Goal: Task Accomplishment & Management: Complete application form

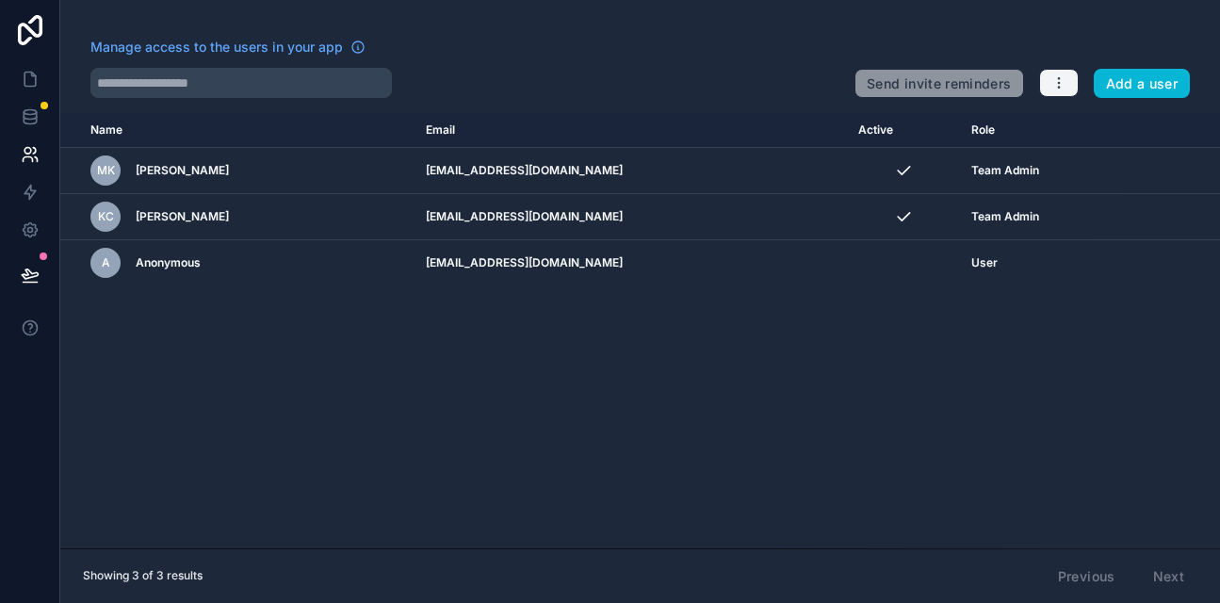
click at [1059, 80] on icon "button" at bounding box center [1058, 82] width 15 height 15
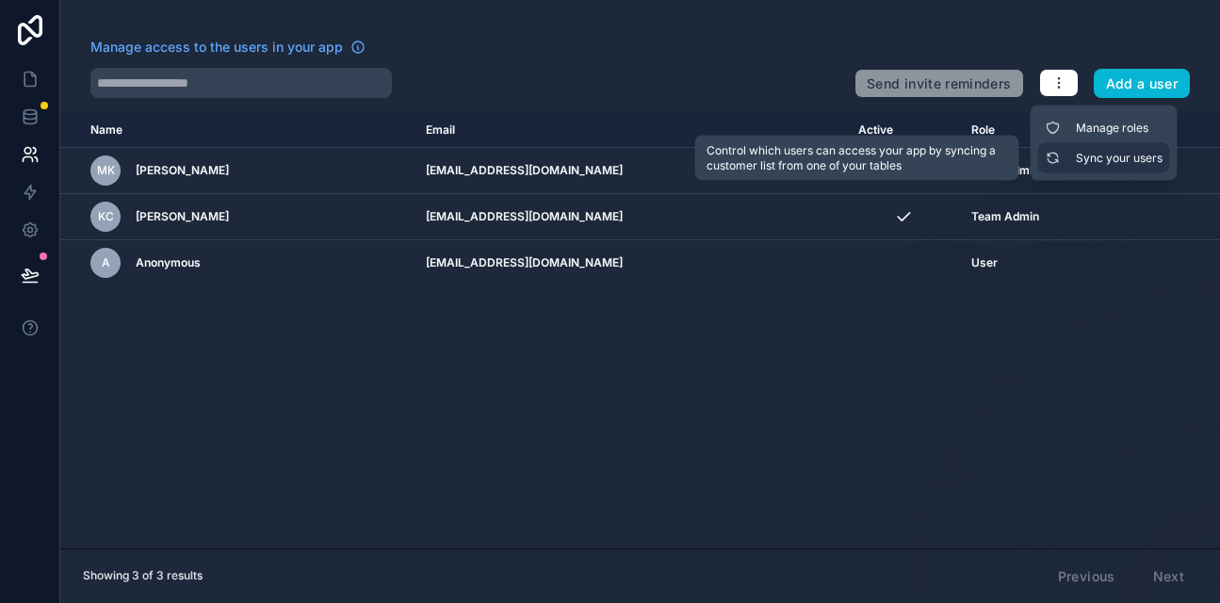
click at [1075, 154] on link "Sync your users" at bounding box center [1104, 158] width 132 height 30
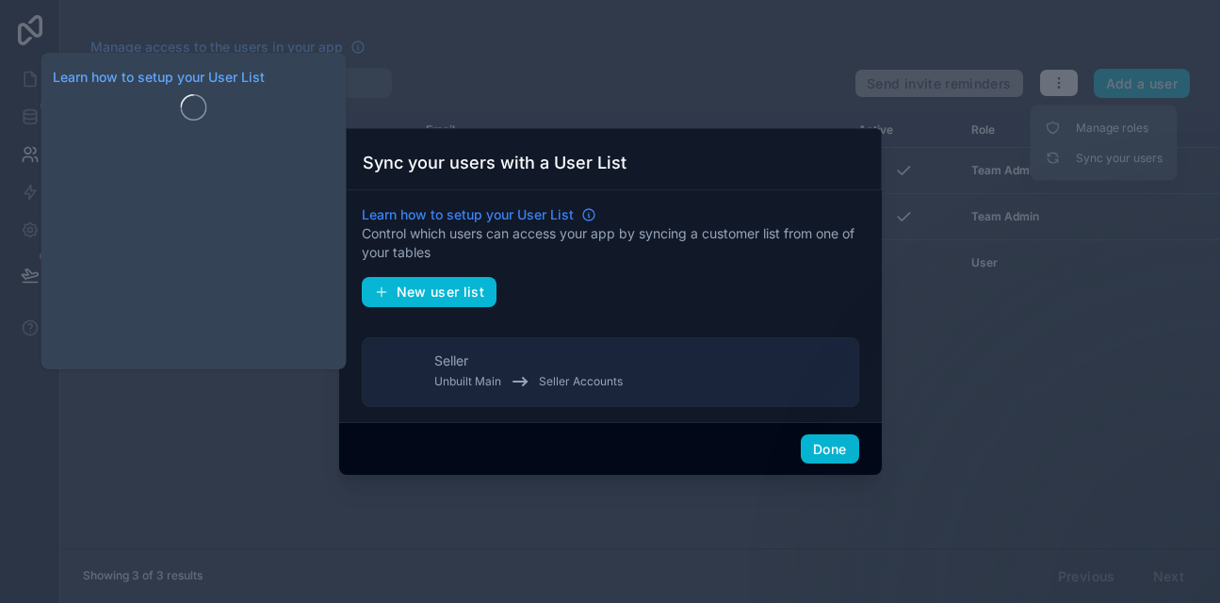
click at [481, 221] on span "Learn how to setup your User List" at bounding box center [468, 214] width 212 height 19
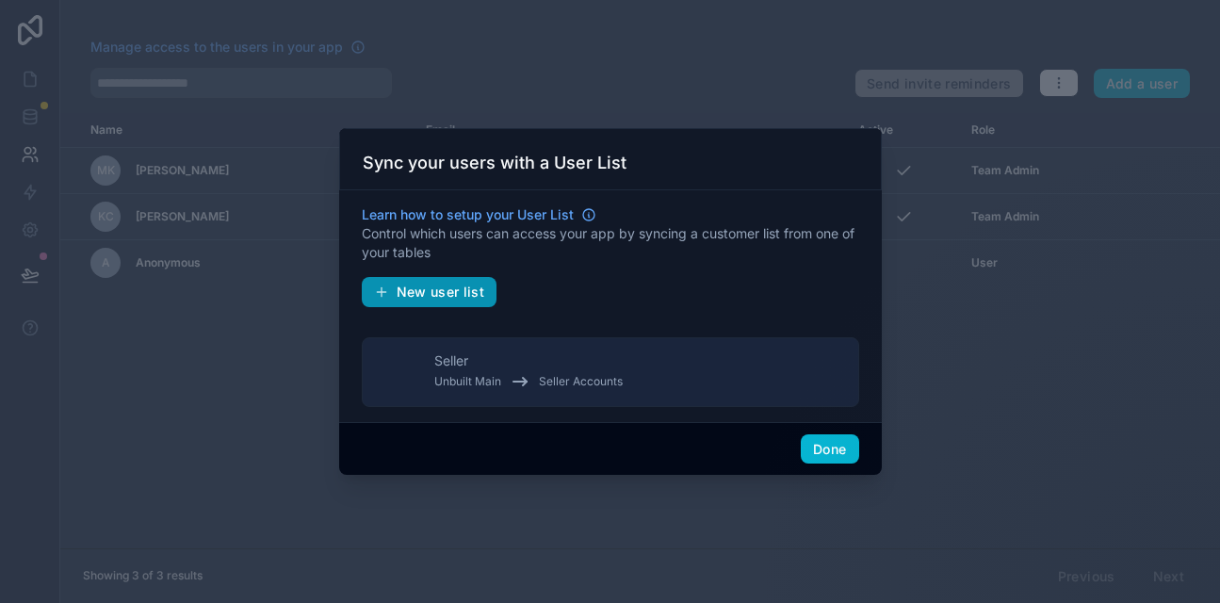
click at [451, 291] on span "New user list" at bounding box center [441, 292] width 89 height 17
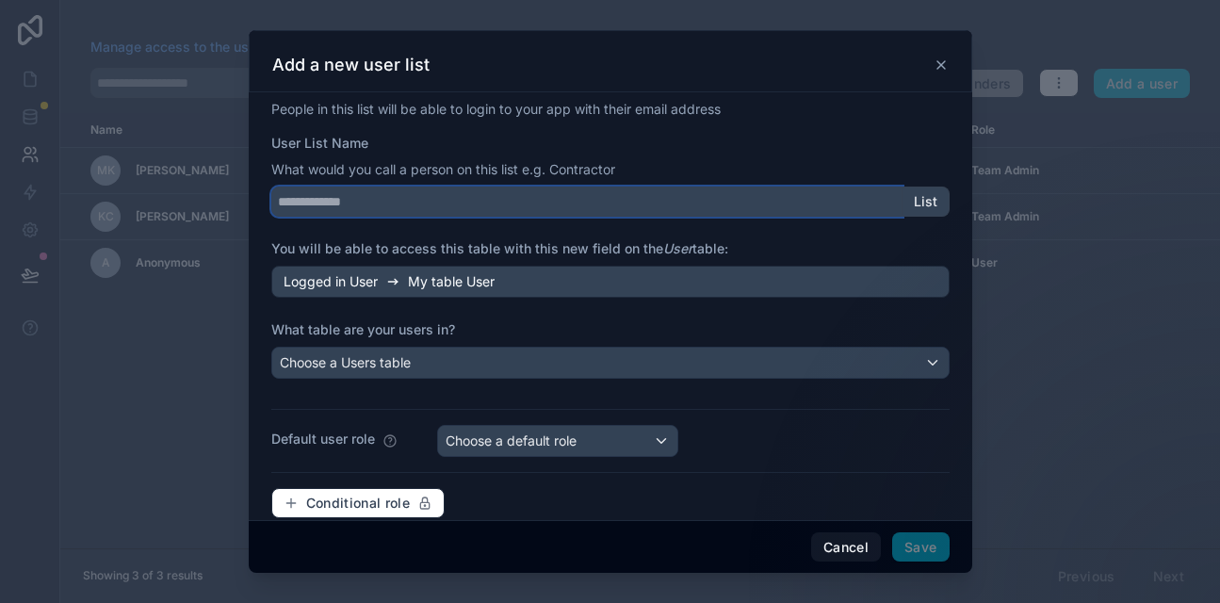
click at [370, 202] on input "User List Name" at bounding box center [586, 202] width 631 height 30
type input "*"
click at [279, 201] on input "*****" at bounding box center [586, 202] width 631 height 30
drag, startPoint x: 318, startPoint y: 206, endPoint x: 280, endPoint y: 205, distance: 38.6
click at [280, 205] on input "*****" at bounding box center [586, 202] width 631 height 30
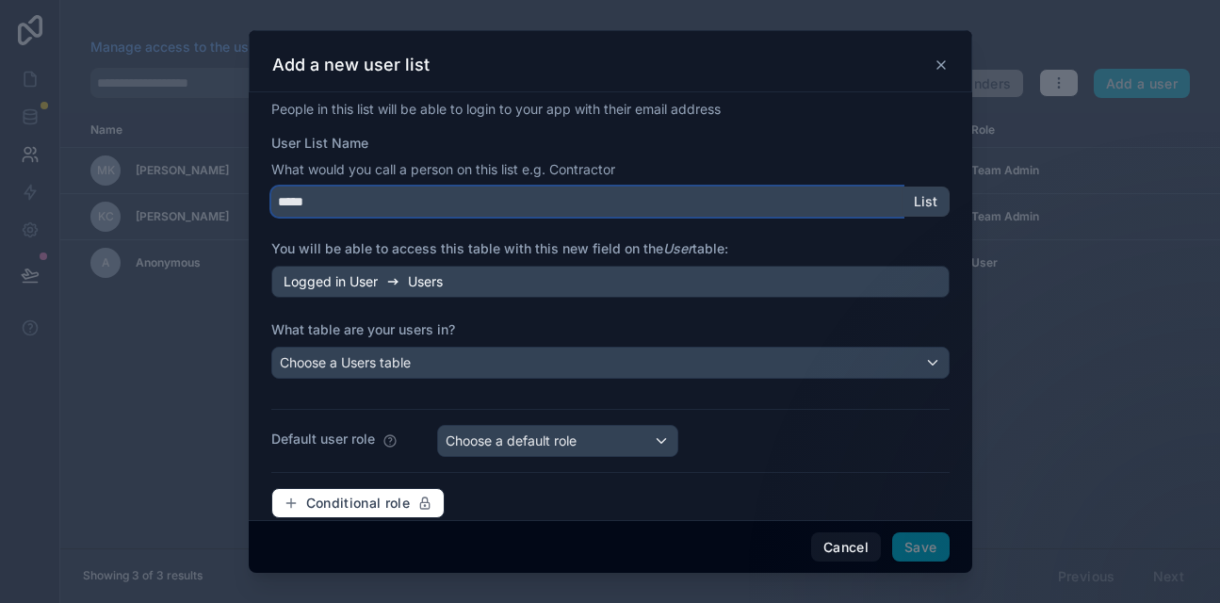
click at [281, 199] on input "*****" at bounding box center [586, 202] width 631 height 30
drag, startPoint x: 297, startPoint y: 200, endPoint x: 273, endPoint y: 204, distance: 23.9
click at [273, 204] on input "********" at bounding box center [586, 202] width 631 height 30
drag, startPoint x: 339, startPoint y: 199, endPoint x: 280, endPoint y: 202, distance: 59.4
click at [280, 202] on input "********" at bounding box center [586, 202] width 631 height 30
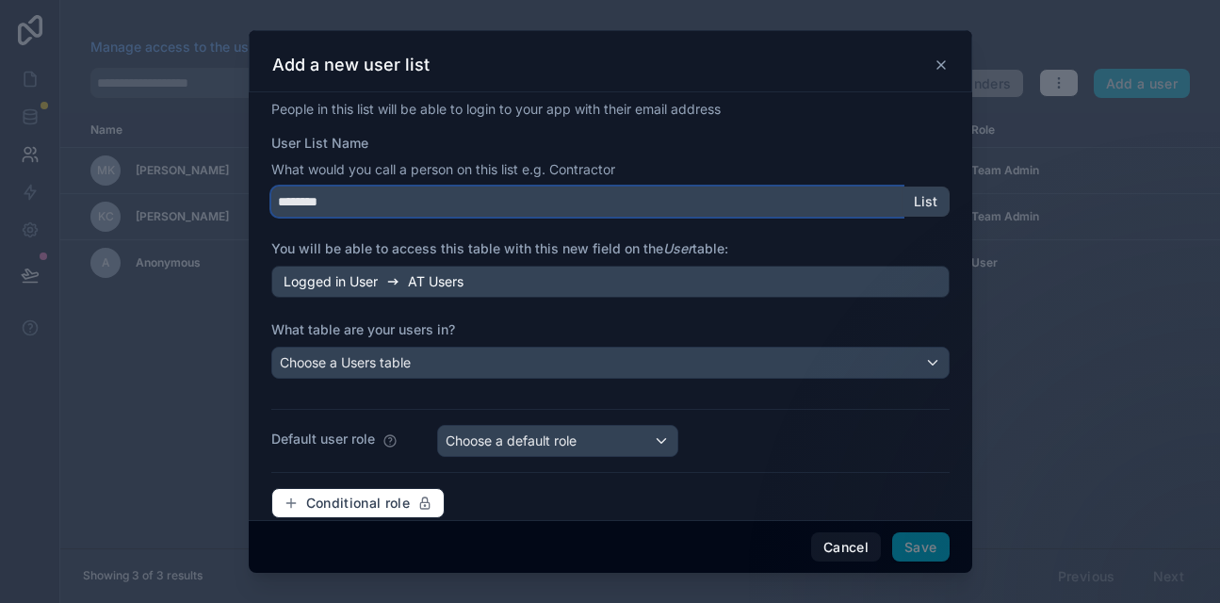
click at [357, 207] on input "********" at bounding box center [586, 202] width 631 height 30
drag, startPoint x: 357, startPoint y: 207, endPoint x: 274, endPoint y: 203, distance: 83.0
click at [274, 203] on input "********" at bounding box center [586, 202] width 631 height 30
type input "*******"
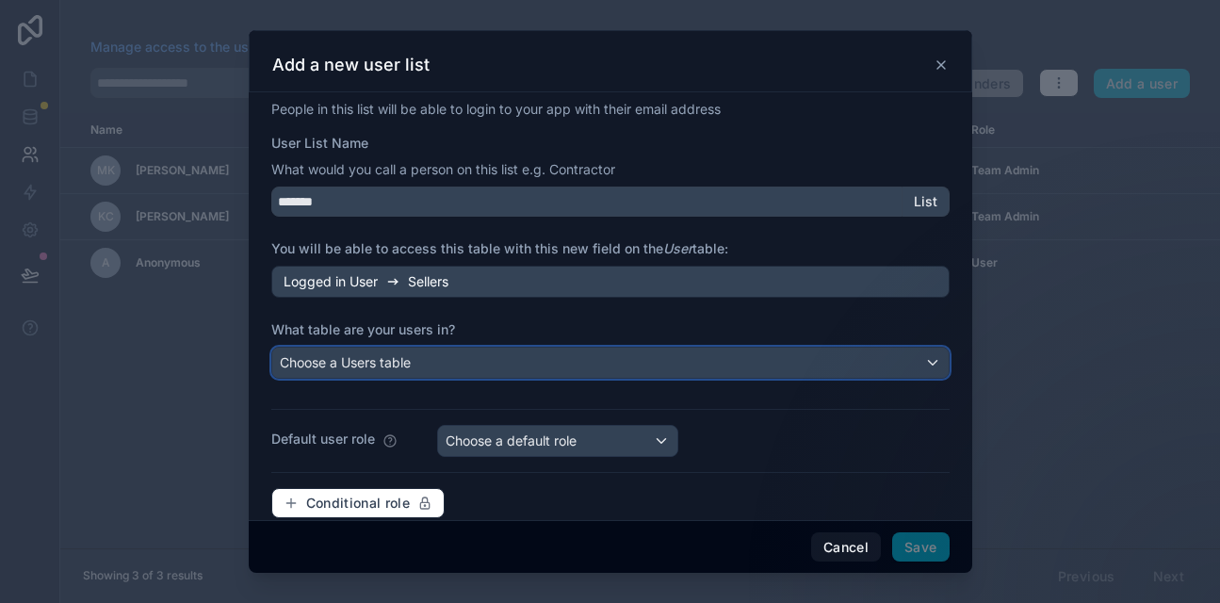
click at [338, 361] on span "Choose a Users table" at bounding box center [345, 362] width 131 height 16
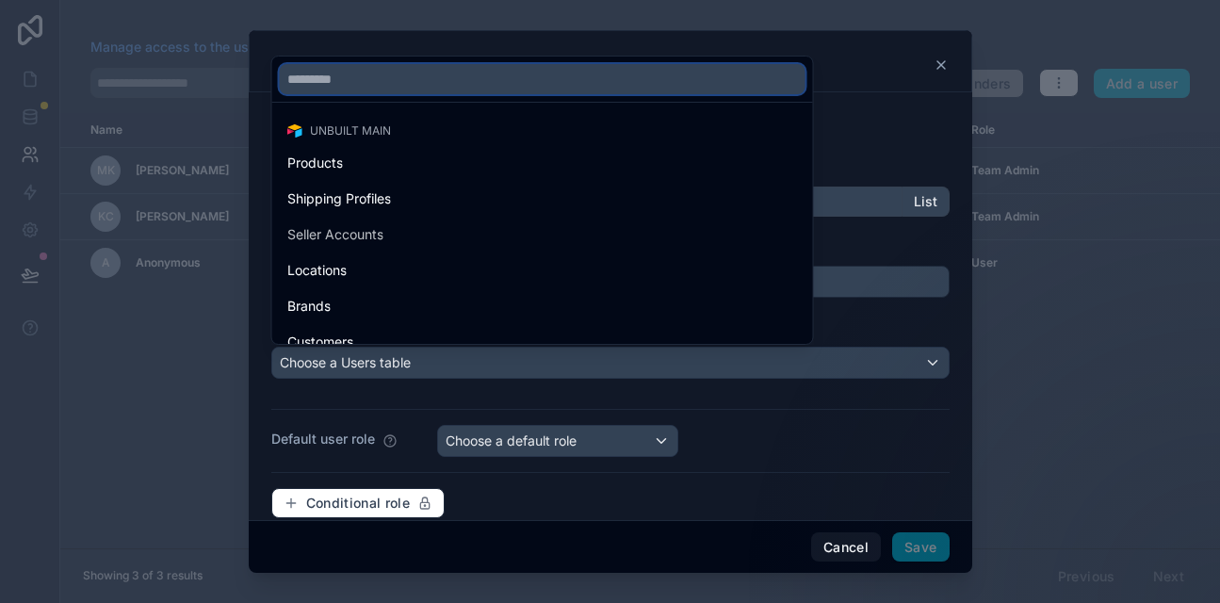
click at [314, 76] on input "text" at bounding box center [543, 79] width 526 height 30
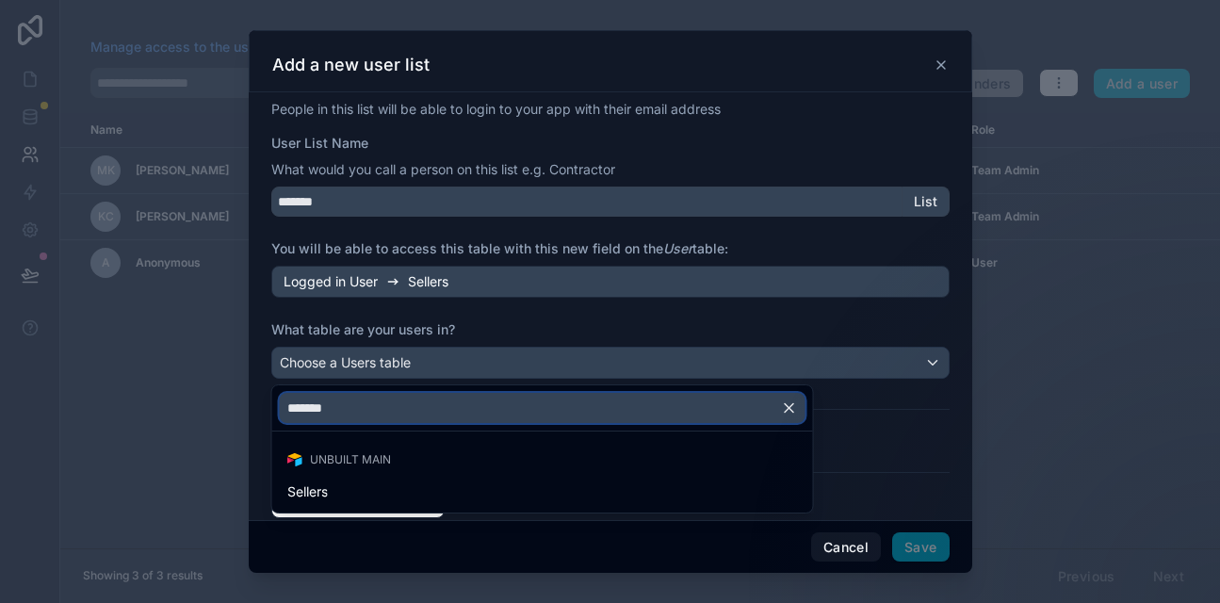
type input "*******"
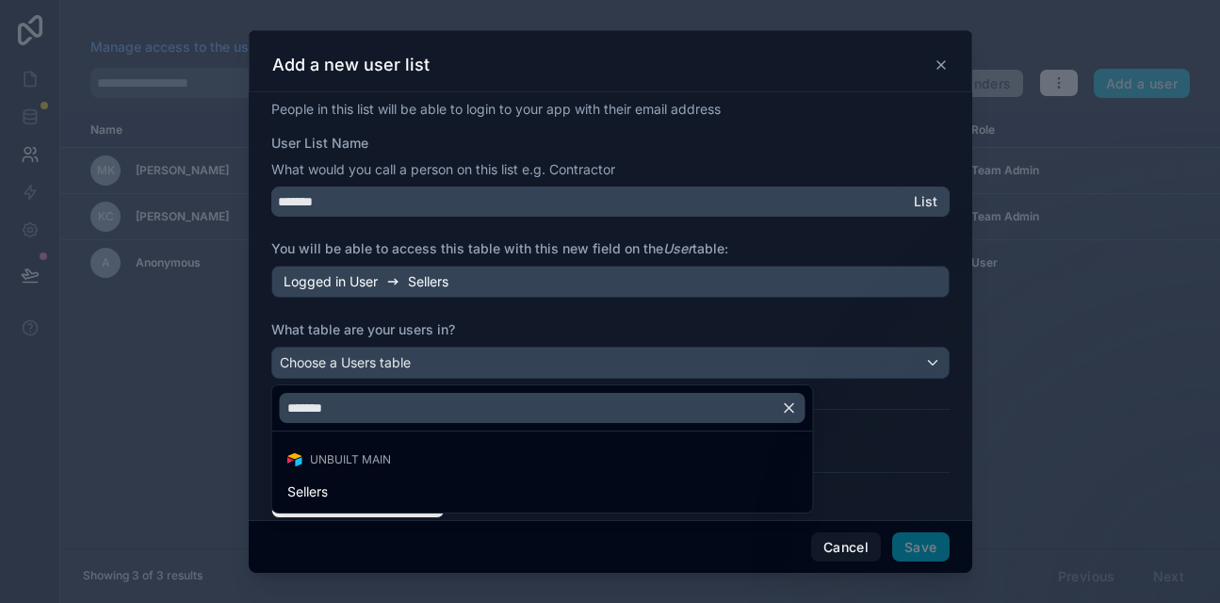
click at [220, 437] on div at bounding box center [610, 301] width 1220 height 603
click at [942, 58] on div at bounding box center [611, 301] width 724 height 543
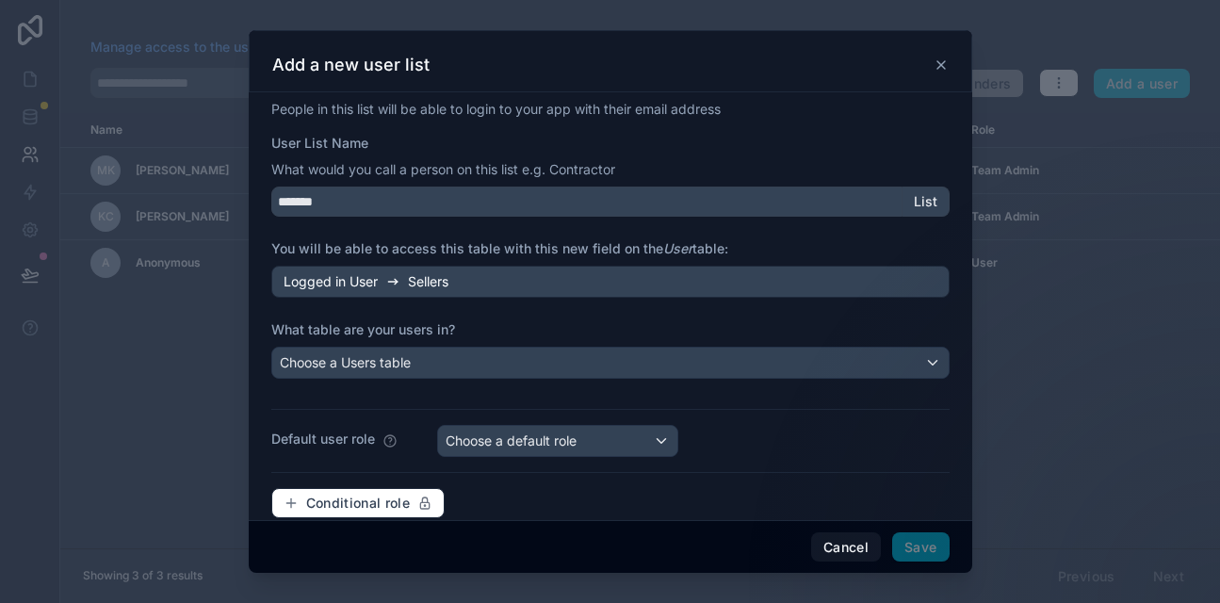
click at [942, 58] on icon at bounding box center [941, 64] width 15 height 15
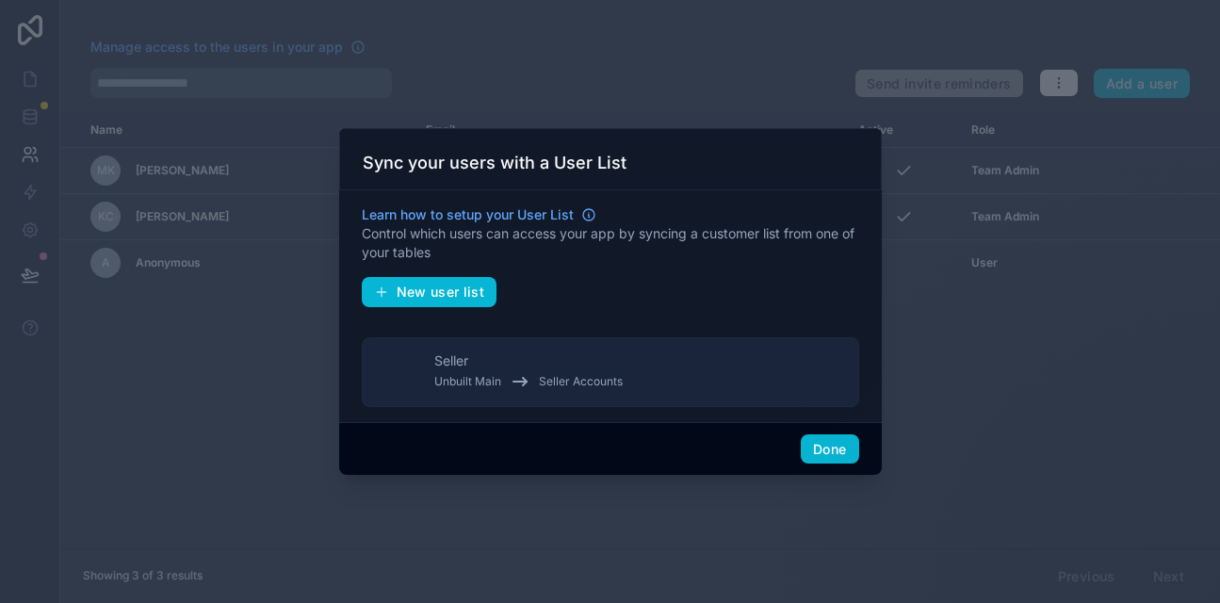
click at [543, 507] on div at bounding box center [610, 301] width 1220 height 603
click at [288, 434] on div at bounding box center [610, 301] width 1220 height 603
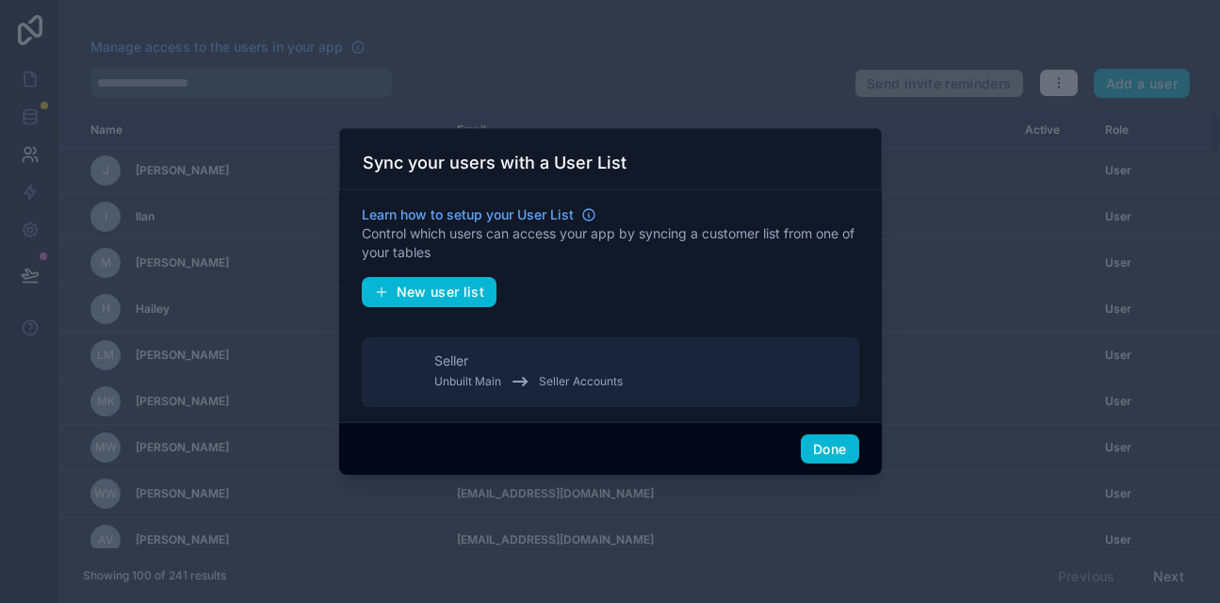
click at [31, 82] on div at bounding box center [610, 301] width 1220 height 603
click at [840, 450] on button "Done" at bounding box center [829, 449] width 57 height 30
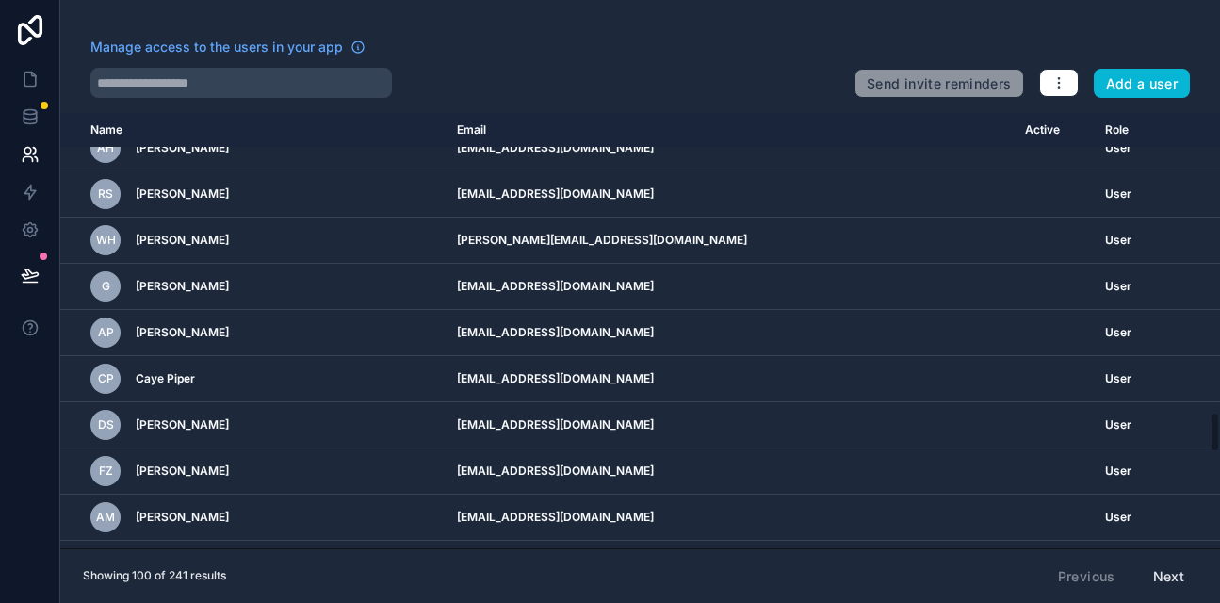
scroll to position [2889, 0]
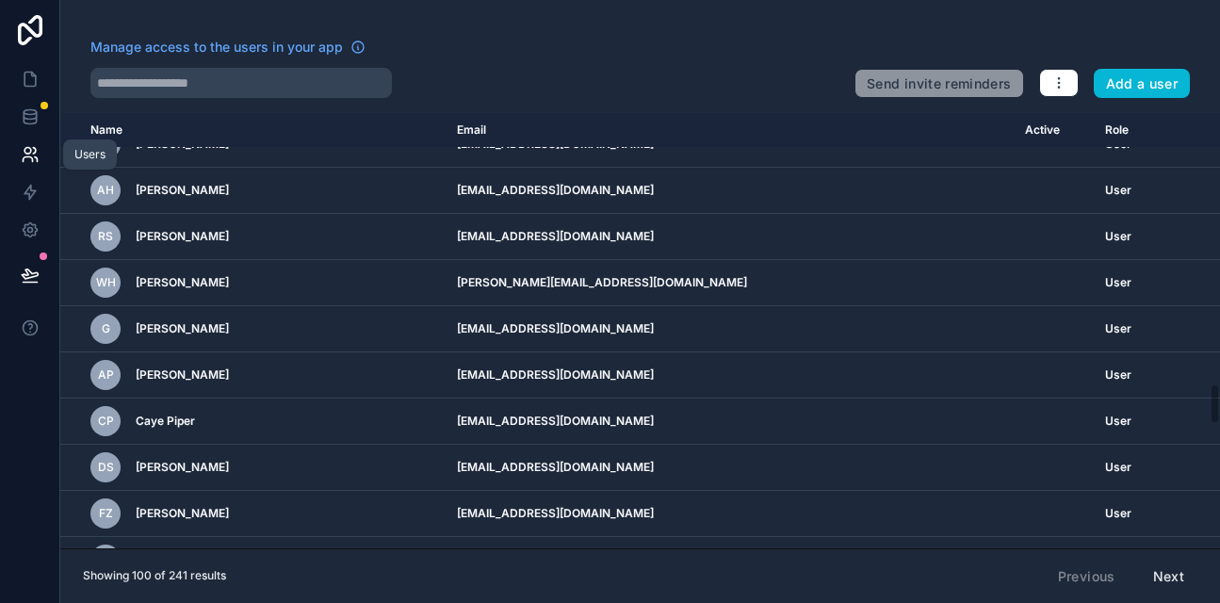
click at [33, 156] on icon at bounding box center [30, 154] width 19 height 19
click at [1060, 76] on icon "button" at bounding box center [1058, 82] width 15 height 15
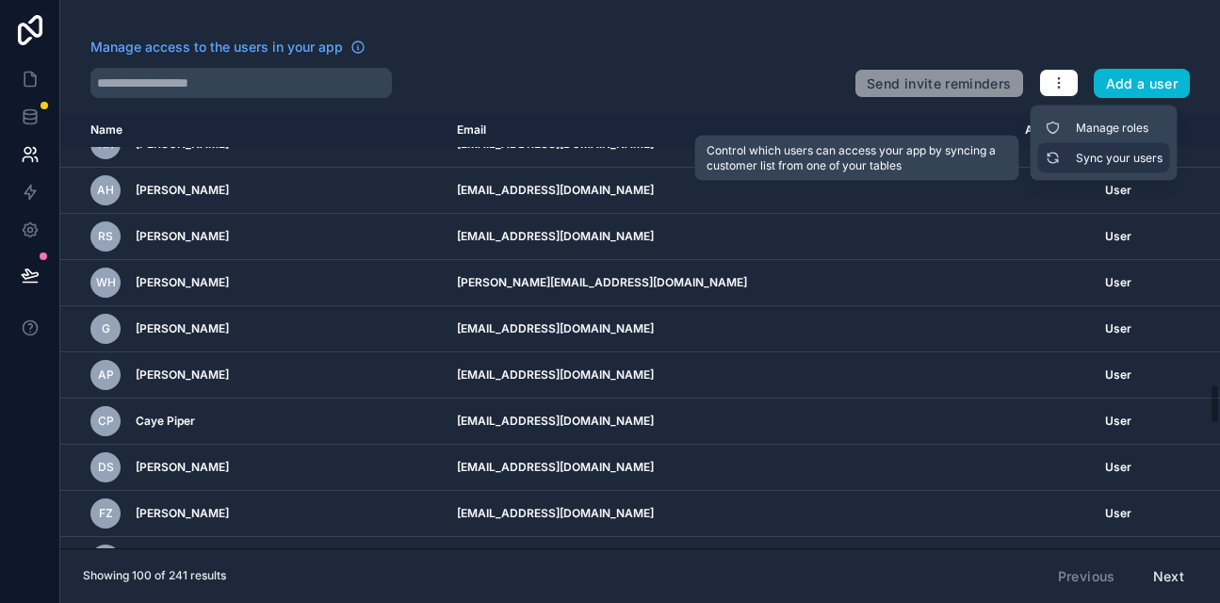
click at [1084, 157] on link "Sync your users" at bounding box center [1104, 158] width 132 height 30
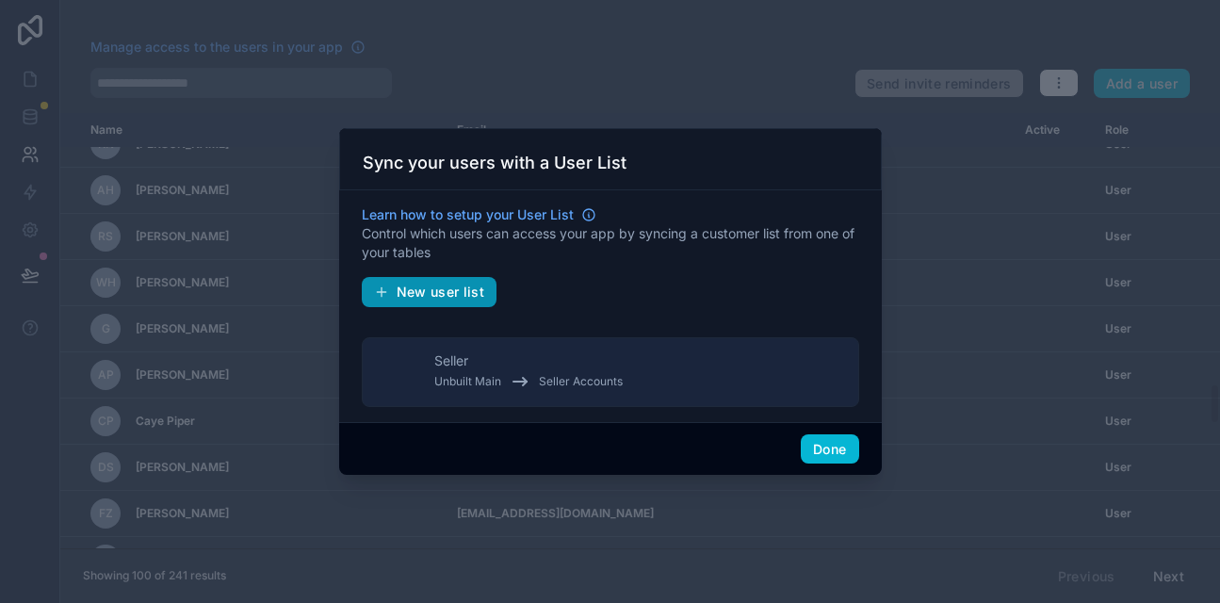
click at [431, 292] on span "New user list" at bounding box center [441, 292] width 89 height 17
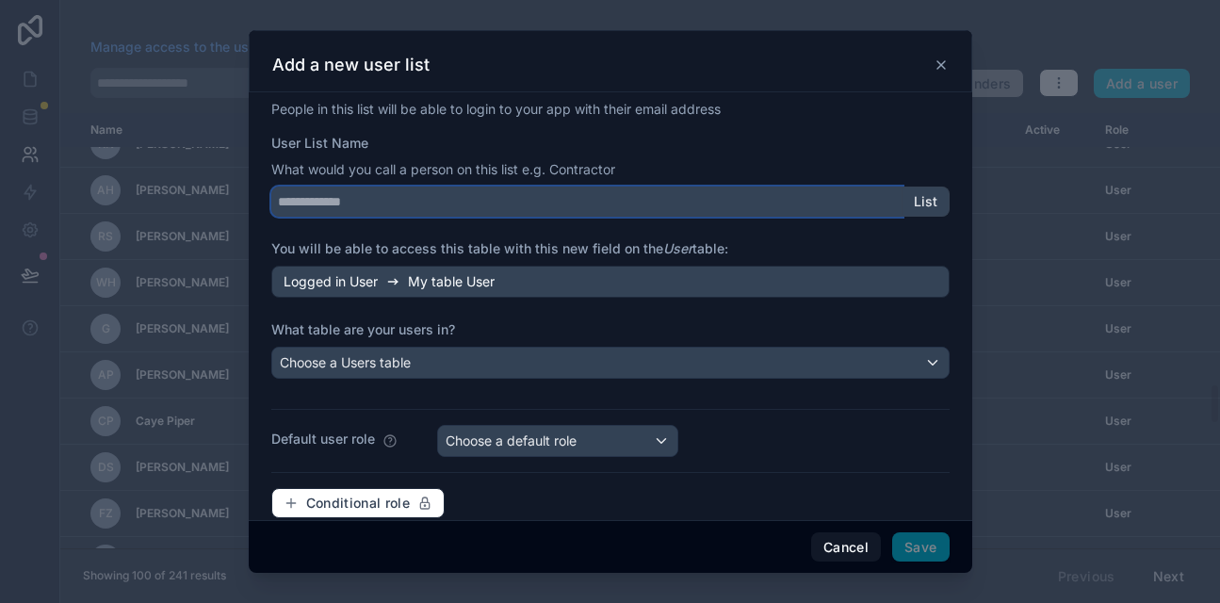
click at [356, 200] on input "User List Name" at bounding box center [586, 202] width 631 height 30
type input "*******"
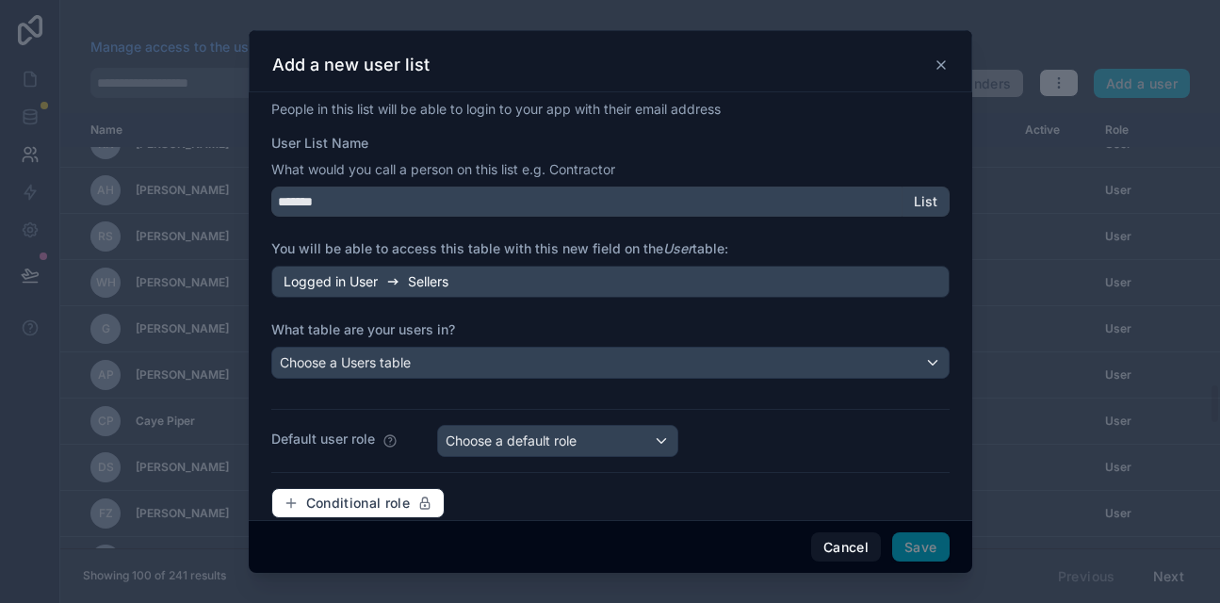
click at [355, 285] on span "Logged in User" at bounding box center [331, 281] width 94 height 19
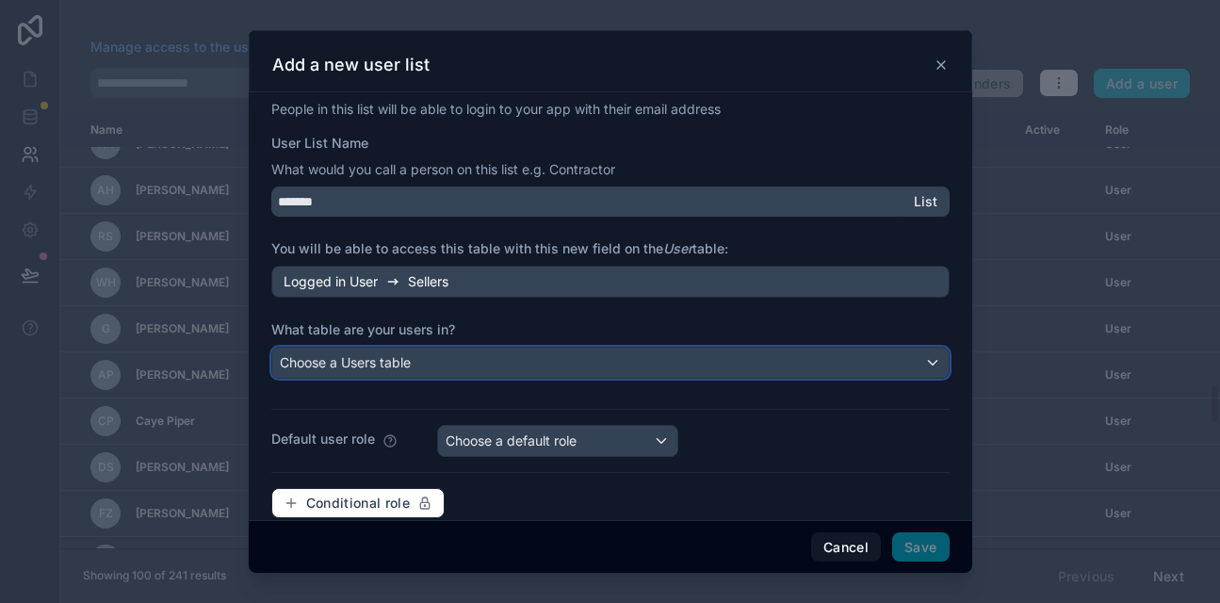
click at [385, 366] on span "Choose a Users table" at bounding box center [345, 362] width 131 height 16
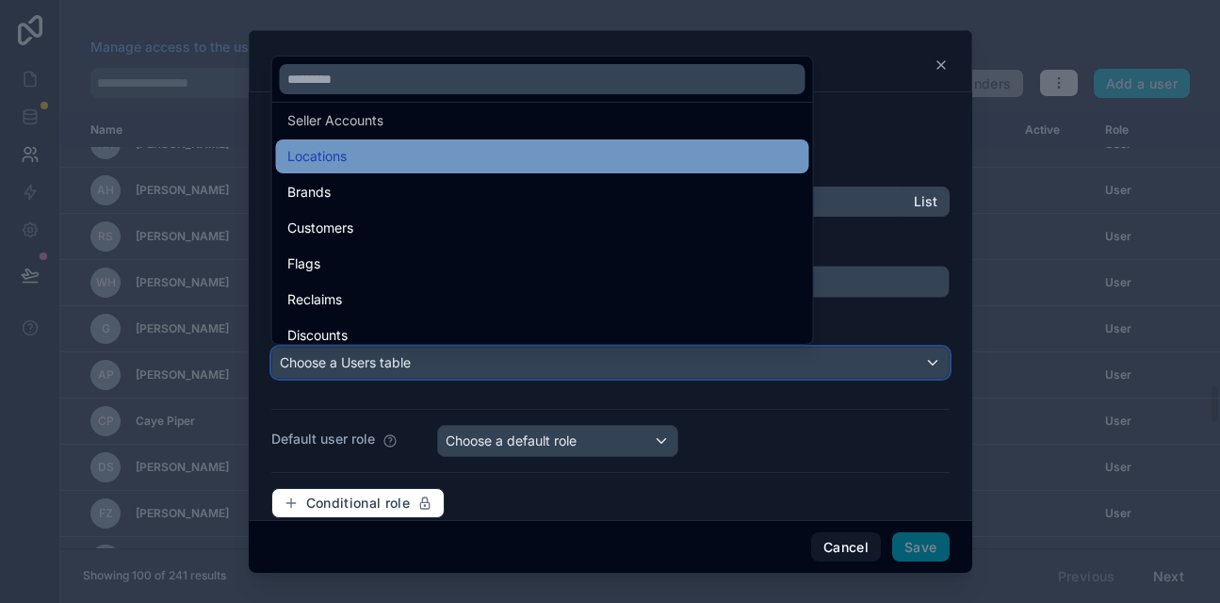
scroll to position [80, 0]
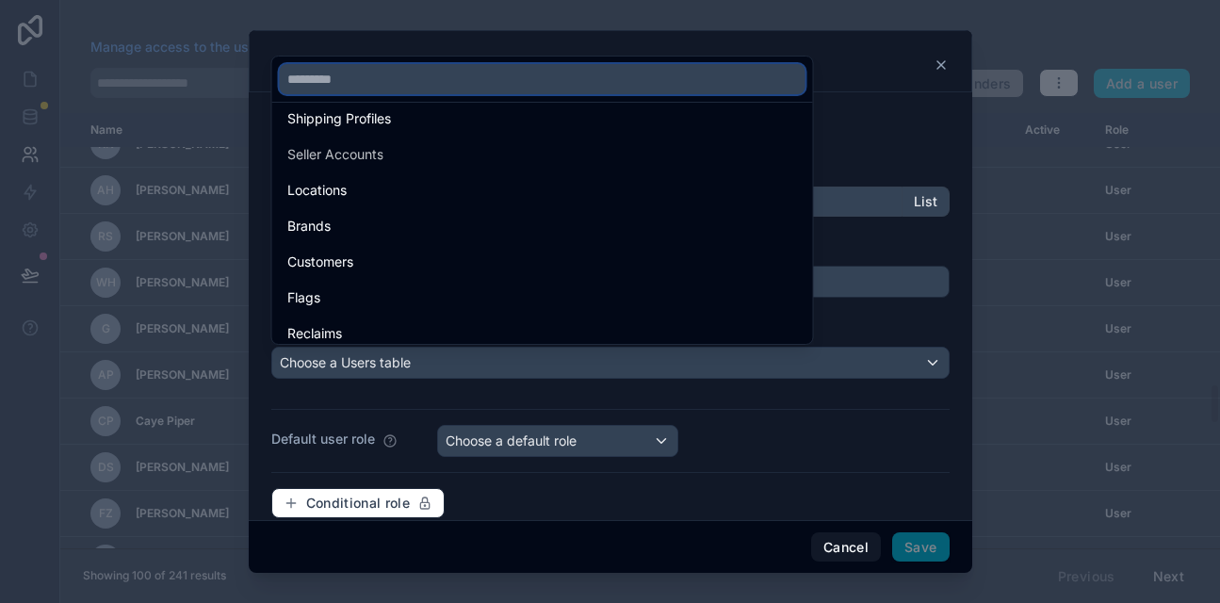
click at [332, 83] on input "text" at bounding box center [543, 79] width 526 height 30
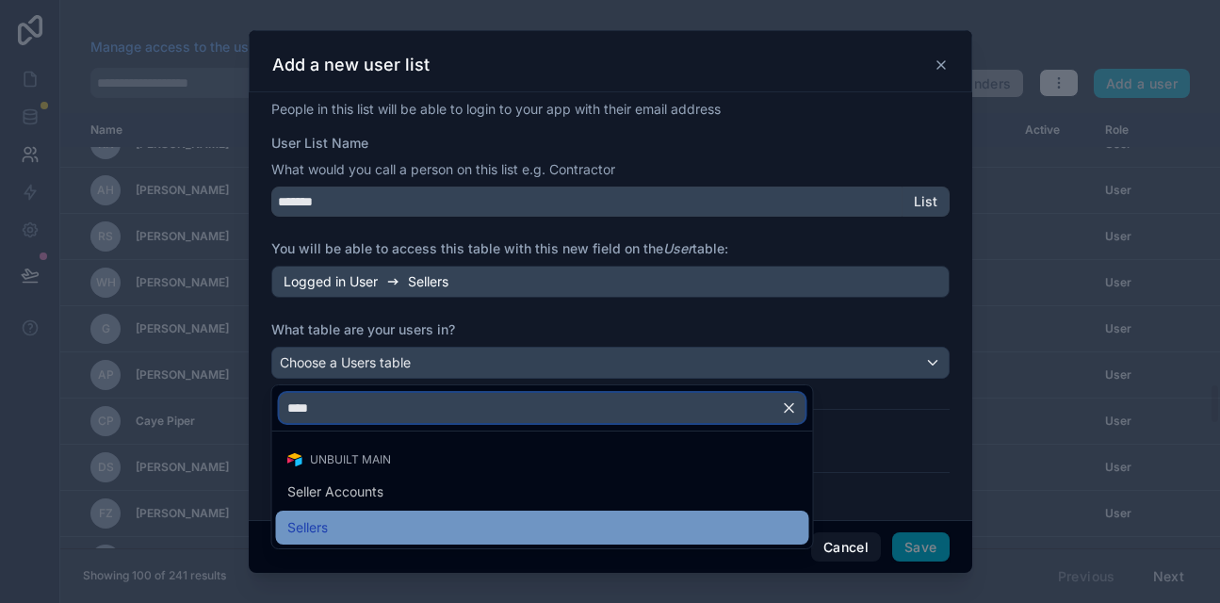
type input "****"
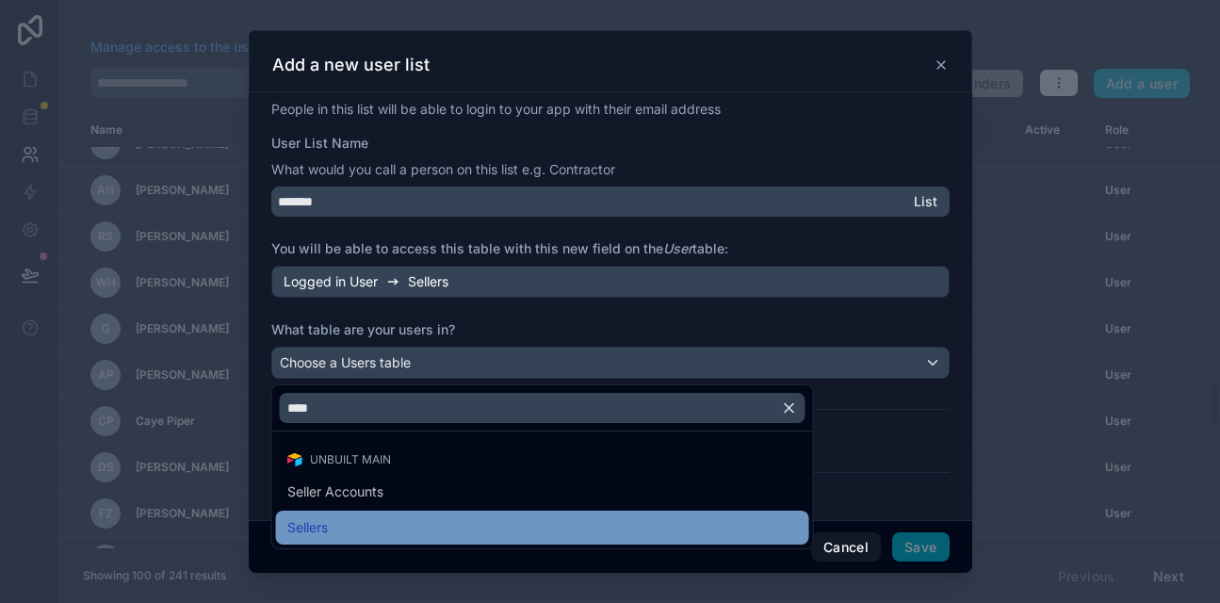
click at [307, 518] on span "Sellers" at bounding box center [307, 527] width 41 height 23
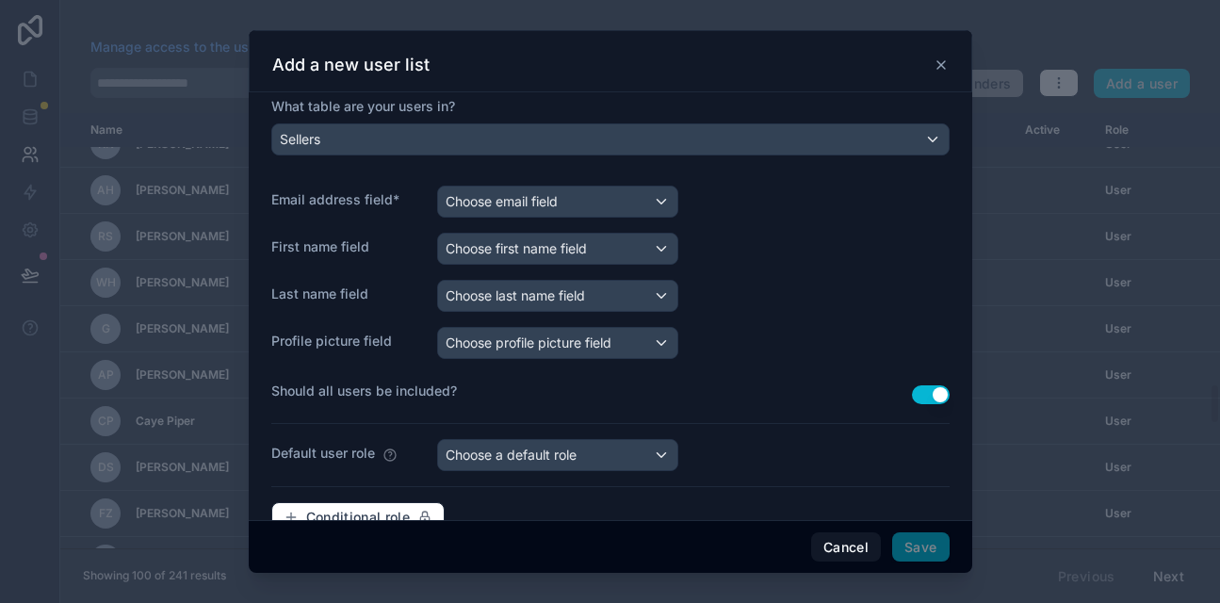
scroll to position [228, 0]
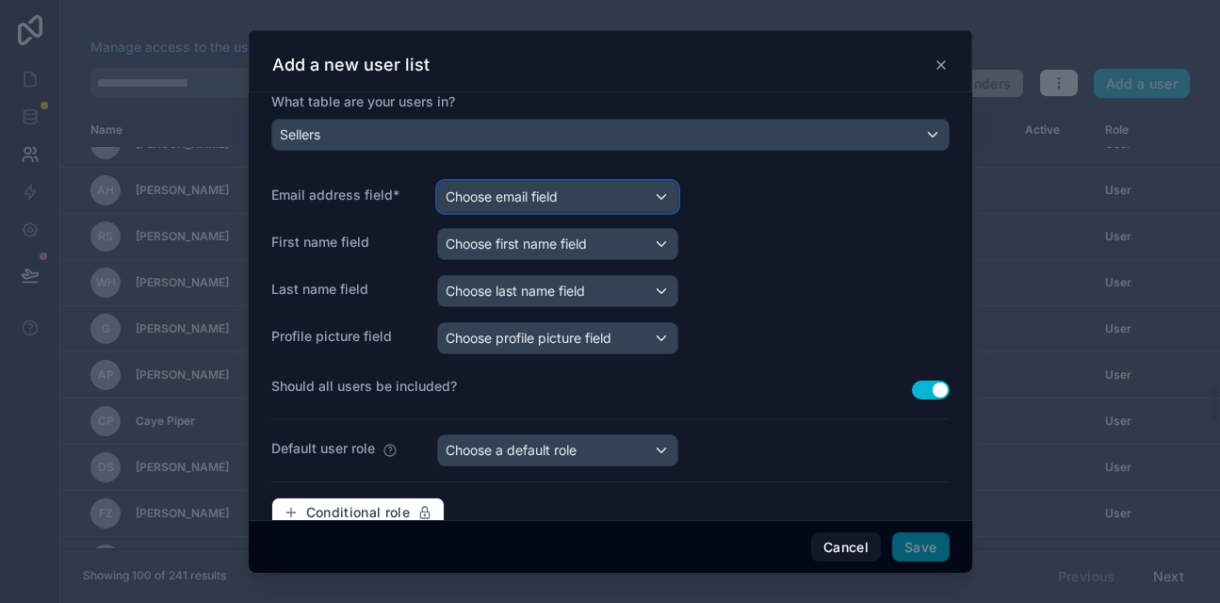
click at [545, 192] on span "Choose email field" at bounding box center [502, 196] width 112 height 16
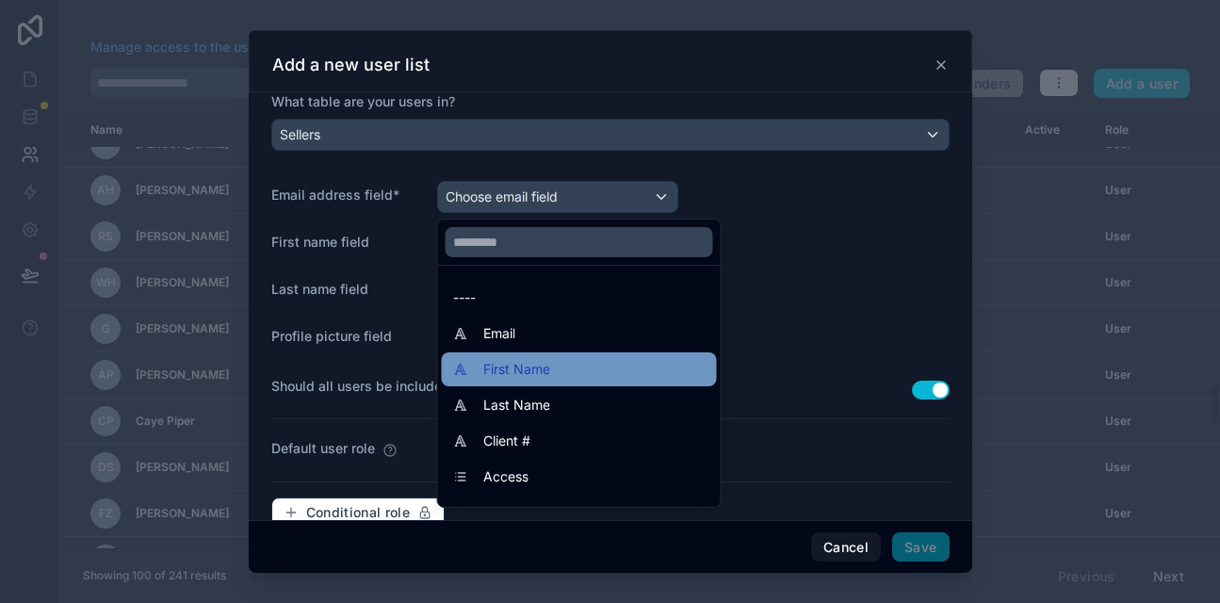
click at [522, 365] on span "First Name" at bounding box center [516, 369] width 67 height 23
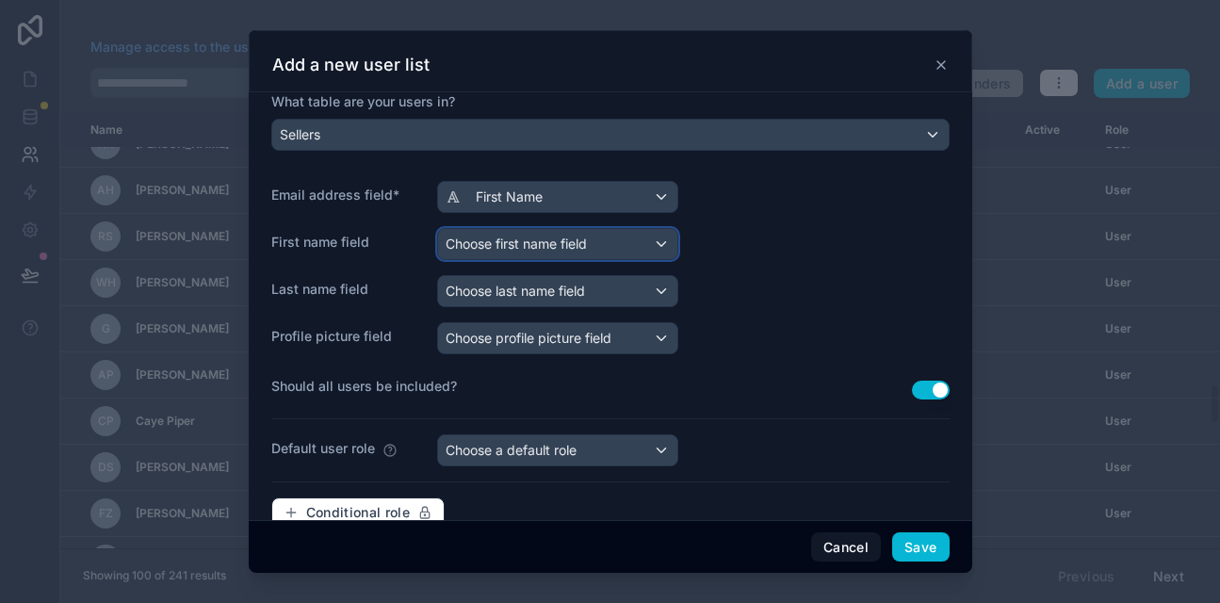
click at [514, 245] on span "Choose first name field" at bounding box center [516, 244] width 141 height 16
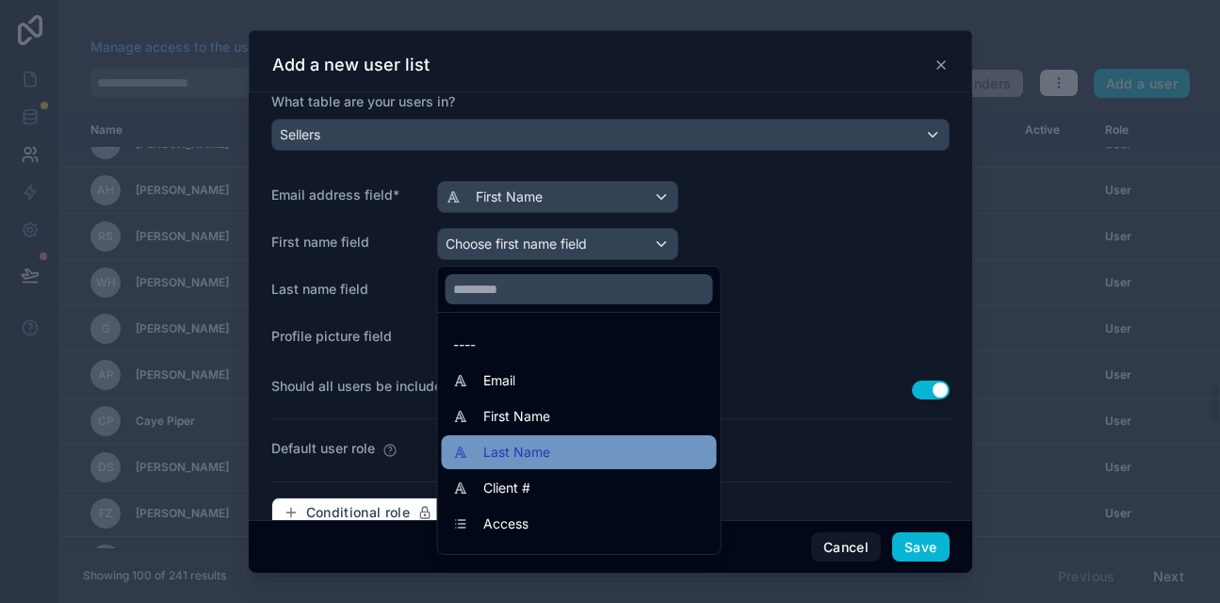
click at [501, 450] on span "Last Name" at bounding box center [516, 452] width 67 height 23
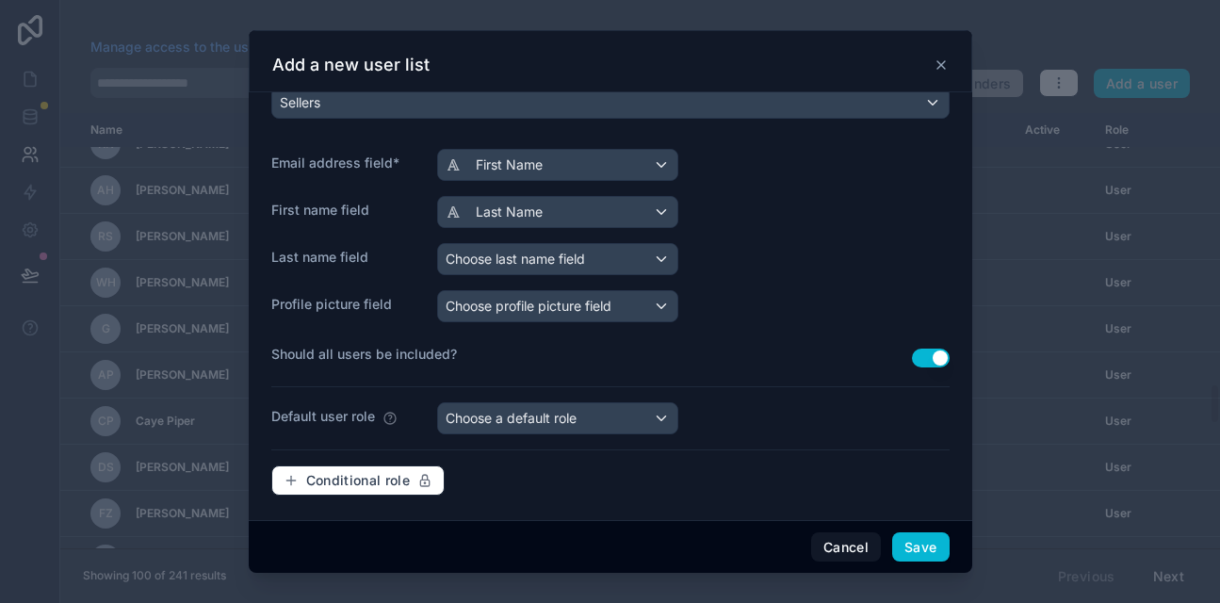
scroll to position [266, 0]
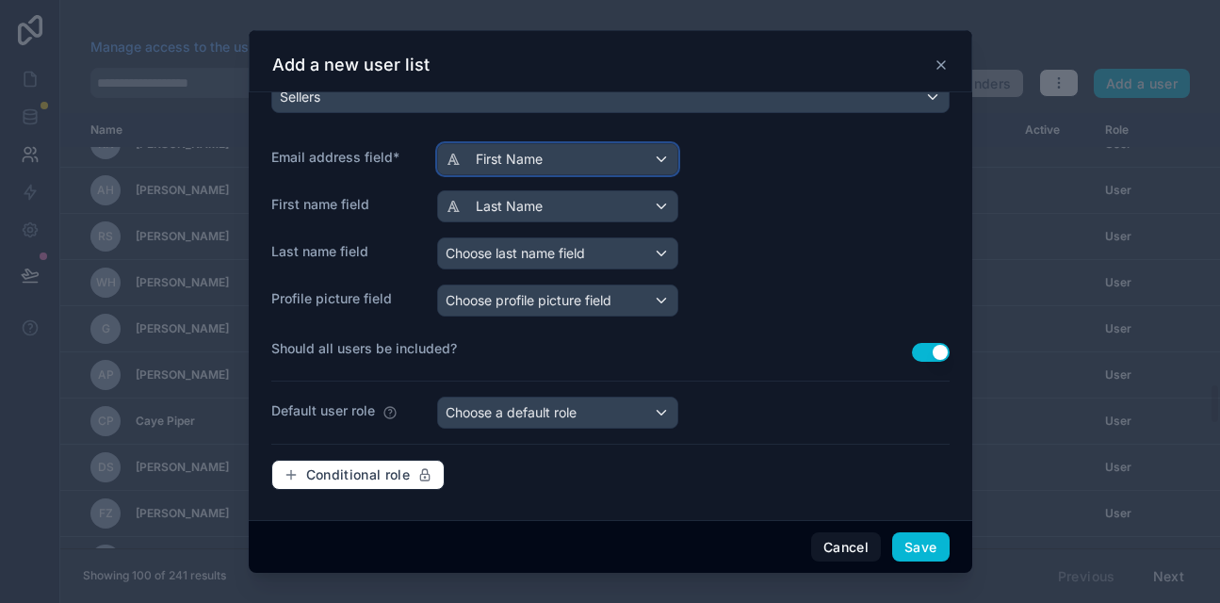
click at [529, 152] on span "First Name" at bounding box center [509, 159] width 67 height 19
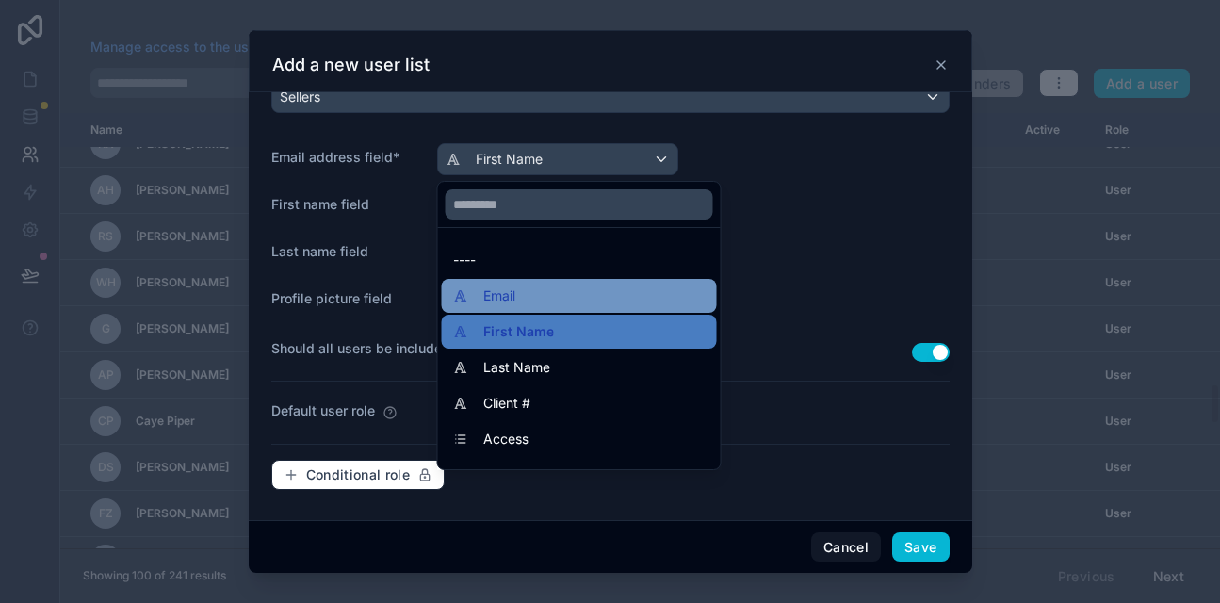
click at [505, 302] on span "Email" at bounding box center [499, 296] width 32 height 23
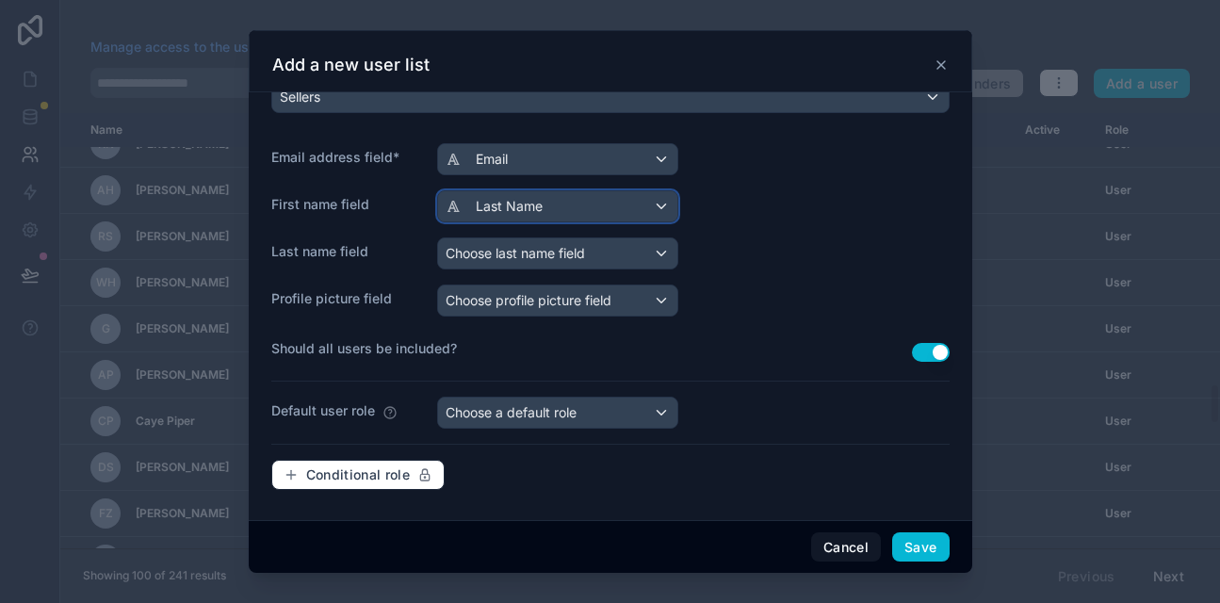
click at [518, 207] on span "Last Name" at bounding box center [509, 206] width 67 height 19
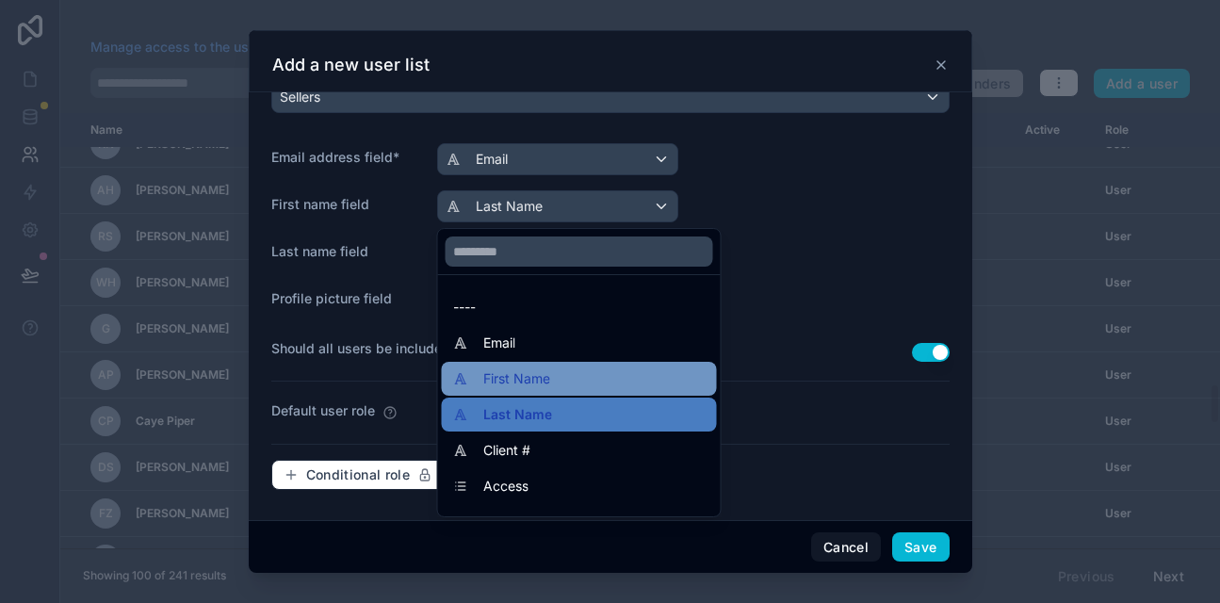
click at [504, 388] on span "First Name" at bounding box center [516, 378] width 67 height 23
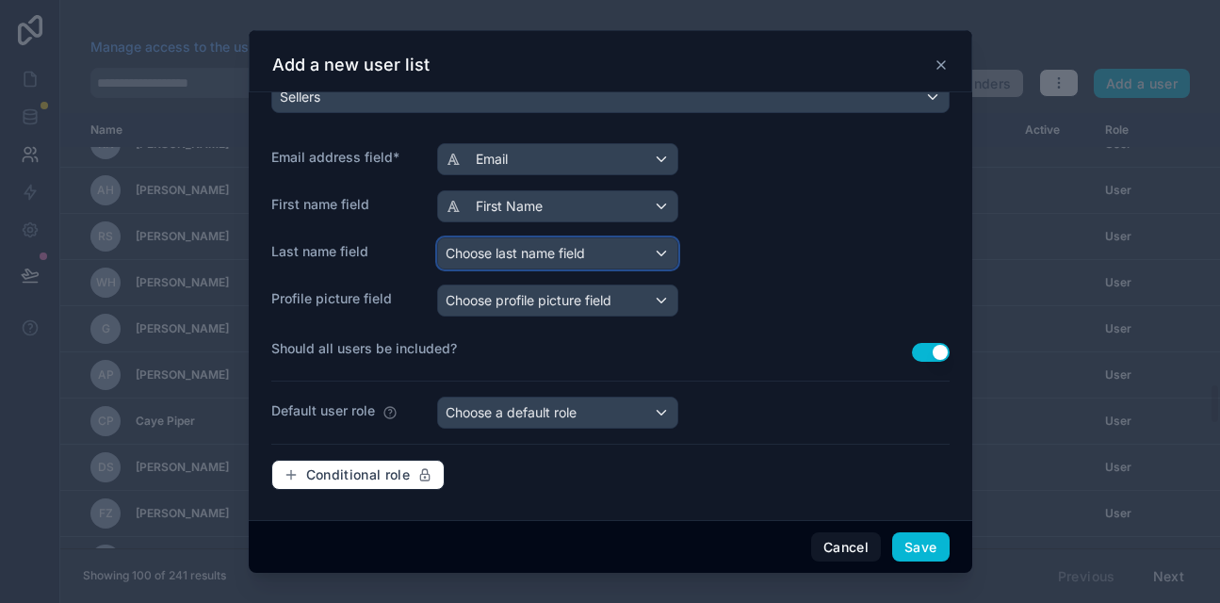
click at [508, 259] on span "Choose last name field" at bounding box center [515, 253] width 139 height 16
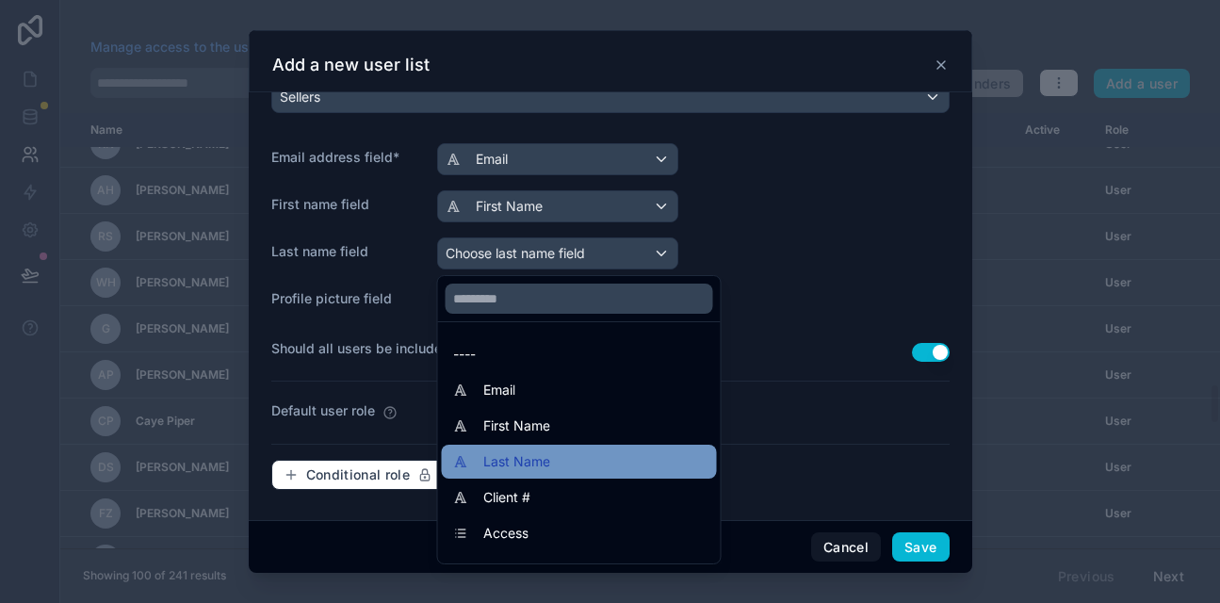
click at [508, 450] on span "Last Name" at bounding box center [516, 461] width 67 height 23
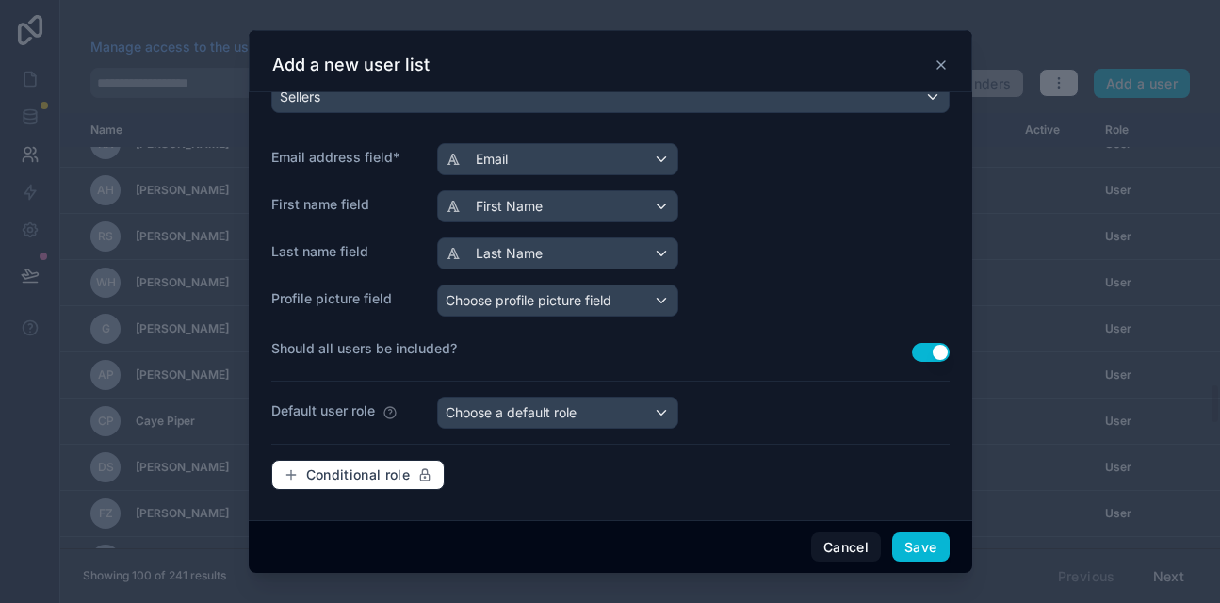
click at [922, 351] on button "Use setting" at bounding box center [931, 352] width 38 height 19
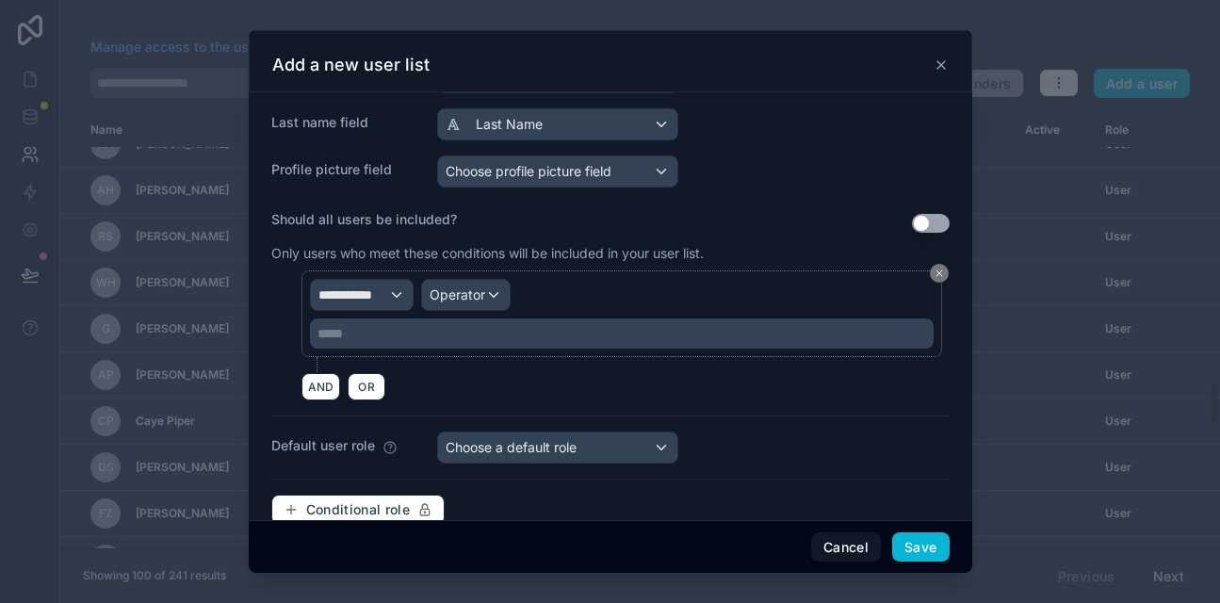
scroll to position [397, 0]
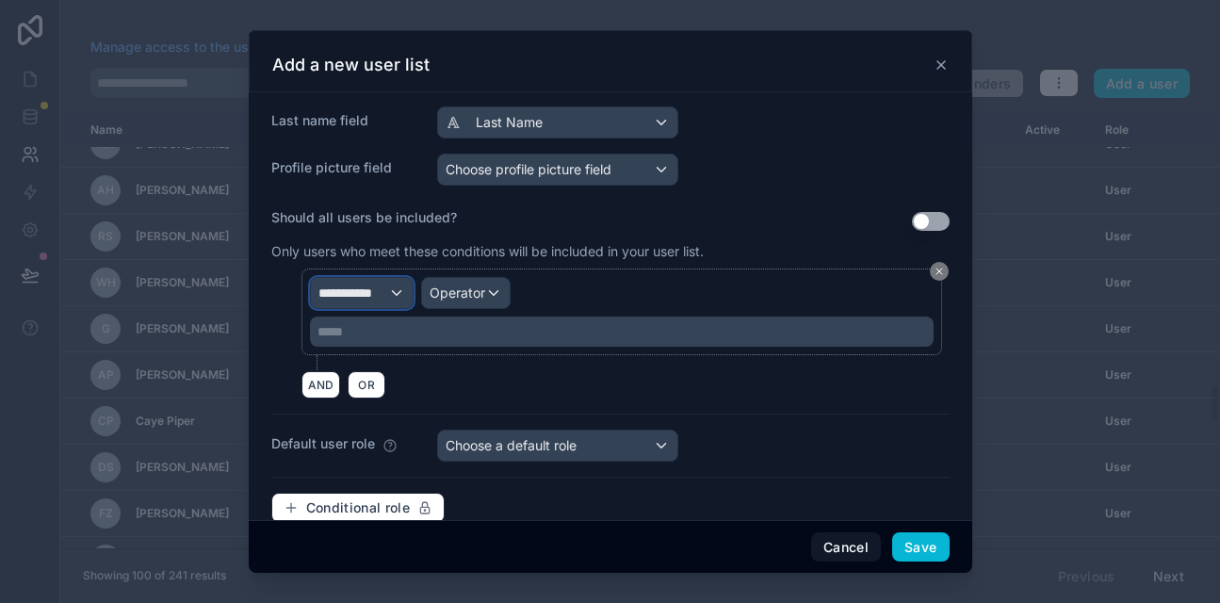
click at [395, 295] on div "**********" at bounding box center [362, 293] width 102 height 30
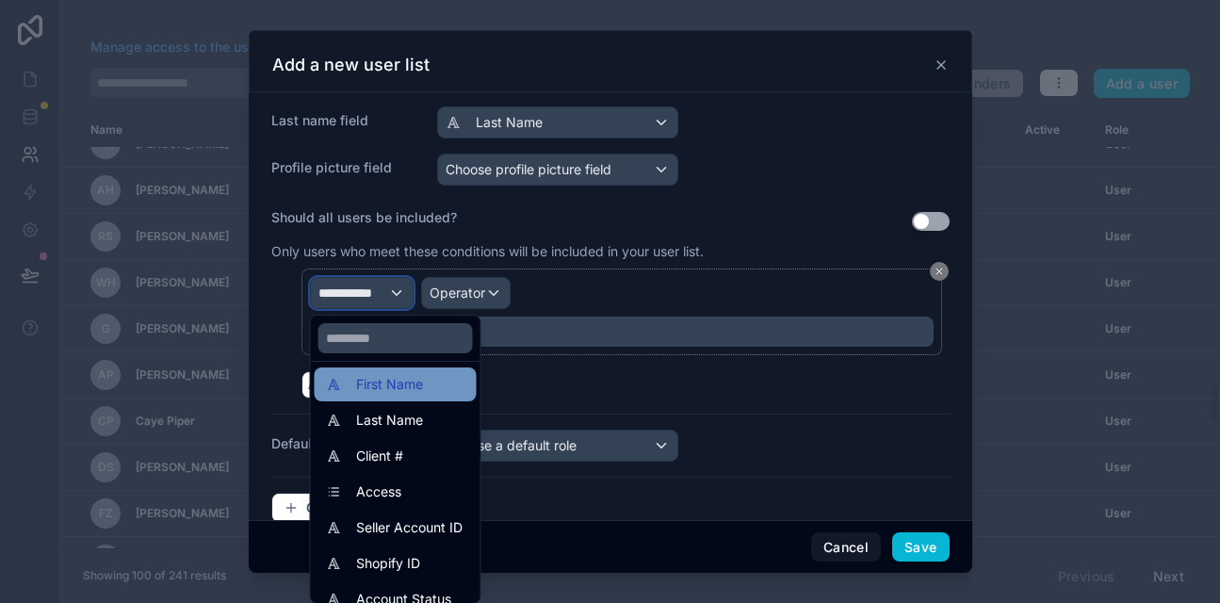
scroll to position [62, 0]
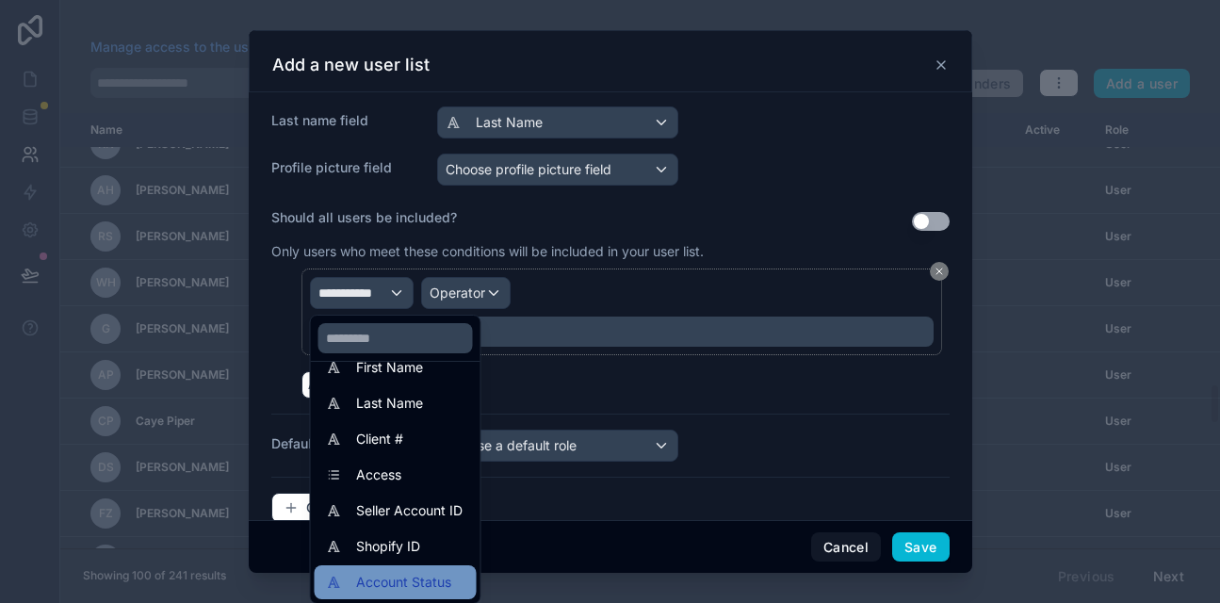
click at [371, 578] on span "Account Status" at bounding box center [403, 582] width 95 height 23
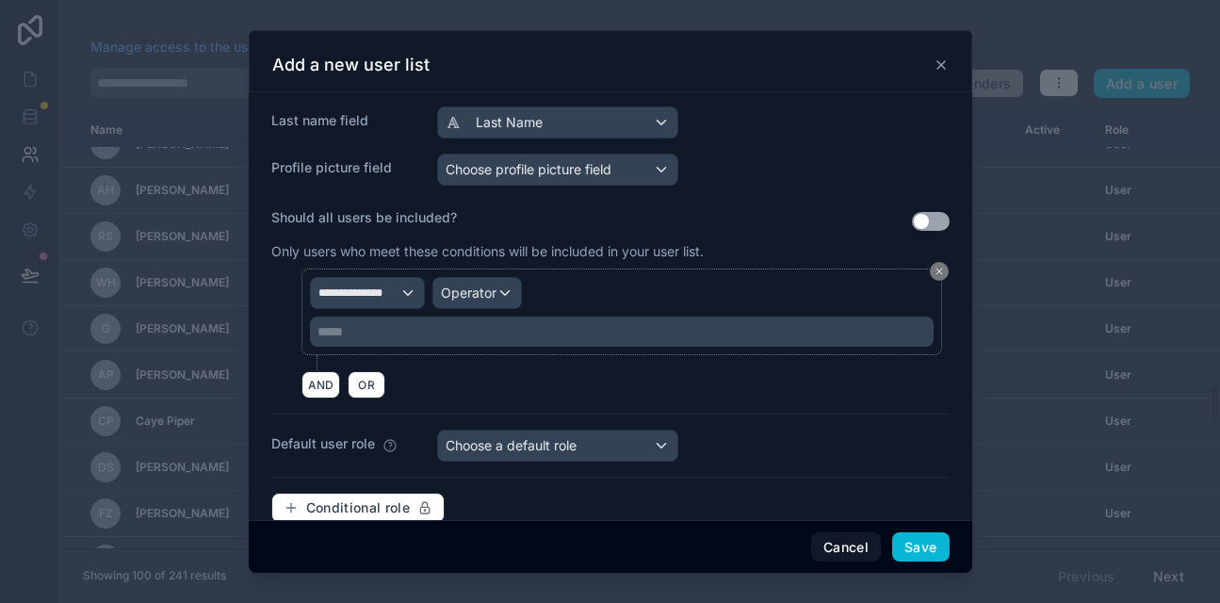
click at [330, 331] on p "***** ﻿" at bounding box center [624, 331] width 612 height 19
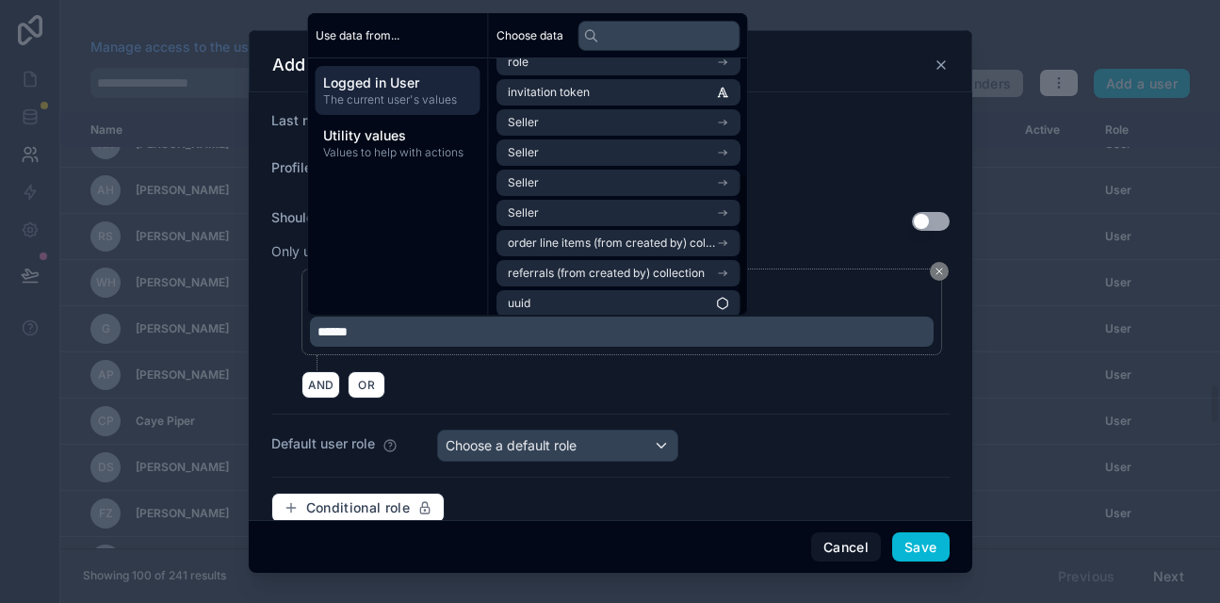
scroll to position [207, 0]
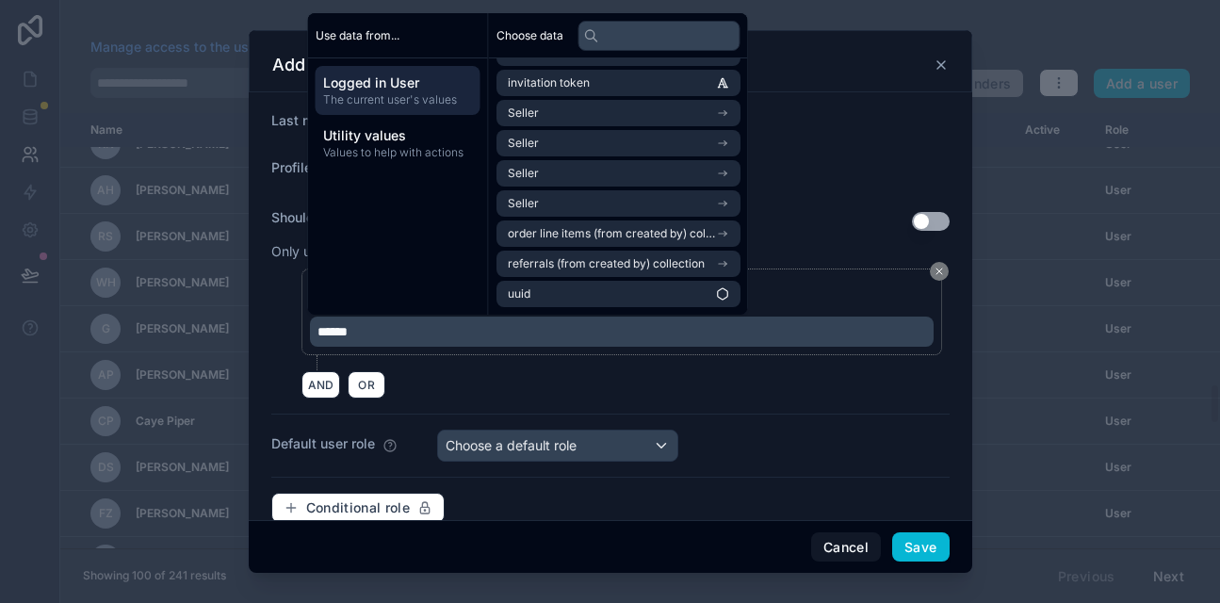
click at [414, 81] on span "Logged in User" at bounding box center [398, 82] width 150 height 19
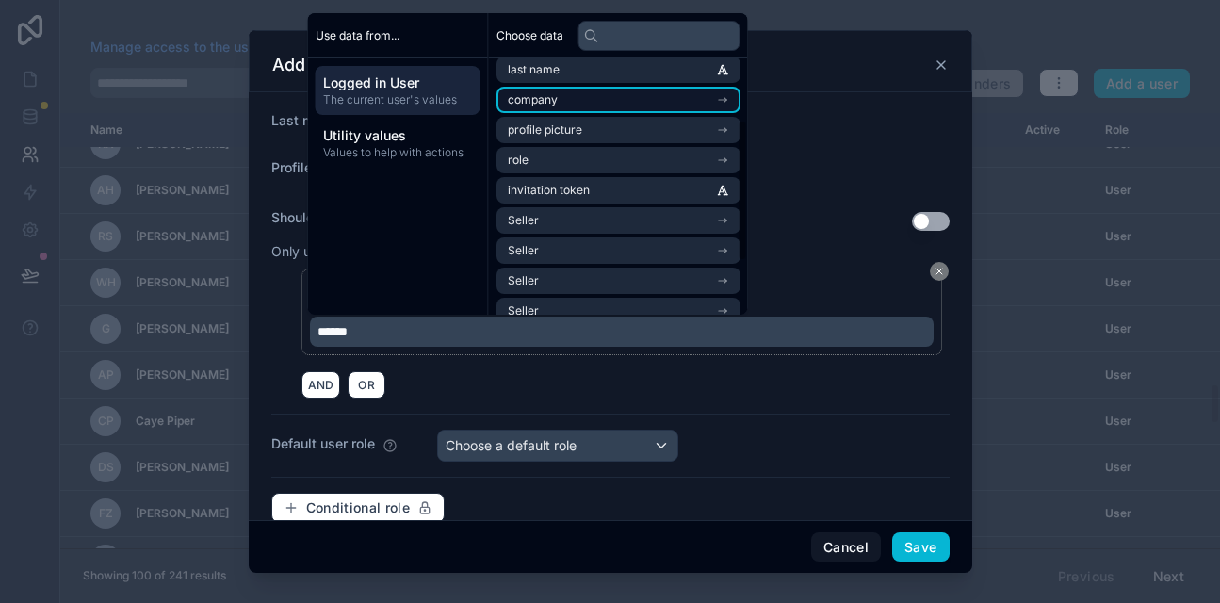
scroll to position [112, 0]
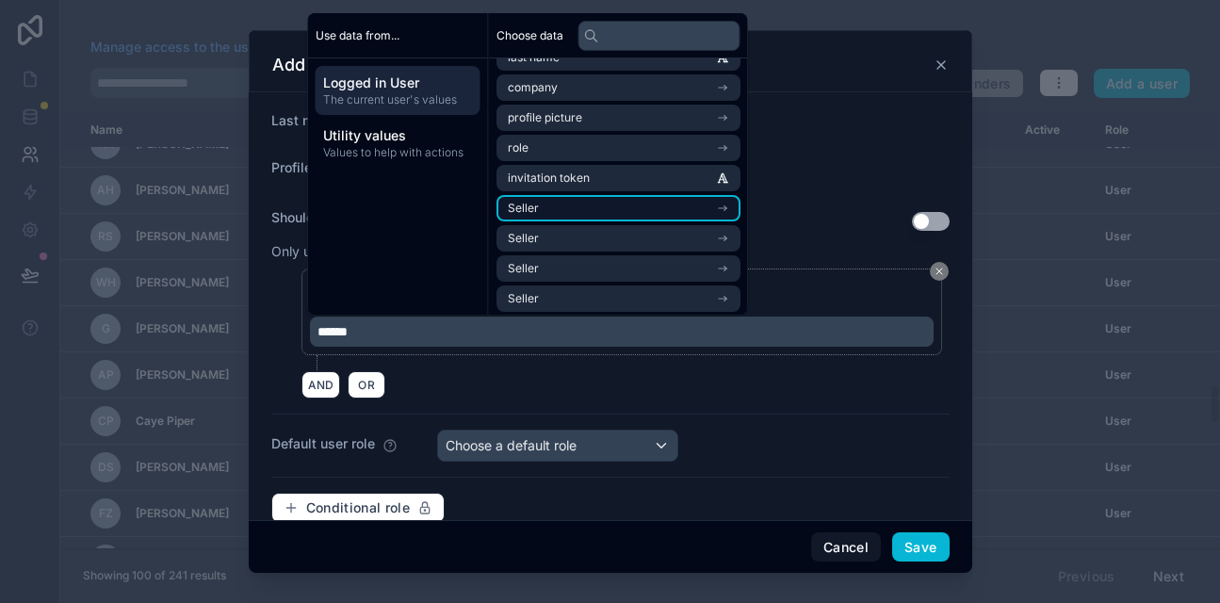
click at [542, 204] on li "Seller" at bounding box center [619, 208] width 244 height 26
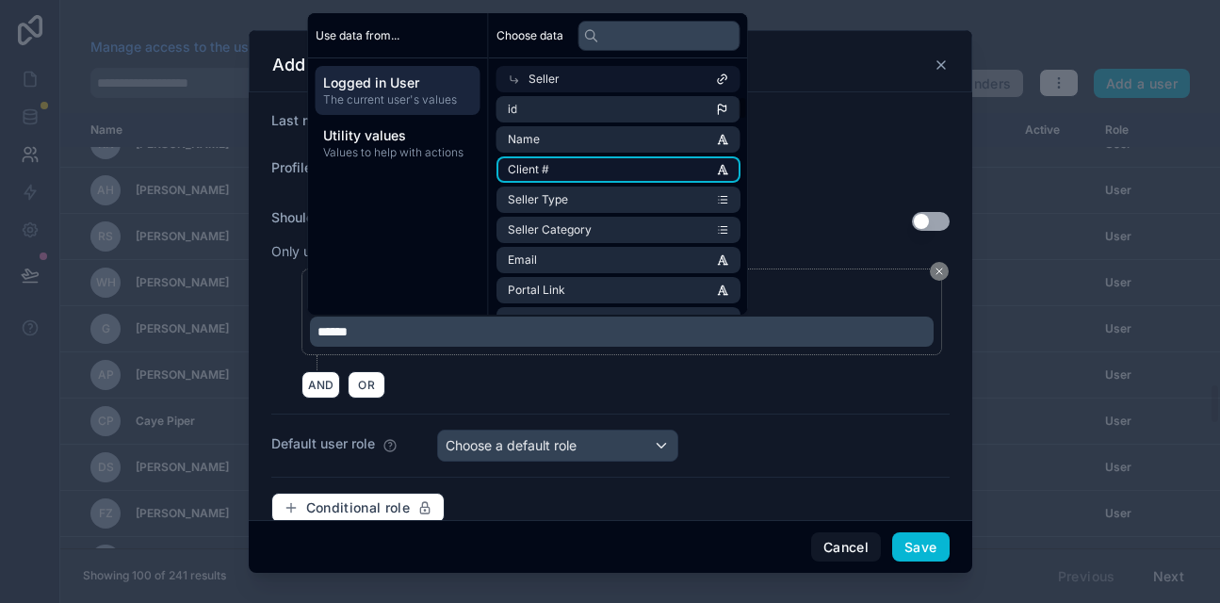
scroll to position [0, 0]
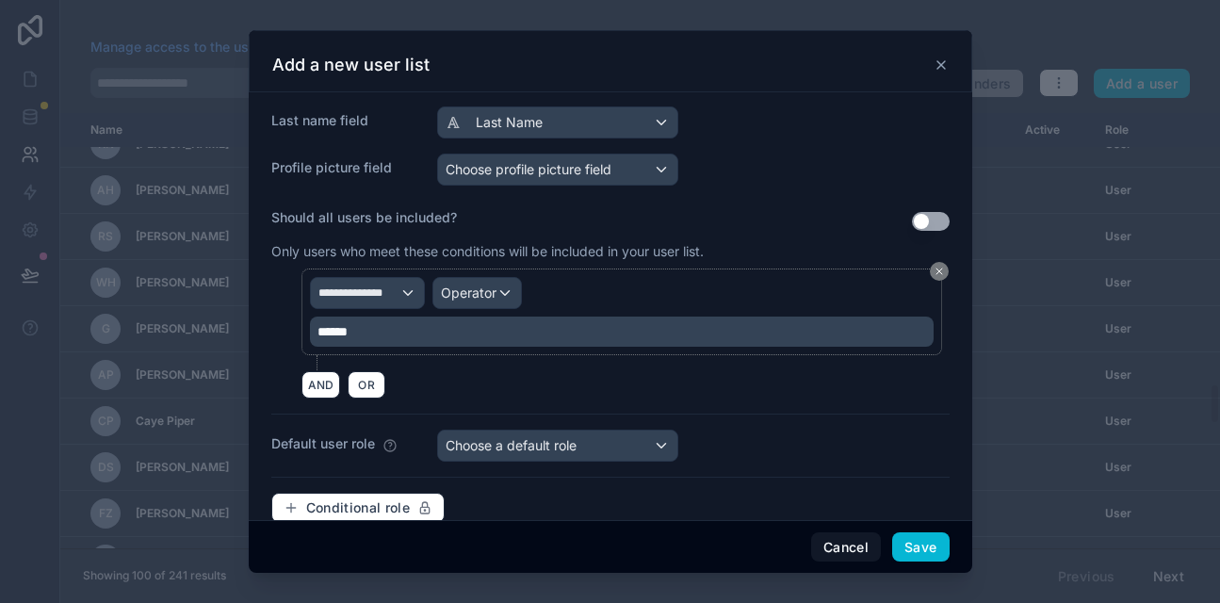
click at [939, 59] on icon at bounding box center [941, 64] width 15 height 15
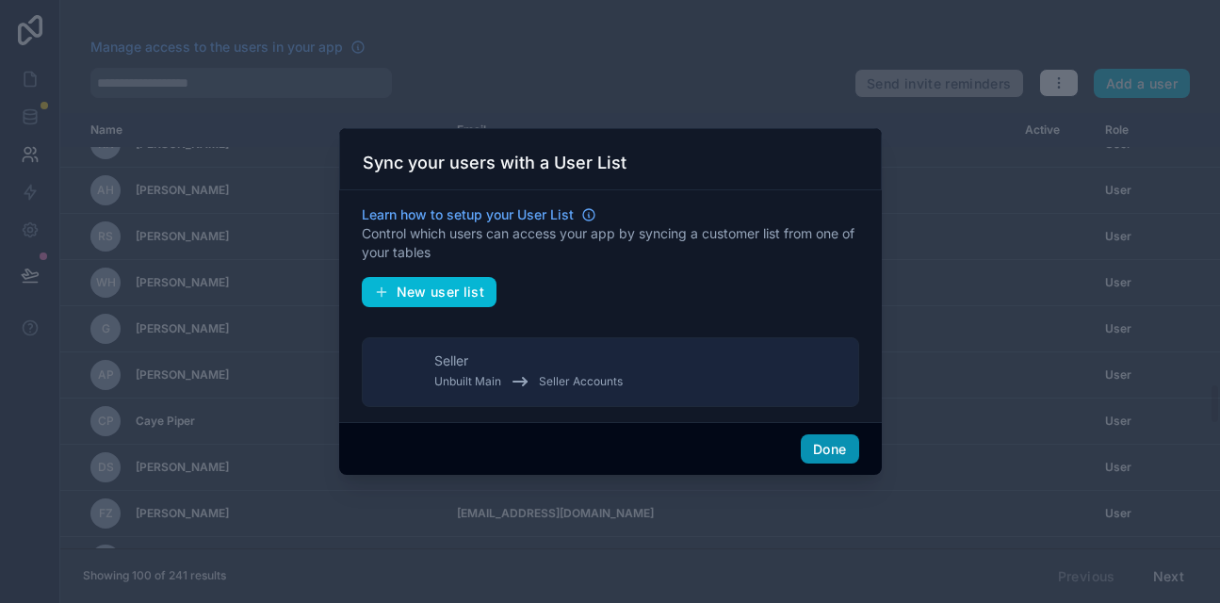
click at [817, 445] on button "Done" at bounding box center [829, 449] width 57 height 30
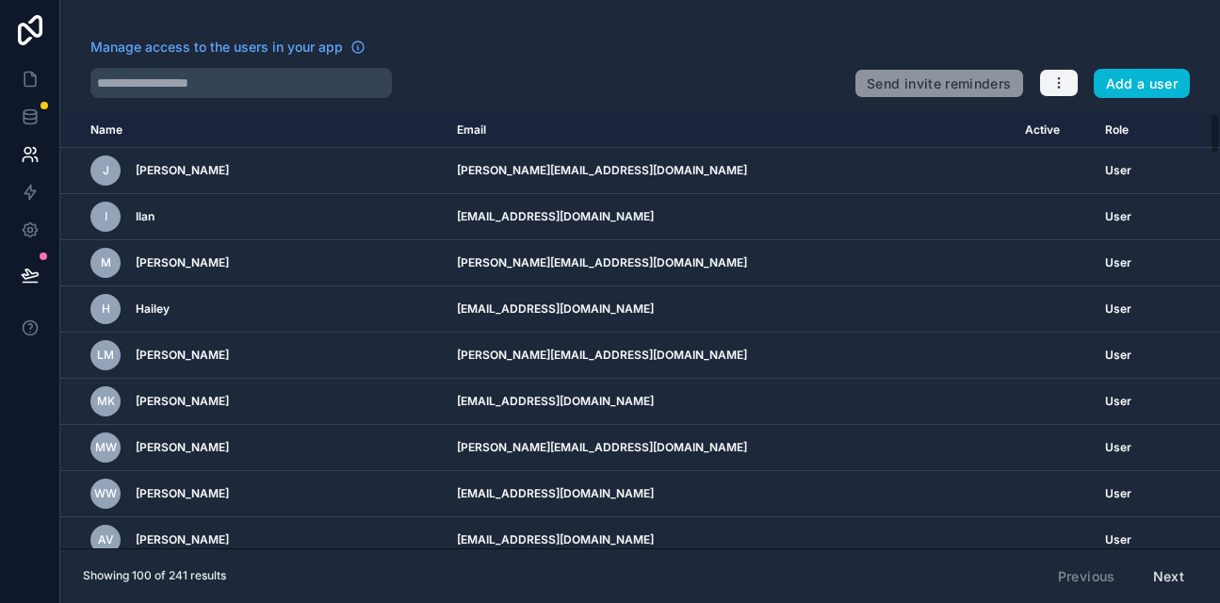
click at [1059, 84] on icon "button" at bounding box center [1058, 82] width 15 height 15
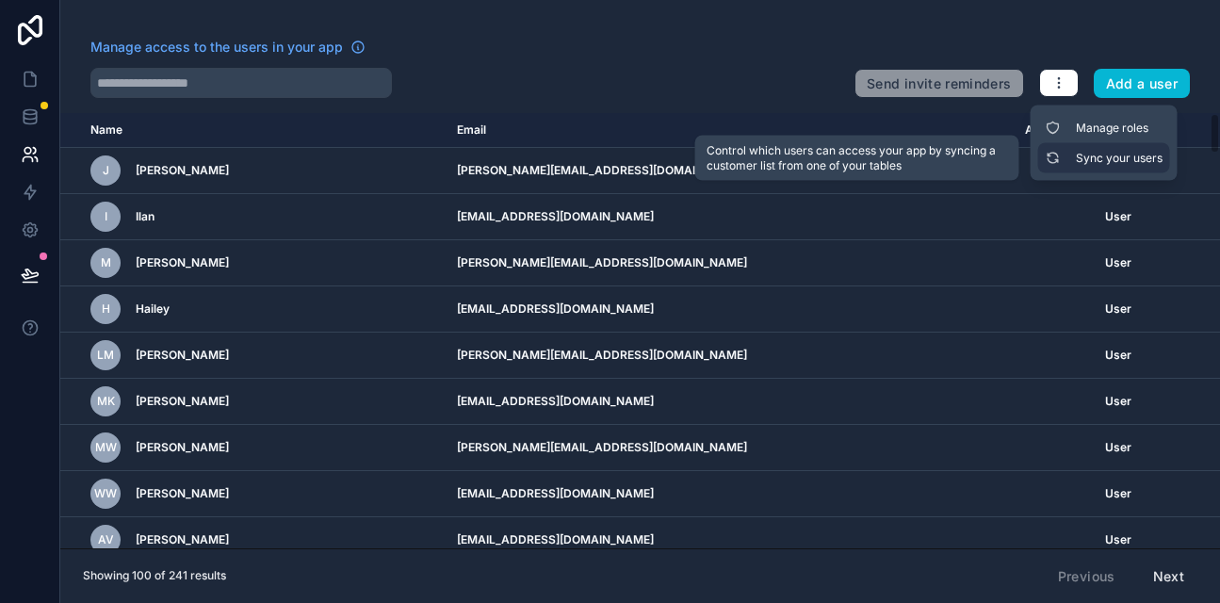
click at [1080, 155] on link "Sync your users" at bounding box center [1104, 158] width 132 height 30
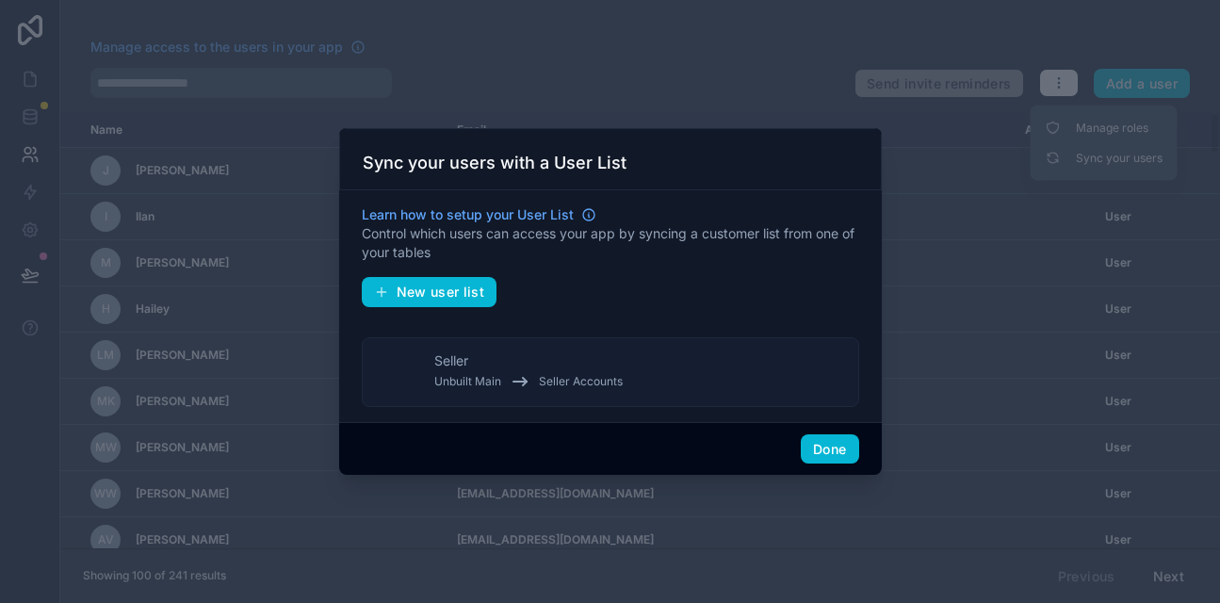
click at [765, 381] on button "Seller Unbuilt Main Seller Accounts" at bounding box center [610, 372] width 497 height 70
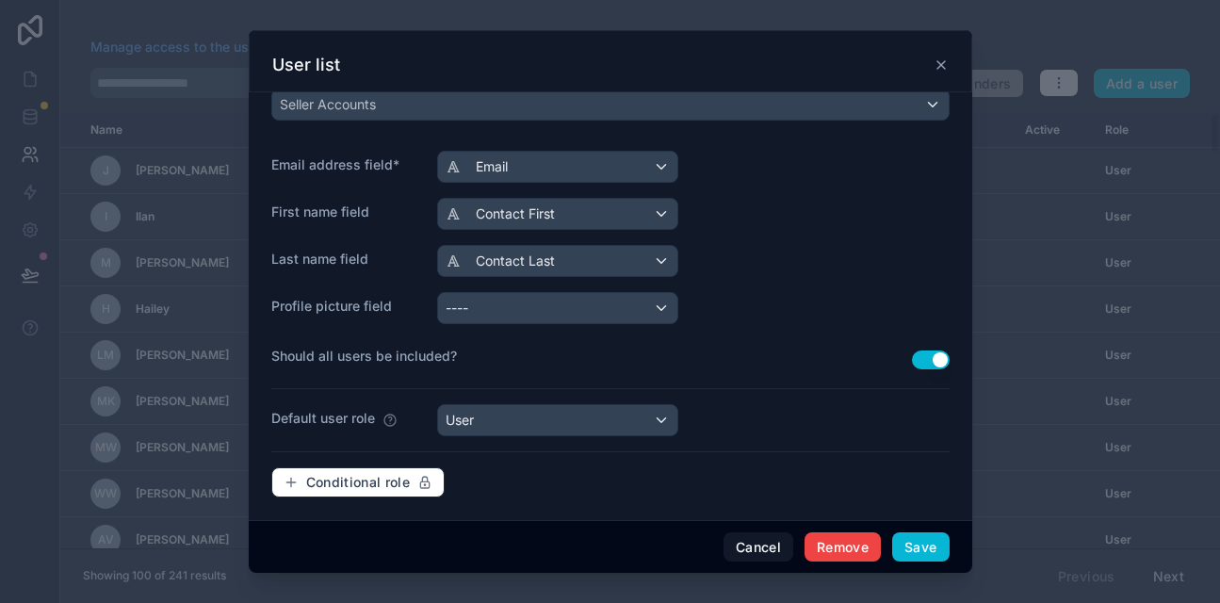
scroll to position [266, 0]
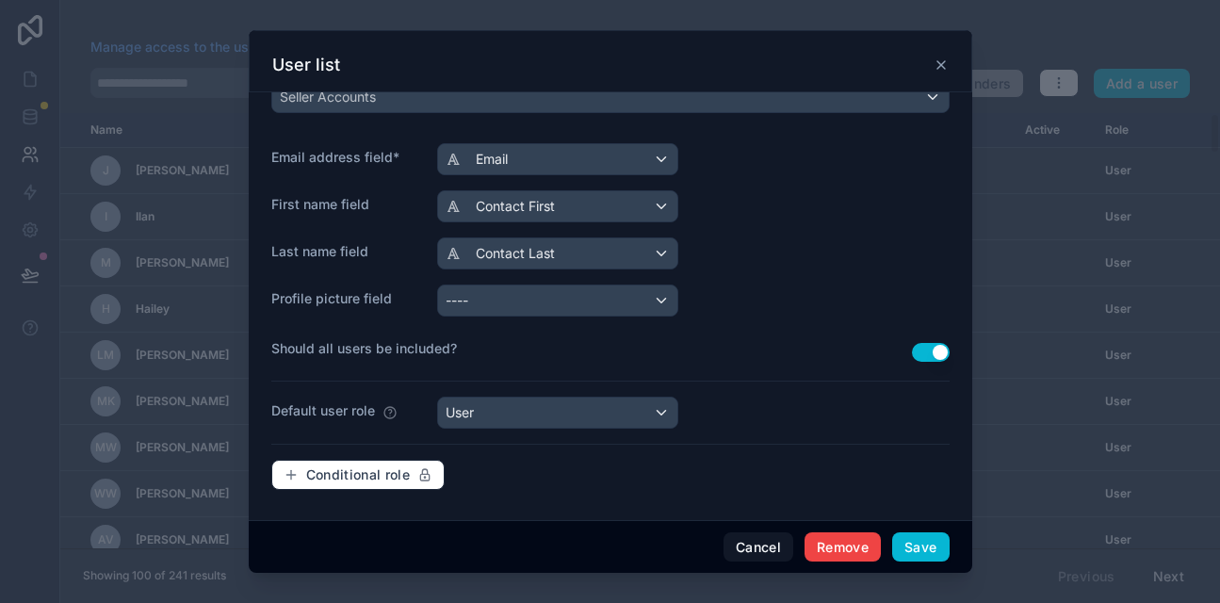
click at [920, 354] on button "Use setting" at bounding box center [931, 352] width 38 height 19
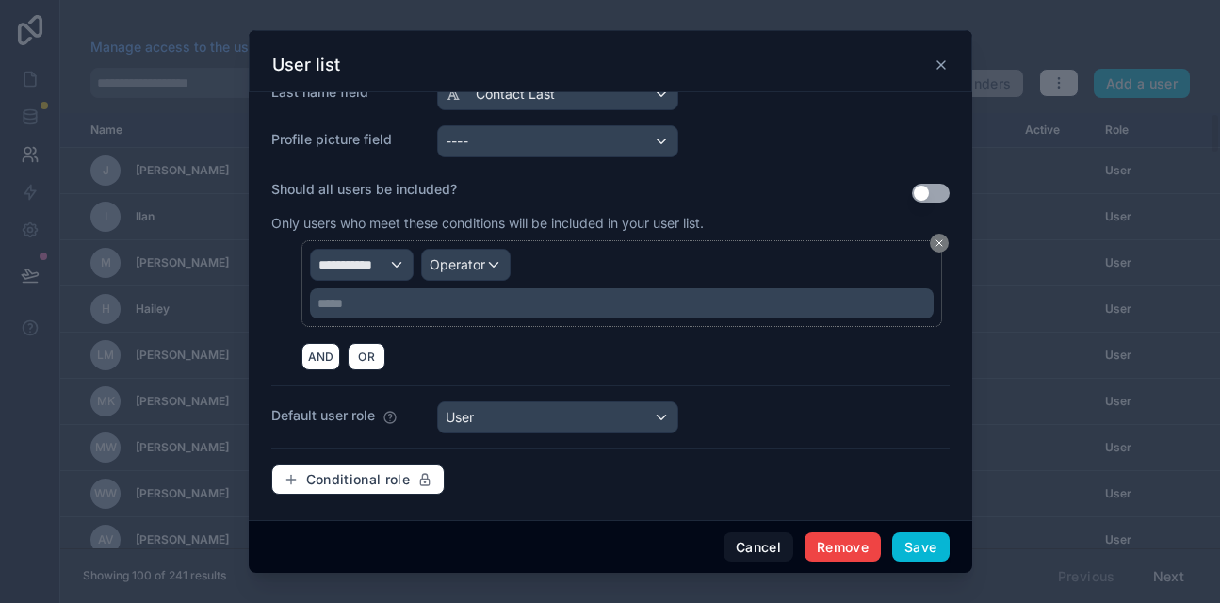
scroll to position [430, 0]
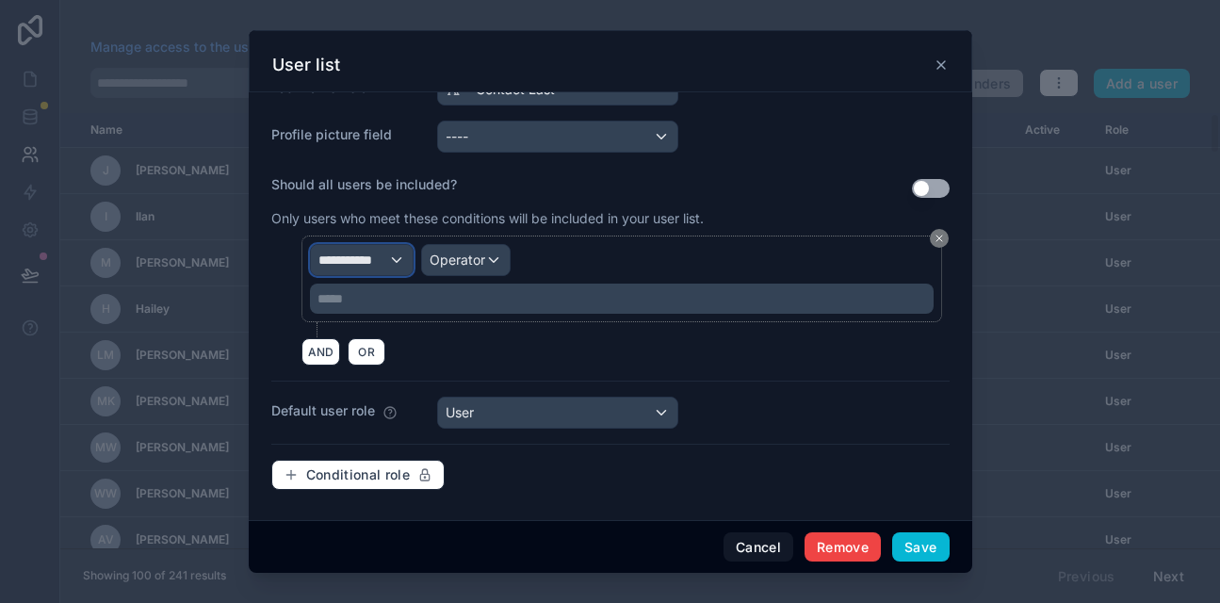
click at [380, 265] on span "**********" at bounding box center [353, 260] width 70 height 19
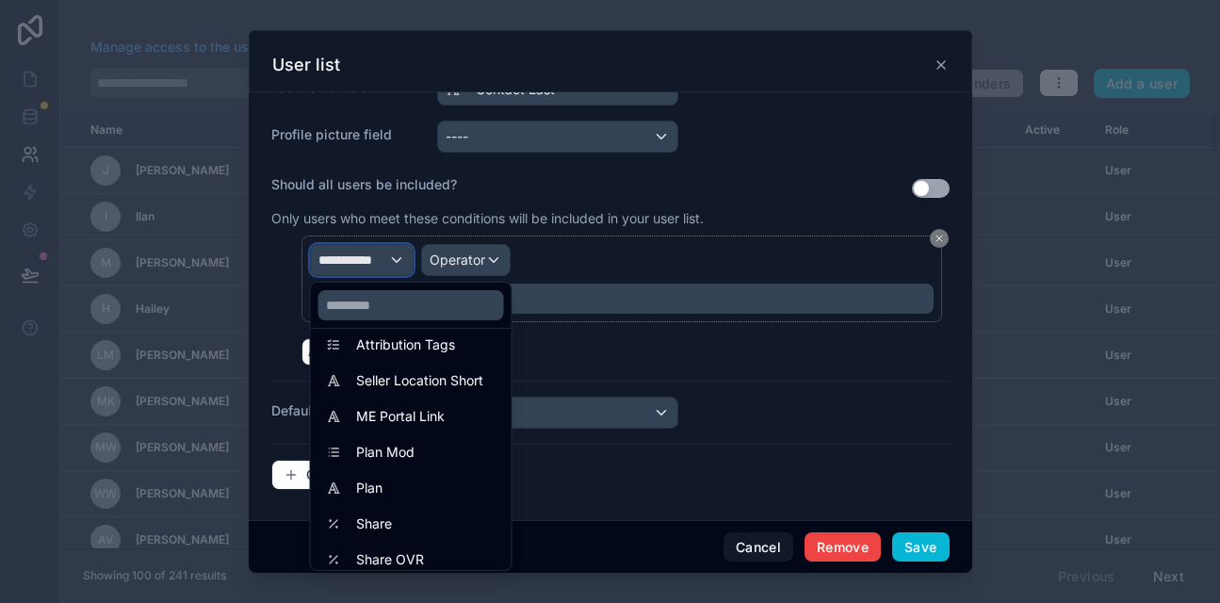
scroll to position [1385, 0]
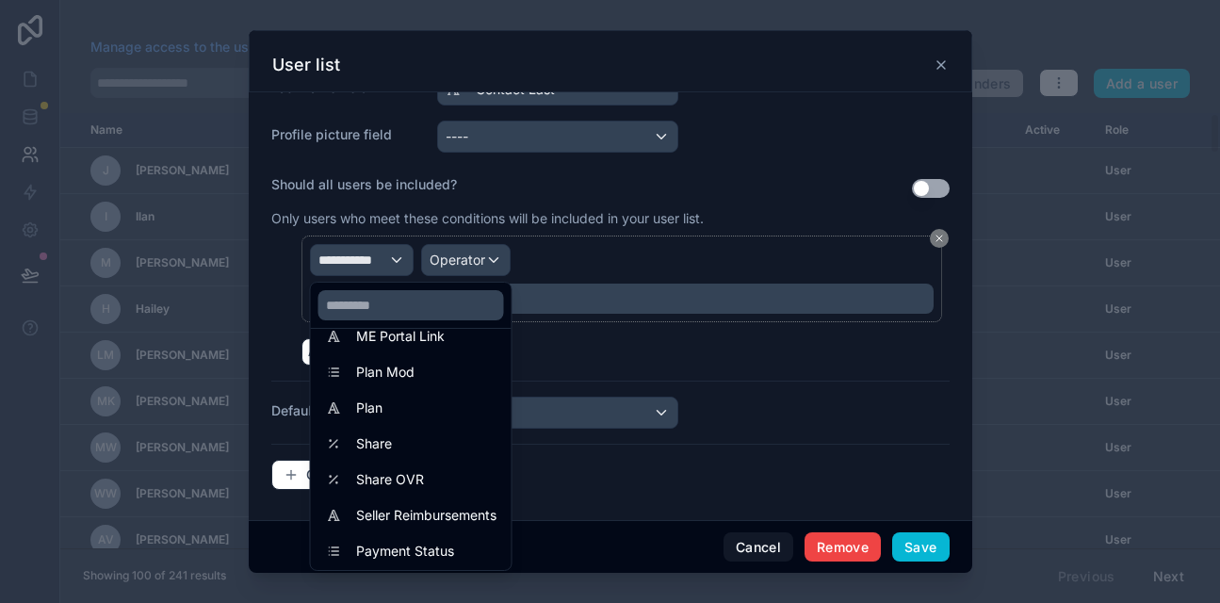
click at [611, 361] on div at bounding box center [611, 301] width 724 height 543
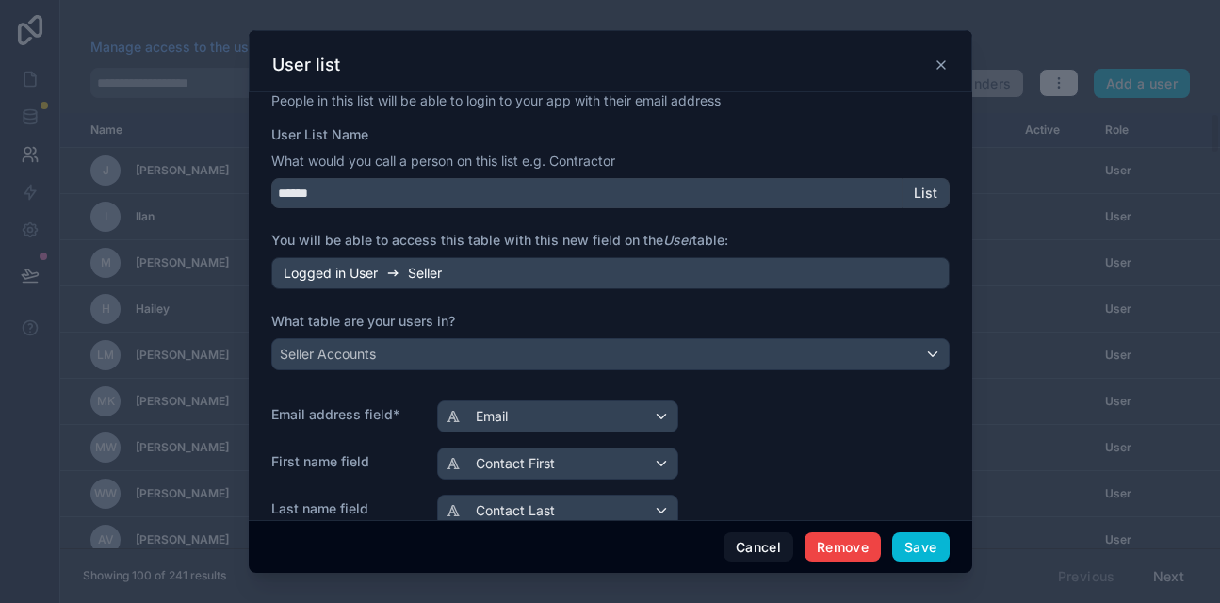
scroll to position [0, 0]
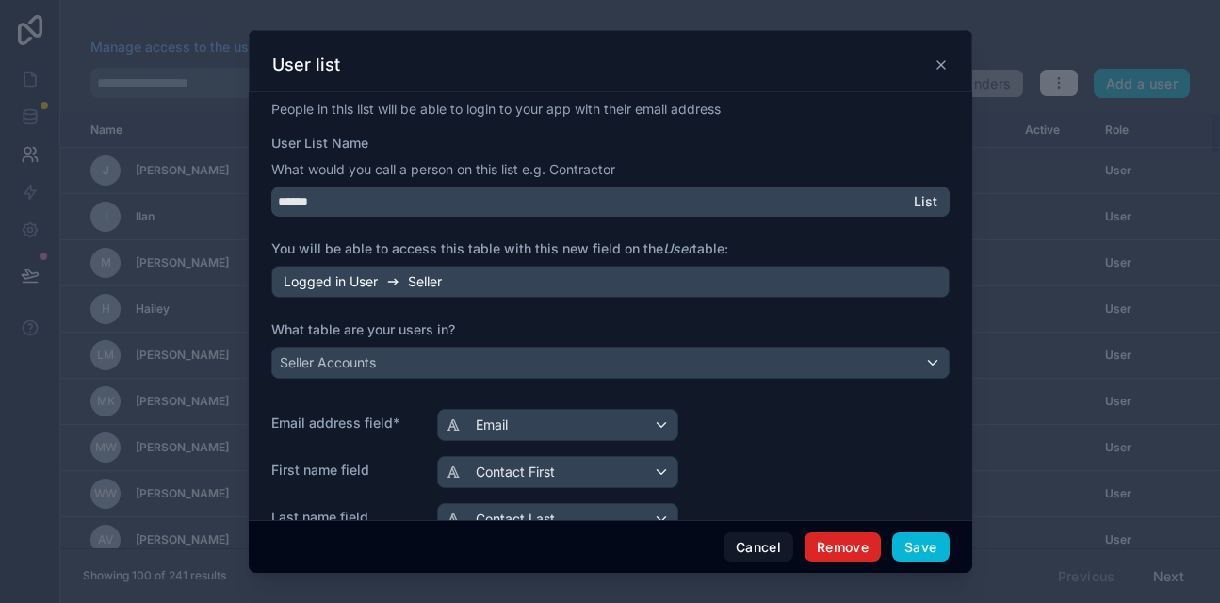
click at [841, 546] on button "Remove" at bounding box center [843, 547] width 76 height 30
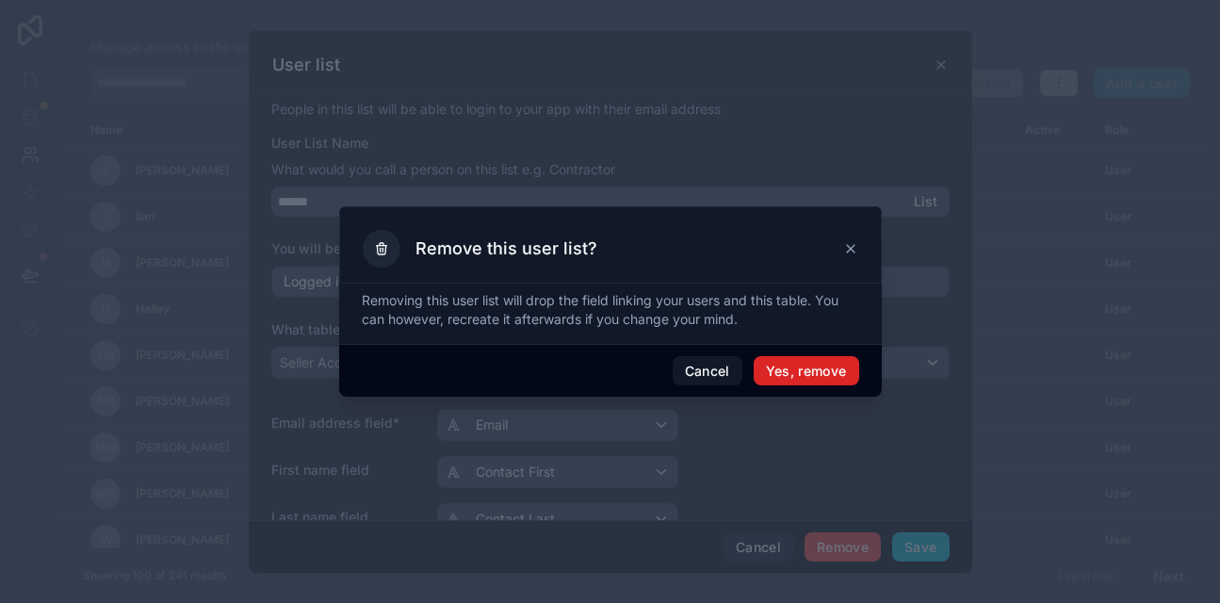
click at [798, 372] on button "Yes, remove" at bounding box center [807, 371] width 106 height 30
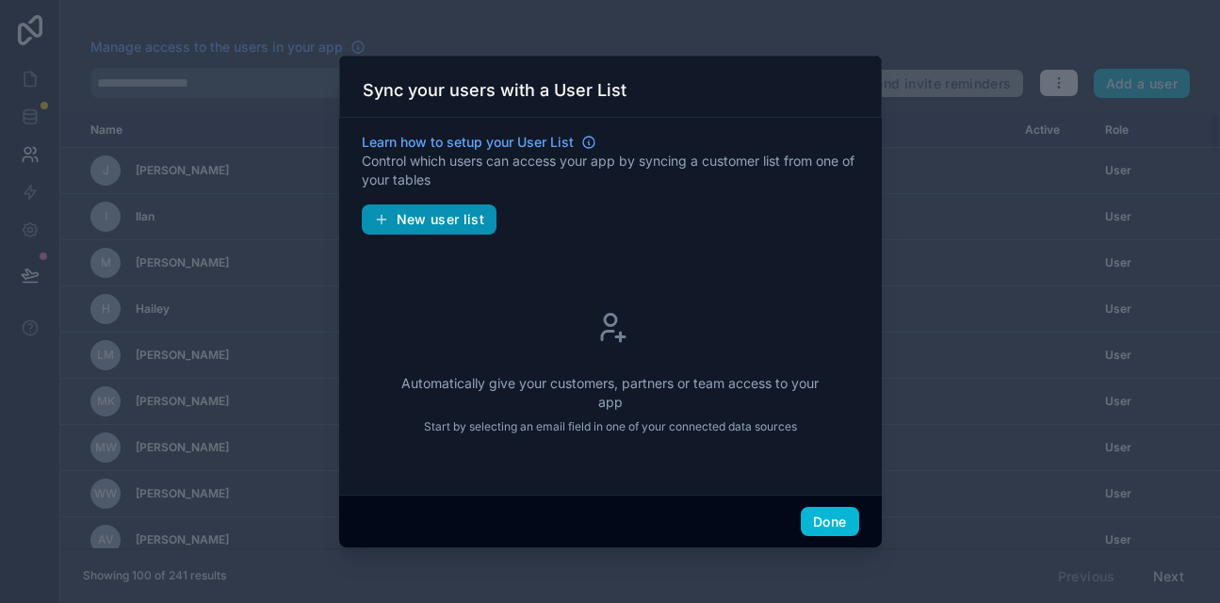
click at [420, 220] on span "New user list" at bounding box center [441, 219] width 89 height 17
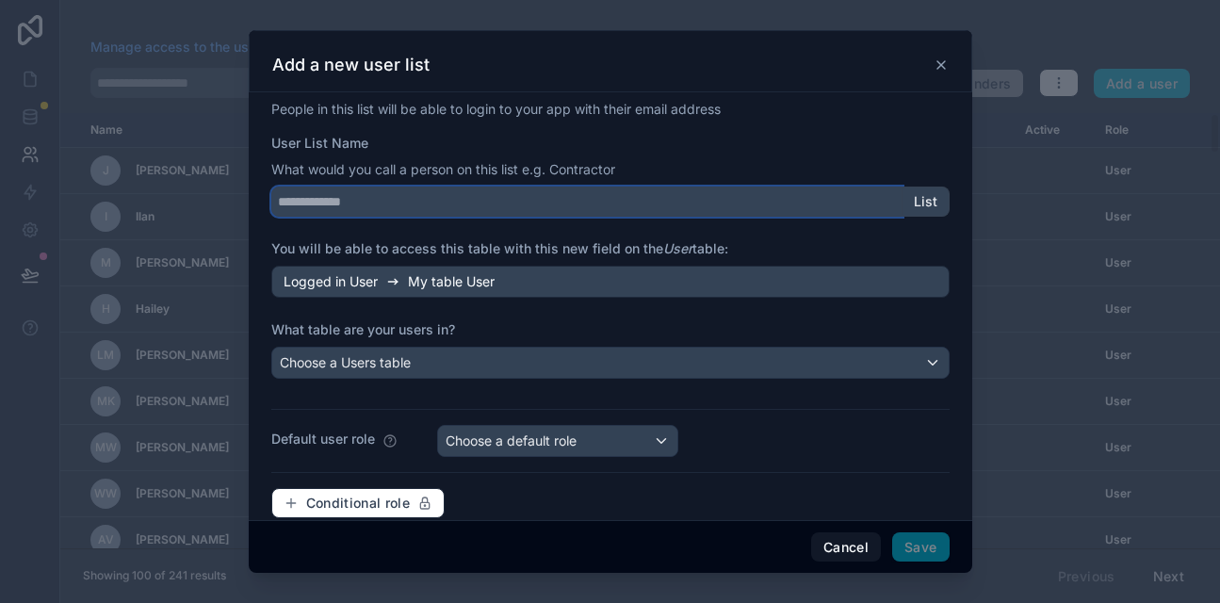
click at [401, 201] on input "User List Name" at bounding box center [586, 202] width 631 height 30
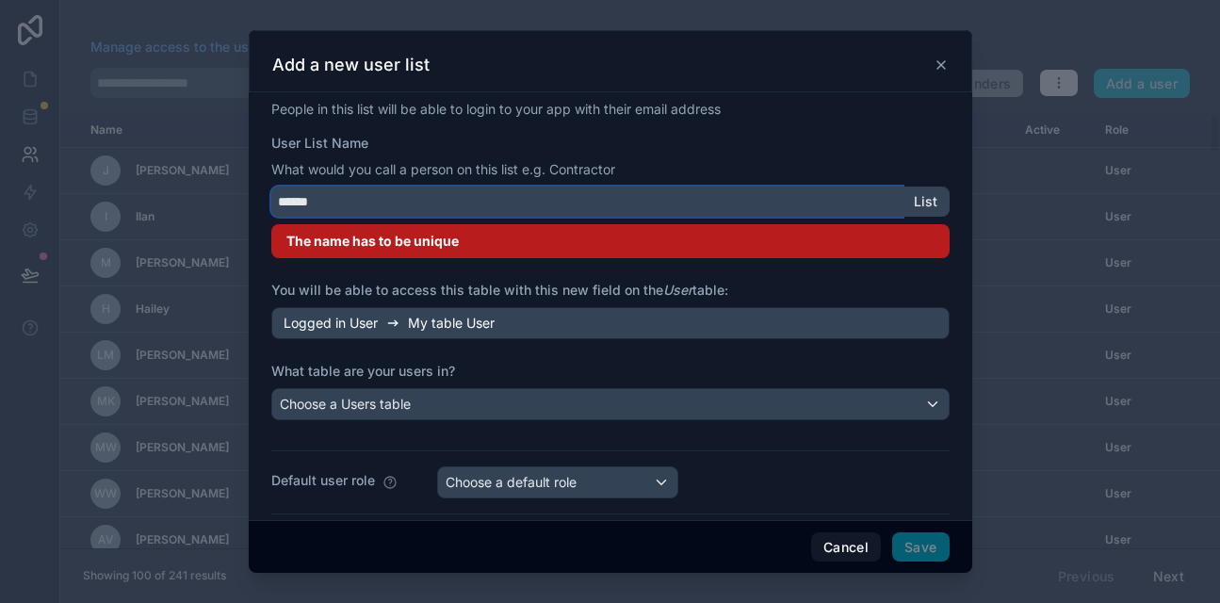
type input "******"
click at [335, 328] on span "Logged in User" at bounding box center [331, 323] width 94 height 19
drag, startPoint x: 316, startPoint y: 193, endPoint x: 272, endPoint y: 200, distance: 43.8
click at [272, 200] on input "******" at bounding box center [586, 202] width 631 height 30
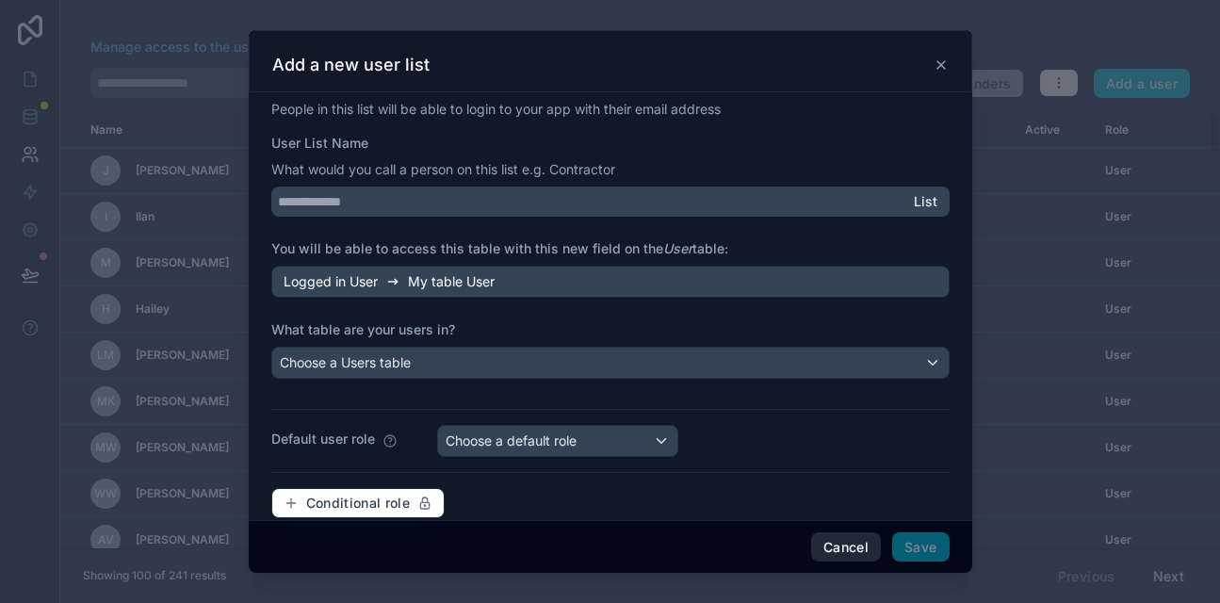
click at [837, 549] on button "Cancel" at bounding box center [846, 547] width 70 height 30
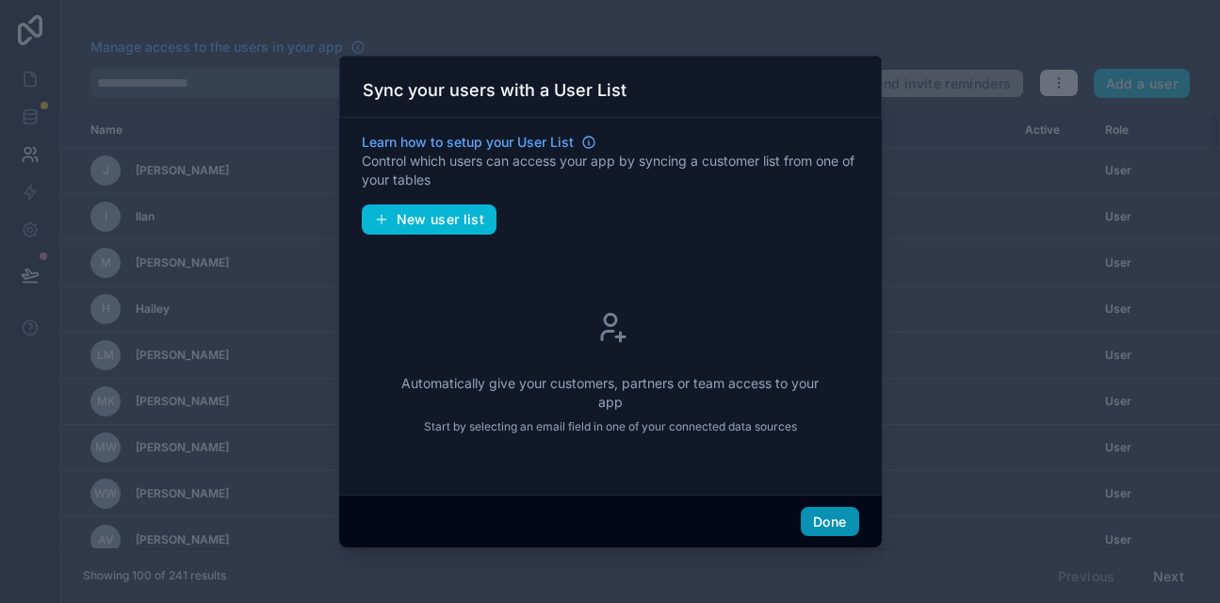
click at [835, 518] on button "Done" at bounding box center [829, 522] width 57 height 30
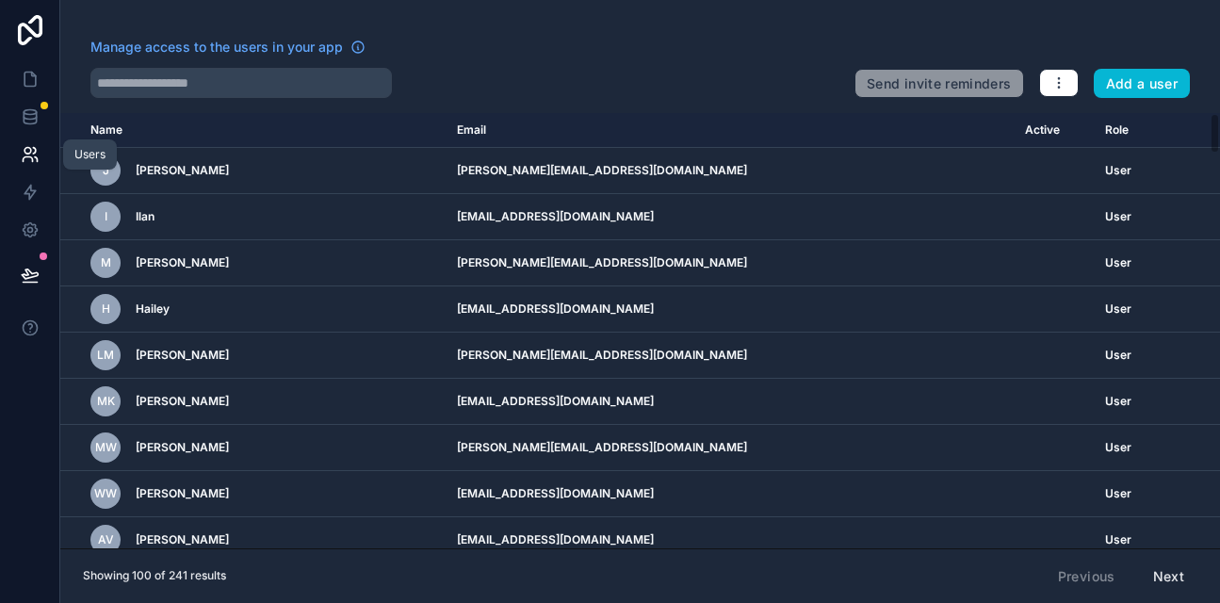
click at [21, 148] on icon at bounding box center [30, 154] width 19 height 19
click at [1060, 80] on icon "button" at bounding box center [1058, 82] width 15 height 15
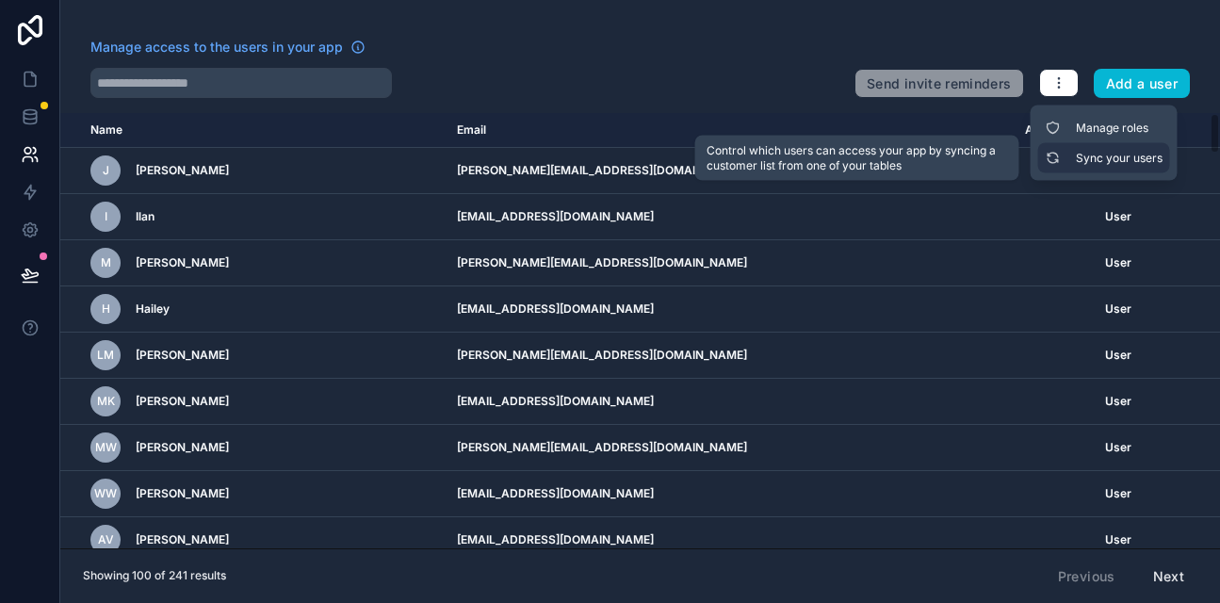
click at [1089, 163] on link "Sync your users" at bounding box center [1104, 158] width 132 height 30
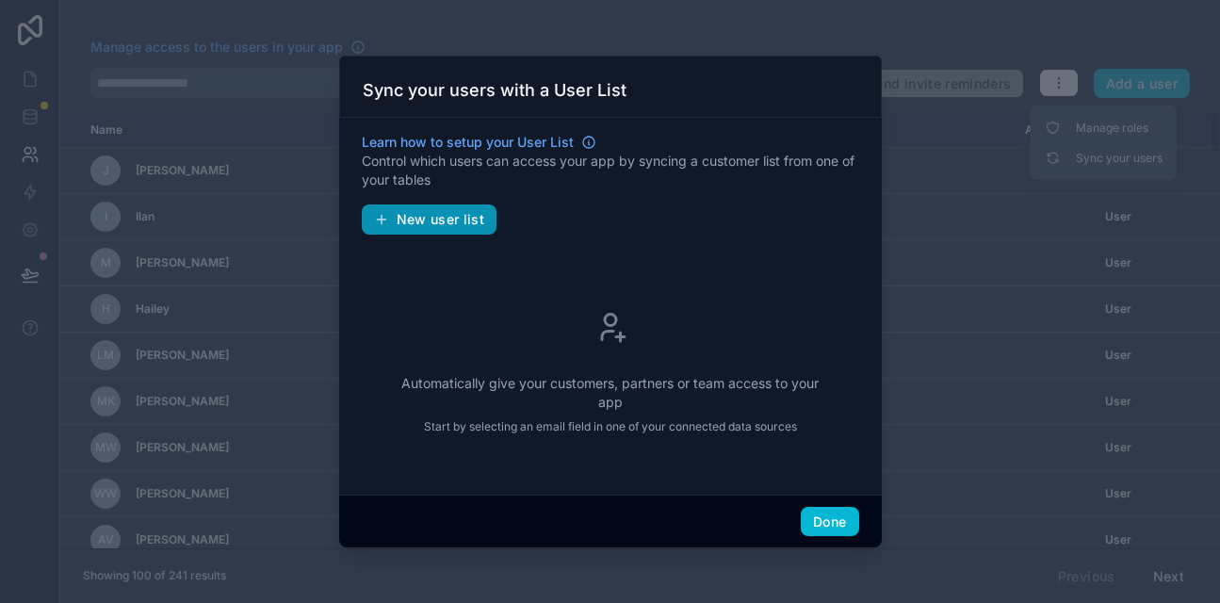
click at [451, 219] on span "New user list" at bounding box center [441, 219] width 89 height 17
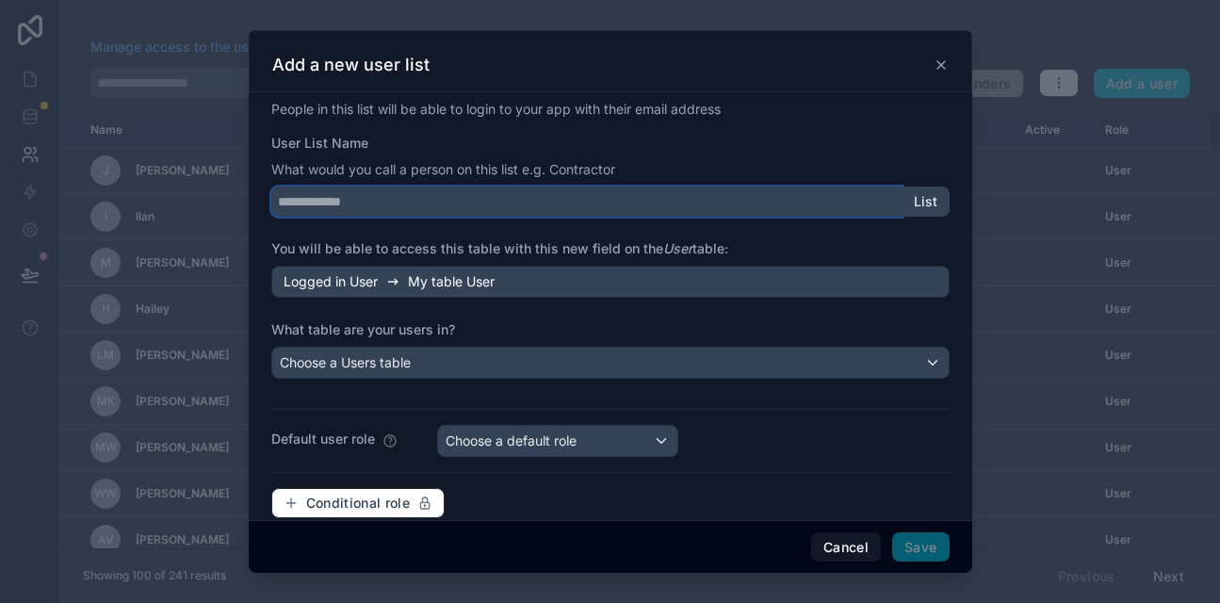
click at [409, 204] on input "User List Name" at bounding box center [586, 202] width 631 height 30
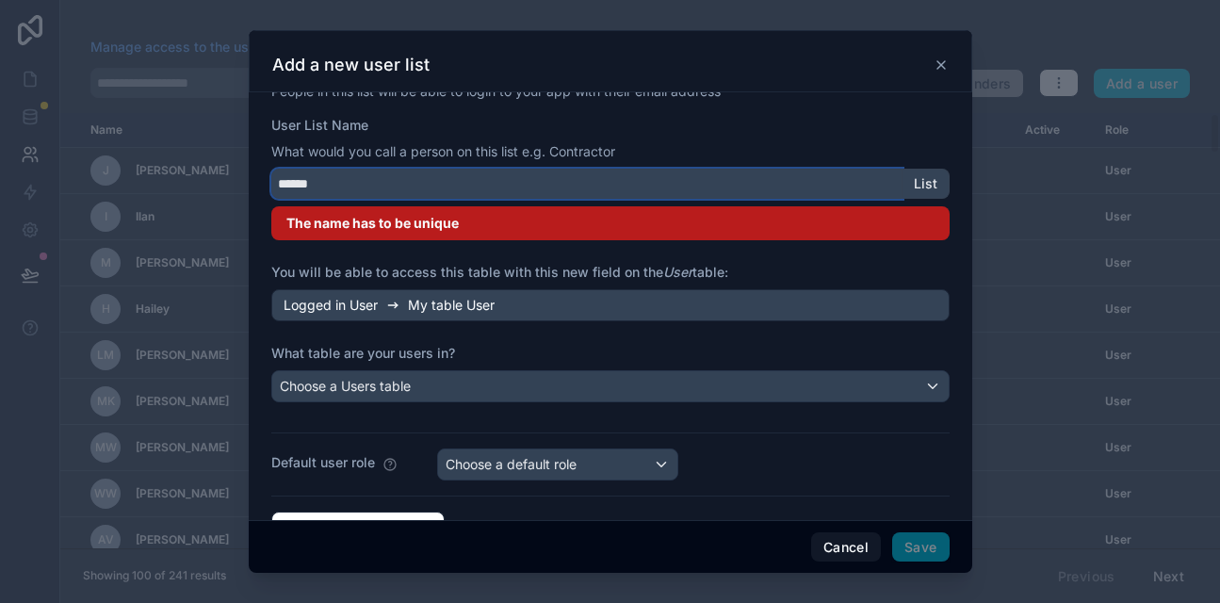
scroll to position [25, 0]
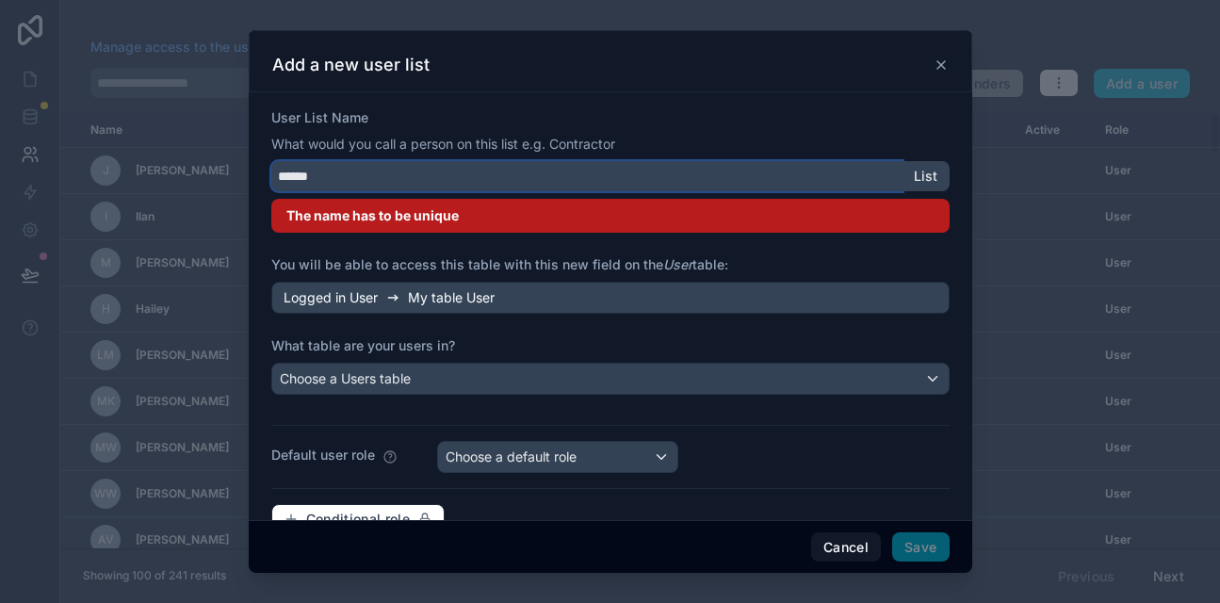
type input "******"
click at [334, 303] on span "Logged in User" at bounding box center [331, 297] width 94 height 19
click at [398, 296] on icon at bounding box center [392, 297] width 15 height 15
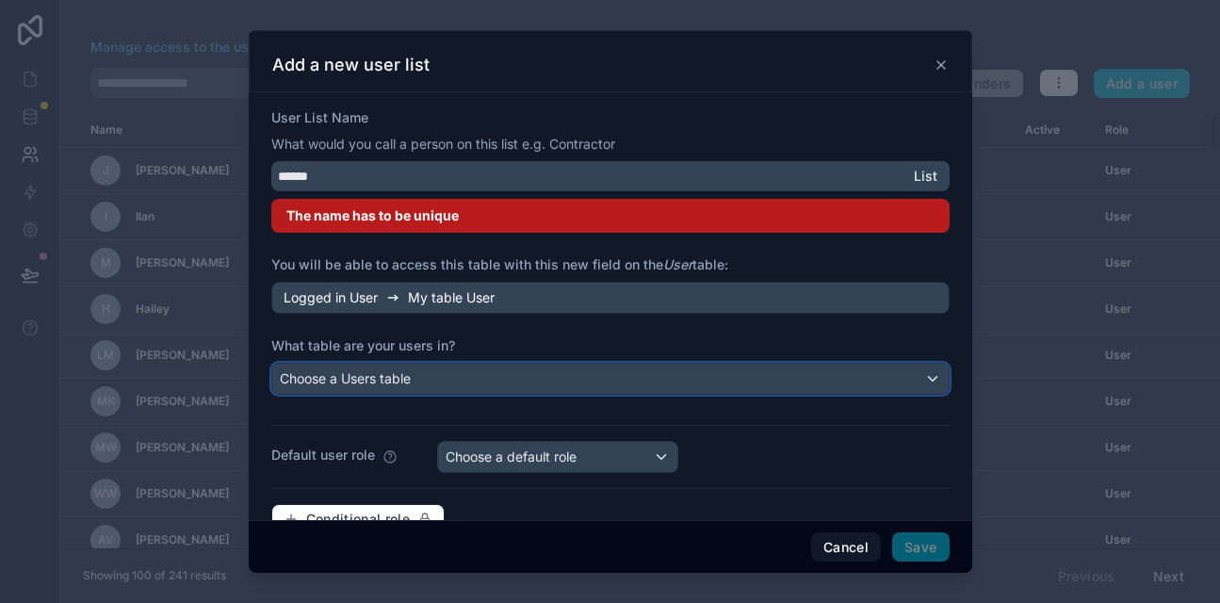
click at [361, 378] on span "Choose a Users table" at bounding box center [345, 378] width 131 height 16
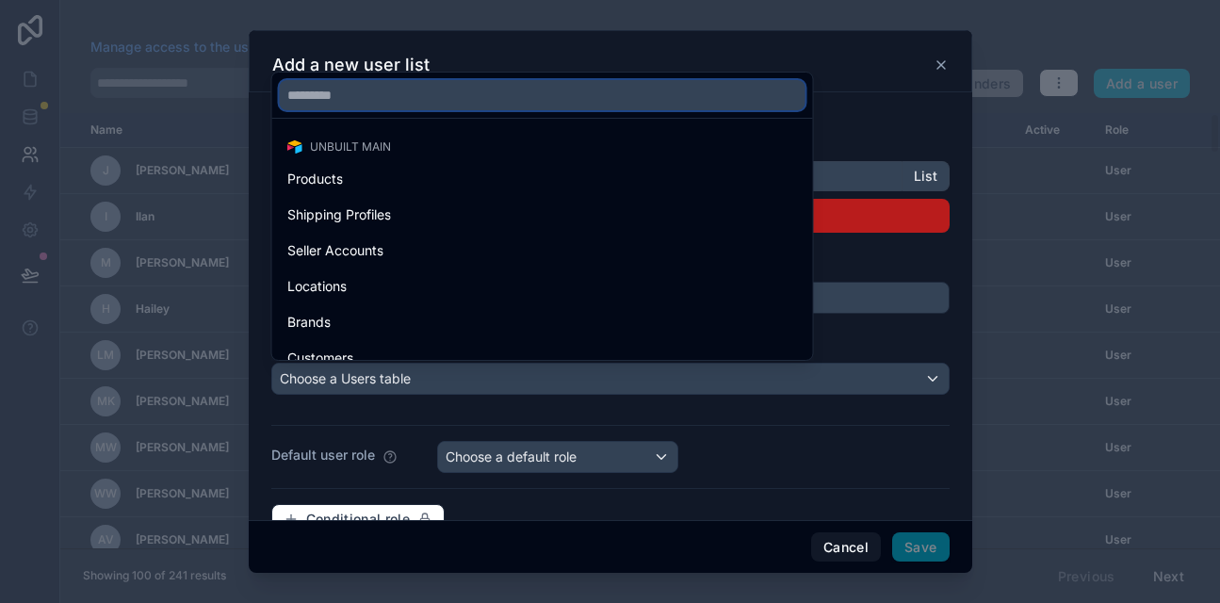
click at [343, 101] on input "text" at bounding box center [543, 95] width 526 height 30
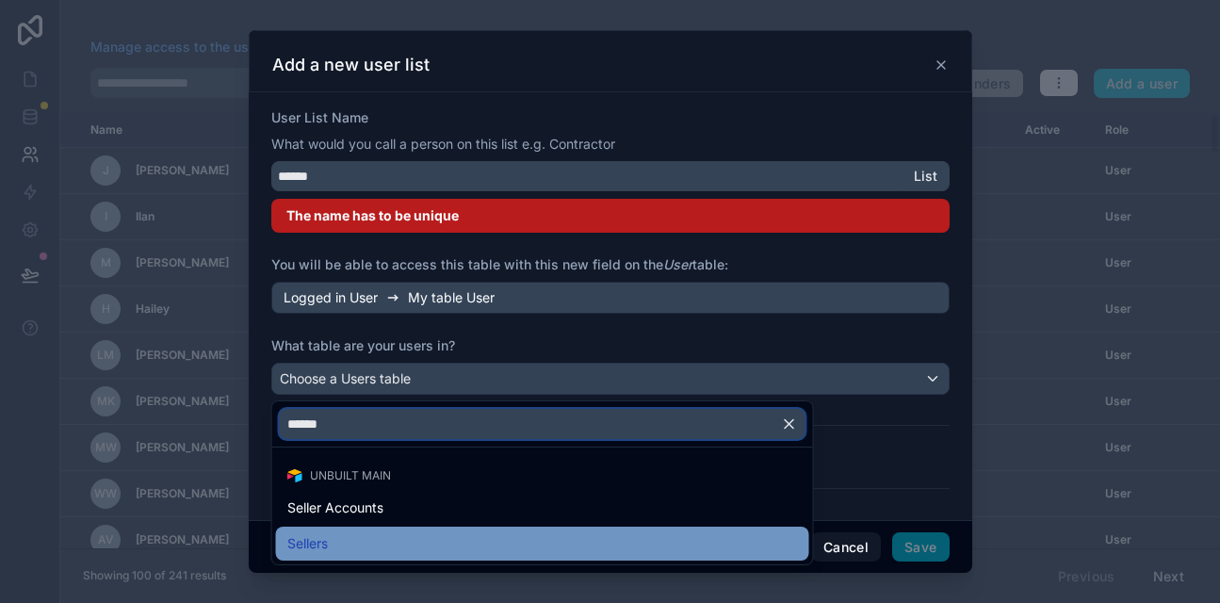
type input "******"
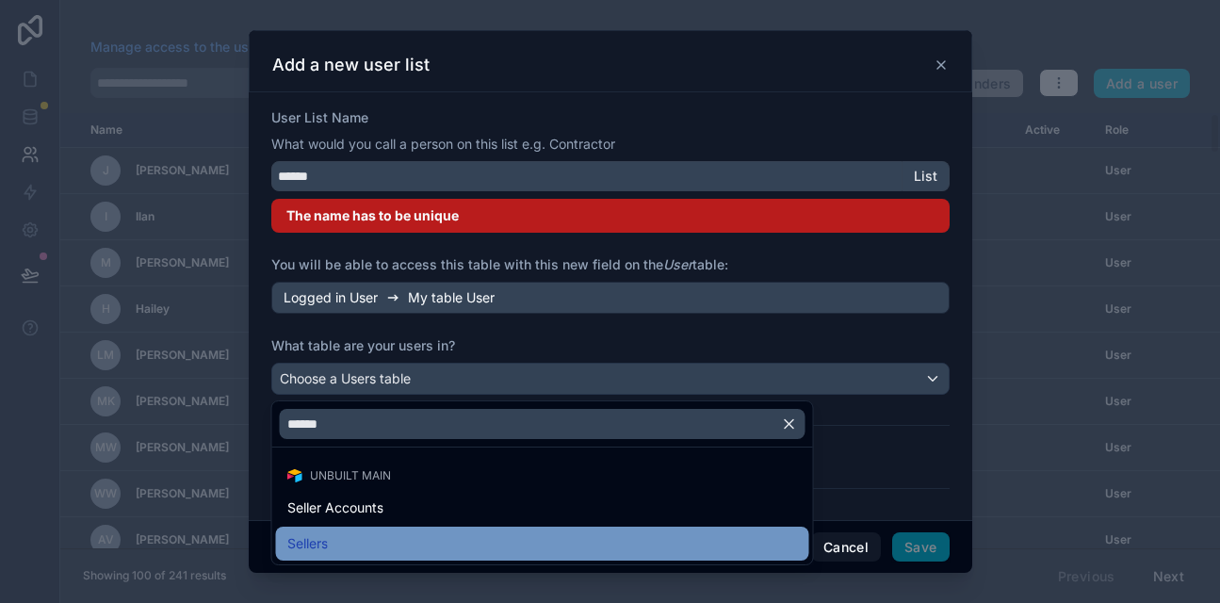
click at [326, 537] on span "Sellers" at bounding box center [307, 543] width 41 height 23
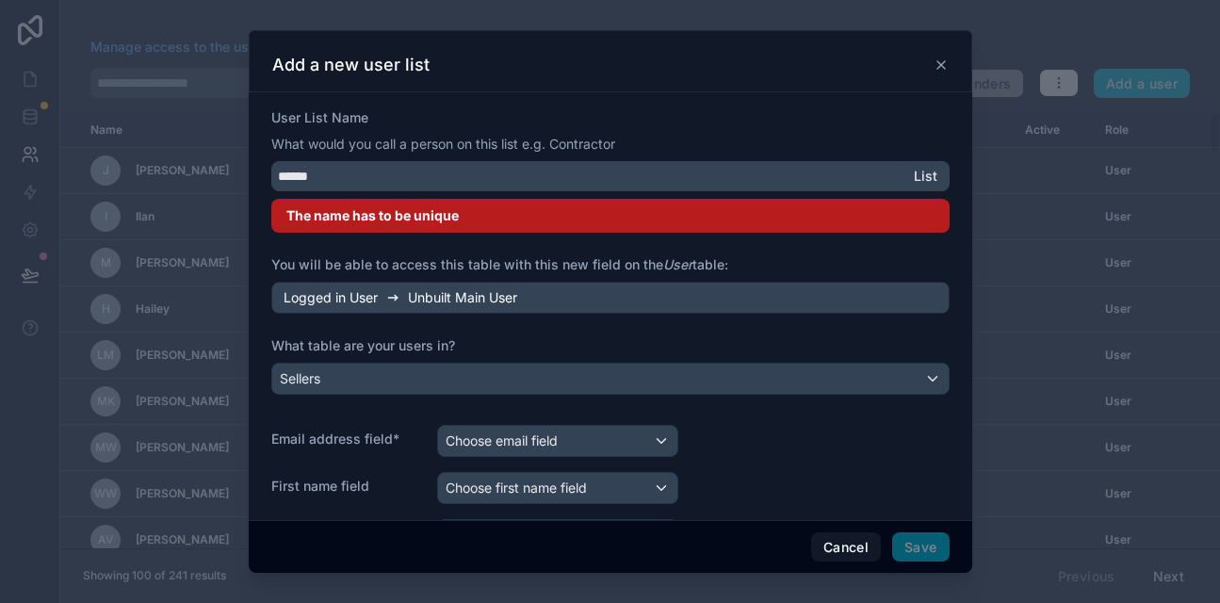
click at [360, 301] on span "Logged in User" at bounding box center [331, 297] width 94 height 19
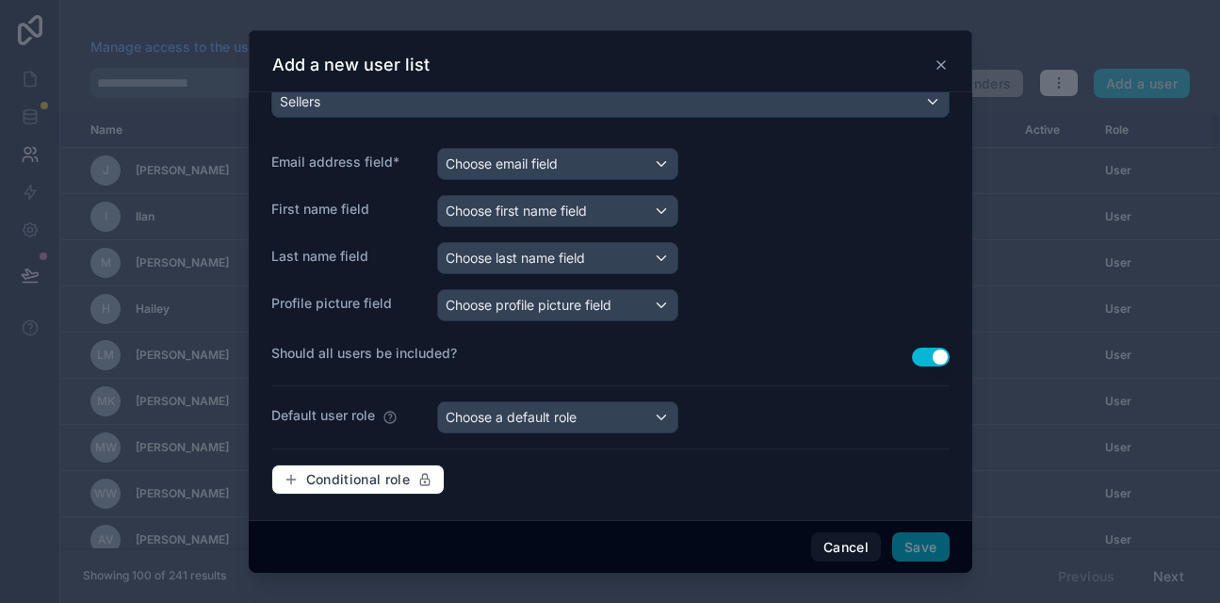
scroll to position [307, 0]
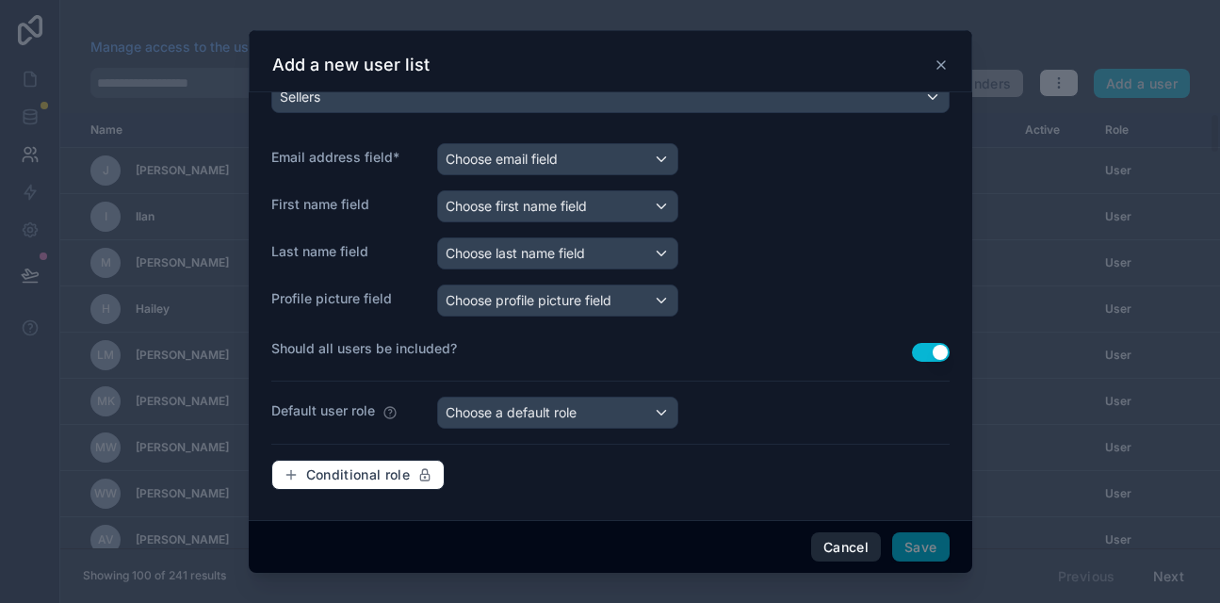
click at [828, 546] on button "Cancel" at bounding box center [846, 547] width 70 height 30
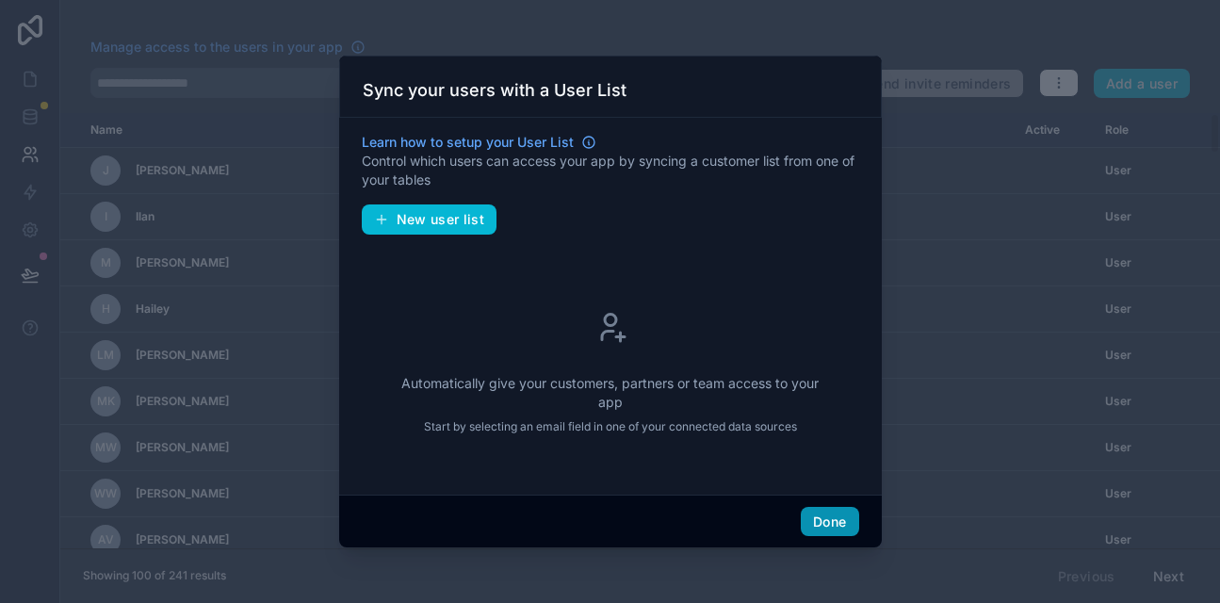
click at [835, 519] on button "Done" at bounding box center [829, 522] width 57 height 30
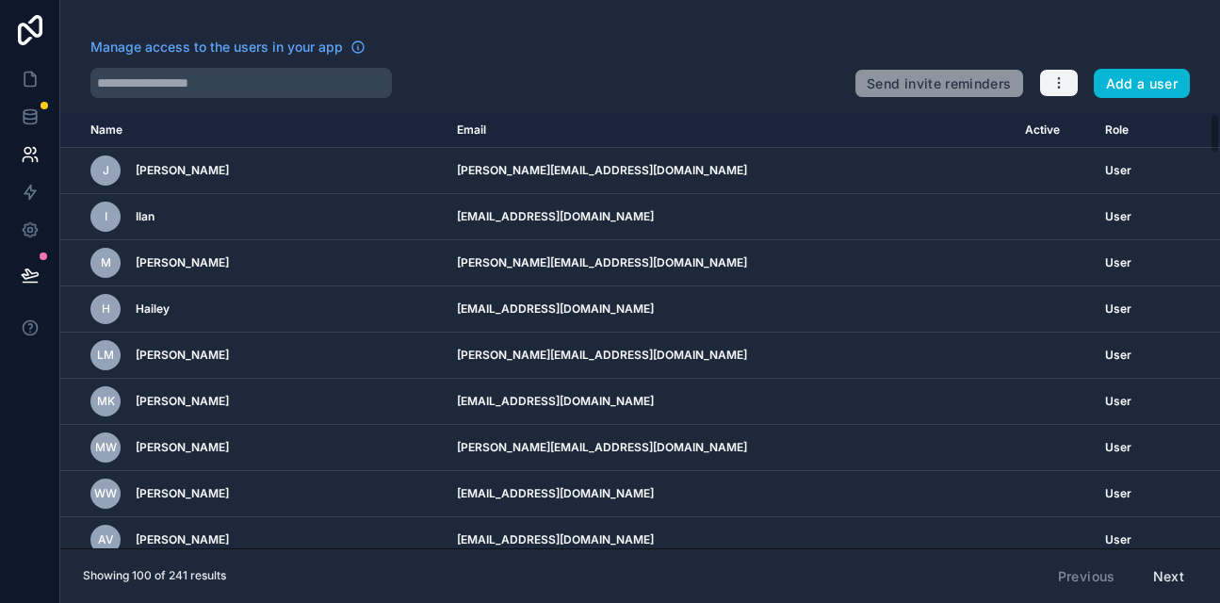
click at [1059, 83] on icon "button" at bounding box center [1058, 83] width 1 height 1
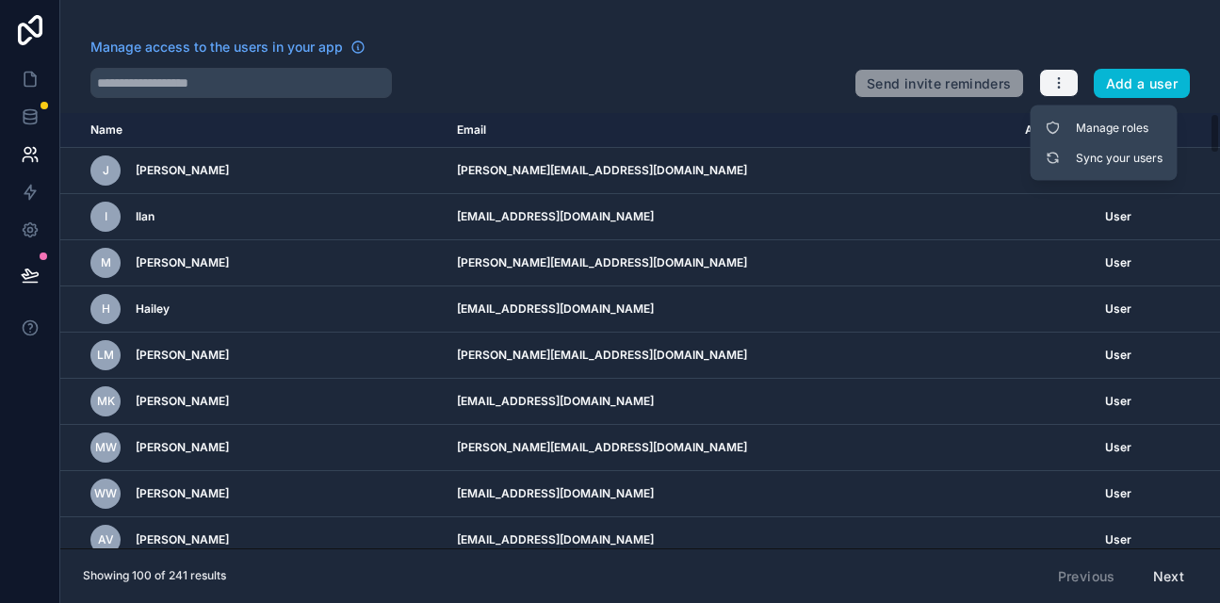
click at [1059, 83] on icon "button" at bounding box center [1058, 83] width 1 height 1
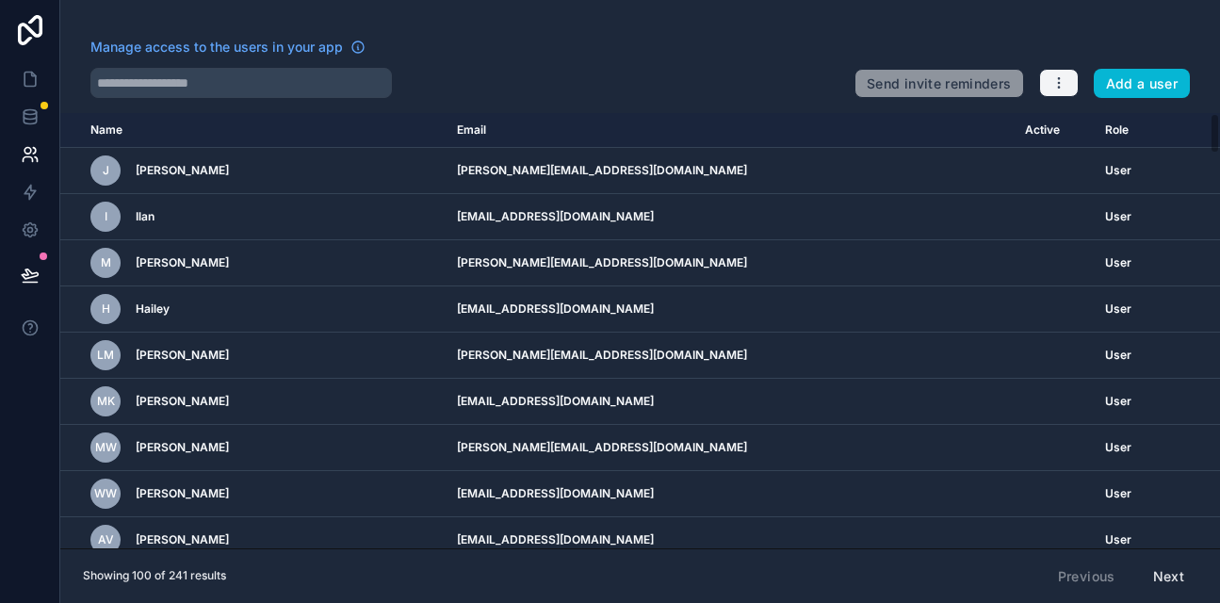
click at [1059, 83] on icon "button" at bounding box center [1058, 83] width 1 height 1
click at [803, 84] on div at bounding box center [464, 83] width 749 height 30
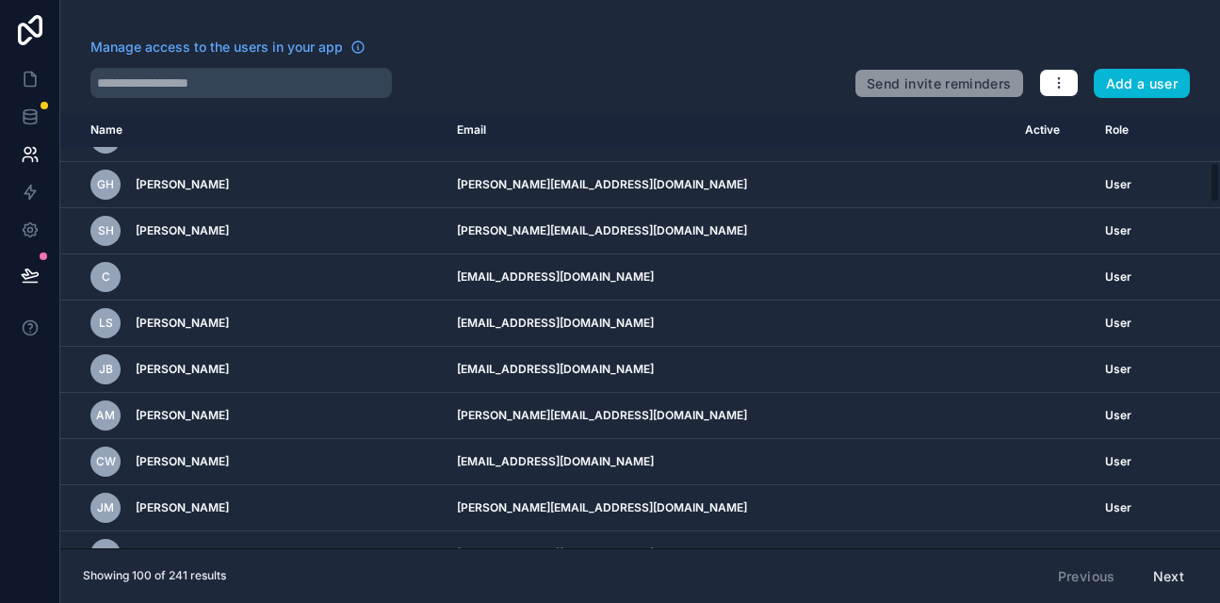
scroll to position [553, 0]
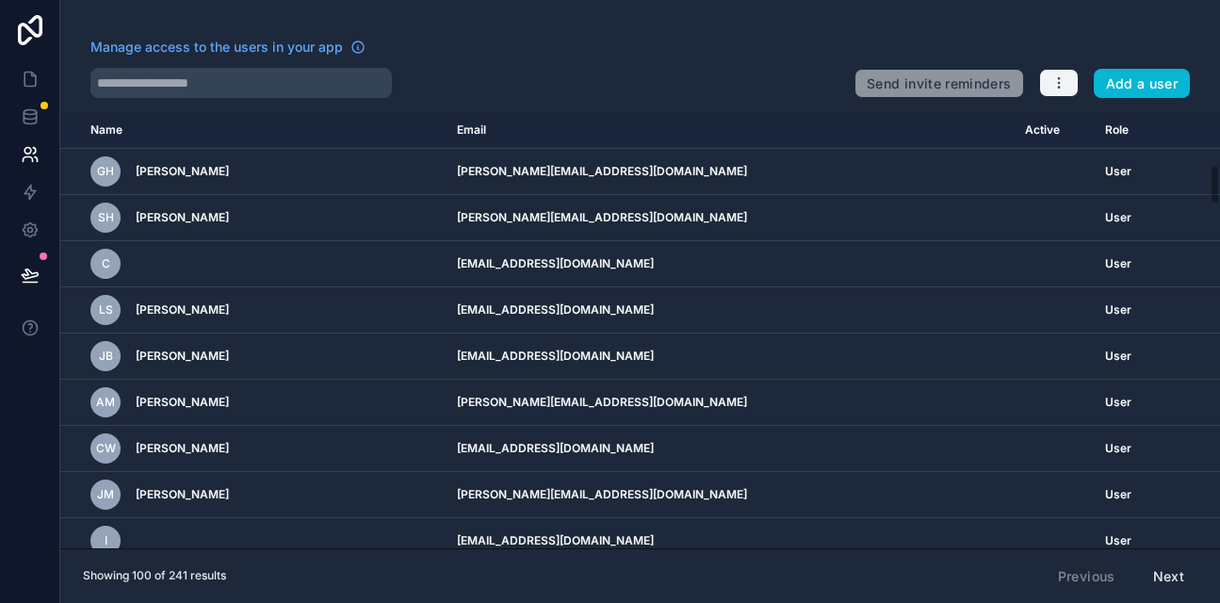
click at [1055, 81] on icon "button" at bounding box center [1058, 82] width 15 height 15
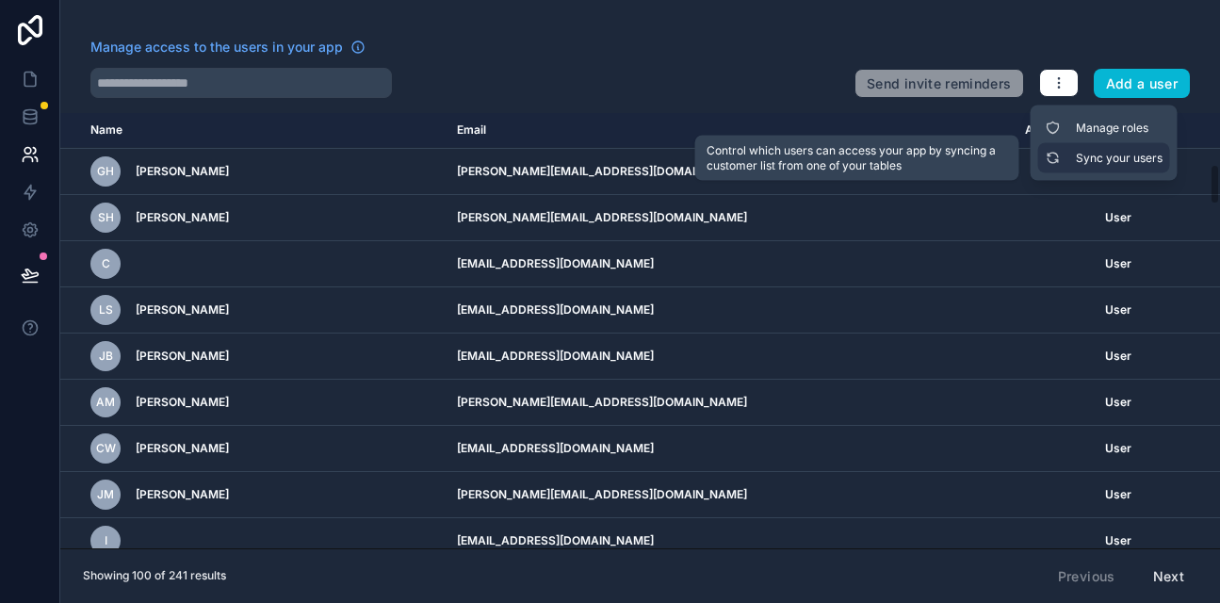
click at [1081, 152] on link "Sync your users" at bounding box center [1104, 158] width 132 height 30
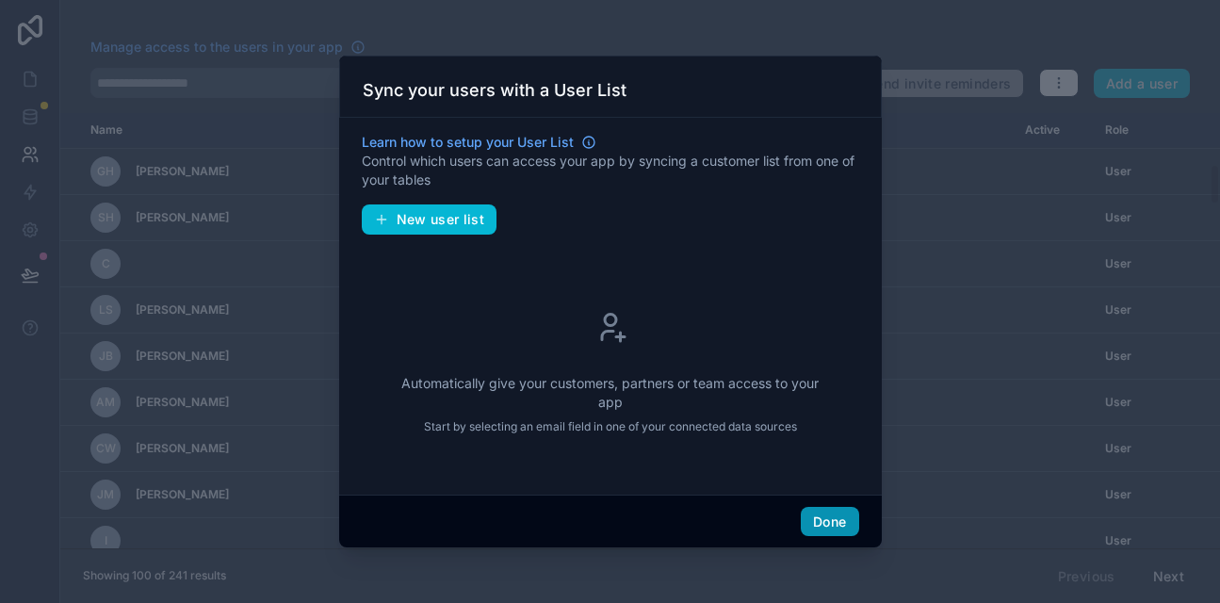
click at [823, 519] on button "Done" at bounding box center [829, 522] width 57 height 30
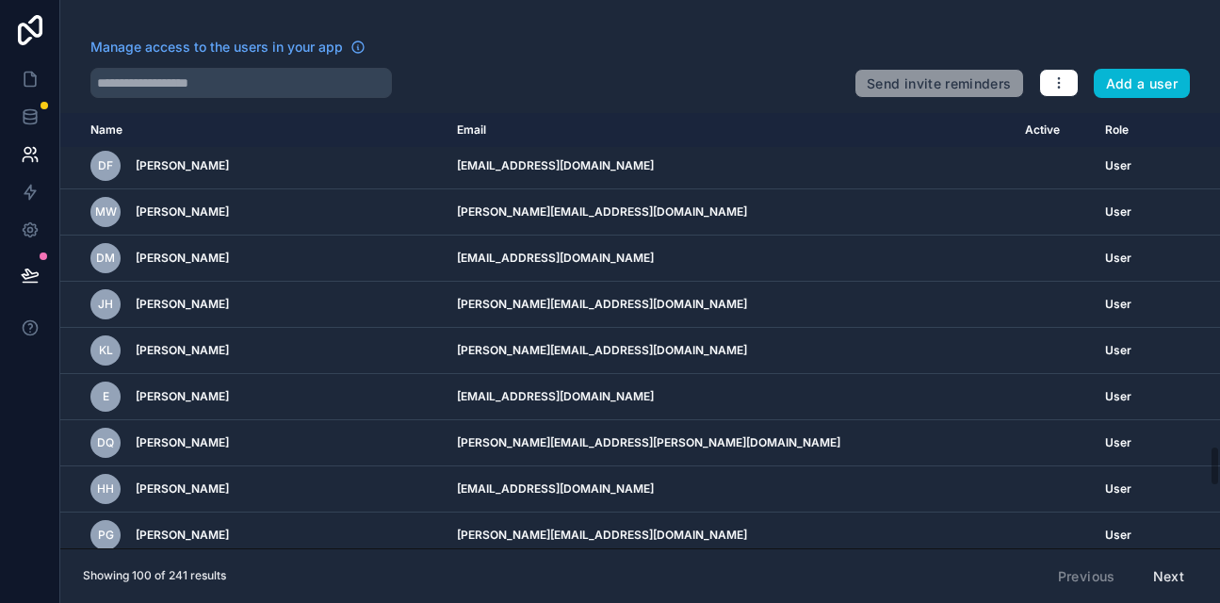
scroll to position [3569, 0]
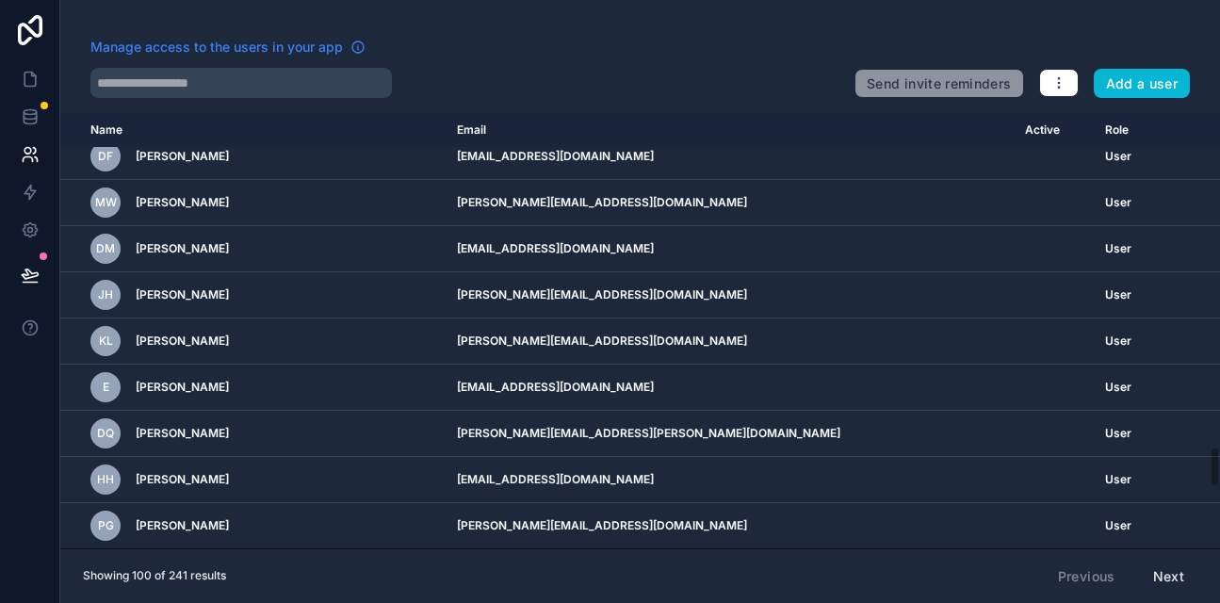
click at [316, 49] on span "Manage access to the users in your app" at bounding box center [216, 47] width 252 height 19
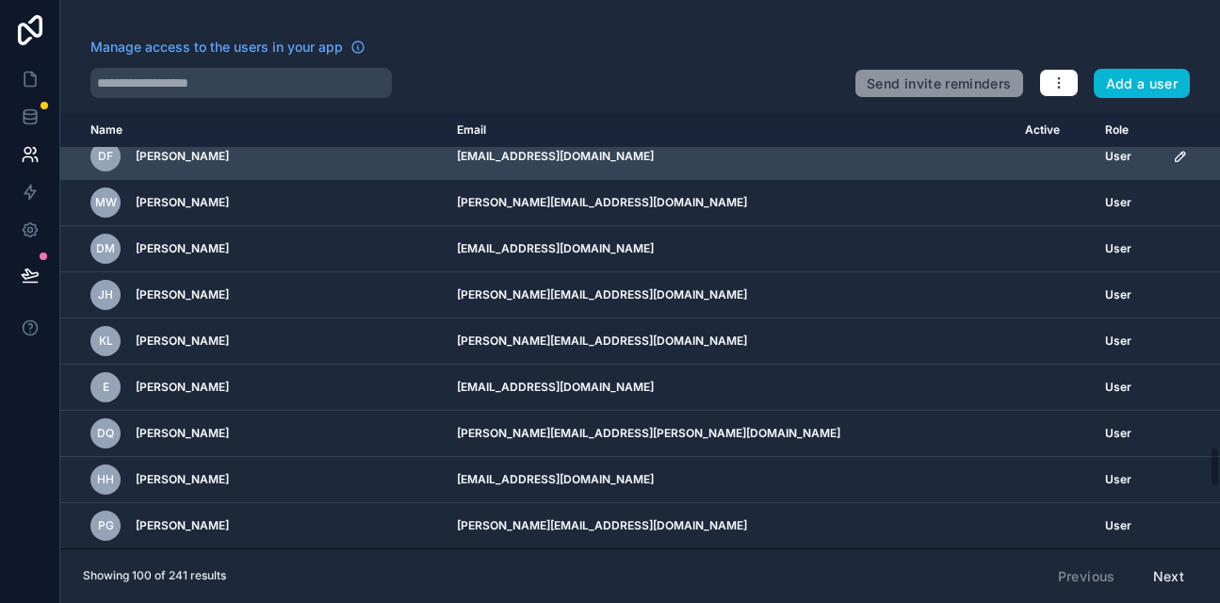
click at [533, 158] on td "frostconstruct@gmail.com" at bounding box center [729, 157] width 567 height 46
click at [257, 166] on div "DF David Frost" at bounding box center [262, 156] width 344 height 30
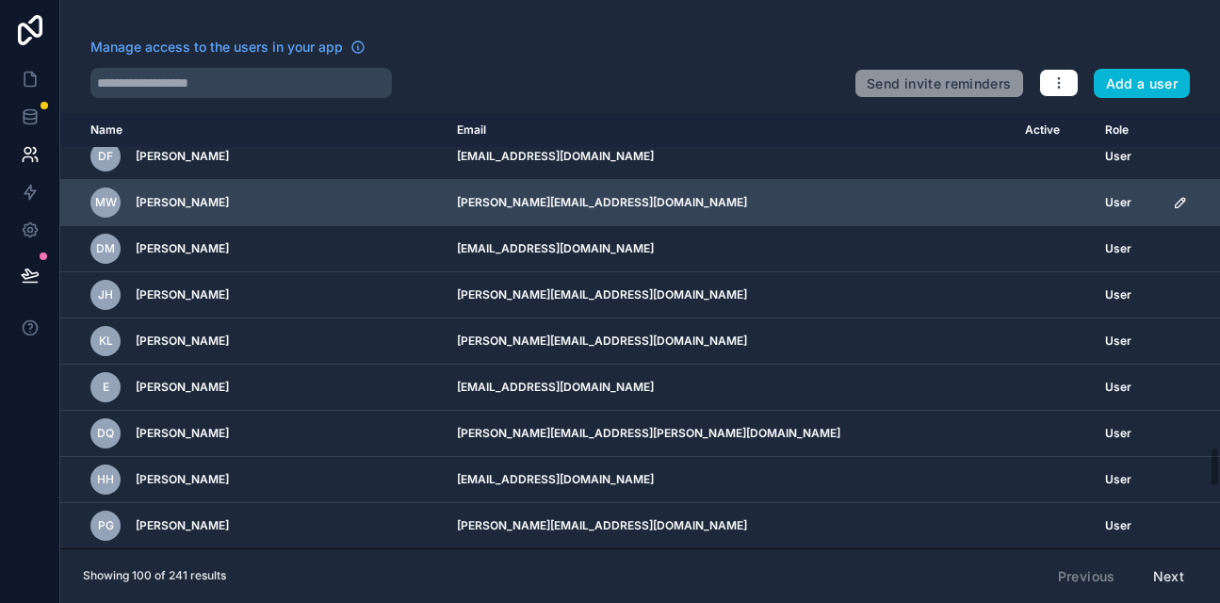
click at [1173, 208] on icon "scrollable content" at bounding box center [1180, 202] width 15 height 15
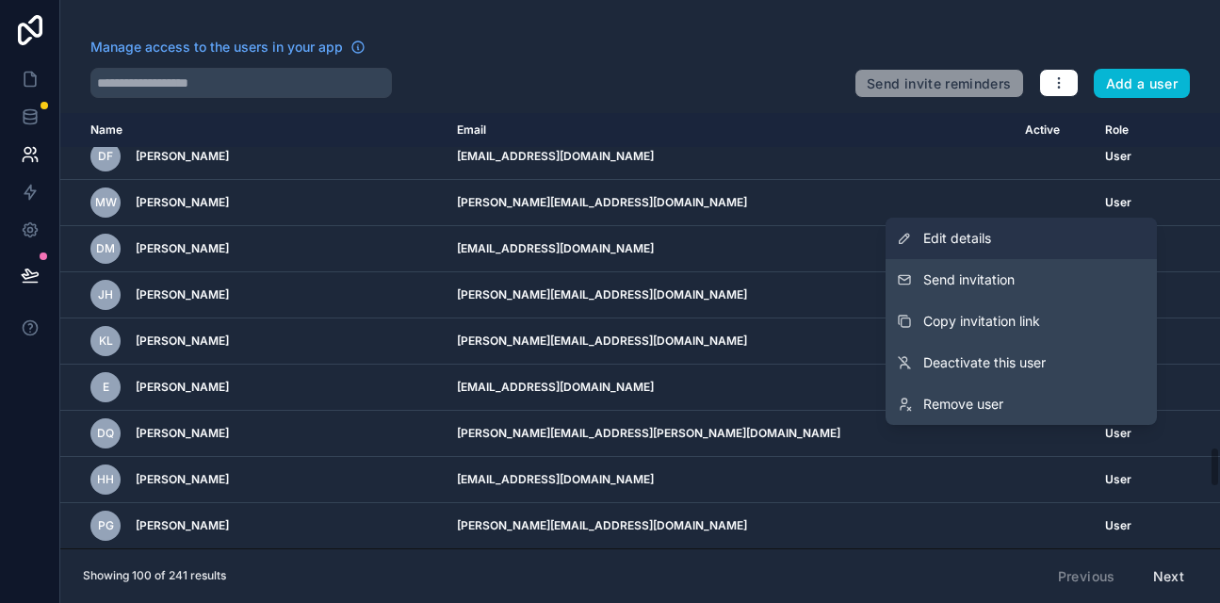
click at [959, 231] on span "Edit details" at bounding box center [957, 238] width 68 height 19
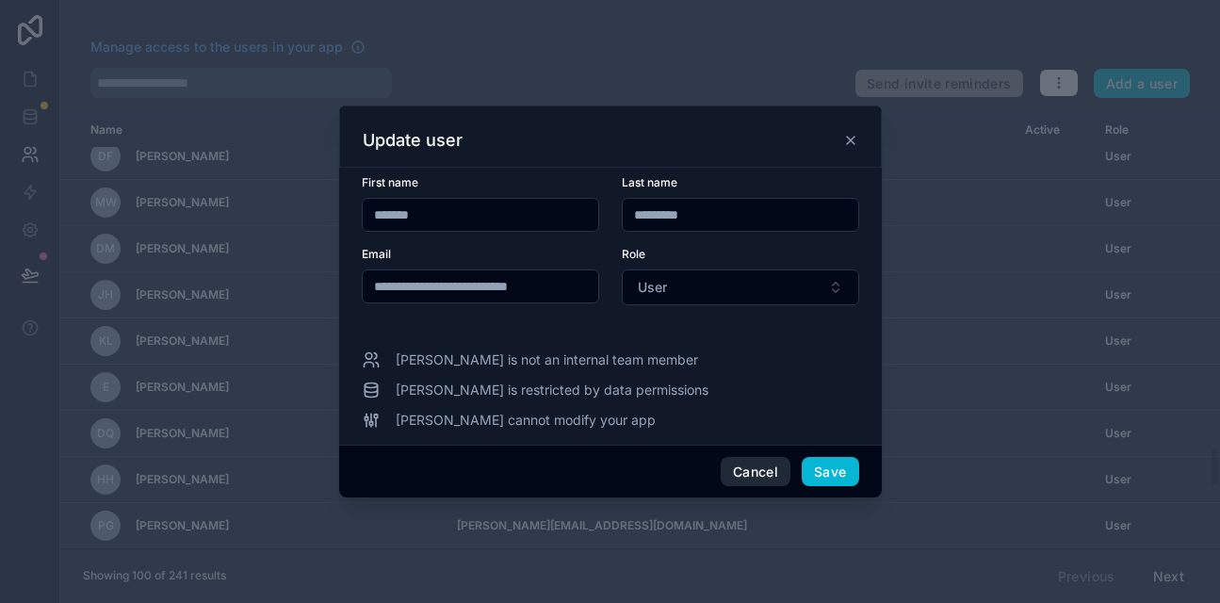
click at [747, 458] on button "Cancel" at bounding box center [756, 472] width 70 height 30
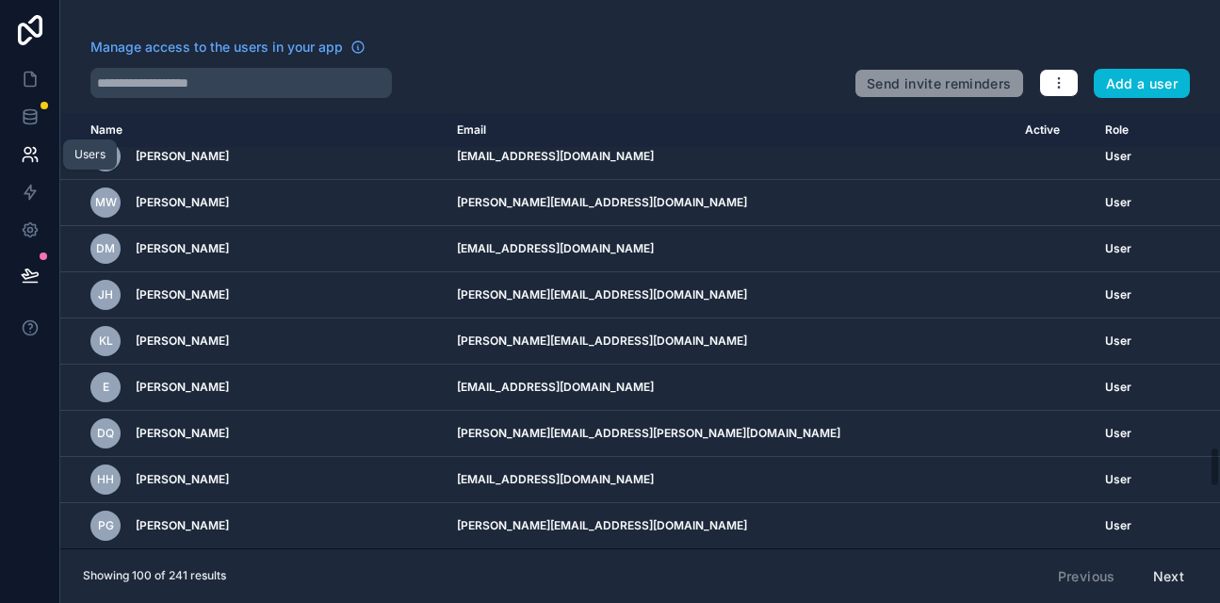
click at [24, 150] on icon at bounding box center [27, 151] width 7 height 7
click at [33, 155] on icon at bounding box center [30, 154] width 19 height 19
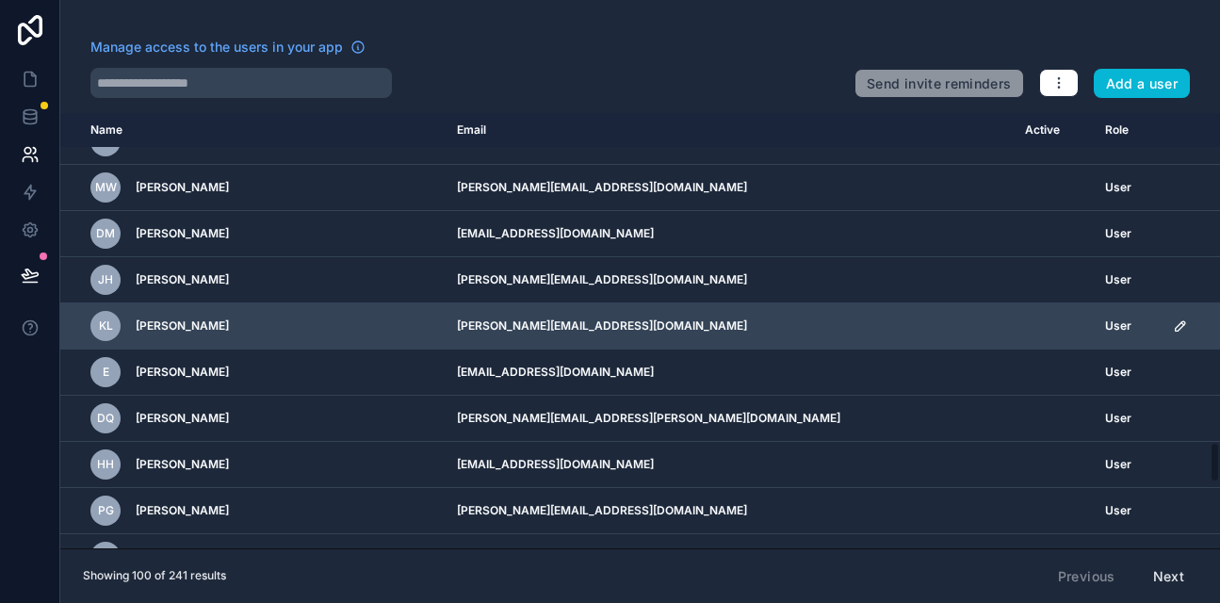
scroll to position [3488, 0]
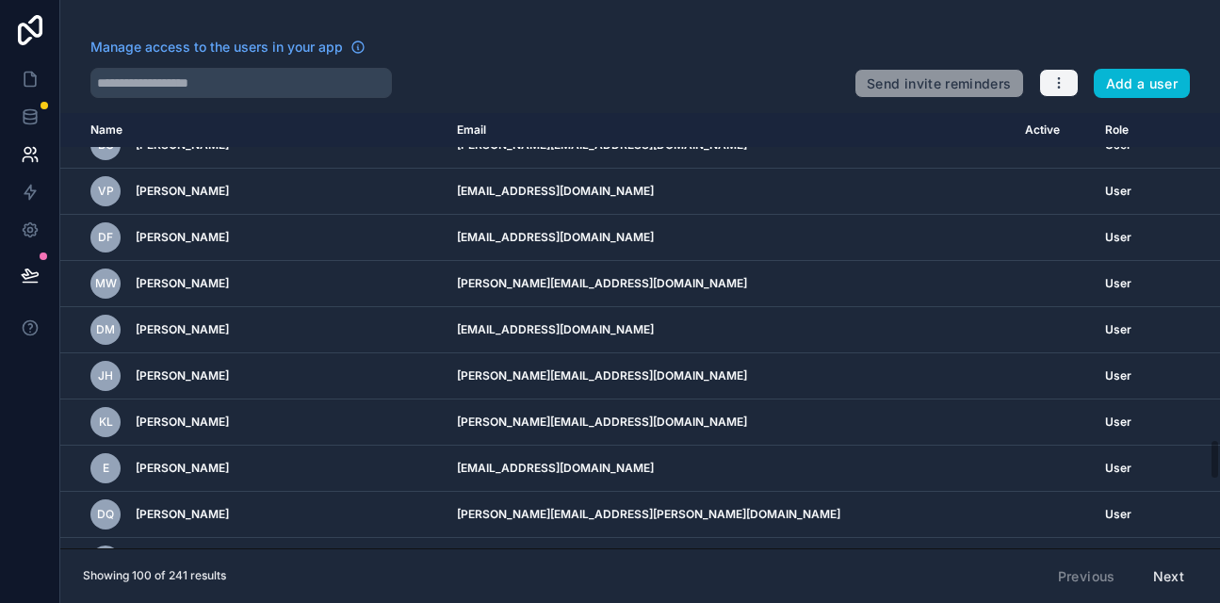
click at [1064, 86] on icon "button" at bounding box center [1058, 82] width 15 height 15
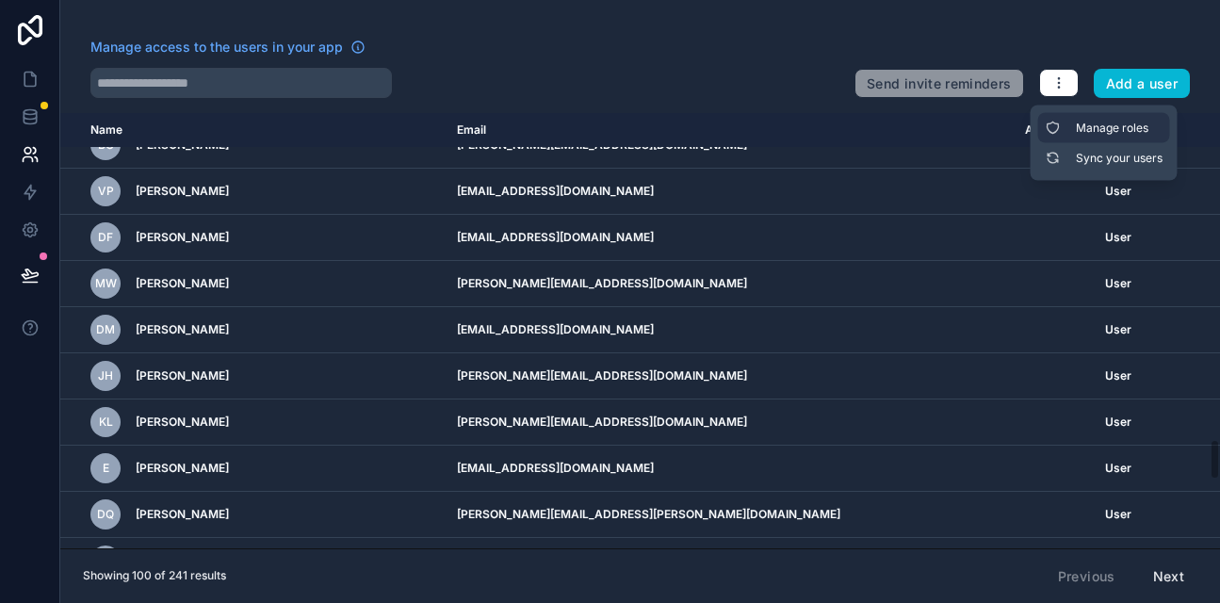
click at [1068, 126] on link "Manage roles" at bounding box center [1104, 128] width 132 height 30
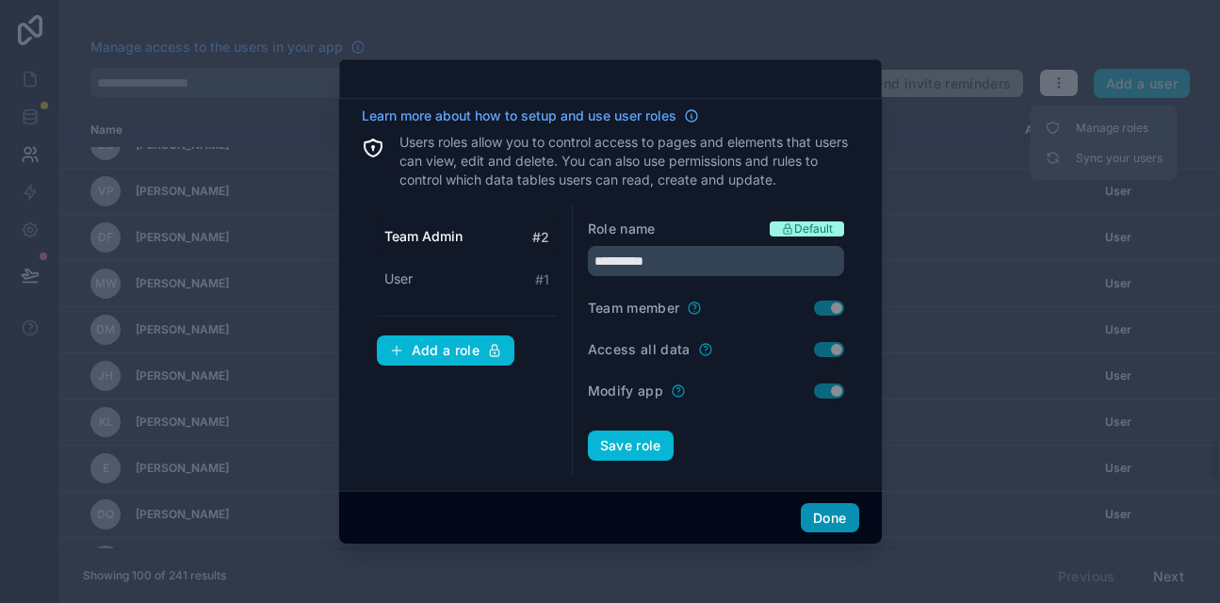
click at [829, 515] on button "Done" at bounding box center [829, 518] width 57 height 30
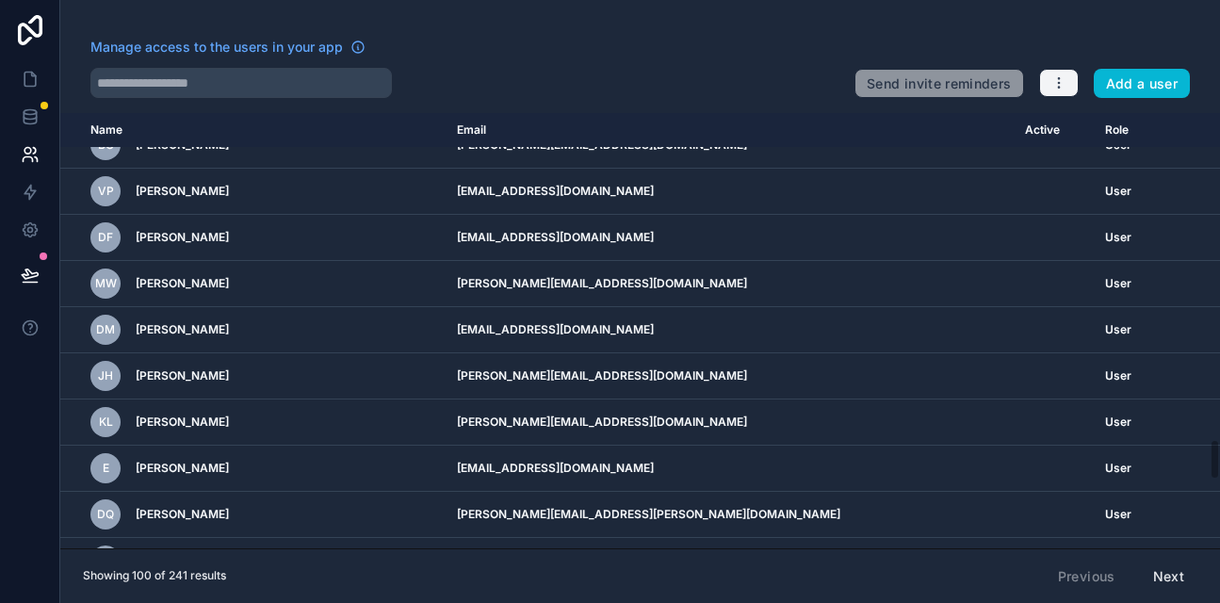
click at [1064, 89] on icon "button" at bounding box center [1058, 82] width 15 height 15
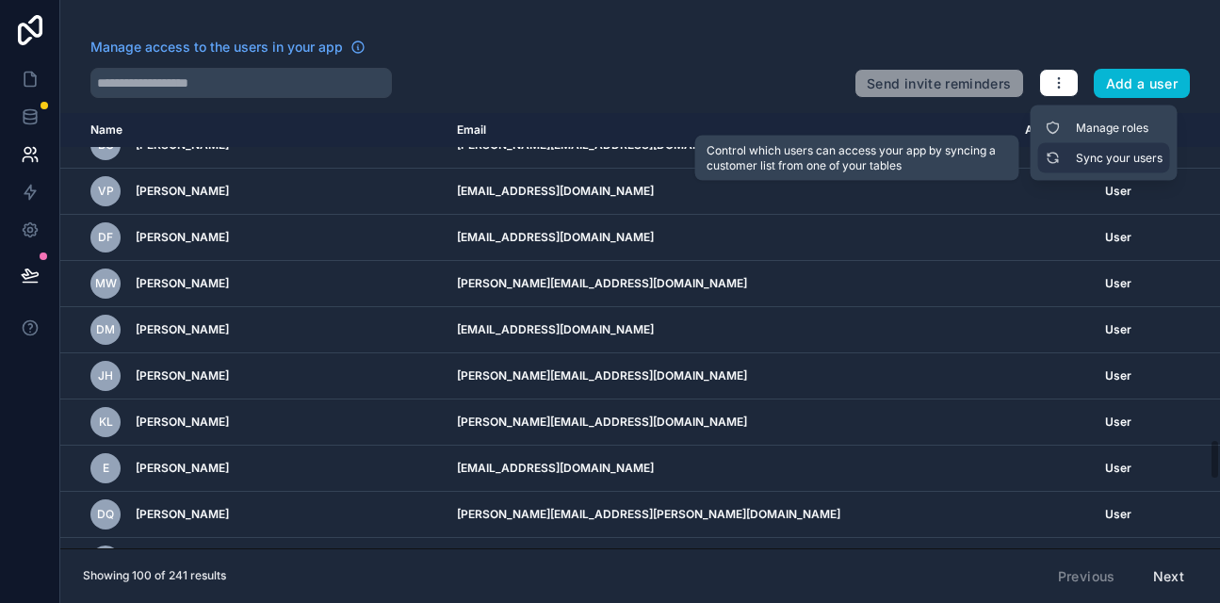
click at [1084, 155] on link "Sync your users" at bounding box center [1104, 158] width 132 height 30
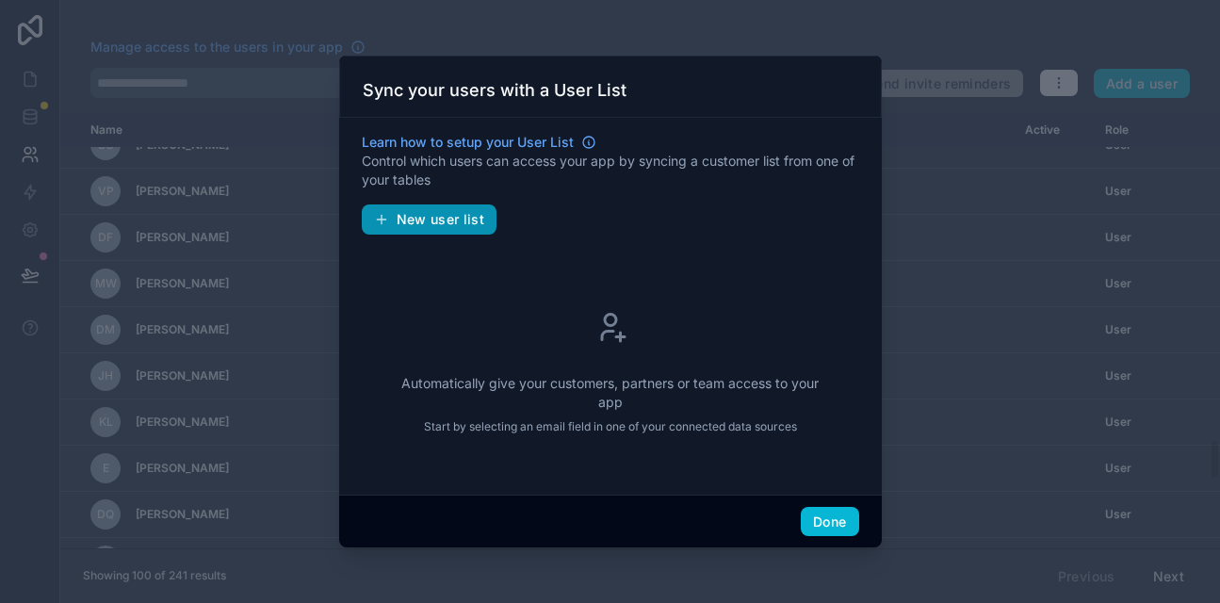
click at [448, 216] on span "New user list" at bounding box center [441, 219] width 89 height 17
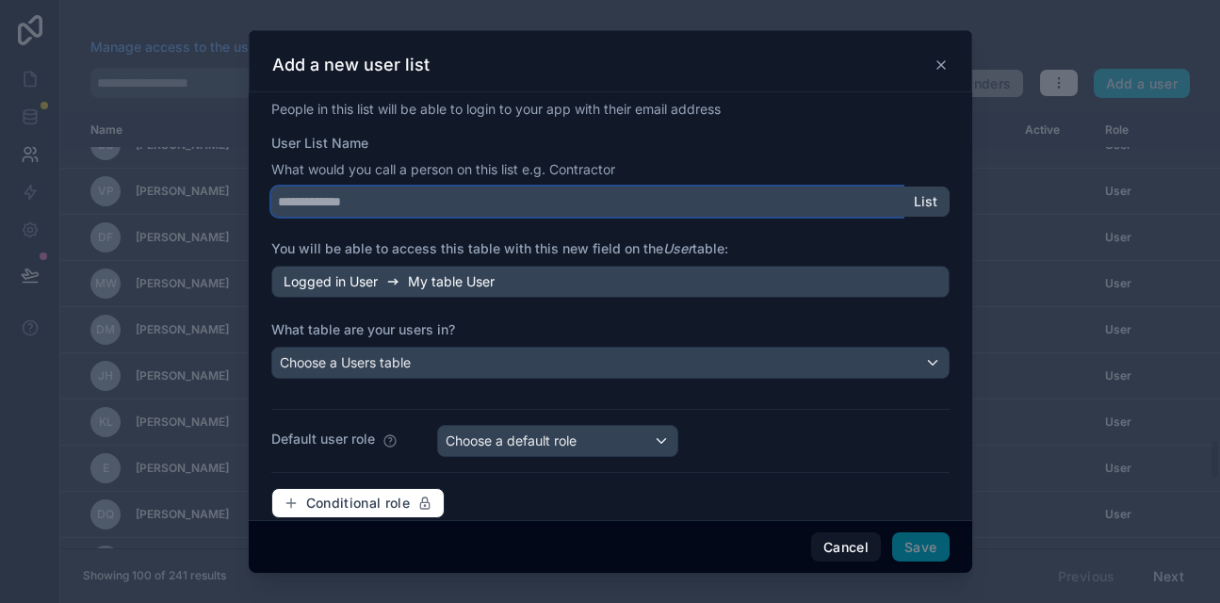
click at [419, 204] on input "User List Name" at bounding box center [586, 202] width 631 height 30
type input "*******"
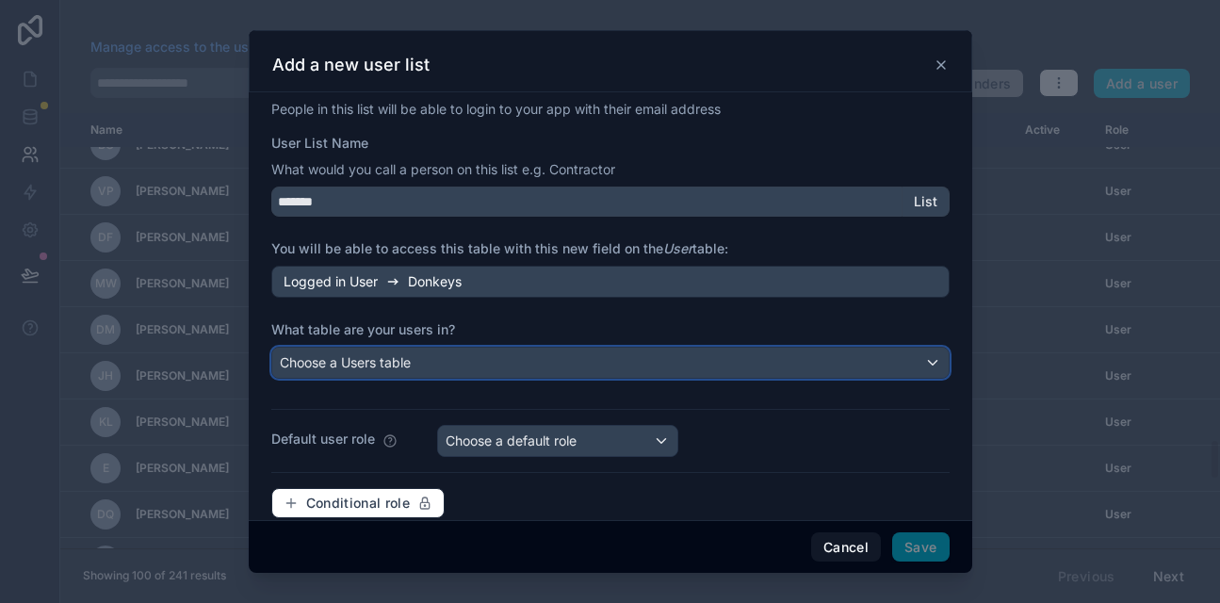
click at [389, 364] on span "Choose a Users table" at bounding box center [345, 362] width 131 height 16
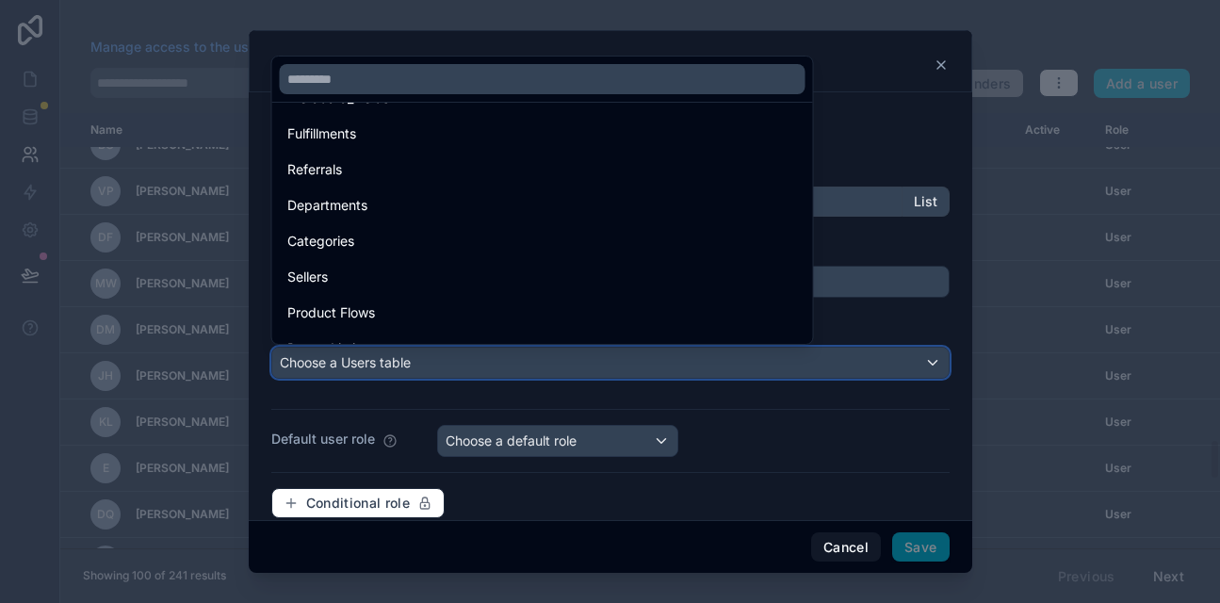
scroll to position [1004, 0]
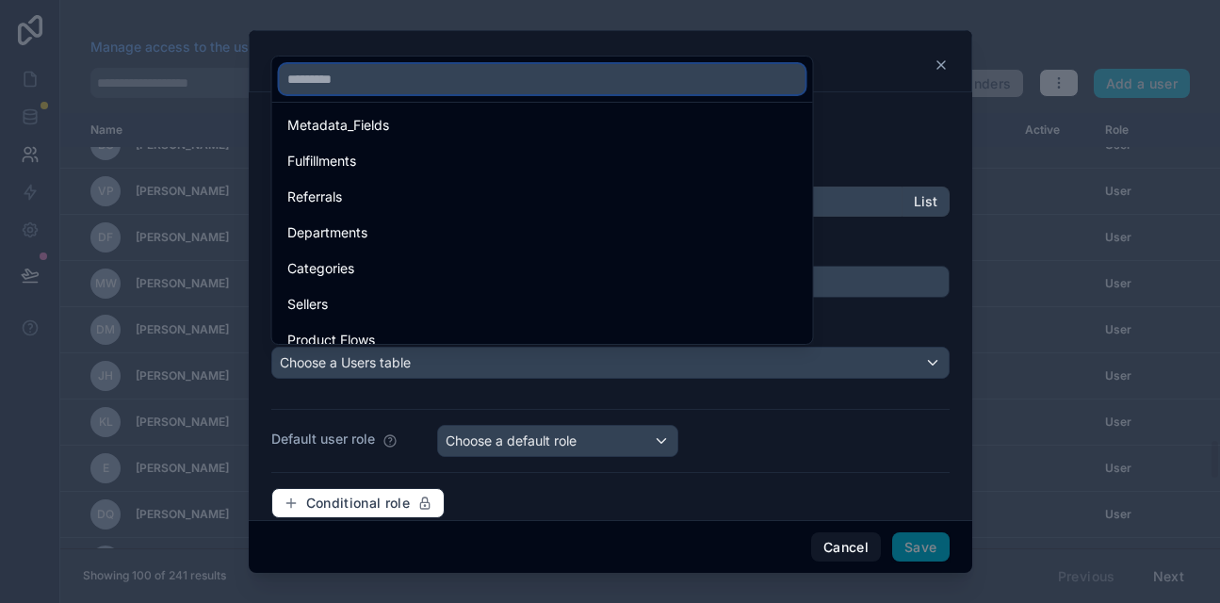
click at [354, 81] on input "text" at bounding box center [543, 79] width 526 height 30
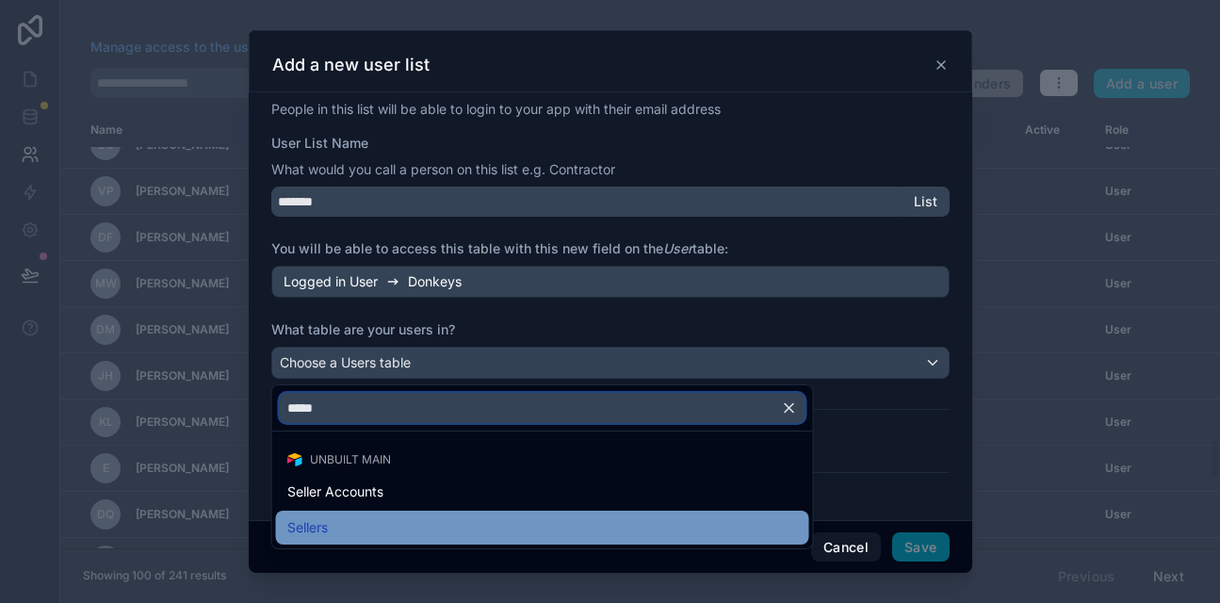
type input "*****"
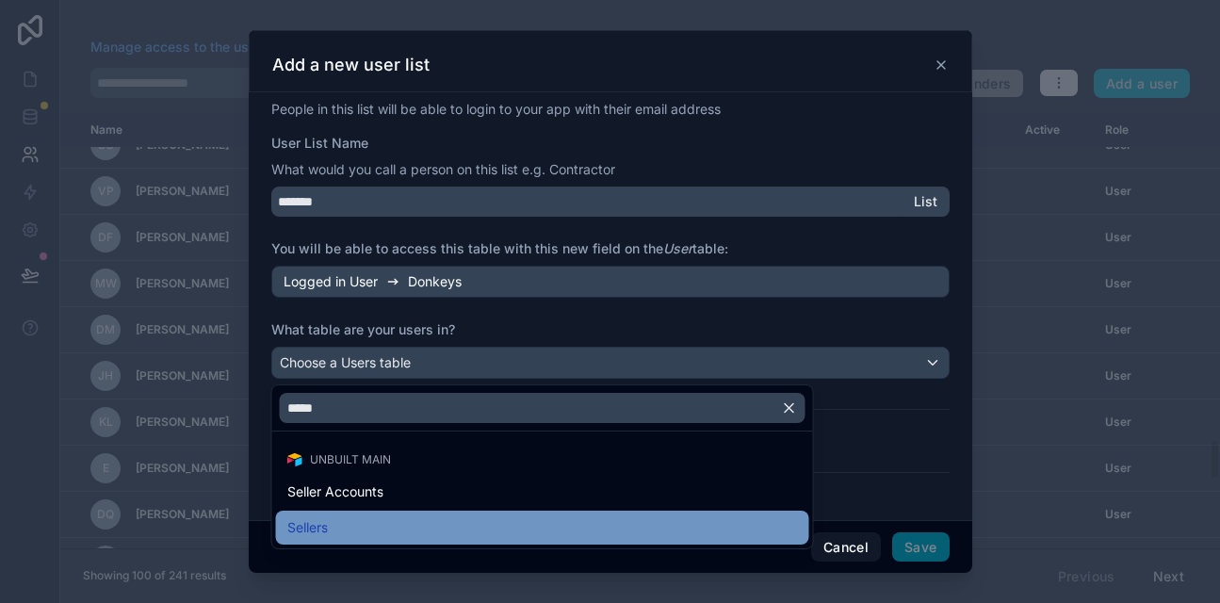
click at [320, 523] on span "Sellers" at bounding box center [307, 527] width 41 height 23
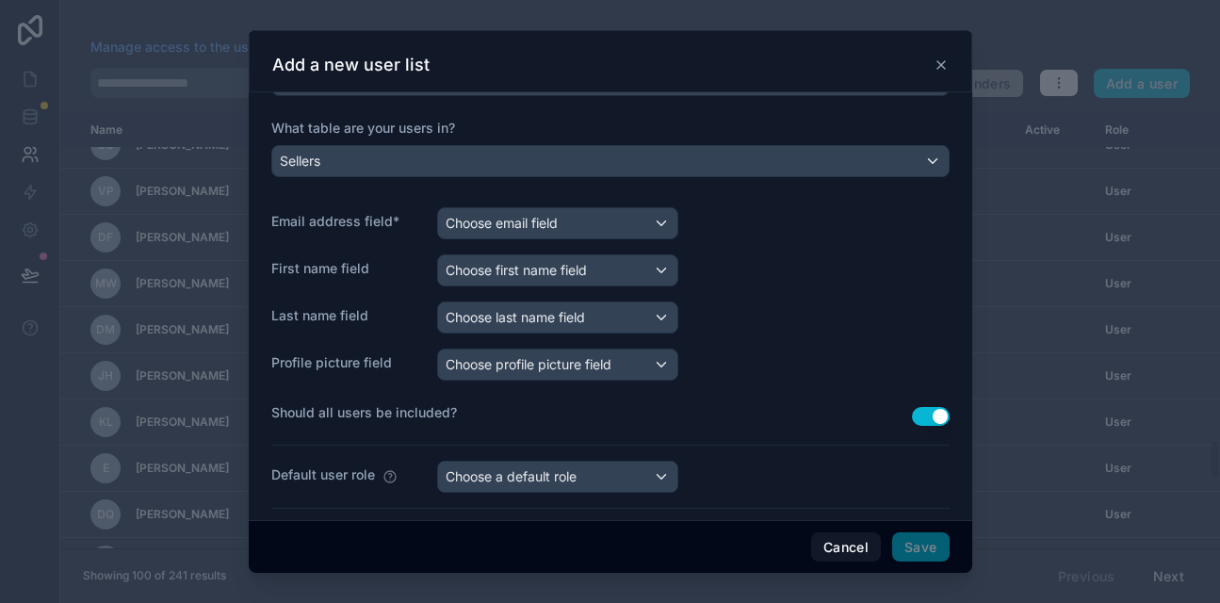
scroll to position [208, 0]
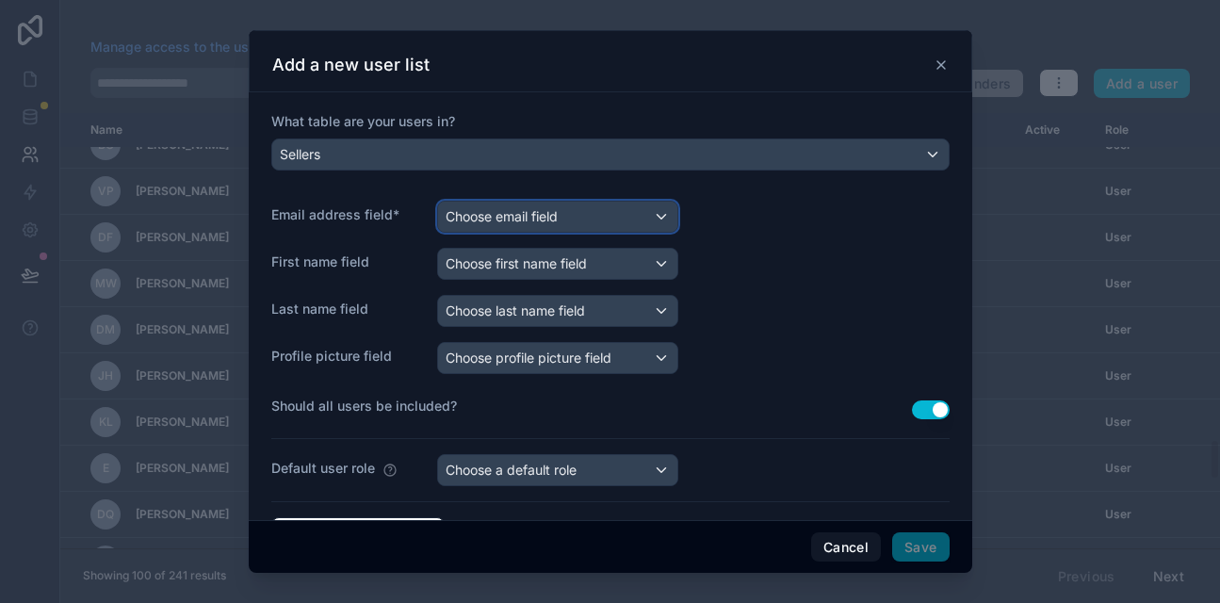
click at [540, 218] on span "Choose email field" at bounding box center [502, 216] width 112 height 16
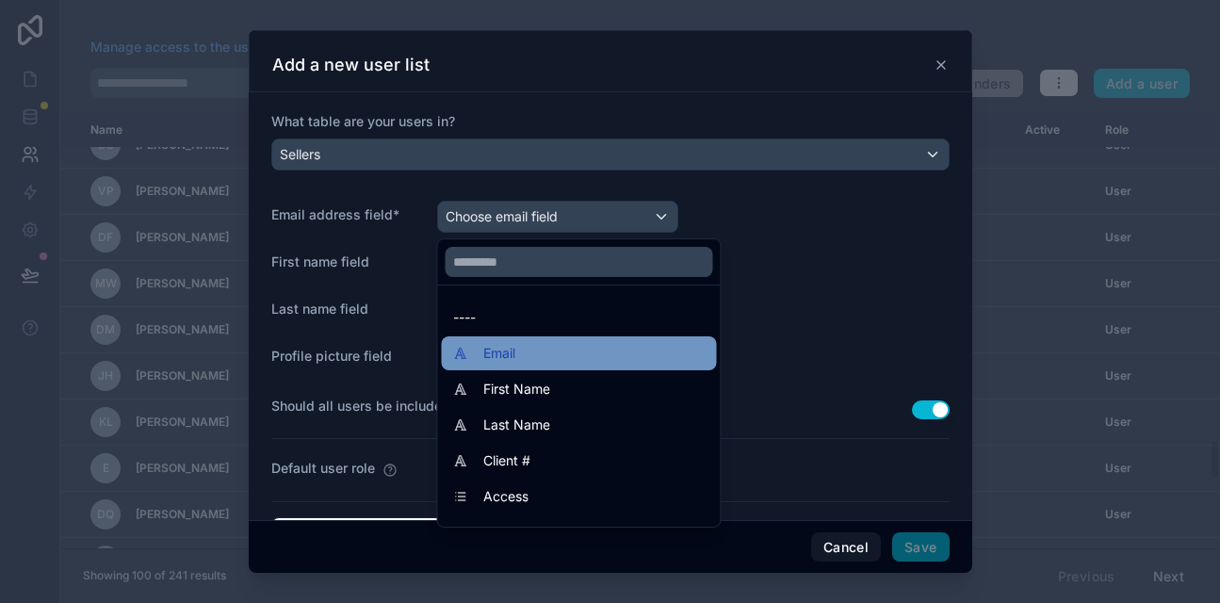
click at [523, 356] on div "Email" at bounding box center [579, 353] width 252 height 23
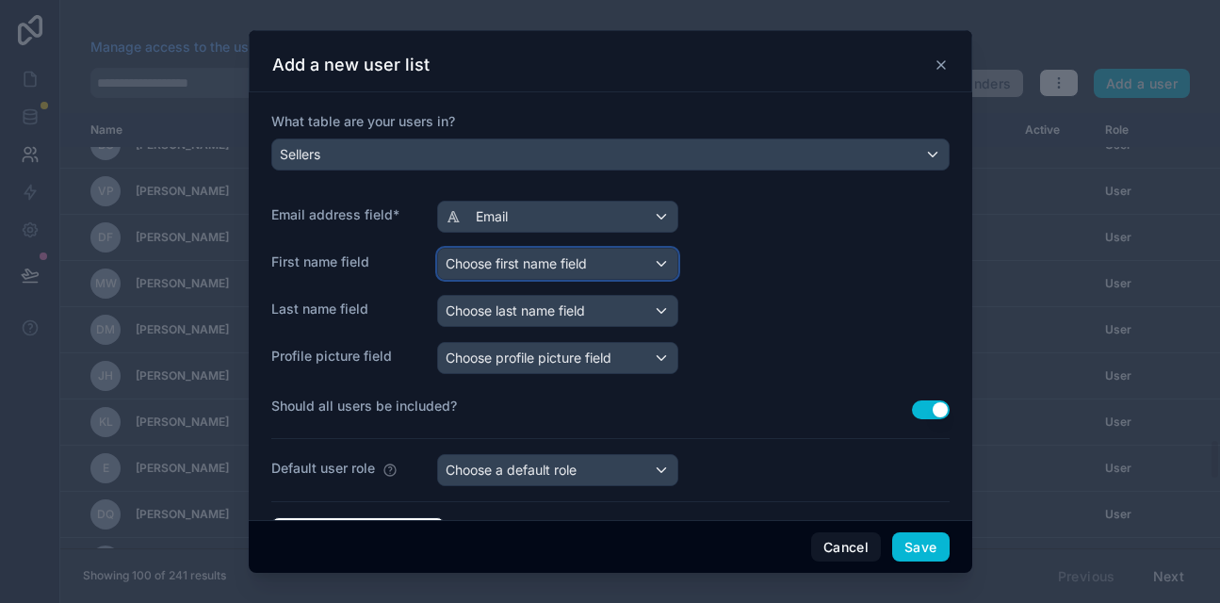
click at [521, 265] on span "Choose first name field" at bounding box center [516, 263] width 141 height 16
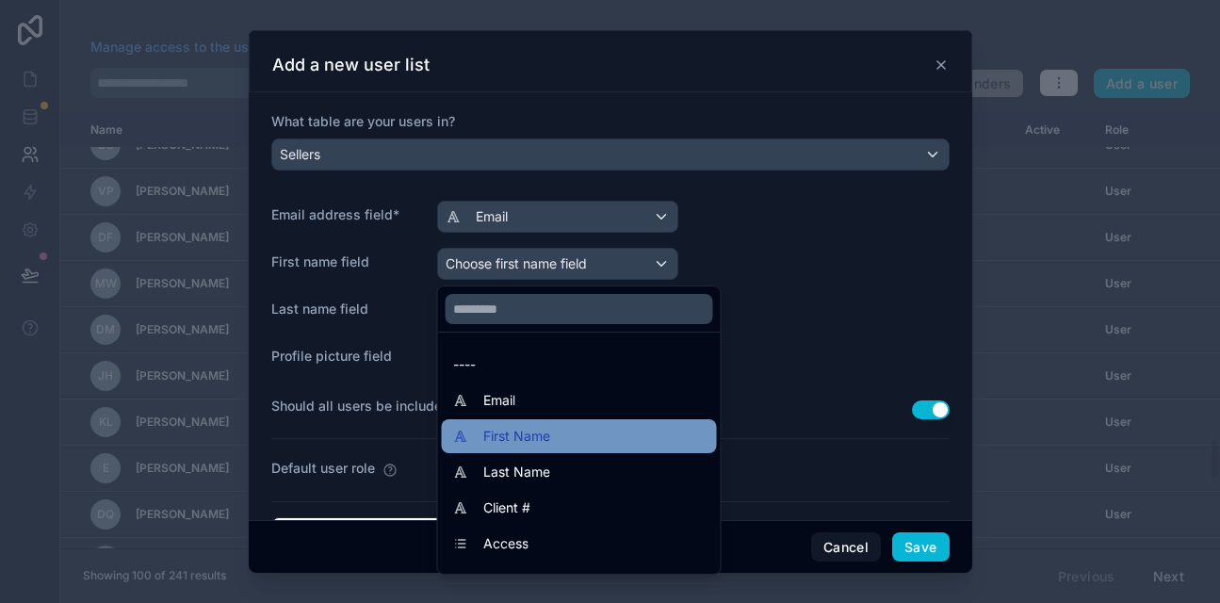
click at [514, 439] on span "First Name" at bounding box center [516, 436] width 67 height 23
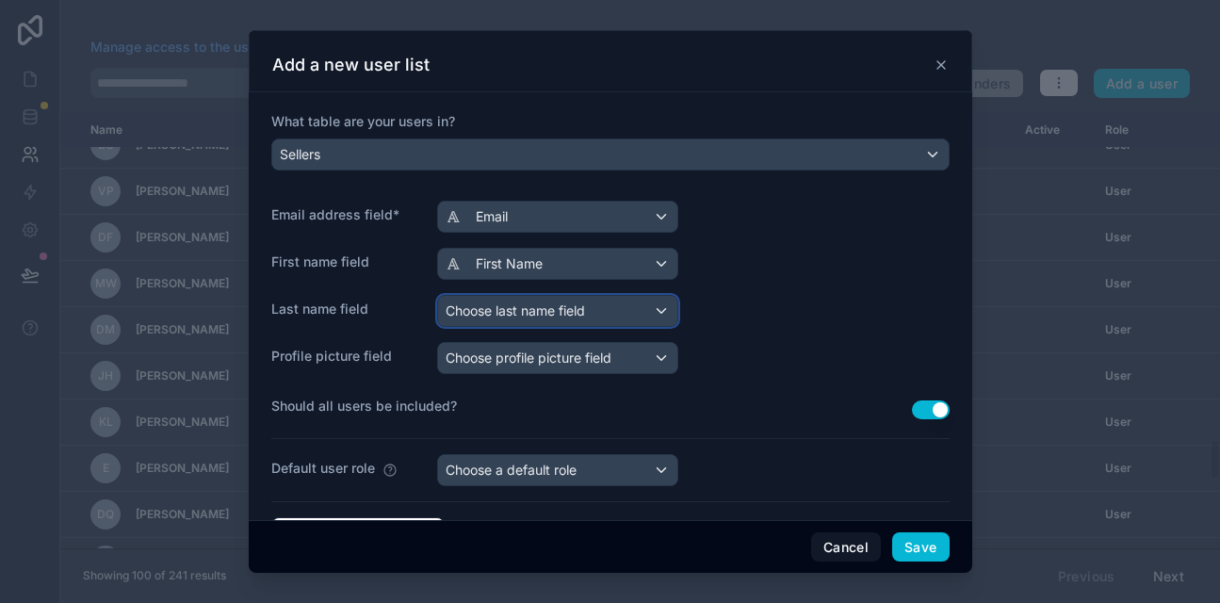
click at [515, 314] on span "Choose last name field" at bounding box center [515, 310] width 139 height 16
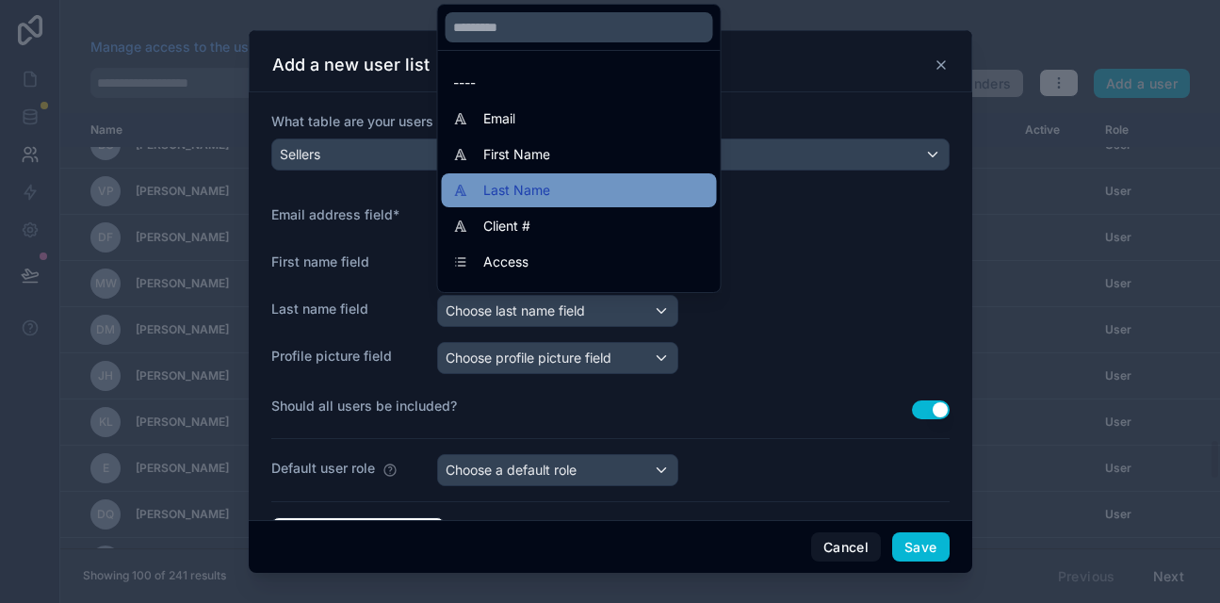
click at [517, 204] on div "Last Name" at bounding box center [579, 190] width 275 height 34
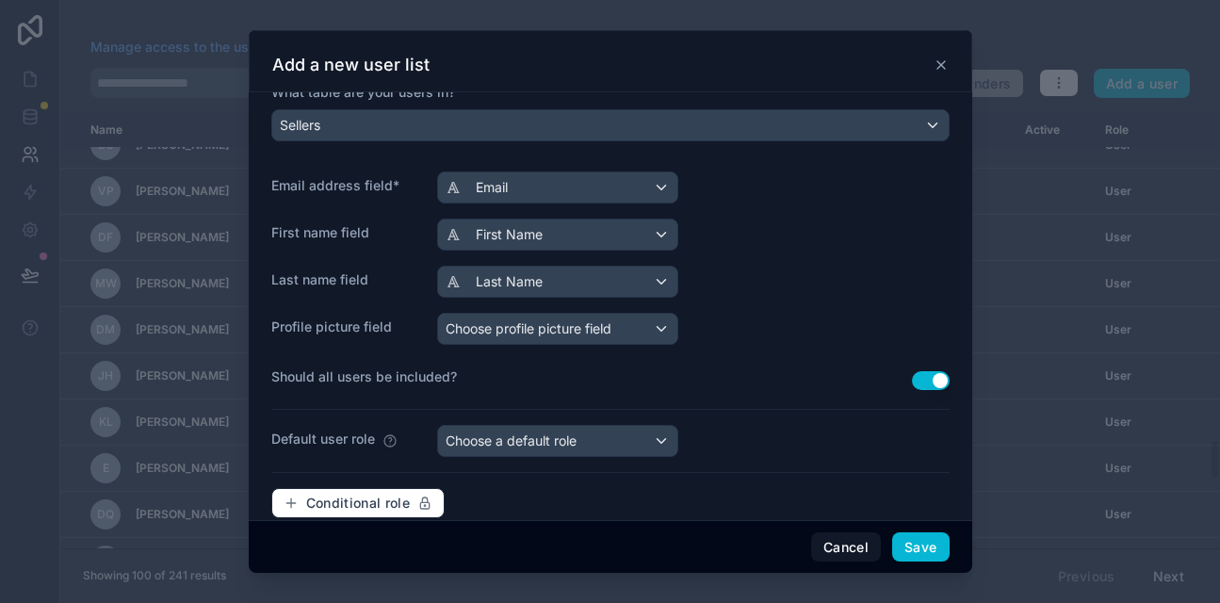
scroll to position [266, 0]
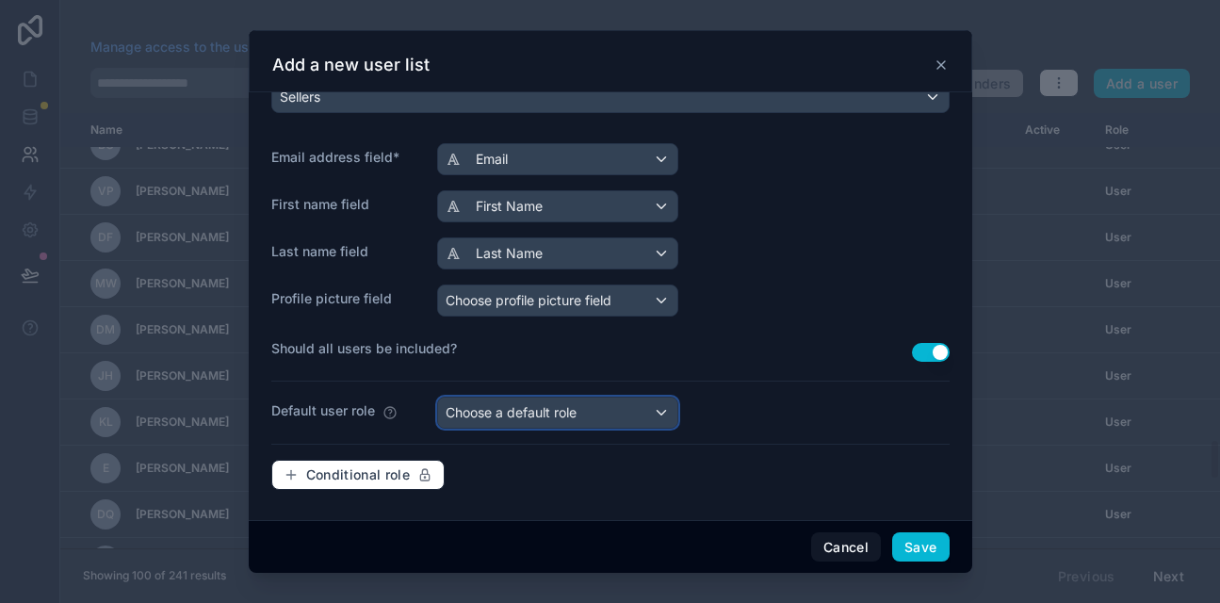
click at [506, 420] on span "Choose a default role" at bounding box center [511, 412] width 131 height 19
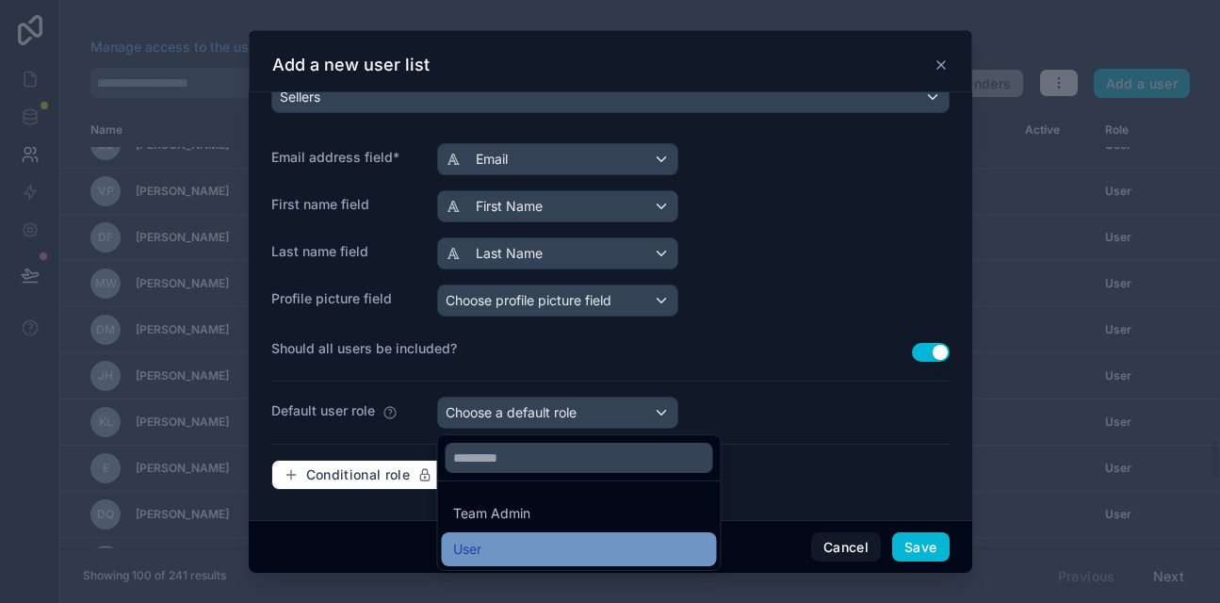
click at [489, 547] on div "User" at bounding box center [579, 549] width 252 height 23
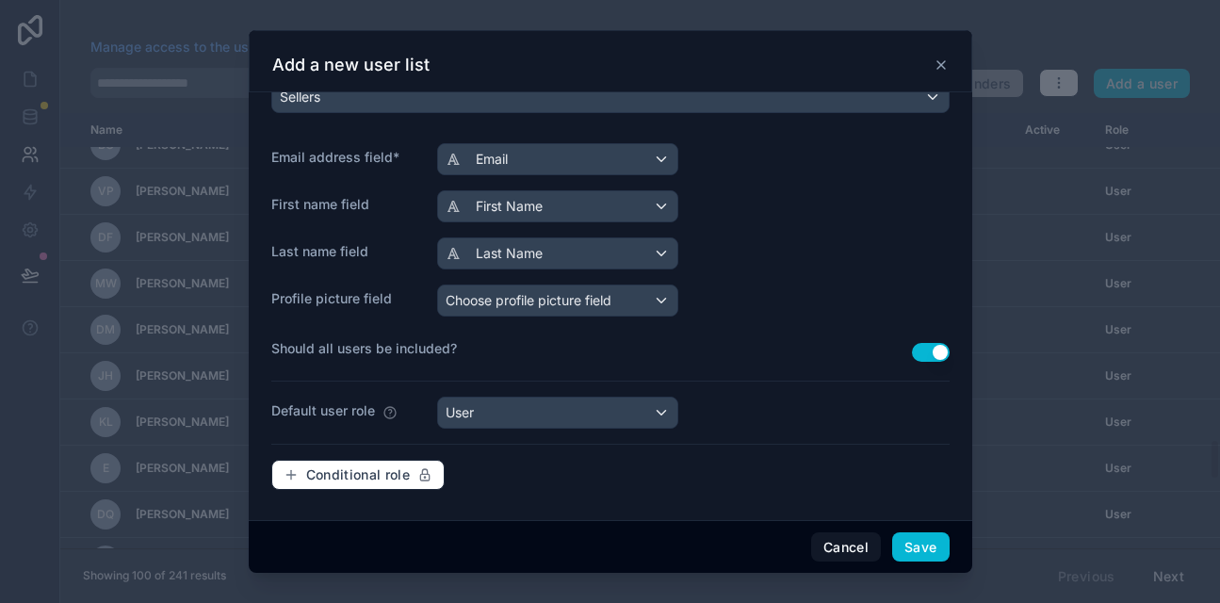
click at [931, 351] on button "Use setting" at bounding box center [931, 352] width 38 height 19
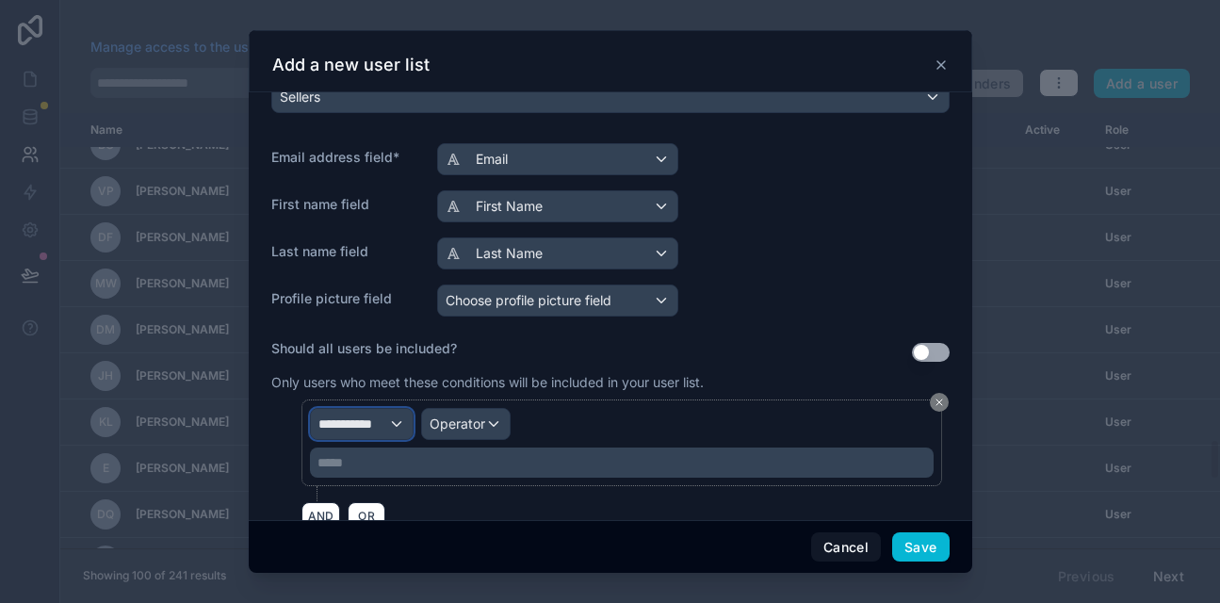
click at [389, 432] on div "**********" at bounding box center [362, 424] width 102 height 30
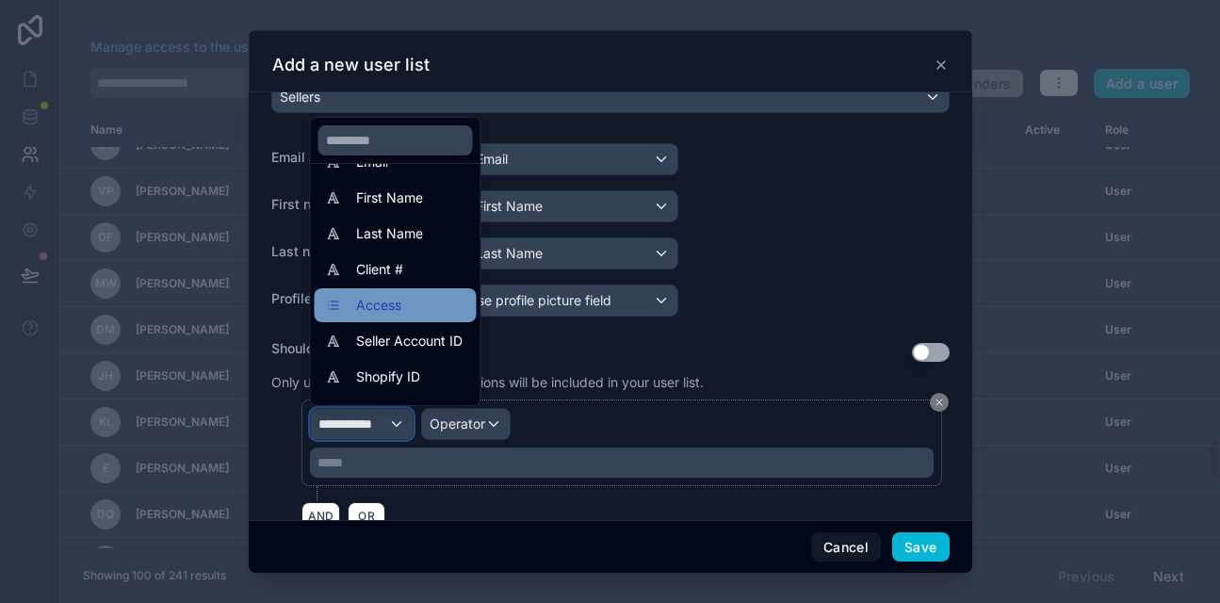
scroll to position [62, 0]
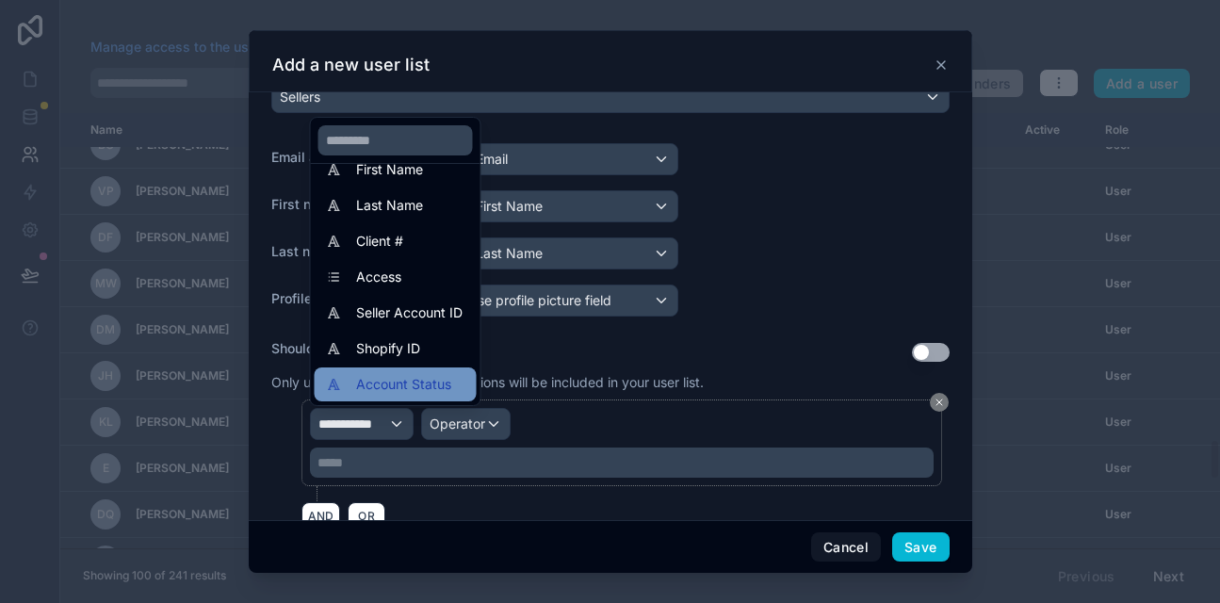
click at [377, 375] on span "Account Status" at bounding box center [403, 384] width 95 height 23
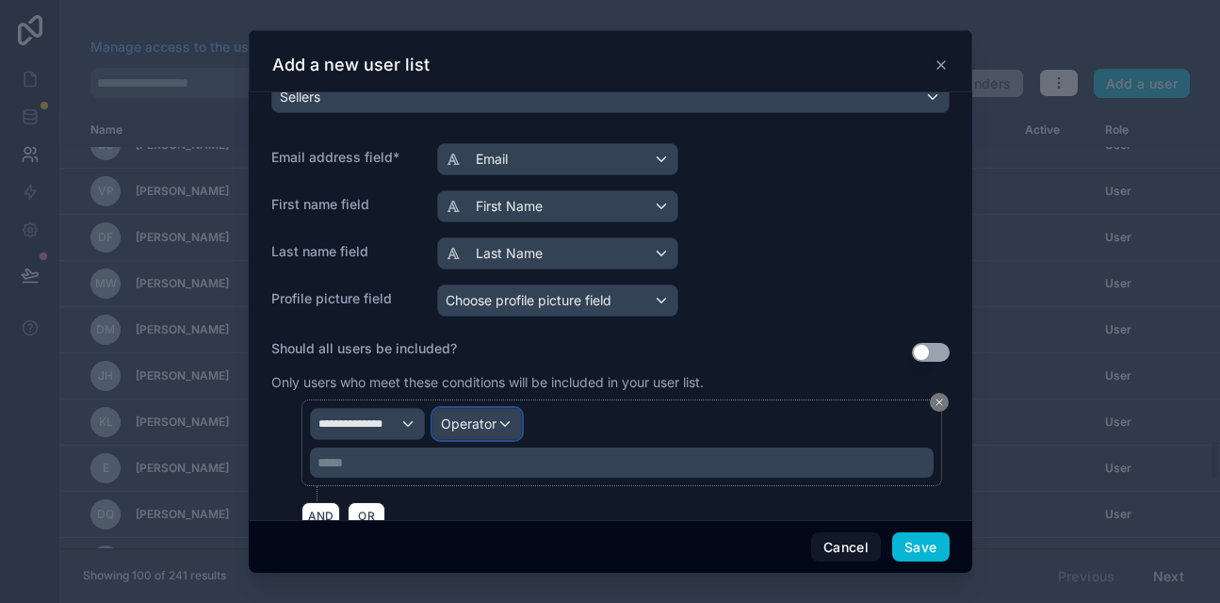
click at [473, 428] on span "Operator" at bounding box center [469, 423] width 56 height 16
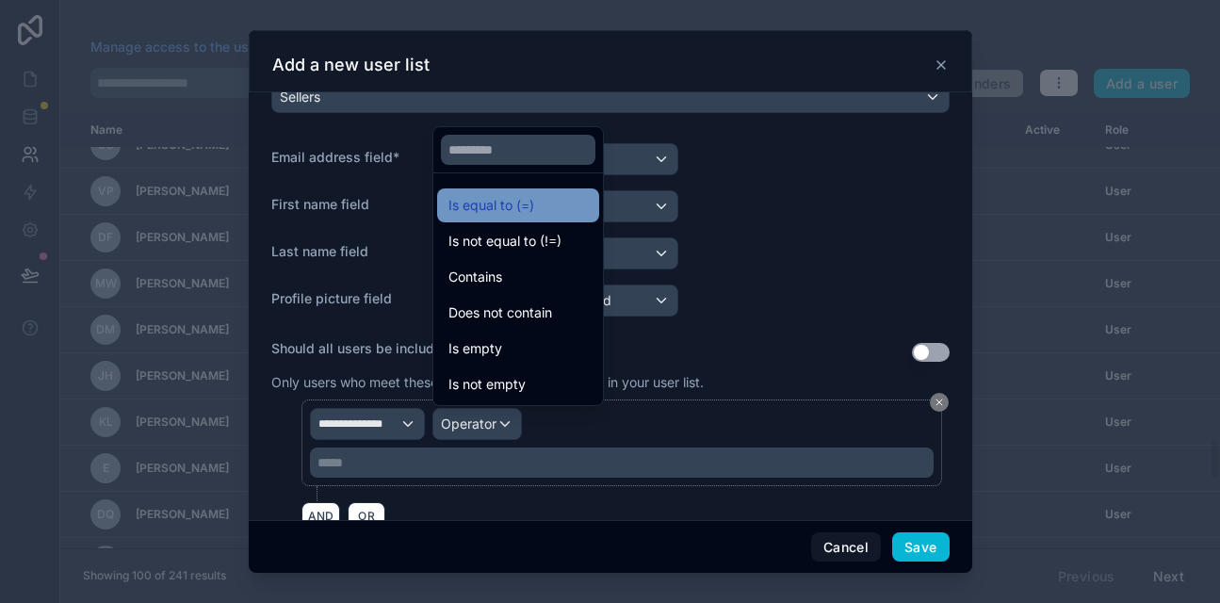
click at [497, 211] on span "Is equal to (=)" at bounding box center [491, 205] width 86 height 23
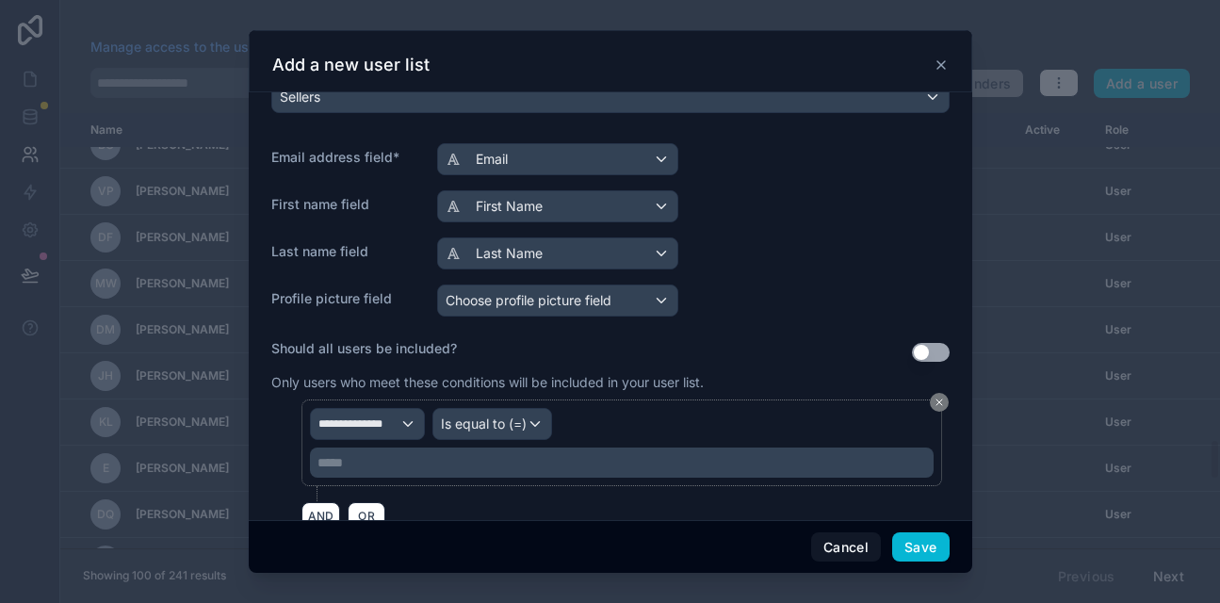
click at [359, 461] on p "***** ﻿" at bounding box center [624, 462] width 612 height 19
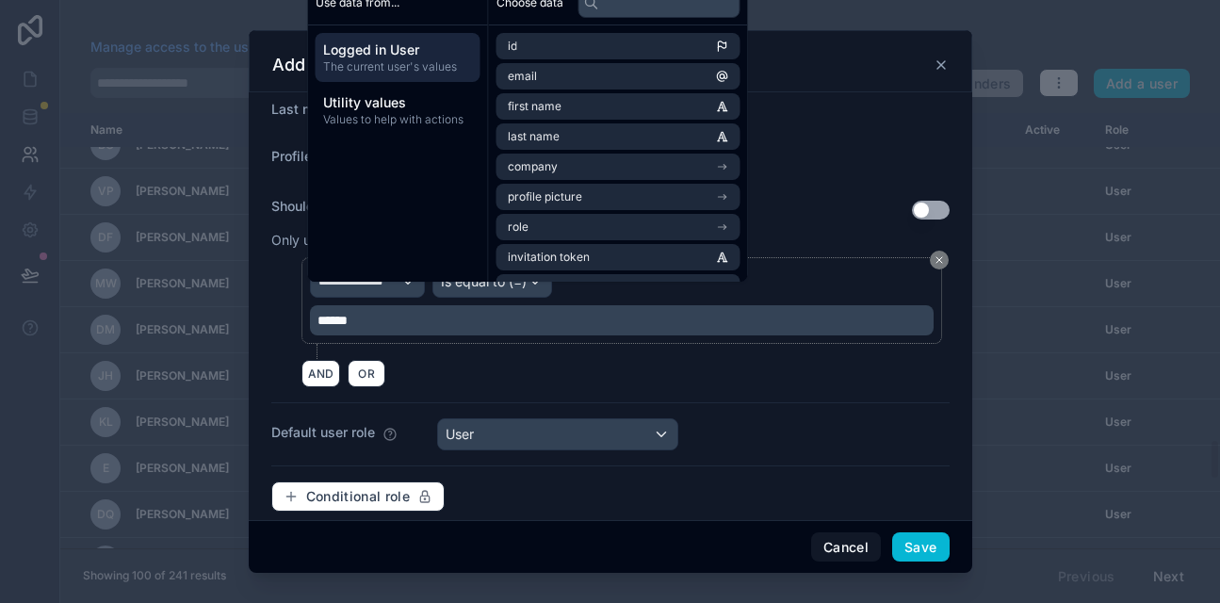
scroll to position [430, 0]
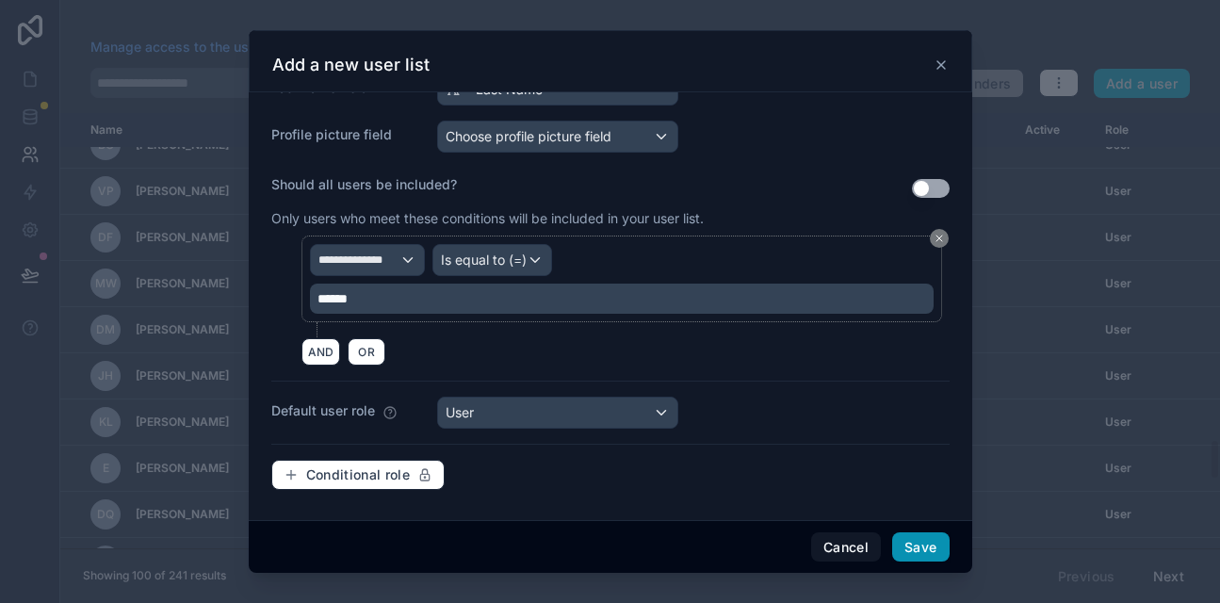
click at [914, 545] on button "Save" at bounding box center [920, 547] width 57 height 30
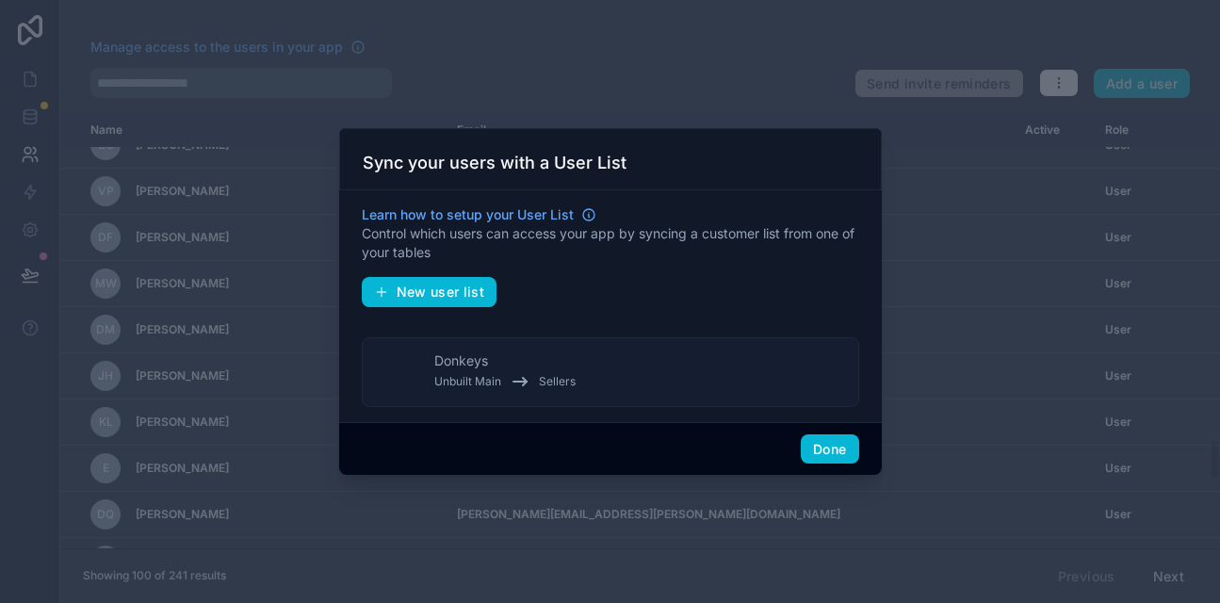
click at [602, 364] on button "Donkeys Unbuilt Main Sellers" at bounding box center [610, 372] width 497 height 70
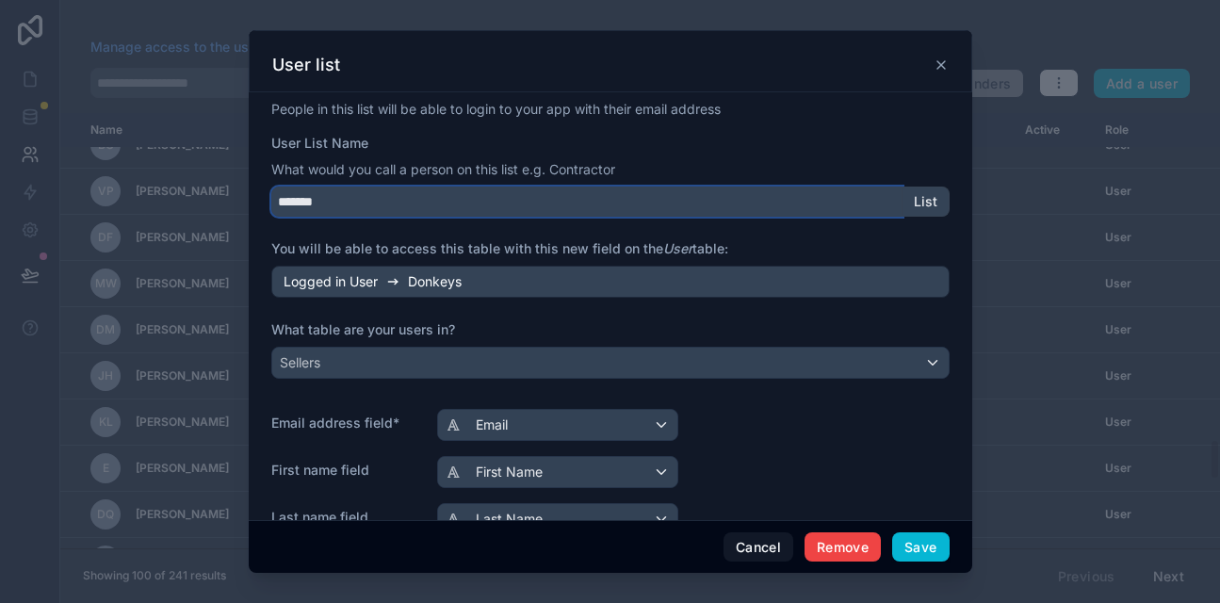
click at [363, 197] on input "*******" at bounding box center [586, 202] width 631 height 30
drag, startPoint x: 351, startPoint y: 197, endPoint x: 278, endPoint y: 200, distance: 73.5
click at [278, 200] on input "*******" at bounding box center [586, 202] width 631 height 30
click at [389, 198] on input "*******" at bounding box center [586, 202] width 631 height 30
click at [357, 202] on input "*******" at bounding box center [586, 202] width 631 height 30
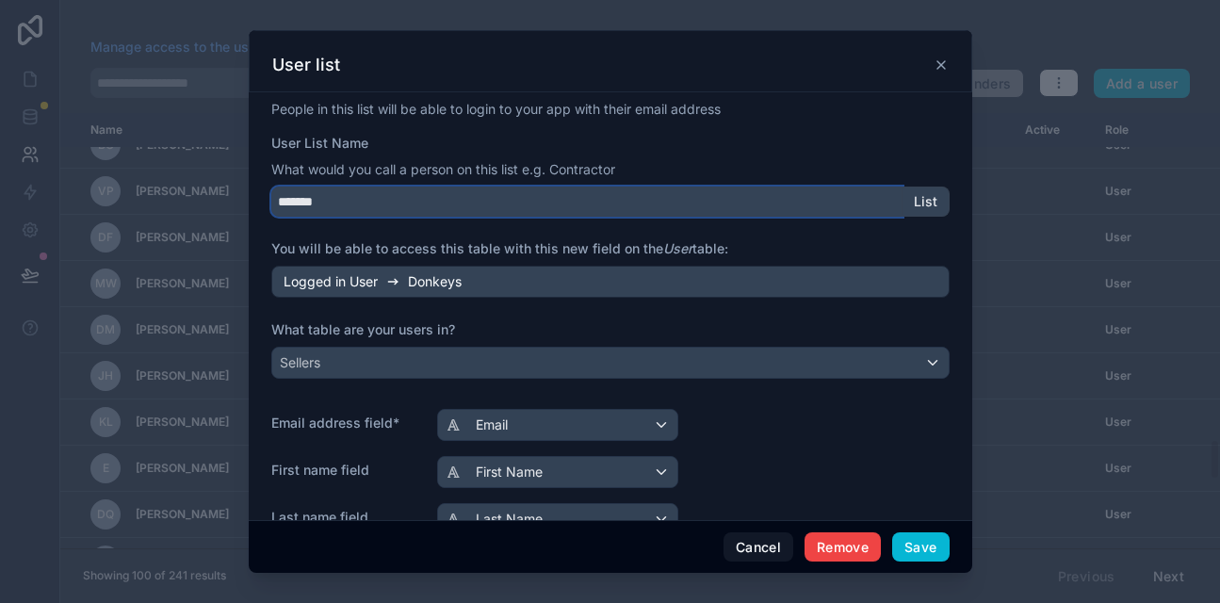
click at [345, 203] on input "*******" at bounding box center [586, 202] width 631 height 30
drag, startPoint x: 334, startPoint y: 203, endPoint x: 287, endPoint y: 203, distance: 46.2
click at [287, 203] on input "*******" at bounding box center [586, 202] width 631 height 30
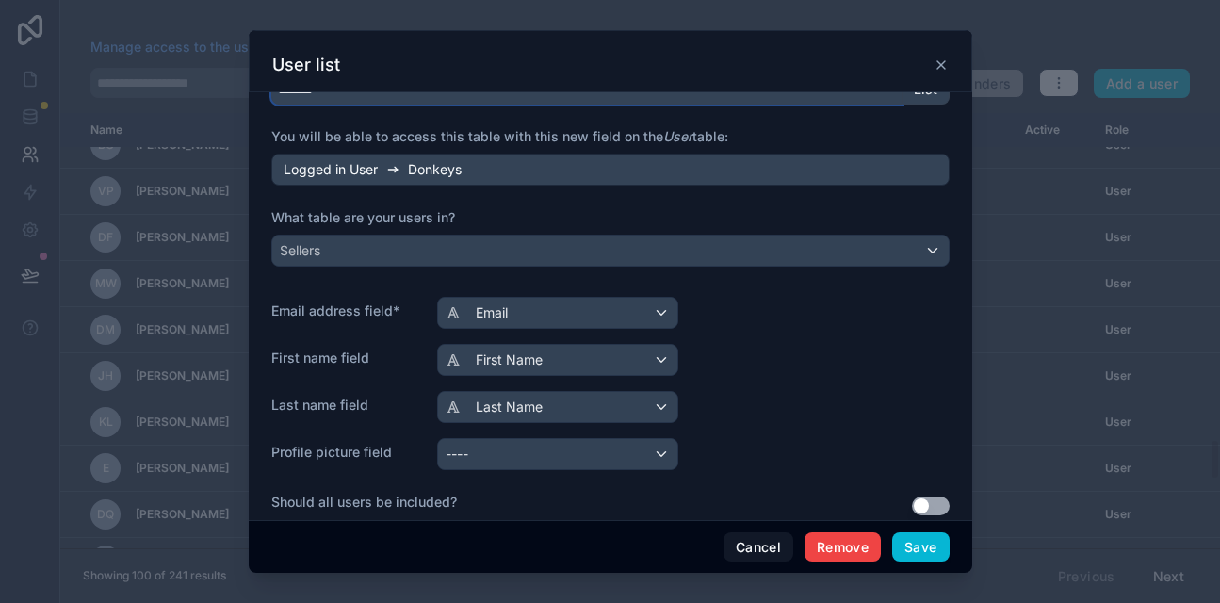
scroll to position [127, 0]
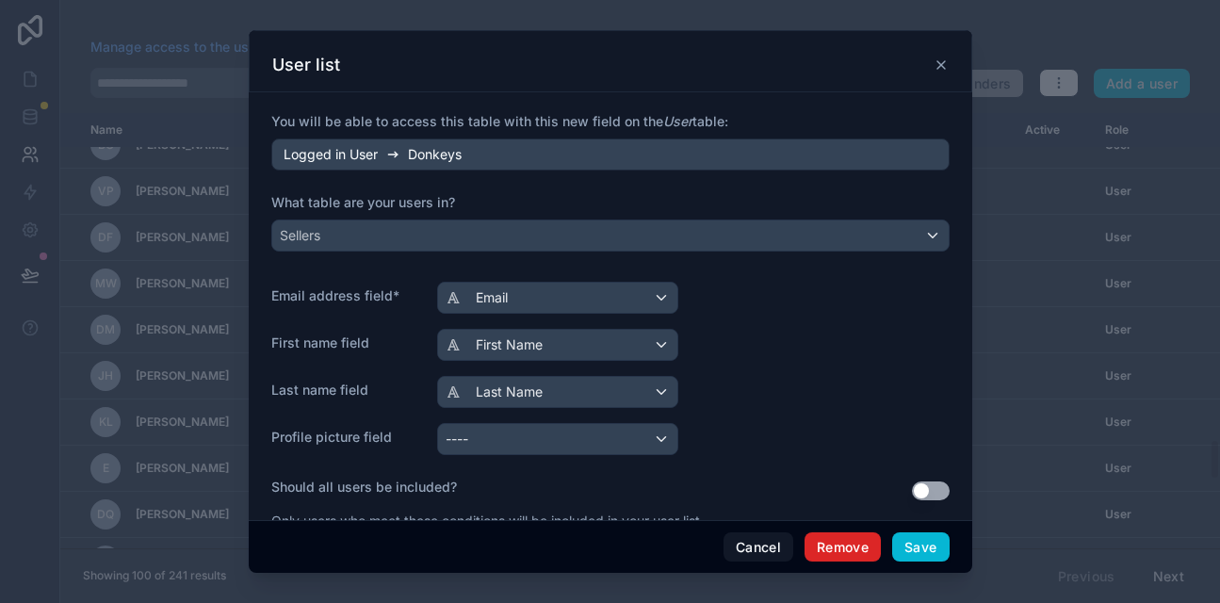
click at [840, 544] on button "Remove" at bounding box center [843, 547] width 76 height 30
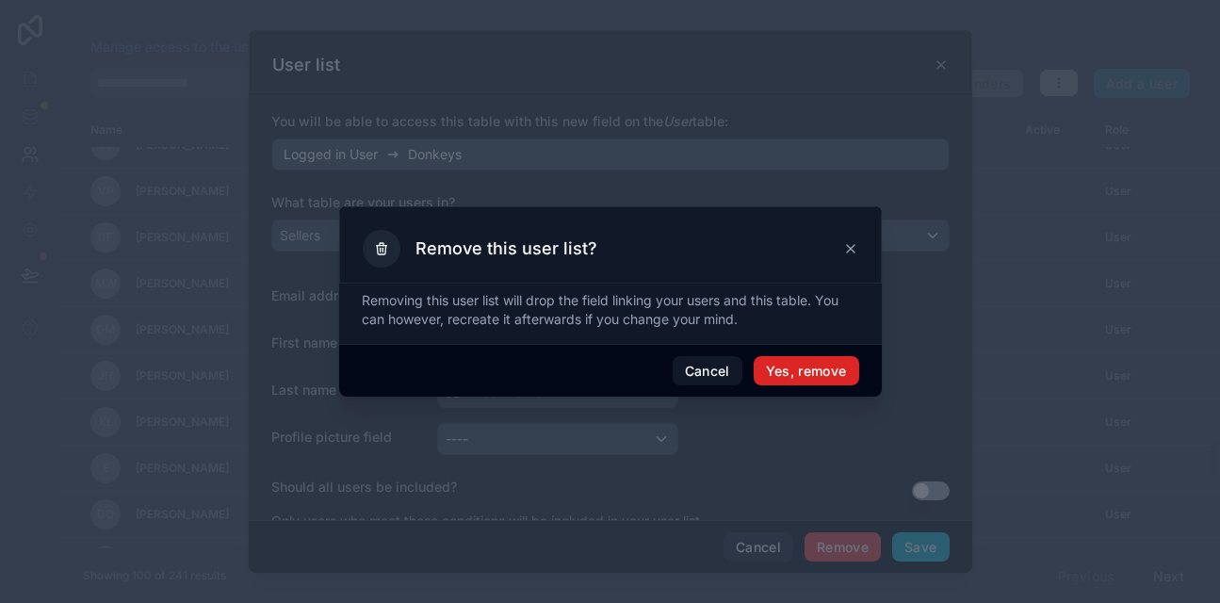
click at [802, 378] on button "Yes, remove" at bounding box center [807, 371] width 106 height 30
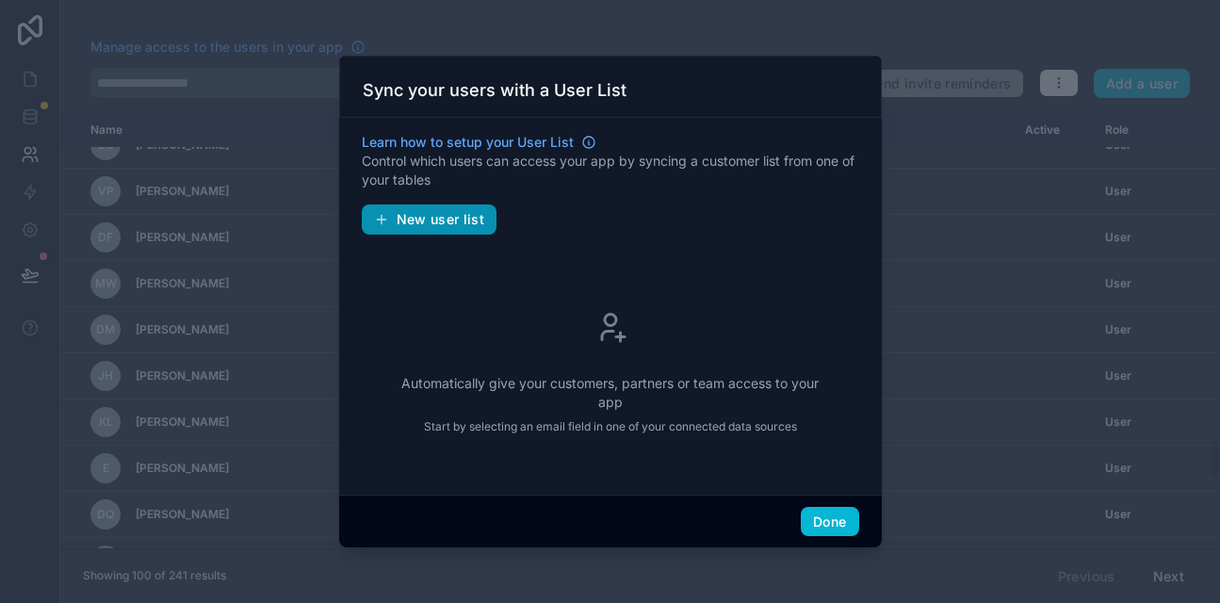
click at [459, 223] on span "New user list" at bounding box center [441, 219] width 89 height 17
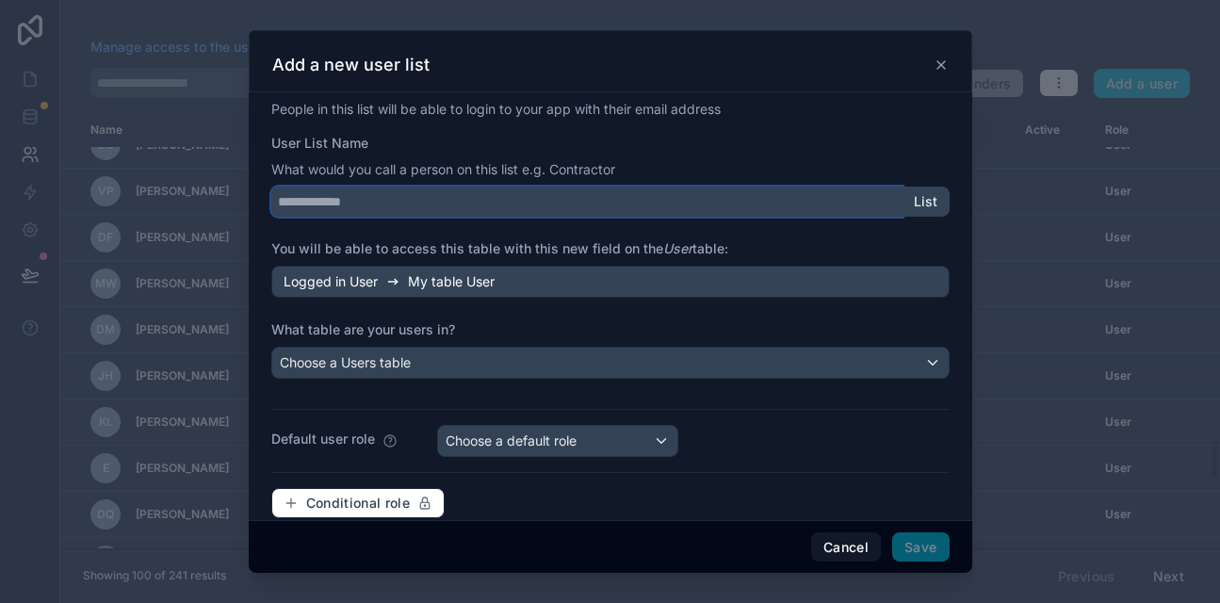
click at [411, 204] on input "User List Name" at bounding box center [586, 202] width 631 height 30
type input "*******"
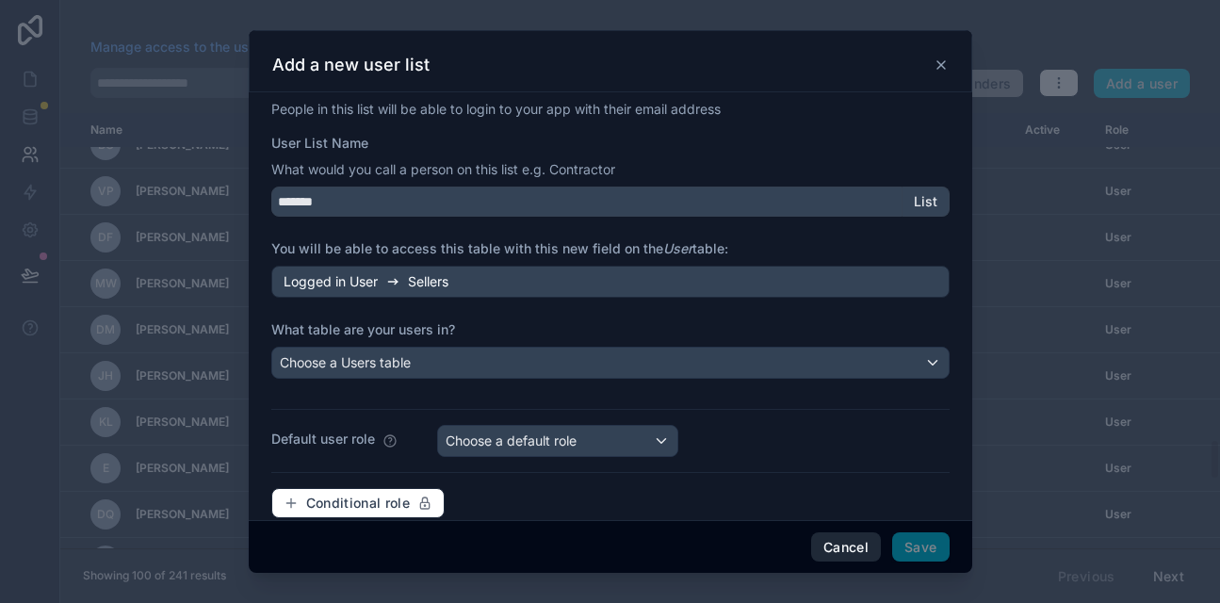
click at [861, 546] on button "Cancel" at bounding box center [846, 547] width 70 height 30
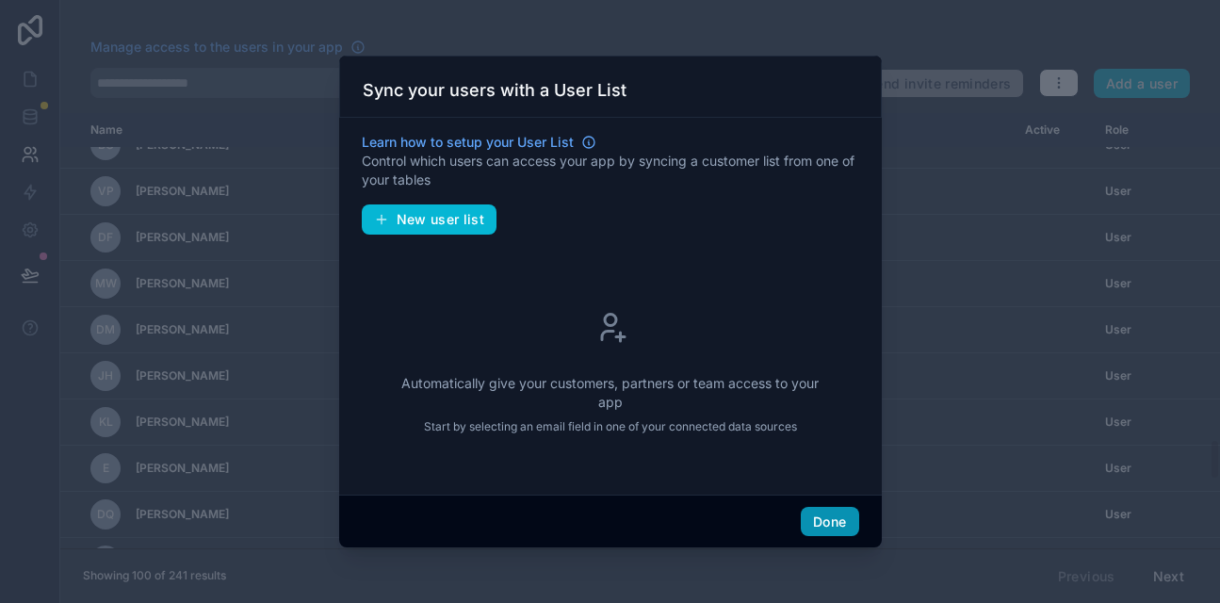
click at [817, 517] on button "Done" at bounding box center [829, 522] width 57 height 30
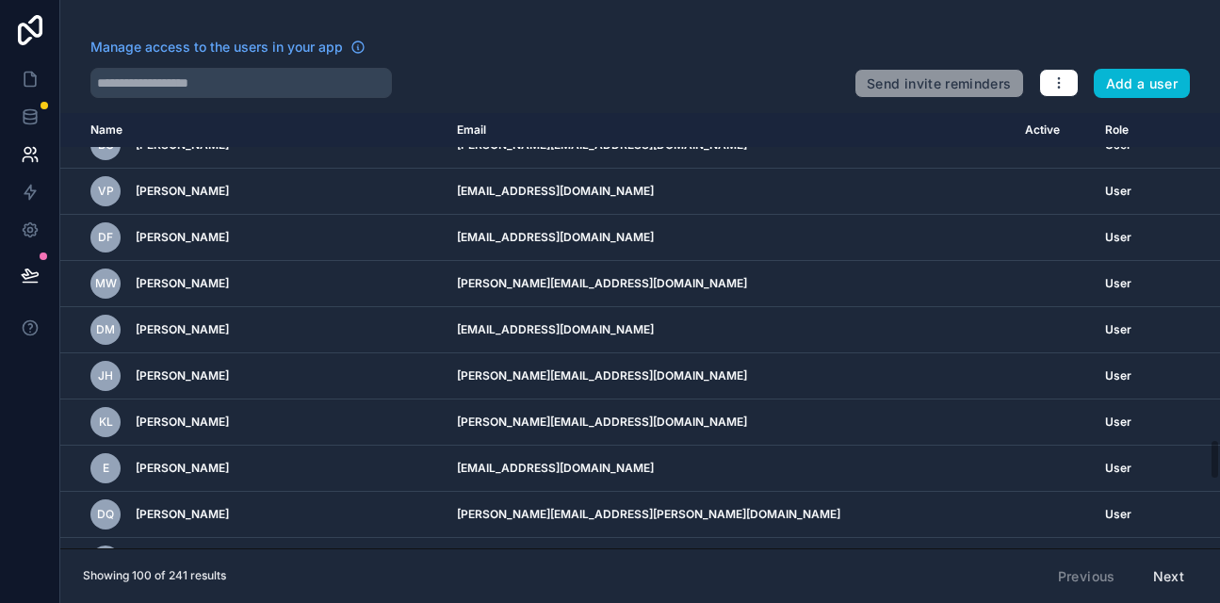
click at [1166, 564] on button "Next" at bounding box center [1168, 577] width 57 height 32
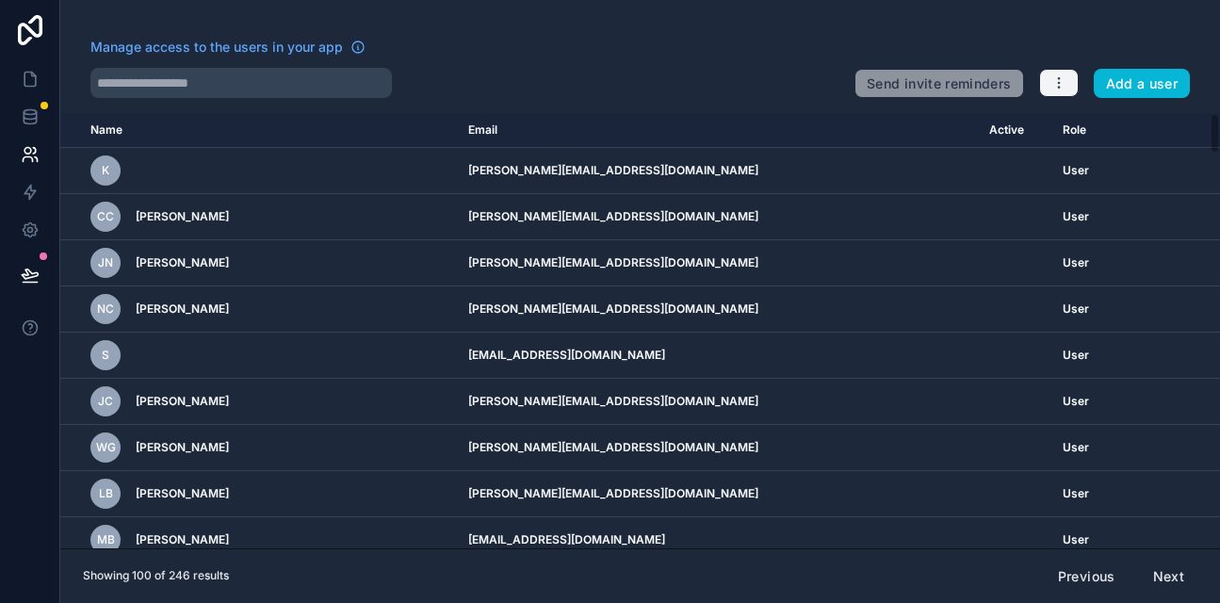
click at [1059, 89] on icon "button" at bounding box center [1058, 82] width 15 height 15
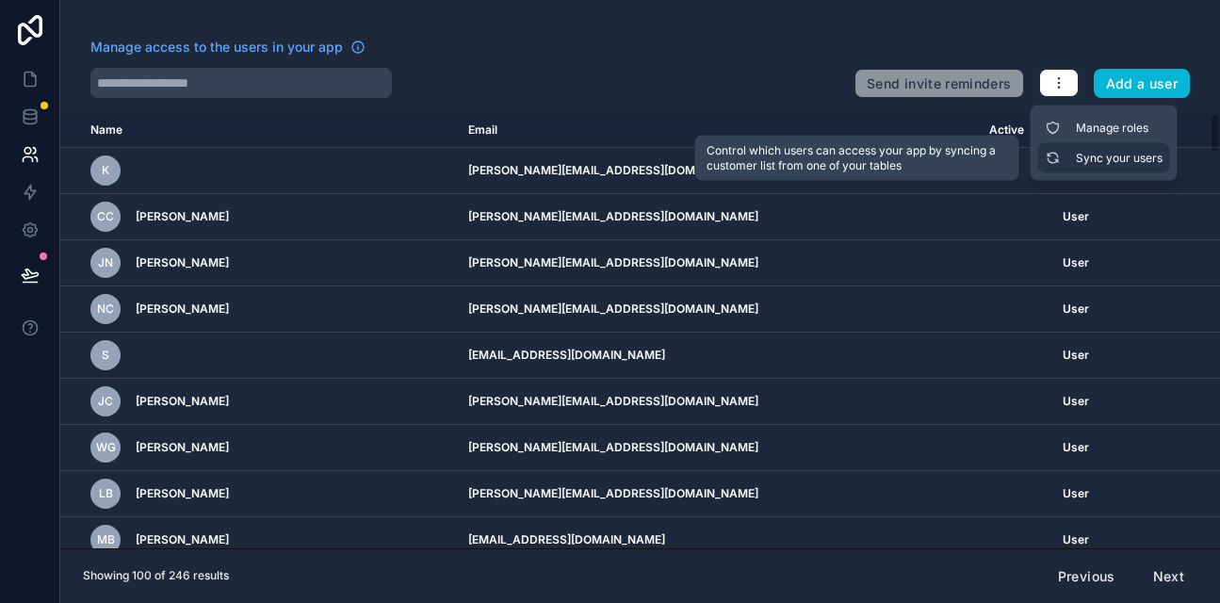
click at [1073, 155] on link "Sync your users" at bounding box center [1104, 158] width 132 height 30
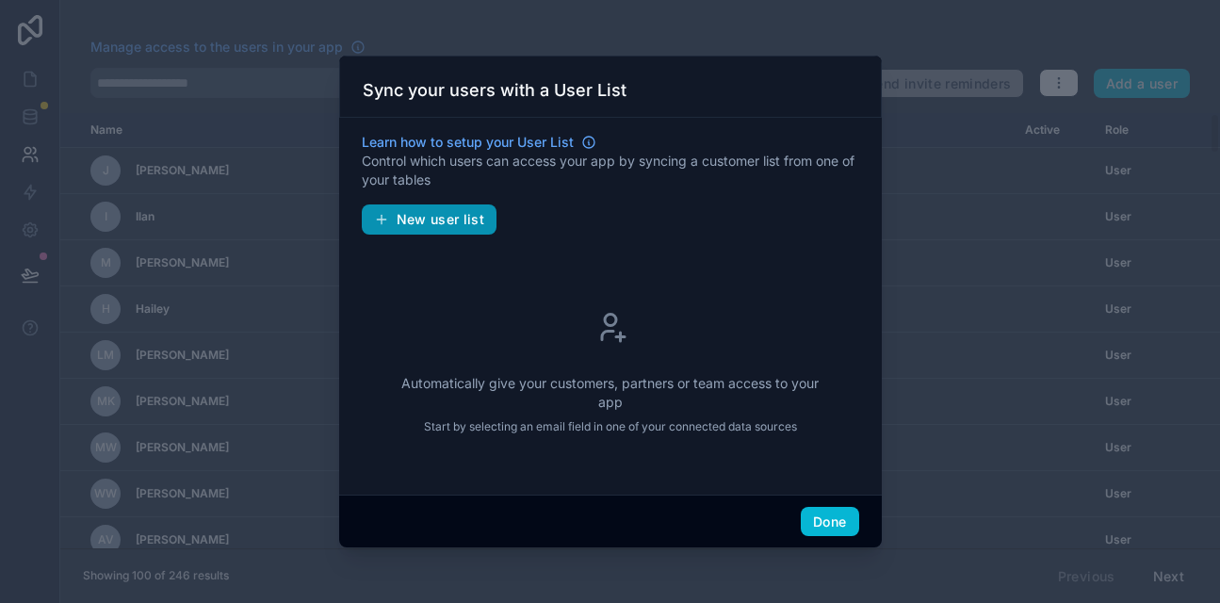
click at [465, 220] on span "New user list" at bounding box center [441, 219] width 89 height 17
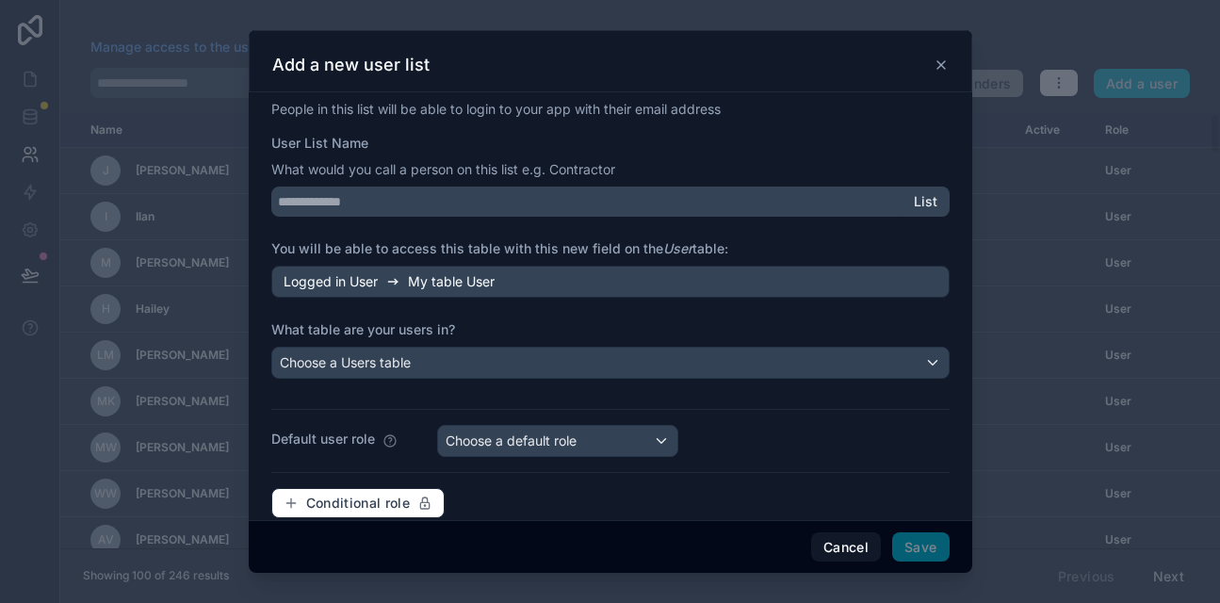
click at [921, 207] on span "List" at bounding box center [926, 201] width 24 height 17
click at [931, 203] on span "List" at bounding box center [926, 201] width 24 height 17
click at [835, 547] on button "Cancel" at bounding box center [846, 547] width 70 height 30
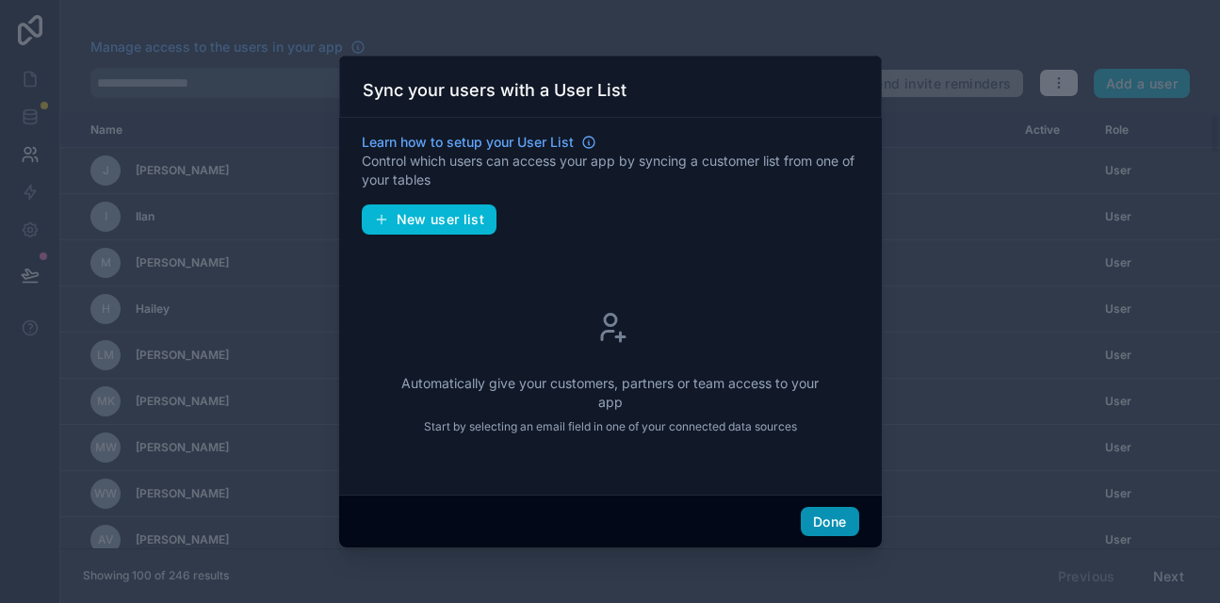
click at [826, 522] on button "Done" at bounding box center [829, 522] width 57 height 30
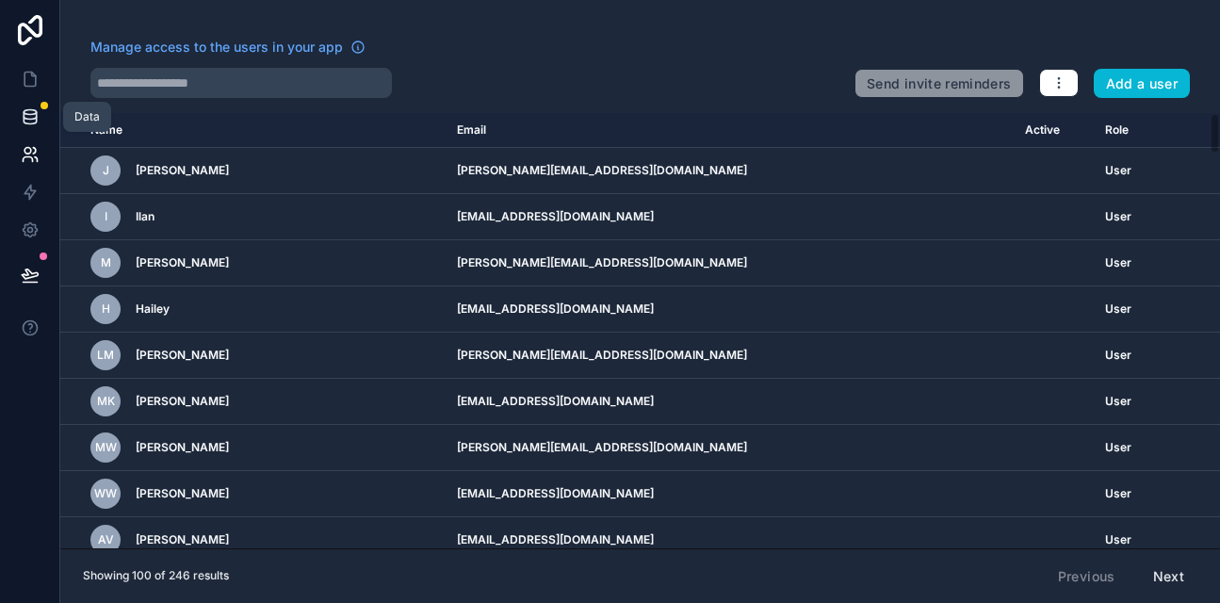
click at [25, 121] on icon at bounding box center [30, 116] width 19 height 19
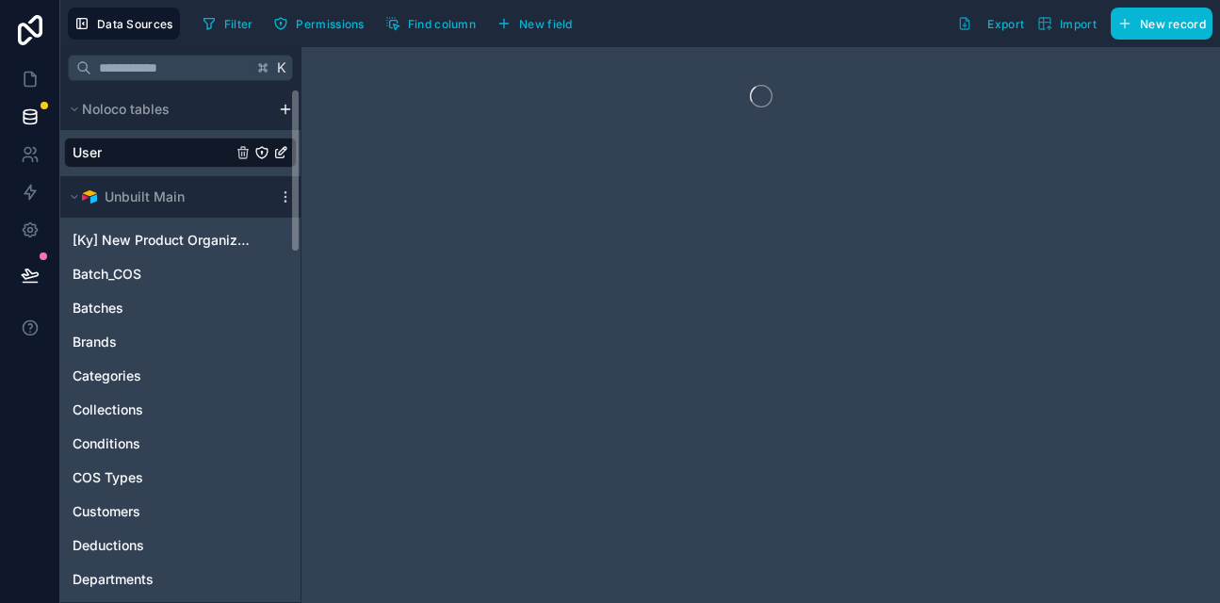
click at [164, 154] on link "User" at bounding box center [152, 152] width 159 height 19
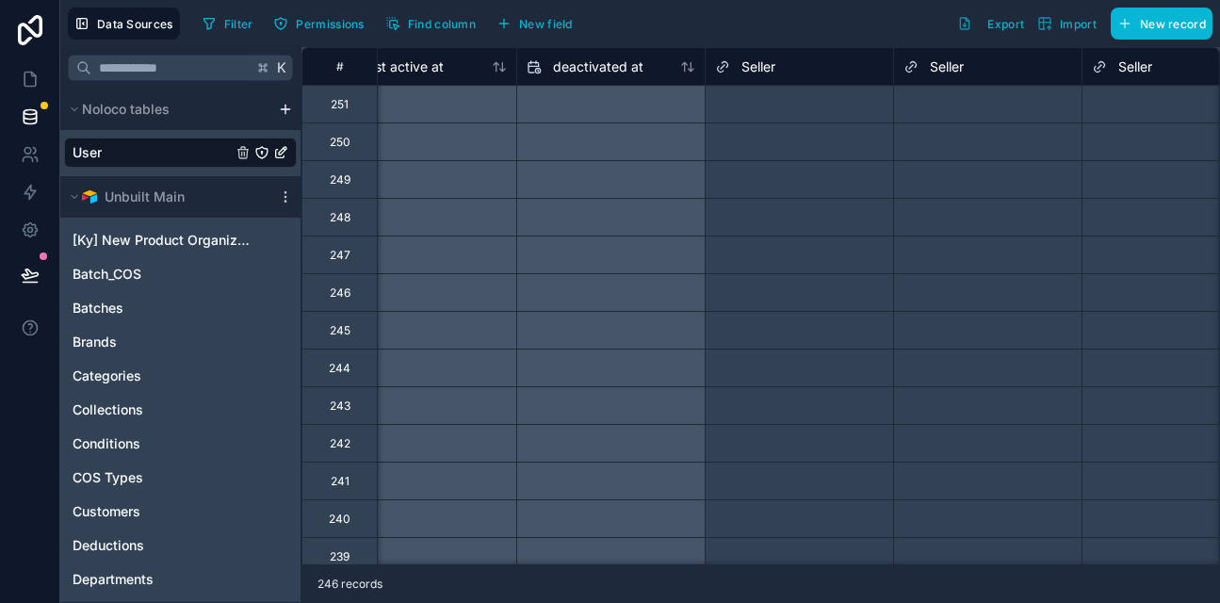
scroll to position [0, 1563]
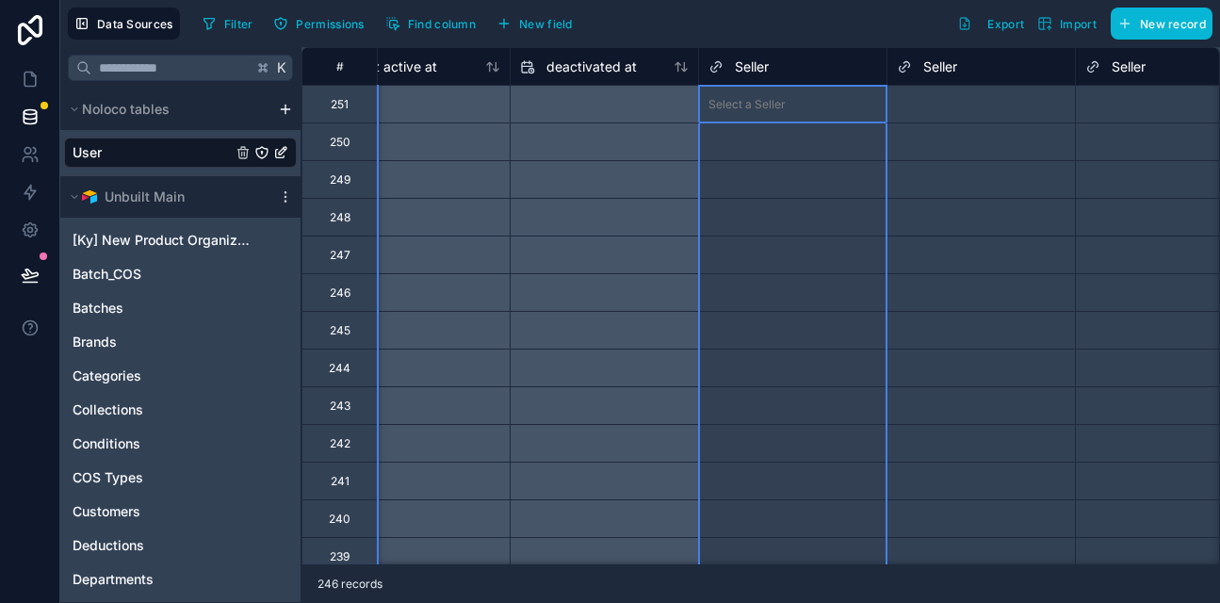
click at [750, 66] on span "Seller" at bounding box center [752, 66] width 34 height 19
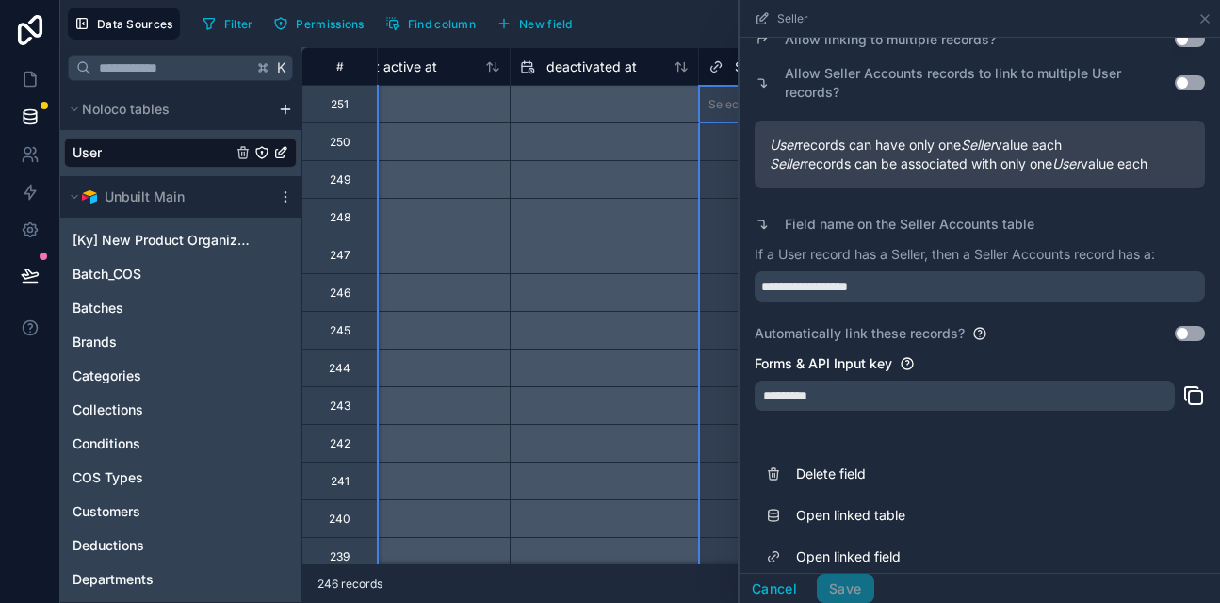
scroll to position [242, 0]
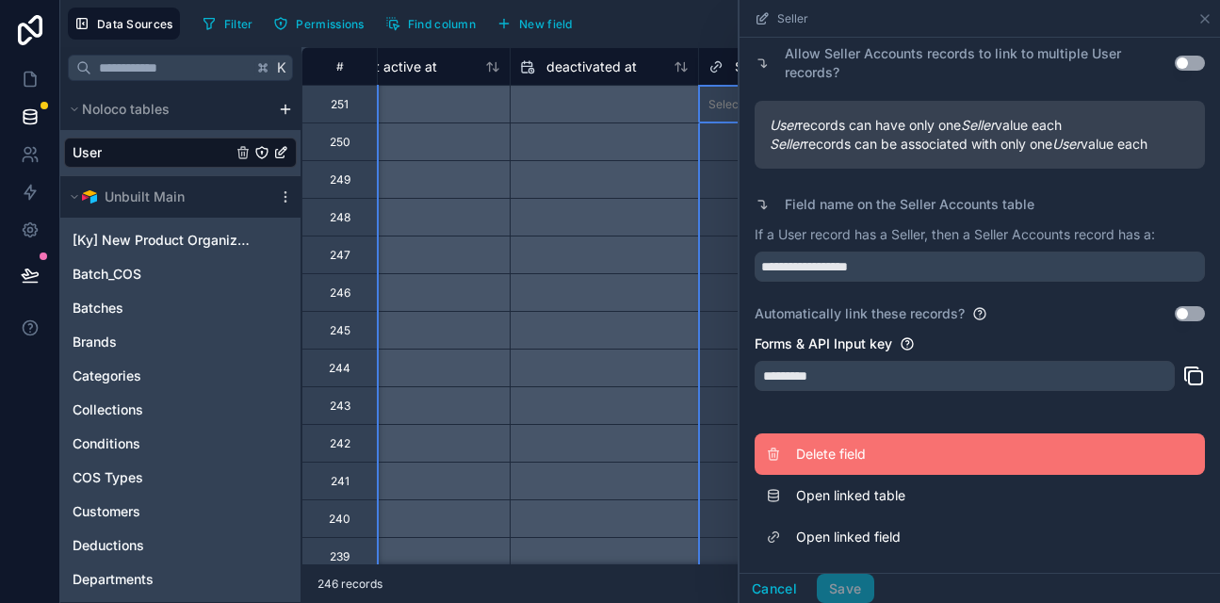
click at [825, 448] on span "Delete field" at bounding box center [931, 454] width 271 height 19
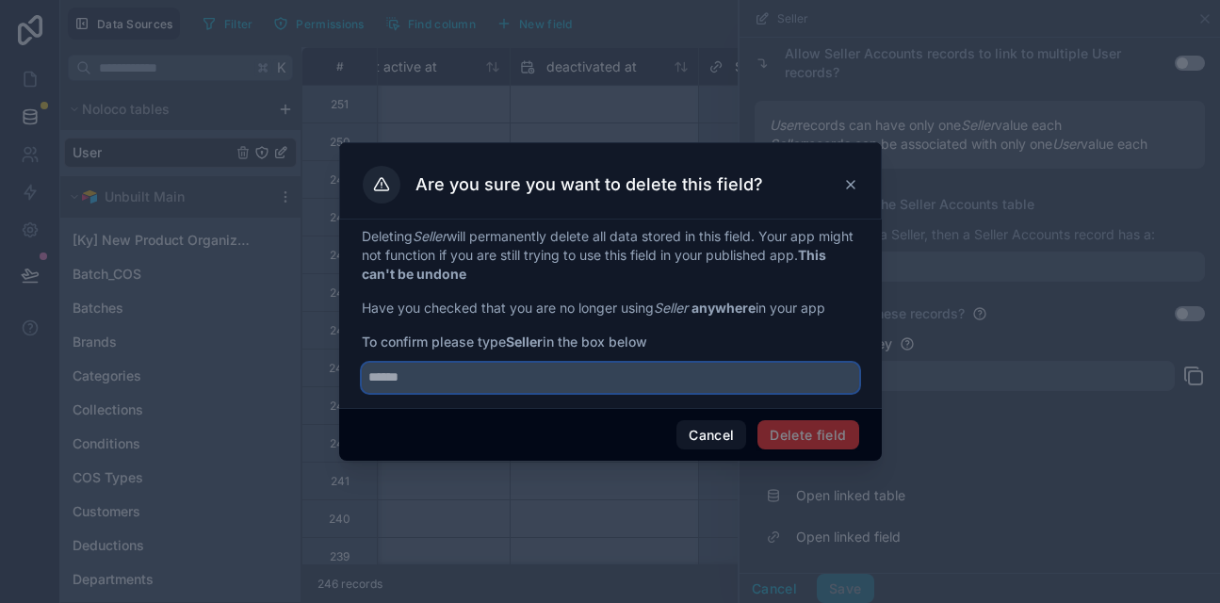
click at [628, 371] on input "text" at bounding box center [610, 378] width 497 height 30
type input "******"
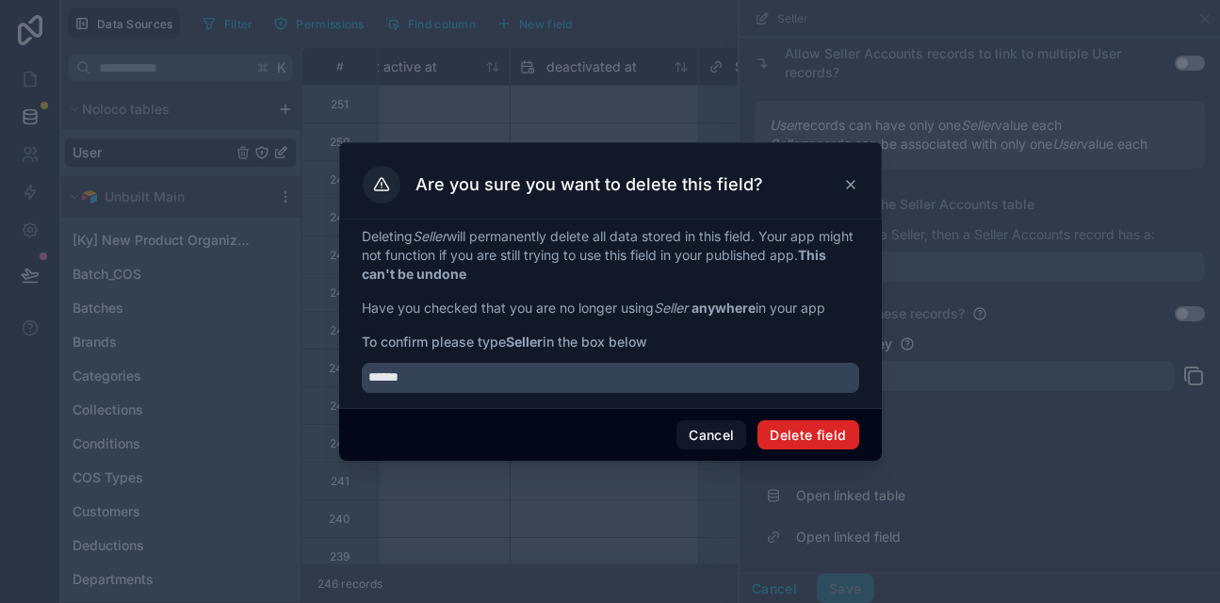
click at [833, 427] on button "Delete field" at bounding box center [807, 435] width 101 height 30
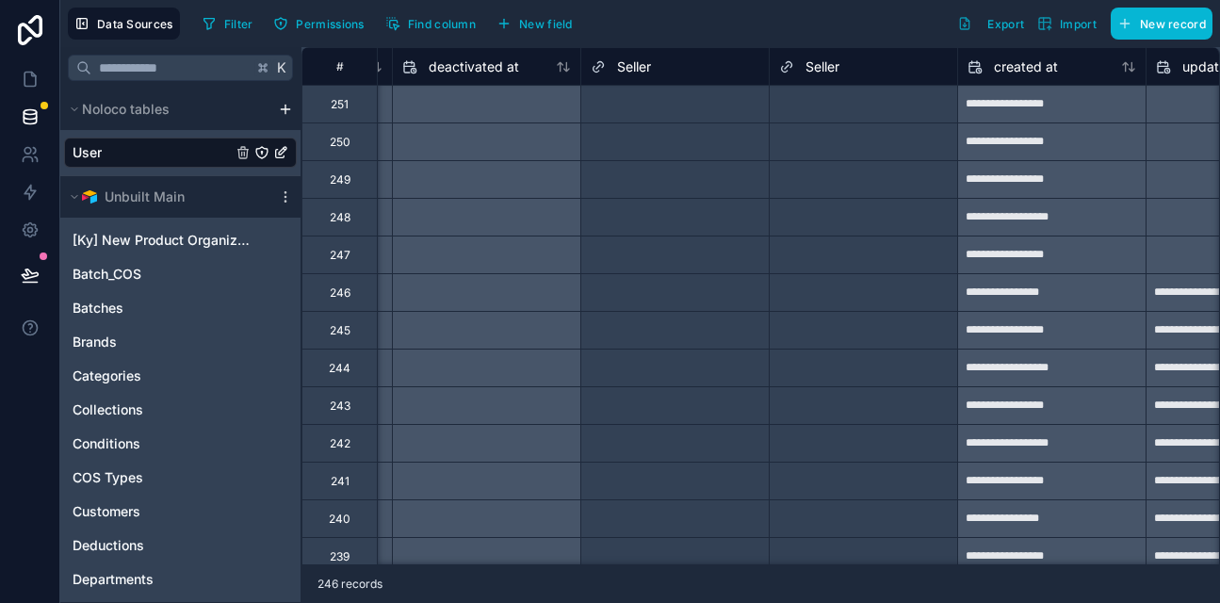
scroll to position [0, 1693]
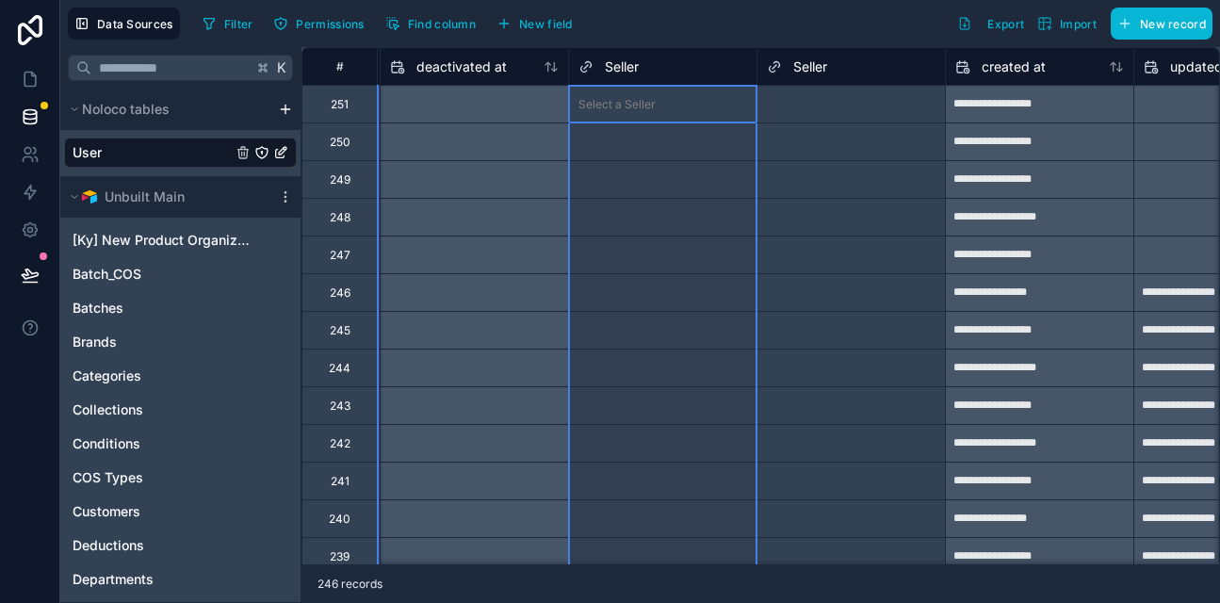
click at [686, 65] on div "Seller" at bounding box center [662, 67] width 169 height 23
click at [656, 61] on div "Seller" at bounding box center [662, 67] width 169 height 23
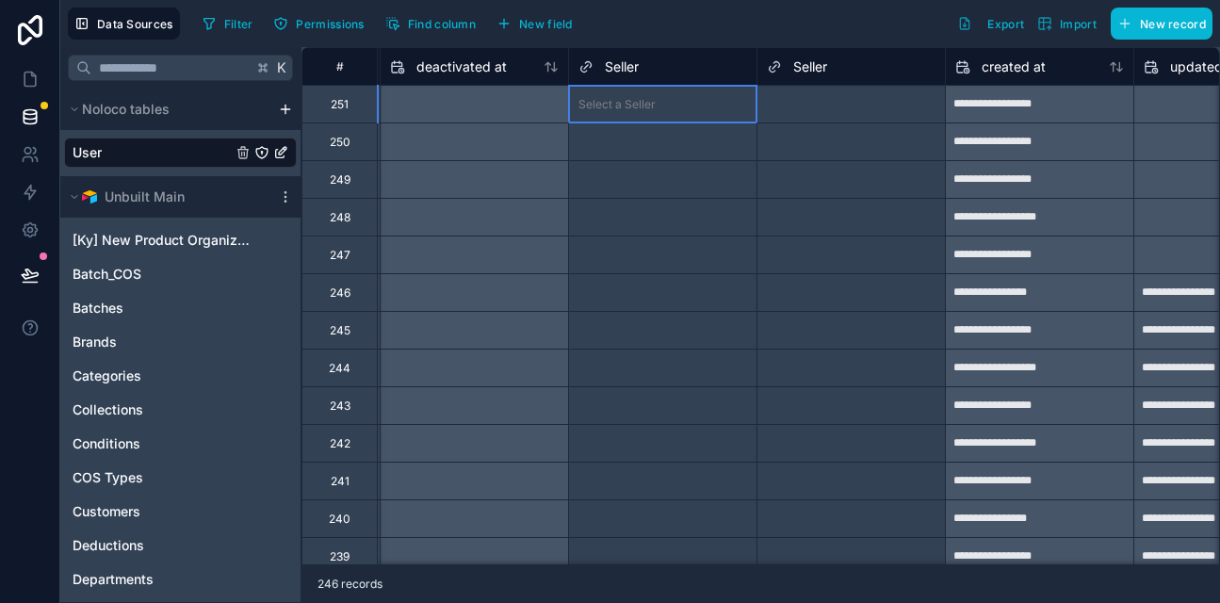
click at [633, 98] on div "Select a Seller" at bounding box center [616, 104] width 77 height 15
click at [623, 65] on span "Seller" at bounding box center [622, 66] width 34 height 19
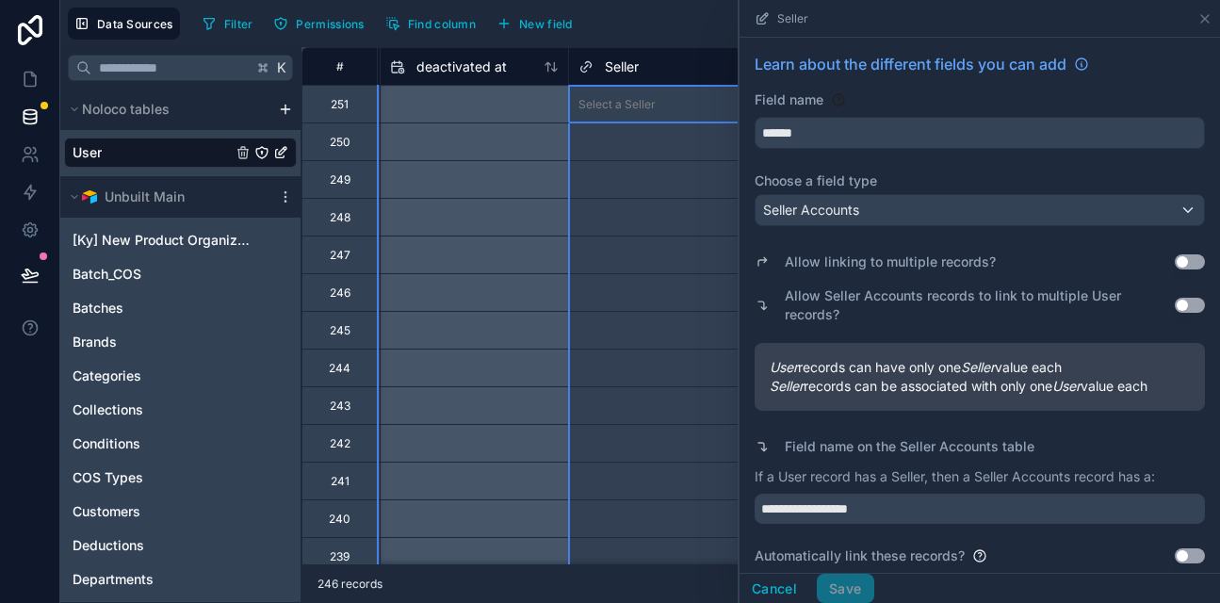
scroll to position [242, 0]
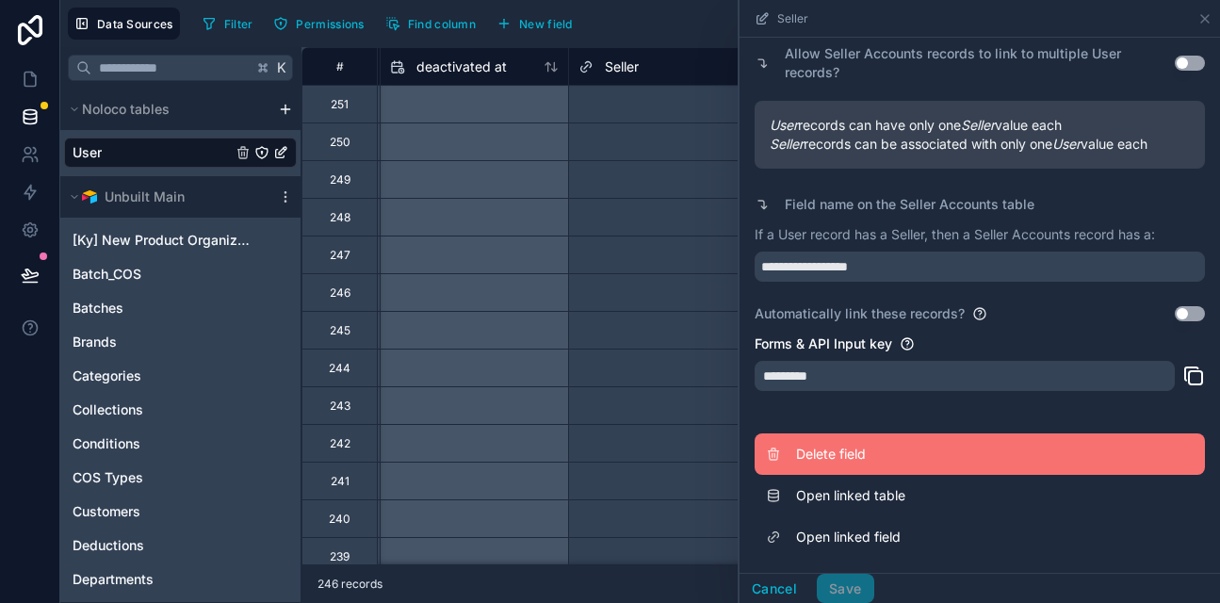
click at [839, 453] on span "Delete field" at bounding box center [931, 454] width 271 height 19
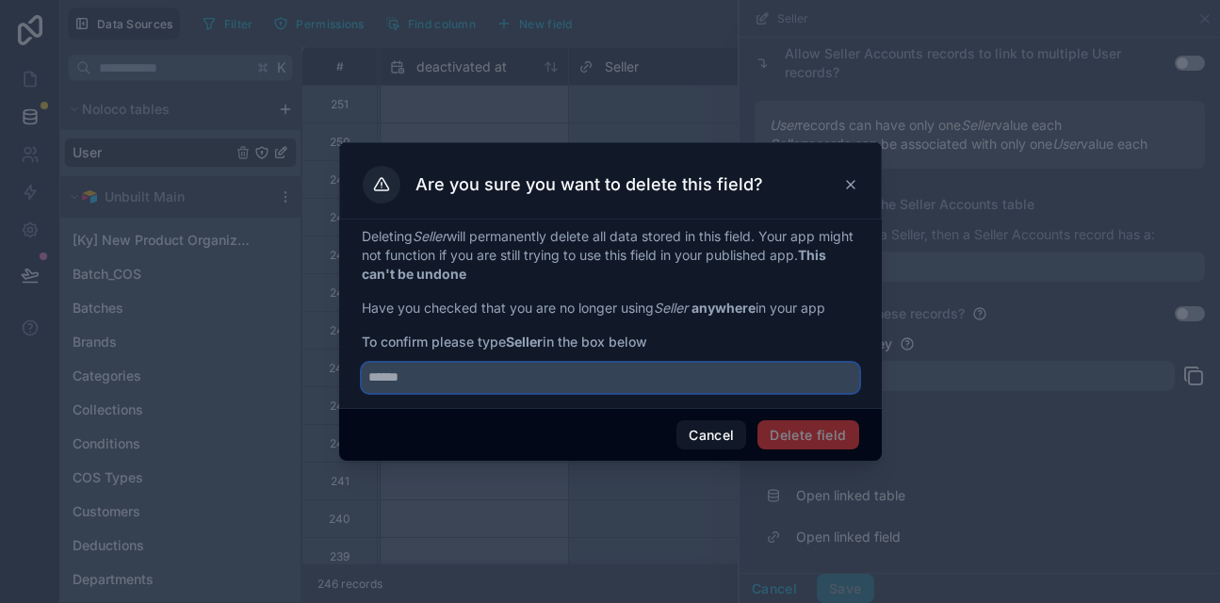
click at [414, 377] on input "text" at bounding box center [610, 378] width 497 height 30
type input "******"
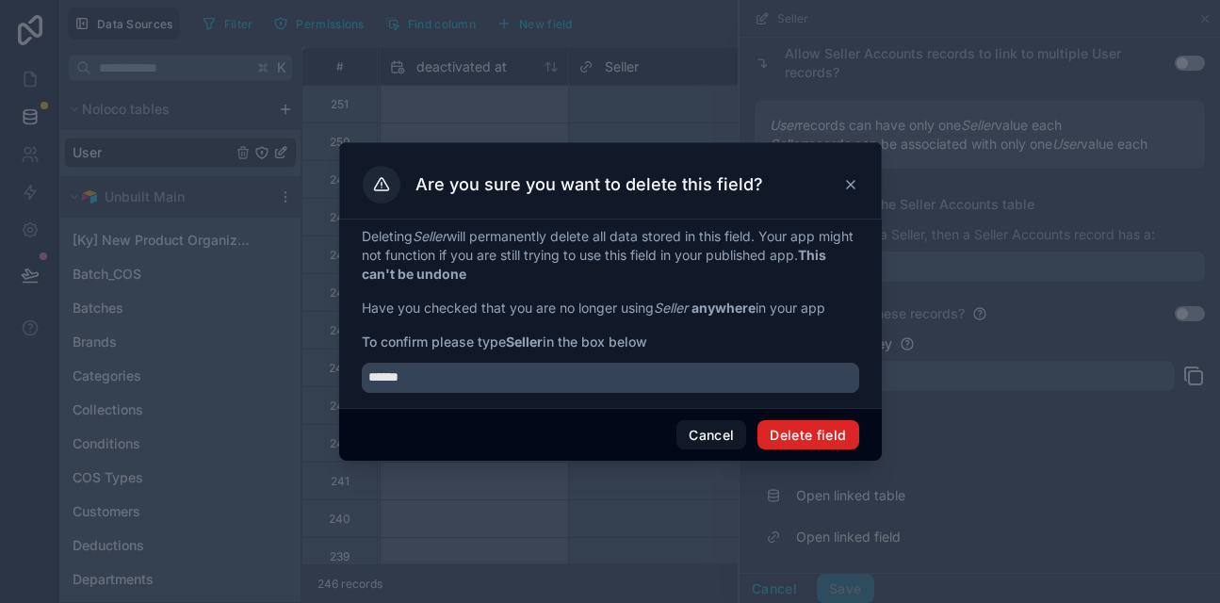
click at [792, 443] on button "Delete field" at bounding box center [807, 435] width 101 height 30
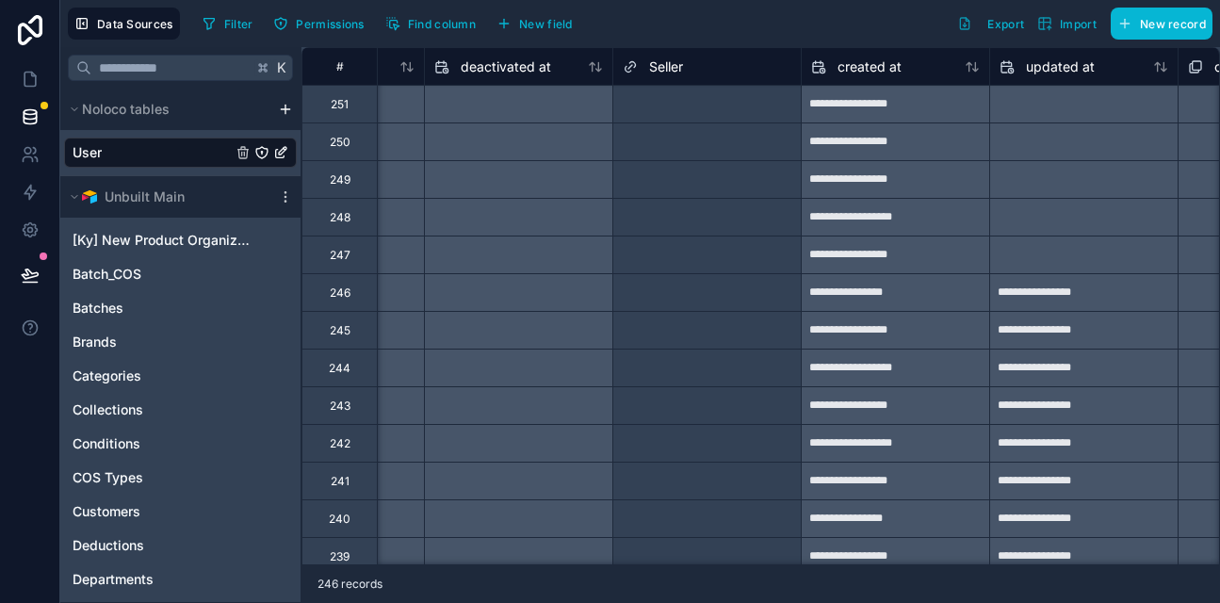
scroll to position [0, 1677]
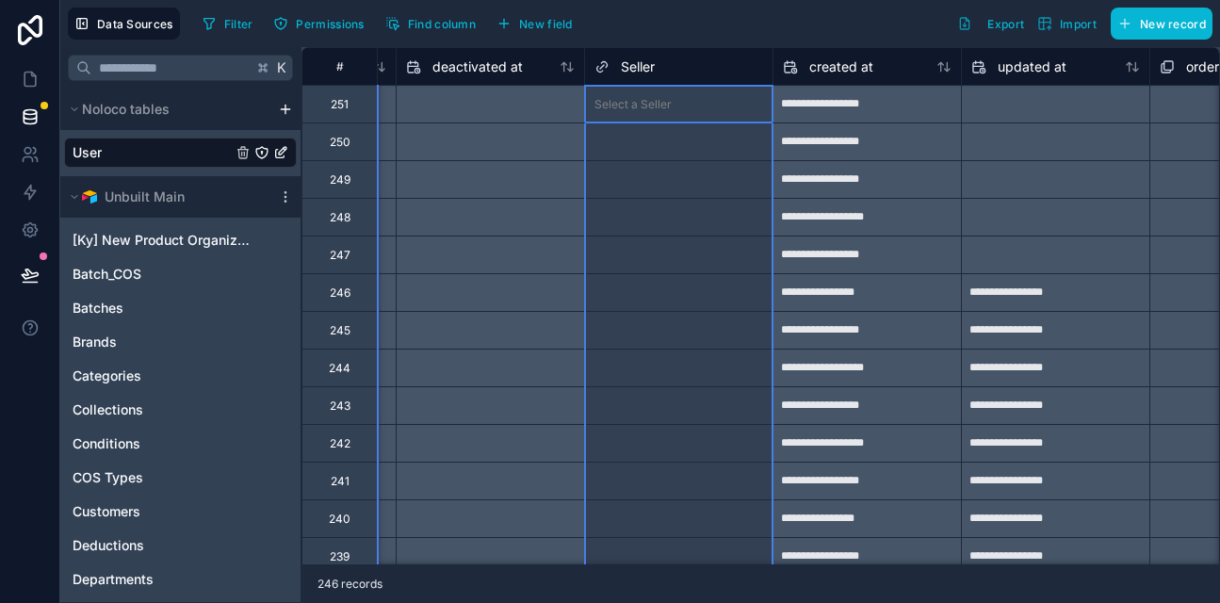
click at [716, 70] on div "Seller" at bounding box center [678, 67] width 169 height 23
click at [660, 61] on div "Seller" at bounding box center [678, 67] width 169 height 23
click at [651, 105] on div "Select a Seller" at bounding box center [632, 104] width 77 height 15
click at [646, 65] on span "Seller" at bounding box center [638, 66] width 34 height 19
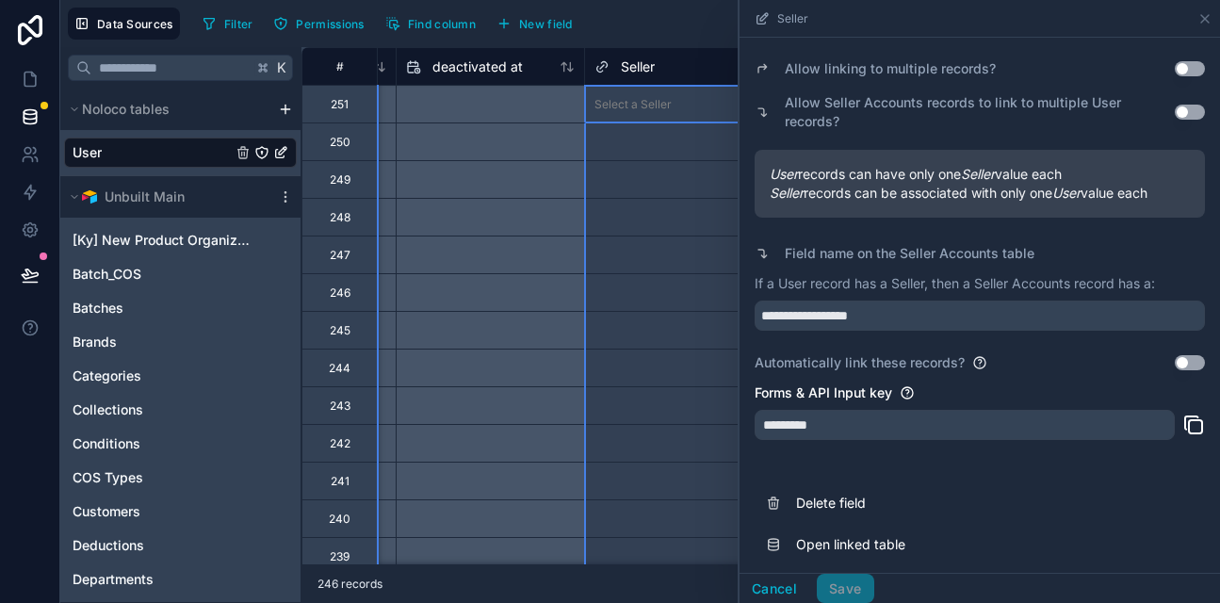
scroll to position [242, 0]
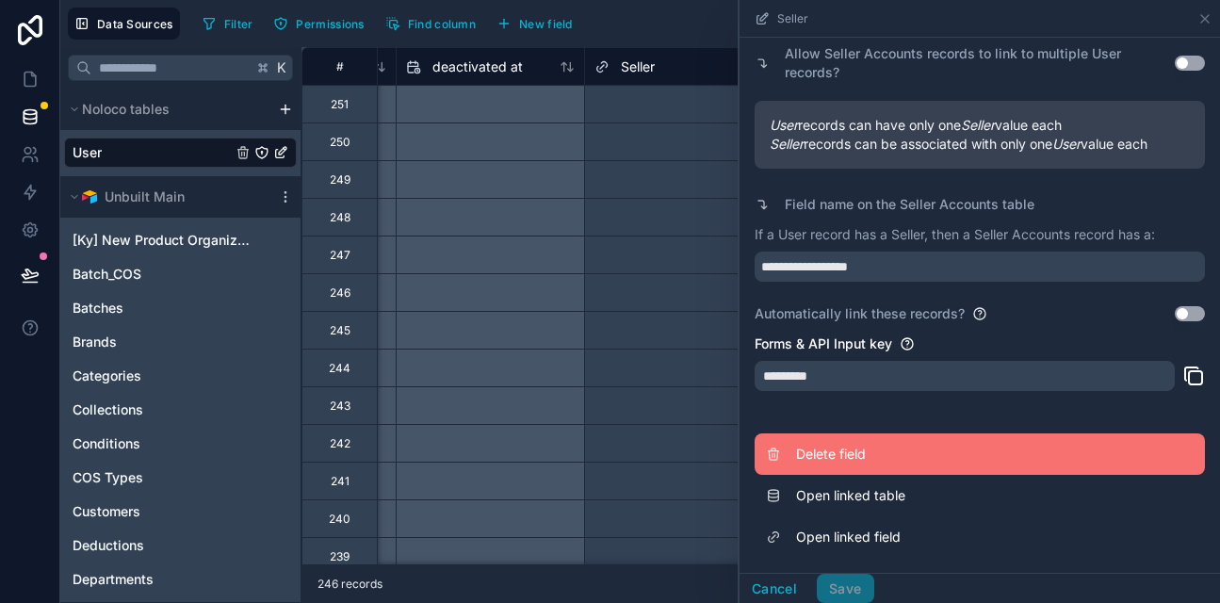
click at [844, 457] on span "Delete field" at bounding box center [931, 454] width 271 height 19
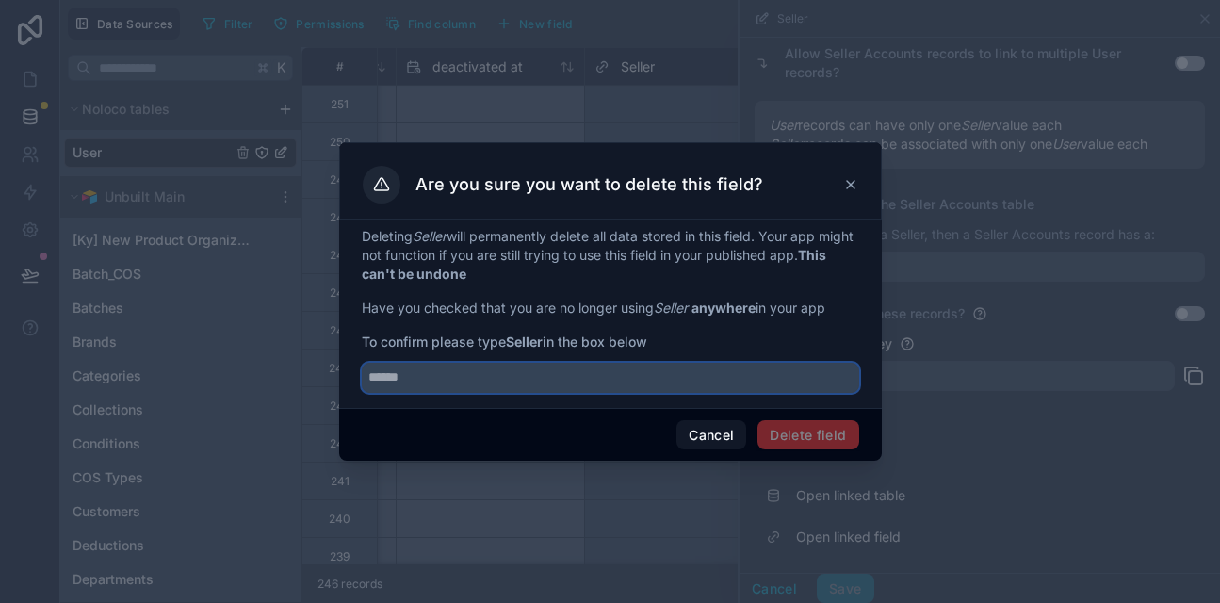
click at [436, 379] on input "text" at bounding box center [610, 378] width 497 height 30
type input "******"
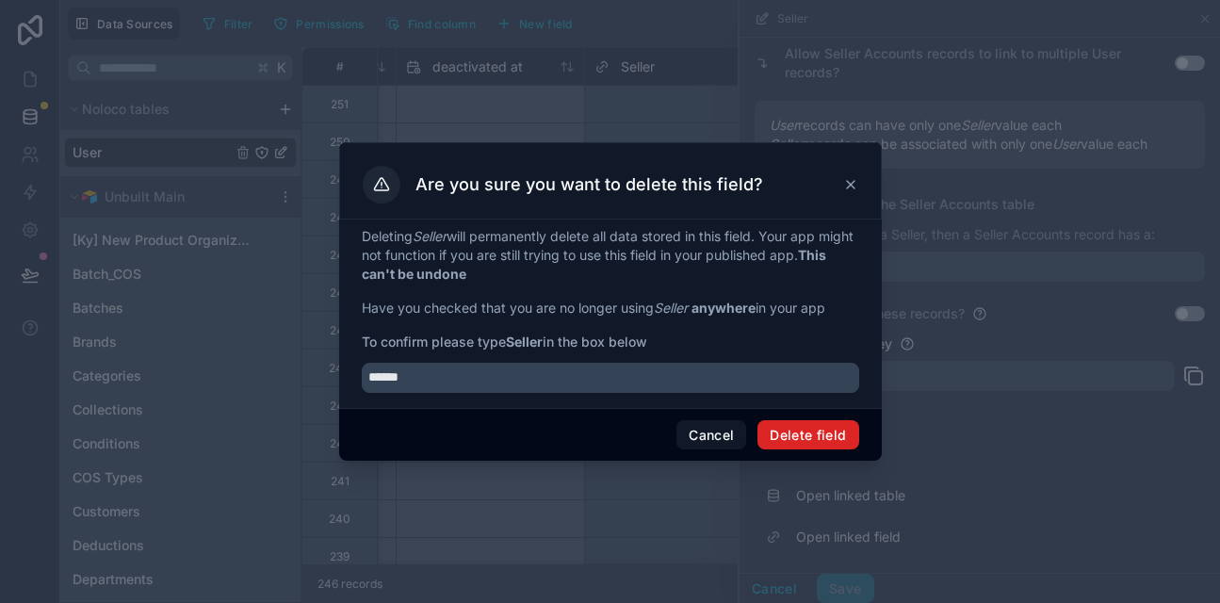
click at [810, 438] on button "Delete field" at bounding box center [807, 435] width 101 height 30
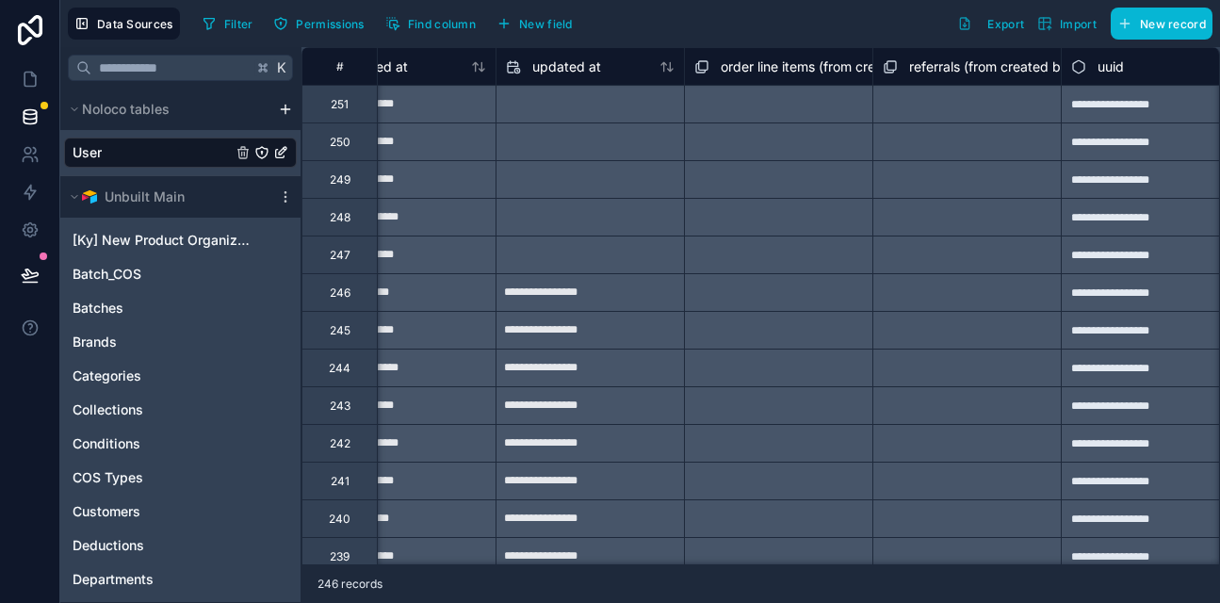
scroll to position [0, 1984]
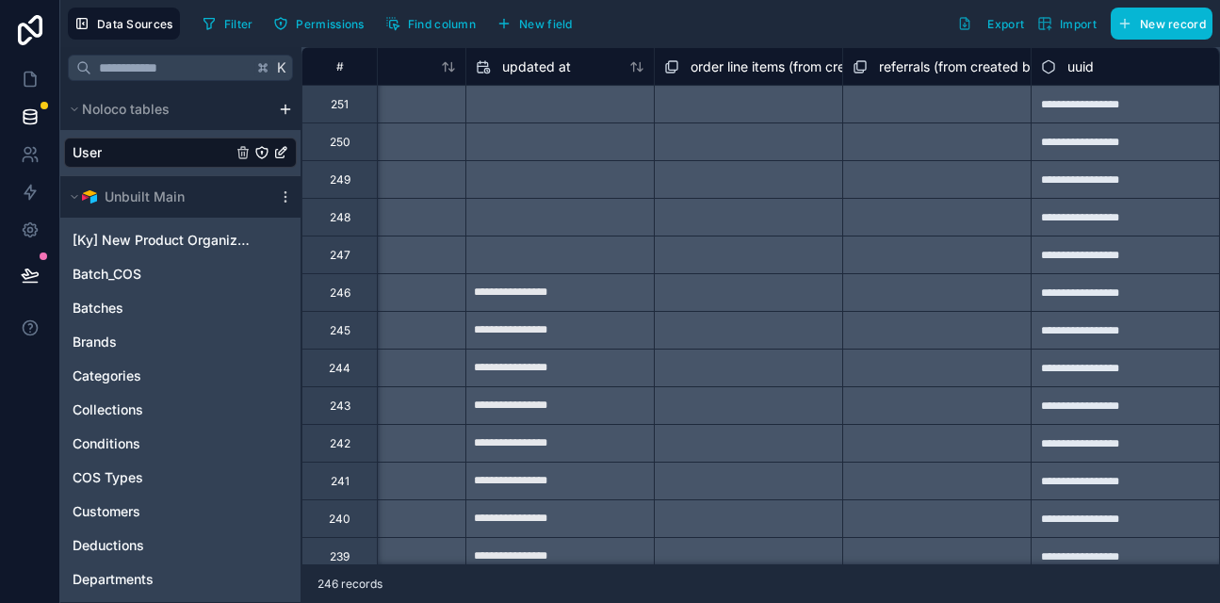
click at [760, 65] on span "order line items (from created by) collection" at bounding box center [825, 66] width 269 height 19
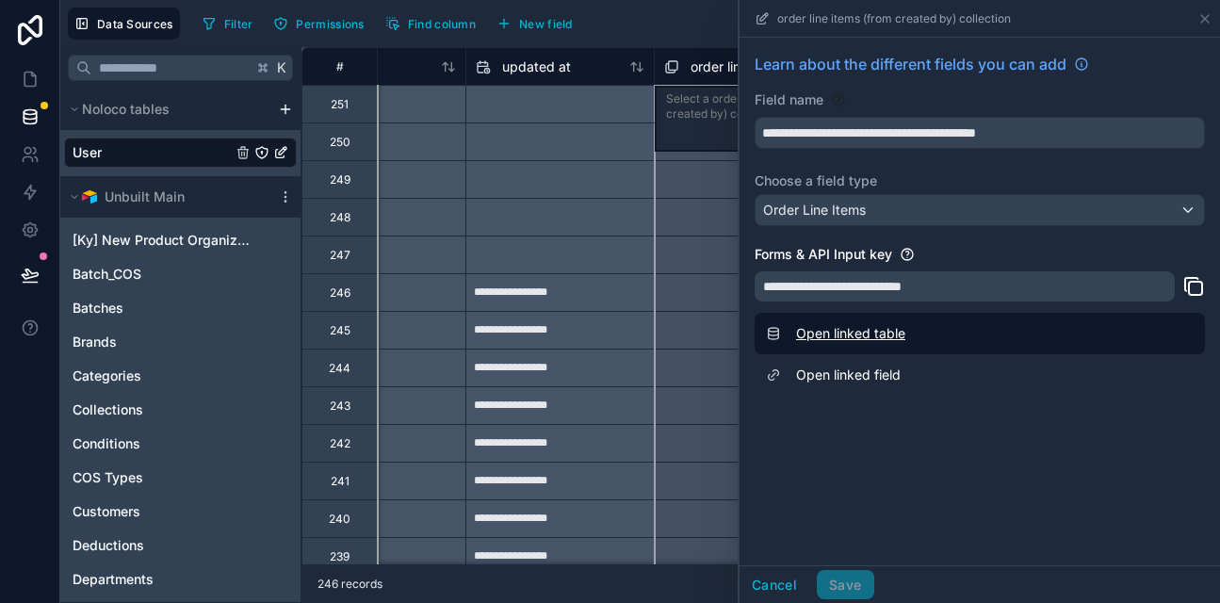
click at [853, 339] on link "Open linked table" at bounding box center [980, 333] width 450 height 41
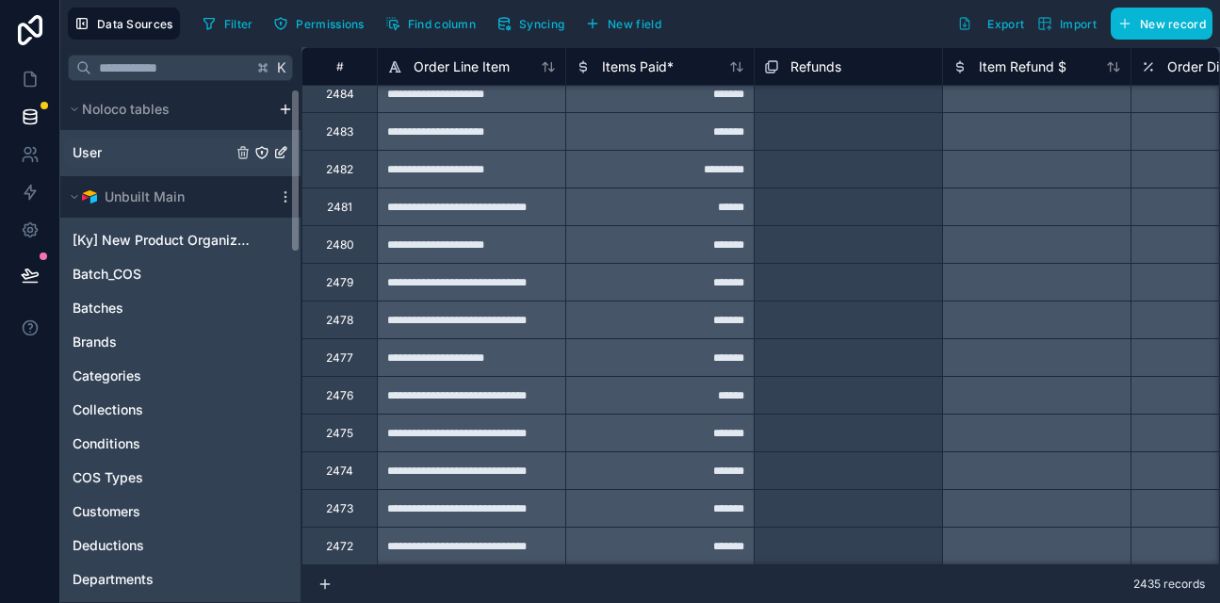
click at [96, 156] on span "User" at bounding box center [87, 152] width 29 height 19
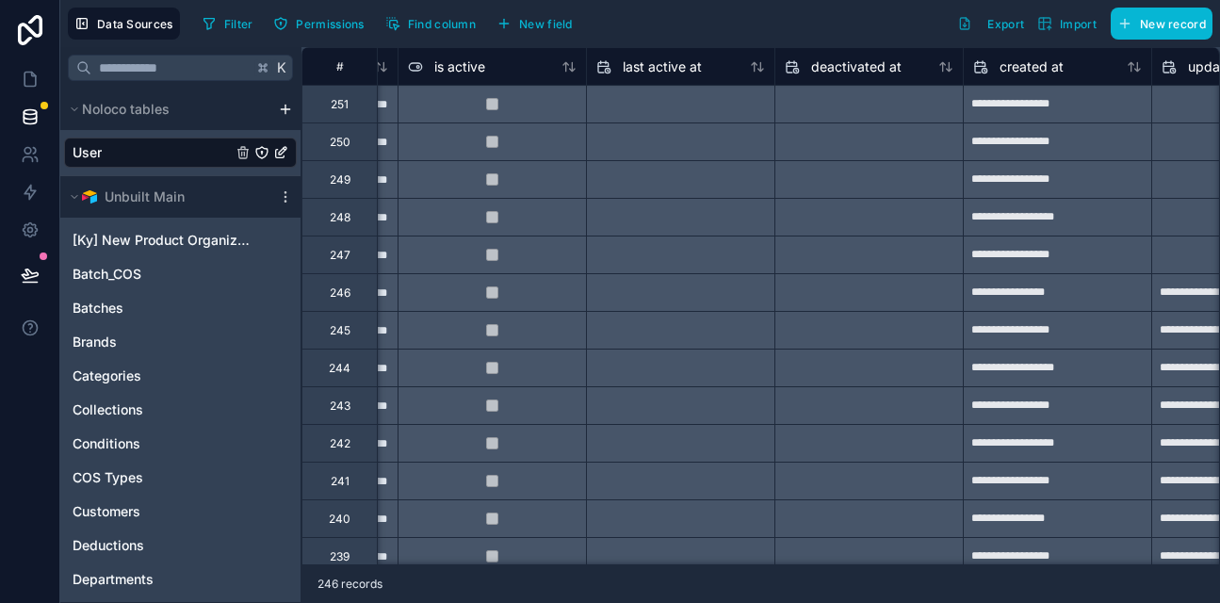
scroll to position [0, 1357]
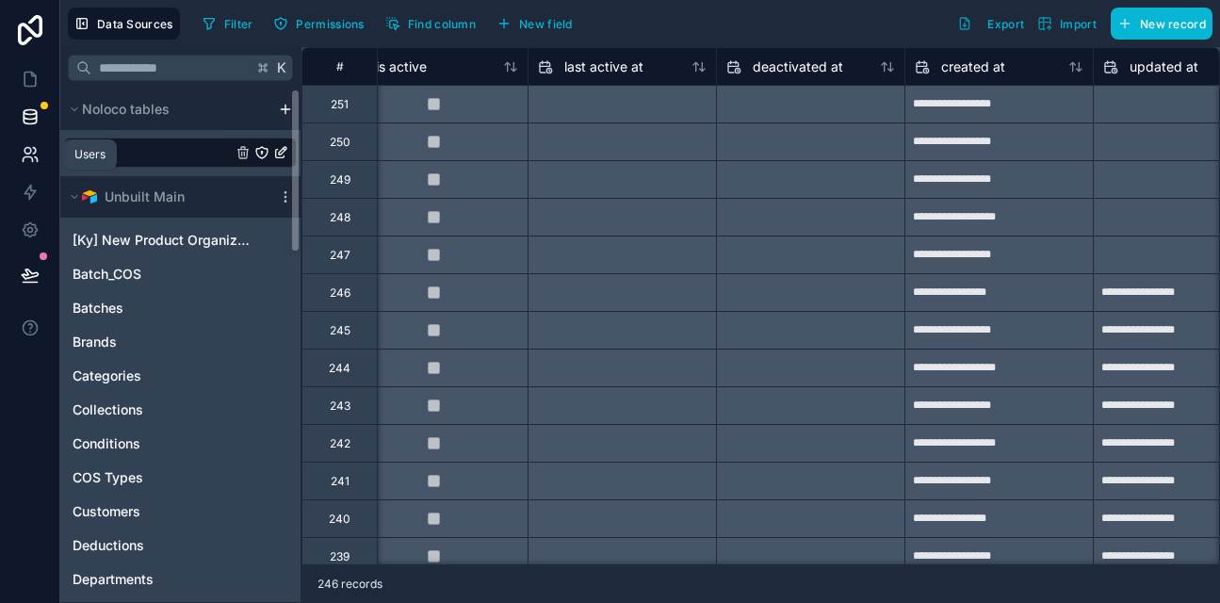
click at [28, 157] on icon at bounding box center [27, 159] width 9 height 5
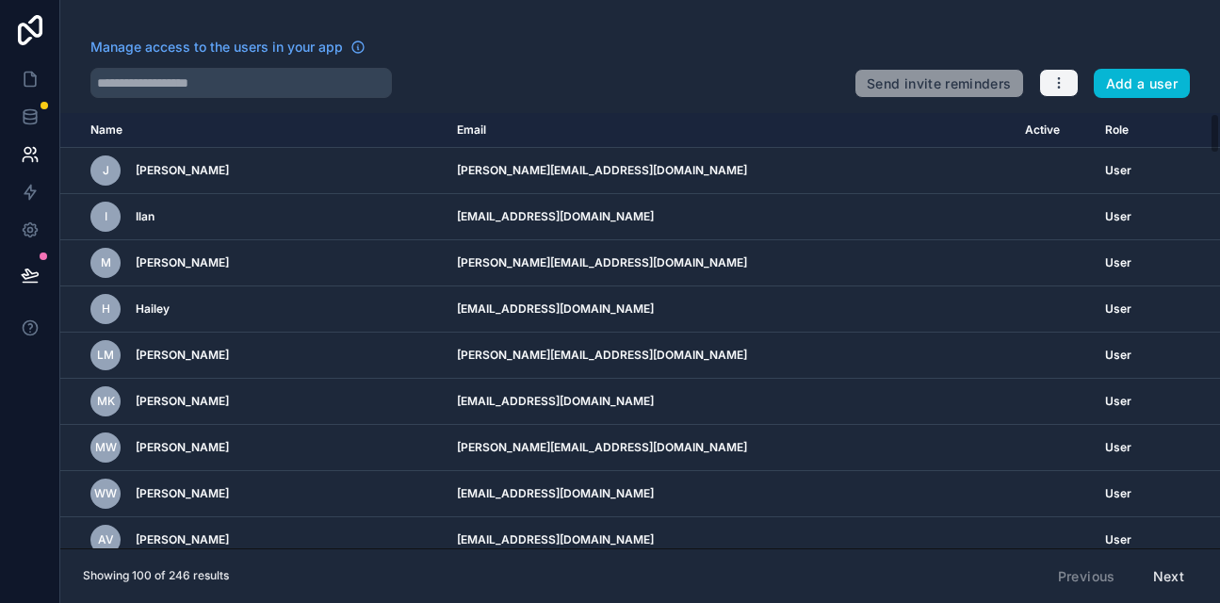
click at [1066, 82] on icon "button" at bounding box center [1058, 82] width 15 height 15
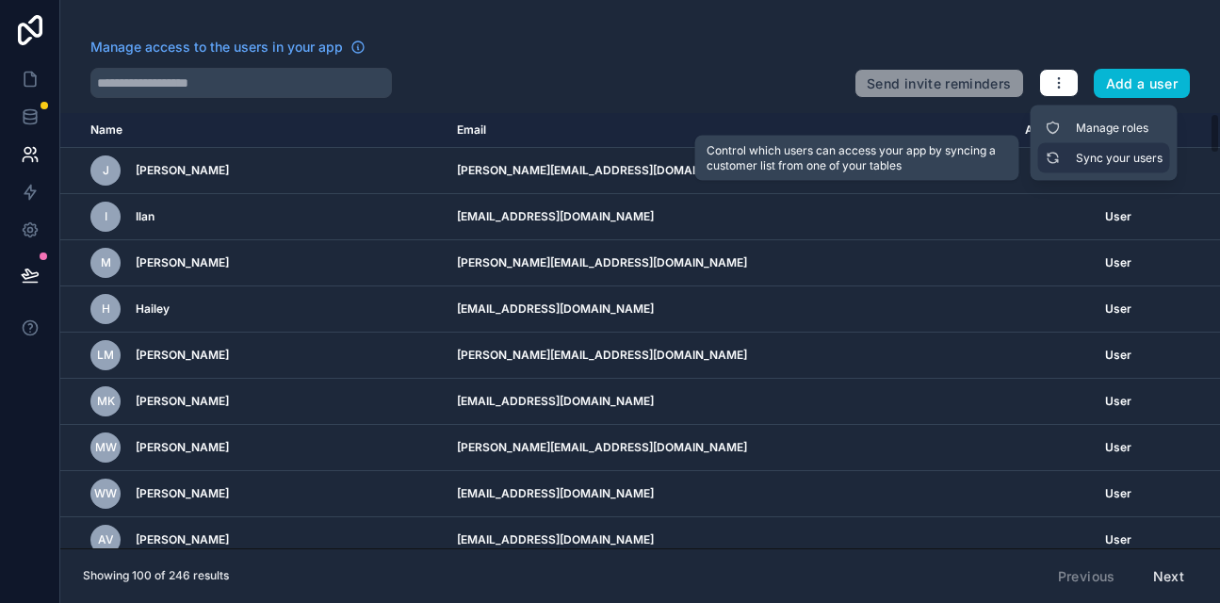
click at [1084, 157] on link "Sync your users" at bounding box center [1104, 158] width 132 height 30
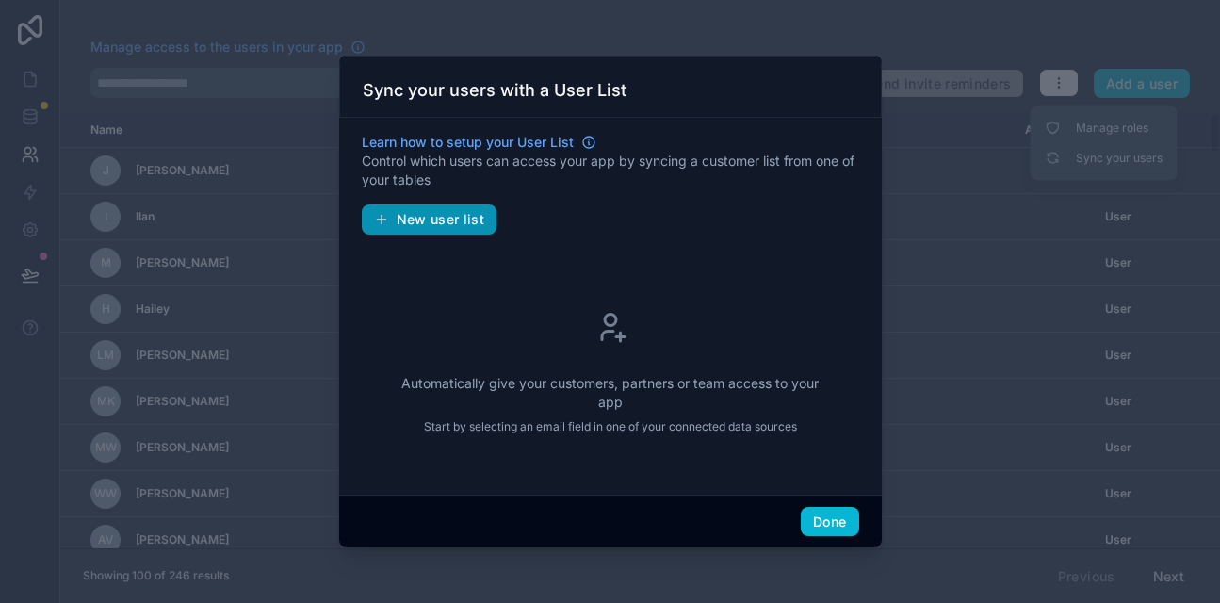
click at [452, 220] on span "New user list" at bounding box center [441, 219] width 89 height 17
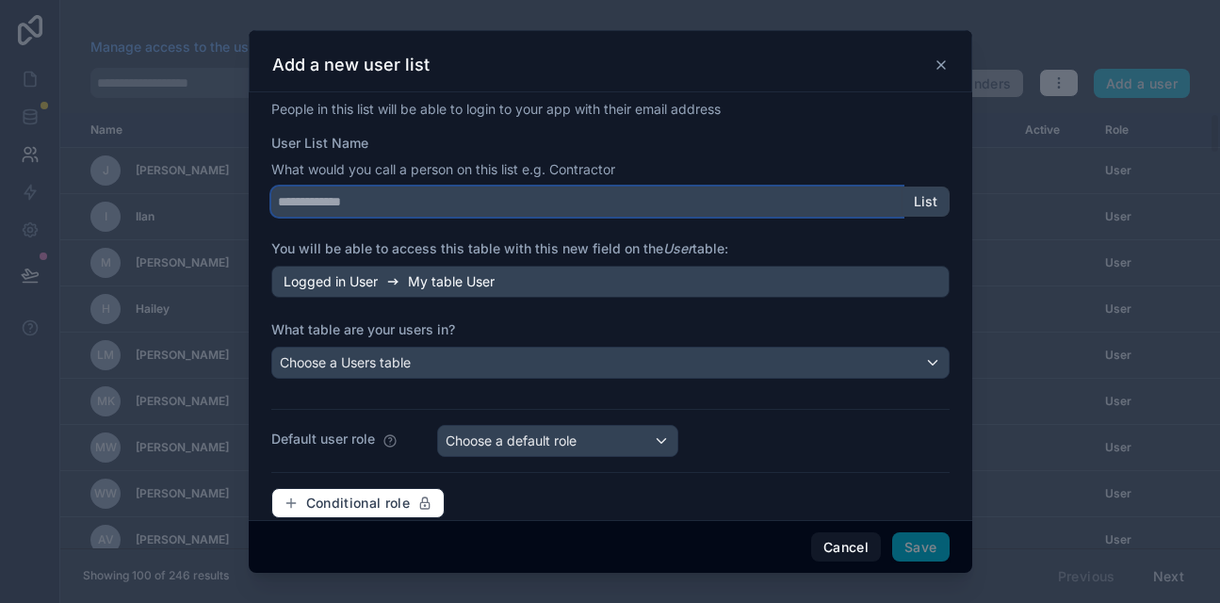
click at [414, 207] on input "User List Name" at bounding box center [586, 202] width 631 height 30
type input "******"
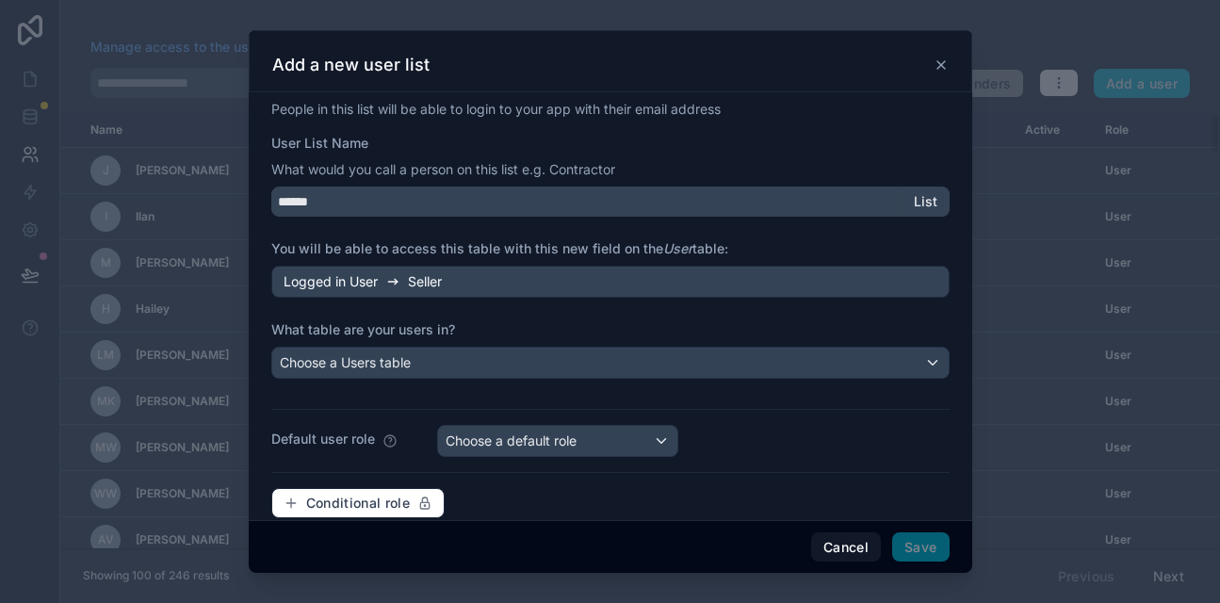
click at [342, 285] on span "Logged in User" at bounding box center [331, 281] width 94 height 19
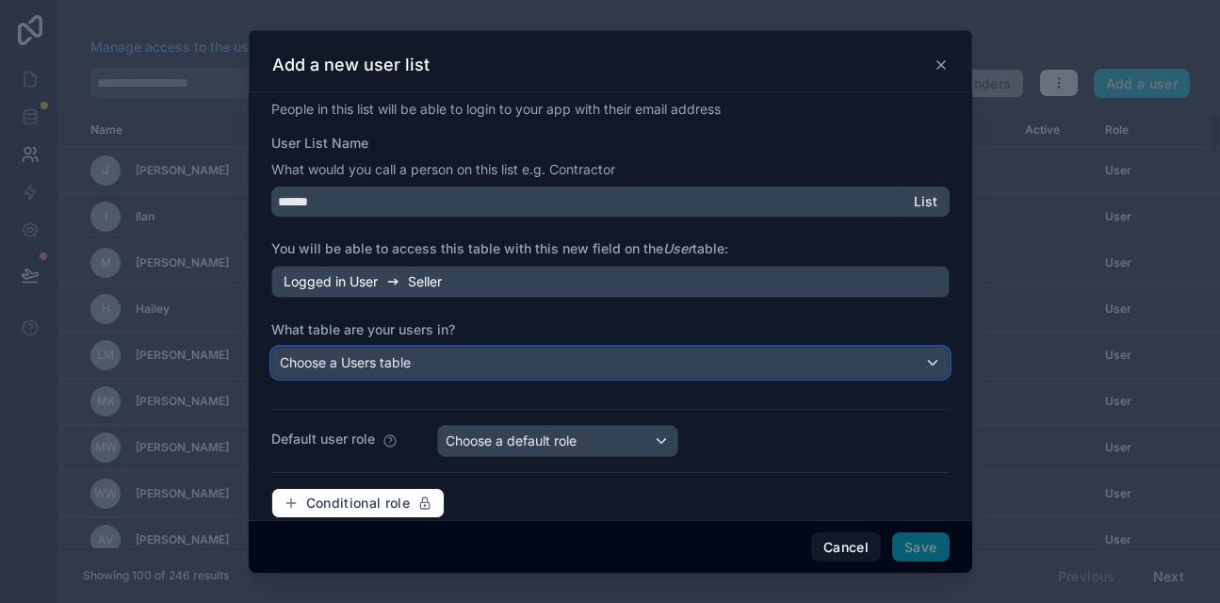
click at [352, 366] on span "Choose a Users table" at bounding box center [345, 362] width 131 height 16
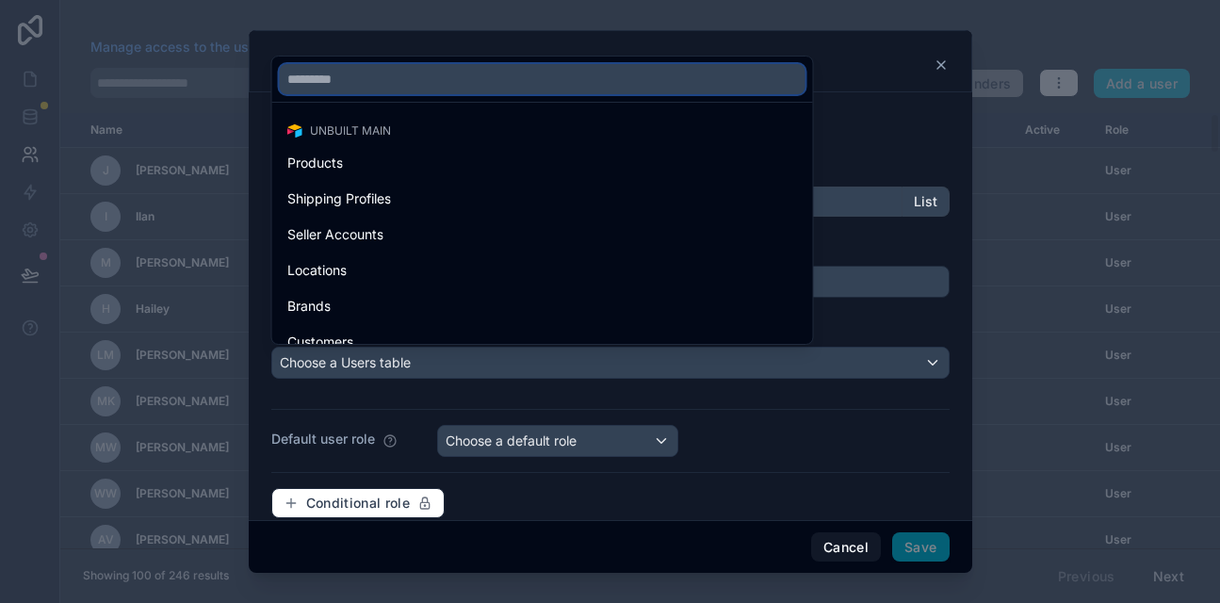
click at [352, 84] on input "text" at bounding box center [543, 79] width 526 height 30
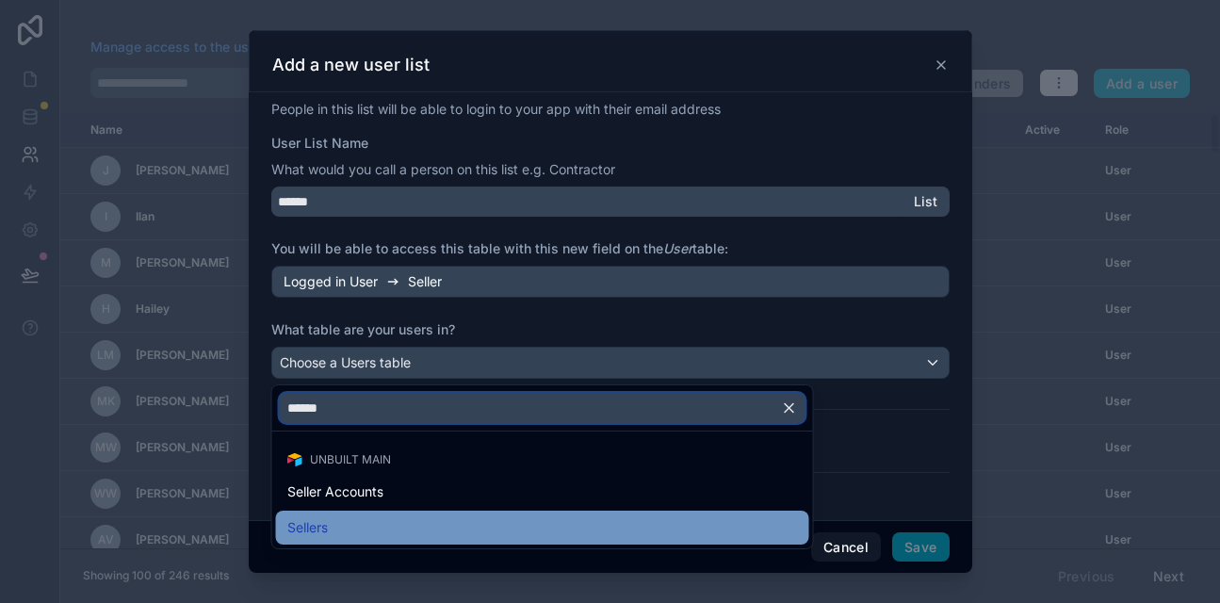
type input "******"
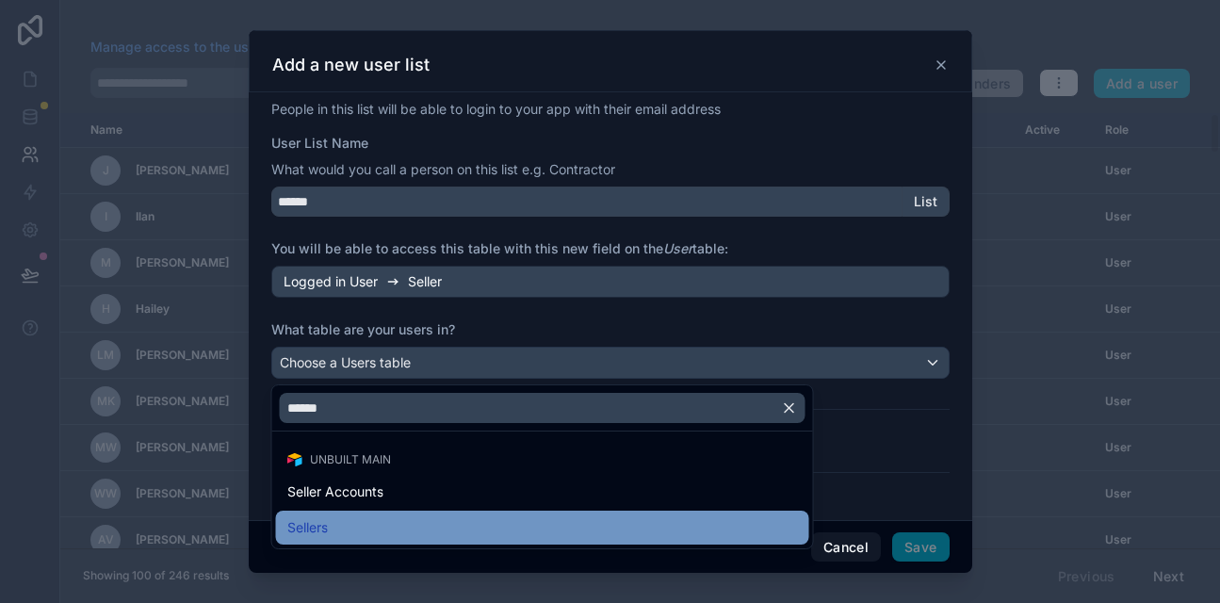
click at [313, 519] on span "Sellers" at bounding box center [307, 527] width 41 height 23
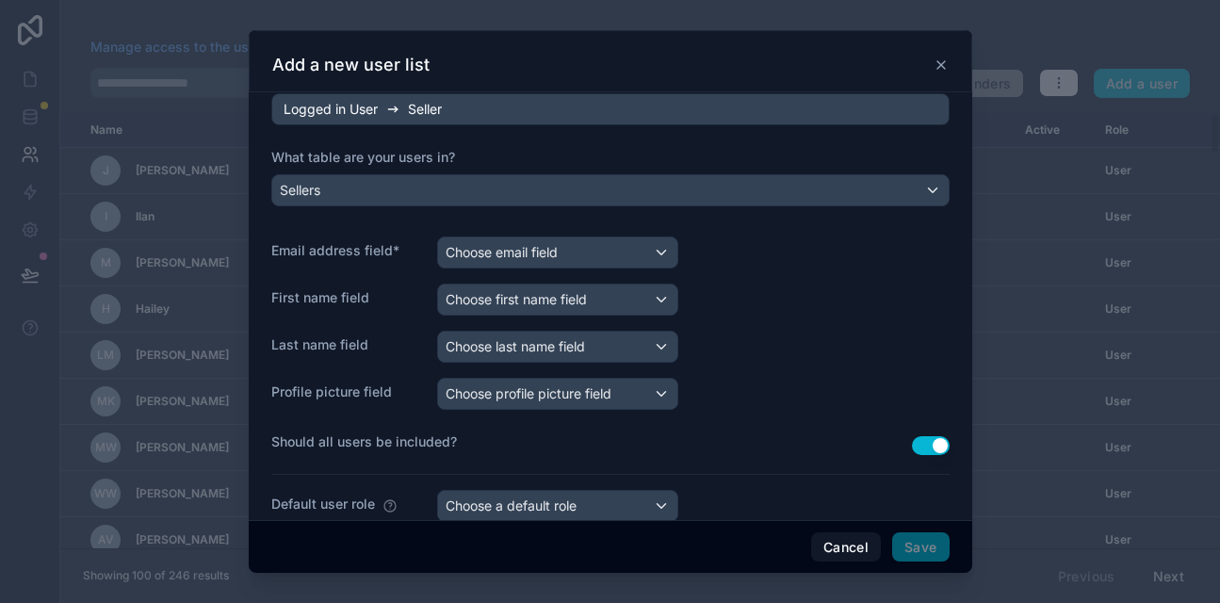
scroll to position [266, 0]
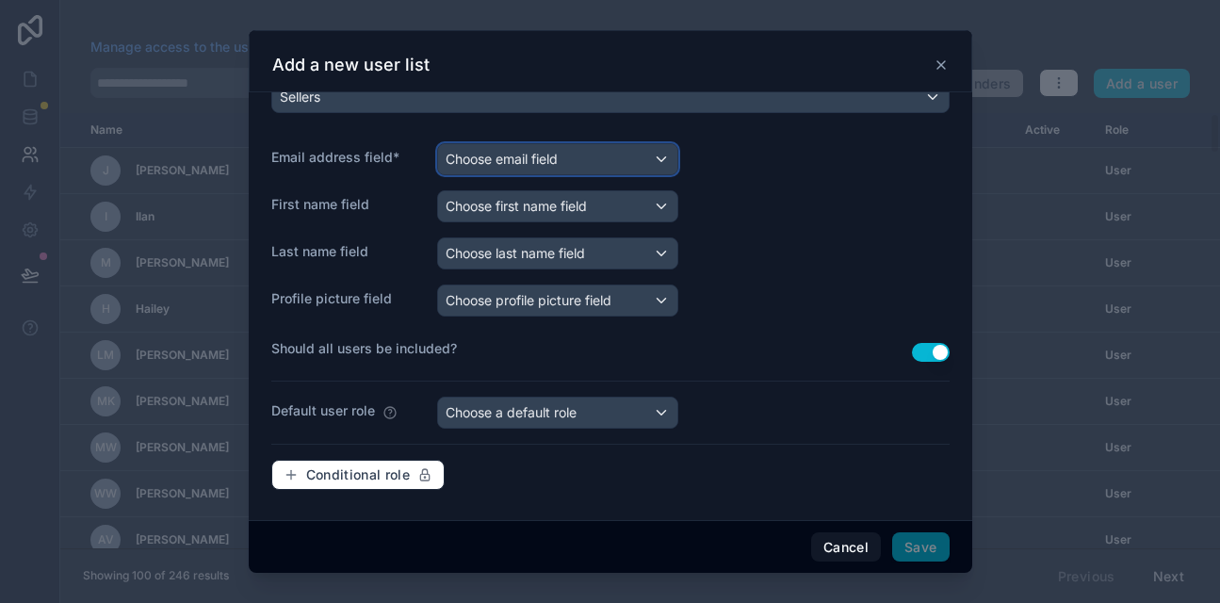
click at [510, 160] on span "Choose email field" at bounding box center [502, 159] width 112 height 16
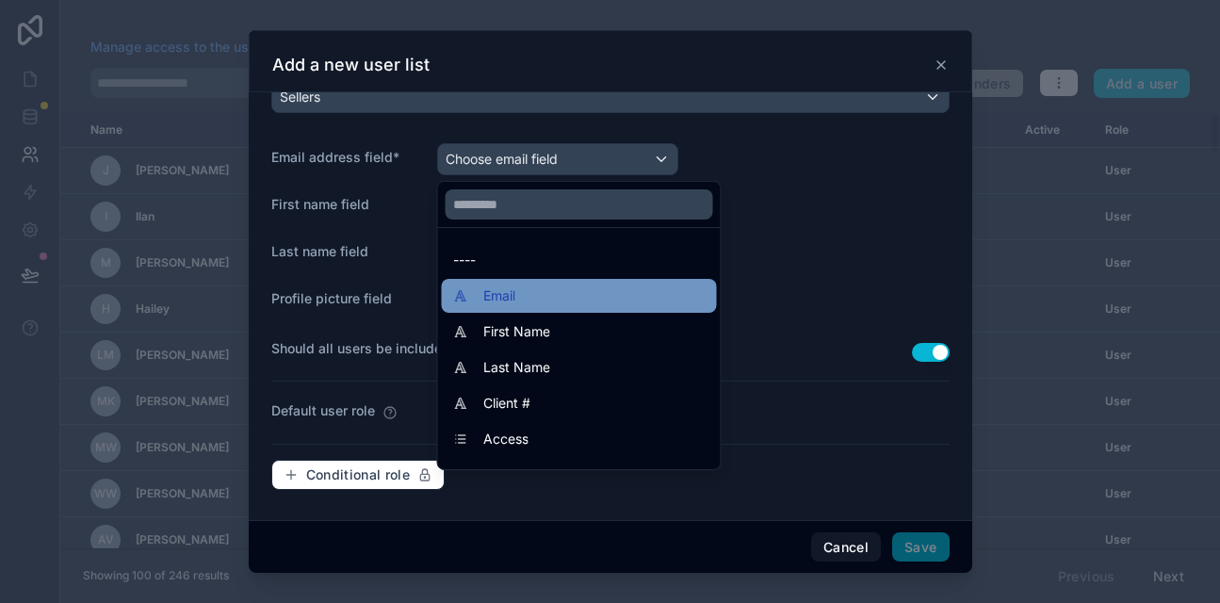
click at [503, 292] on span "Email" at bounding box center [499, 296] width 32 height 23
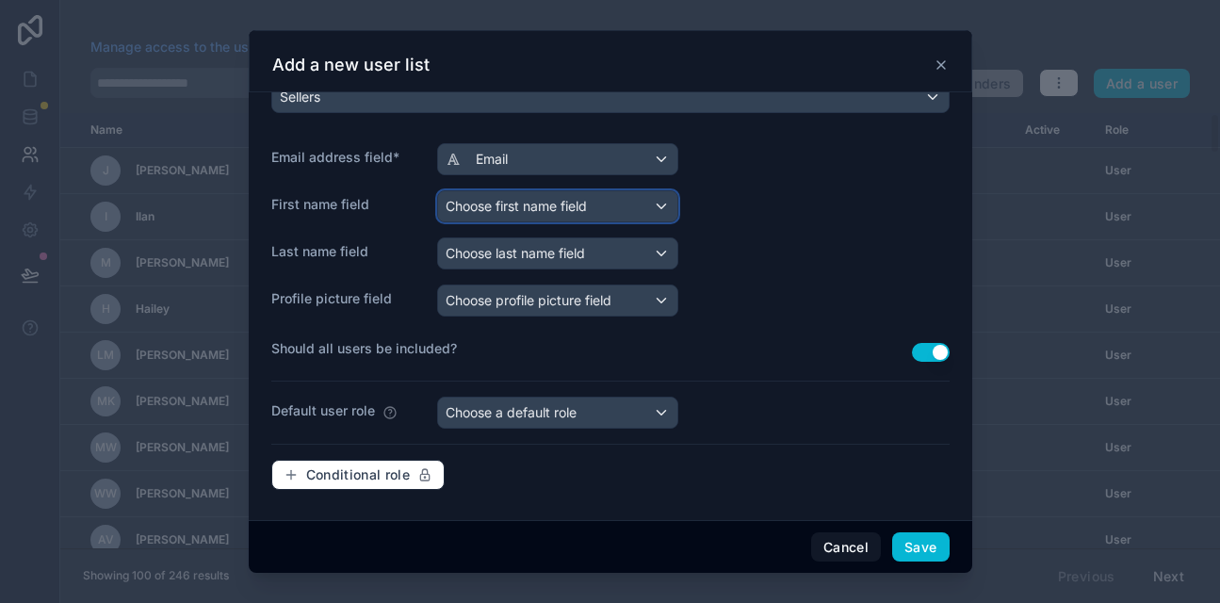
click at [508, 213] on span "Choose first name field" at bounding box center [516, 206] width 141 height 16
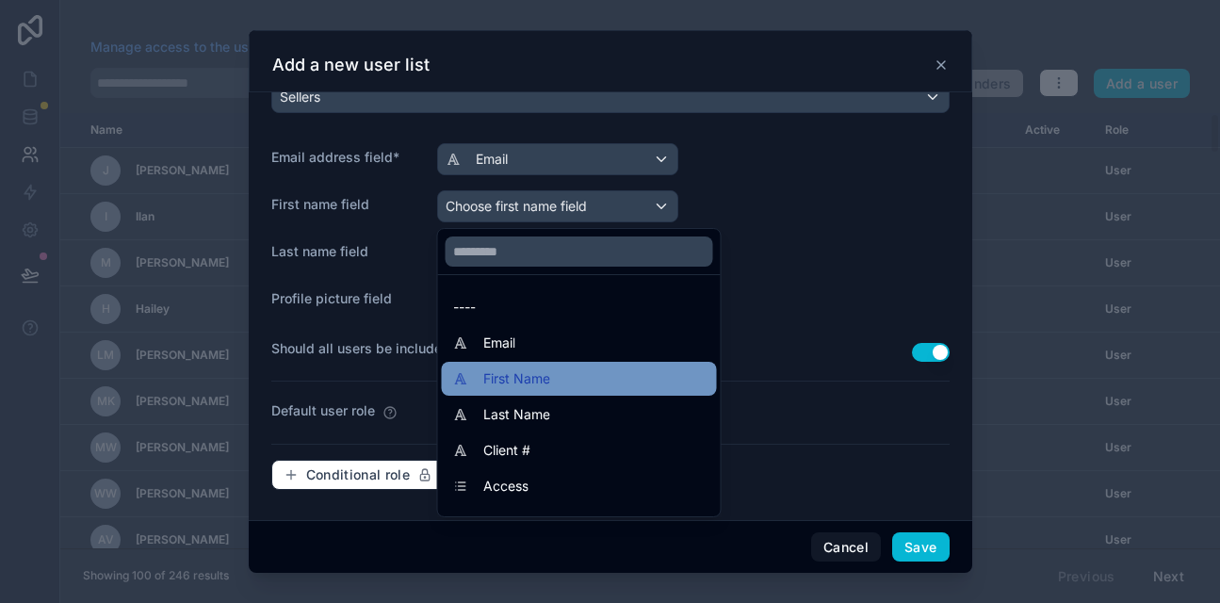
click at [510, 371] on span "First Name" at bounding box center [516, 378] width 67 height 23
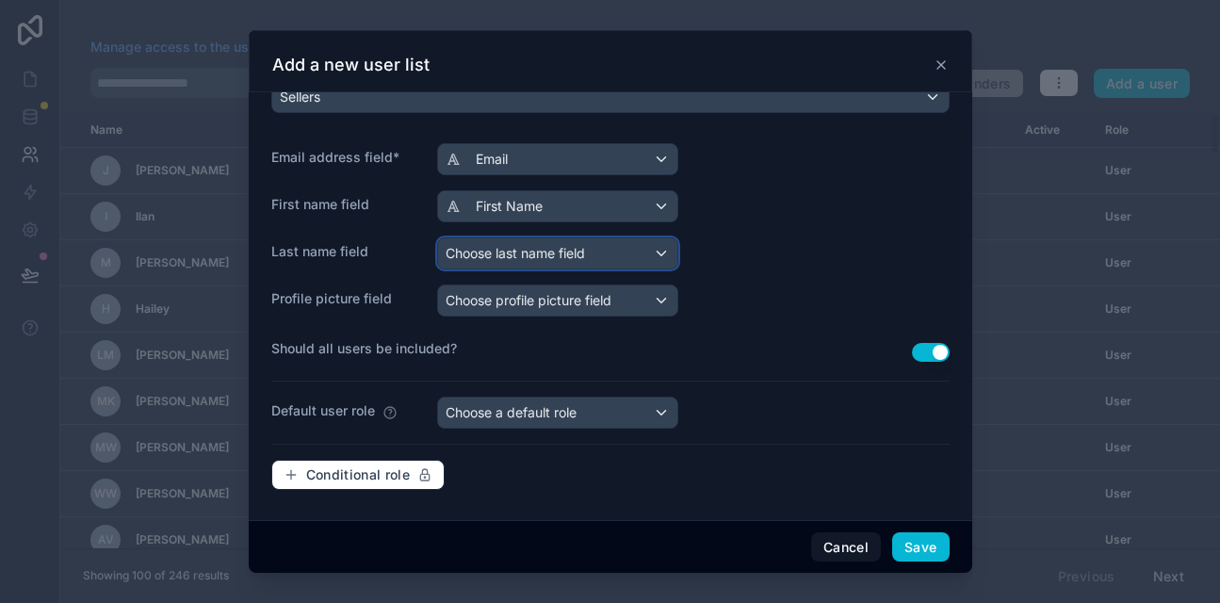
click at [520, 251] on span "Choose last name field" at bounding box center [515, 253] width 139 height 16
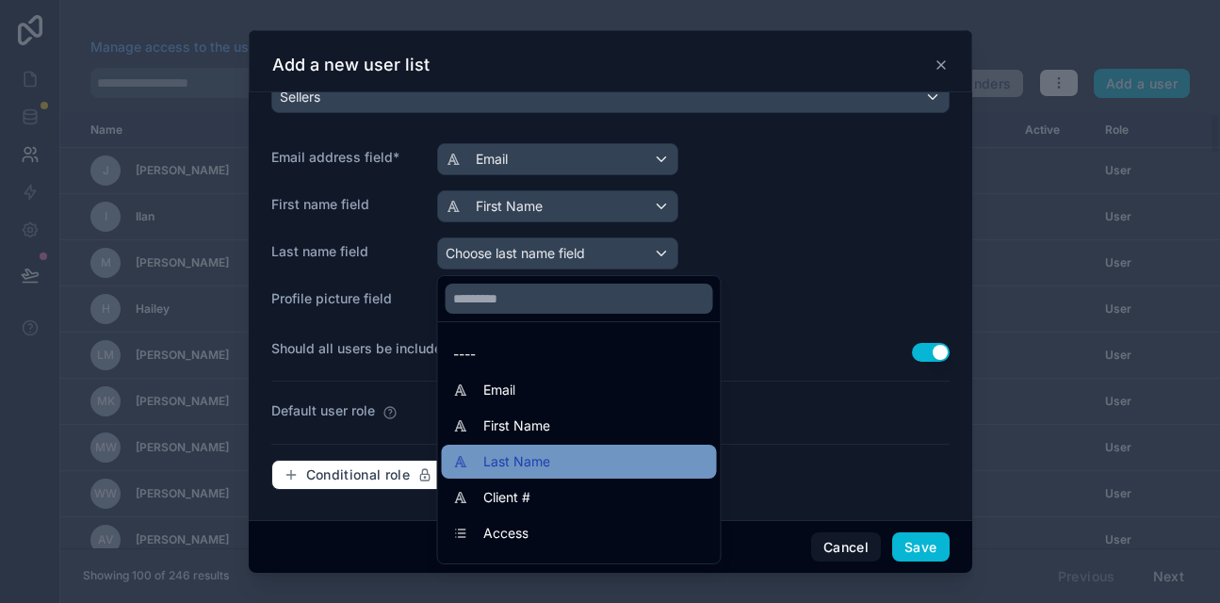
click at [513, 454] on span "Last Name" at bounding box center [516, 461] width 67 height 23
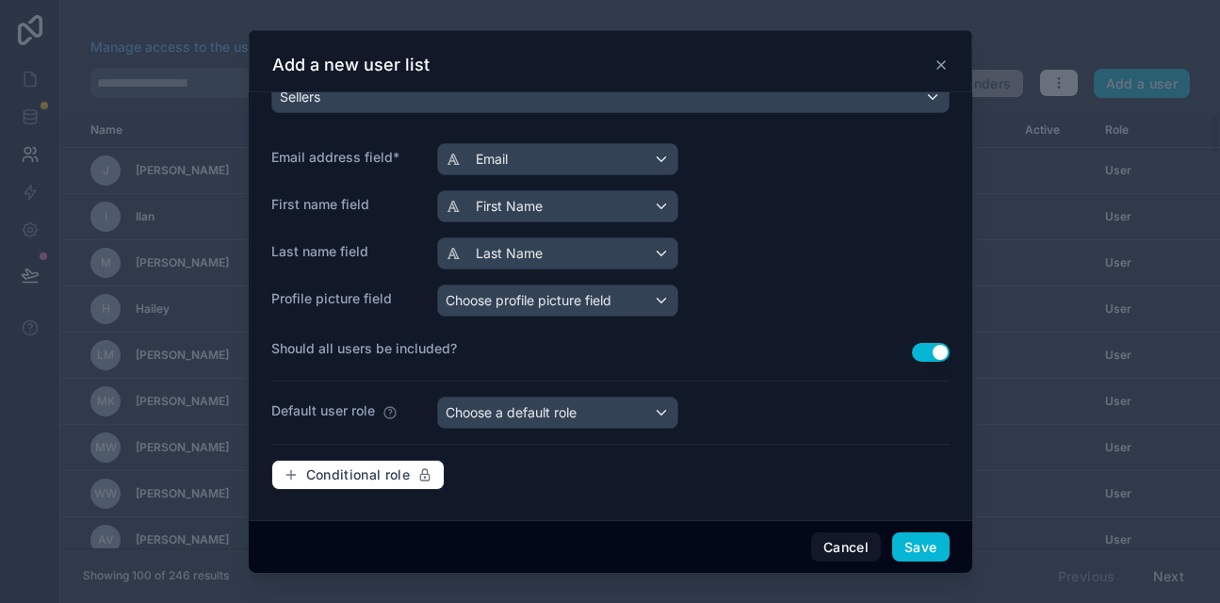
click at [934, 349] on button "Use setting" at bounding box center [931, 352] width 38 height 19
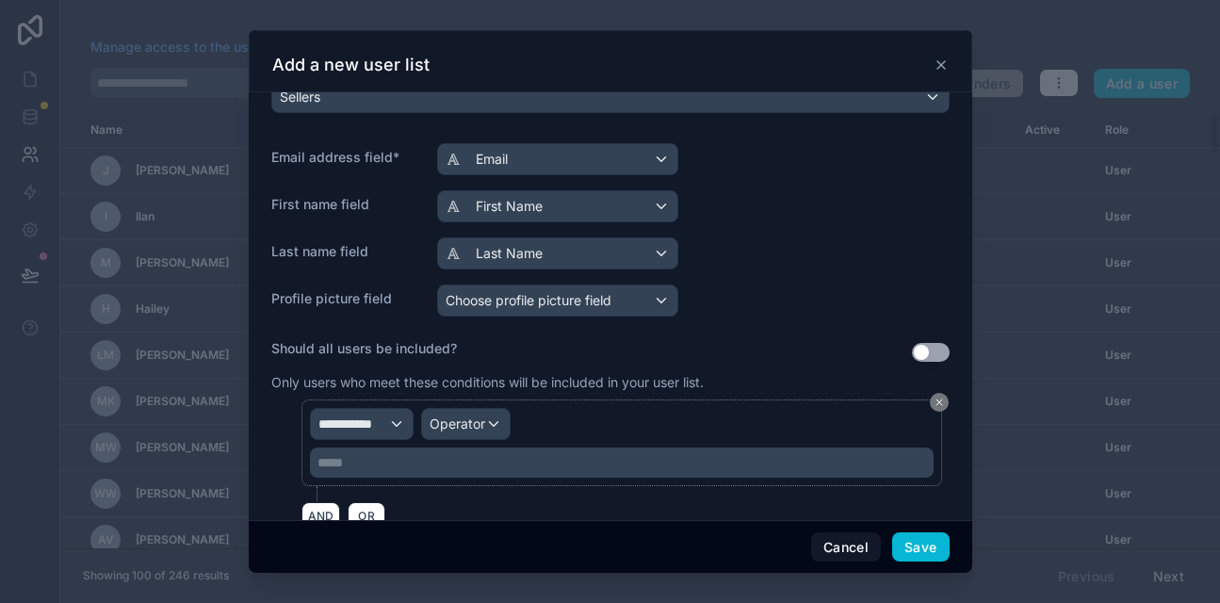
click at [938, 351] on button "Use setting" at bounding box center [931, 352] width 38 height 19
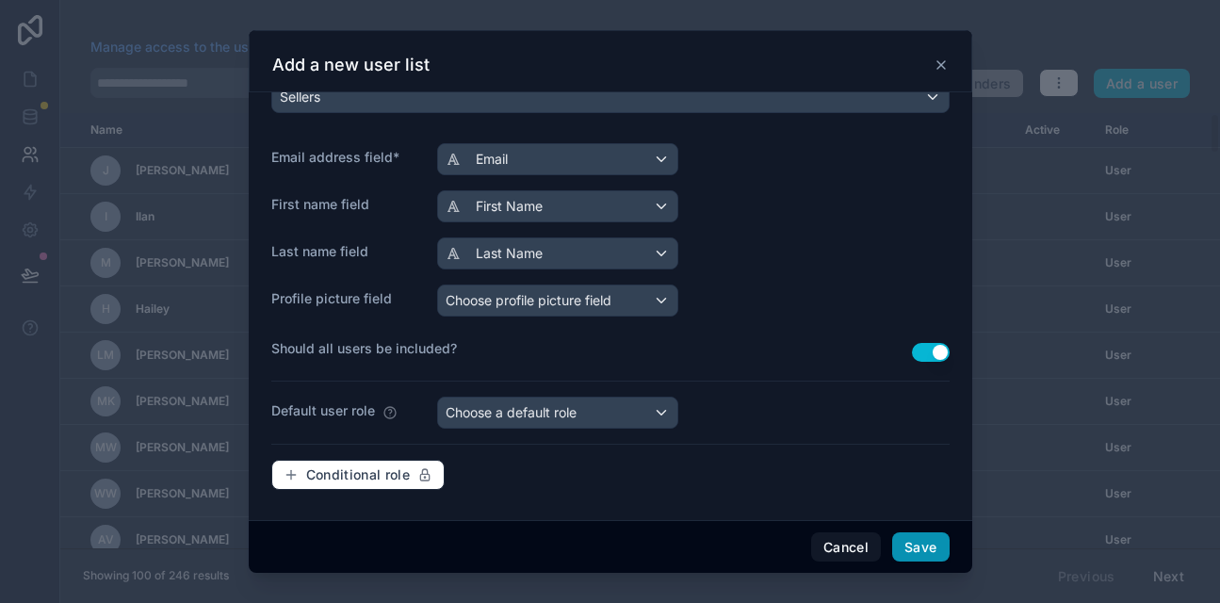
click at [921, 551] on button "Save" at bounding box center [920, 547] width 57 height 30
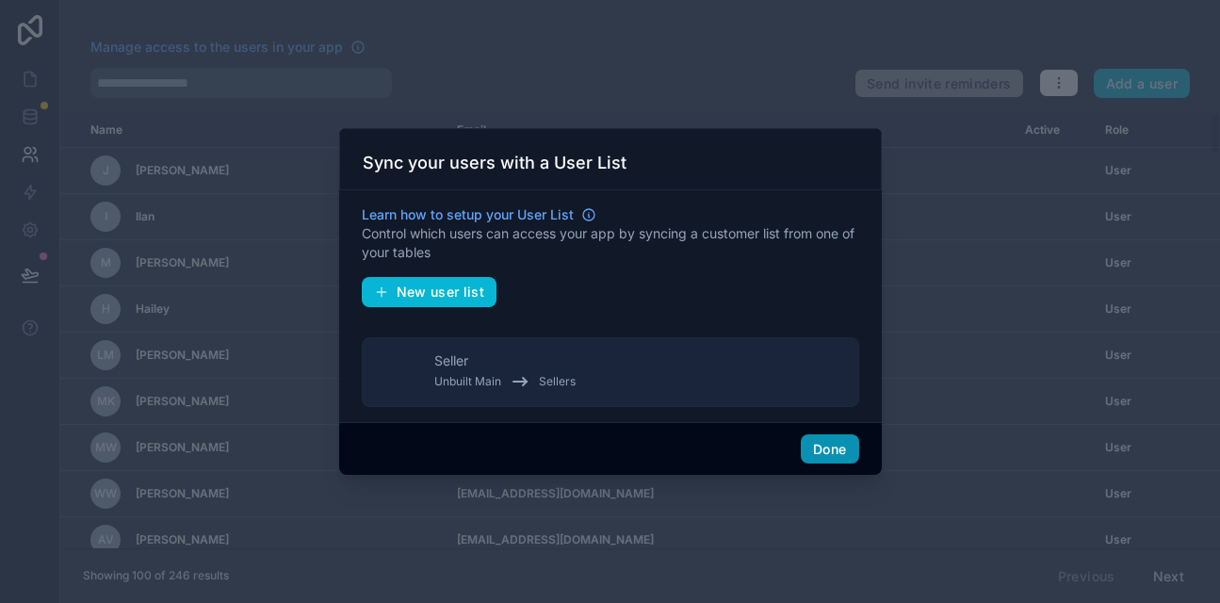
click at [821, 447] on button "Done" at bounding box center [829, 449] width 57 height 30
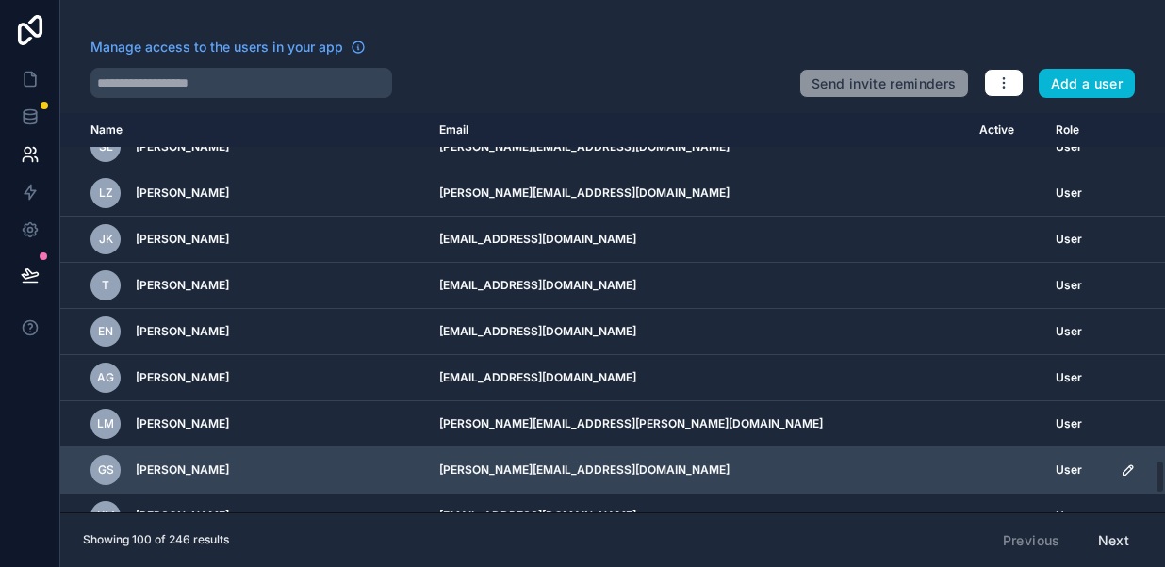
scroll to position [4020, 0]
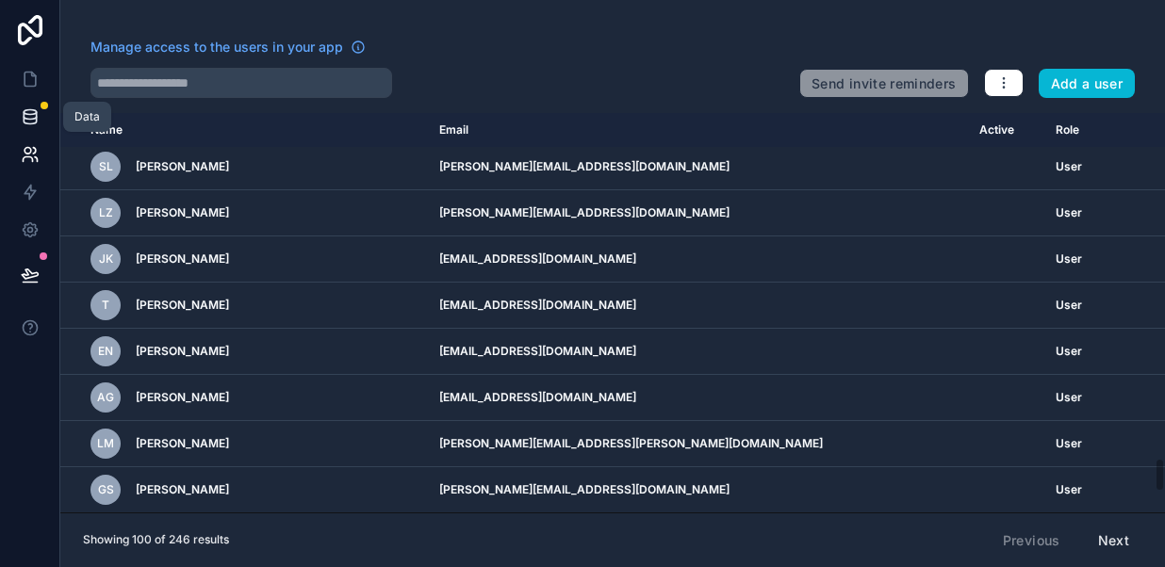
click at [29, 117] on icon at bounding box center [30, 116] width 19 height 19
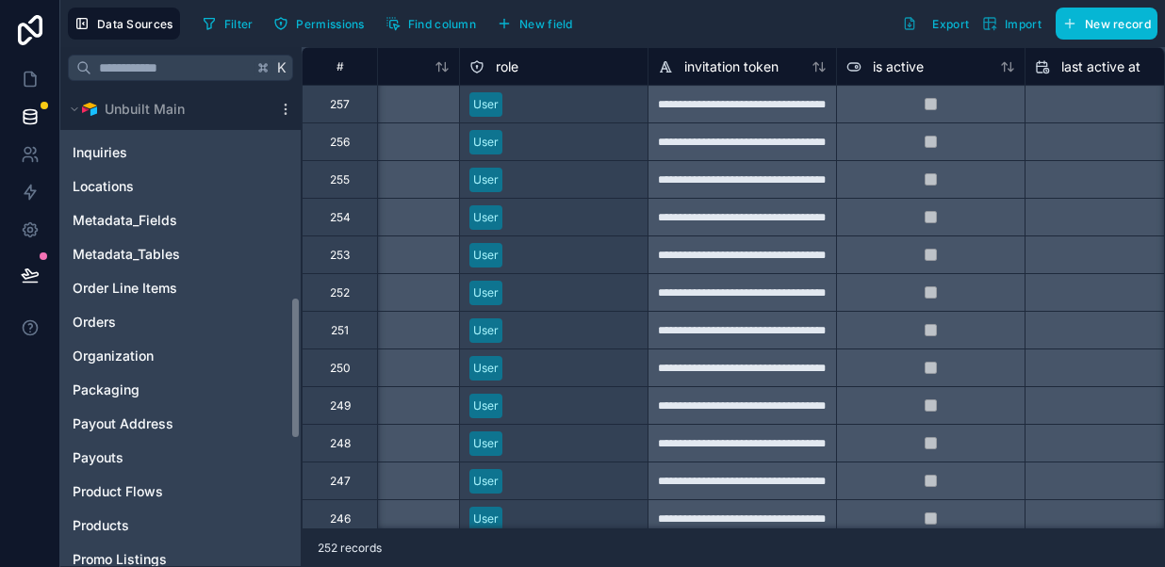
scroll to position [699, 0]
click at [33, 82] on icon at bounding box center [30, 79] width 19 height 19
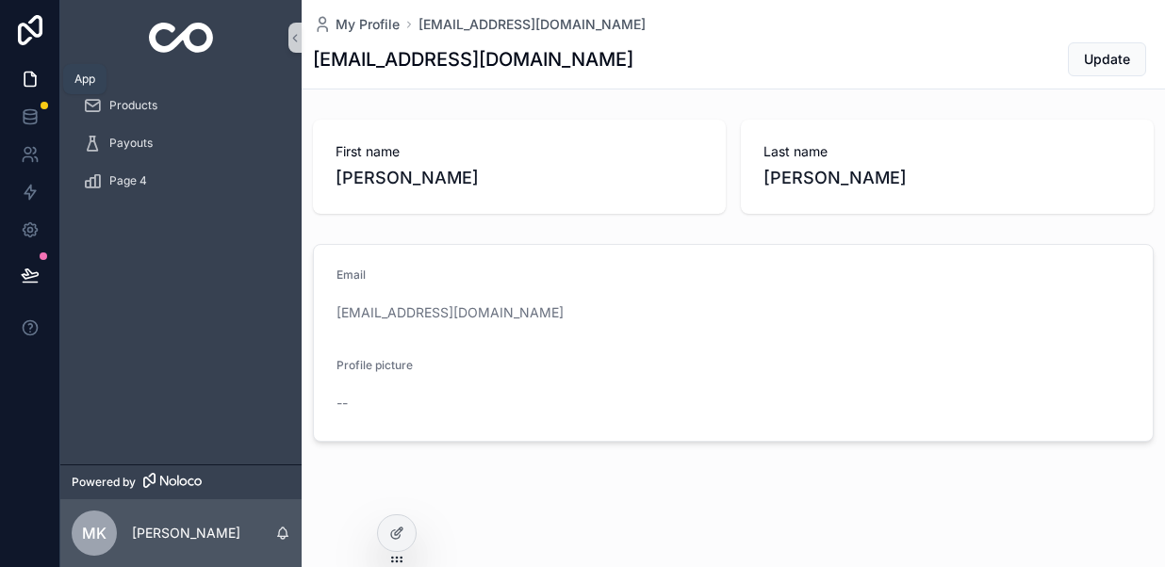
click at [26, 84] on icon at bounding box center [30, 79] width 19 height 19
click at [30, 112] on icon at bounding box center [30, 116] width 19 height 19
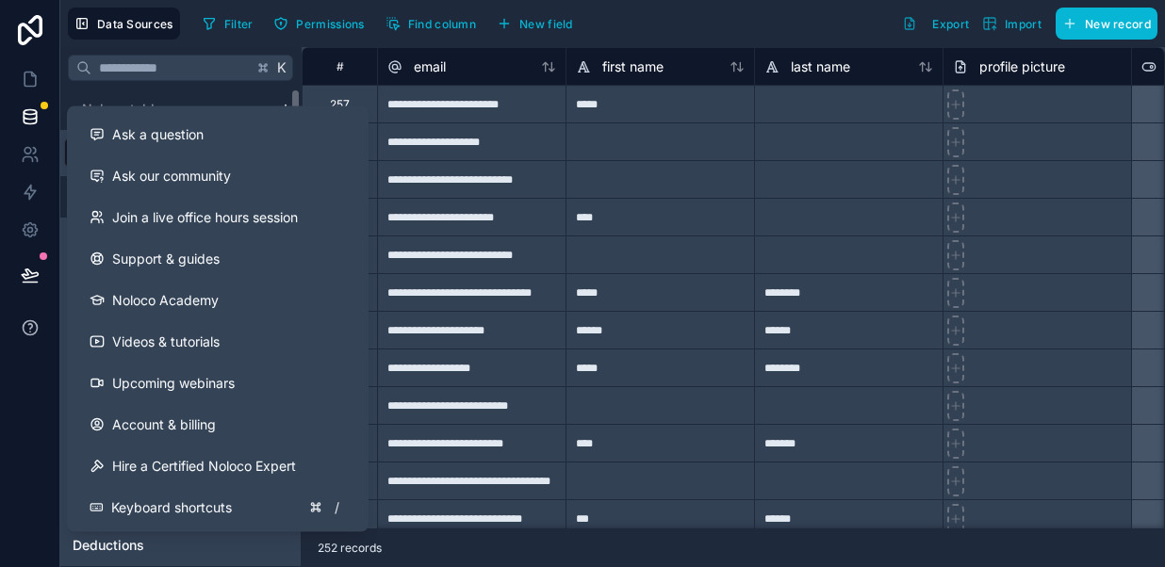
click at [24, 329] on icon at bounding box center [30, 327] width 19 height 19
click at [30, 328] on icon at bounding box center [30, 326] width 4 height 5
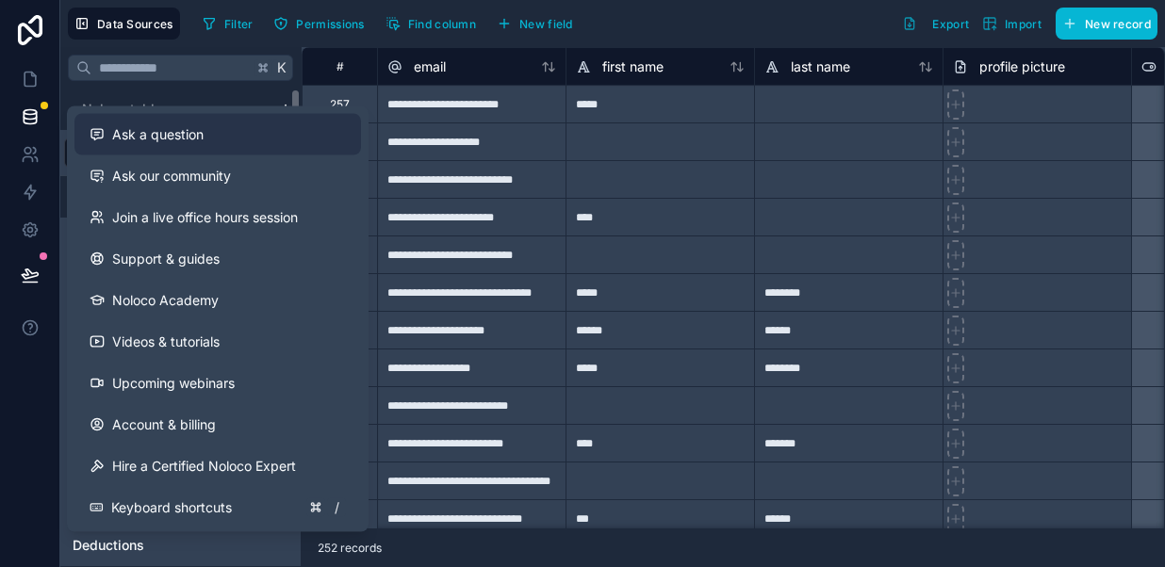
click at [209, 139] on div "Ask a question" at bounding box center [218, 134] width 256 height 19
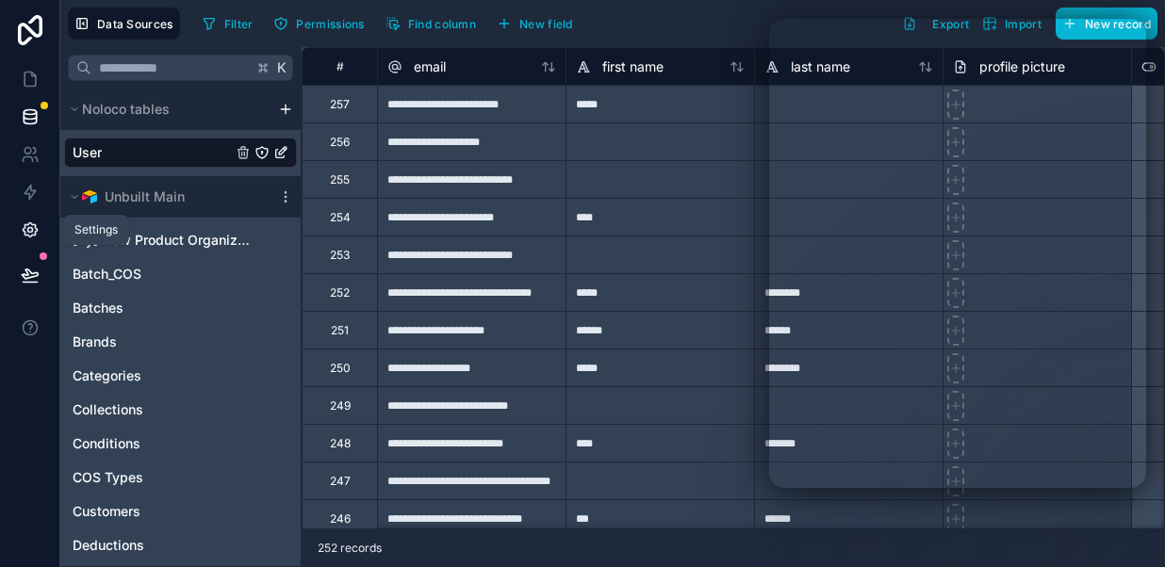
click at [35, 231] on icon at bounding box center [30, 230] width 14 height 14
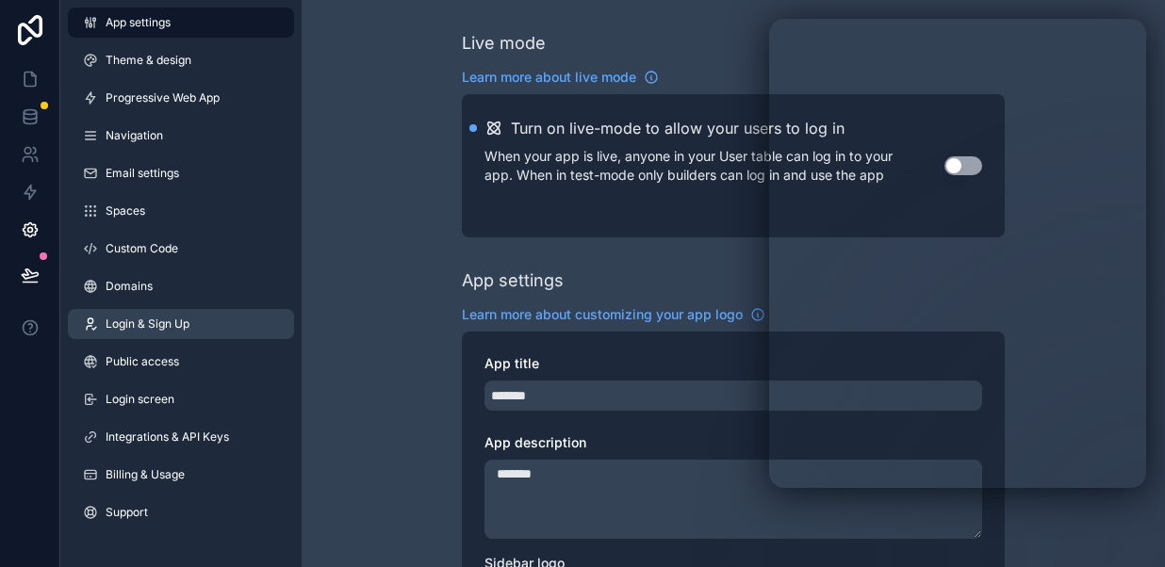
click at [132, 321] on span "Login & Sign Up" at bounding box center [148, 324] width 84 height 15
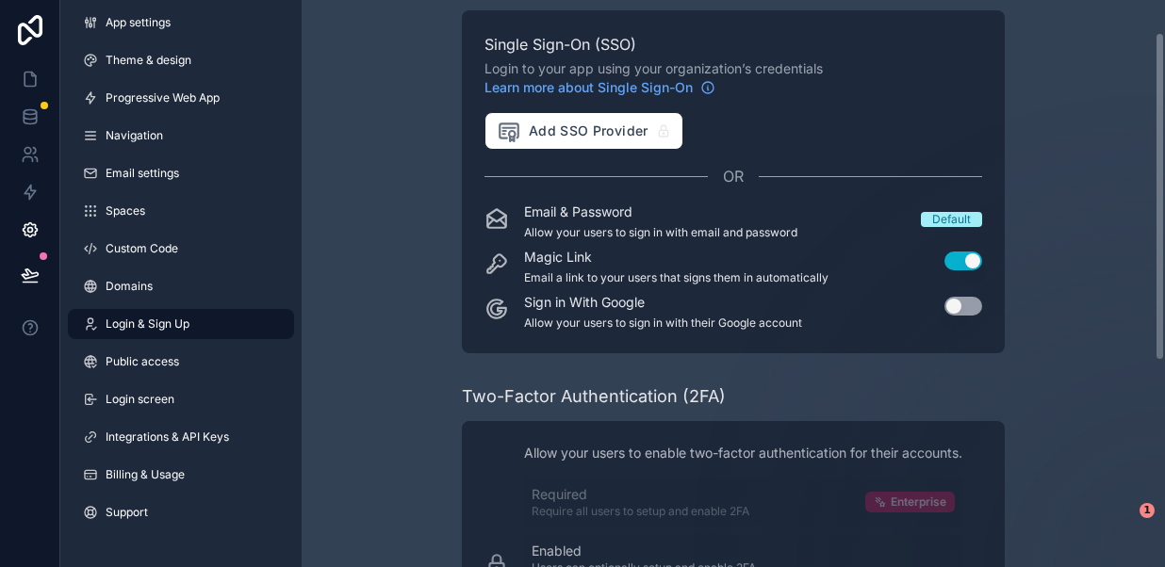
scroll to position [32, 0]
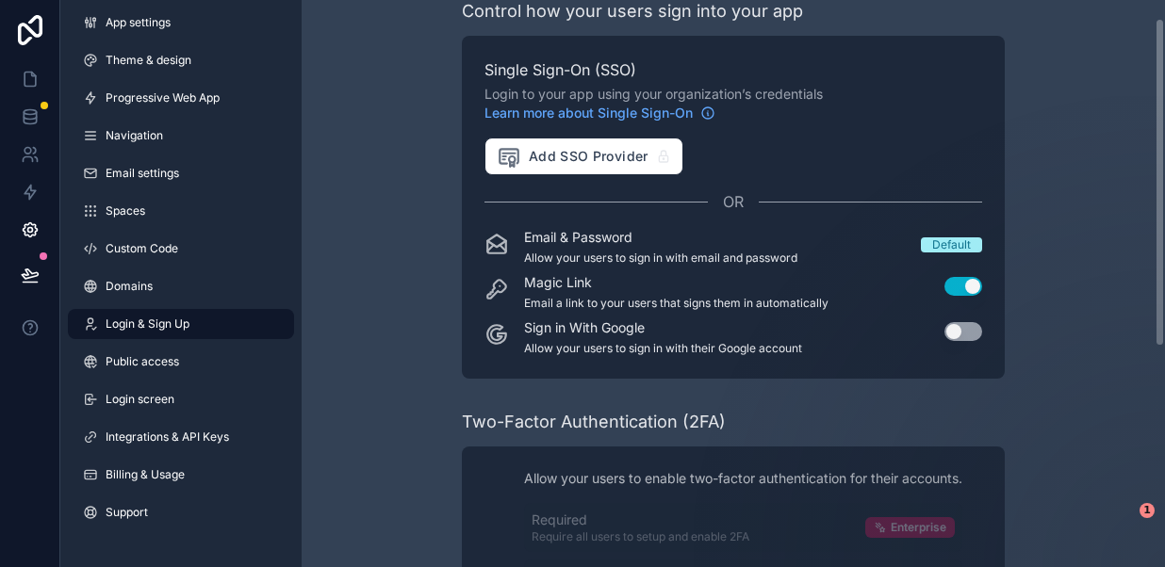
click at [973, 332] on button "Use setting" at bounding box center [963, 331] width 38 height 19
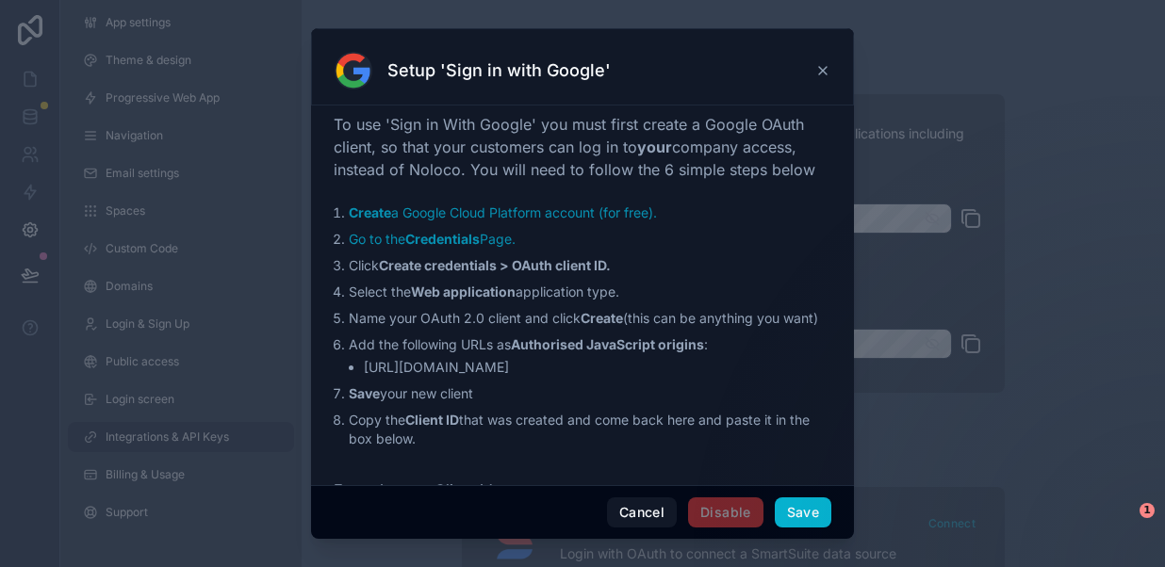
click at [823, 70] on icon at bounding box center [822, 70] width 15 height 15
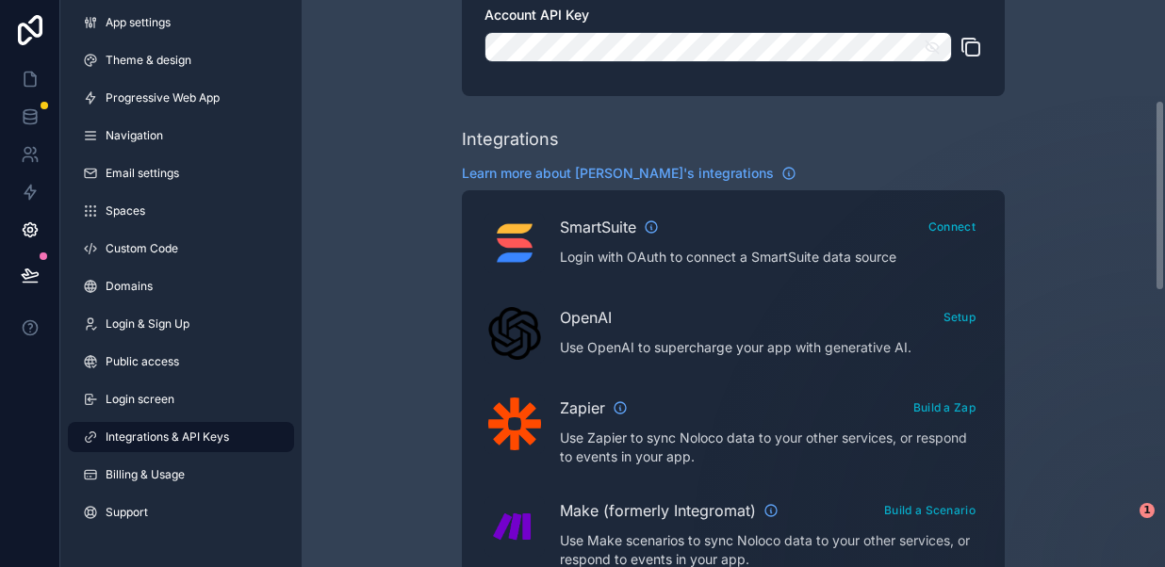
scroll to position [298, 0]
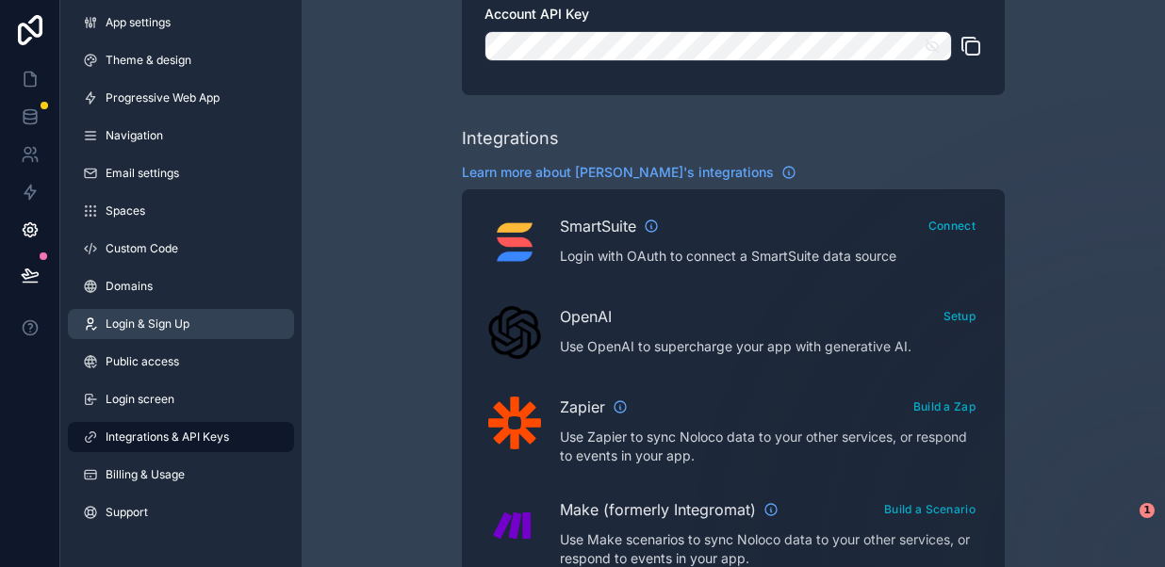
click at [158, 324] on span "Login & Sign Up" at bounding box center [148, 324] width 84 height 15
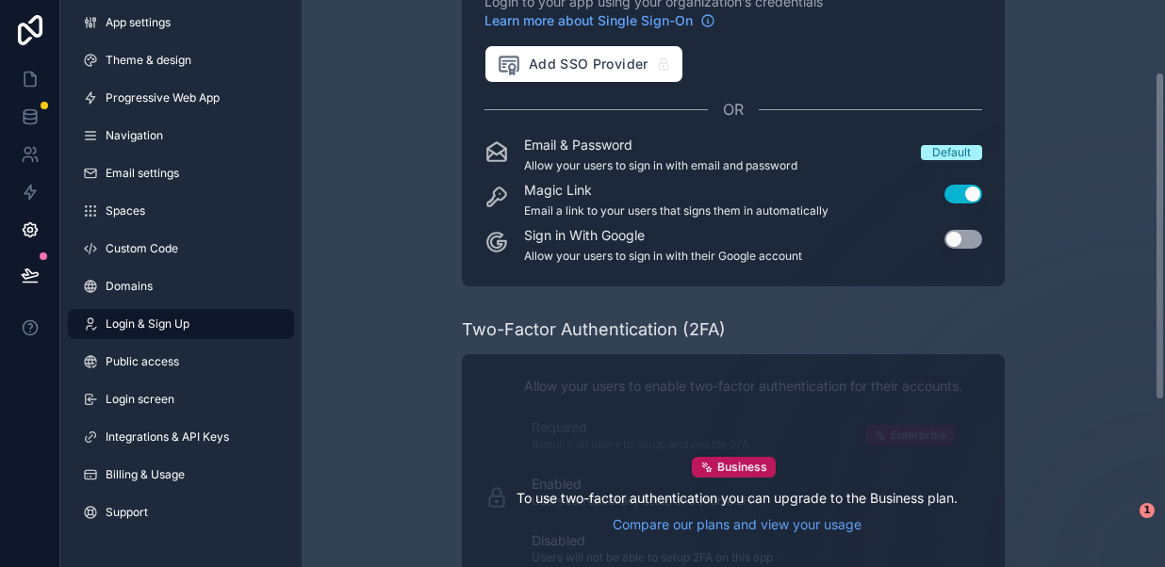
scroll to position [123, 0]
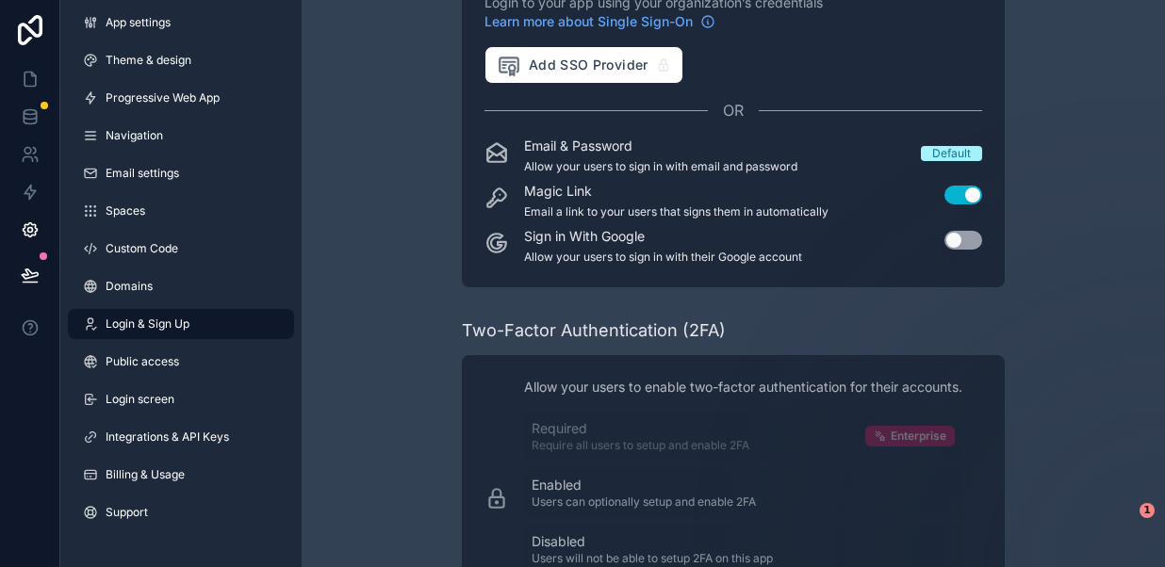
click at [963, 193] on button "Use setting" at bounding box center [963, 195] width 38 height 19
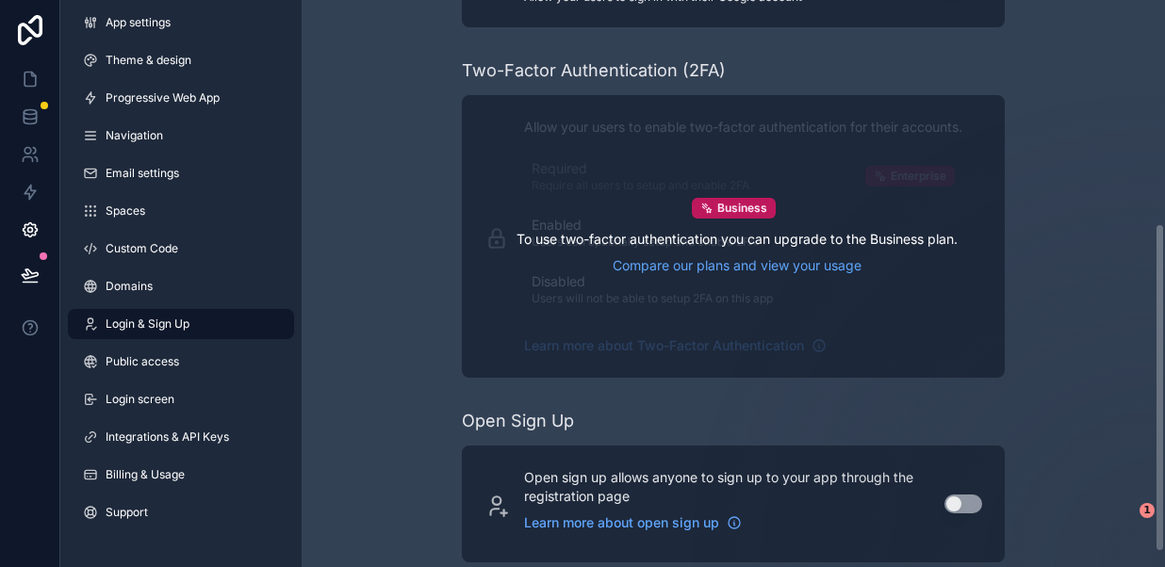
scroll to position [409, 0]
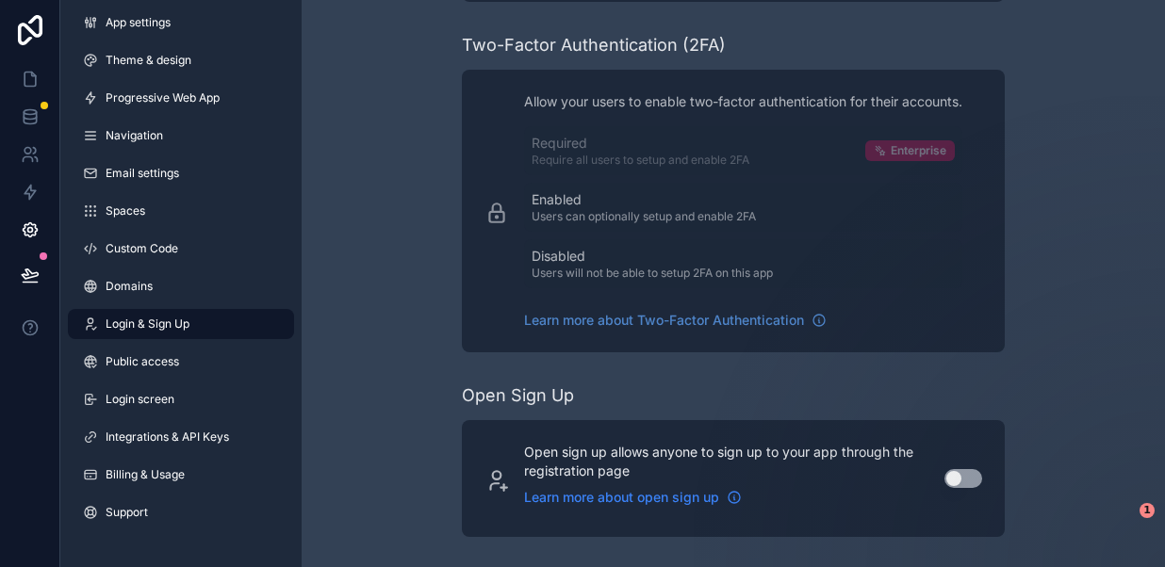
click at [593, 499] on span "Learn more about open sign up" at bounding box center [621, 497] width 195 height 19
click at [968, 476] on button "Use setting" at bounding box center [963, 478] width 38 height 19
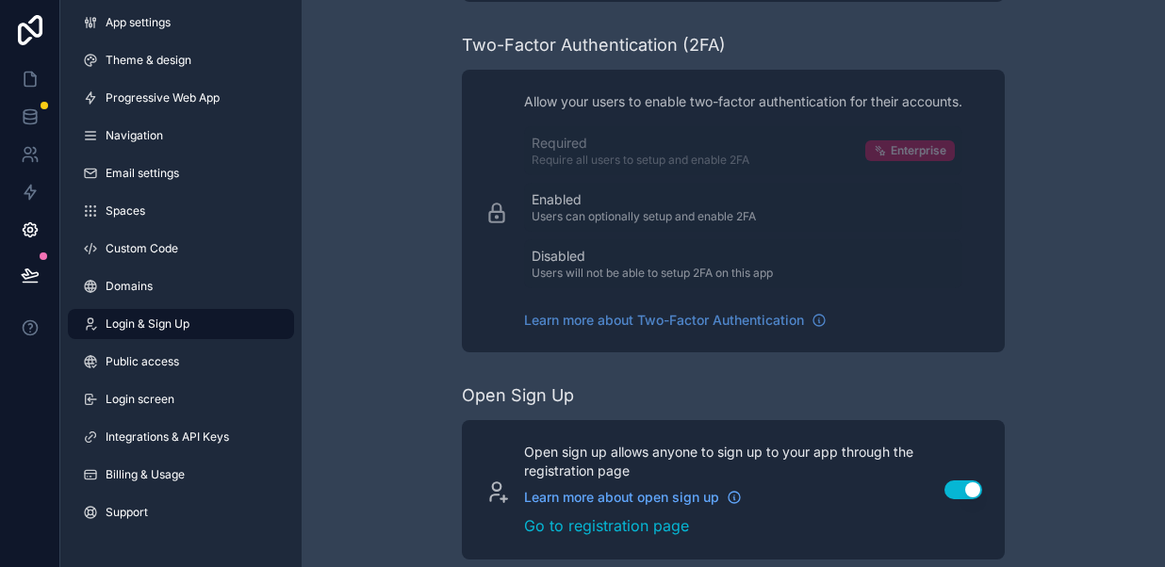
scroll to position [432, 0]
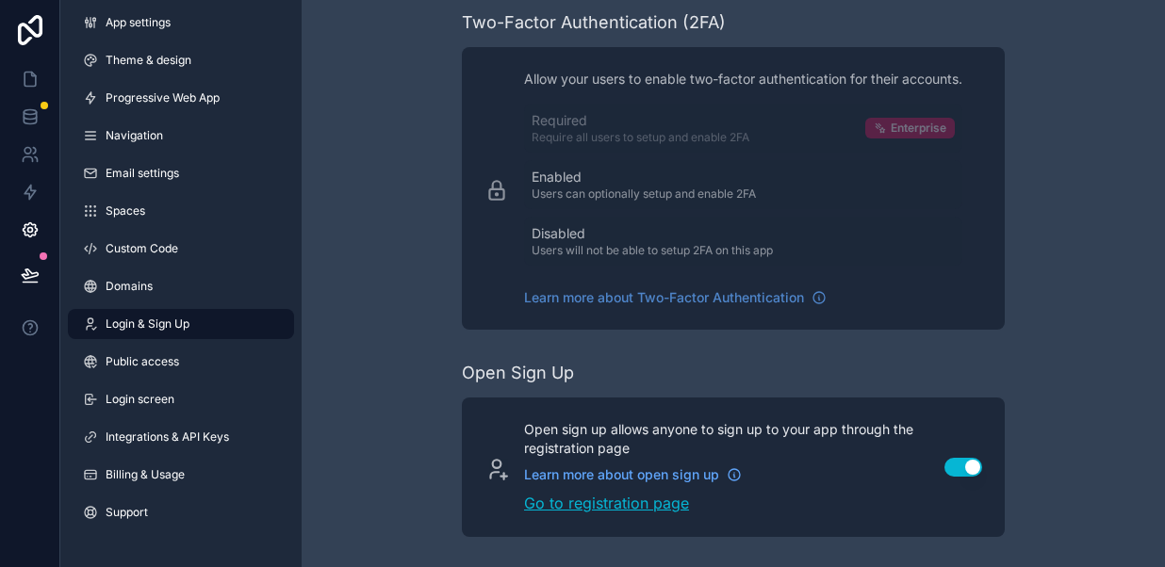
click at [615, 503] on link "Go to registration page" at bounding box center [723, 503] width 398 height 23
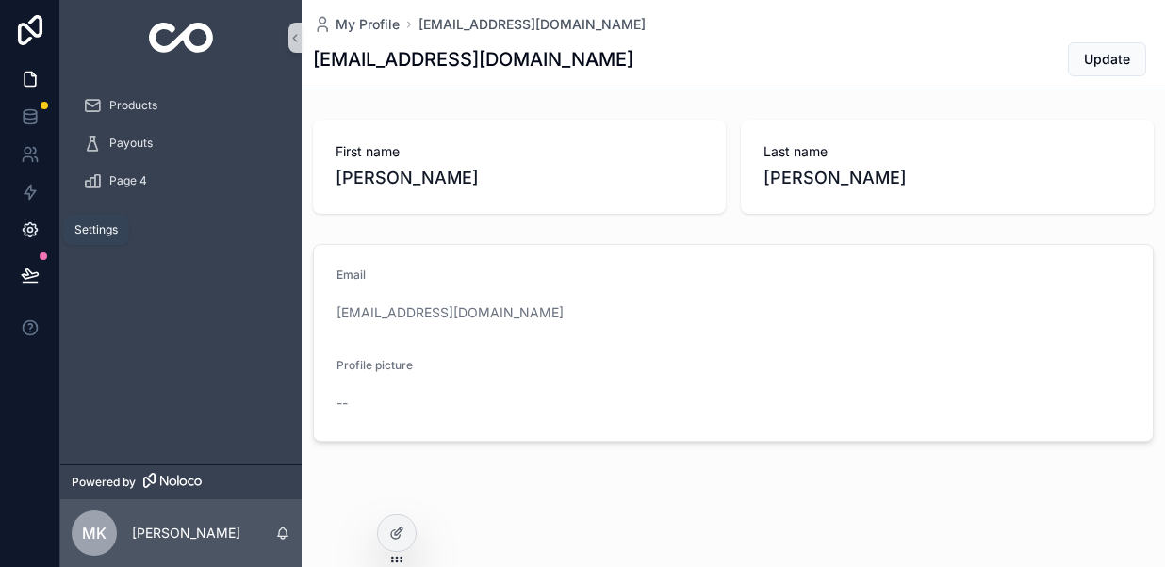
click at [30, 236] on icon at bounding box center [30, 230] width 14 height 14
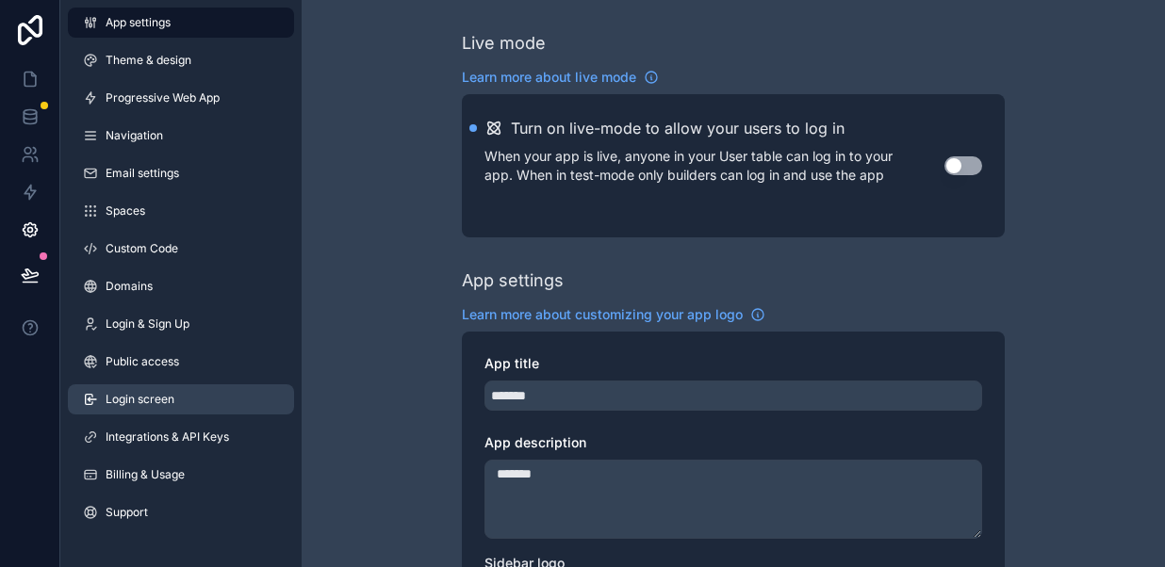
click at [164, 402] on span "Login screen" at bounding box center [140, 399] width 69 height 15
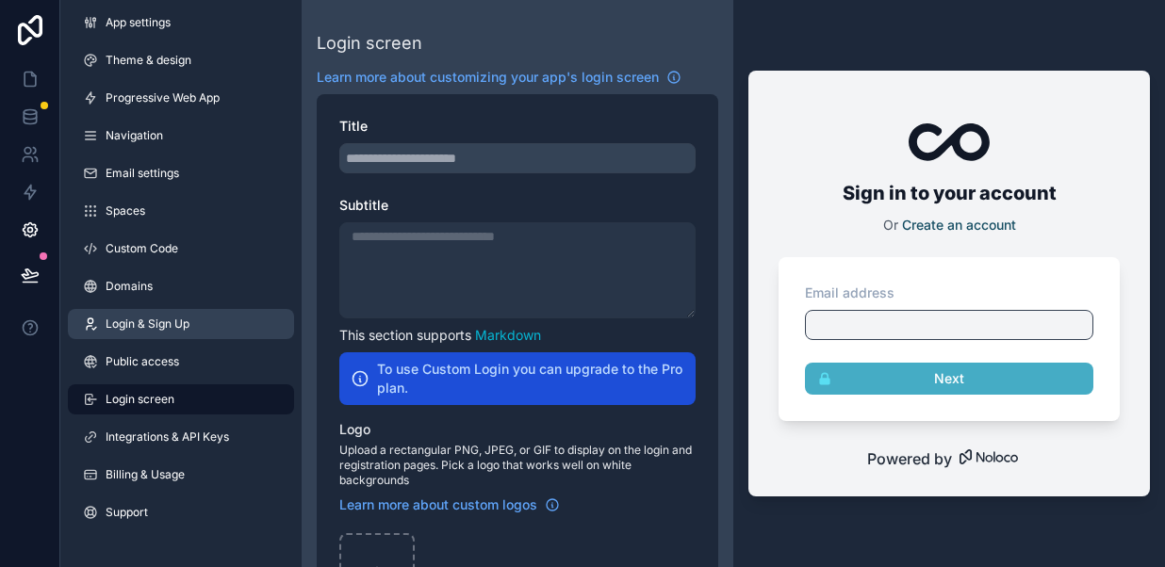
click at [166, 332] on link "Login & Sign Up" at bounding box center [181, 324] width 226 height 30
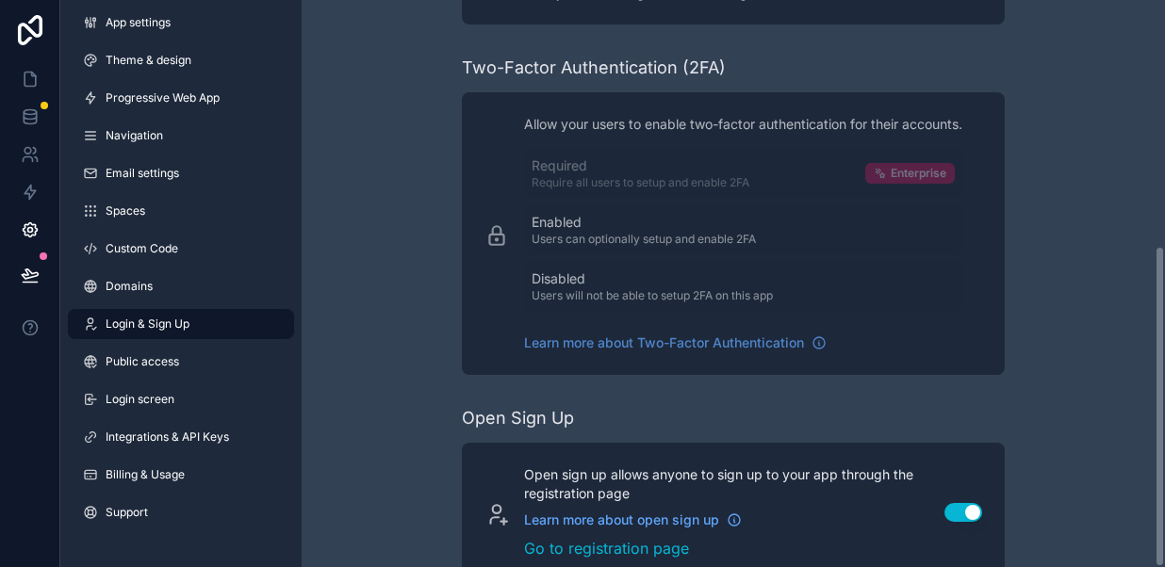
scroll to position [432, 0]
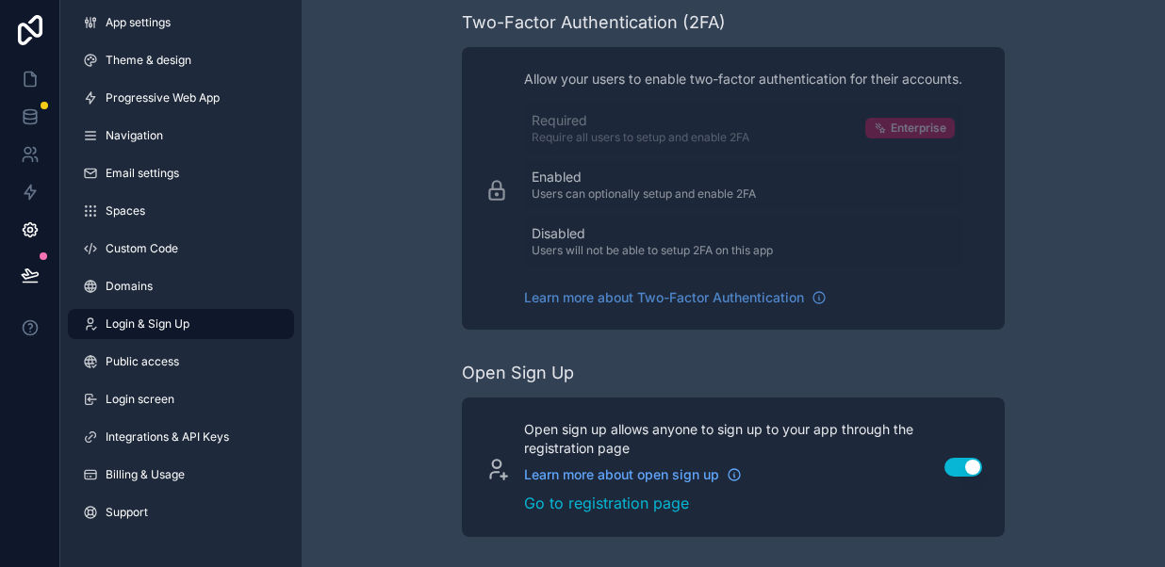
click at [957, 467] on button "Use setting" at bounding box center [963, 467] width 38 height 19
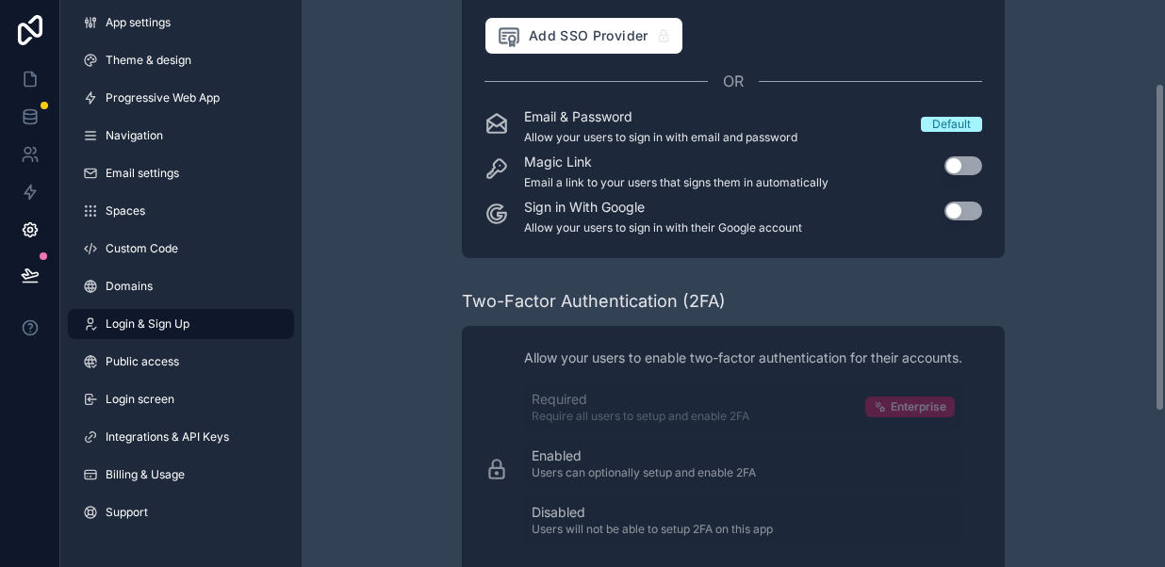
scroll to position [126, 0]
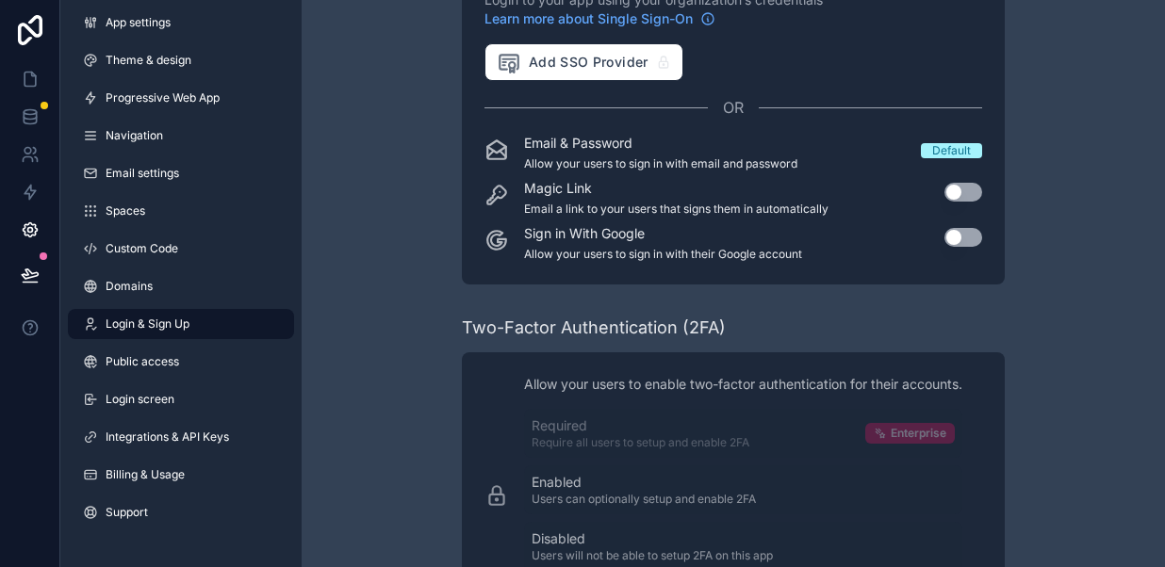
click at [967, 236] on button "Use setting" at bounding box center [963, 237] width 38 height 19
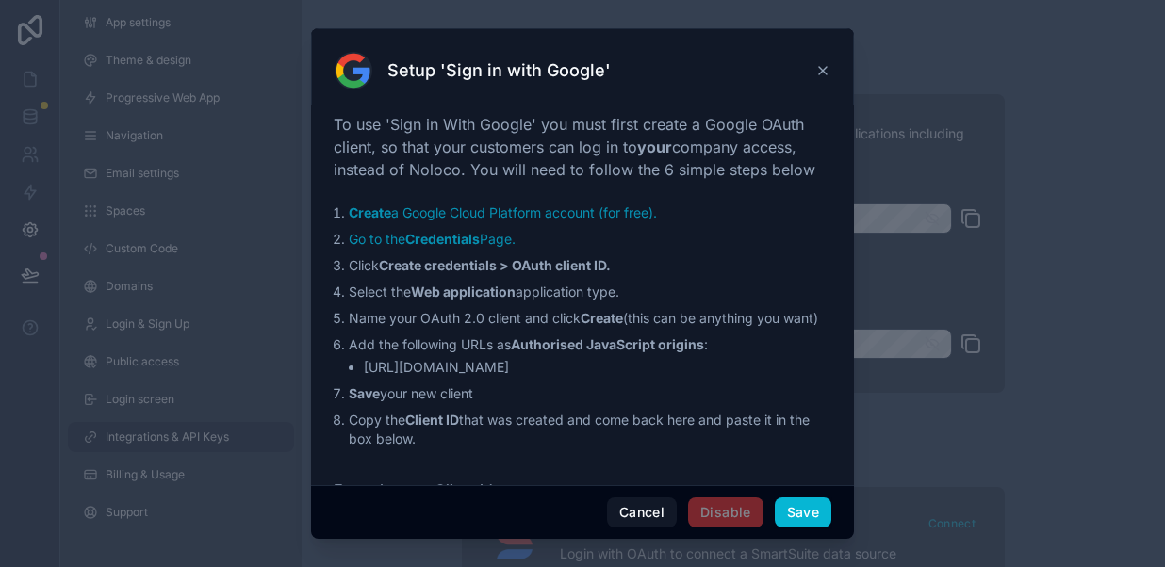
click at [825, 72] on icon at bounding box center [822, 70] width 15 height 15
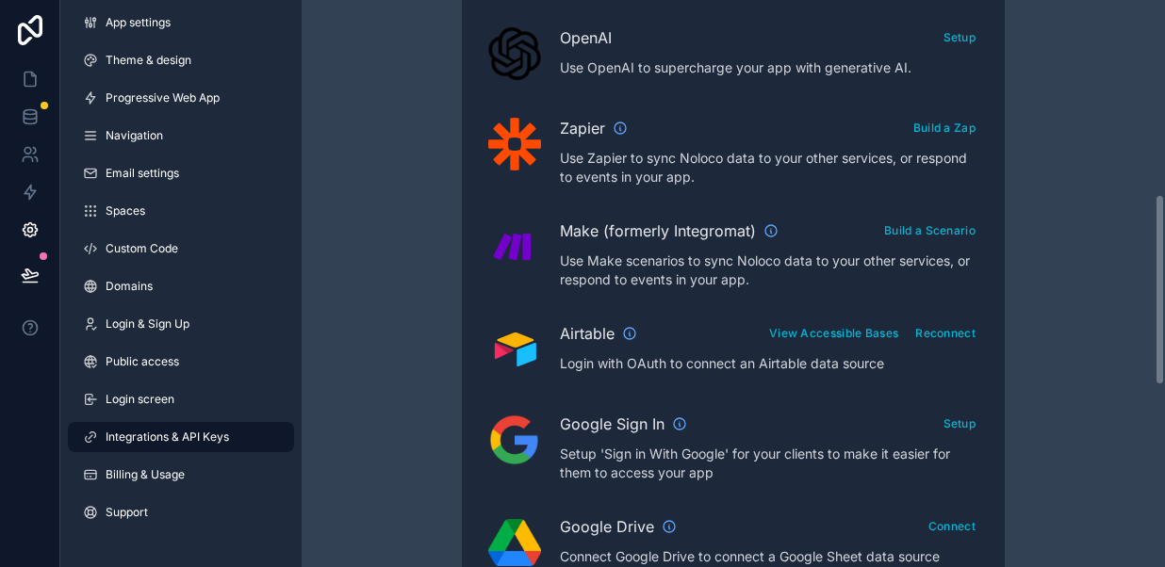
scroll to position [574, 0]
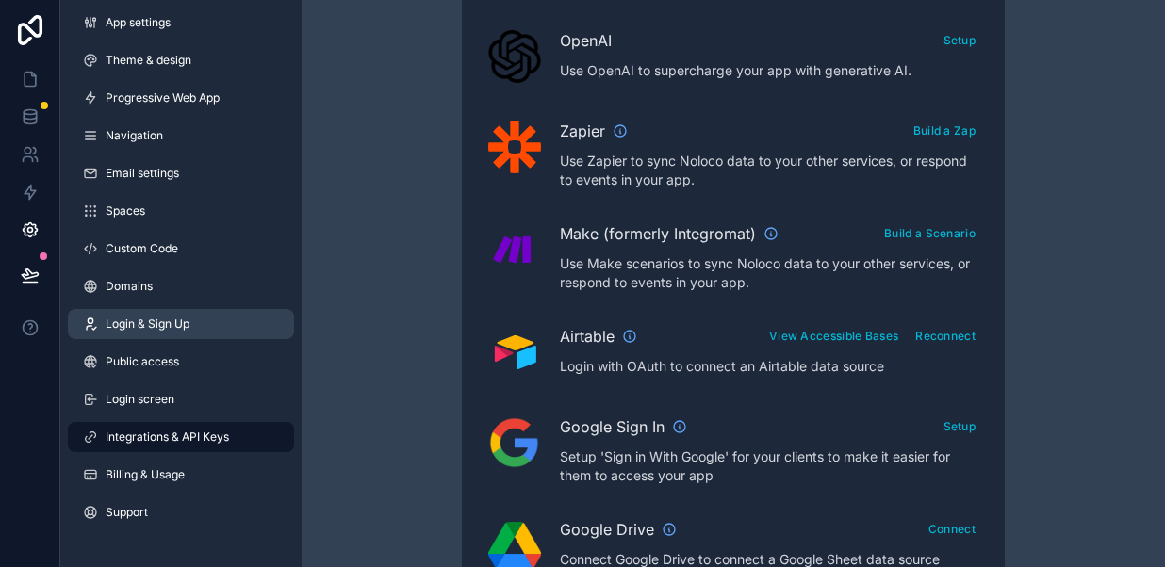
click at [152, 331] on span "Login & Sign Up" at bounding box center [148, 324] width 84 height 15
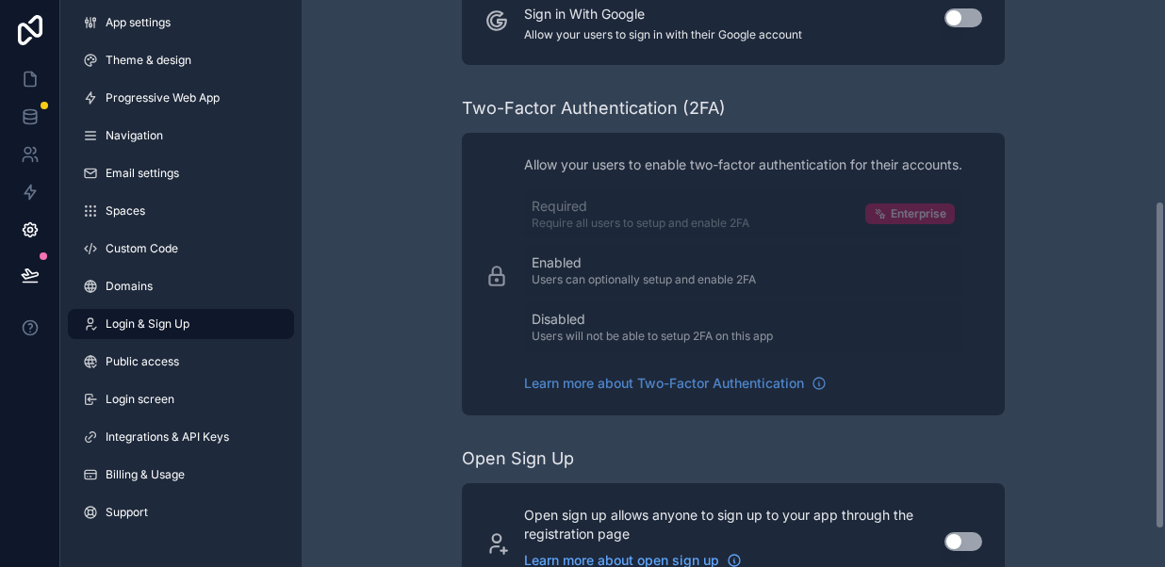
scroll to position [409, 0]
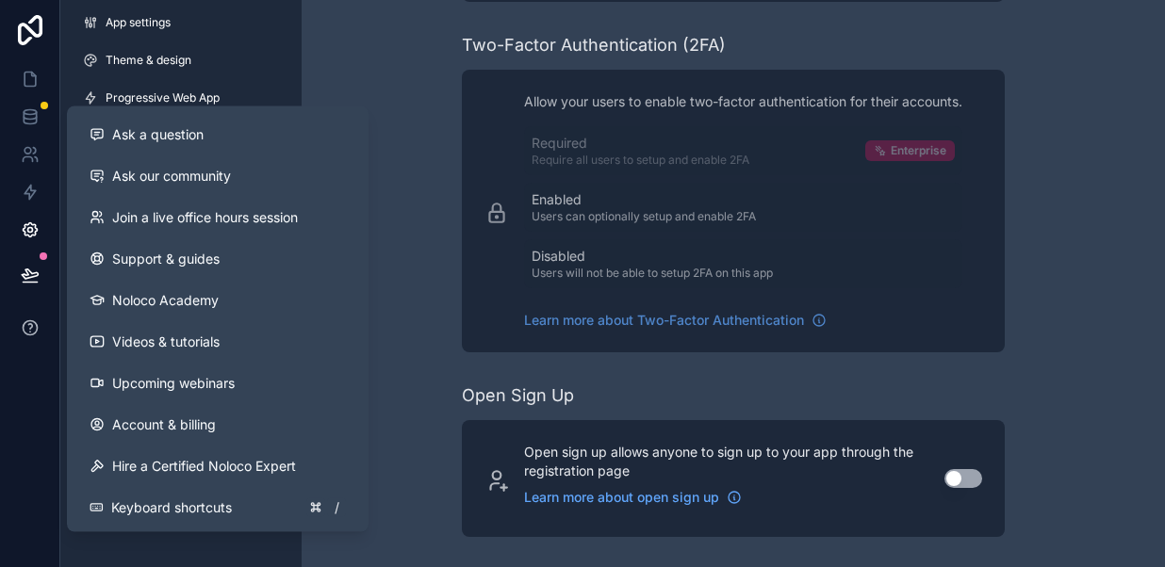
click at [33, 325] on icon at bounding box center [30, 327] width 19 height 19
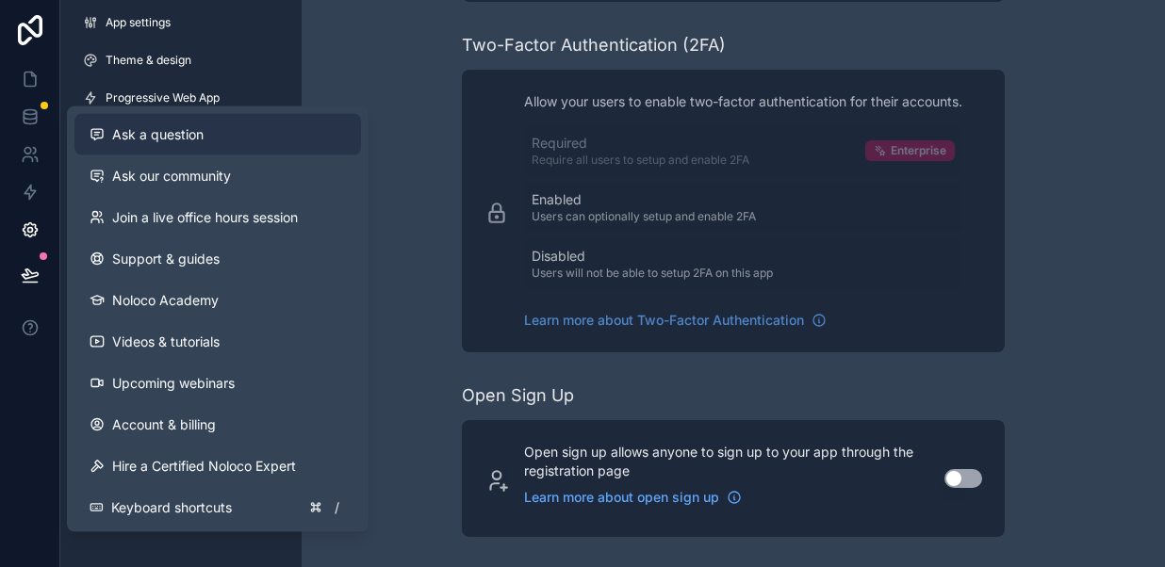
click at [201, 137] on span "Ask a question" at bounding box center [157, 134] width 91 height 19
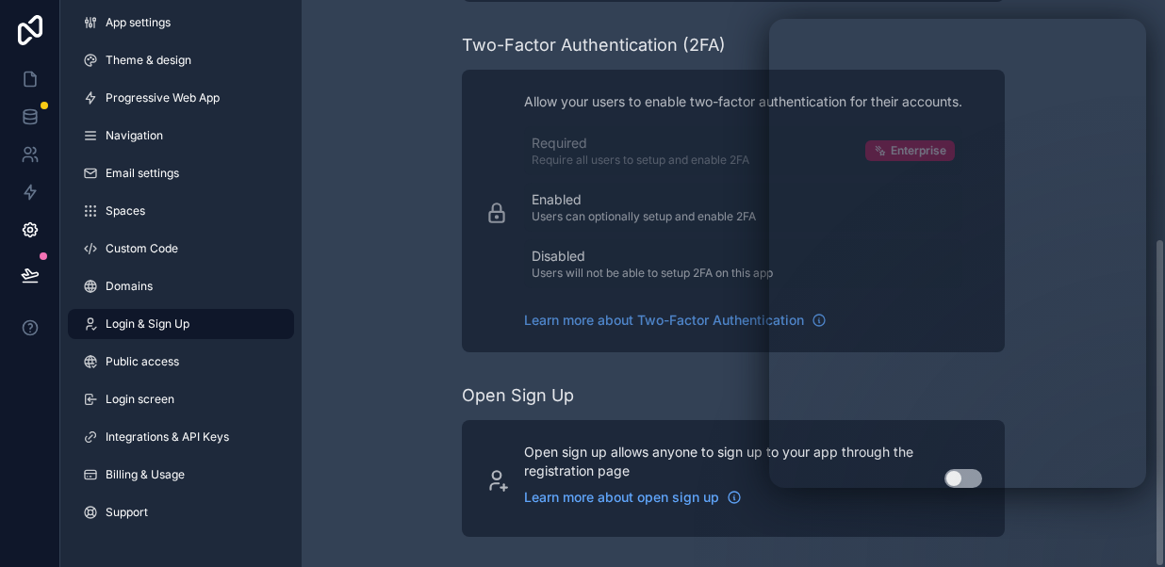
click at [713, 370] on div "Control how your users sign into your app Single Sign-On (SSO) Login to your ap…" at bounding box center [733, 94] width 543 height 946
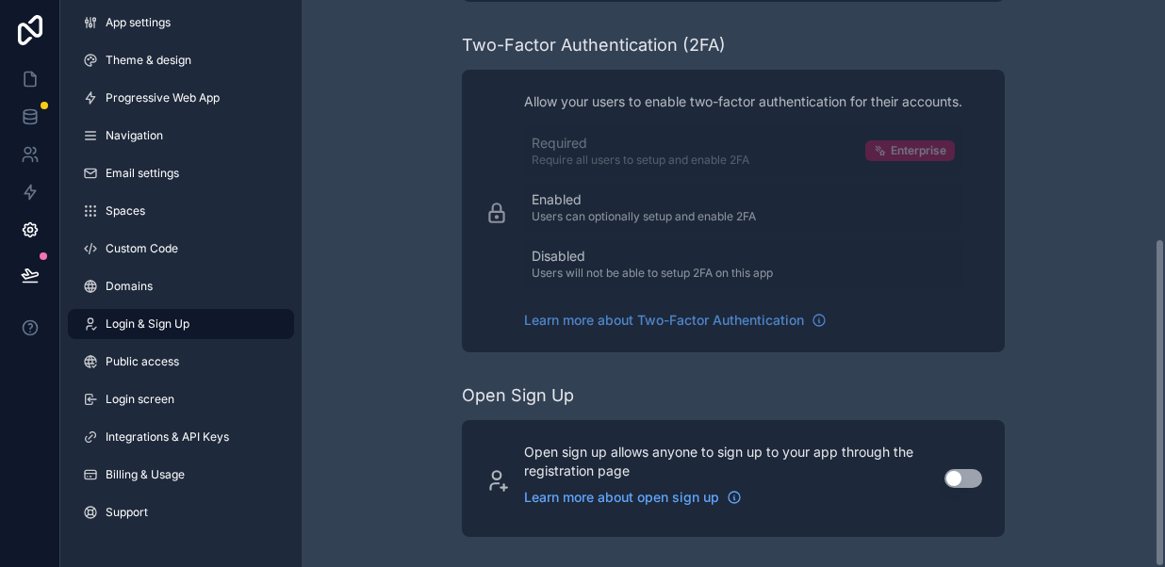
click at [967, 481] on button "Use setting" at bounding box center [963, 478] width 38 height 19
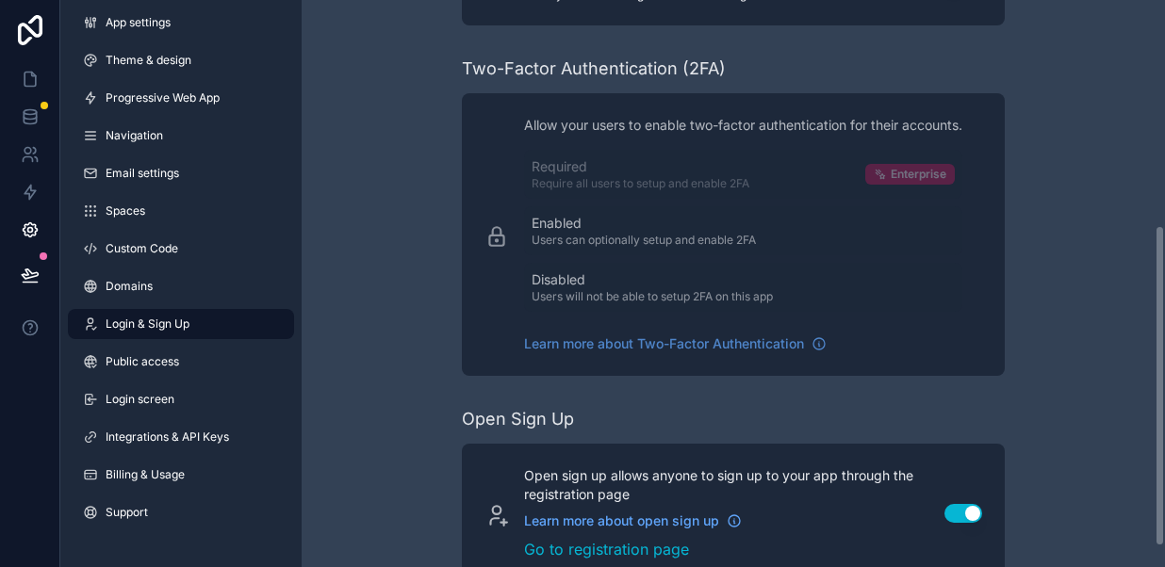
scroll to position [432, 0]
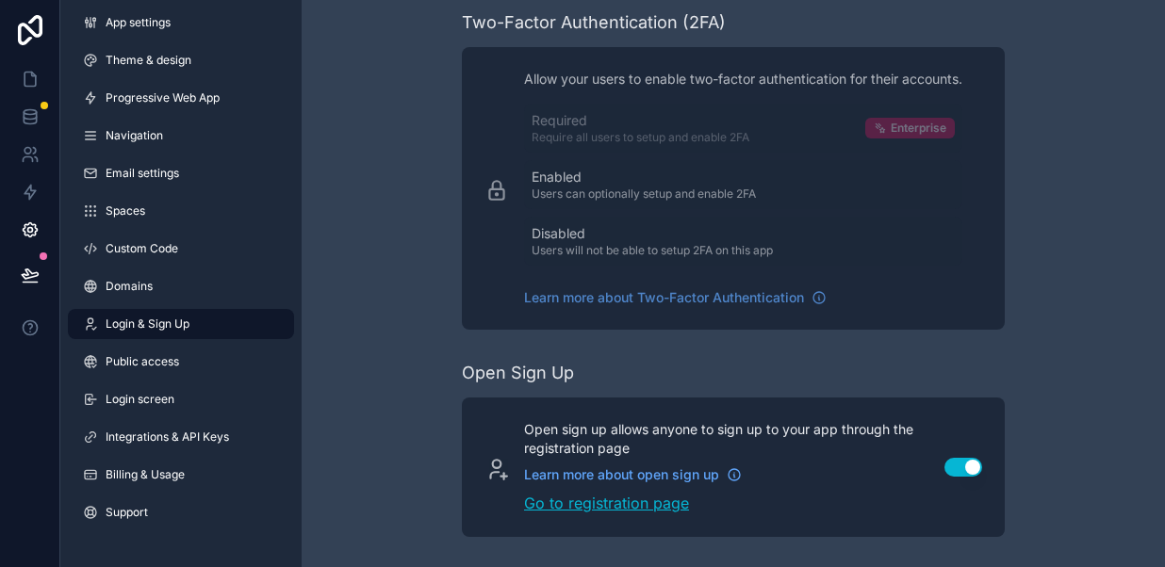
click at [651, 505] on link "Go to registration page" at bounding box center [723, 503] width 398 height 23
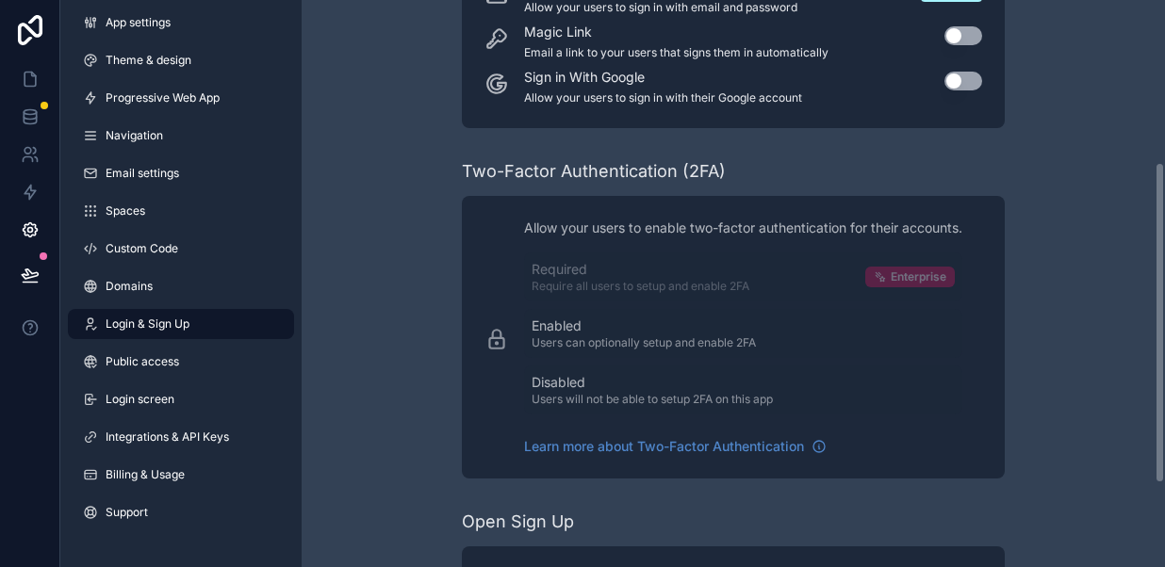
scroll to position [286, 0]
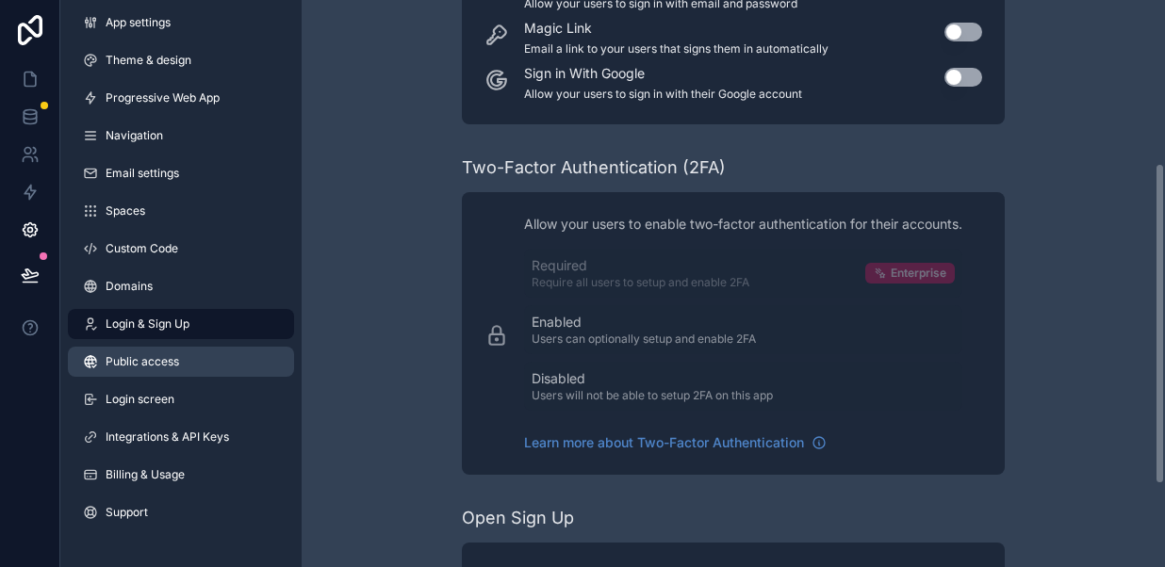
click at [164, 355] on span "Public access" at bounding box center [142, 361] width 73 height 15
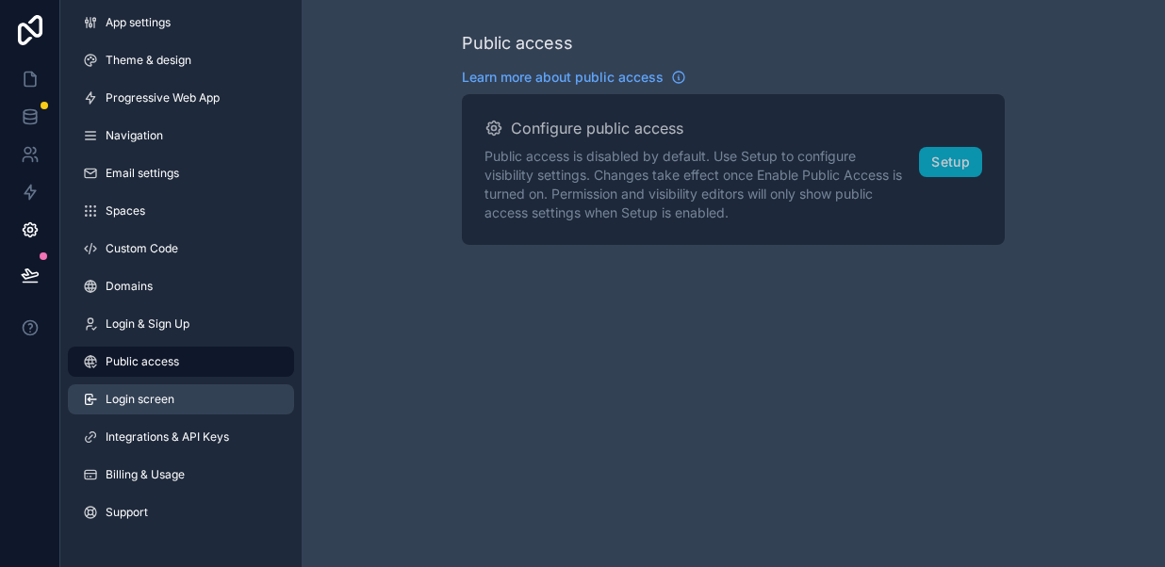
click at [151, 396] on span "Login screen" at bounding box center [140, 399] width 69 height 15
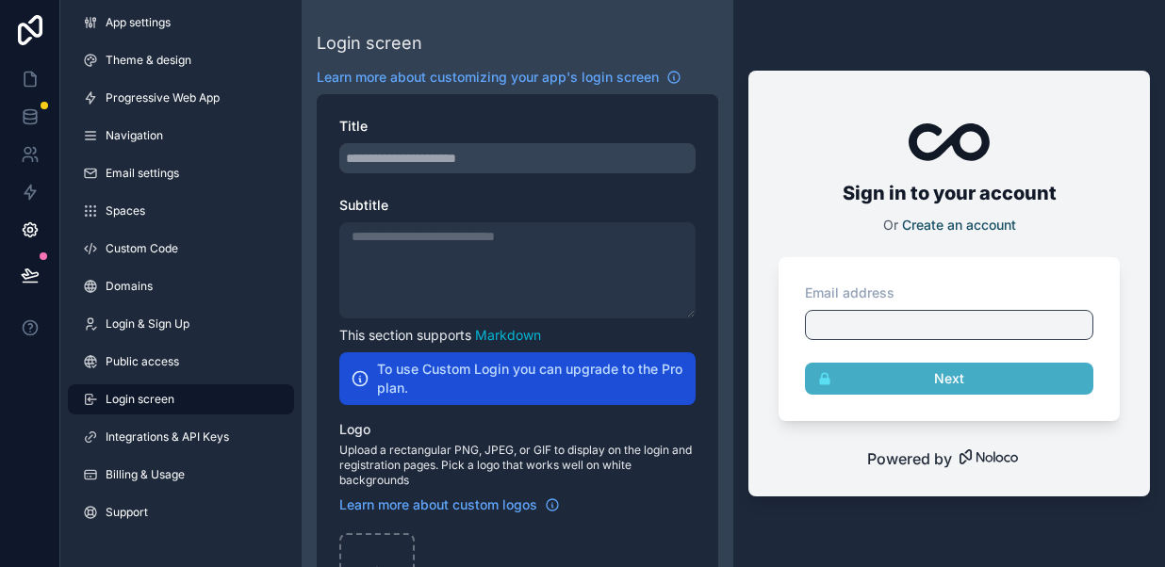
click at [418, 156] on div "scrollable content" at bounding box center [517, 158] width 356 height 30
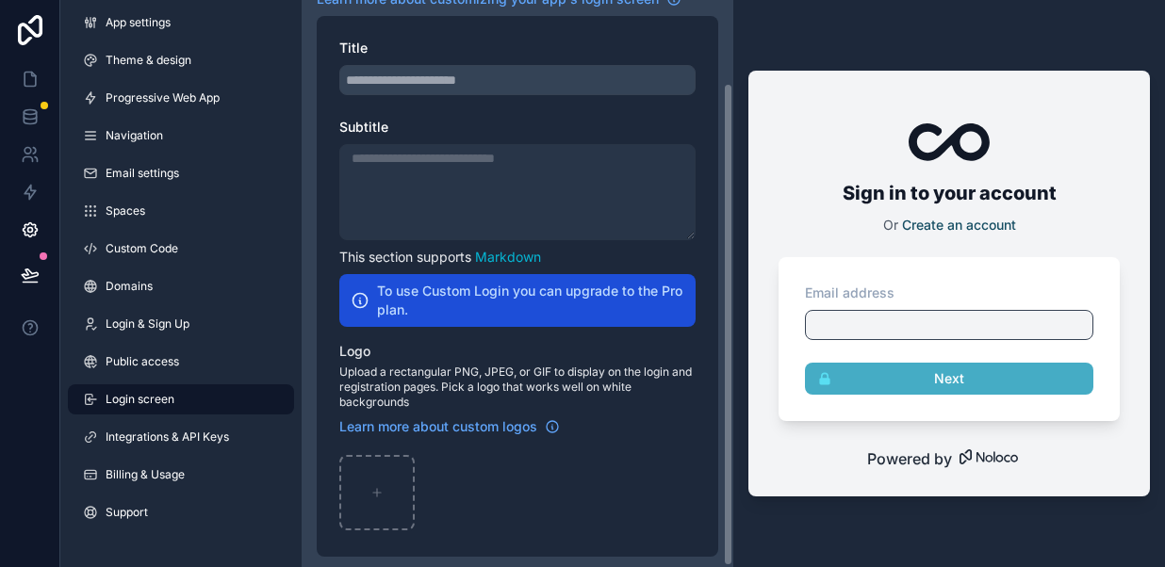
scroll to position [97, 0]
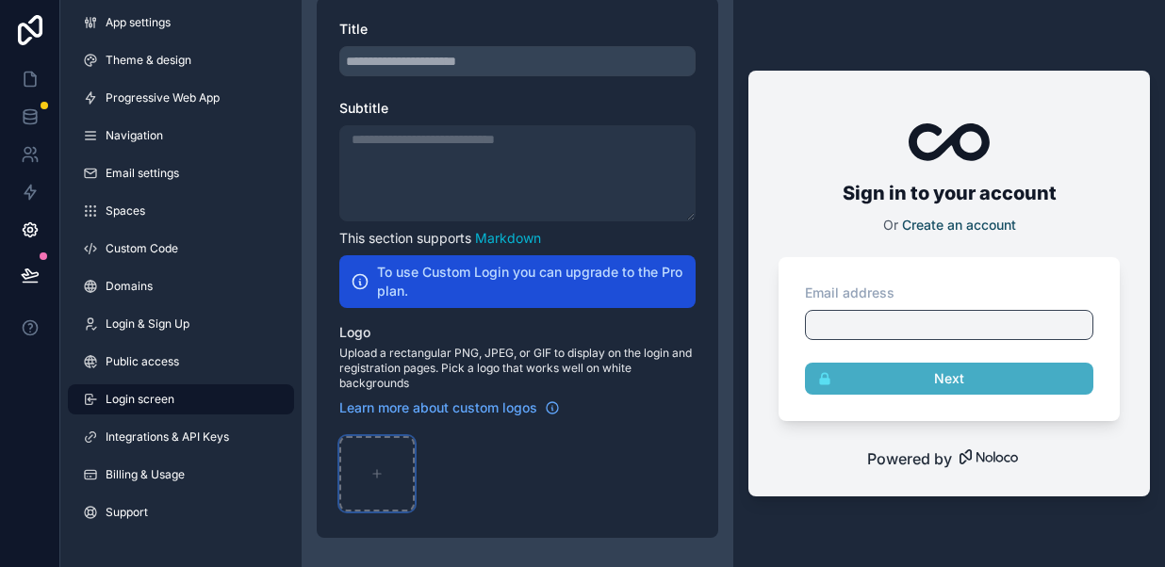
click at [378, 462] on div "scrollable content" at bounding box center [376, 473] width 75 height 75
type input "**********"
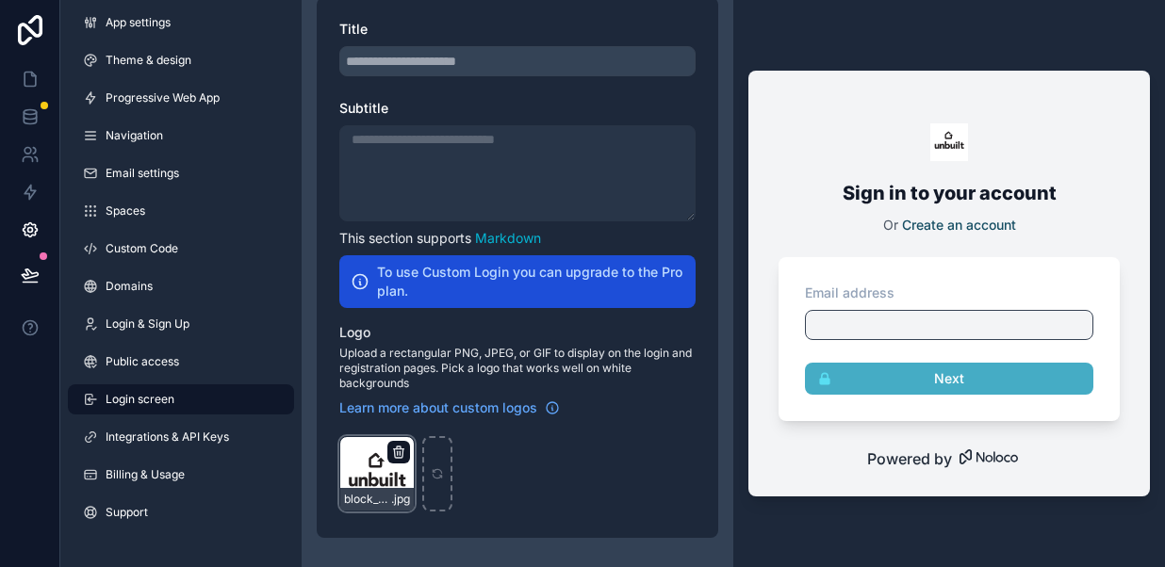
click at [401, 455] on icon "scrollable content" at bounding box center [398, 452] width 15 height 15
click at [440, 418] on icon "button" at bounding box center [438, 417] width 15 height 15
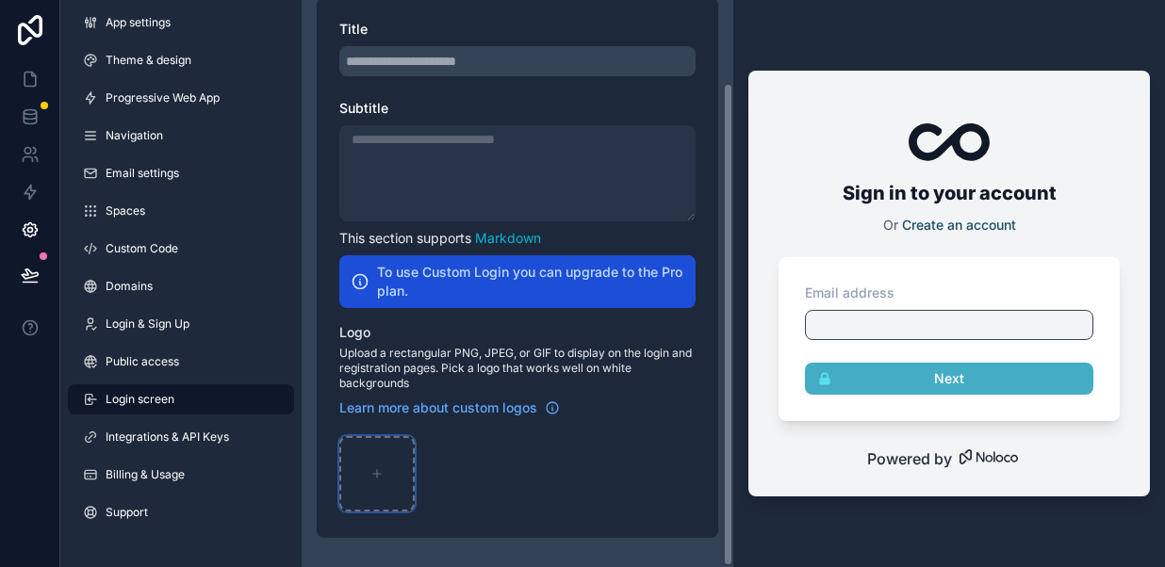
click at [382, 473] on icon "scrollable content" at bounding box center [376, 473] width 13 height 13
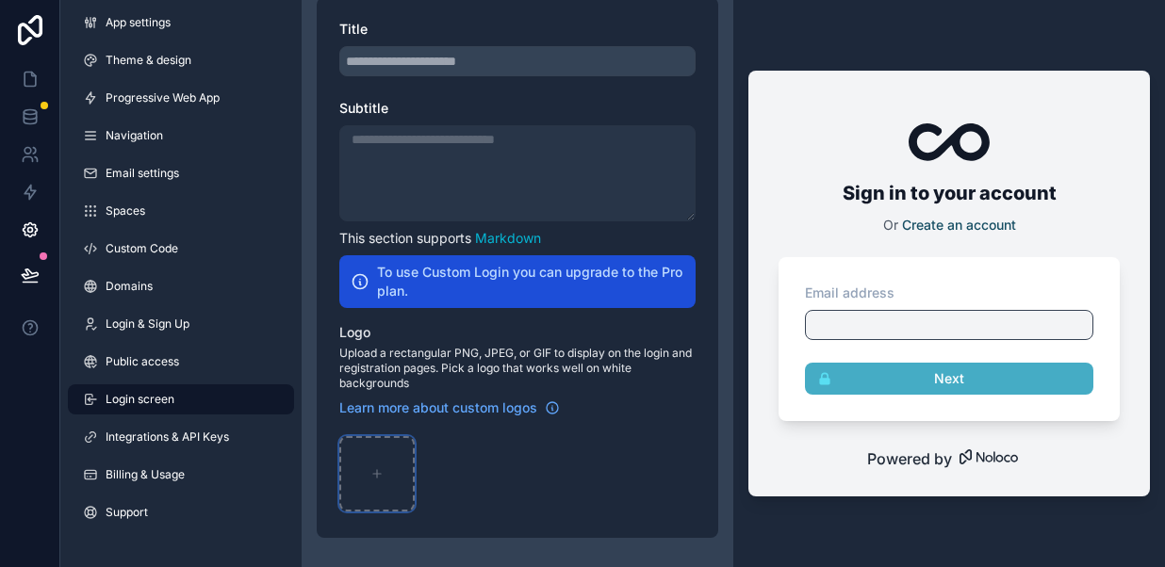
type input "**********"
click at [381, 475] on div "line_blk .png" at bounding box center [376, 473] width 75 height 75
click at [395, 452] on icon "scrollable content" at bounding box center [398, 452] width 8 height 8
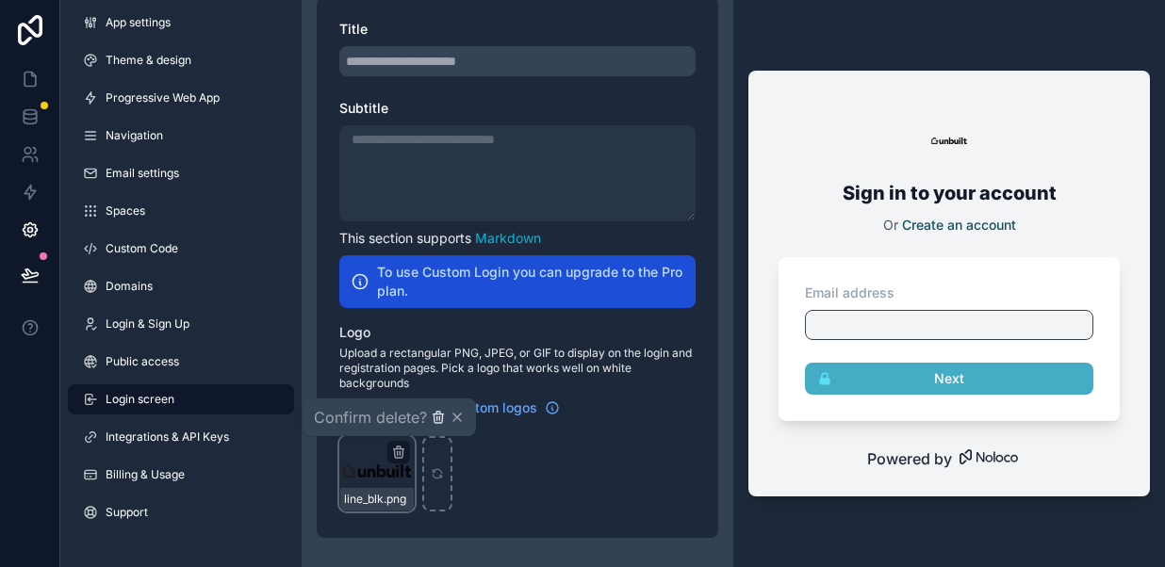
click at [440, 419] on icon "button" at bounding box center [438, 417] width 15 height 15
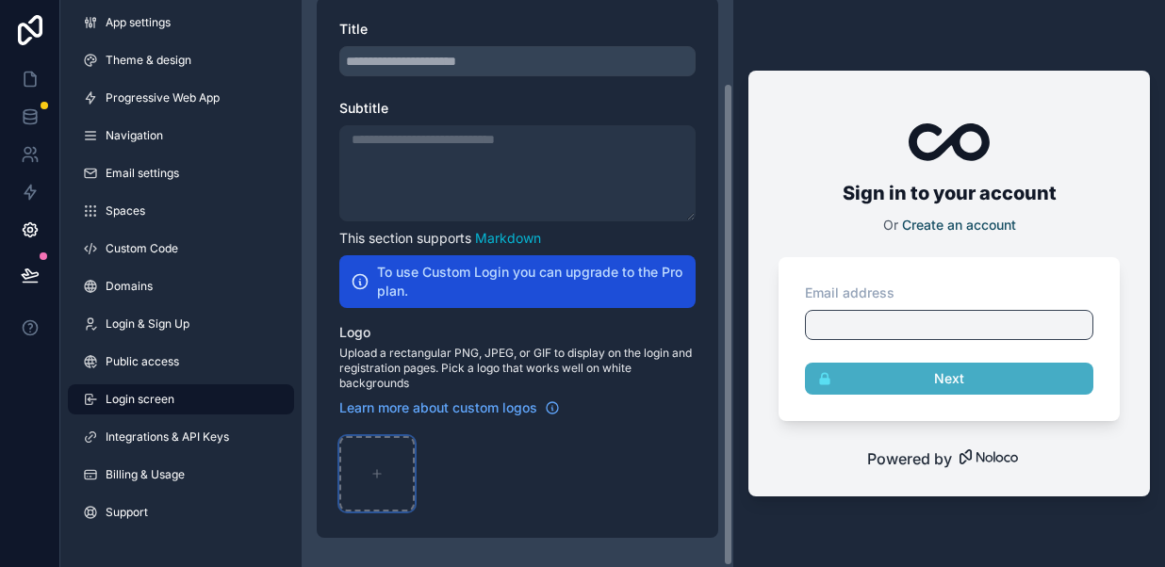
click at [373, 470] on icon "scrollable content" at bounding box center [376, 473] width 13 height 13
click at [373, 471] on icon "scrollable content" at bounding box center [376, 473] width 13 height 13
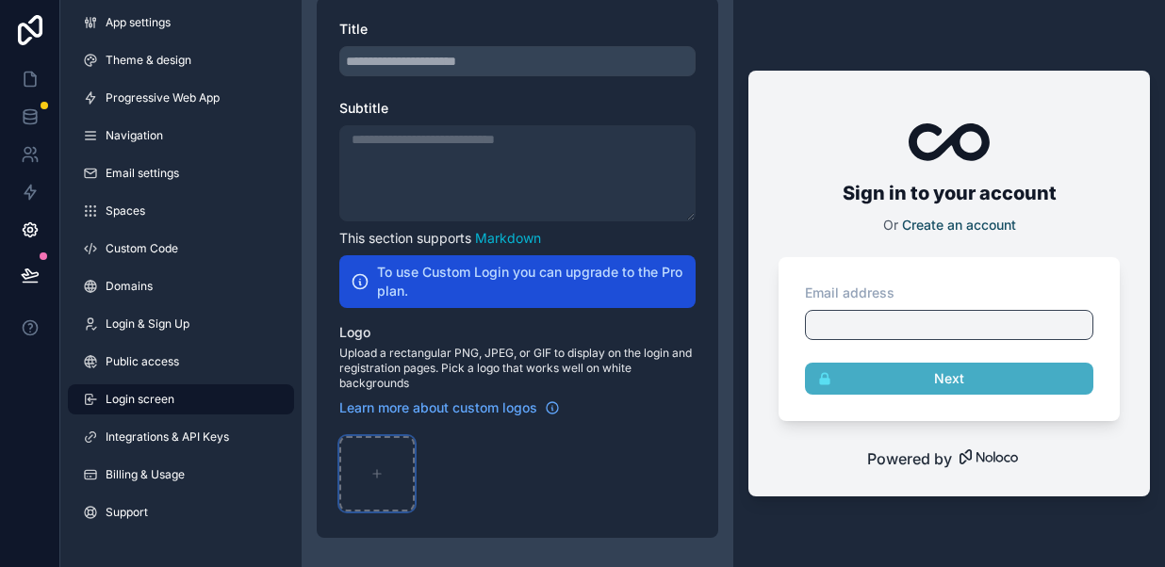
type input "**********"
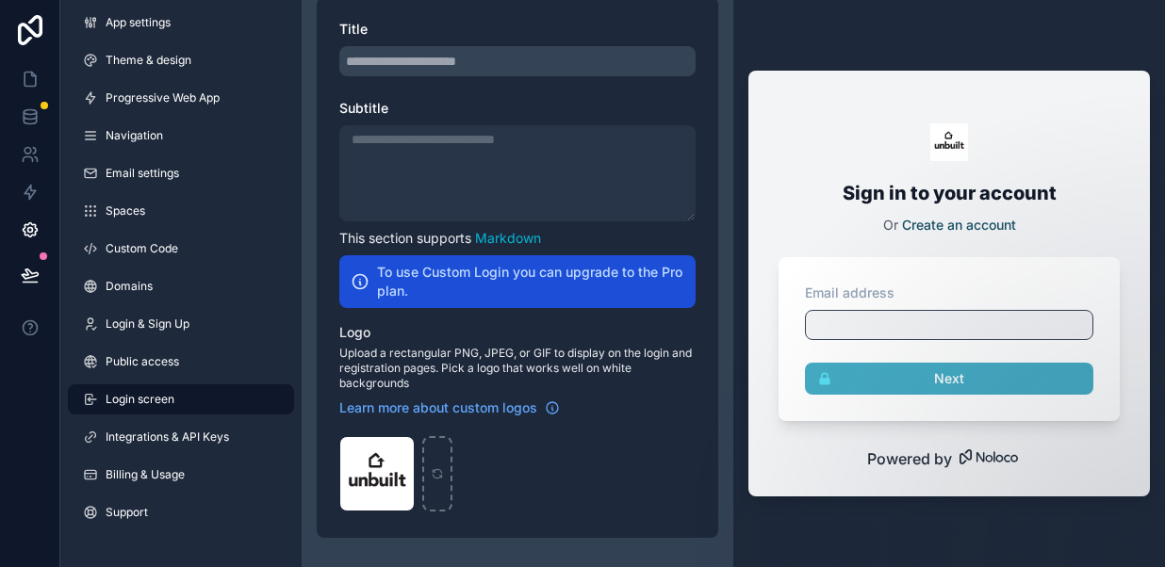
click at [411, 62] on div "scrollable content" at bounding box center [517, 61] width 356 height 30
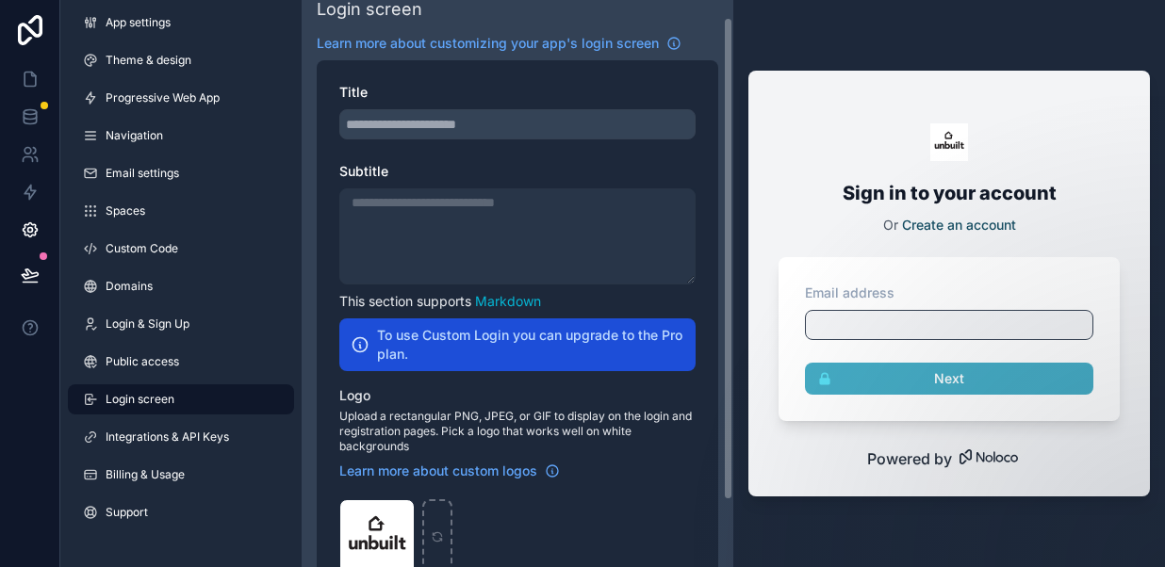
scroll to position [0, 0]
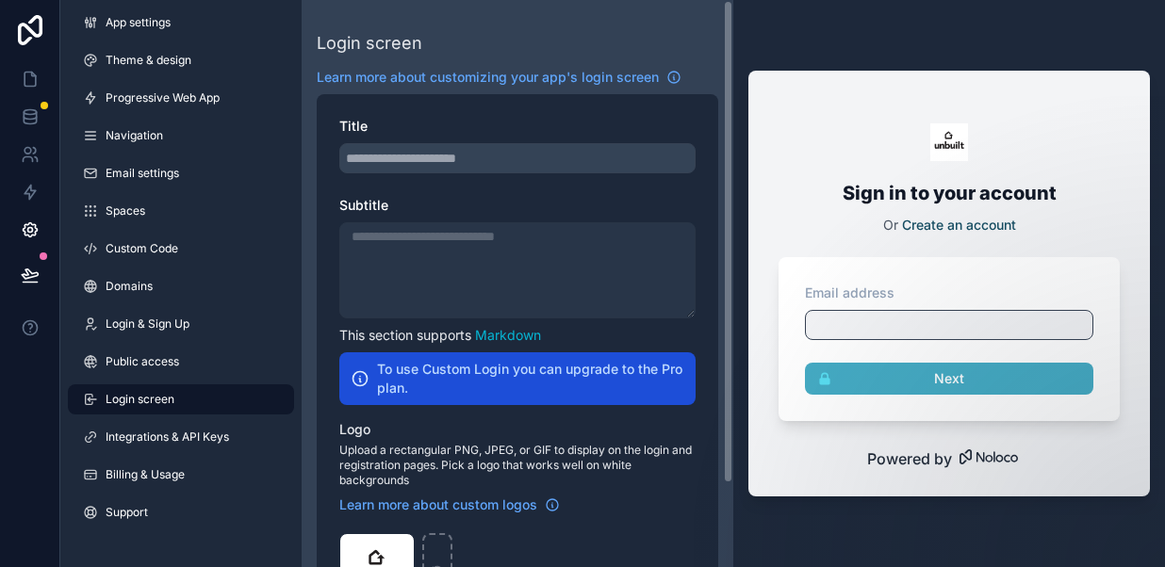
click at [368, 148] on div "scrollable content" at bounding box center [517, 158] width 356 height 30
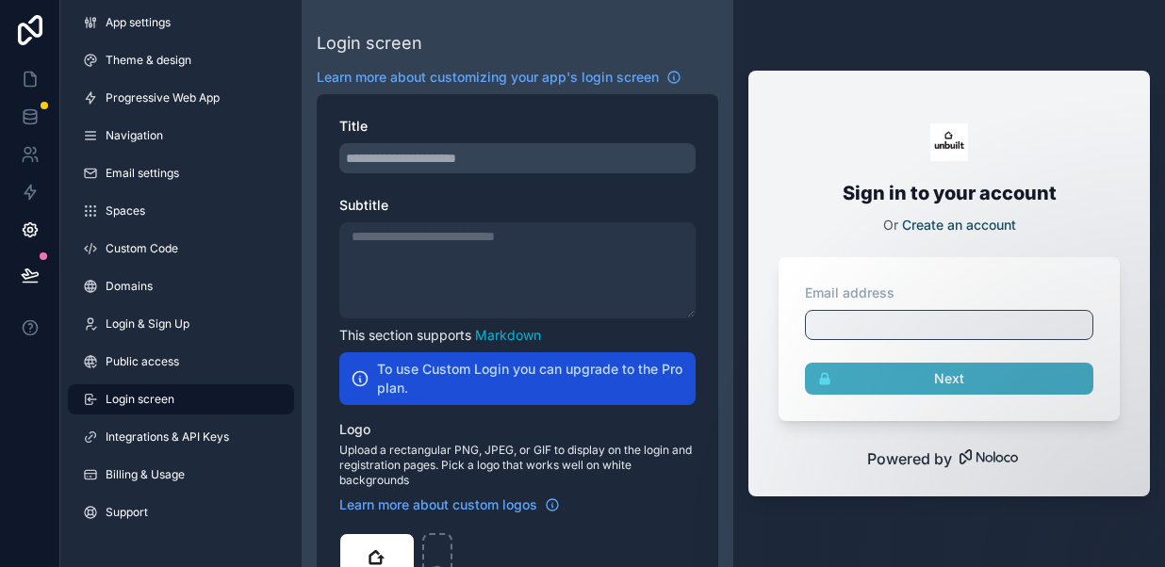
click at [403, 157] on div "scrollable content" at bounding box center [517, 158] width 356 height 30
click at [673, 76] on icon "scrollable content" at bounding box center [673, 77] width 15 height 15
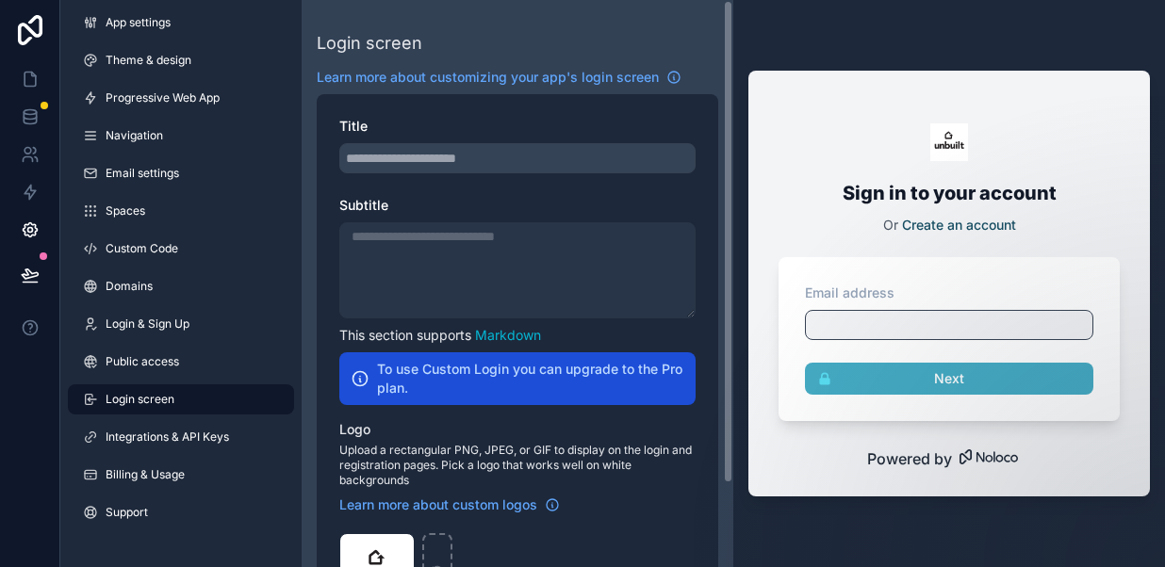
click at [764, 192] on div "Sign in to your account Or Create an account Email address Next" at bounding box center [948, 272] width 401 height 350
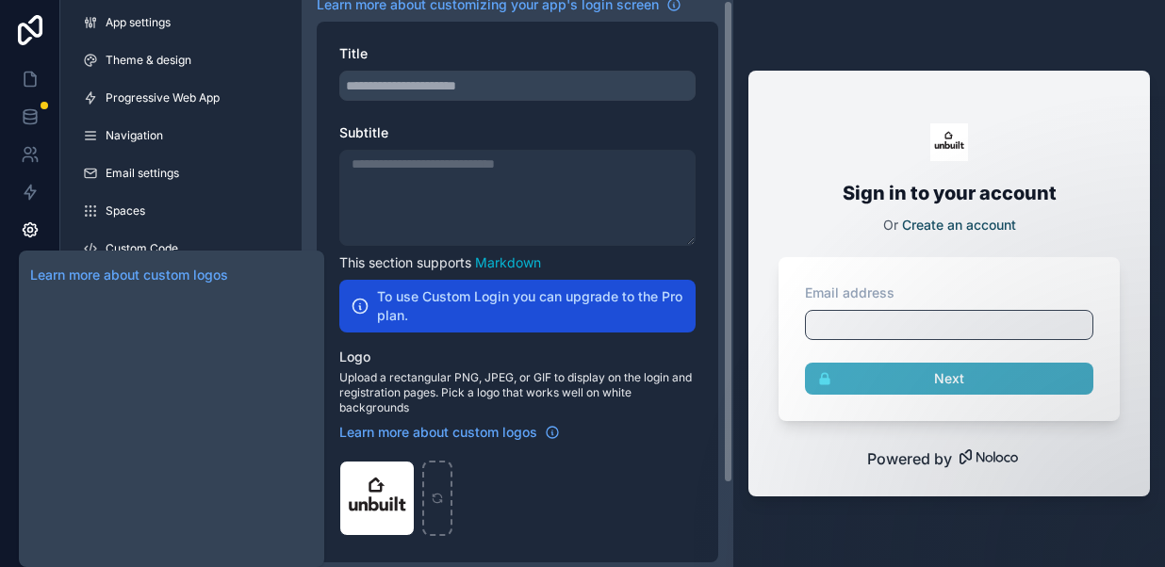
scroll to position [97, 0]
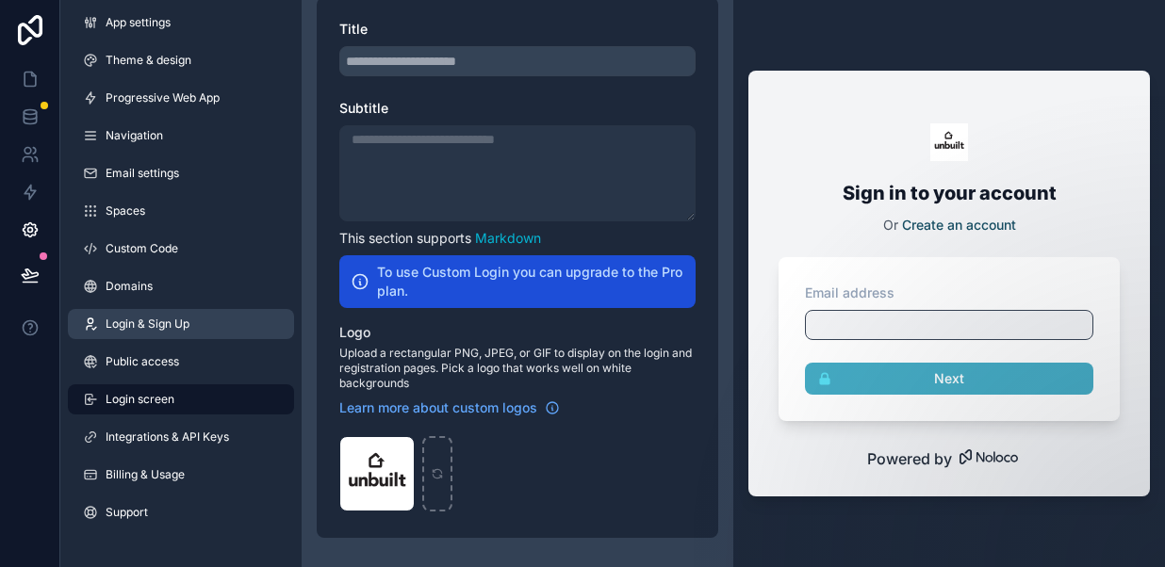
click at [143, 324] on span "Login & Sign Up" at bounding box center [148, 324] width 84 height 15
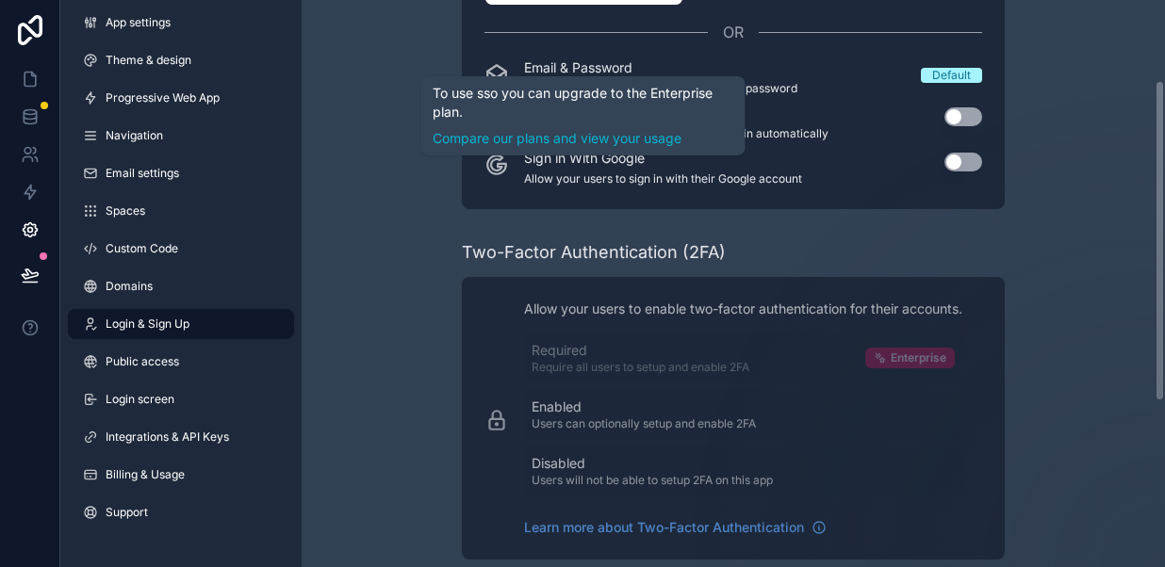
scroll to position [228, 0]
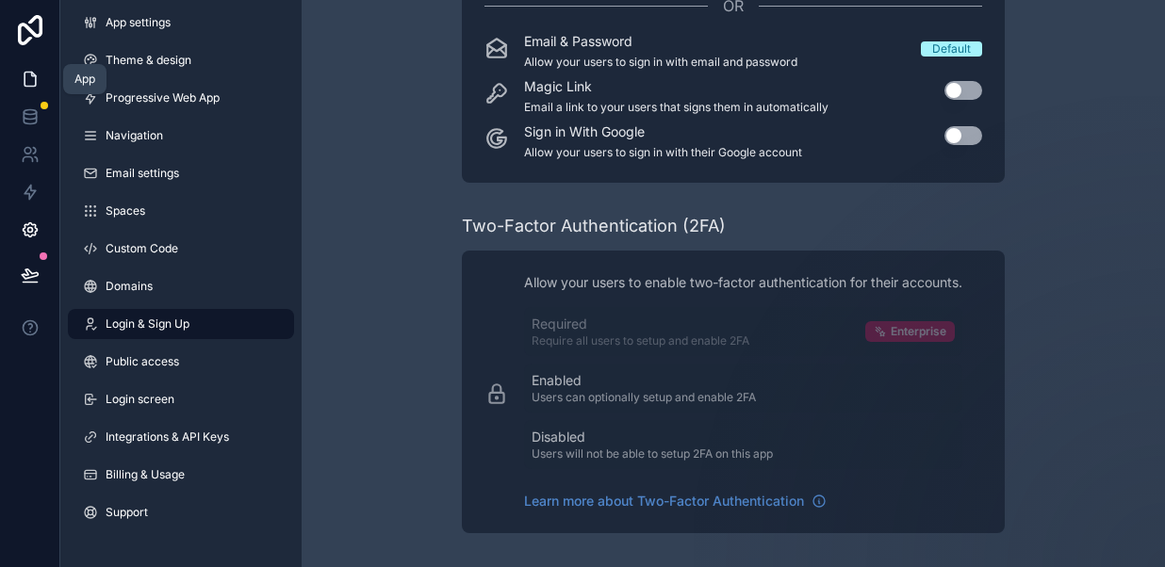
click at [33, 83] on icon at bounding box center [30, 79] width 19 height 19
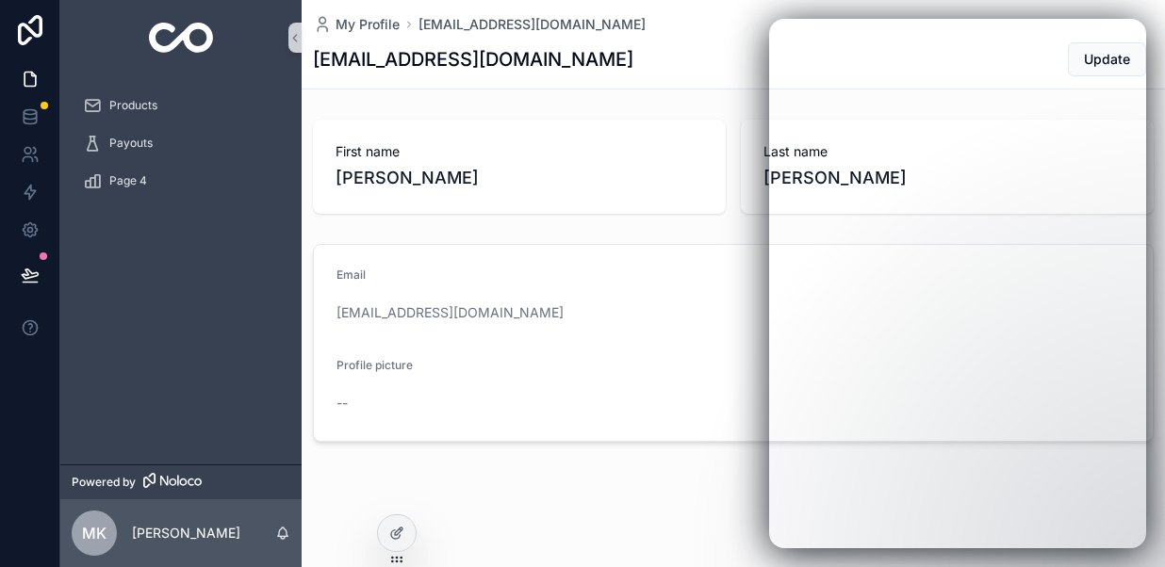
click at [189, 228] on div "Products Payouts Page 4" at bounding box center [180, 269] width 241 height 389
click at [28, 115] on icon at bounding box center [30, 112] width 12 height 5
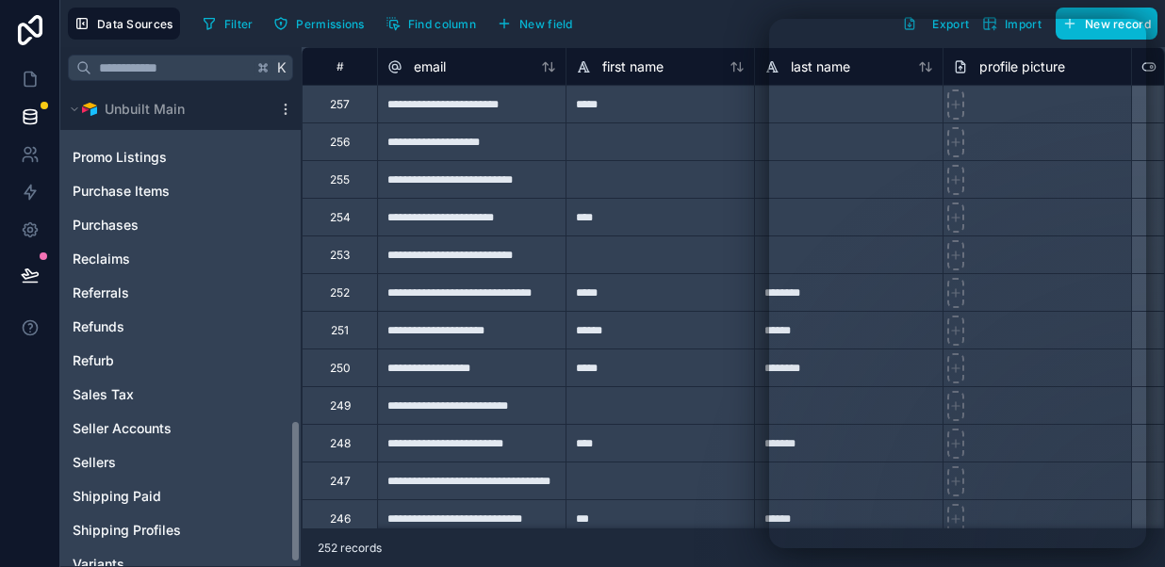
scroll to position [1122, 0]
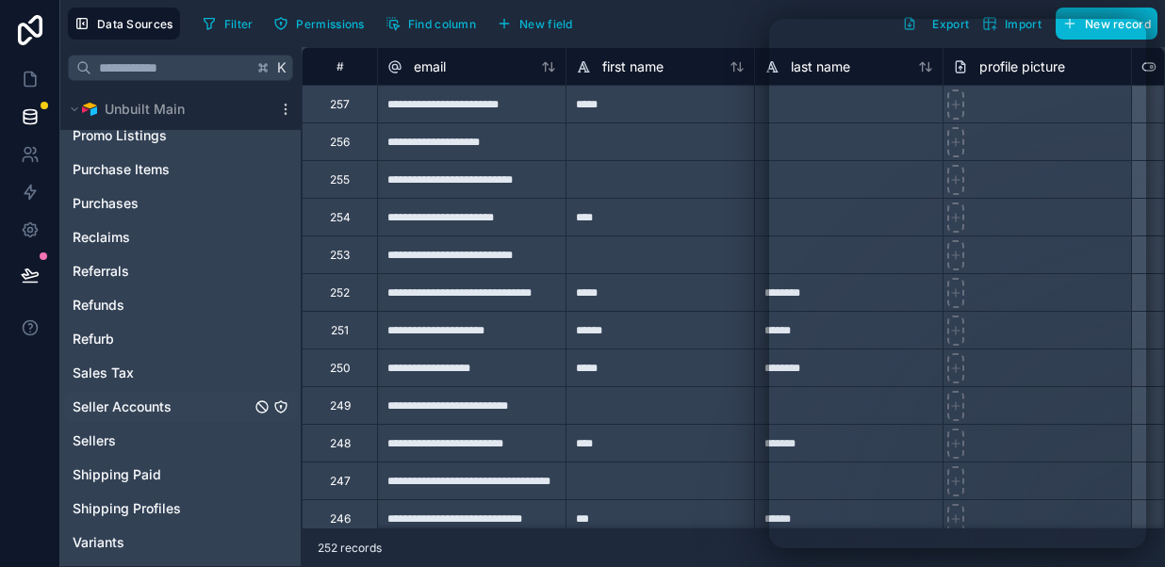
click at [132, 408] on span "Seller Accounts" at bounding box center [122, 407] width 99 height 19
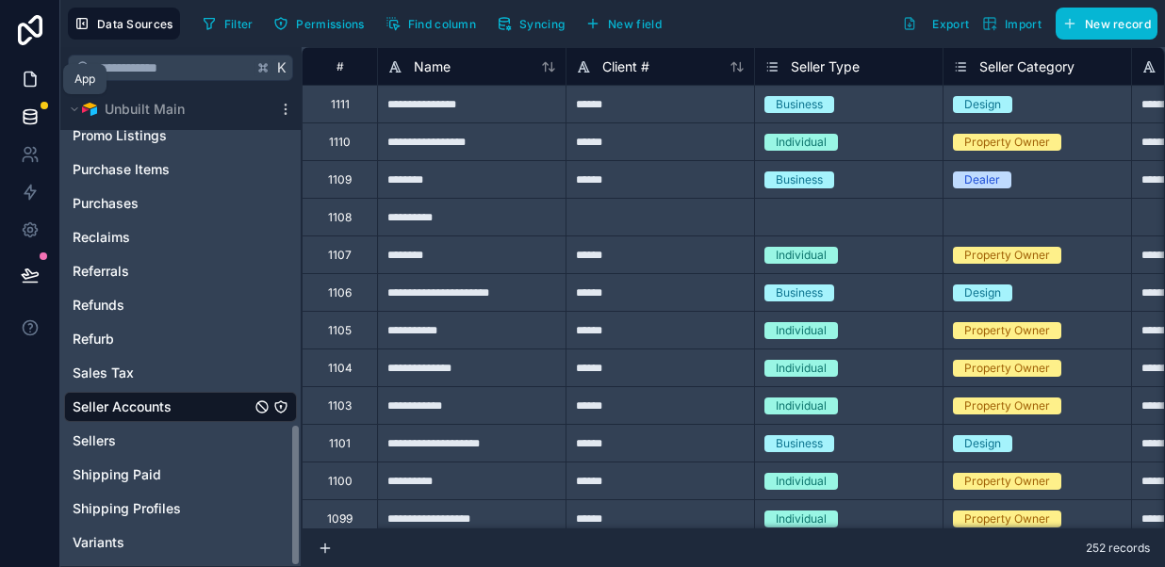
click at [31, 75] on icon at bounding box center [33, 75] width 4 height 4
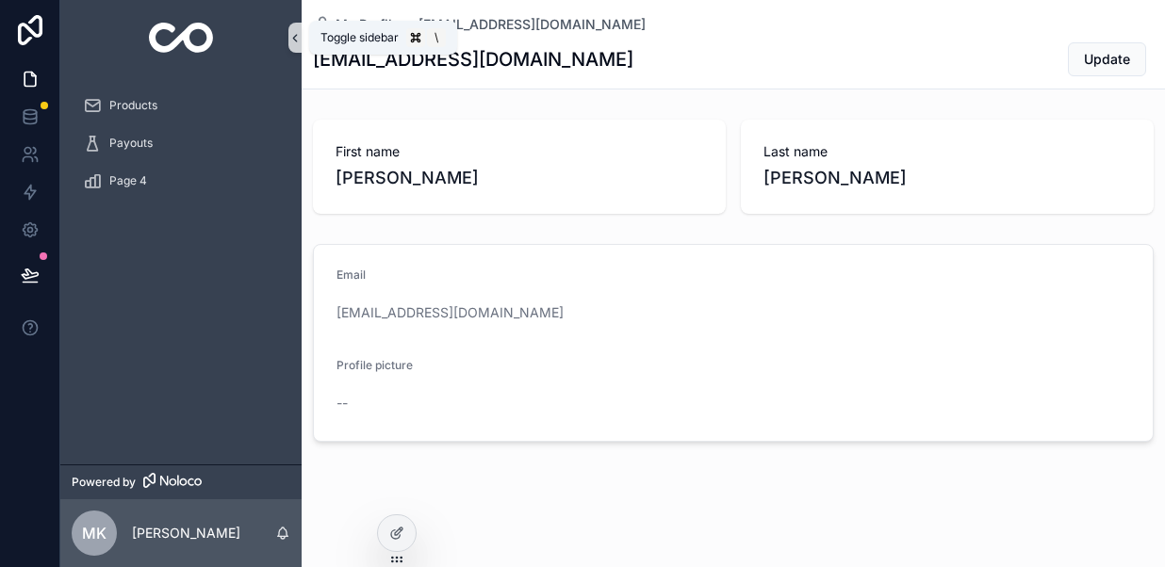
click at [296, 40] on icon "scrollable content" at bounding box center [295, 38] width 4 height 7
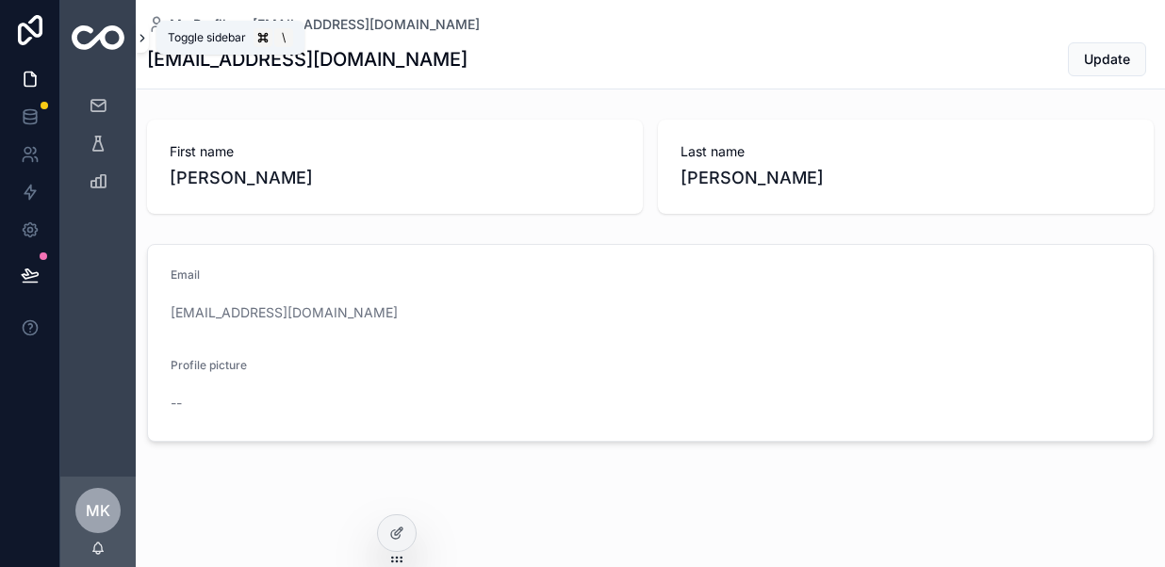
click at [147, 36] on icon "scrollable content" at bounding box center [142, 38] width 13 height 14
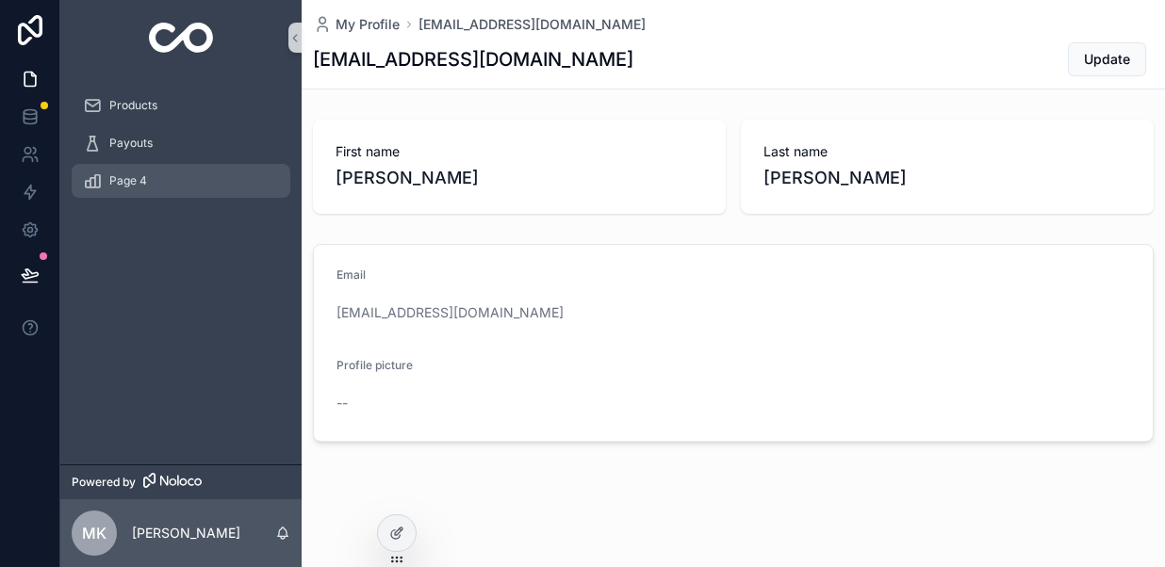
click at [133, 196] on link "Page 4" at bounding box center [181, 181] width 219 height 34
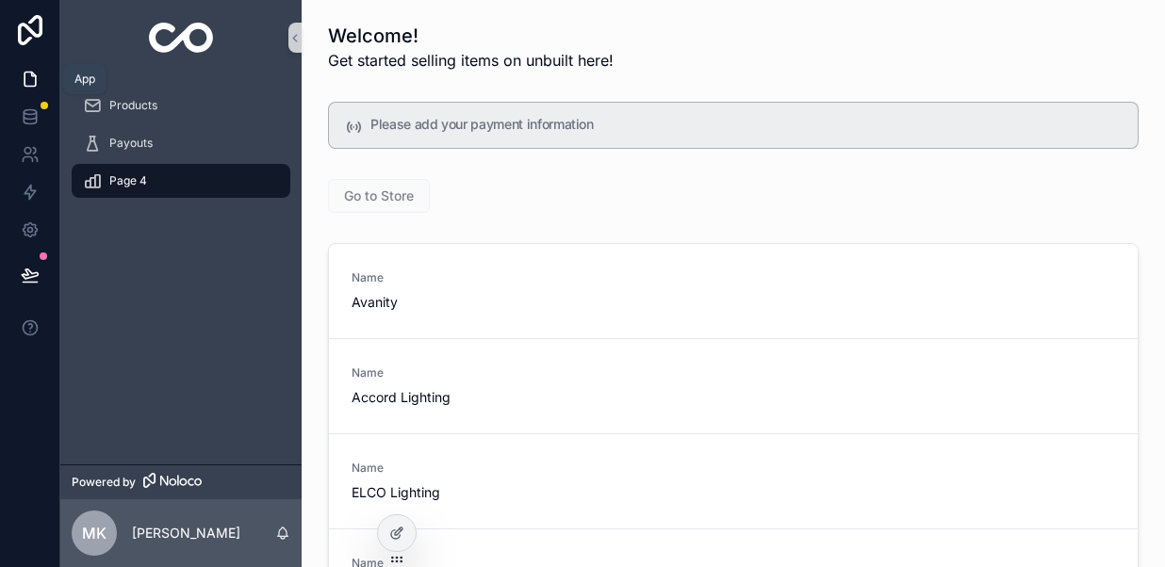
click at [31, 76] on icon at bounding box center [30, 79] width 19 height 19
click at [170, 42] on img "scrollable content" at bounding box center [181, 38] width 65 height 30
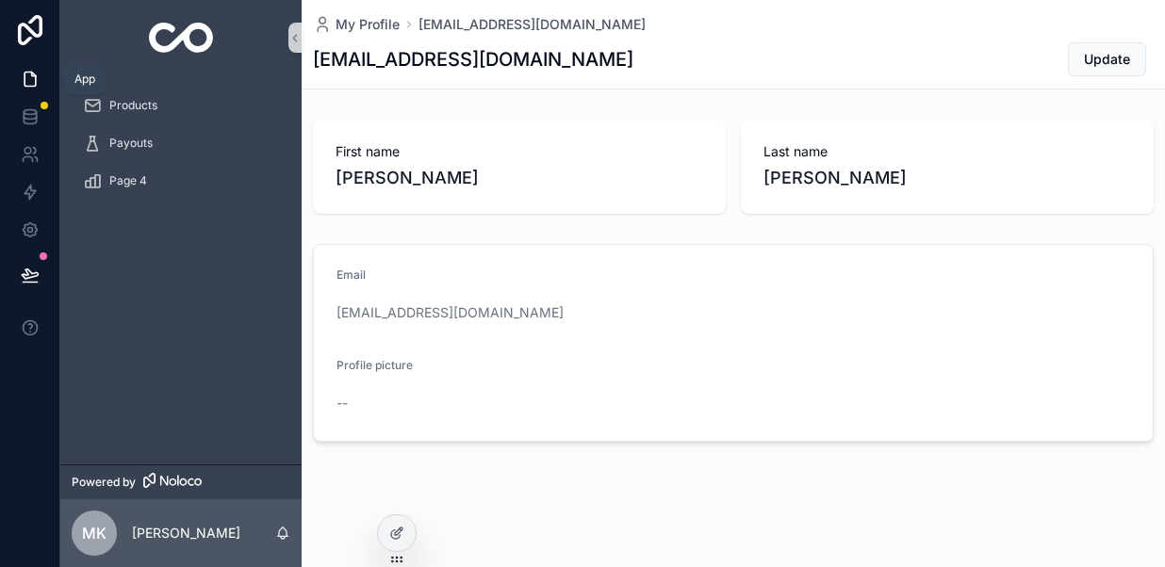
click at [34, 75] on icon at bounding box center [29, 80] width 11 height 14
click at [26, 24] on icon at bounding box center [30, 30] width 38 height 30
click at [31, 80] on icon at bounding box center [30, 79] width 19 height 19
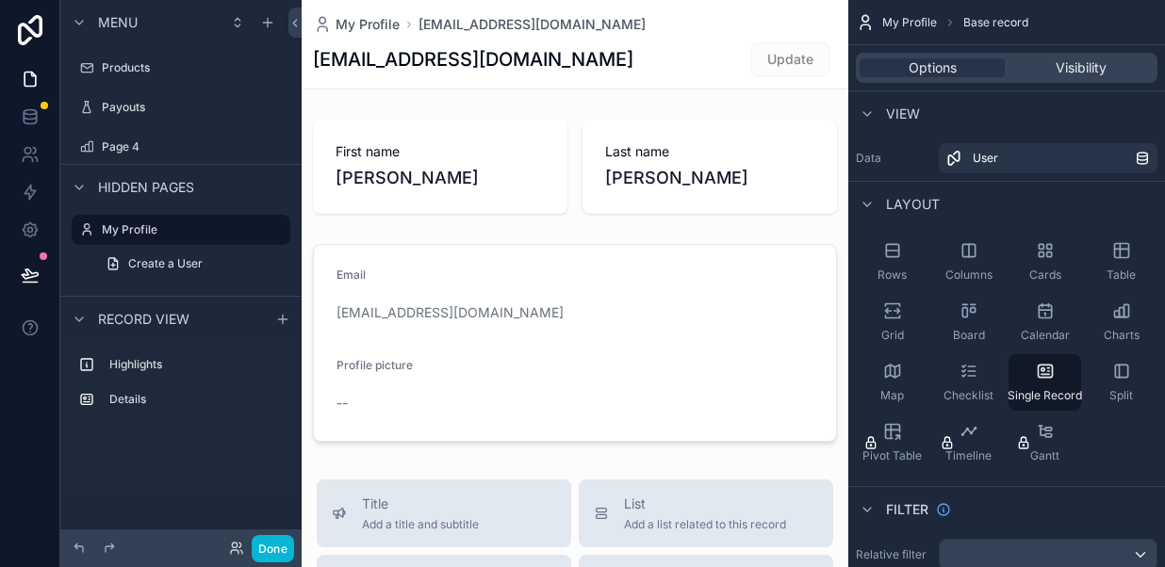
drag, startPoint x: 424, startPoint y: 195, endPoint x: 415, endPoint y: 204, distance: 12.7
click at [268, 25] on icon "scrollable content" at bounding box center [267, 22] width 15 height 15
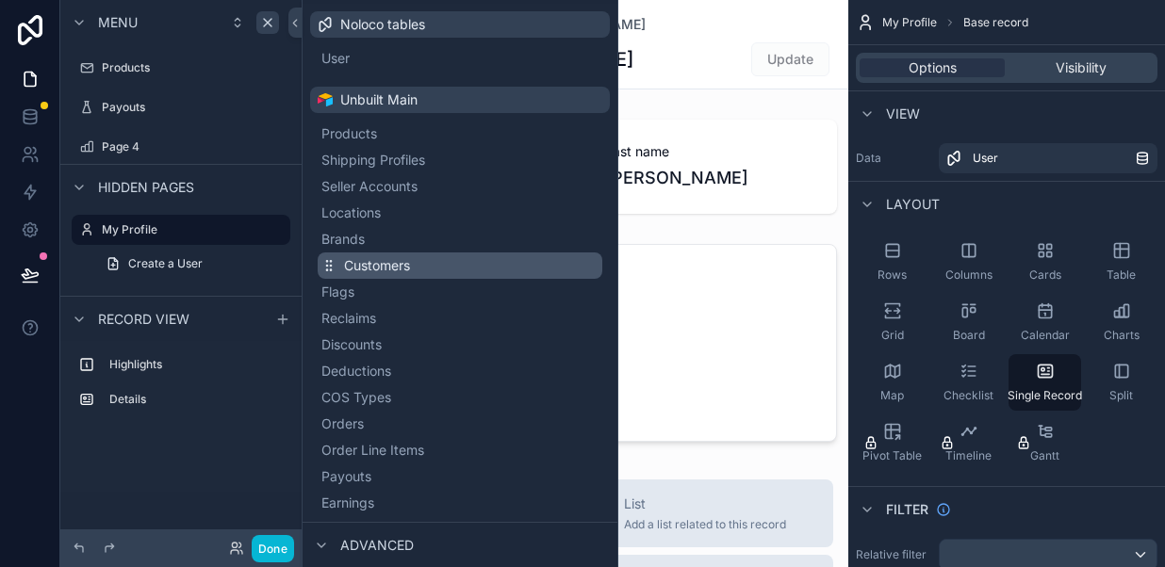
scroll to position [103, 0]
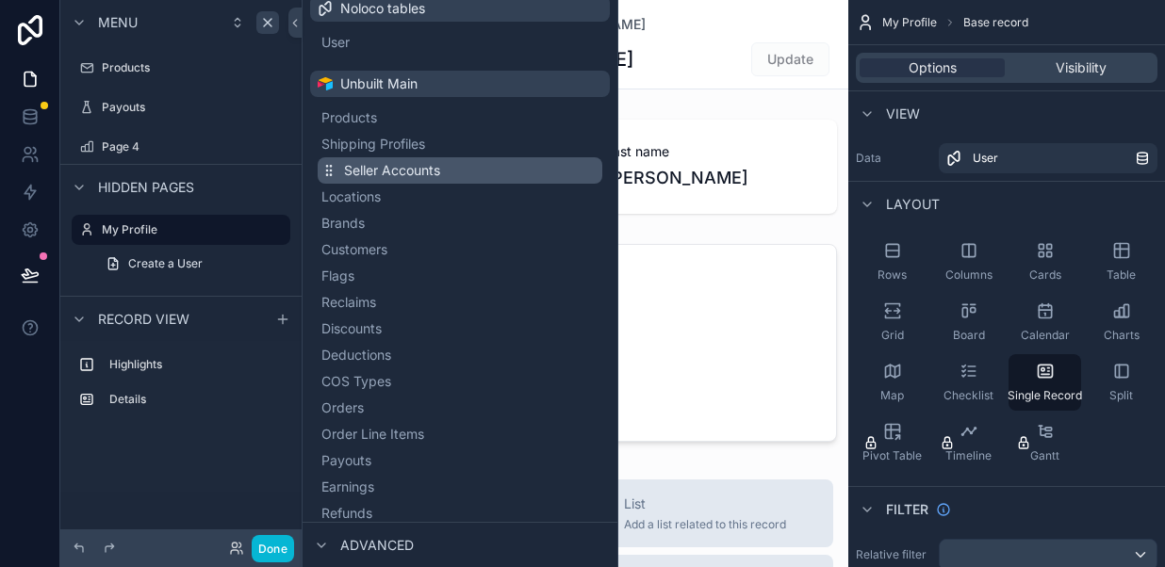
click at [380, 174] on span "Seller Accounts" at bounding box center [392, 170] width 96 height 19
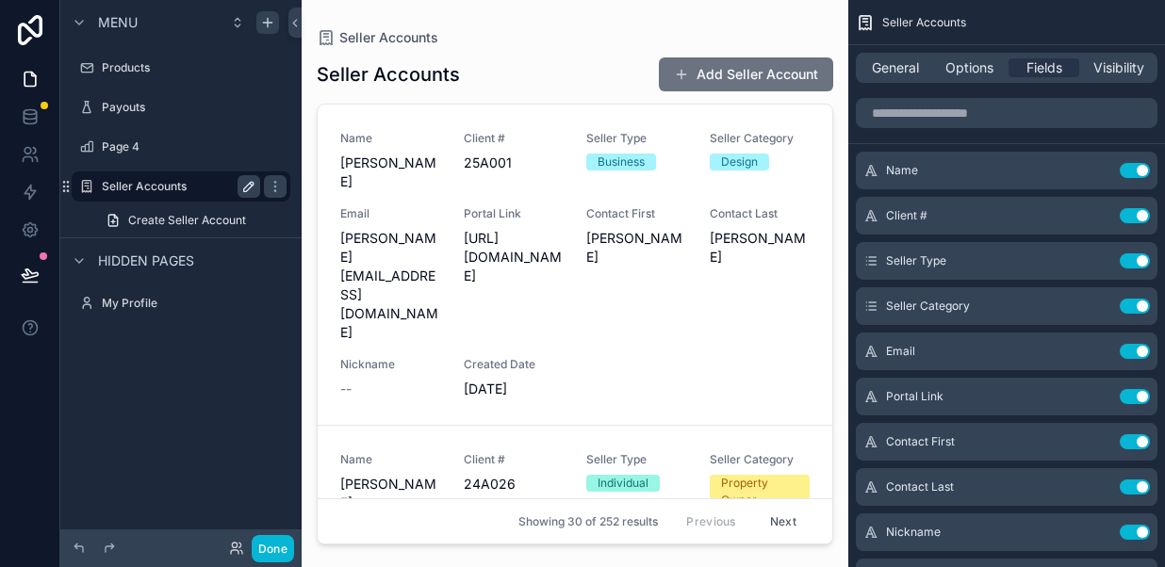
click at [244, 187] on icon "scrollable content" at bounding box center [248, 186] width 9 height 9
click at [891, 69] on span "General" at bounding box center [894, 67] width 47 height 19
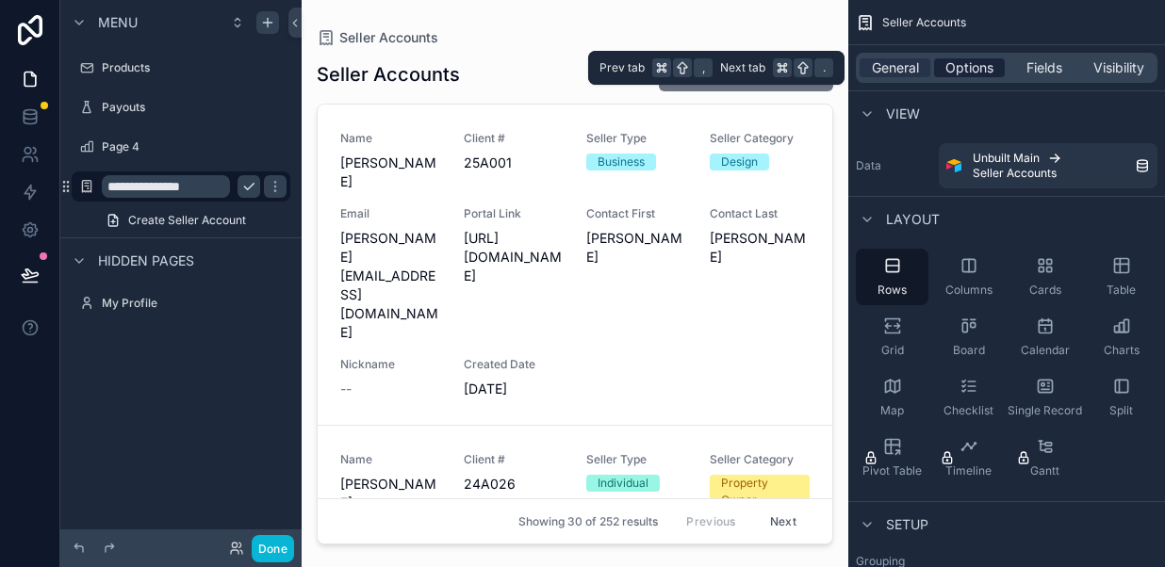
click at [964, 68] on span "Options" at bounding box center [969, 67] width 48 height 19
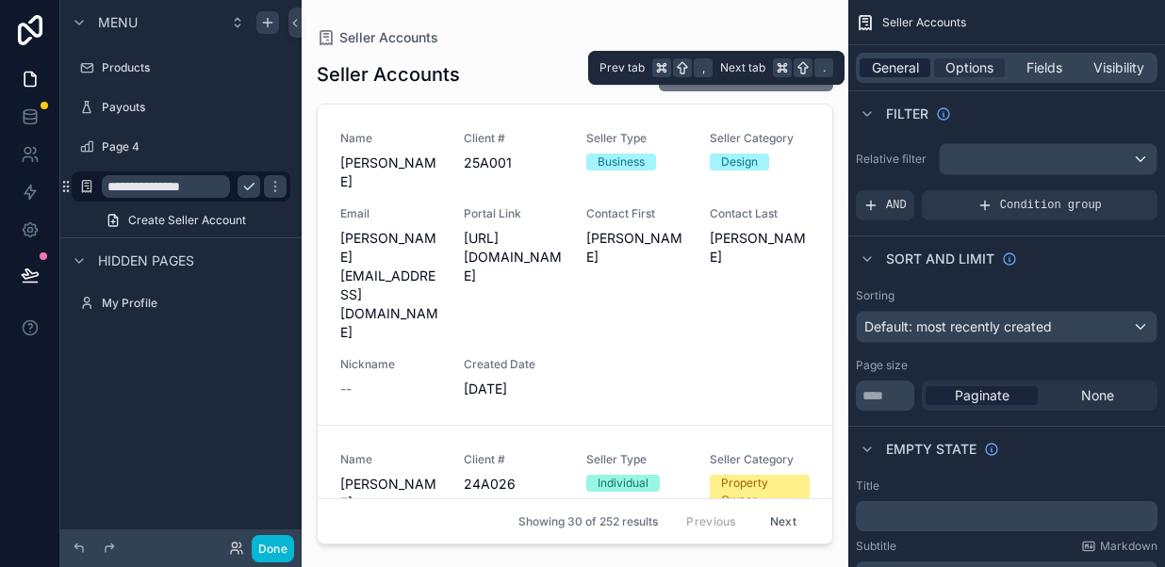
click at [896, 67] on span "General" at bounding box center [894, 67] width 47 height 19
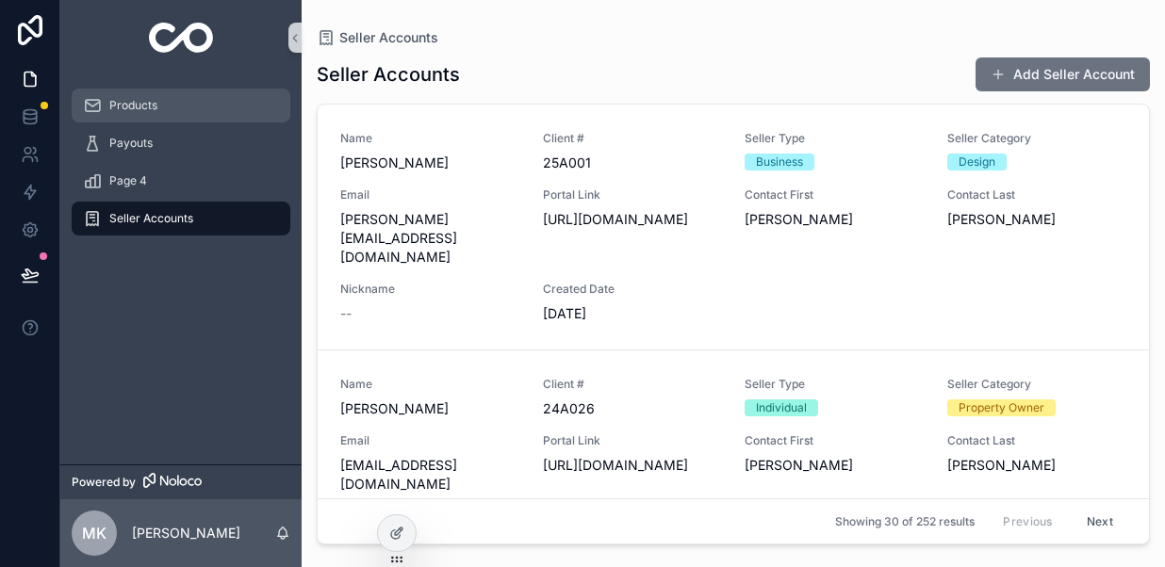
click at [164, 106] on div "Products" at bounding box center [181, 105] width 196 height 30
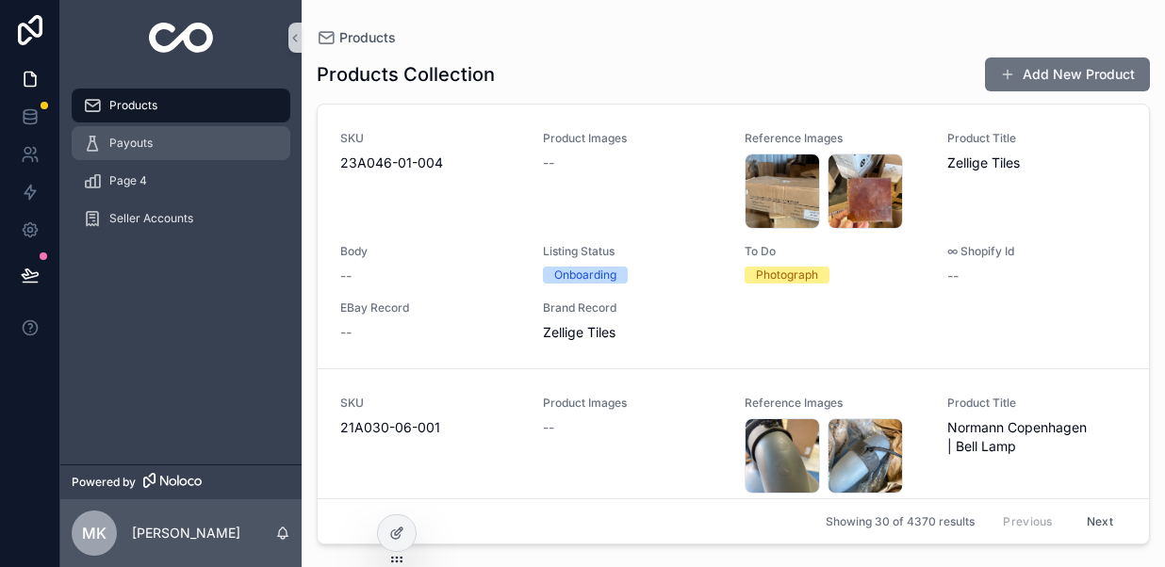
click at [152, 140] on div "Payouts" at bounding box center [181, 143] width 196 height 30
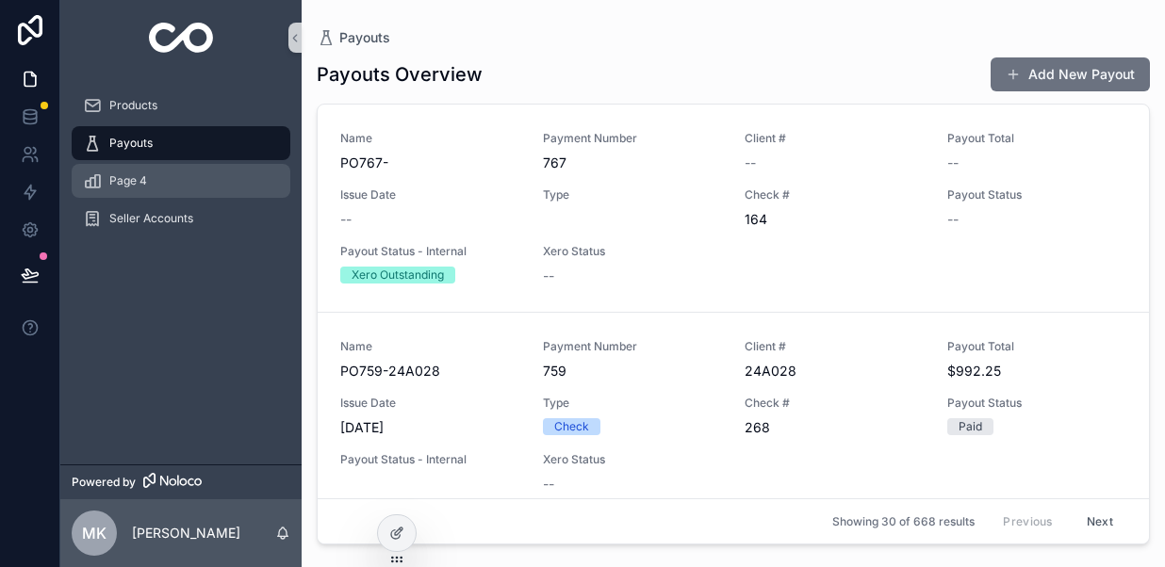
click at [144, 177] on span "Page 4" at bounding box center [128, 180] width 38 height 15
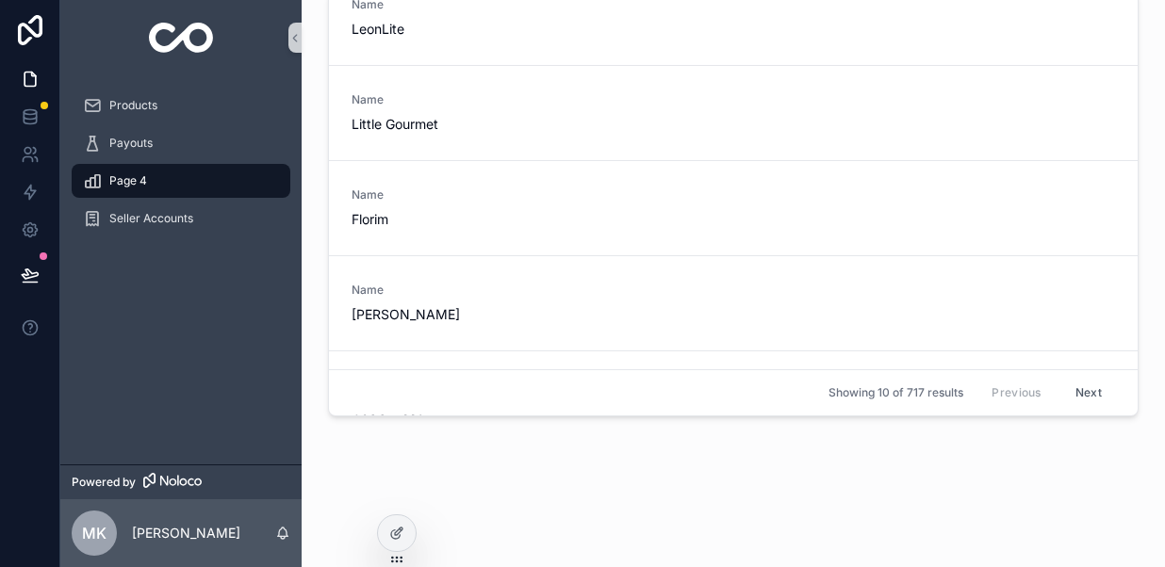
scroll to position [297, 0]
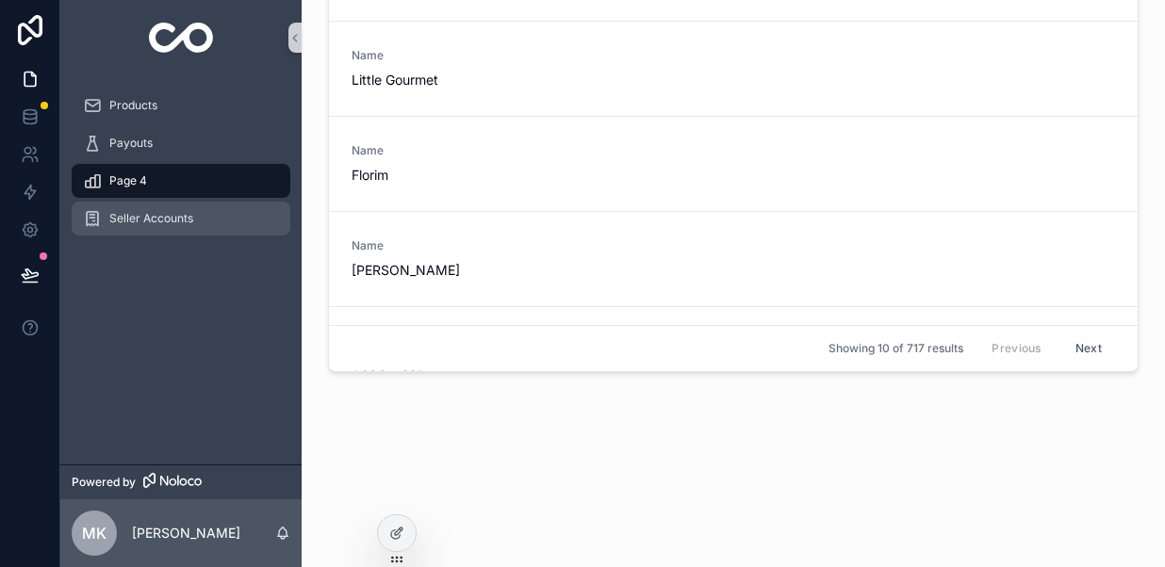
click at [164, 215] on span "Seller Accounts" at bounding box center [151, 218] width 84 height 15
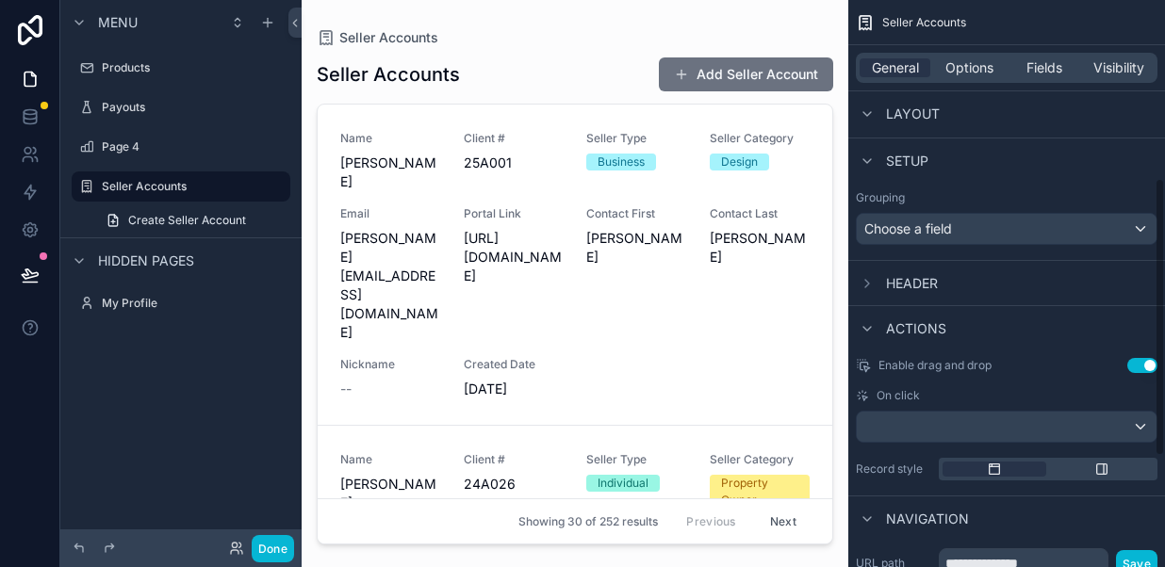
scroll to position [383, 0]
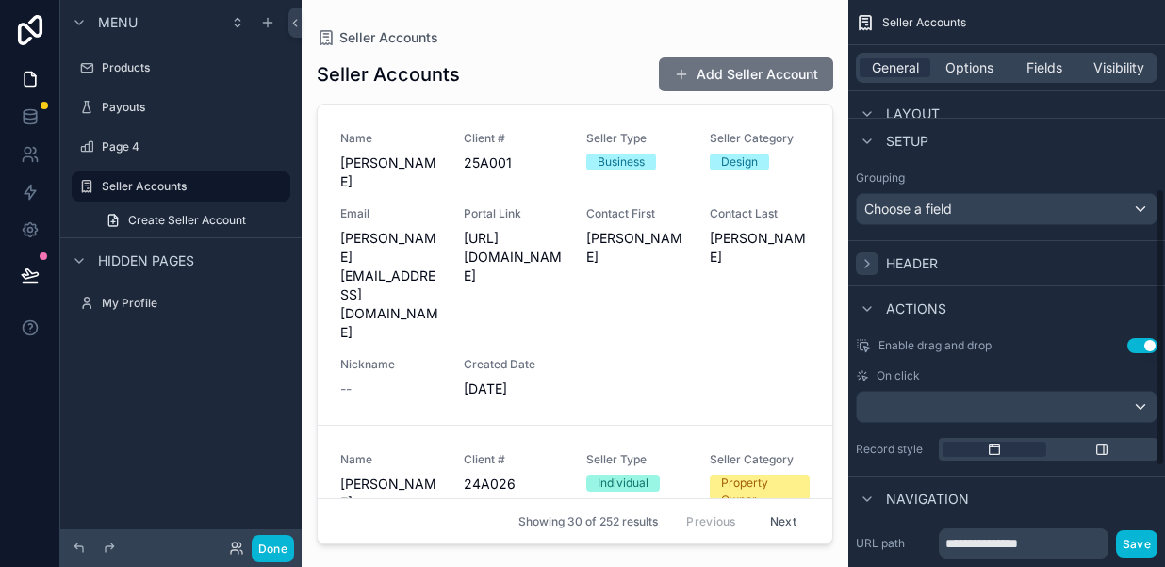
click at [866, 261] on icon "scrollable content" at bounding box center [866, 263] width 15 height 15
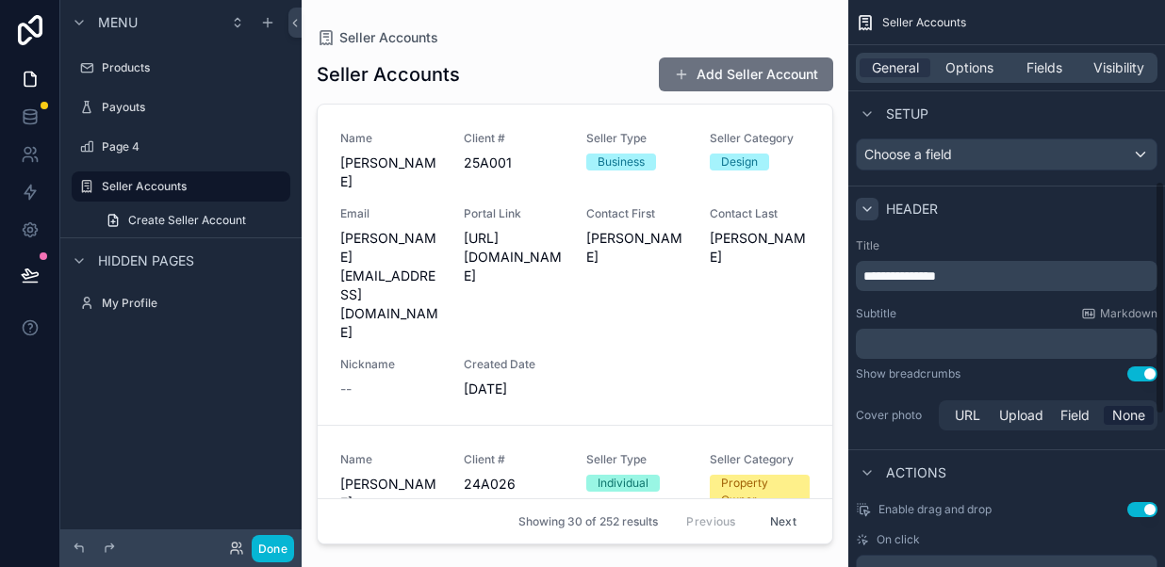
scroll to position [442, 0]
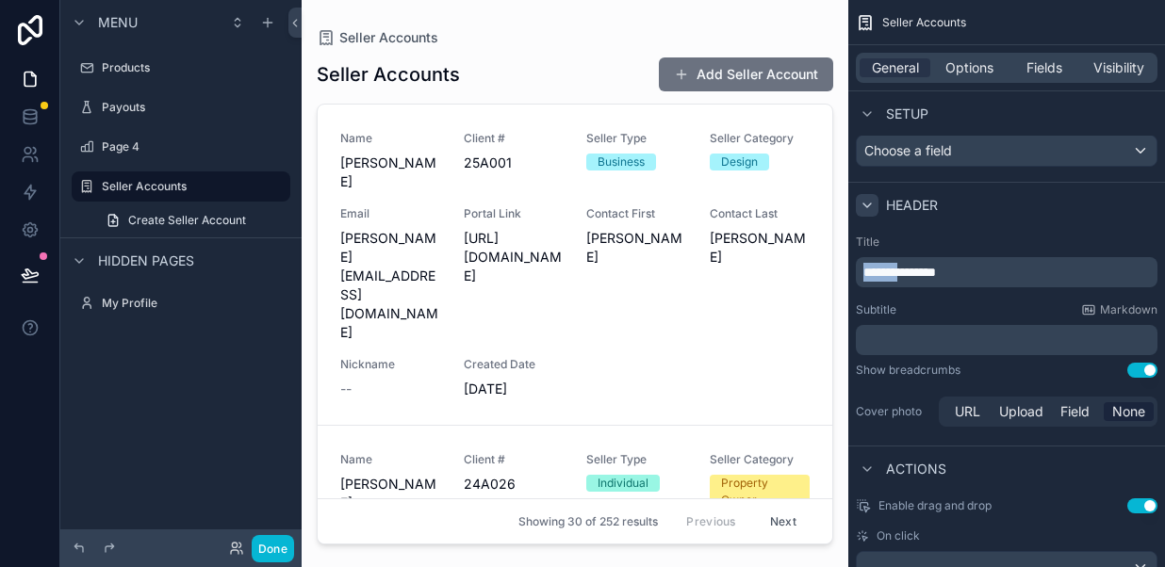
drag, startPoint x: 904, startPoint y: 271, endPoint x: 864, endPoint y: 269, distance: 40.6
click at [864, 269] on span "**********" at bounding box center [899, 272] width 73 height 13
click at [903, 269] on span "********" at bounding box center [883, 272] width 40 height 13
click at [919, 339] on p "﻿" at bounding box center [1008, 340] width 290 height 19
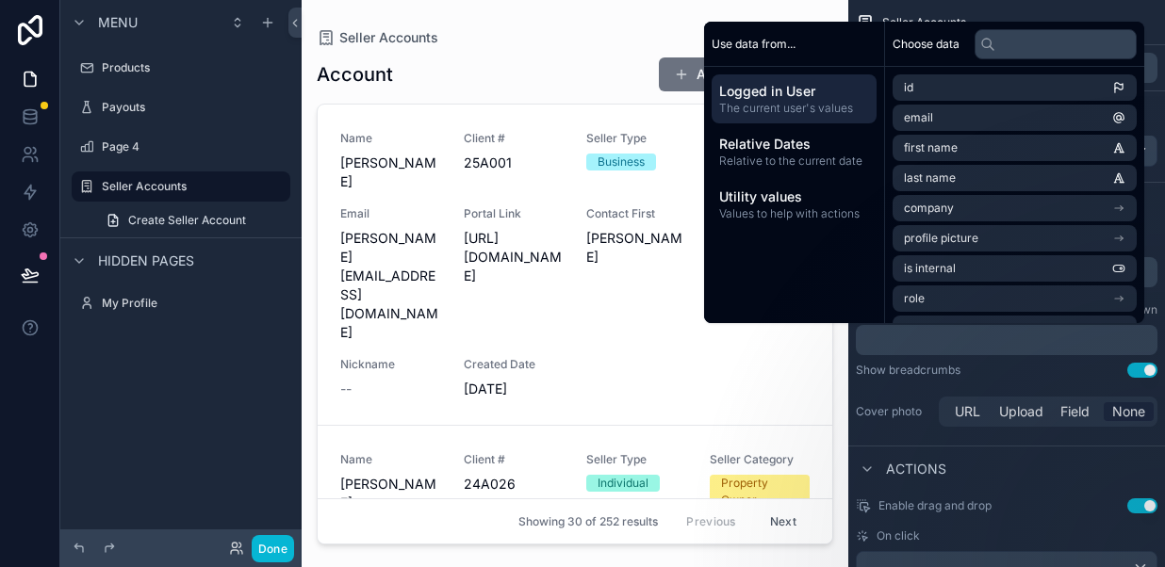
click at [976, 375] on div "Show breadcrumbs Use setting" at bounding box center [1005, 370] width 301 height 15
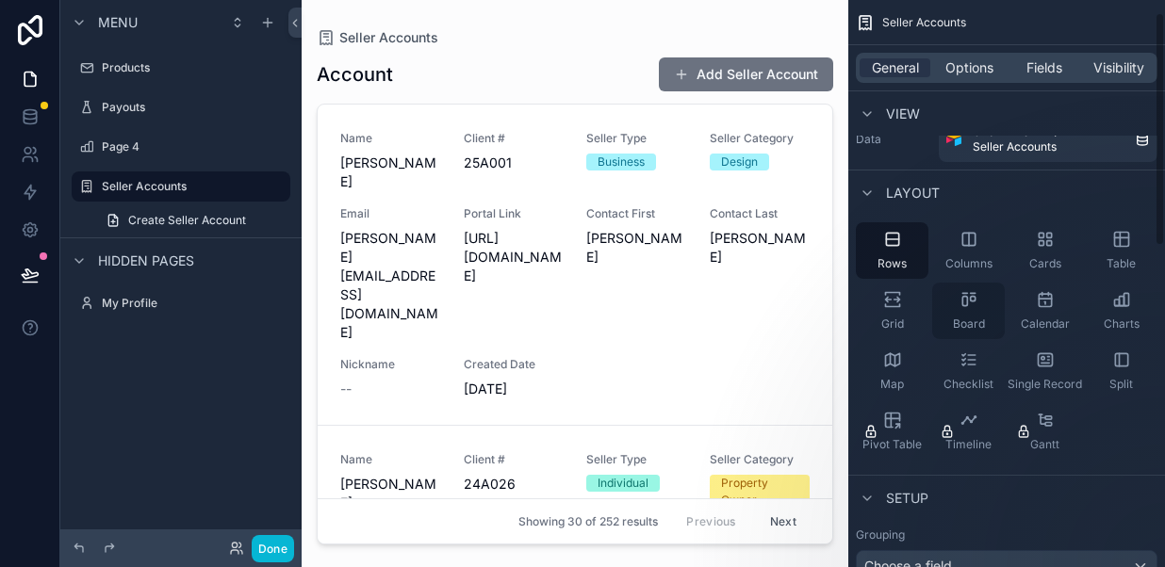
scroll to position [32, 0]
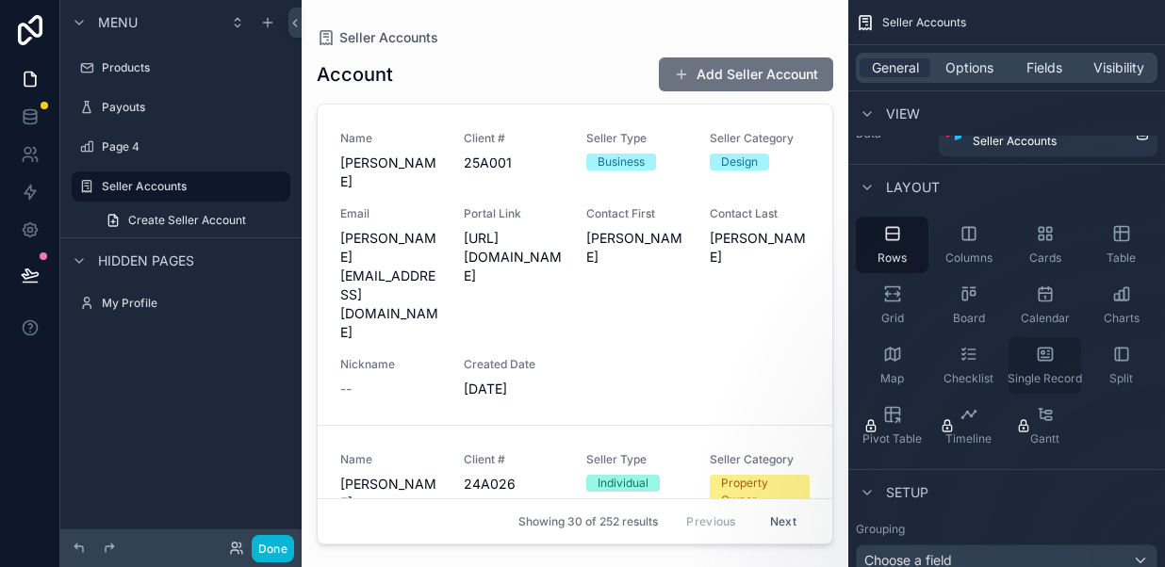
click at [1040, 352] on icon "scrollable content" at bounding box center [1041, 352] width 3 height 3
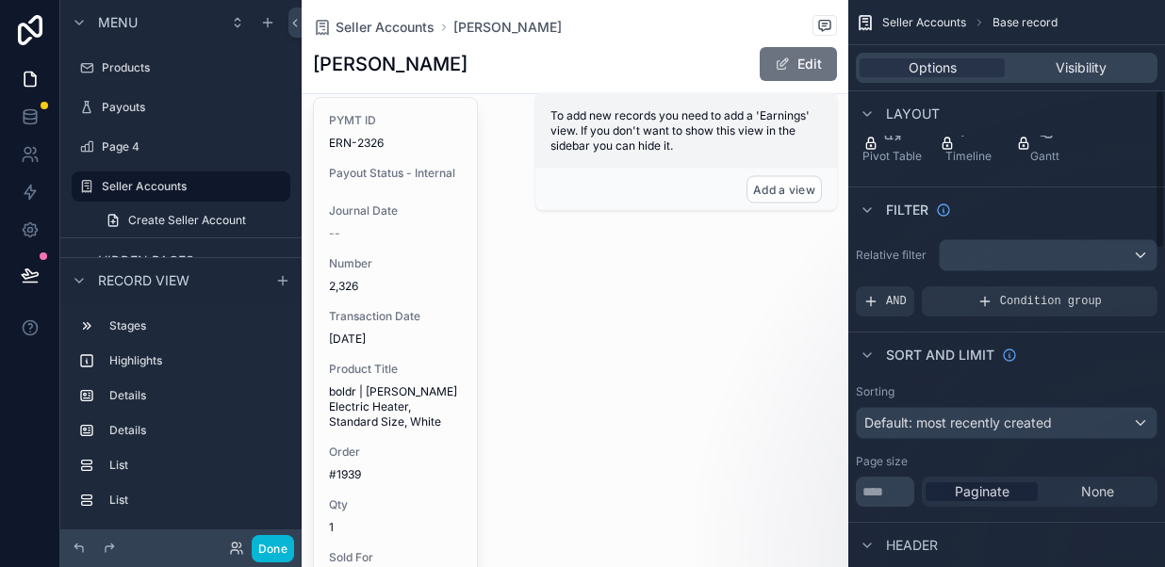
scroll to position [318, 0]
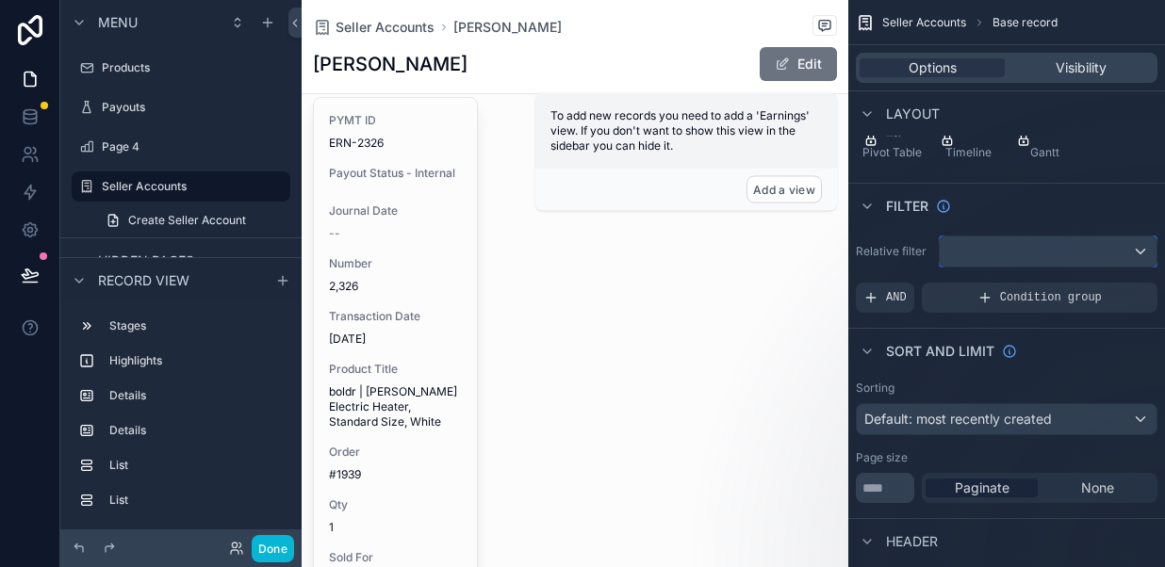
click at [995, 248] on div "scrollable content" at bounding box center [1047, 251] width 217 height 30
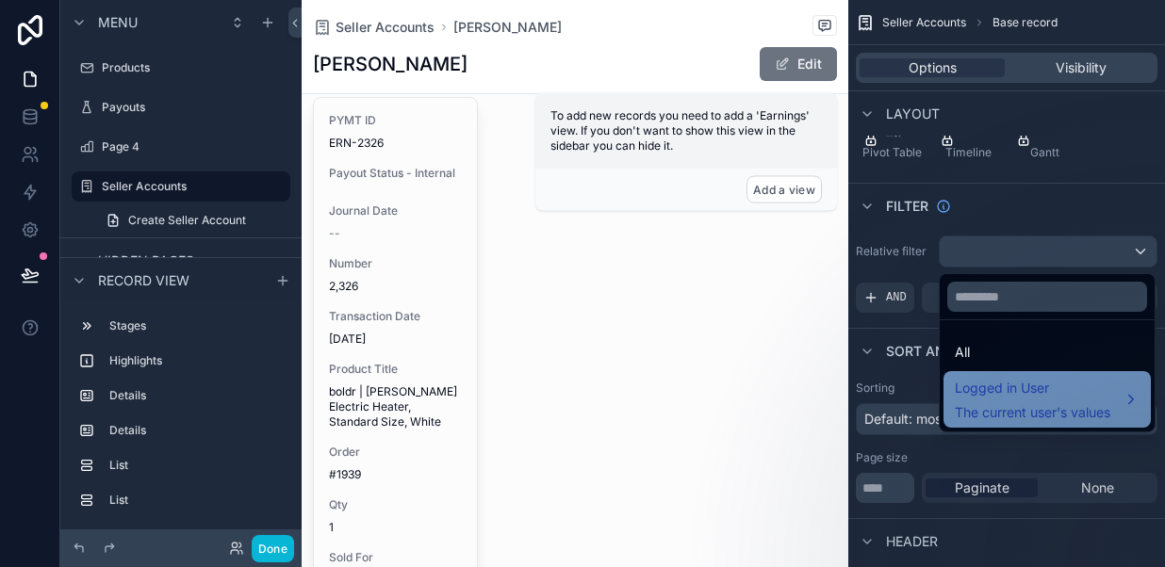
click at [1000, 385] on span "Logged in User" at bounding box center [1031, 388] width 155 height 23
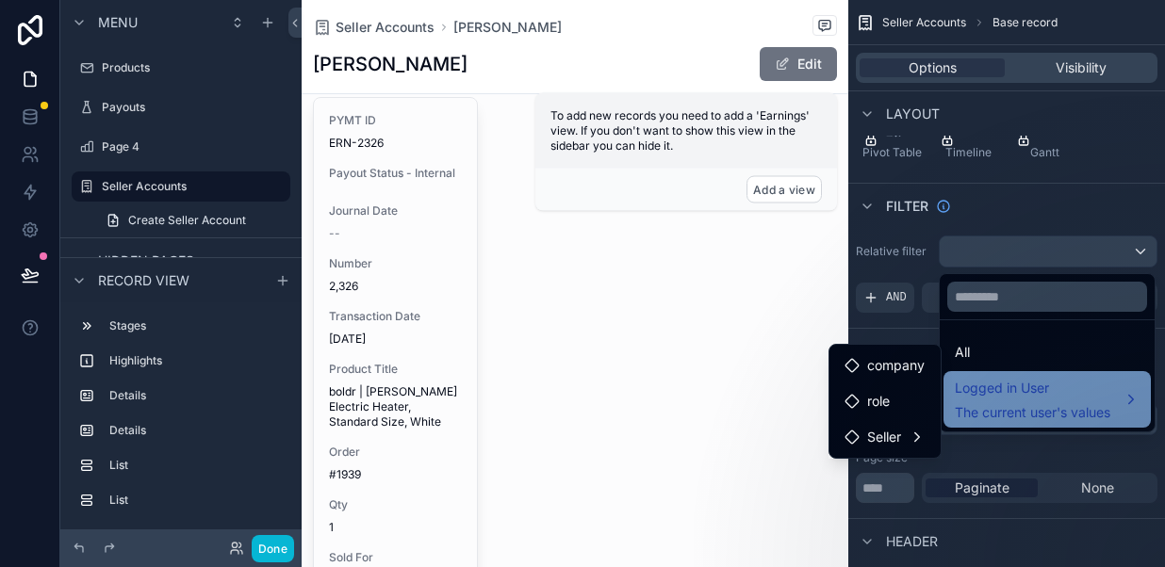
click at [991, 393] on span "Logged in User" at bounding box center [1031, 388] width 155 height 23
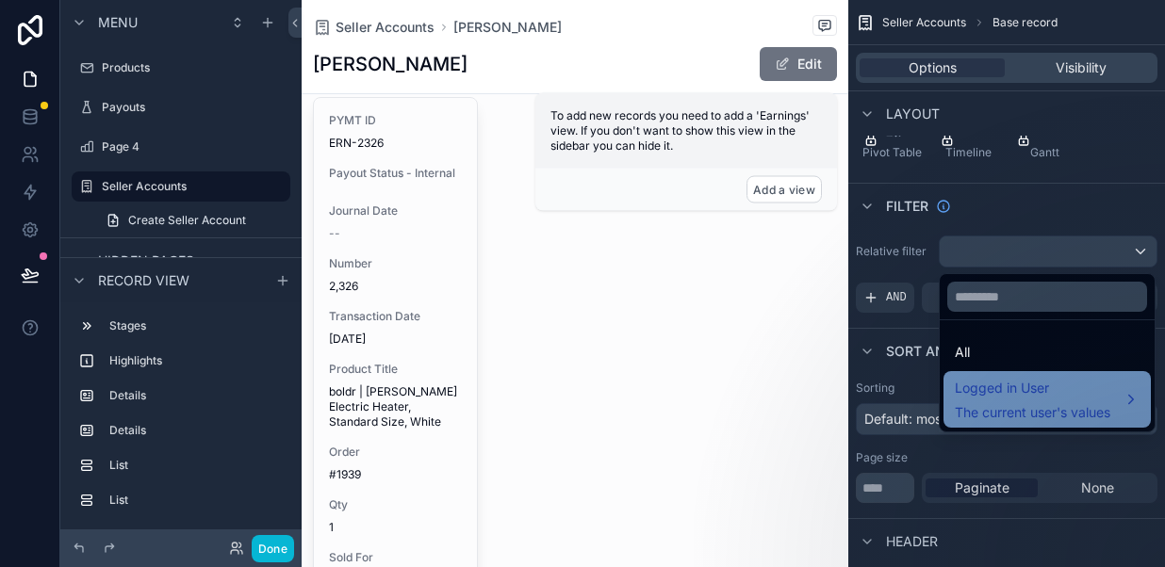
click at [987, 397] on span "Logged in User" at bounding box center [1031, 388] width 155 height 23
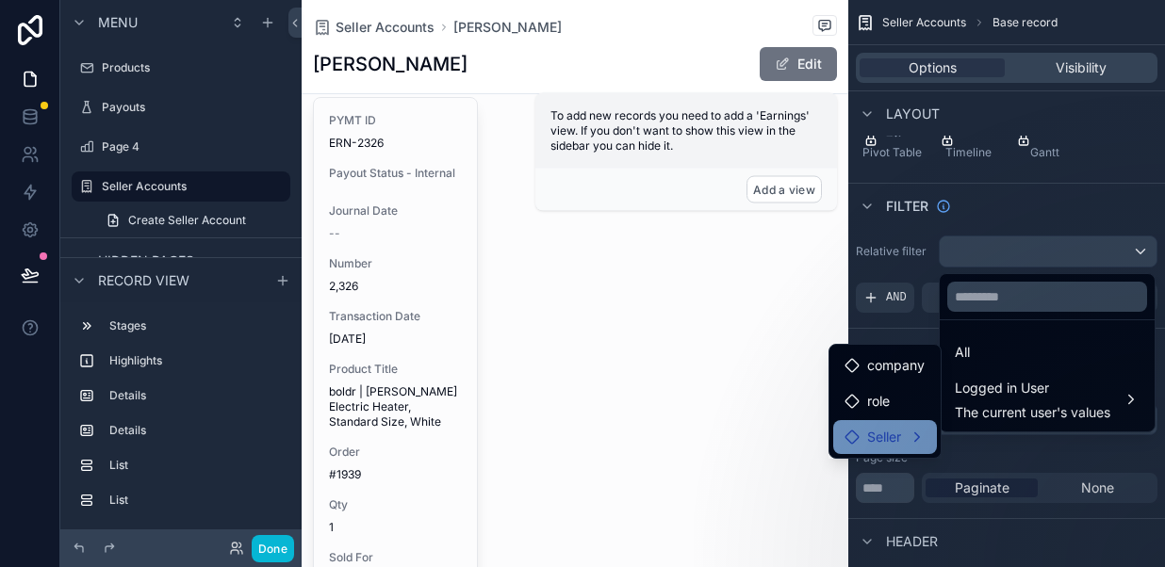
click at [875, 423] on div "Seller" at bounding box center [885, 437] width 104 height 34
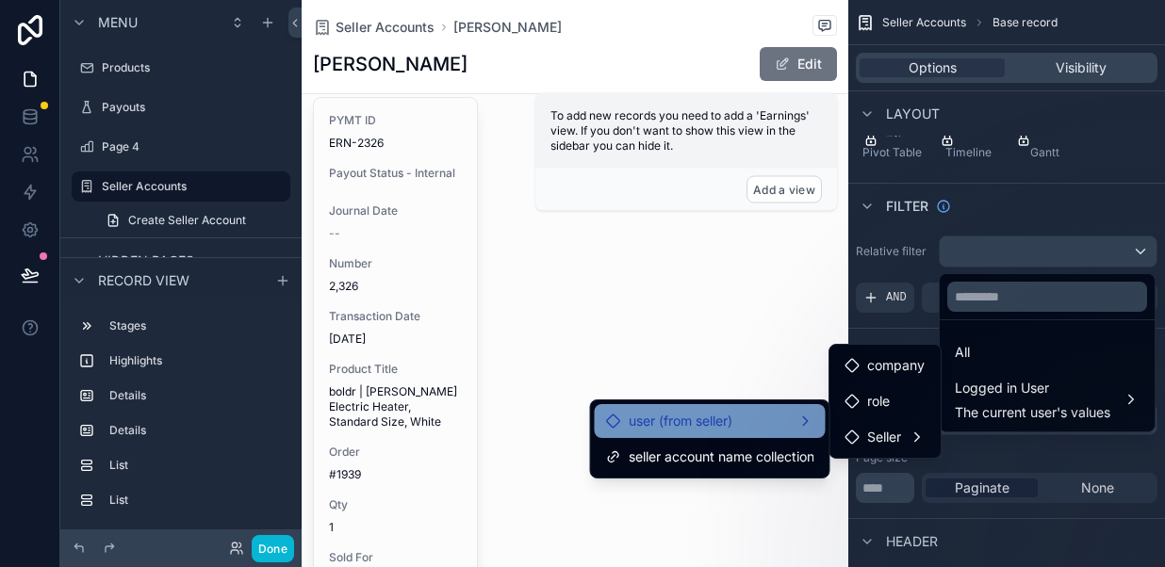
click at [741, 415] on div "user (from seller)" at bounding box center [710, 421] width 208 height 23
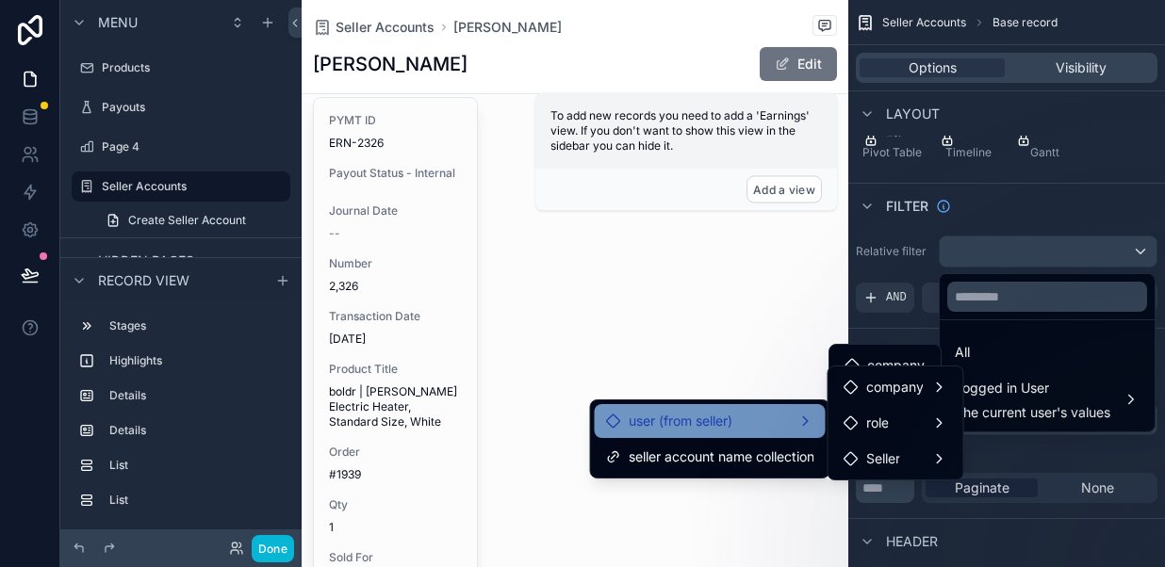
click at [741, 415] on div "user (from seller)" at bounding box center [710, 421] width 208 height 23
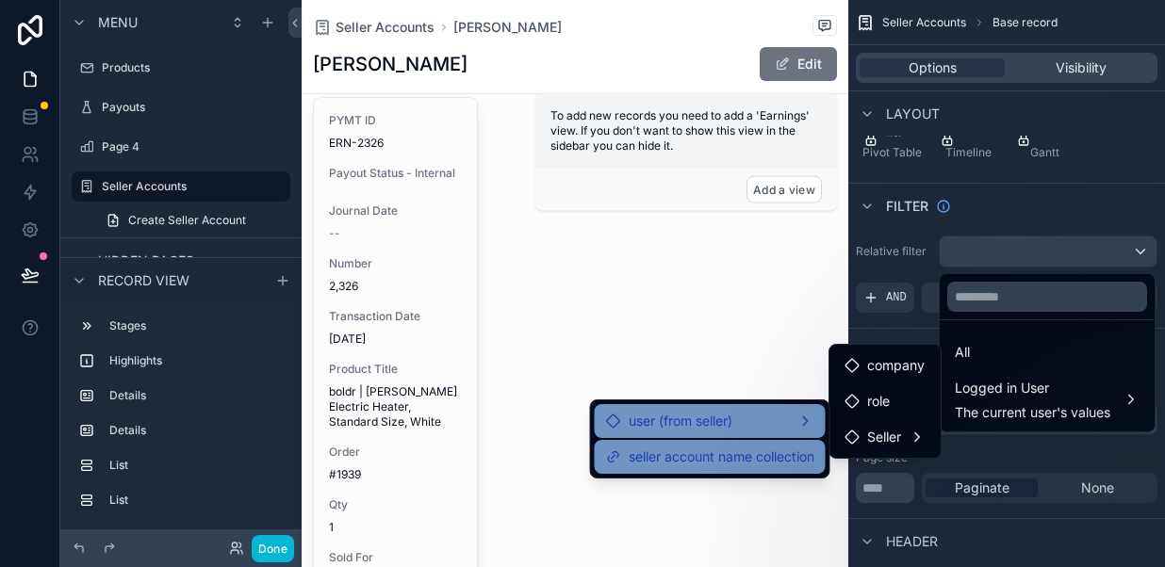
click at [735, 459] on span "seller account name collection" at bounding box center [721, 457] width 186 height 23
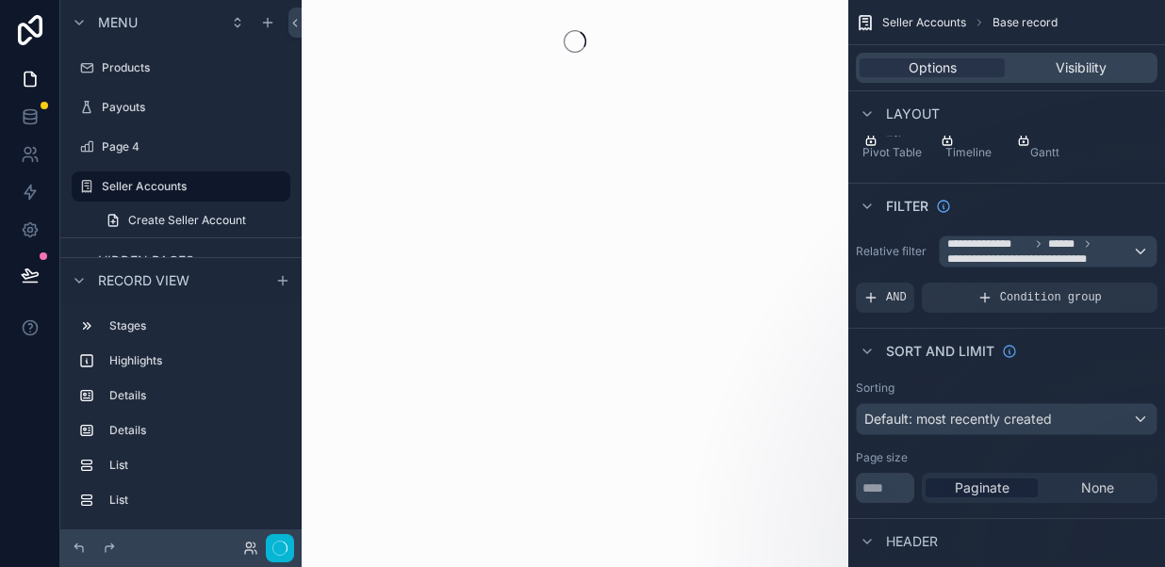
scroll to position [0, 0]
click at [1137, 251] on div "**********" at bounding box center [1047, 251] width 217 height 30
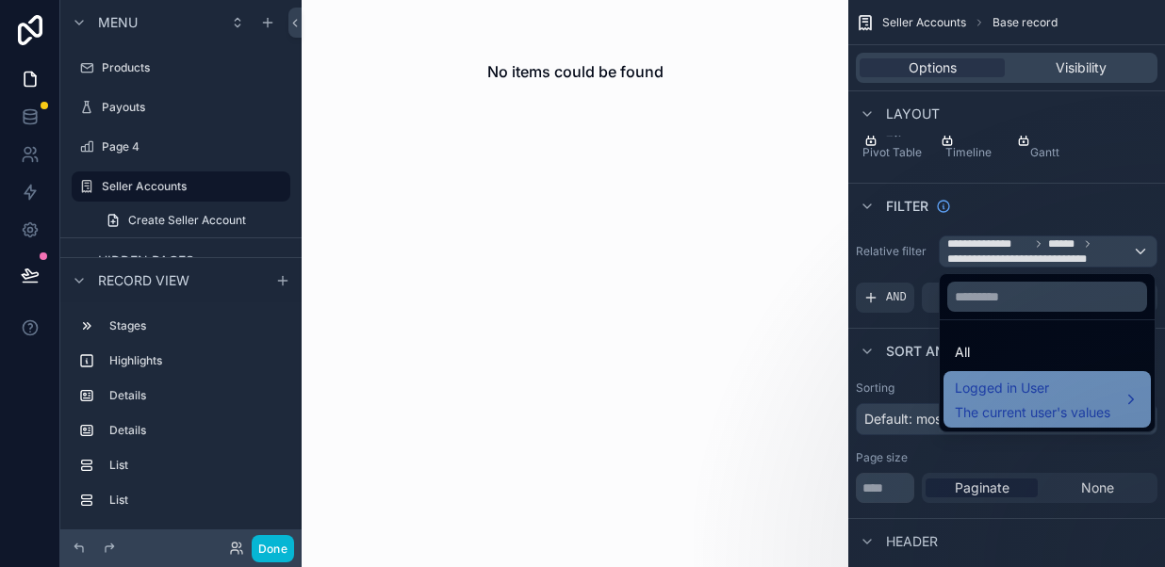
click at [1039, 400] on div "Logged in User The current user's values" at bounding box center [1031, 399] width 155 height 45
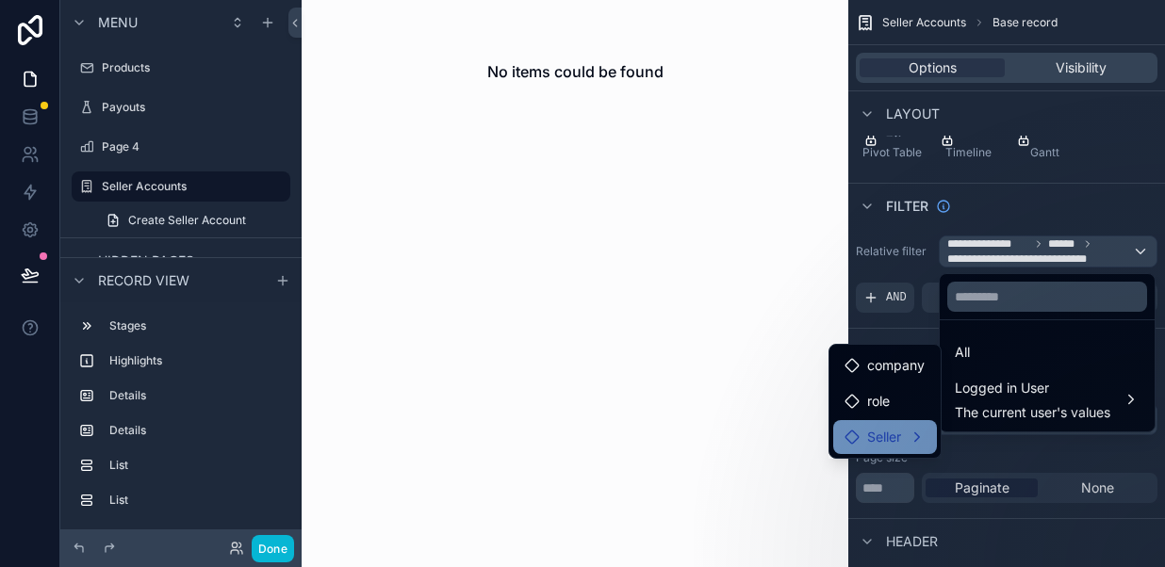
click at [890, 420] on div "Seller" at bounding box center [885, 437] width 104 height 34
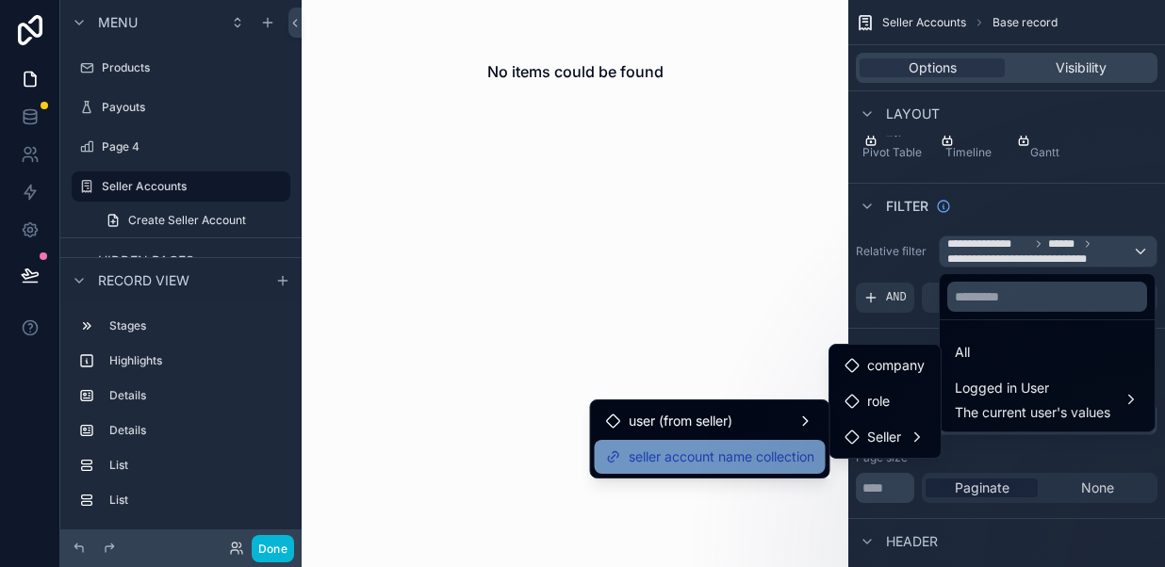
click at [775, 449] on span "seller account name collection" at bounding box center [721, 457] width 186 height 23
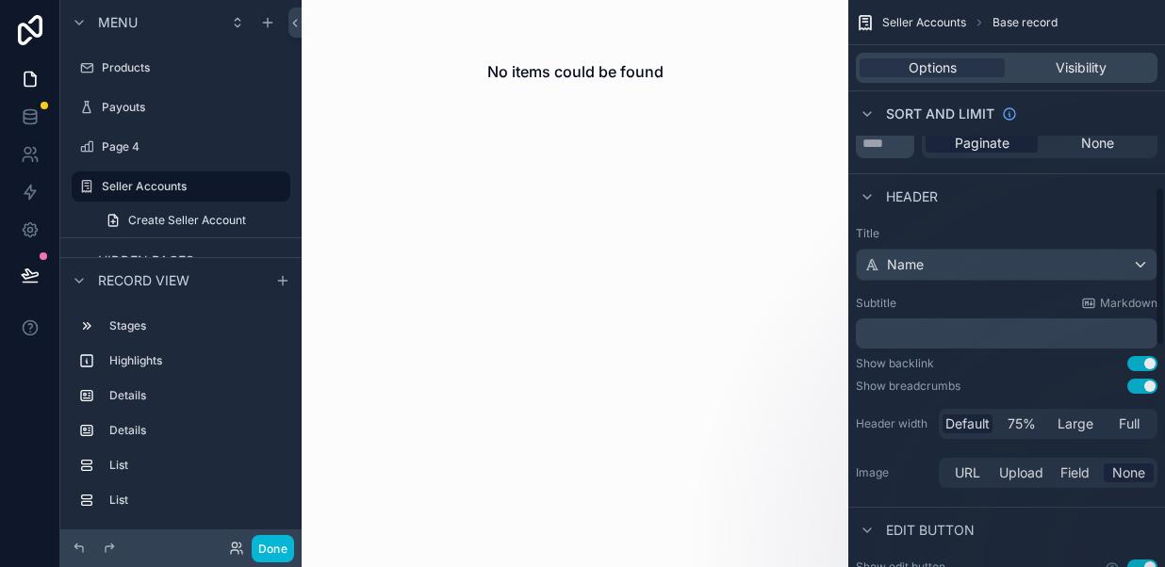
scroll to position [667, 0]
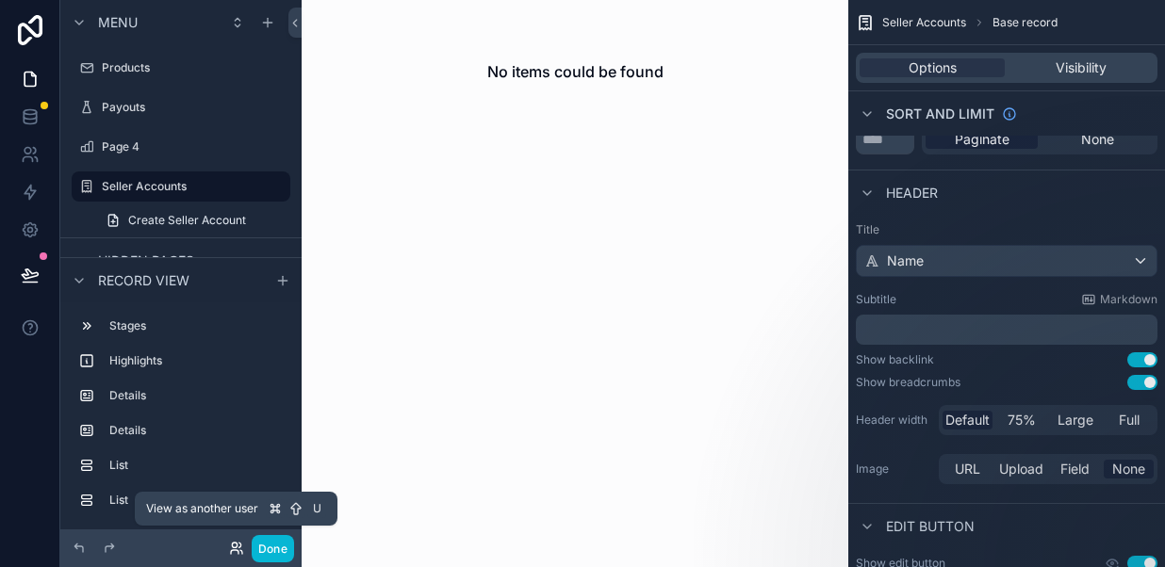
click at [236, 547] on icon at bounding box center [236, 548] width 15 height 15
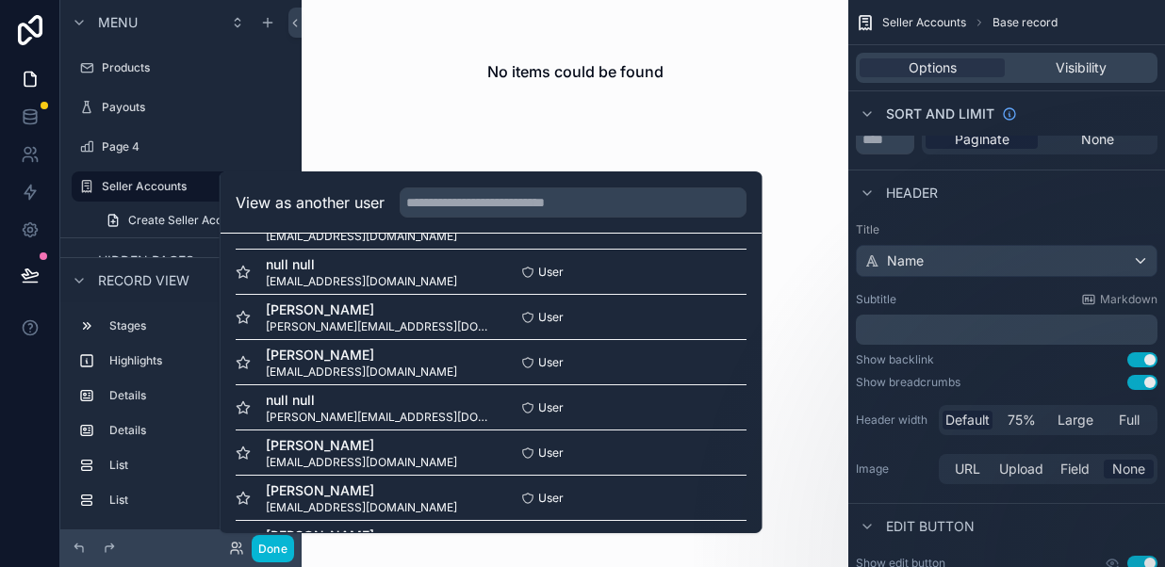
scroll to position [453, 0]
click at [714, 313] on button "Select" at bounding box center [721, 315] width 49 height 27
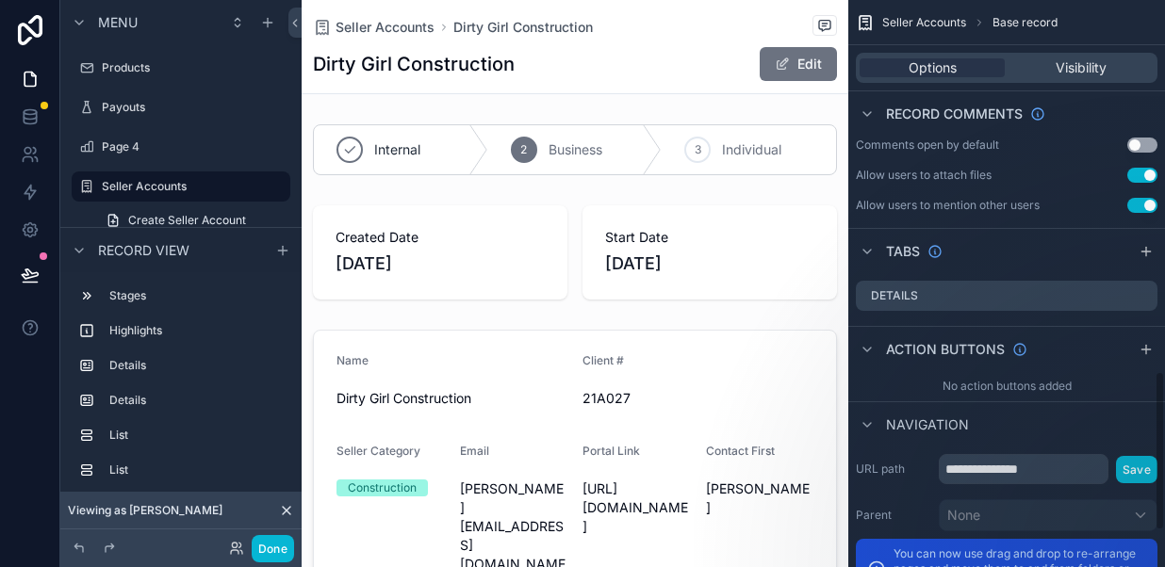
scroll to position [1322, 0]
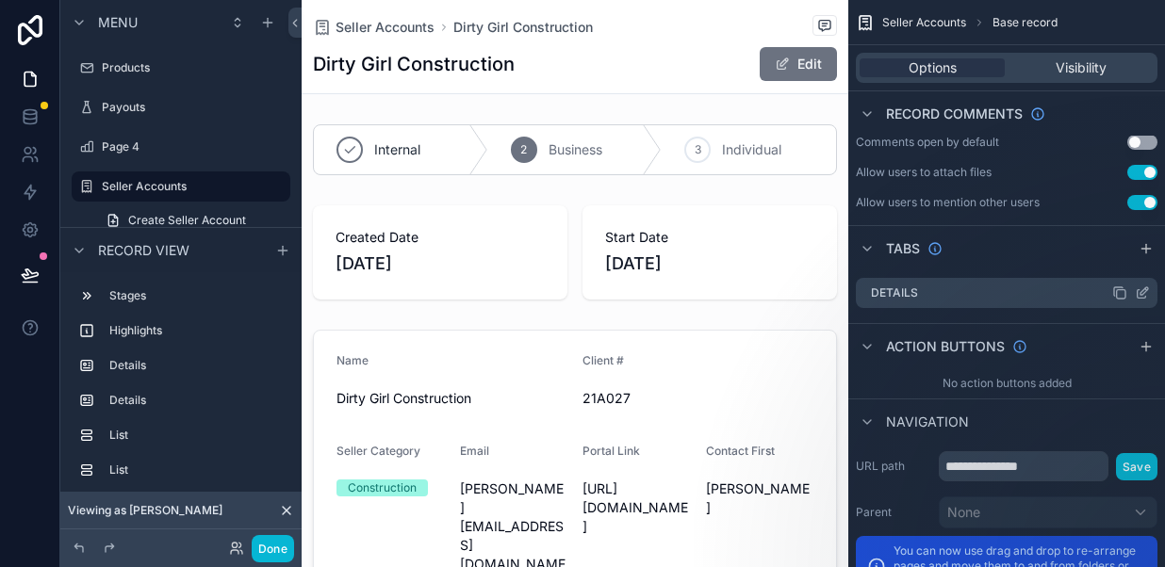
click at [1019, 301] on div "Details" at bounding box center [1005, 293] width 301 height 30
click at [1140, 293] on icon "scrollable content" at bounding box center [1144, 291] width 8 height 8
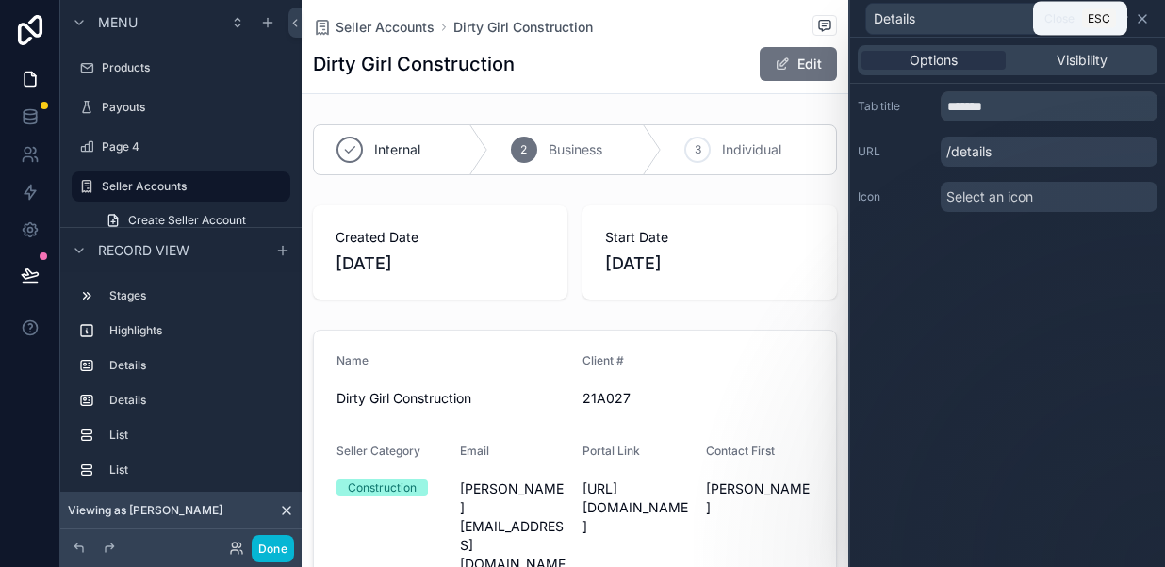
click at [1145, 21] on icon at bounding box center [1142, 19] width 8 height 8
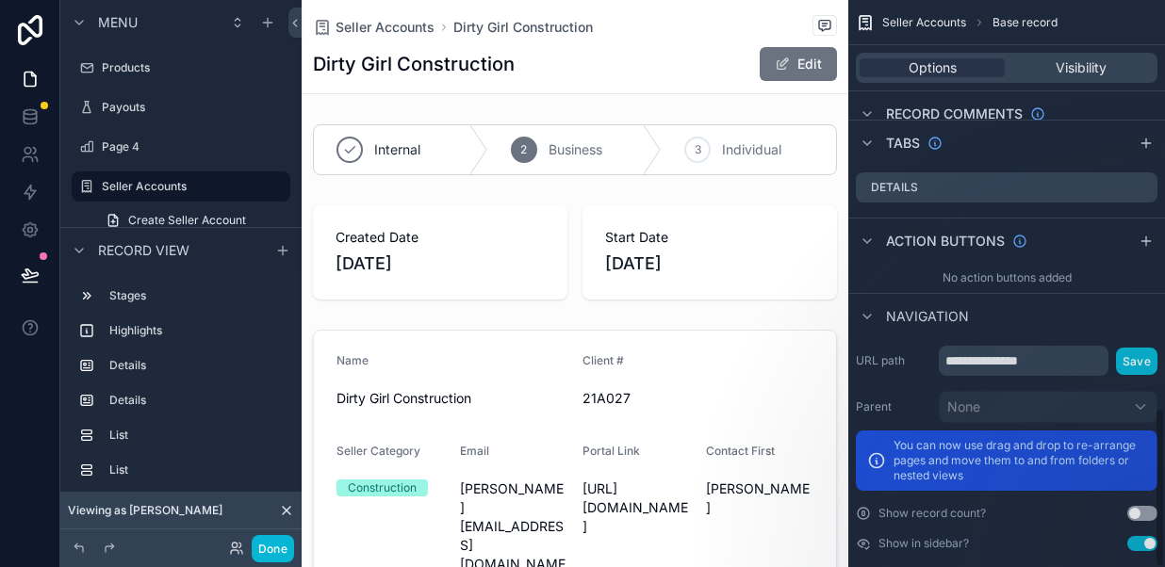
scroll to position [1449, 0]
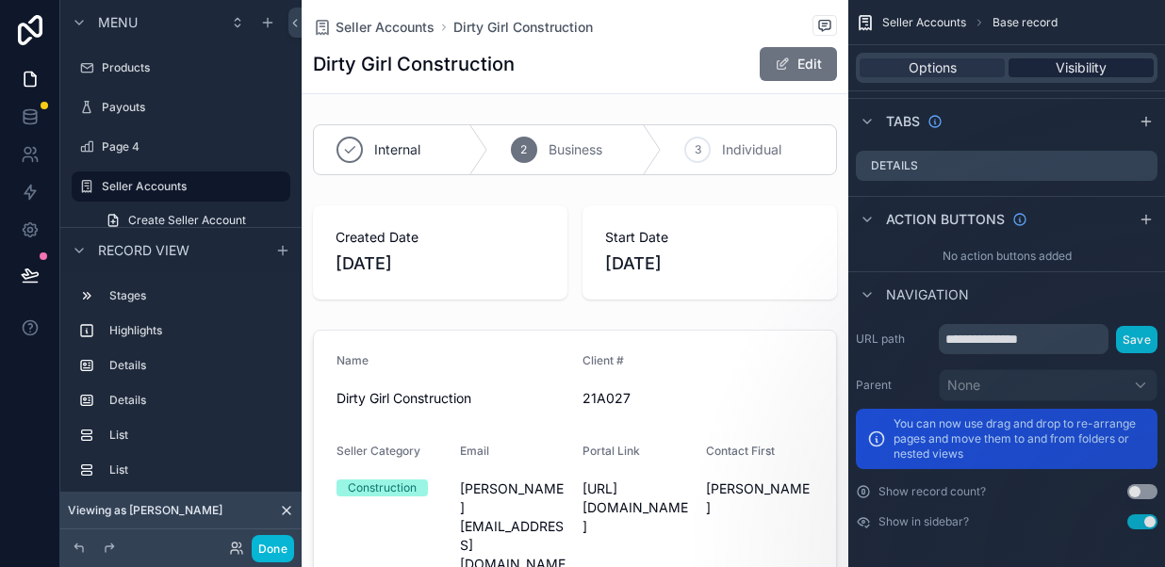
click at [1067, 66] on span "Visibility" at bounding box center [1080, 67] width 51 height 19
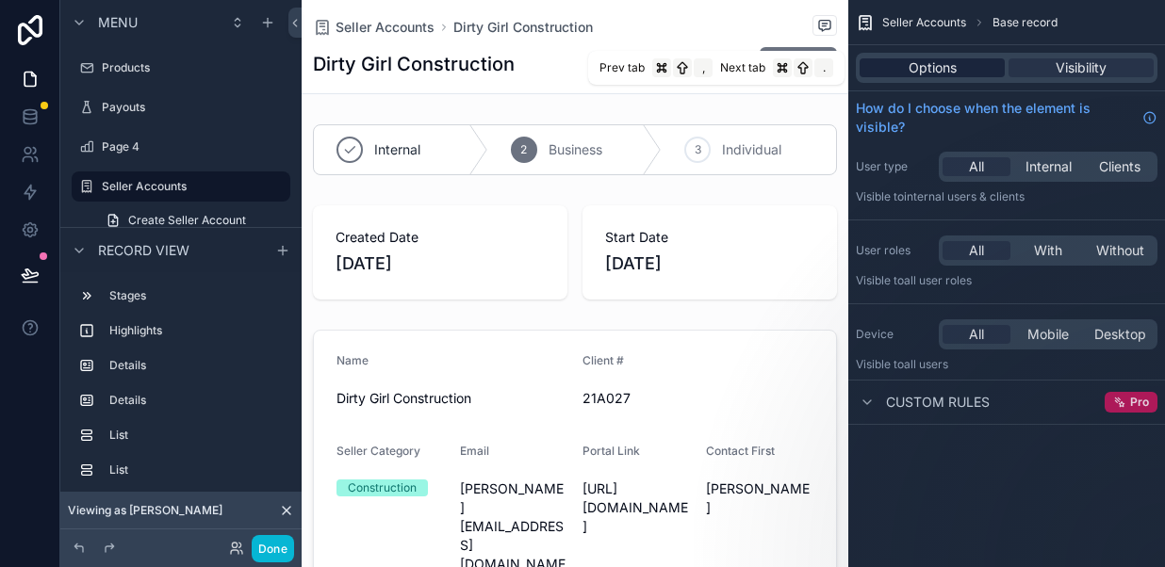
click at [949, 60] on span "Options" at bounding box center [932, 67] width 48 height 19
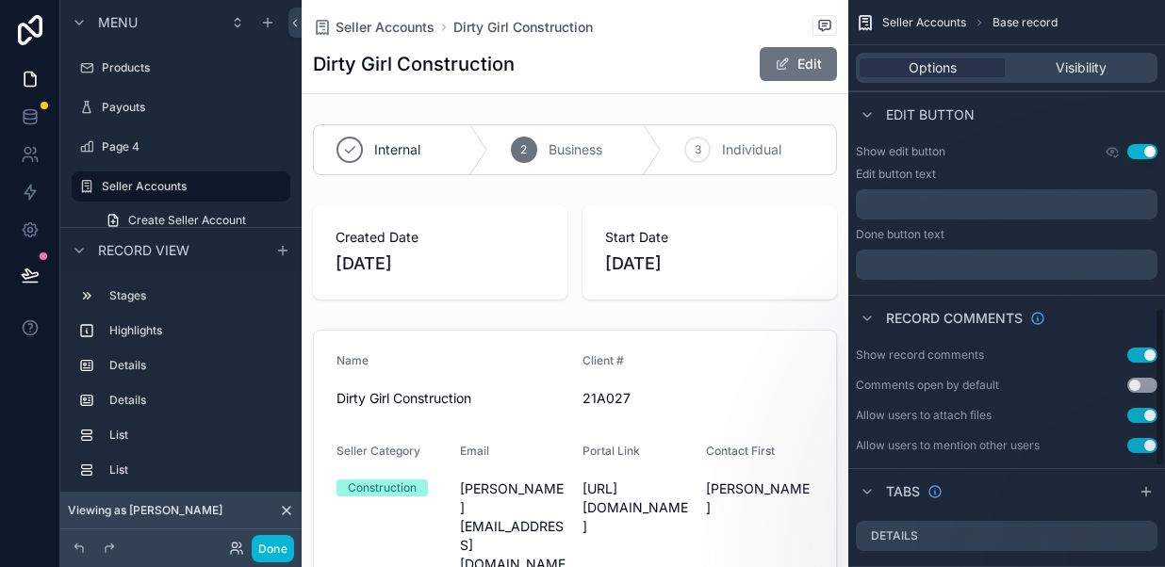
scroll to position [1091, 0]
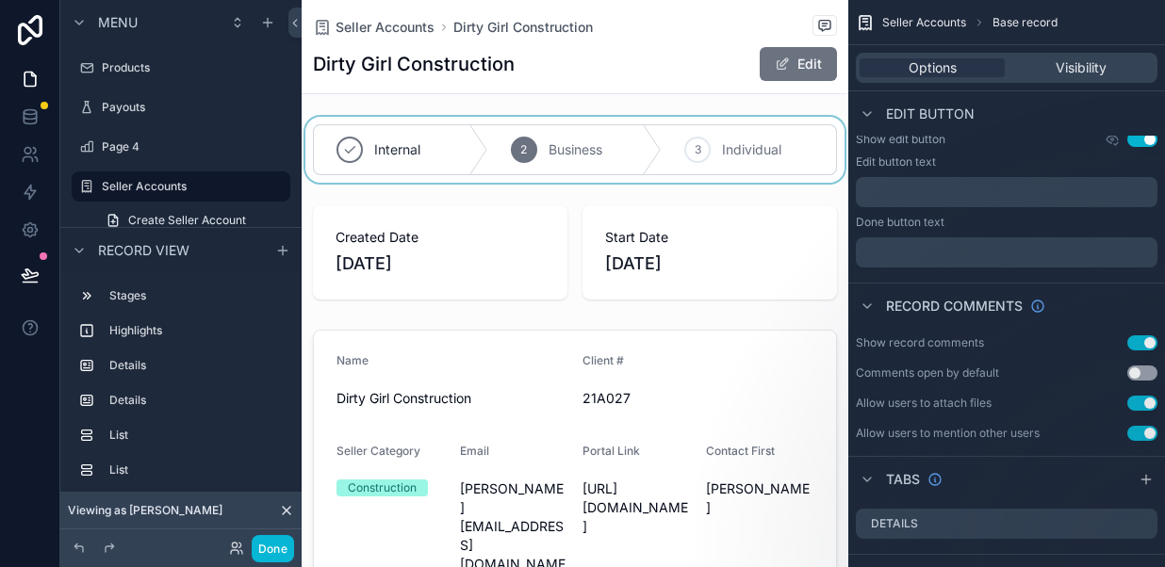
click at [463, 139] on div "scrollable content" at bounding box center [574, 150] width 546 height 66
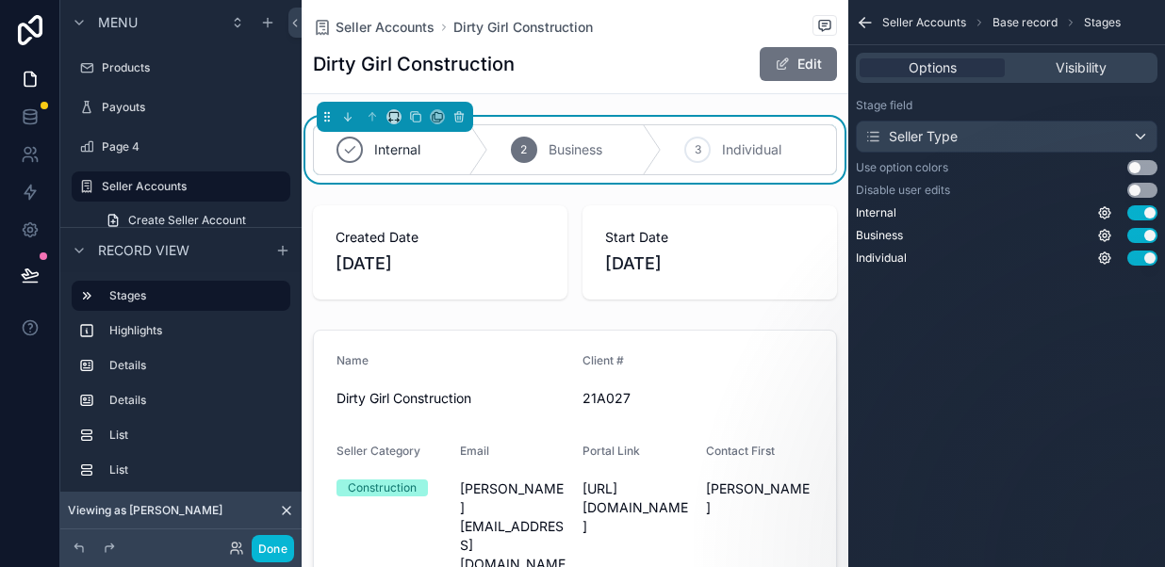
scroll to position [0, 0]
click at [455, 116] on icon "scrollable content" at bounding box center [458, 116] width 13 height 13
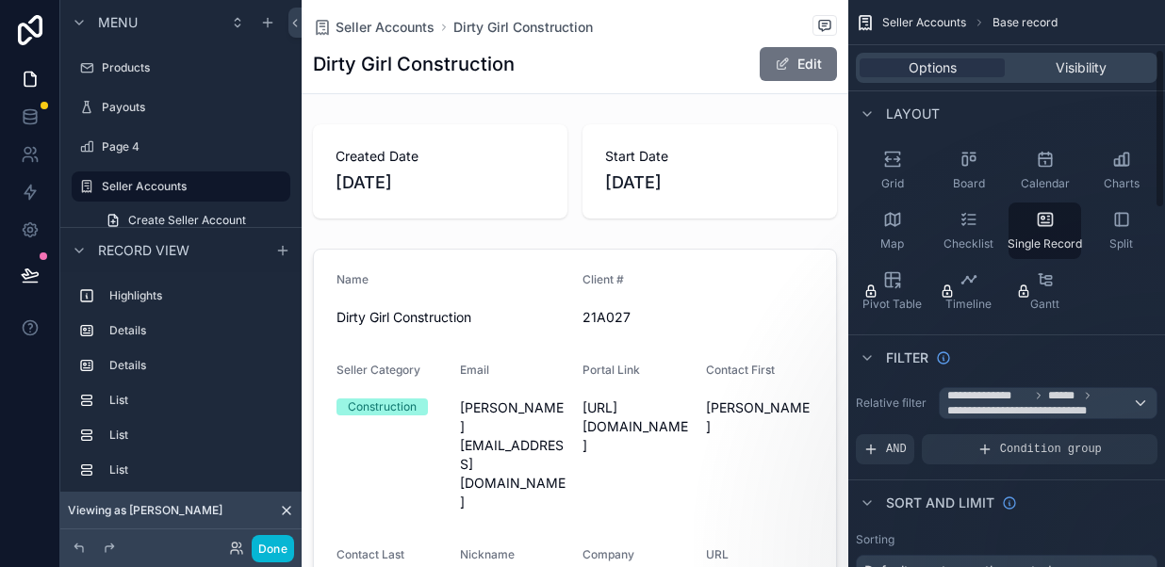
scroll to position [176, 0]
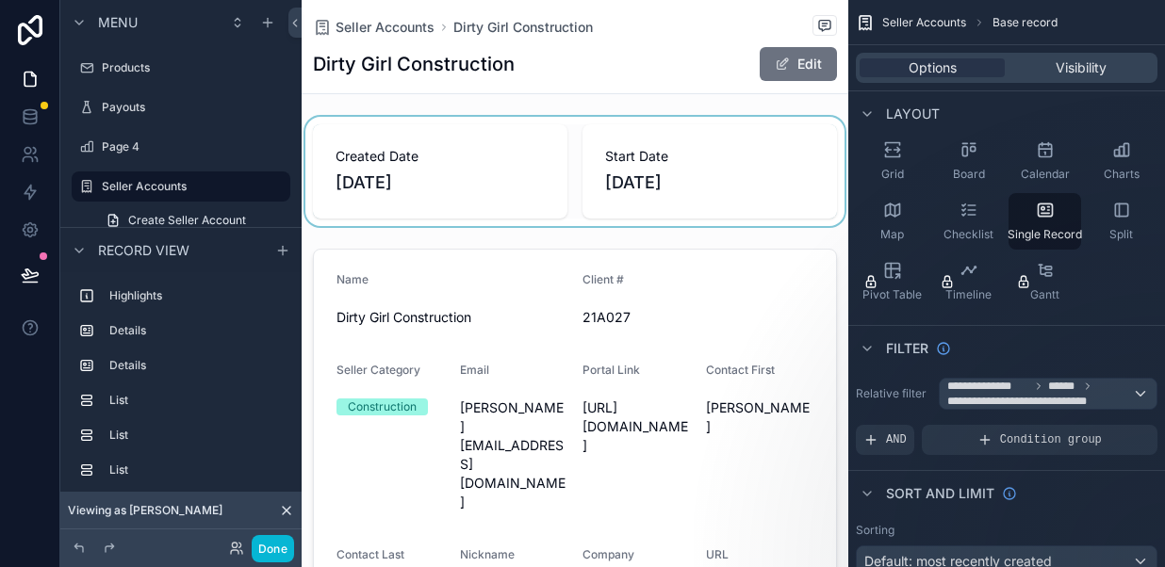
click at [692, 190] on div "scrollable content" at bounding box center [574, 171] width 546 height 109
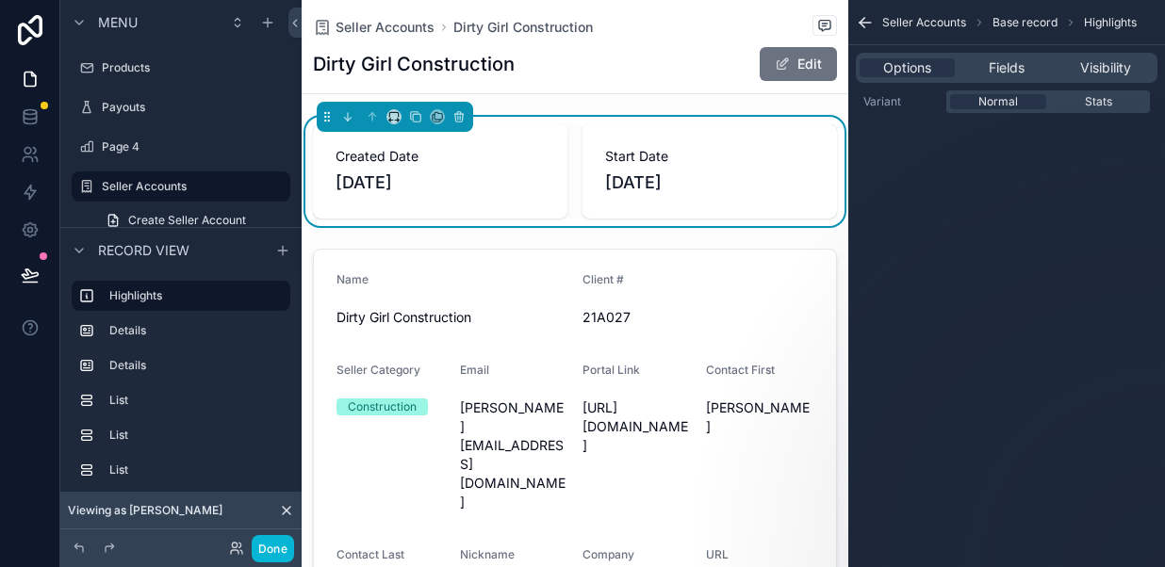
scroll to position [0, 0]
click at [463, 116] on icon "scrollable content" at bounding box center [458, 116] width 13 height 13
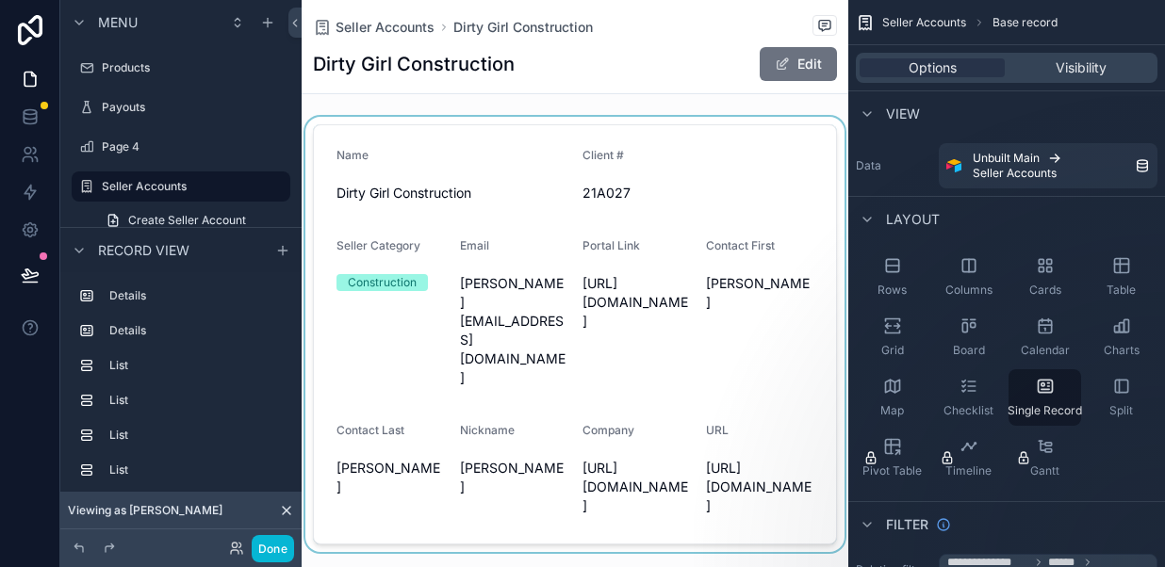
click at [741, 178] on div "scrollable content" at bounding box center [574, 334] width 546 height 435
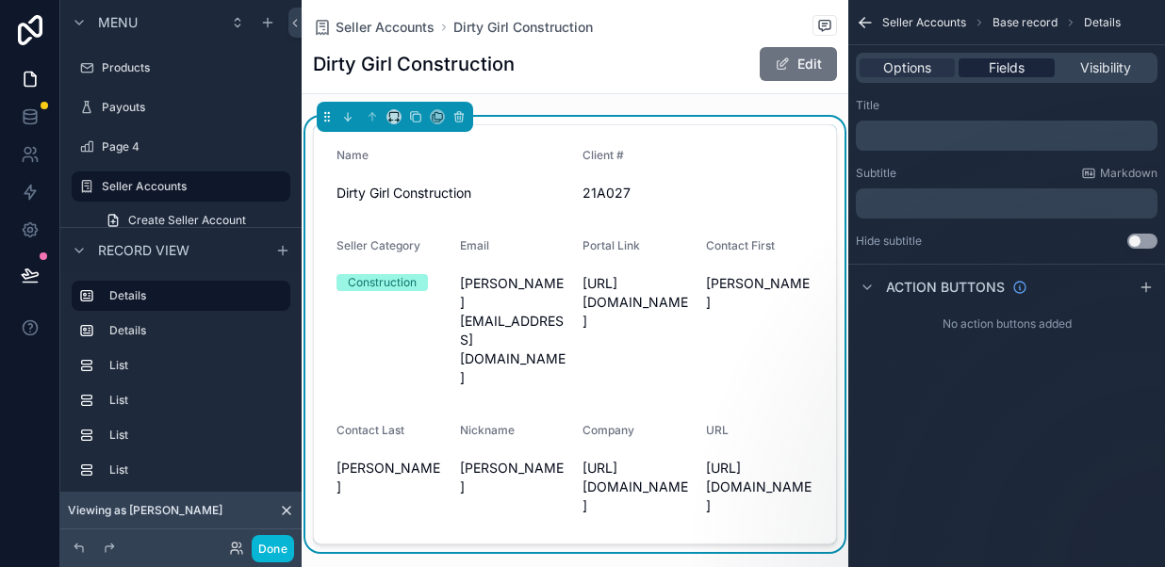
click at [995, 68] on span "Fields" at bounding box center [1006, 67] width 36 height 19
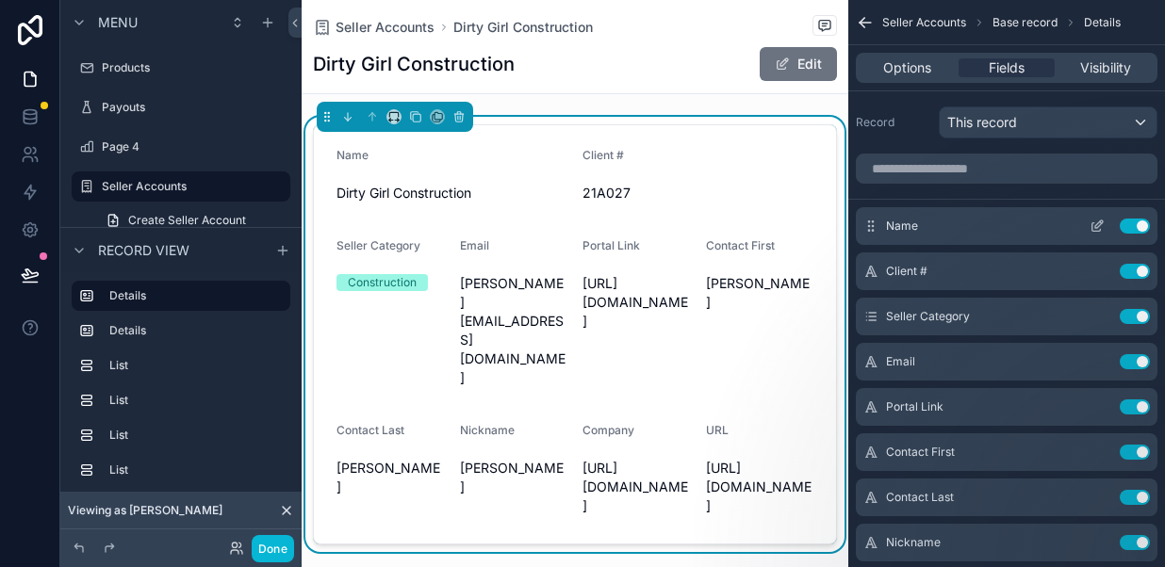
click at [1138, 231] on button "Use setting" at bounding box center [1134, 226] width 30 height 15
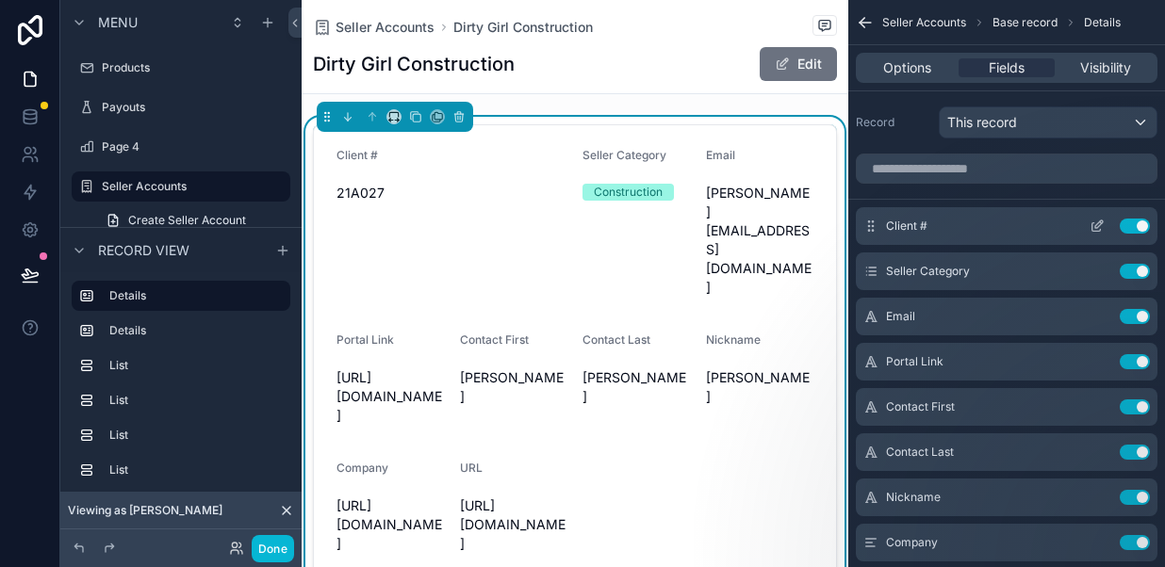
click at [1138, 230] on button "Use setting" at bounding box center [1134, 226] width 30 height 15
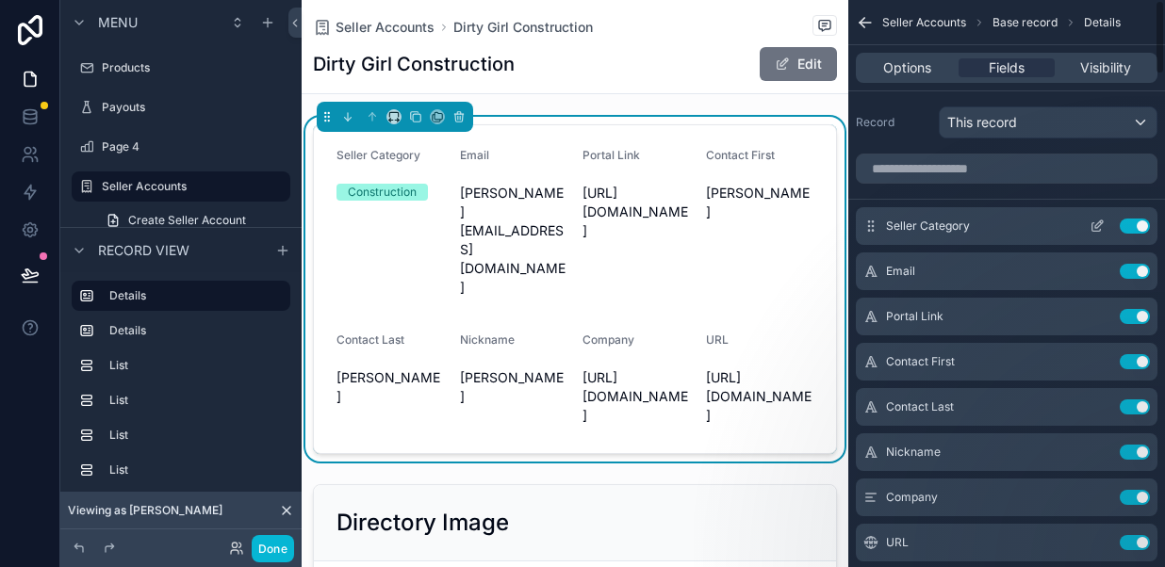
click at [1138, 235] on div "Seller Category Use setting" at bounding box center [1005, 226] width 301 height 38
click at [1139, 226] on button "Use setting" at bounding box center [1134, 226] width 30 height 15
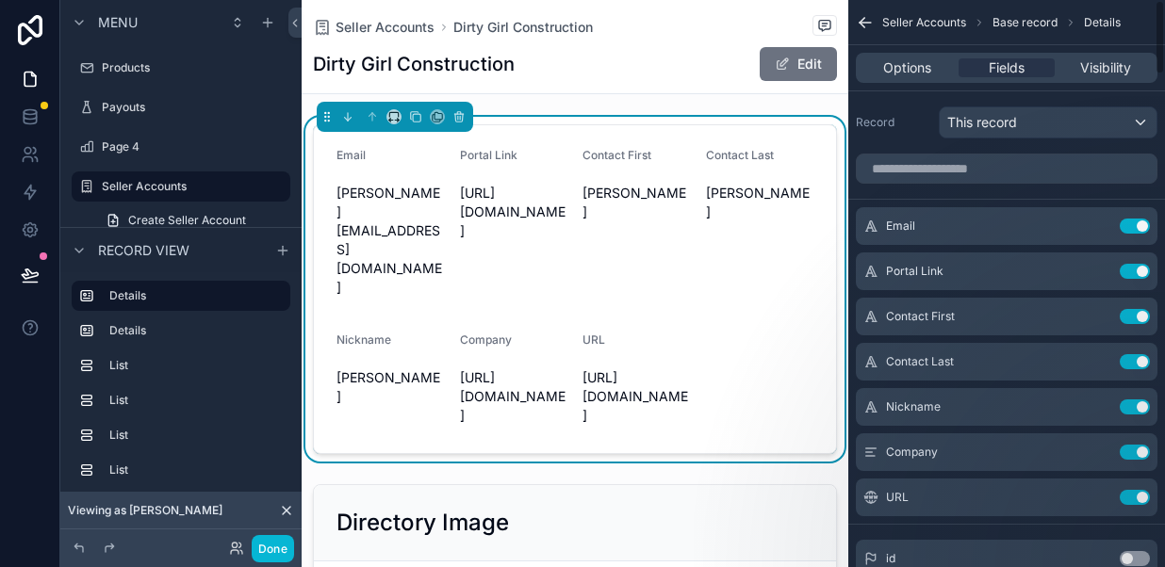
click at [1139, 226] on button "Use setting" at bounding box center [1134, 226] width 30 height 15
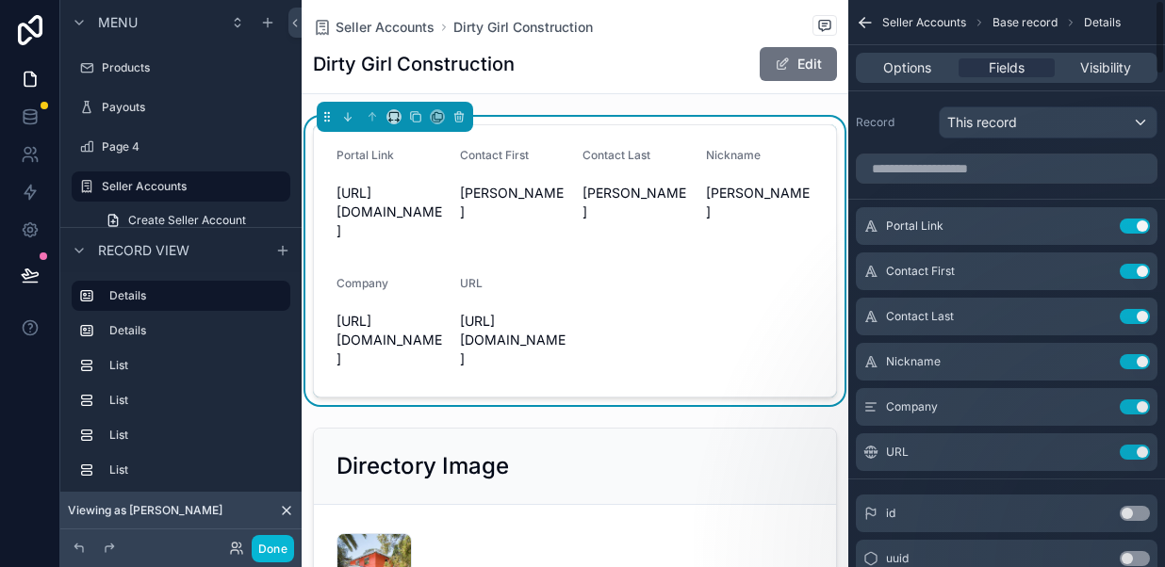
click at [1139, 226] on button "Use setting" at bounding box center [1134, 226] width 30 height 15
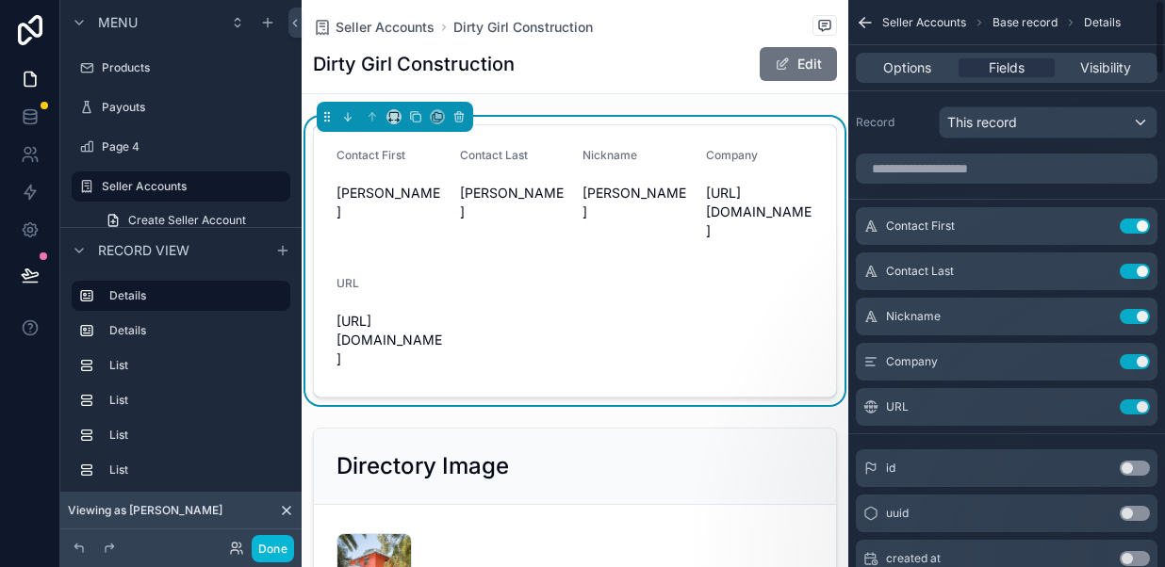
click at [1139, 226] on button "Use setting" at bounding box center [1134, 226] width 30 height 15
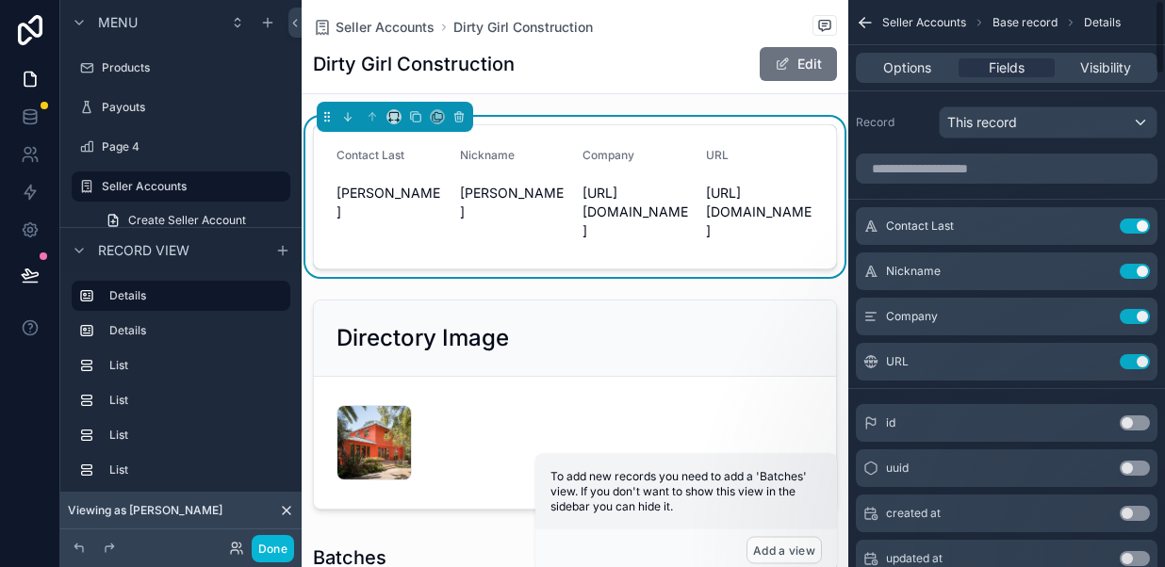
click at [1139, 226] on button "Use setting" at bounding box center [1134, 226] width 30 height 15
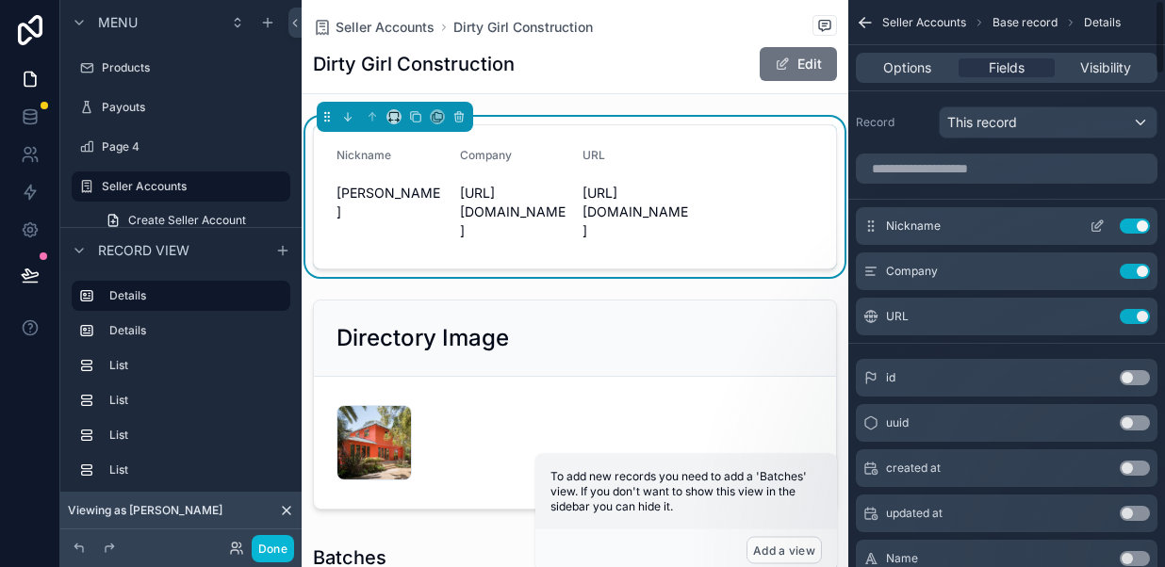
click at [1139, 226] on button "Use setting" at bounding box center [1134, 226] width 30 height 15
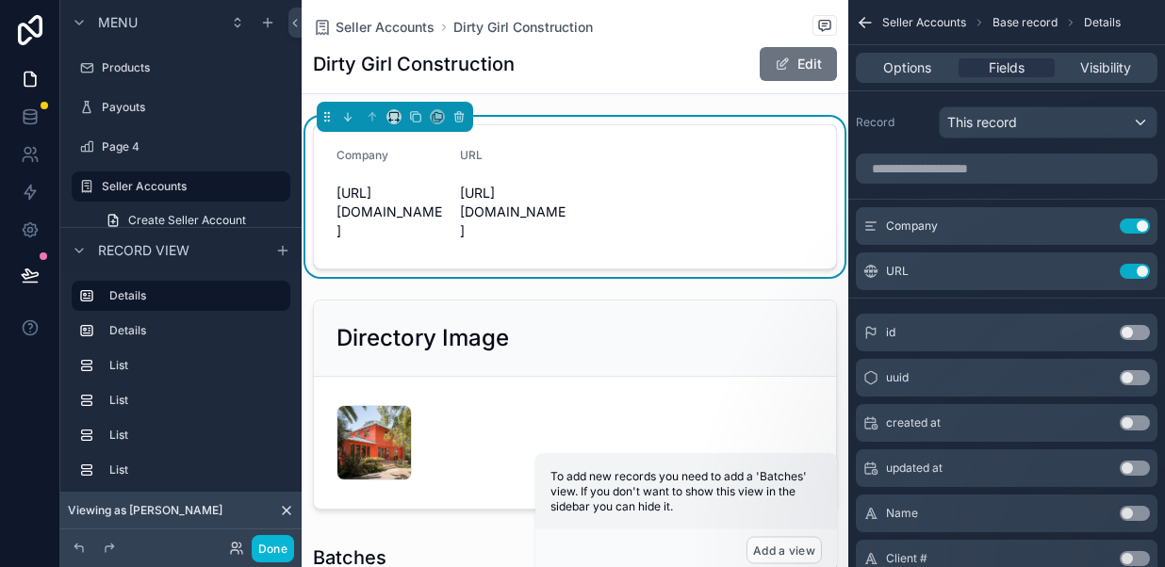
click at [1139, 226] on button "Use setting" at bounding box center [1134, 226] width 30 height 15
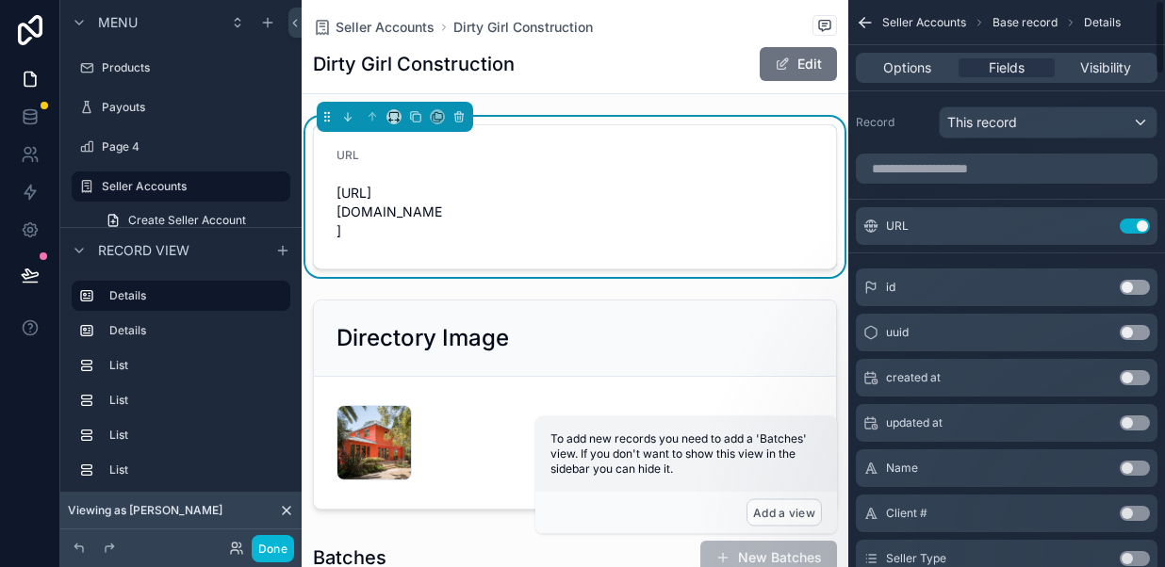
click at [1139, 226] on button "Use setting" at bounding box center [1134, 226] width 30 height 15
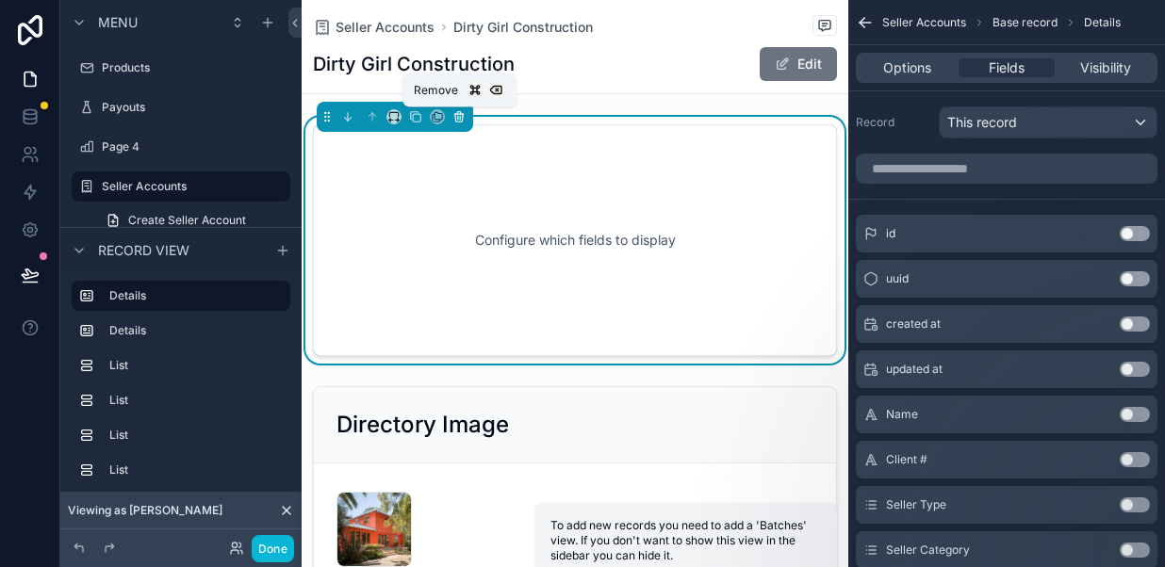
click at [460, 117] on icon "scrollable content" at bounding box center [460, 118] width 0 height 4
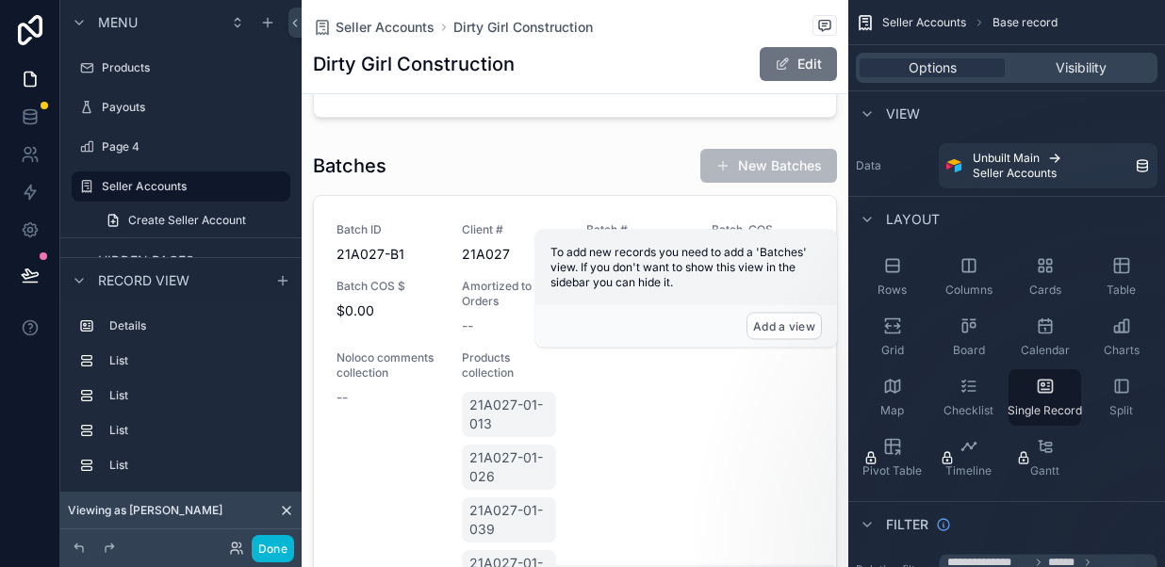
scroll to position [234, 0]
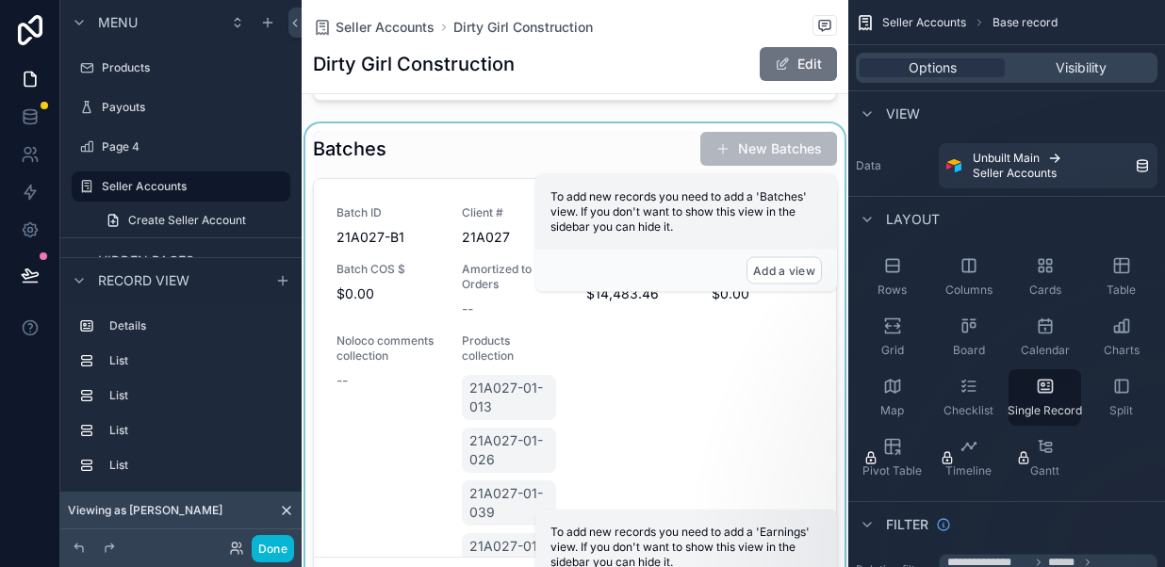
click at [428, 146] on div "scrollable content" at bounding box center [574, 367] width 546 height 488
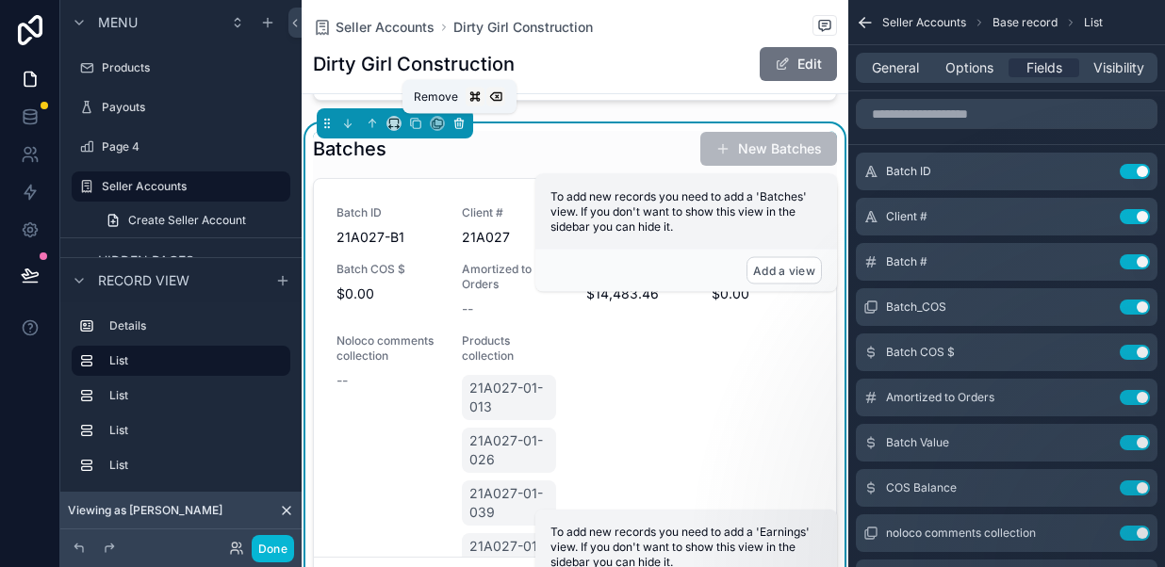
click at [456, 129] on icon "scrollable content" at bounding box center [458, 123] width 13 height 13
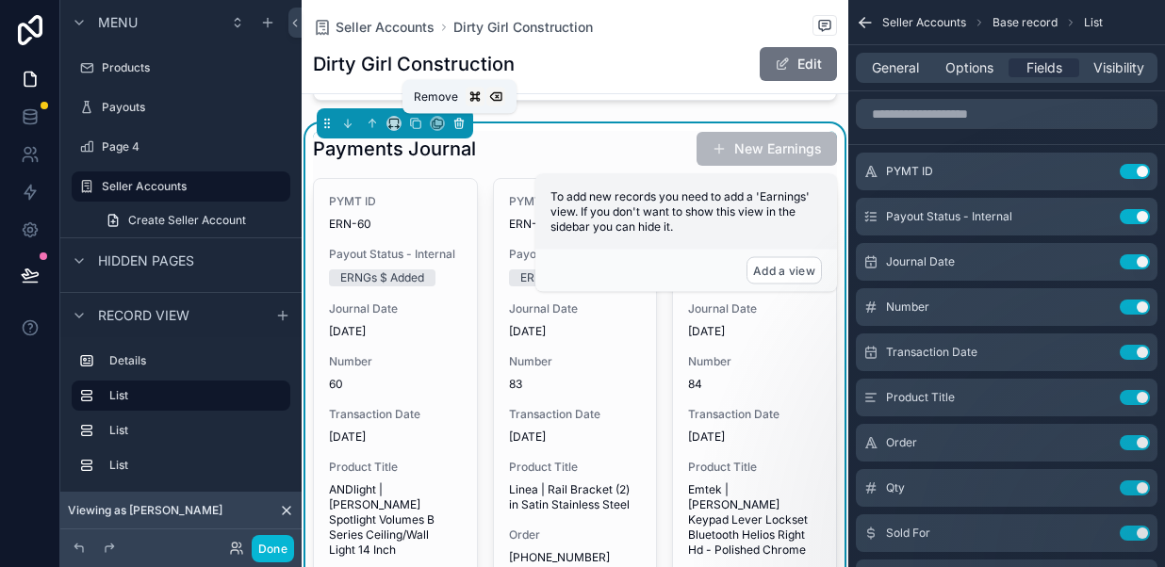
click at [460, 128] on icon "scrollable content" at bounding box center [459, 125] width 8 height 8
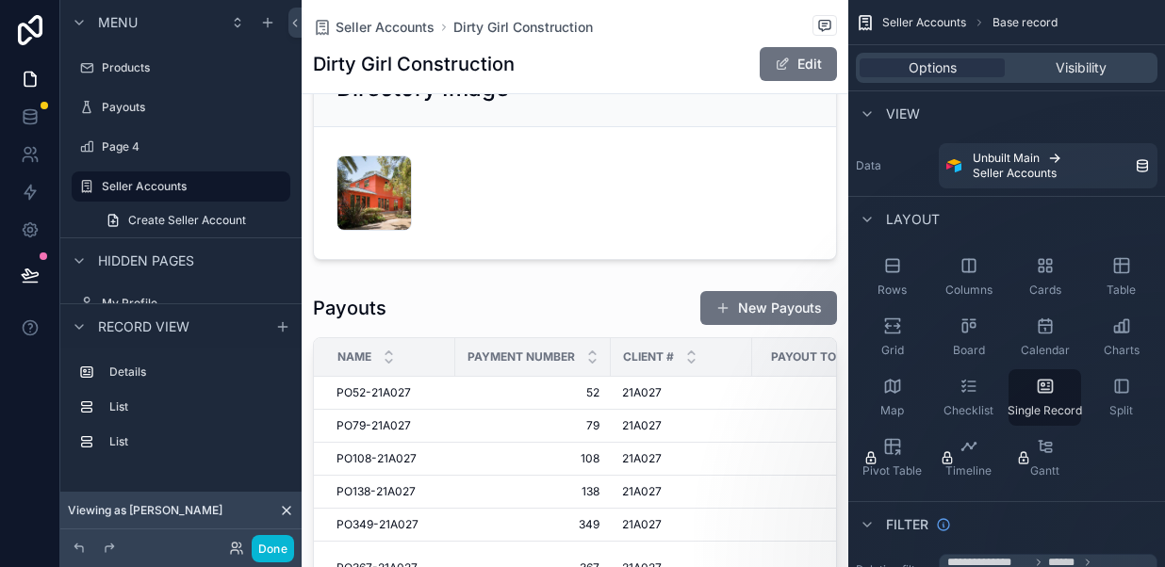
scroll to position [0, 0]
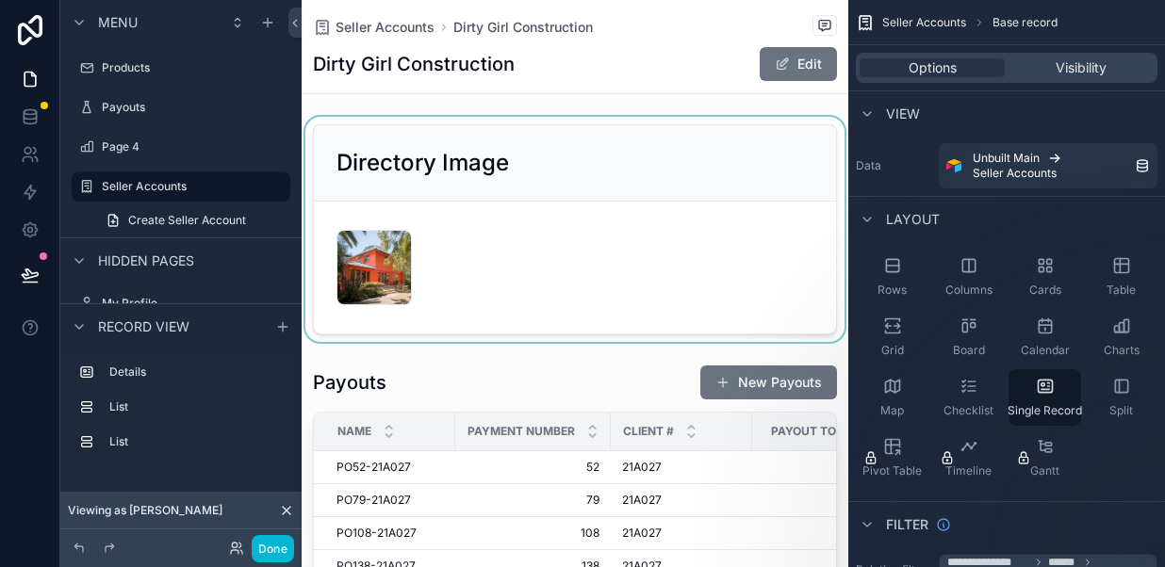
click at [652, 233] on div "scrollable content" at bounding box center [574, 229] width 546 height 225
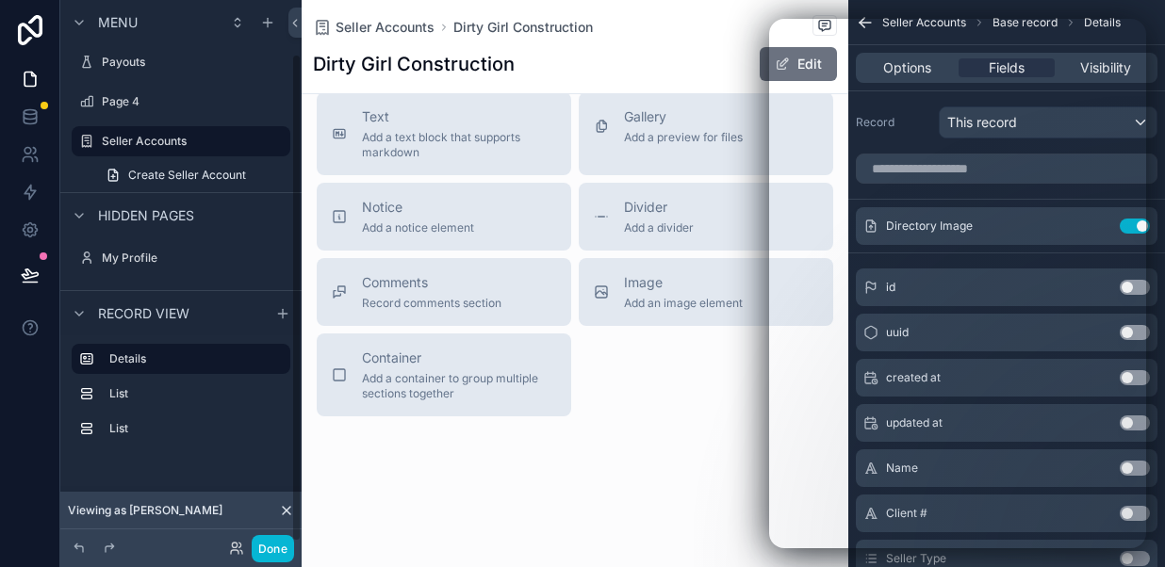
scroll to position [62, 0]
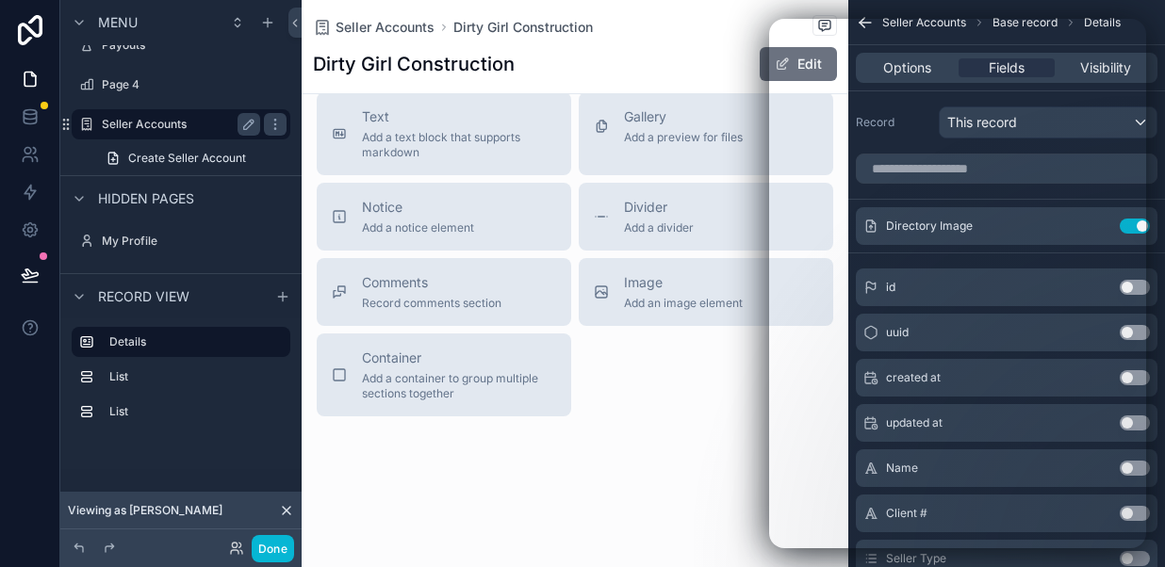
click at [186, 124] on label "Seller Accounts" at bounding box center [177, 124] width 151 height 15
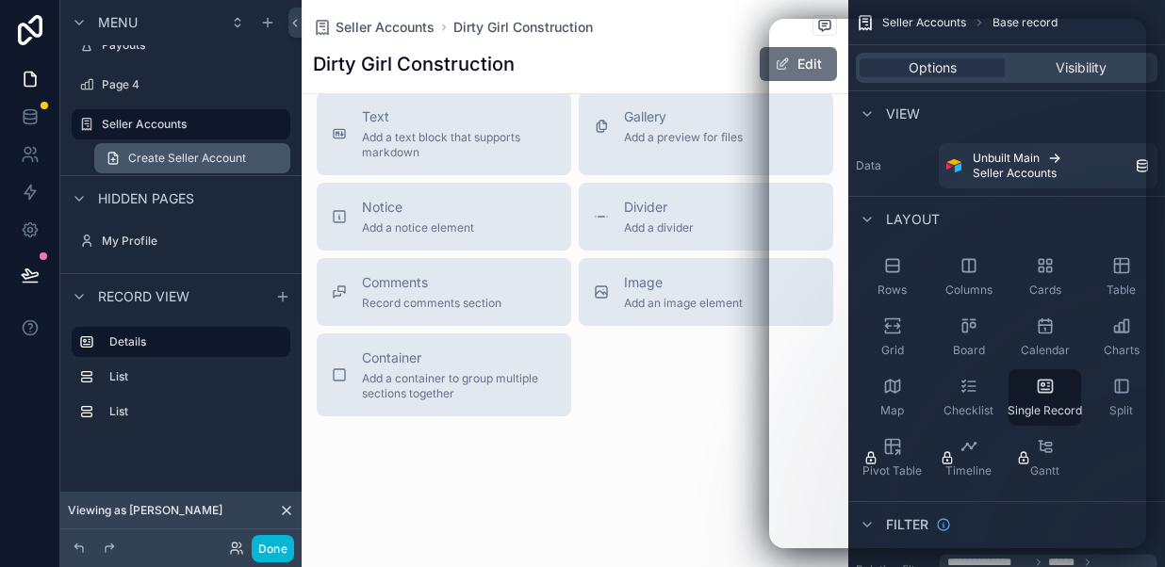
click at [177, 156] on span "Create Seller Account" at bounding box center [187, 158] width 118 height 15
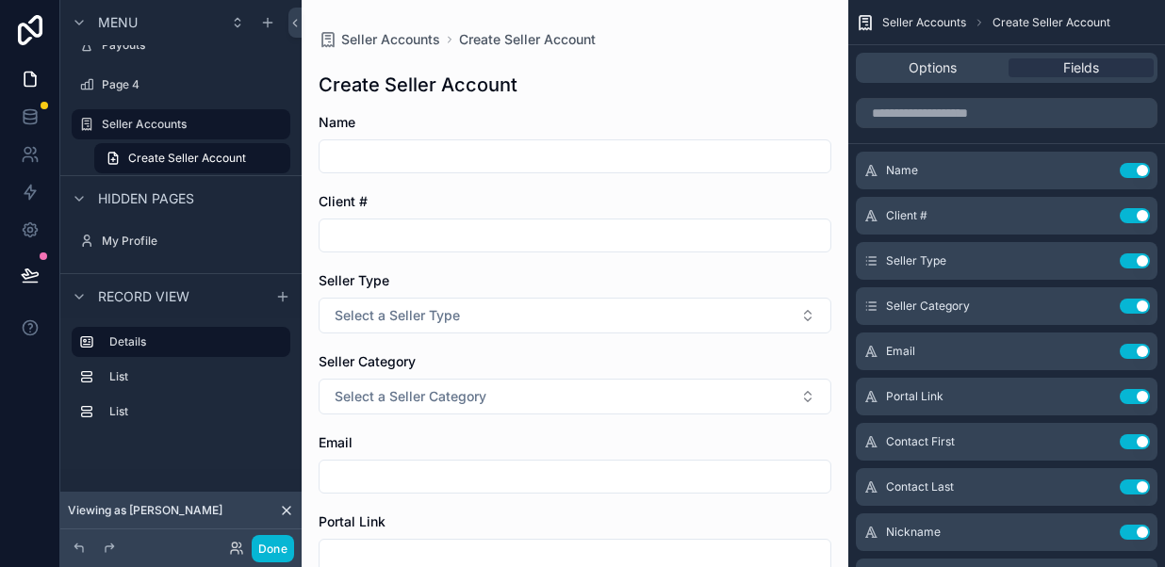
click at [427, 149] on input "scrollable content" at bounding box center [574, 156] width 511 height 26
click at [366, 235] on input "scrollable content" at bounding box center [574, 235] width 511 height 26
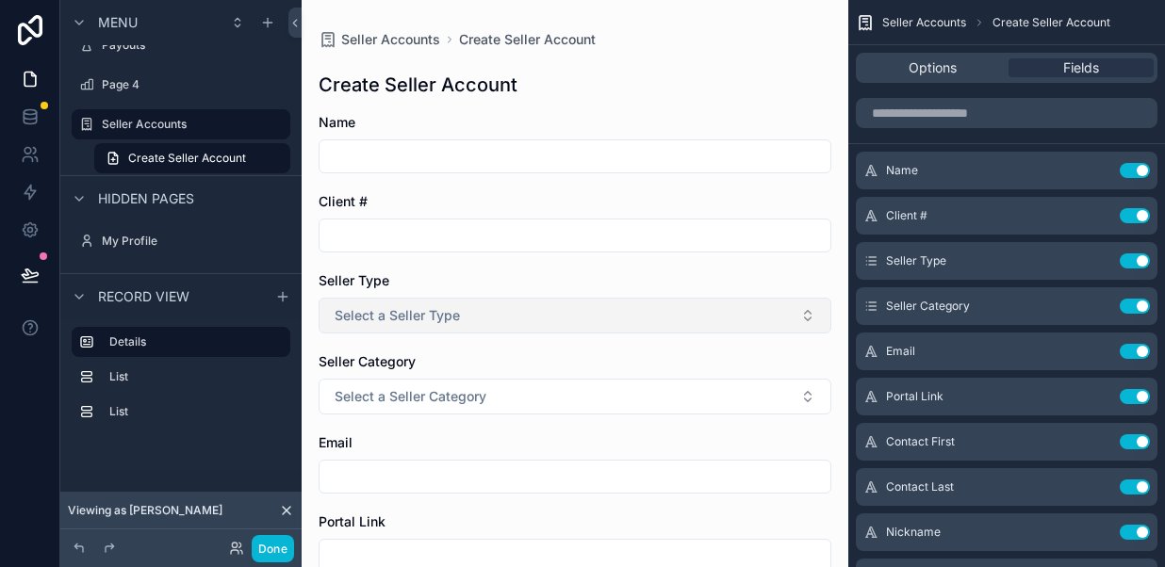
click at [372, 310] on span "Select a Seller Type" at bounding box center [396, 315] width 125 height 19
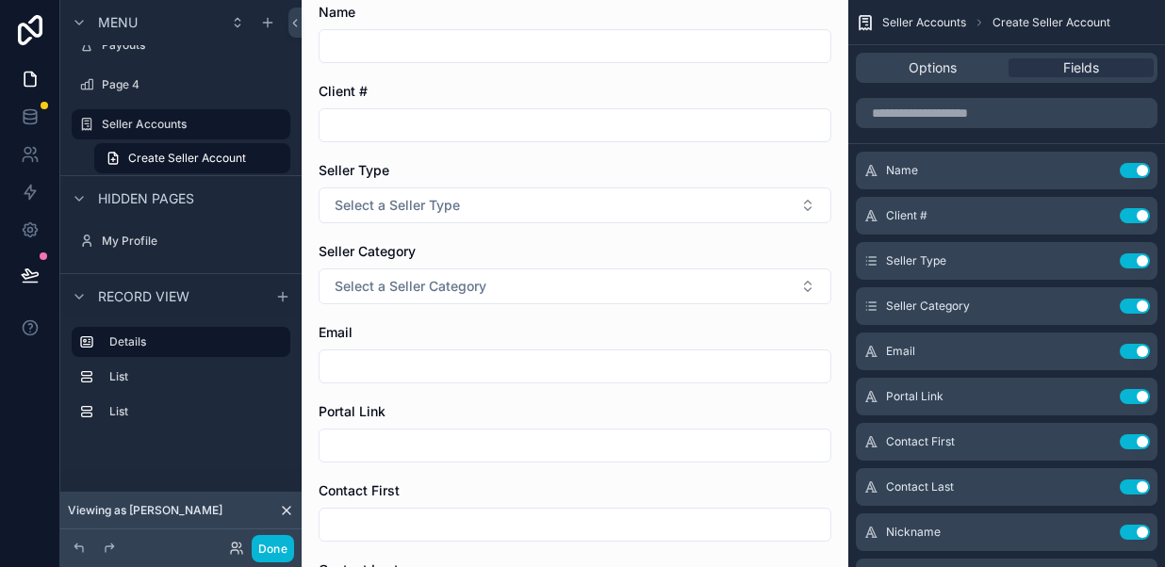
scroll to position [113, 0]
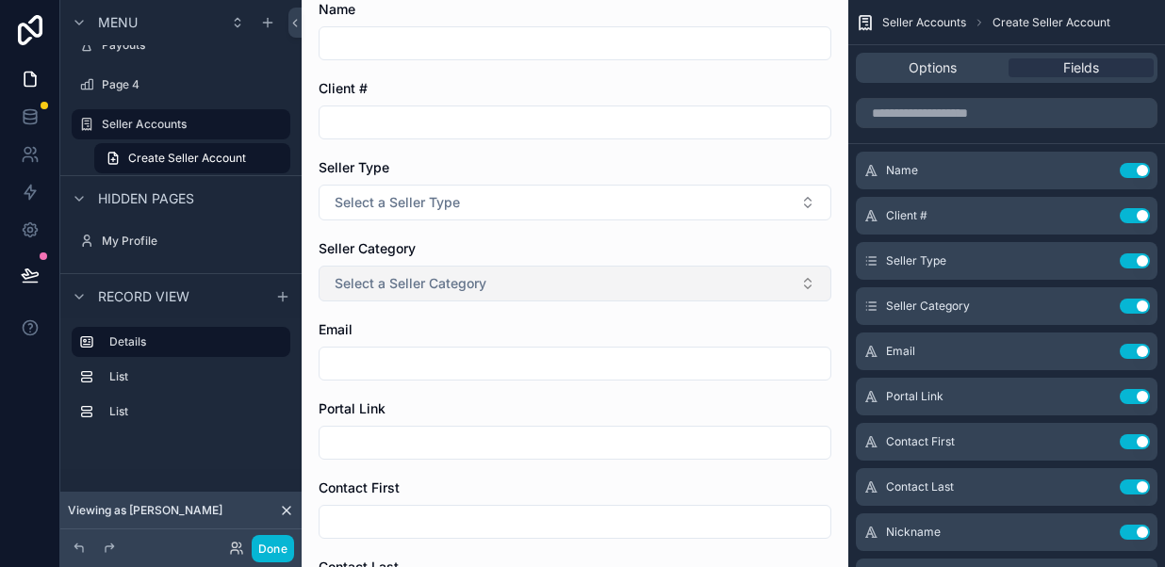
click at [393, 284] on span "Select a Seller Category" at bounding box center [410, 283] width 152 height 19
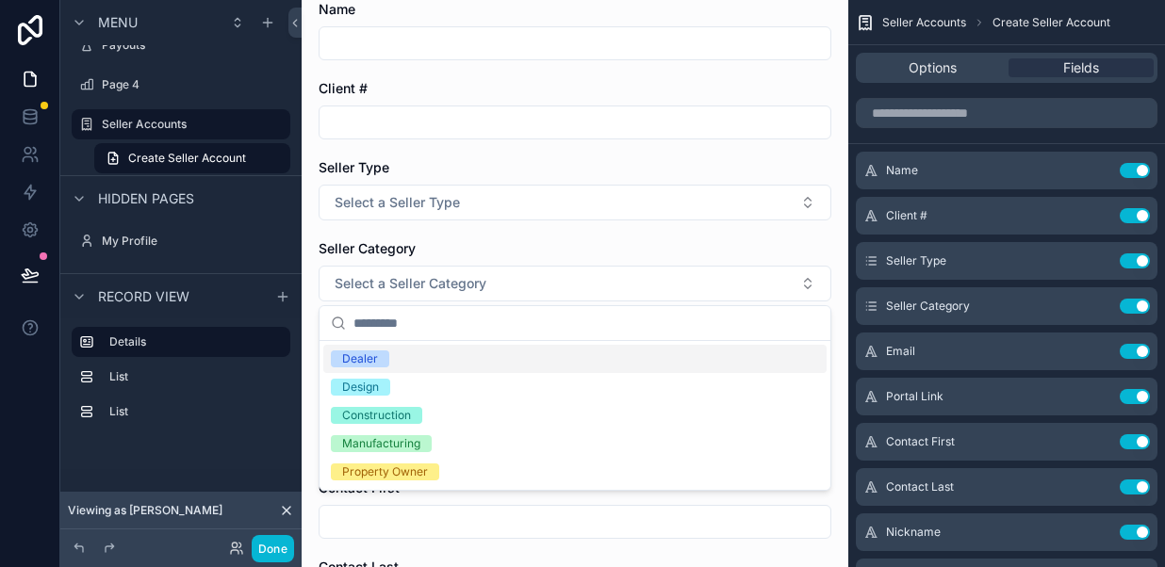
click at [465, 257] on div "Seller Category" at bounding box center [574, 248] width 513 height 19
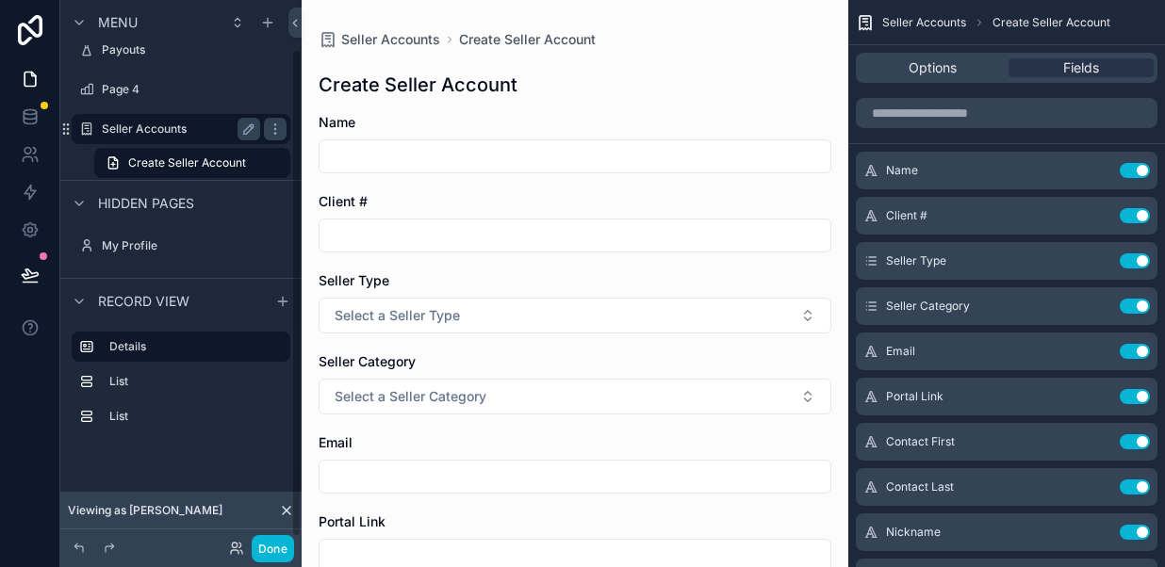
scroll to position [62, 0]
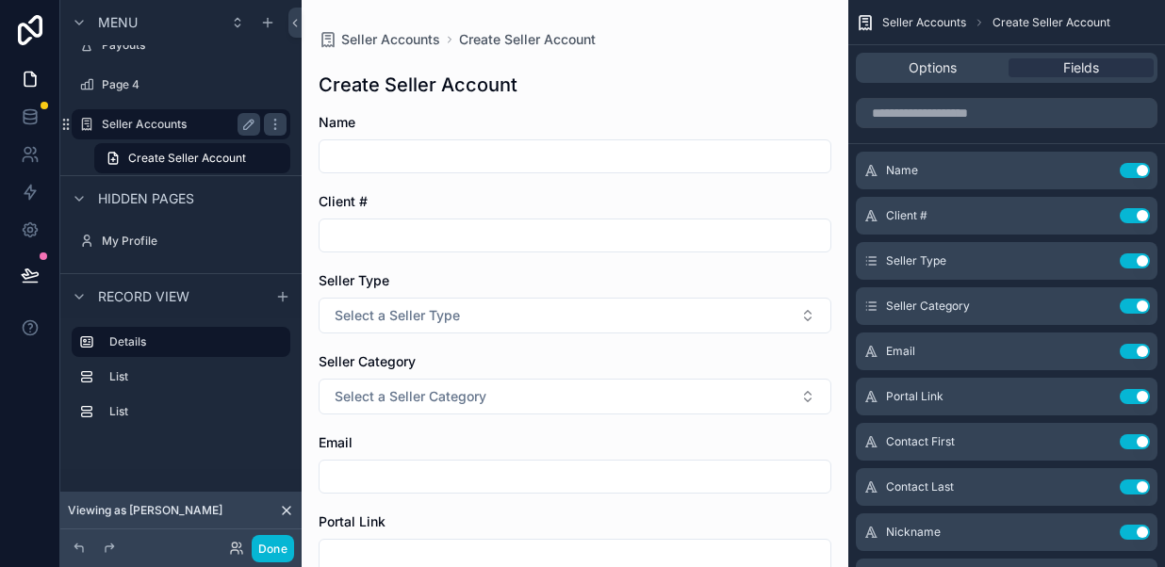
click at [159, 123] on label "Seller Accounts" at bounding box center [177, 124] width 151 height 15
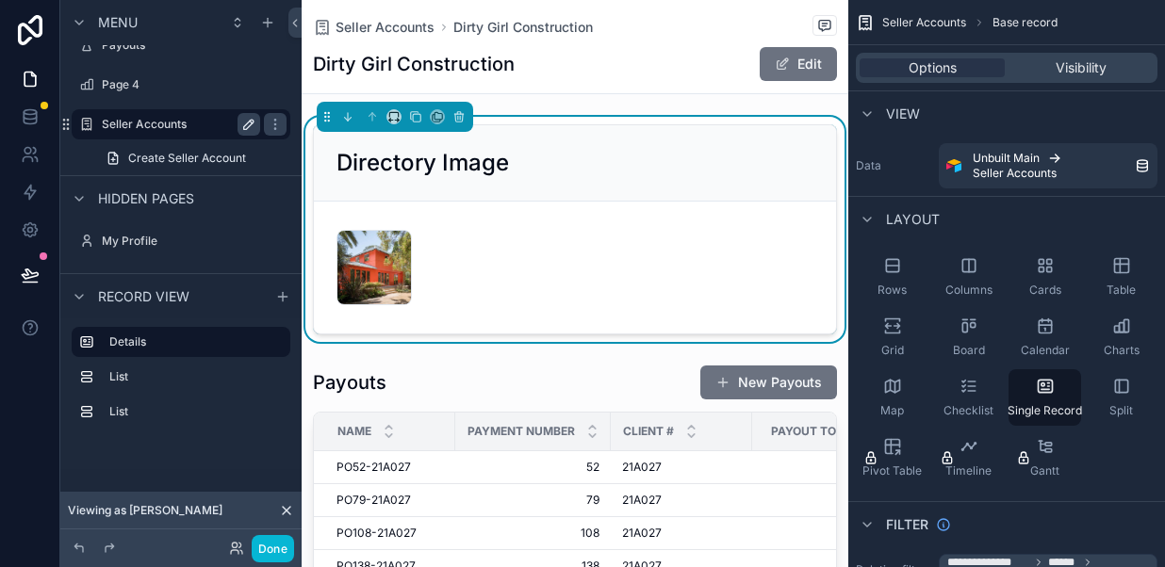
click at [245, 122] on icon "scrollable content" at bounding box center [248, 124] width 15 height 15
click at [205, 125] on input "**********" at bounding box center [166, 124] width 128 height 23
click at [169, 124] on input "********" at bounding box center [166, 124] width 128 height 23
type input "*******"
click at [570, 47] on div "Dirty Girl Construction Edit" at bounding box center [575, 64] width 524 height 36
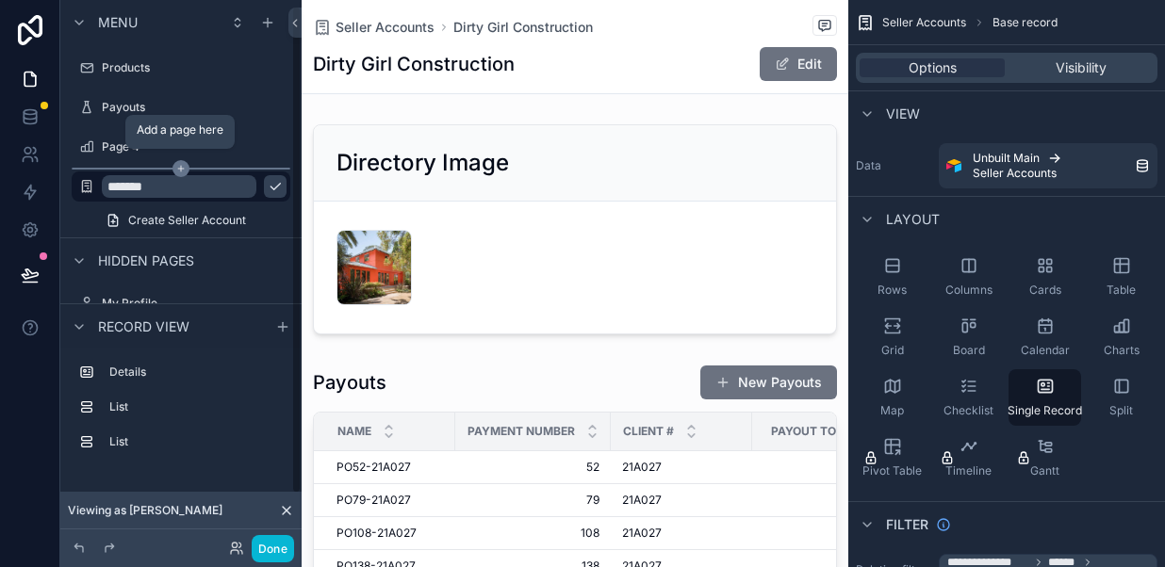
scroll to position [20, 0]
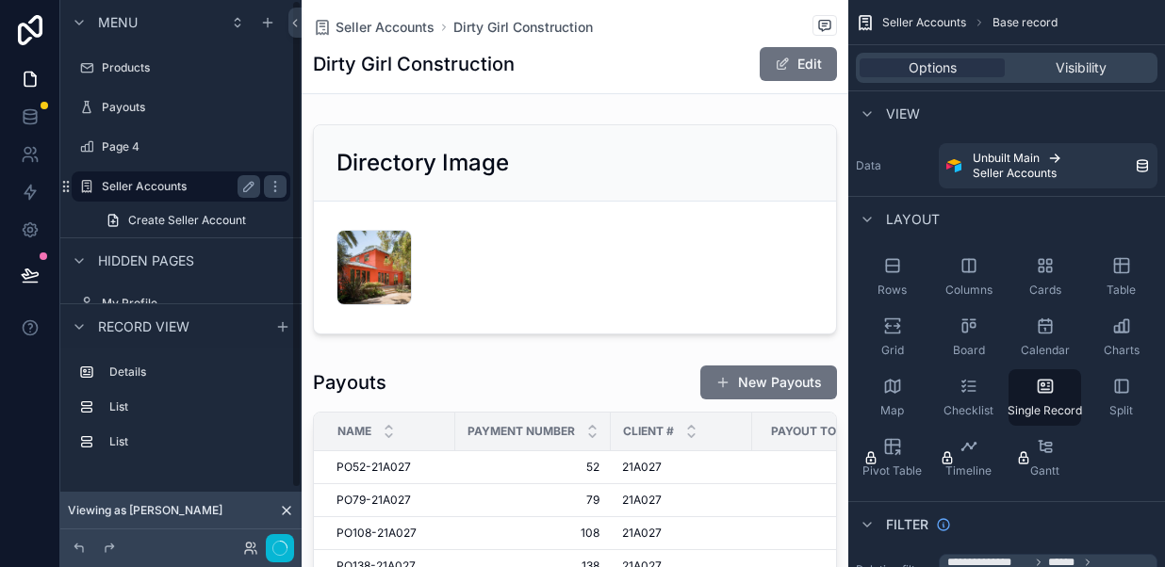
click at [159, 183] on label "Seller Accounts" at bounding box center [177, 186] width 151 height 15
click at [242, 190] on icon "scrollable content" at bounding box center [248, 186] width 15 height 15
click at [138, 187] on input "**********" at bounding box center [166, 186] width 128 height 23
click at [146, 187] on input "**********" at bounding box center [166, 186] width 128 height 23
click at [179, 189] on input "********" at bounding box center [166, 186] width 128 height 23
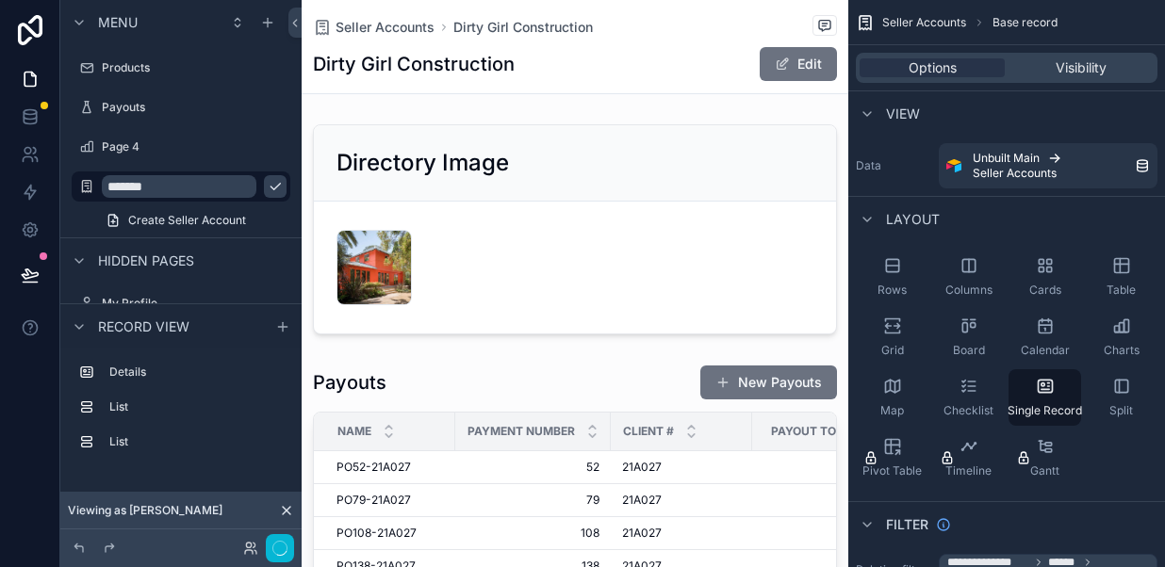
type input "*******"
click at [268, 190] on icon "scrollable content" at bounding box center [275, 186] width 15 height 15
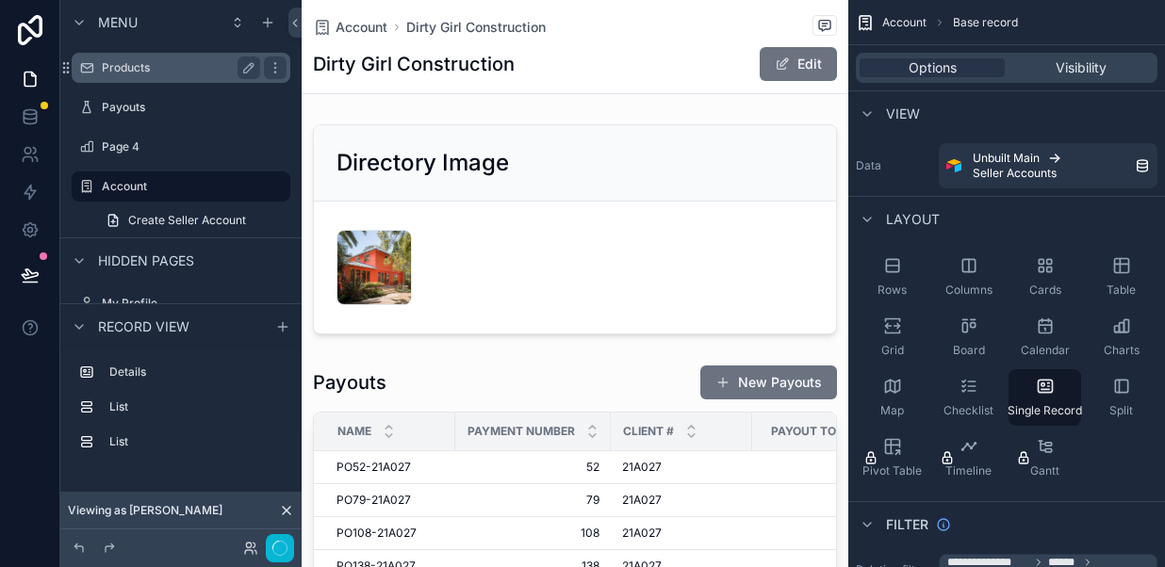
click at [148, 78] on div "Products" at bounding box center [181, 68] width 158 height 23
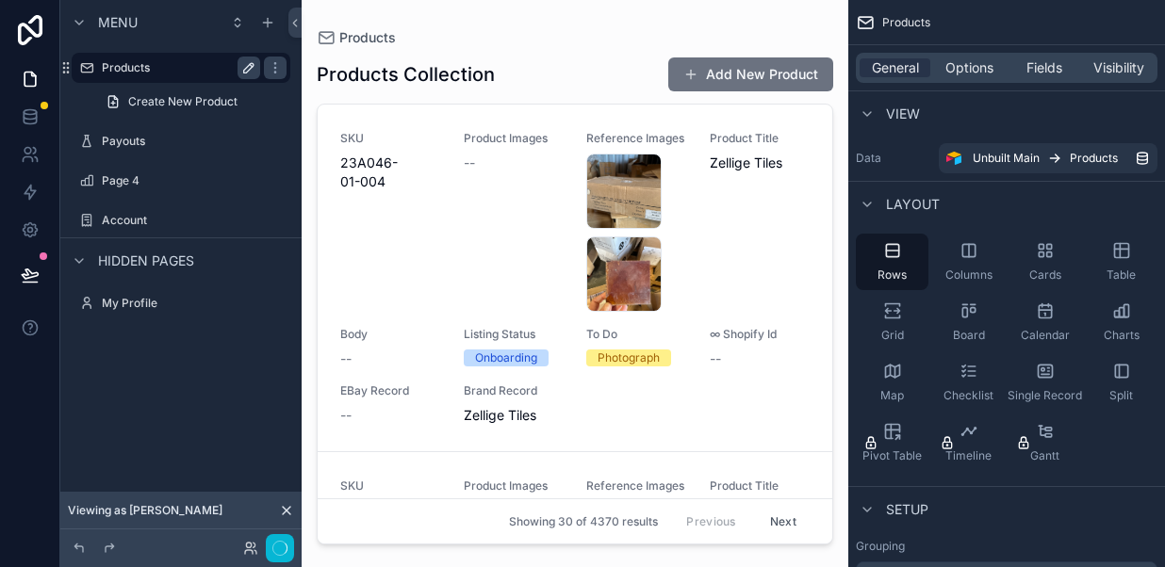
click at [244, 70] on icon "scrollable content" at bounding box center [248, 67] width 9 height 9
click at [174, 71] on input "********" at bounding box center [166, 68] width 128 height 23
click at [163, 72] on input "********" at bounding box center [166, 68] width 128 height 23
click at [166, 64] on input "********" at bounding box center [166, 68] width 128 height 23
type input "*"
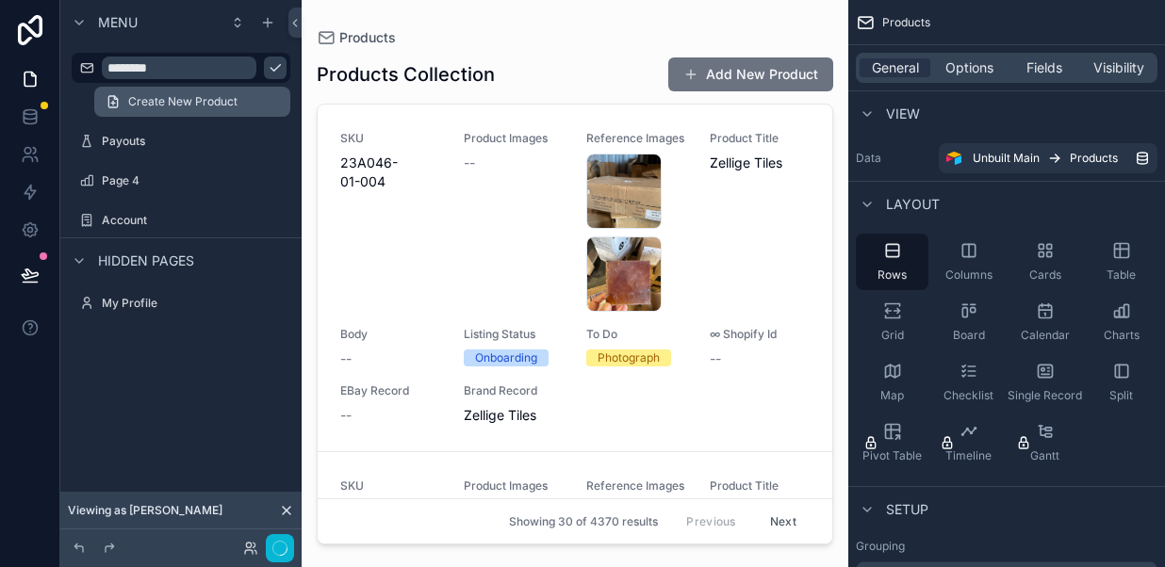
type input "********"
click at [184, 107] on span "Create New Product" at bounding box center [182, 101] width 109 height 15
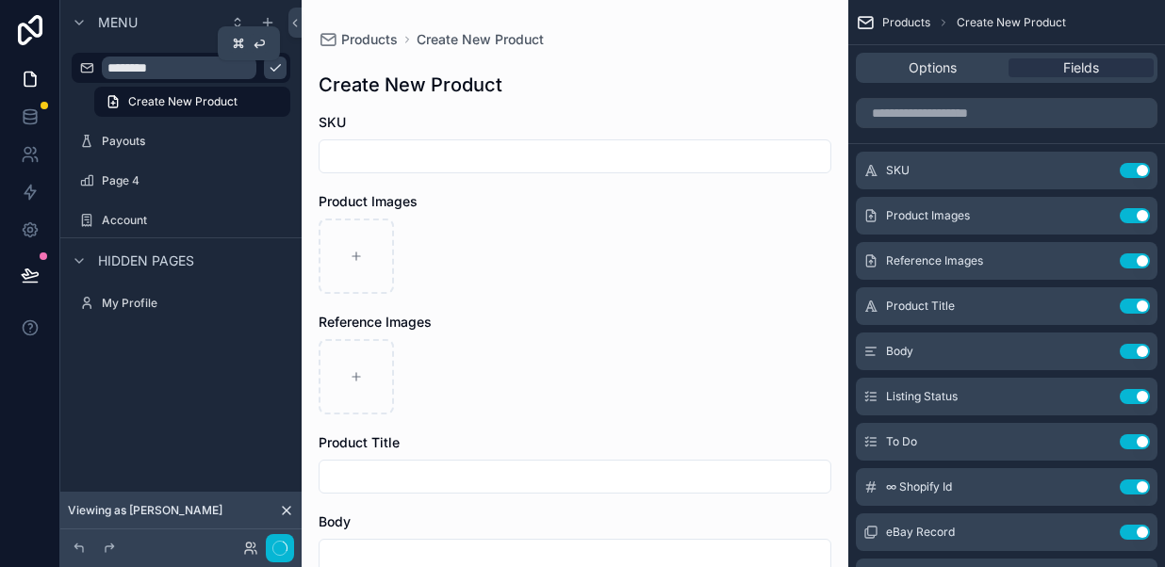
click at [268, 71] on icon "scrollable content" at bounding box center [275, 67] width 15 height 15
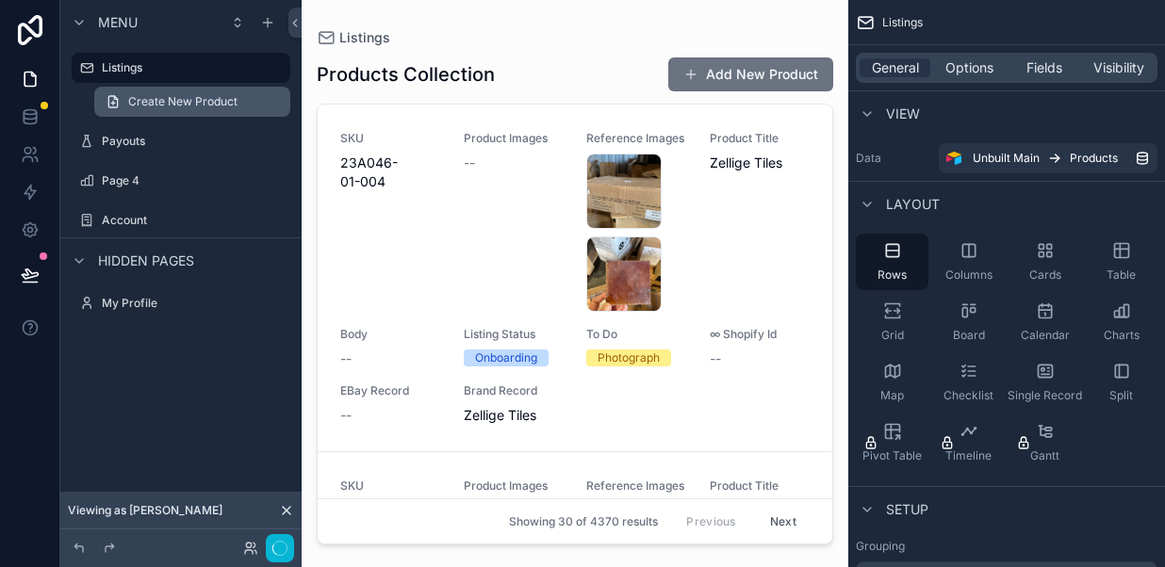
click at [207, 102] on span "Create New Product" at bounding box center [182, 101] width 109 height 15
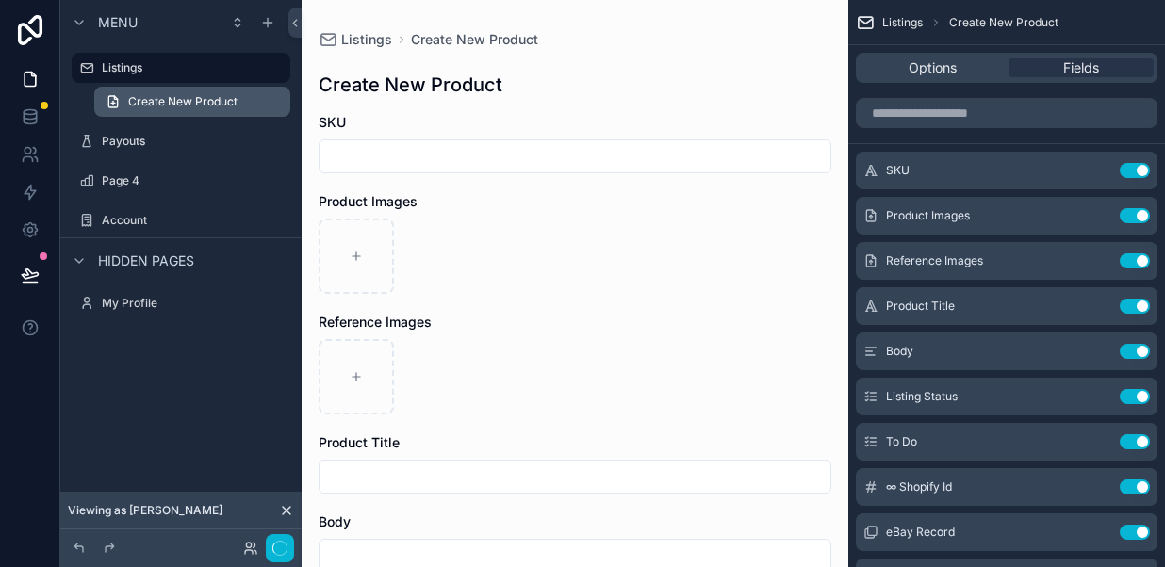
click at [207, 102] on span "Create New Product" at bounding box center [182, 101] width 109 height 15
click at [975, 15] on span "Create New Product" at bounding box center [1003, 22] width 109 height 15
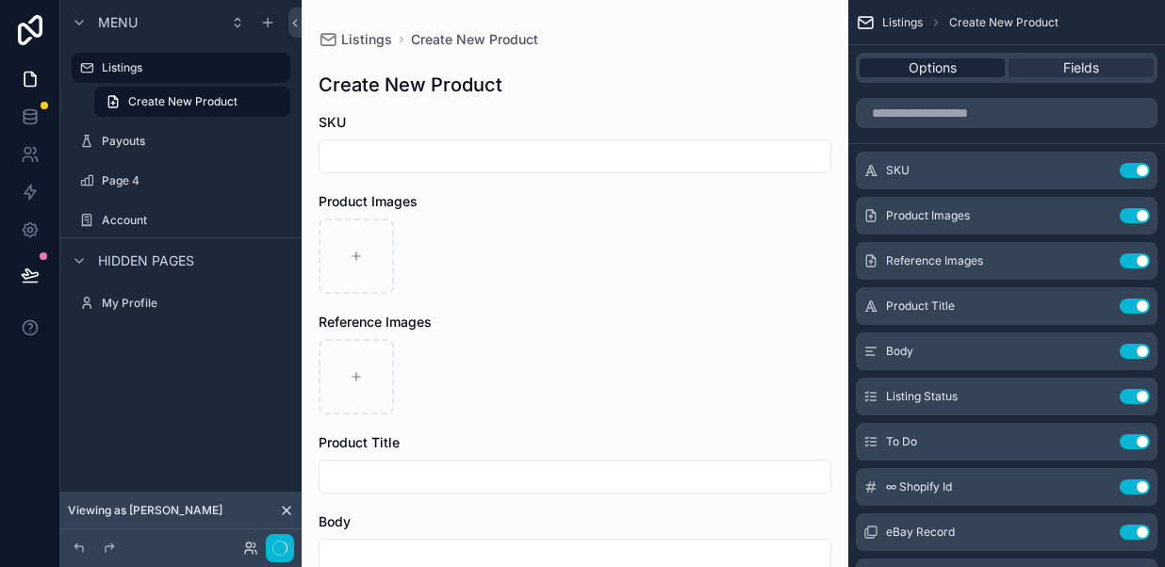
click at [928, 73] on span "Options" at bounding box center [932, 67] width 48 height 19
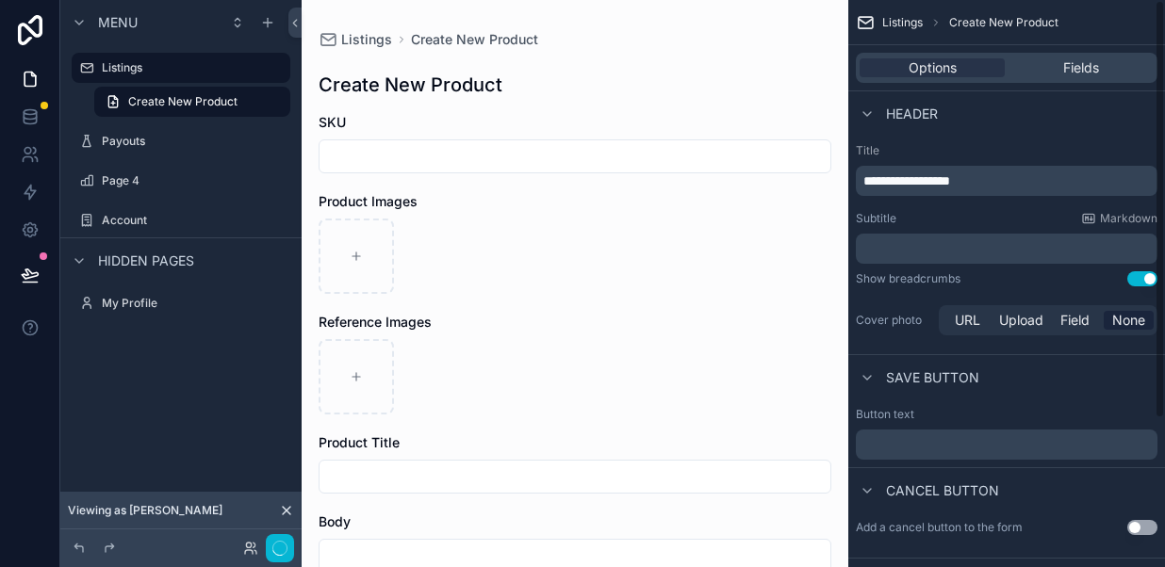
drag, startPoint x: 992, startPoint y: 178, endPoint x: 866, endPoint y: 179, distance: 126.3
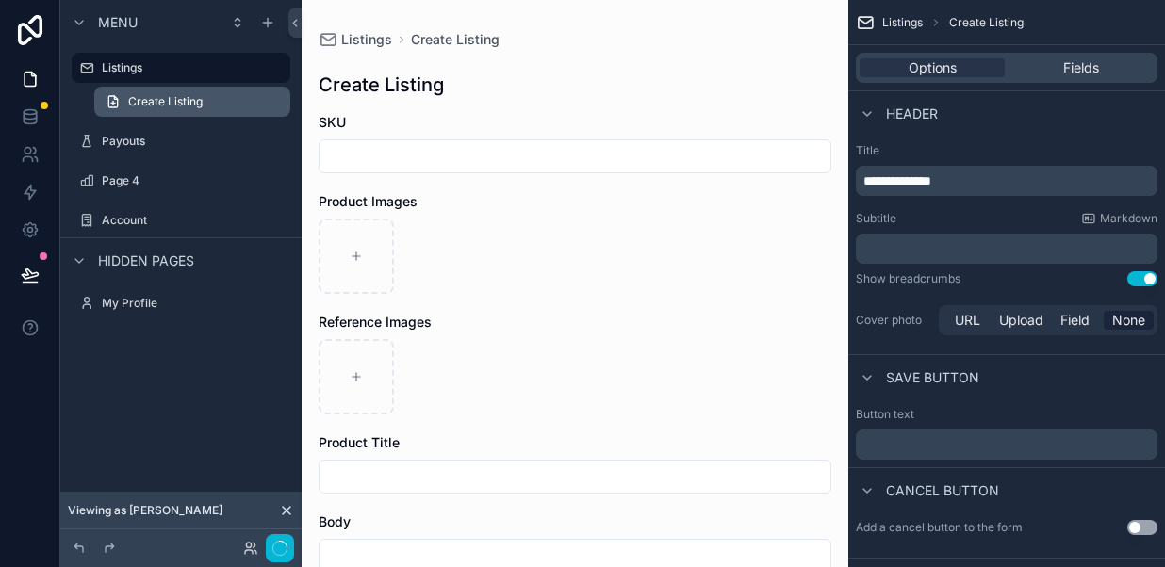
click at [168, 103] on span "Create Listing" at bounding box center [165, 101] width 74 height 15
drag, startPoint x: 904, startPoint y: 179, endPoint x: 865, endPoint y: 180, distance: 39.6
click at [865, 180] on span "**********" at bounding box center [897, 180] width 68 height 13
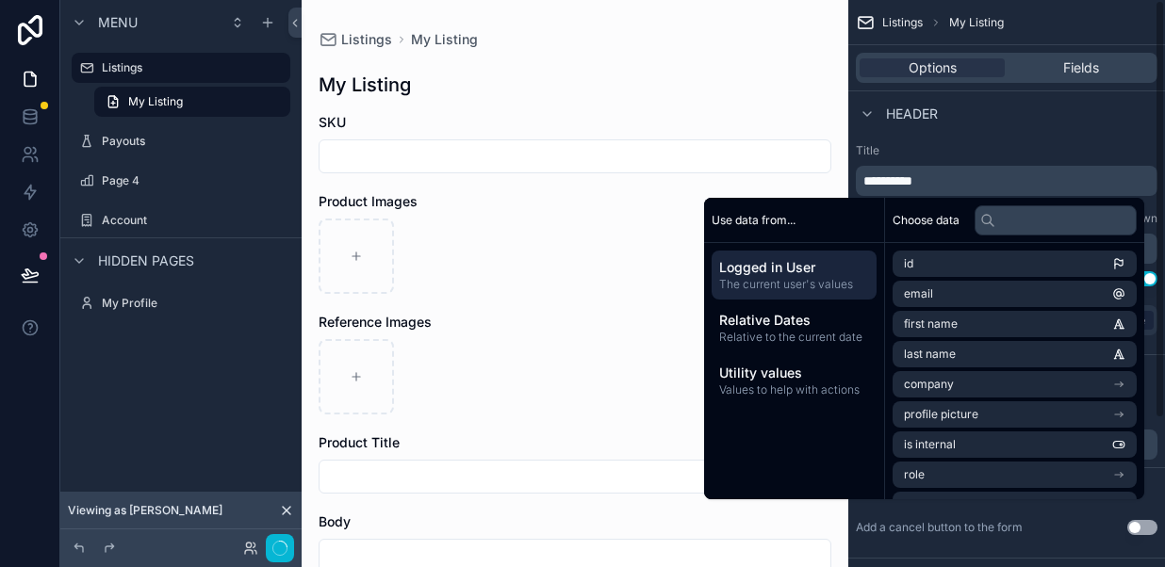
click at [933, 182] on p "**********" at bounding box center [1008, 180] width 290 height 19
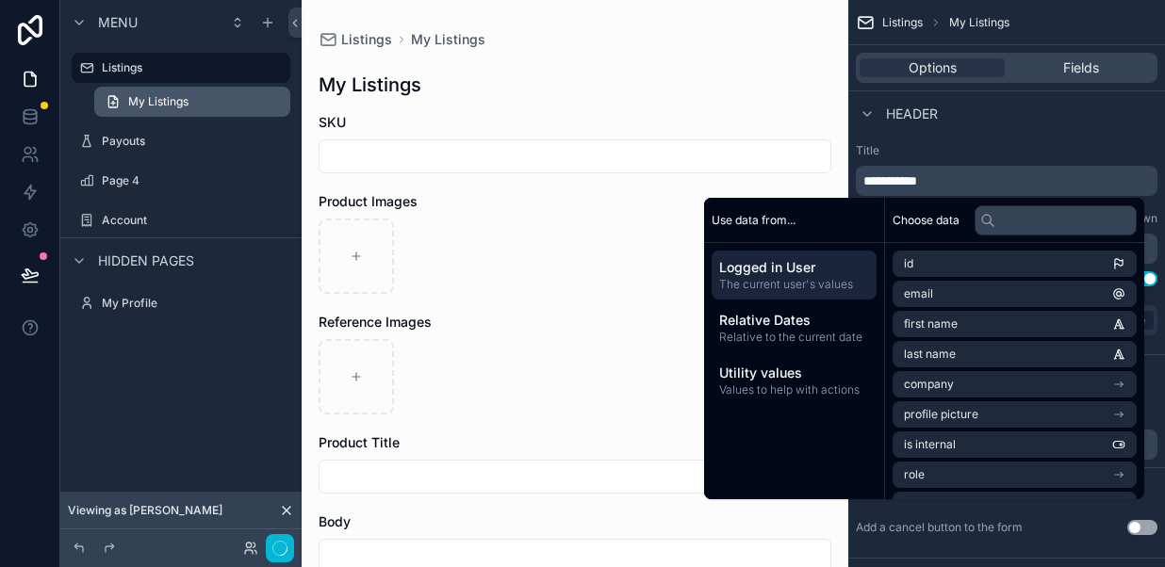
click at [247, 103] on link "My Listings" at bounding box center [192, 102] width 196 height 30
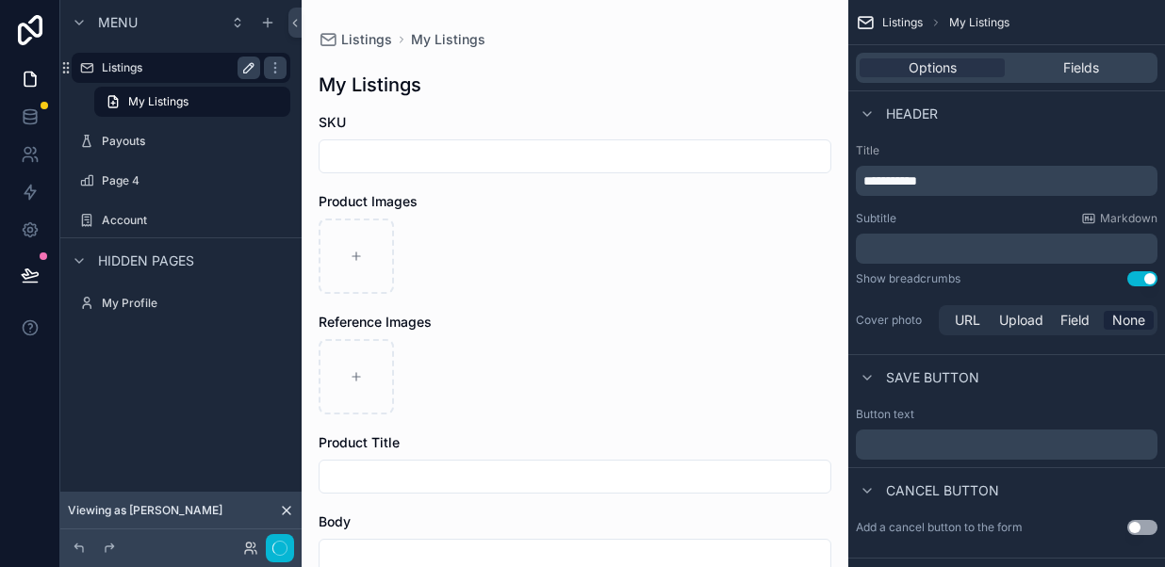
click at [163, 68] on label "Listings" at bounding box center [177, 67] width 151 height 15
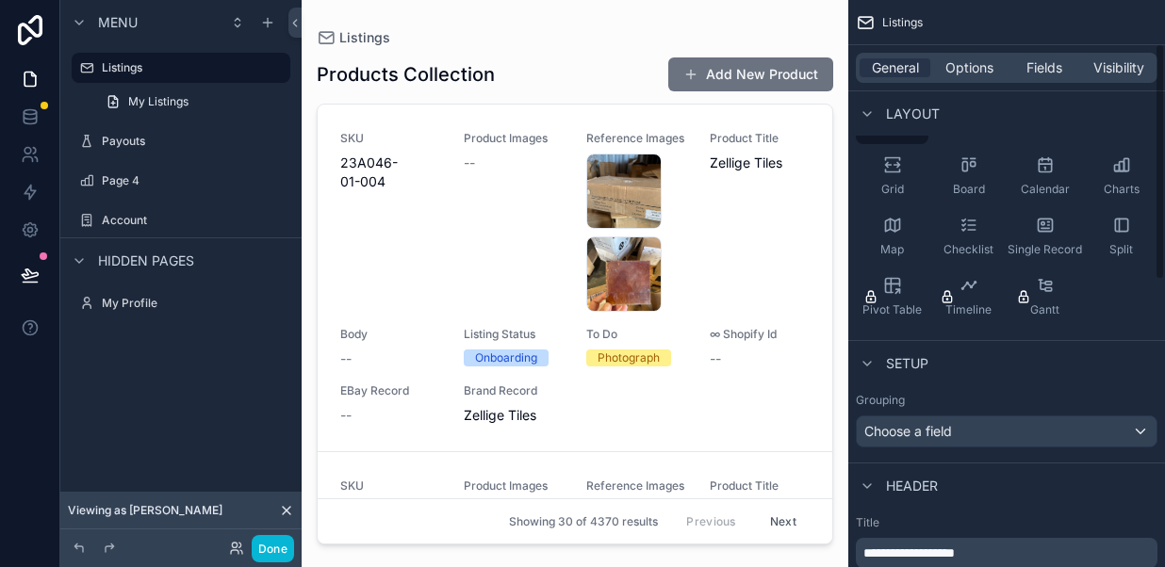
scroll to position [2, 0]
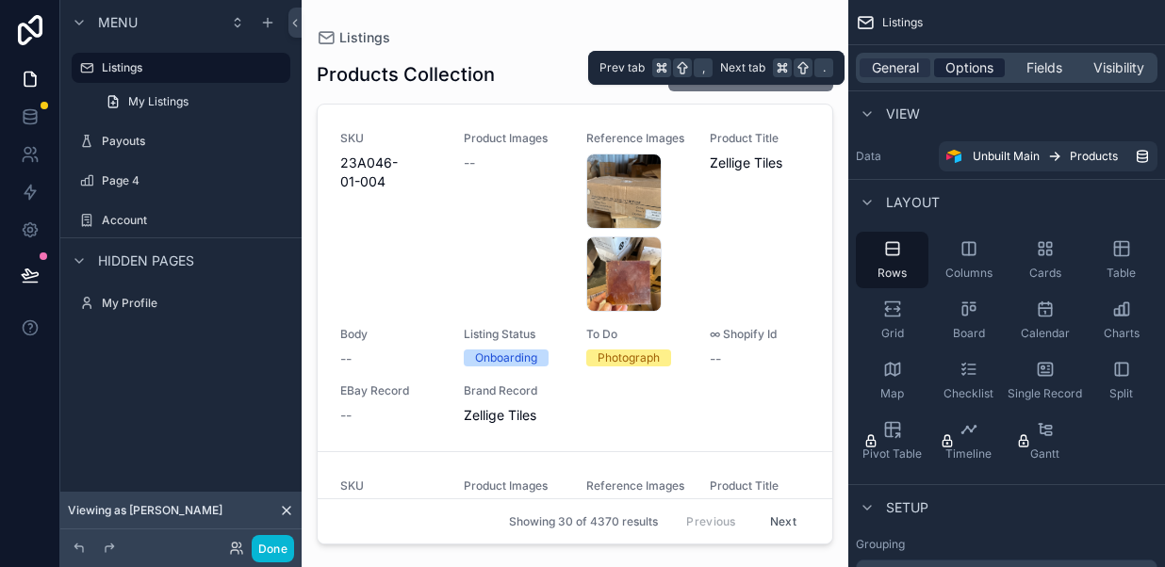
click at [976, 67] on span "Options" at bounding box center [969, 67] width 48 height 19
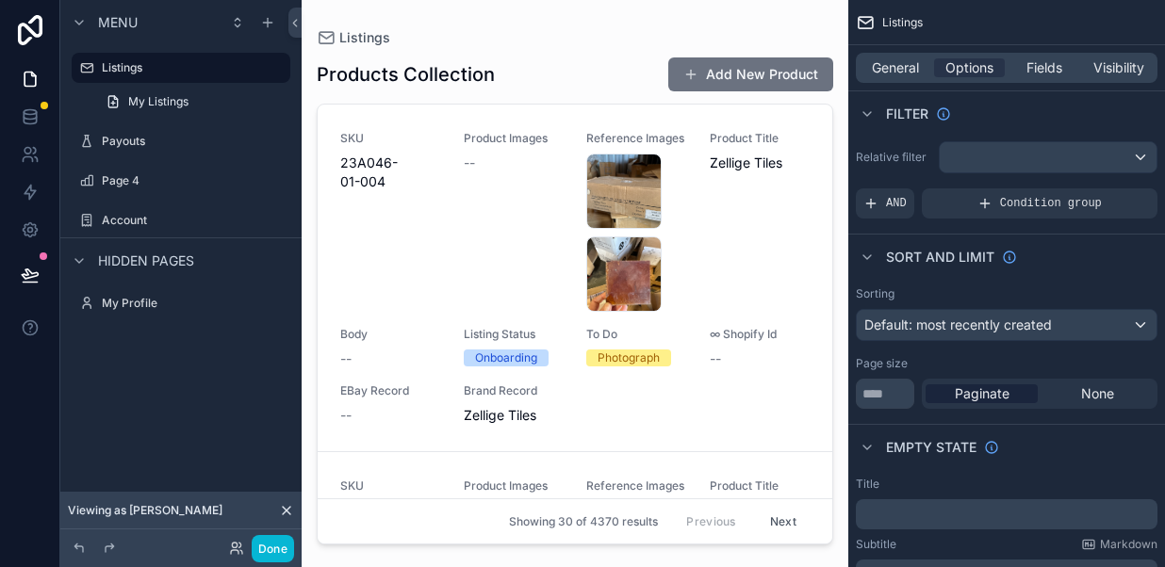
click at [484, 112] on div "scrollable content" at bounding box center [574, 272] width 546 height 545
click at [177, 70] on label "Listings" at bounding box center [177, 67] width 151 height 15
click at [171, 101] on span "My Listings" at bounding box center [158, 101] width 60 height 15
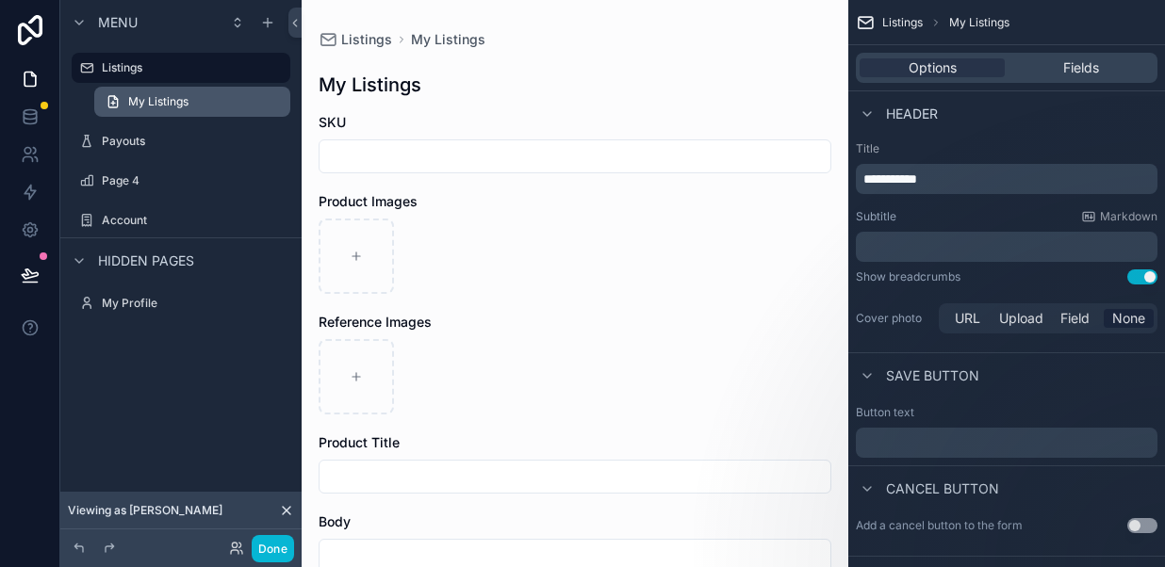
click at [194, 99] on link "My Listings" at bounding box center [192, 102] width 196 height 30
drag, startPoint x: 866, startPoint y: 178, endPoint x: 937, endPoint y: 182, distance: 71.7
click at [937, 182] on p "**********" at bounding box center [1008, 179] width 290 height 19
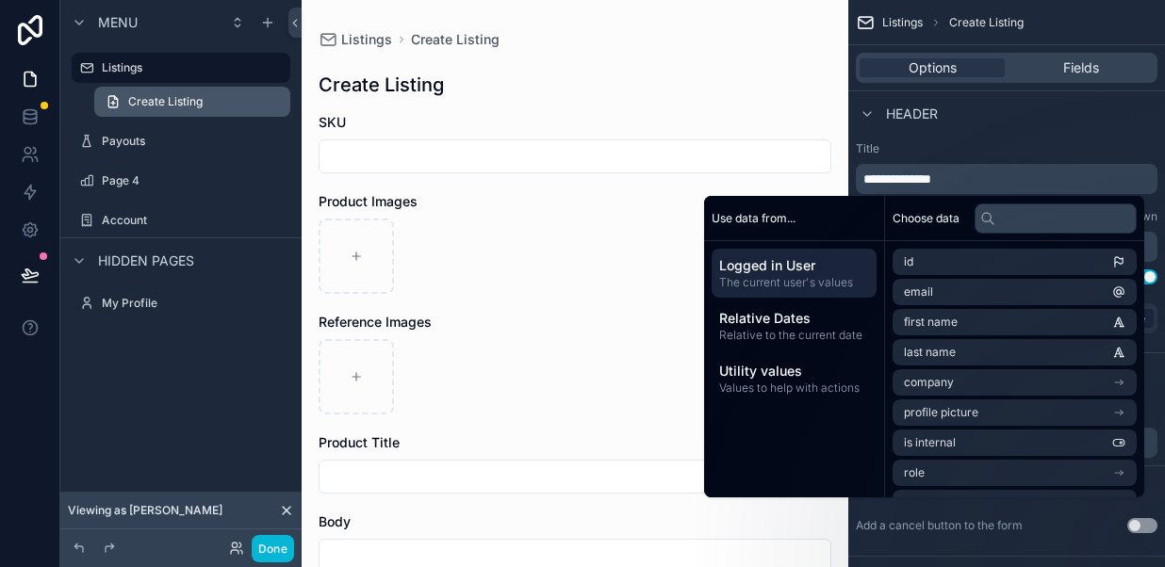
click at [187, 97] on span "Create Listing" at bounding box center [165, 101] width 74 height 15
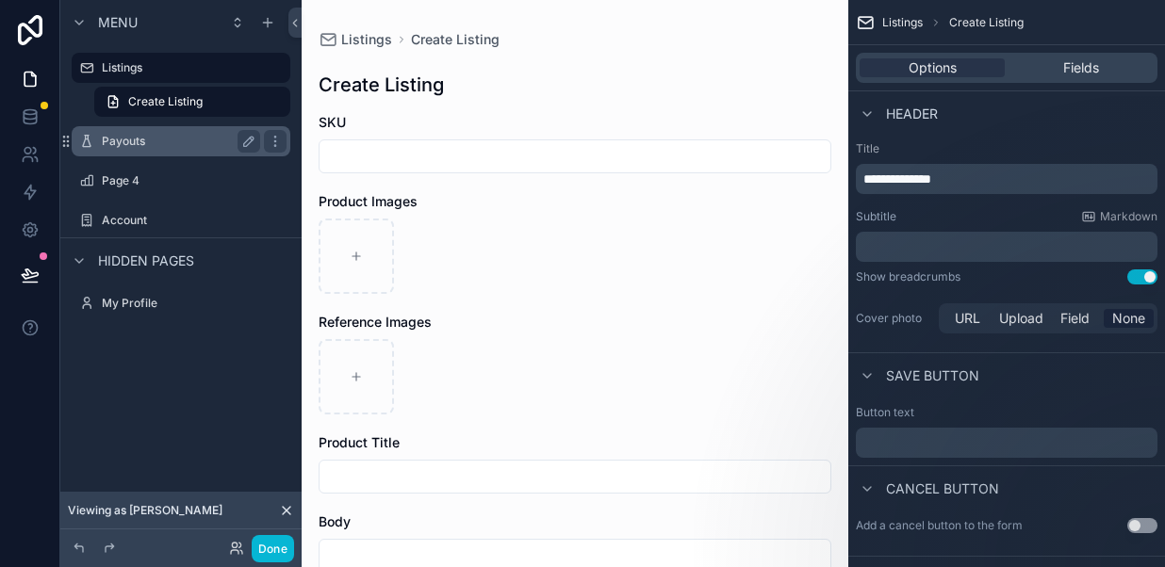
click at [189, 136] on label "Payouts" at bounding box center [177, 141] width 151 height 15
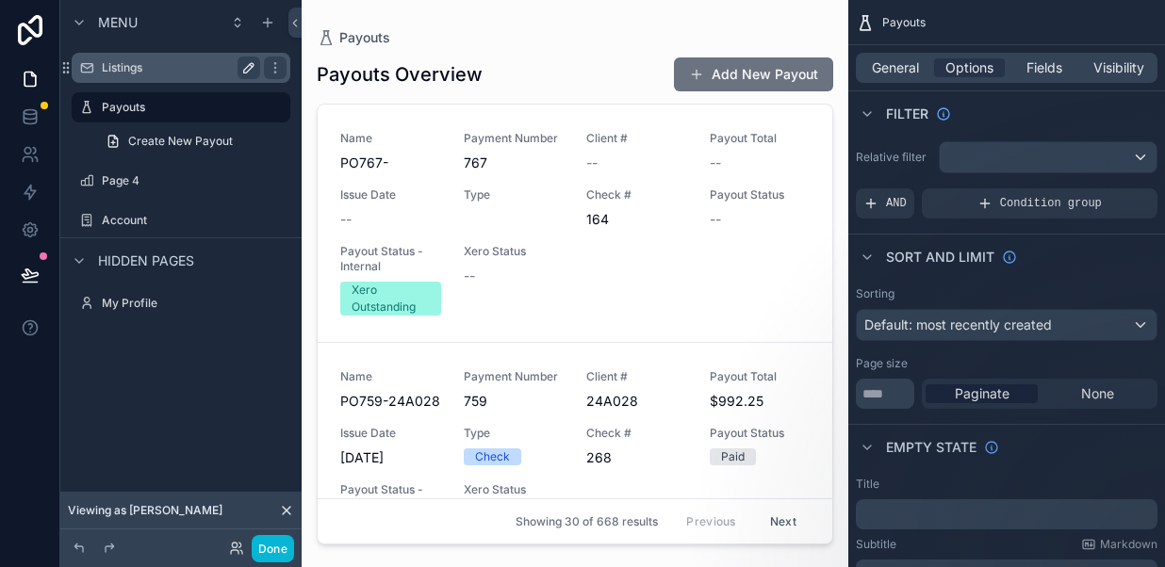
click at [169, 63] on label "Listings" at bounding box center [177, 67] width 151 height 15
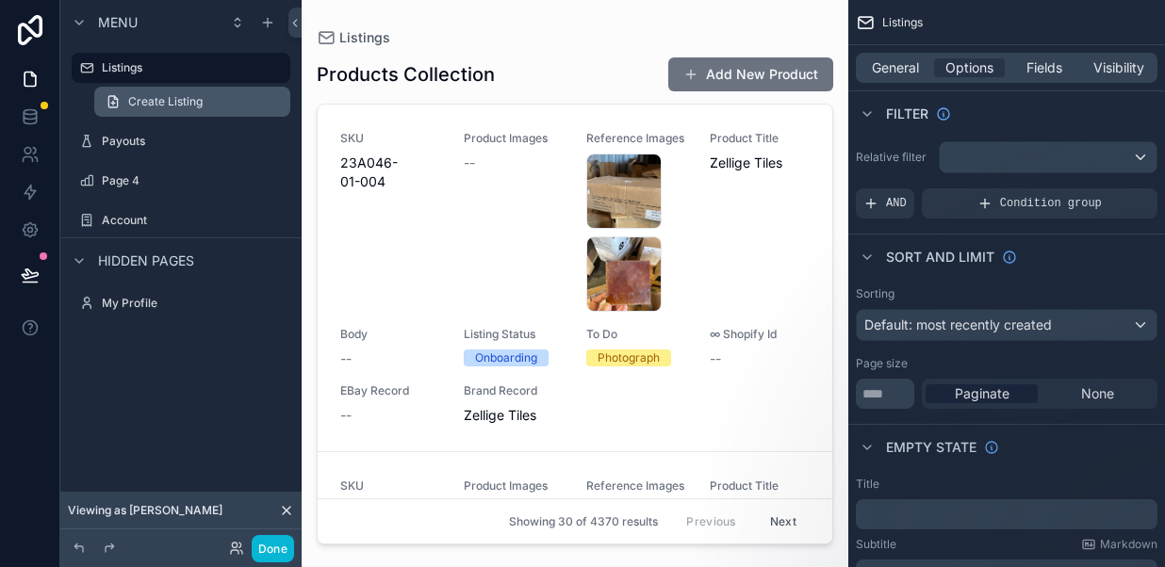
click at [187, 100] on span "Create Listing" at bounding box center [165, 101] width 74 height 15
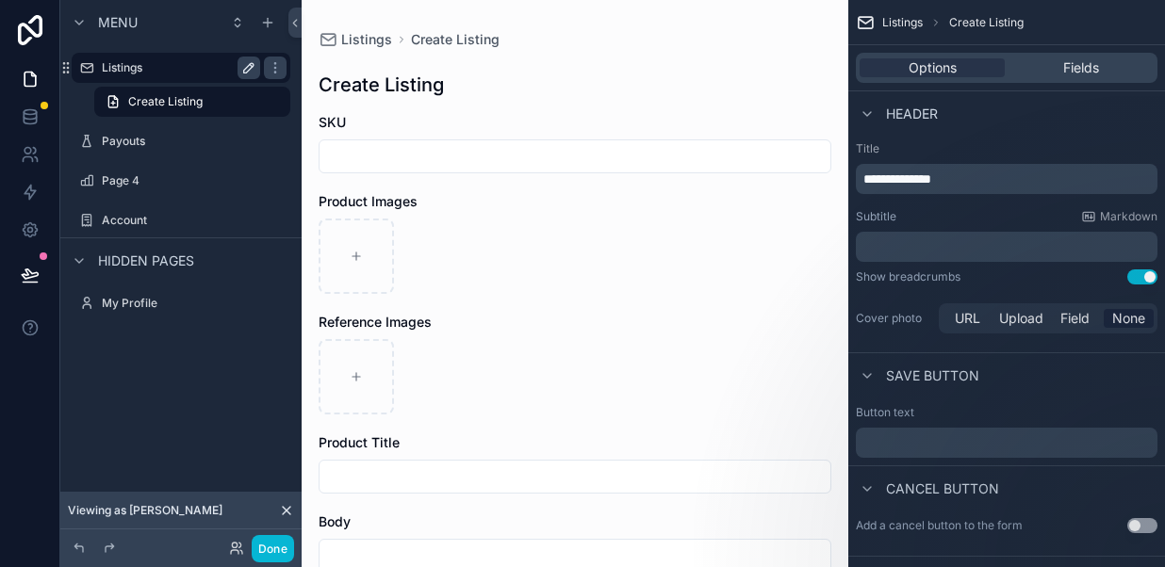
click at [165, 69] on label "Listings" at bounding box center [177, 67] width 151 height 15
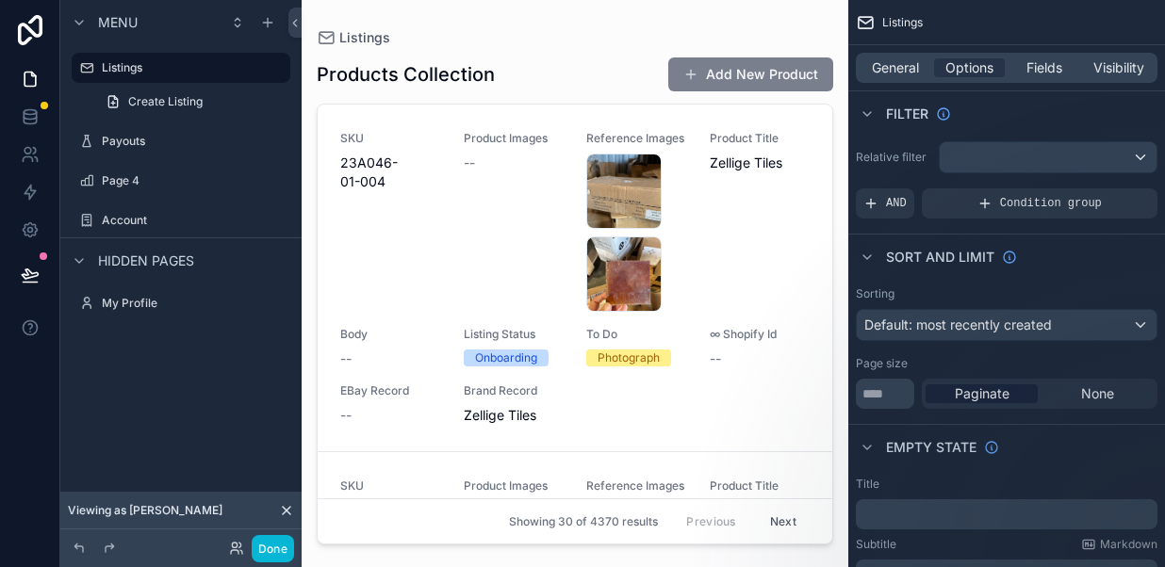
click at [714, 68] on button "Add New Product" at bounding box center [750, 74] width 165 height 34
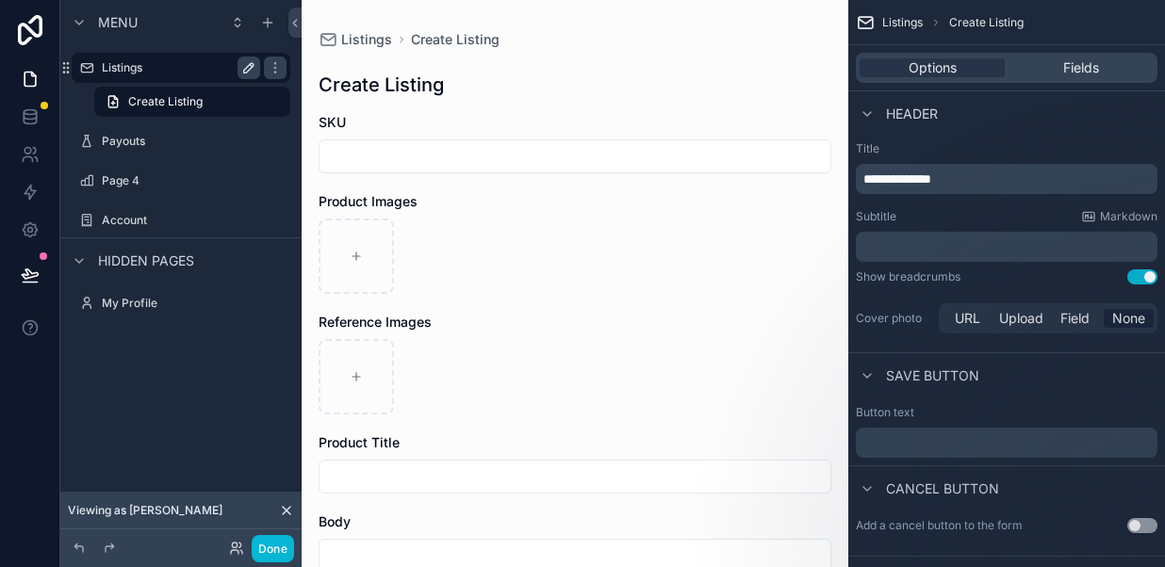
click at [184, 71] on label "Listings" at bounding box center [177, 67] width 151 height 15
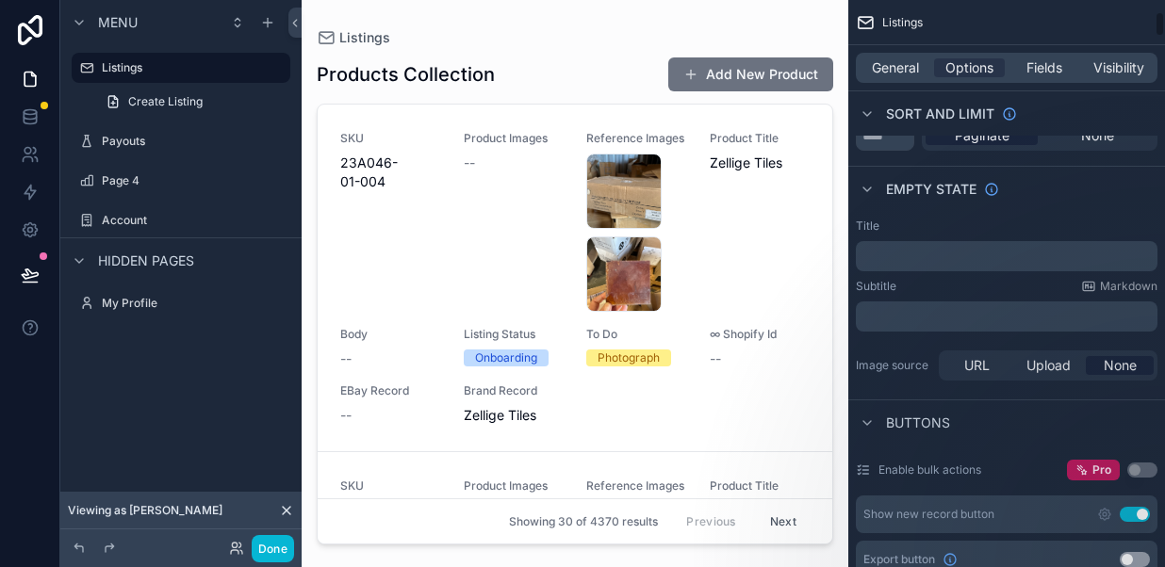
scroll to position [262, 0]
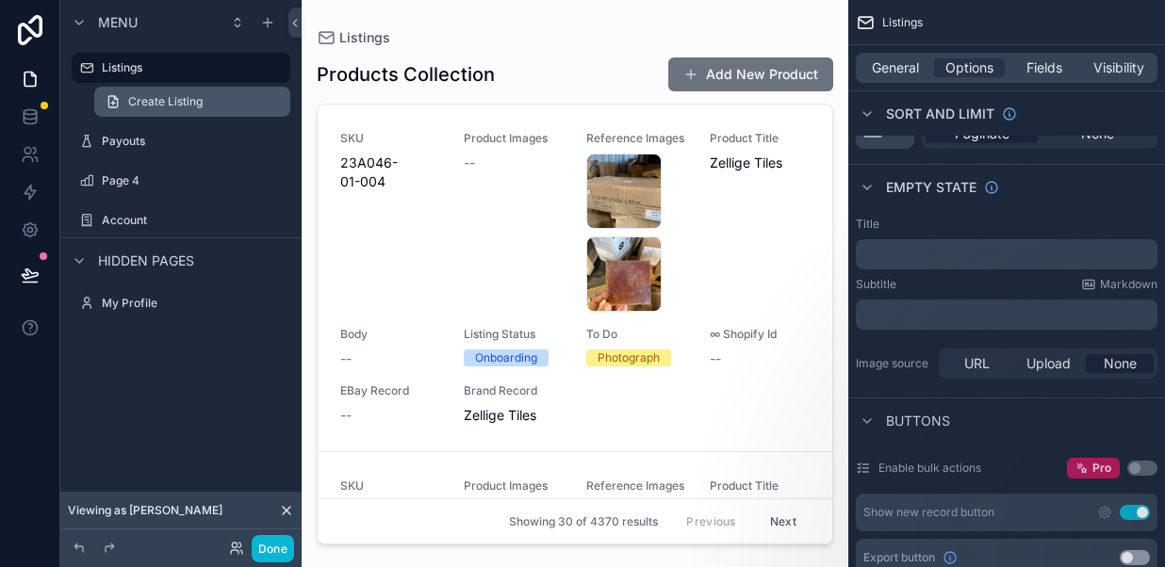
click at [152, 103] on span "Create Listing" at bounding box center [165, 101] width 74 height 15
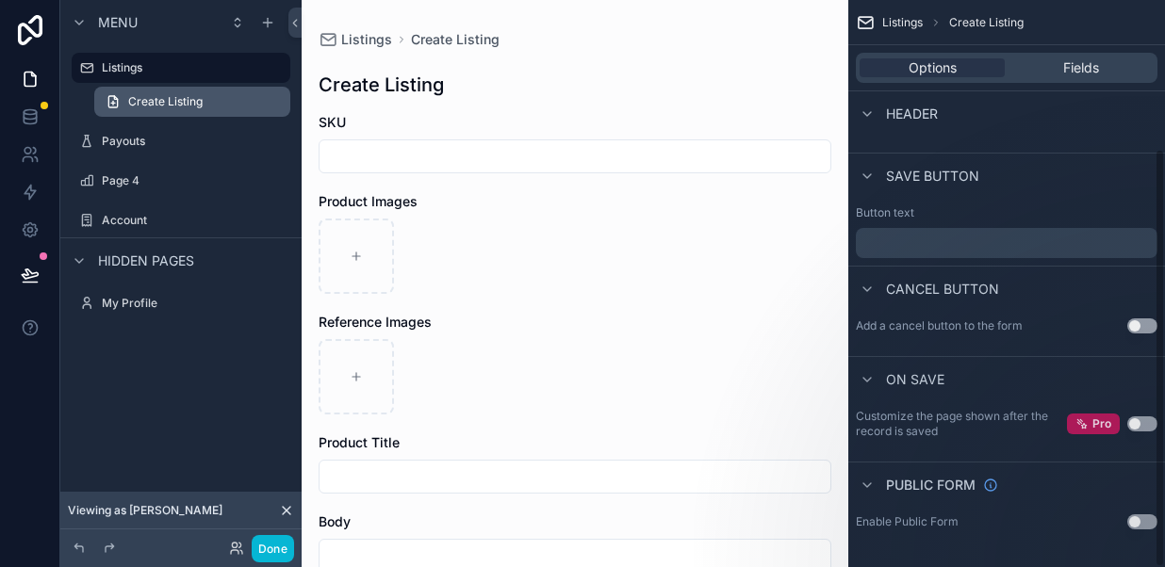
scroll to position [202, 0]
click at [450, 164] on input "scrollable content" at bounding box center [574, 156] width 511 height 26
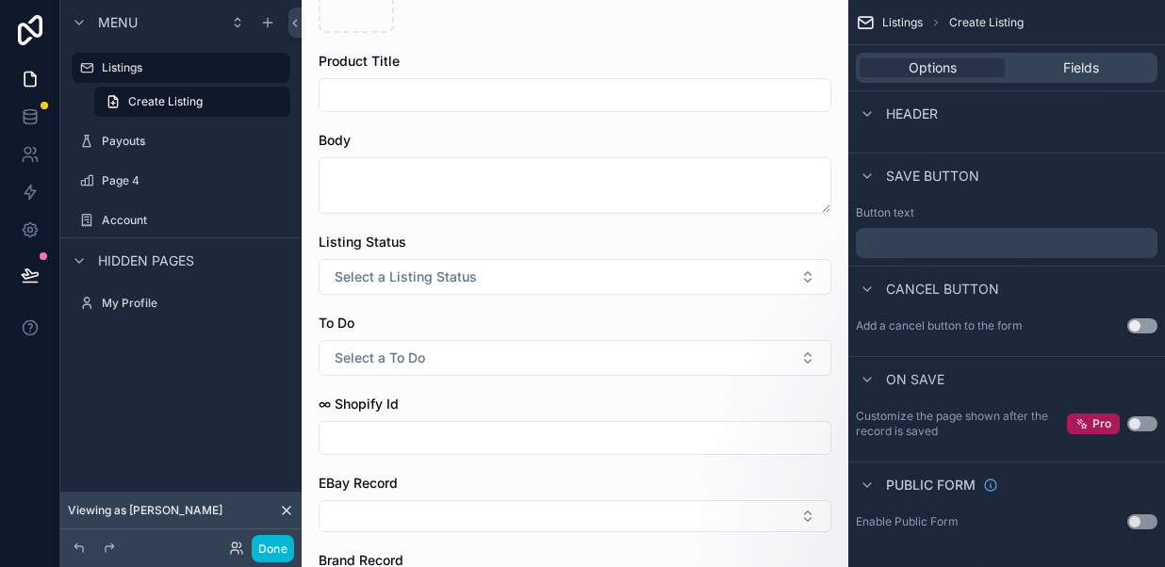
scroll to position [414, 0]
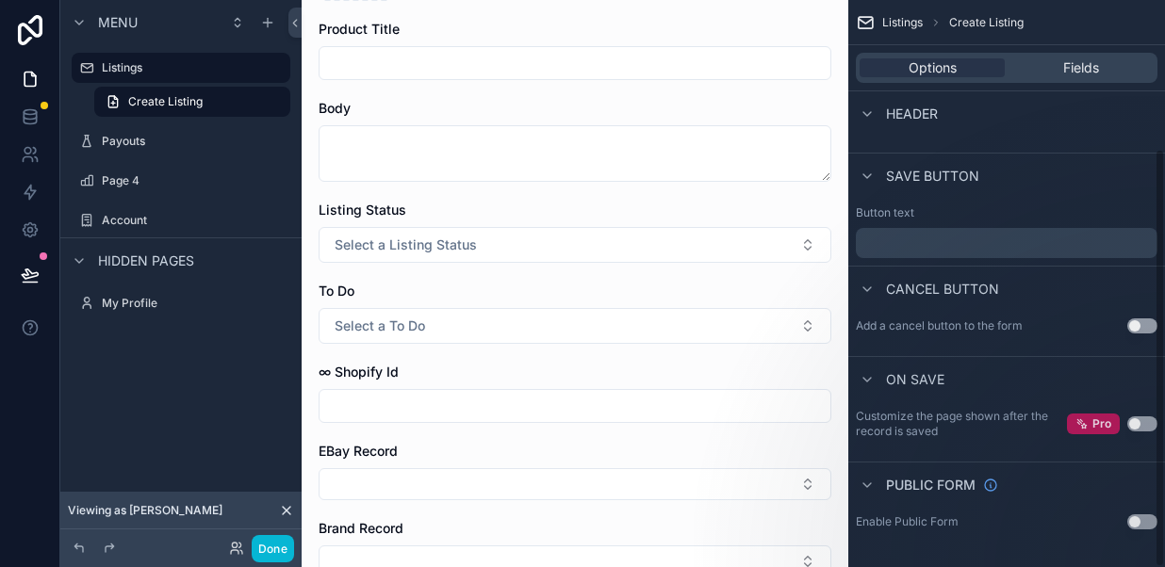
click at [738, 213] on div "Listing Status" at bounding box center [574, 210] width 513 height 19
click at [1073, 66] on span "Fields" at bounding box center [1081, 67] width 36 height 19
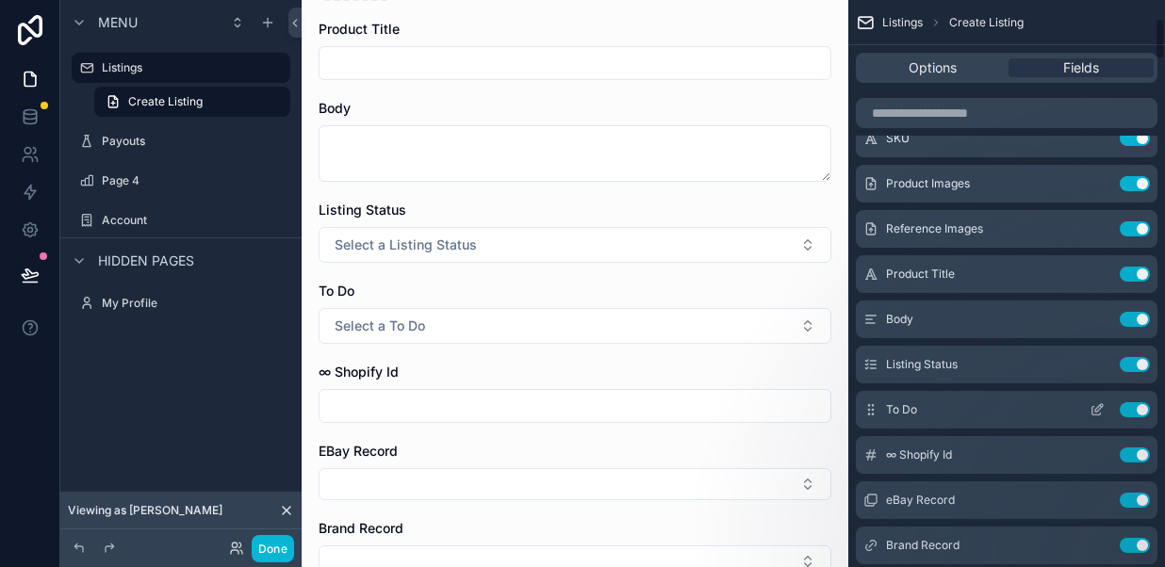
scroll to position [0, 0]
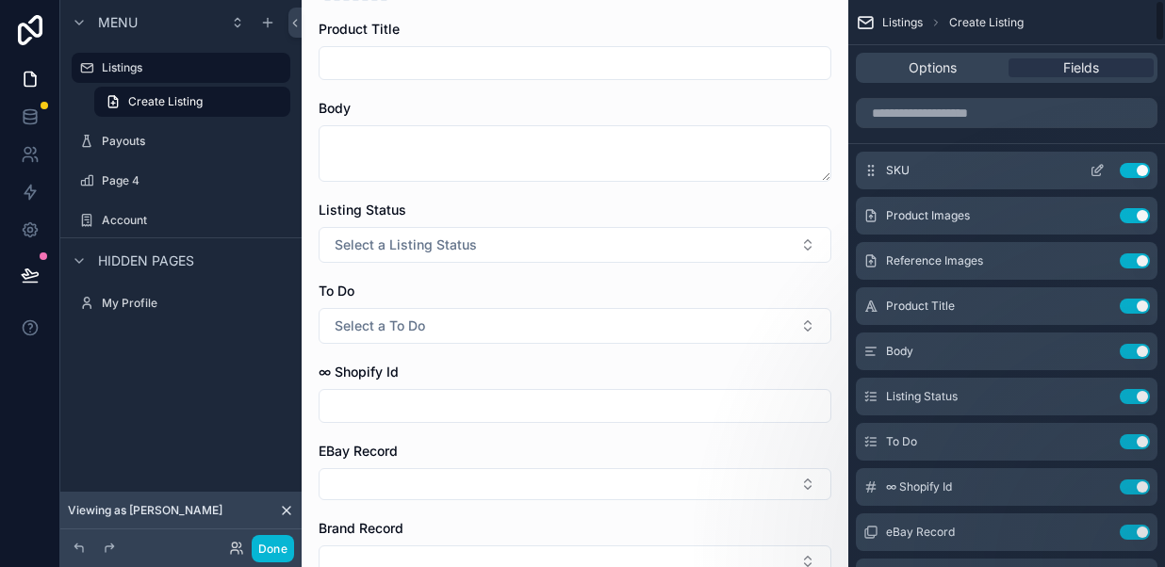
click at [1135, 169] on button "Use setting" at bounding box center [1134, 170] width 30 height 15
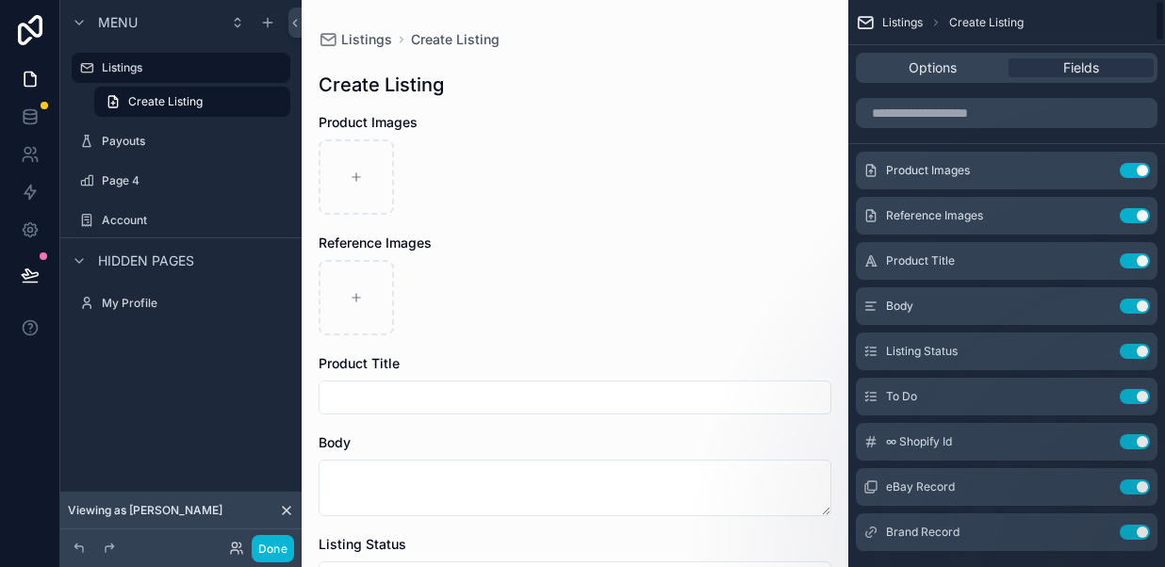
click at [1135, 169] on button "Use setting" at bounding box center [1134, 170] width 30 height 15
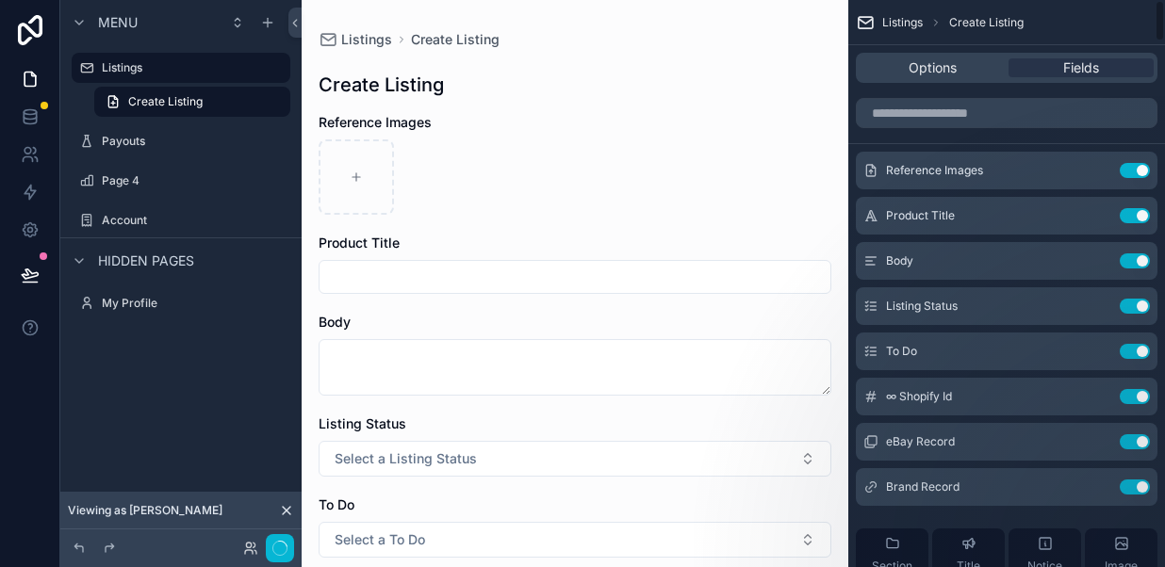
click at [1135, 169] on button "Use setting" at bounding box center [1134, 170] width 30 height 15
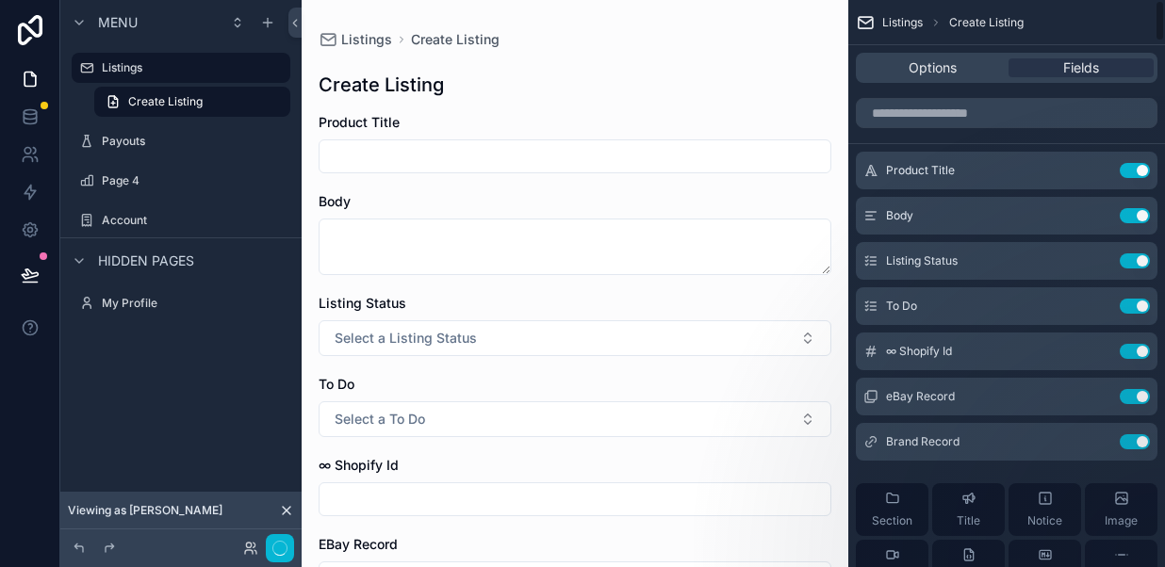
click at [1135, 169] on button "Use setting" at bounding box center [1134, 170] width 30 height 15
click at [1135, 208] on button "Use setting" at bounding box center [1134, 215] width 30 height 15
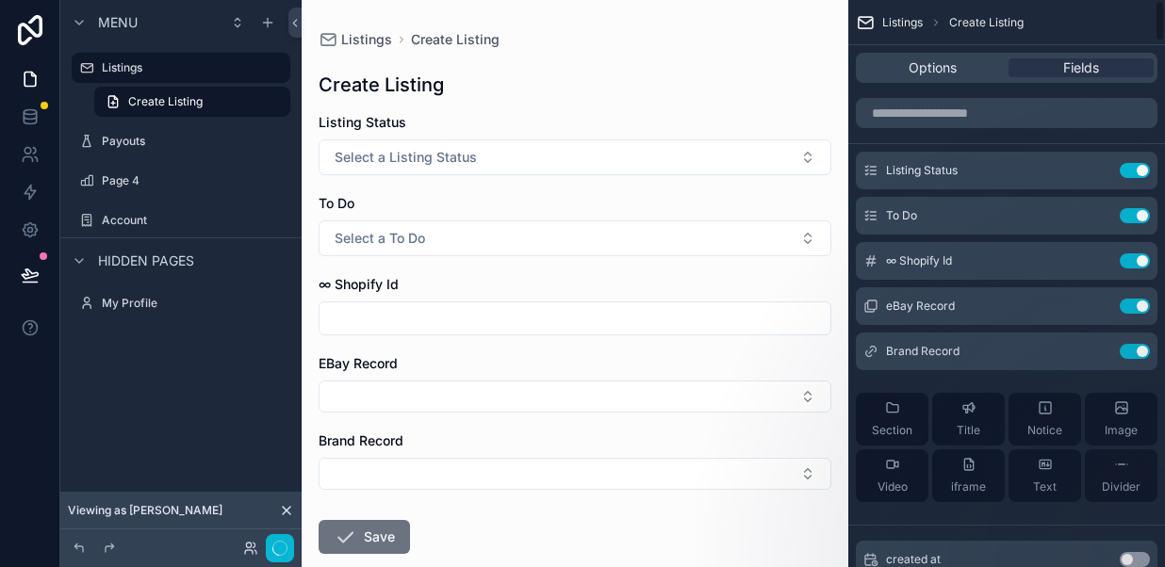
click at [1135, 169] on button "Use setting" at bounding box center [1134, 170] width 30 height 15
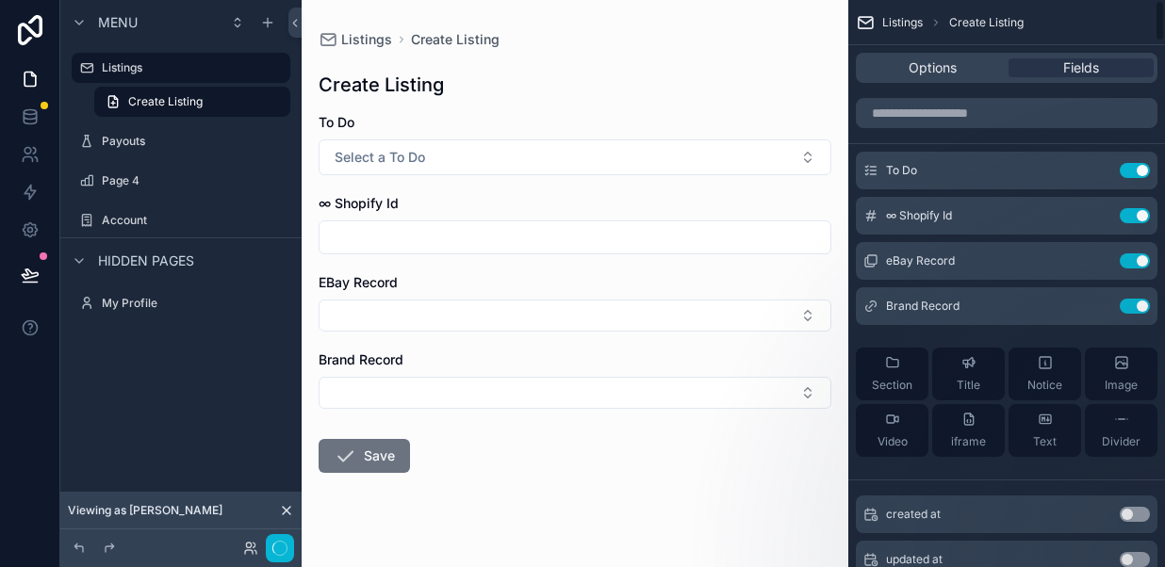
click at [1135, 169] on button "Use setting" at bounding box center [1134, 170] width 30 height 15
click at [1135, 208] on button "Use setting" at bounding box center [1134, 215] width 30 height 15
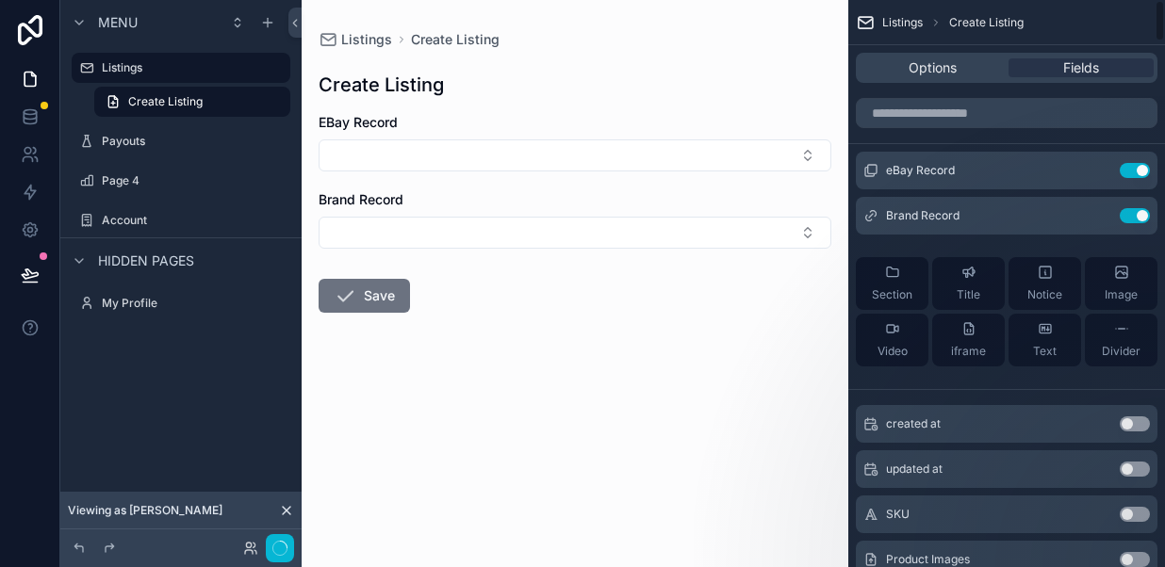
click at [1135, 169] on button "Use setting" at bounding box center [1134, 170] width 30 height 15
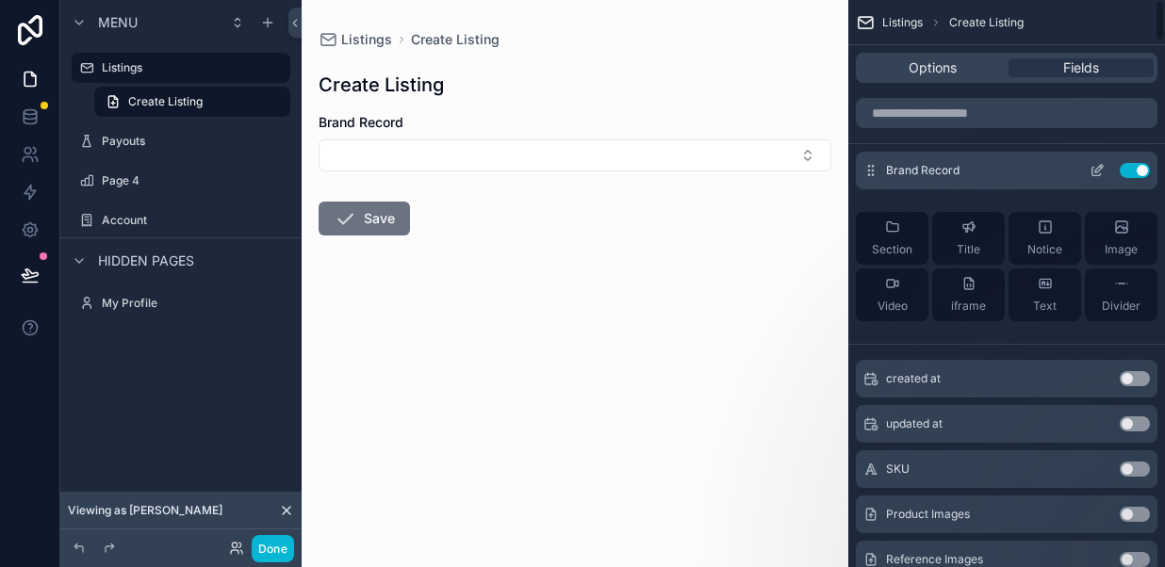
click at [1135, 170] on button "Use setting" at bounding box center [1134, 170] width 30 height 15
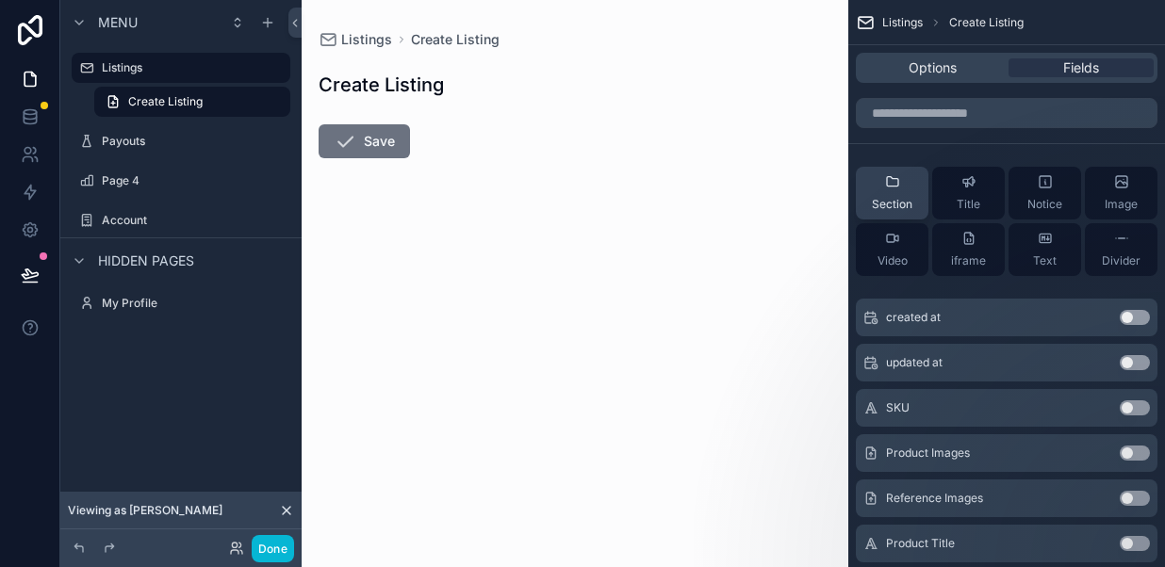
click at [897, 191] on div "Section" at bounding box center [891, 193] width 41 height 38
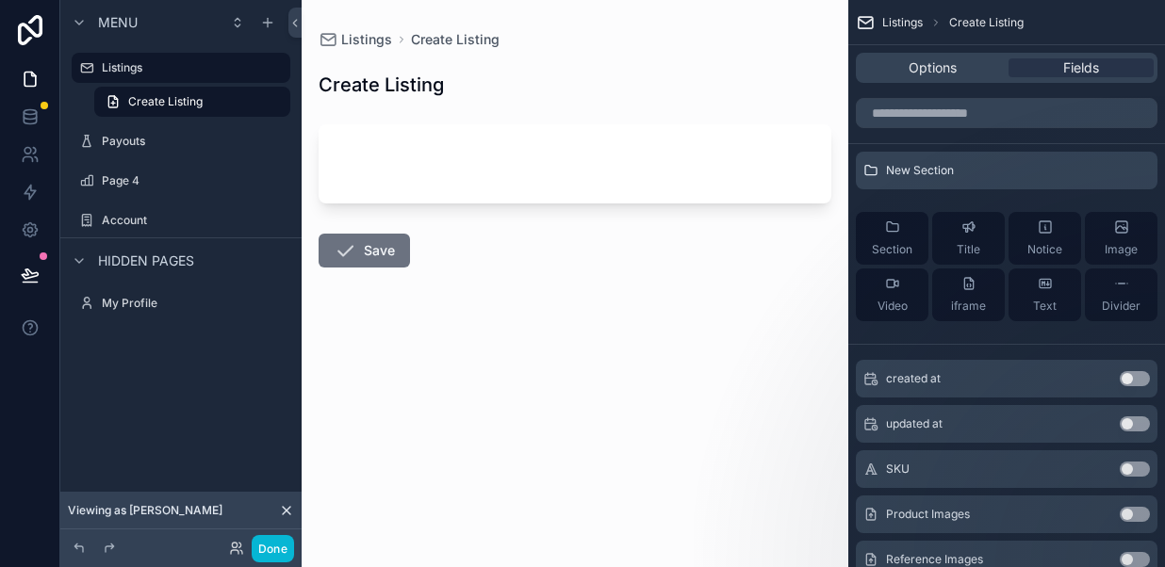
drag, startPoint x: 969, startPoint y: 238, endPoint x: 778, endPoint y: 165, distance: 204.9
click at [778, 165] on div "Listings Payouts Page 4 Account My Profile Powered by Viewing as Dan DT Dan Tur…" at bounding box center [732, 283] width 863 height 567
click at [972, 236] on div "Title" at bounding box center [968, 239] width 24 height 38
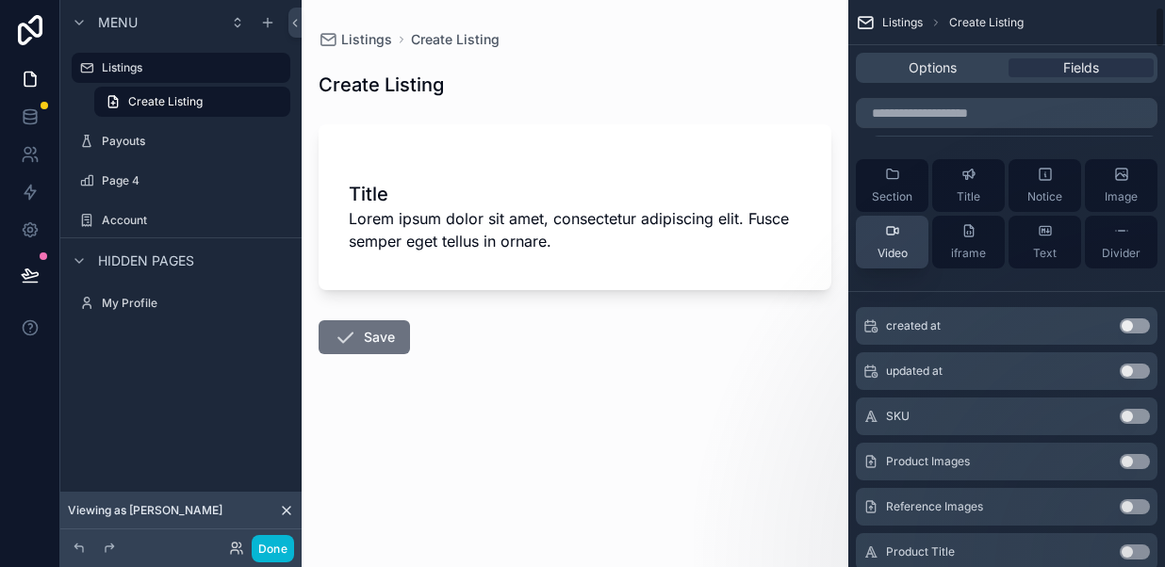
scroll to position [102, 0]
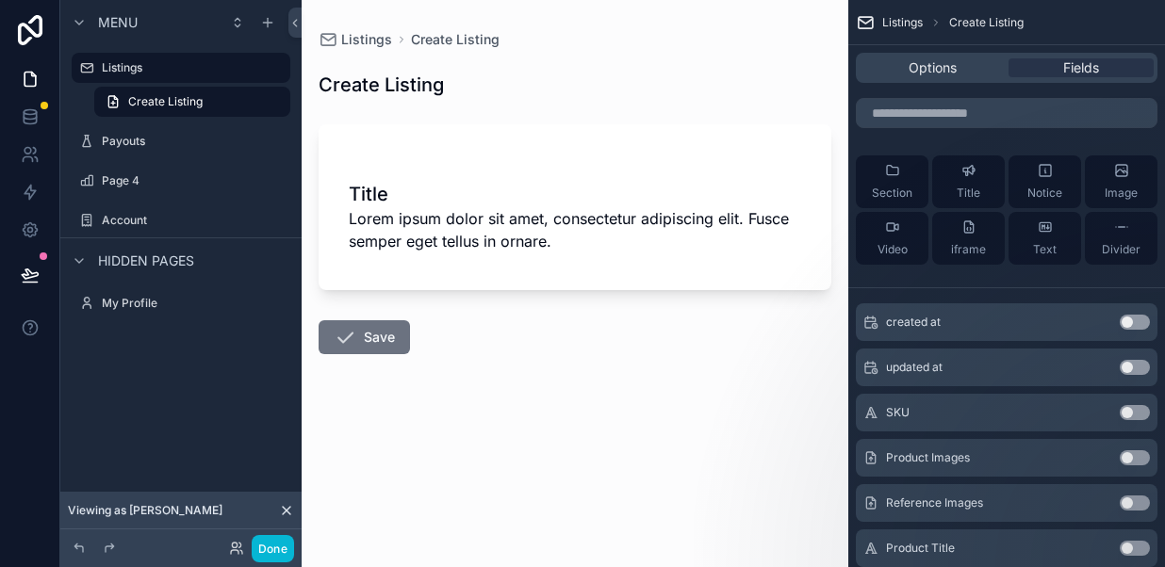
click at [685, 252] on span "Lorem ipsum dolor sit amet, consectetur adipiscing elit. Fusce semper eget tell…" at bounding box center [575, 229] width 452 height 45
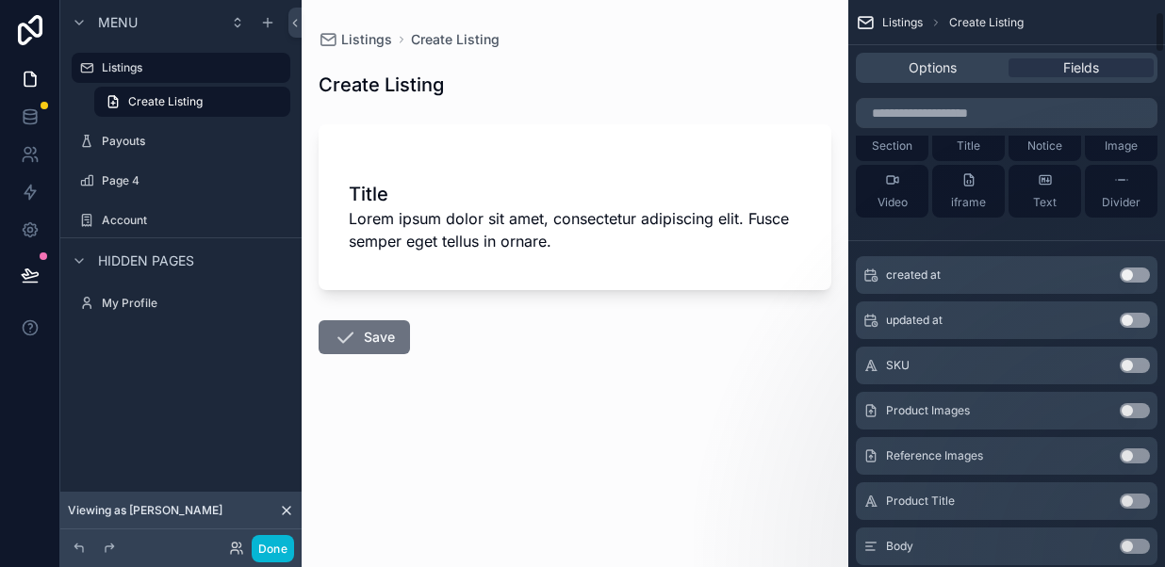
scroll to position [167, 0]
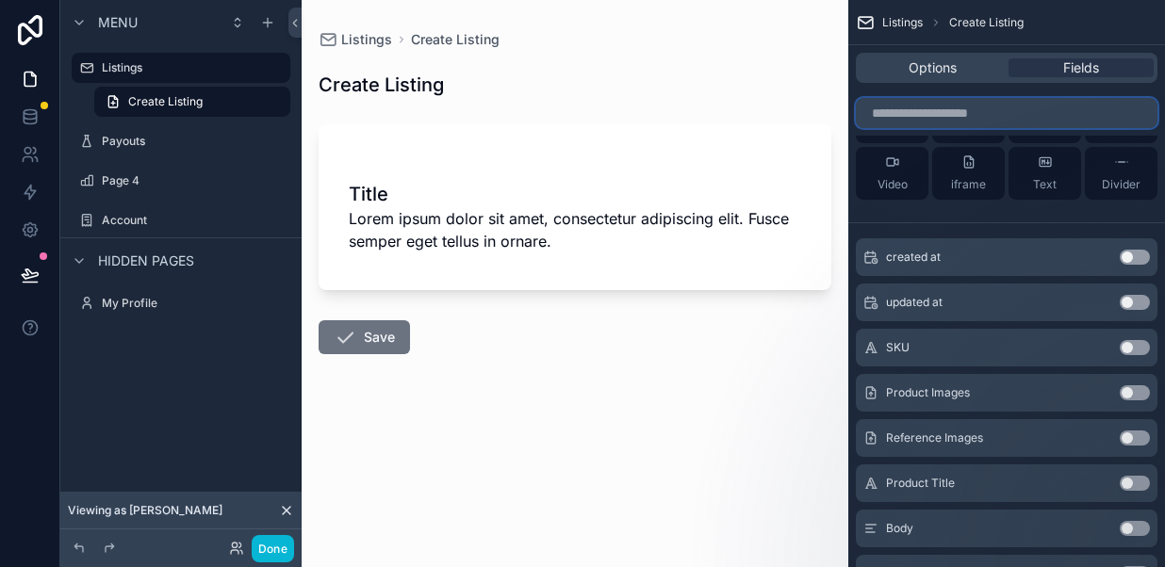
click at [930, 113] on input "scrollable content" at bounding box center [1005, 113] width 301 height 30
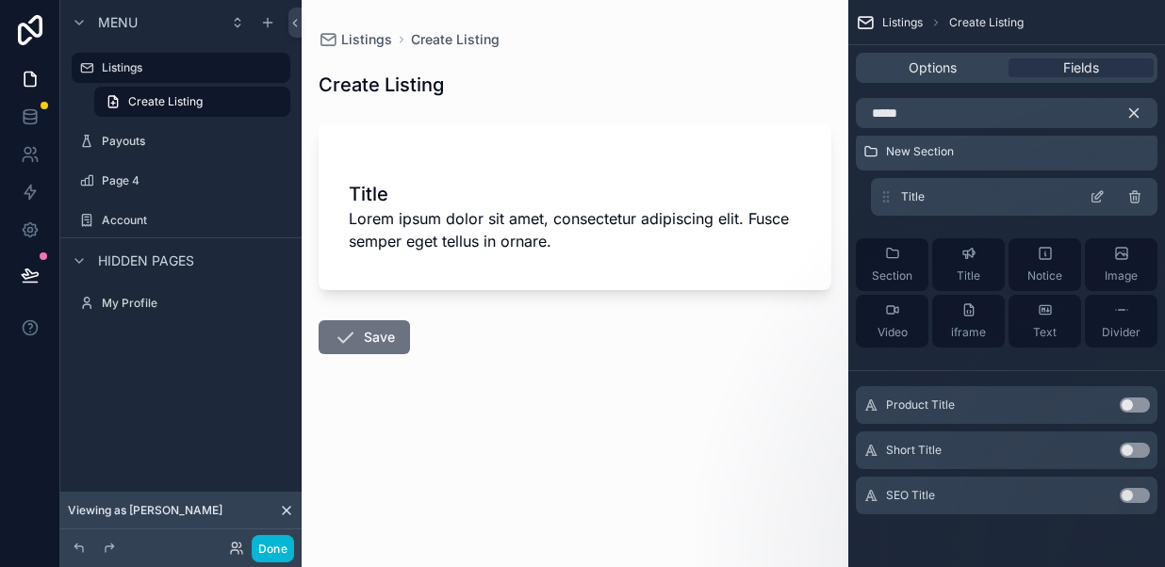
click at [913, 189] on span "Title" at bounding box center [913, 196] width 24 height 15
click at [946, 201] on div "Title" at bounding box center [1014, 197] width 286 height 38
click at [1098, 199] on icon "scrollable content" at bounding box center [1096, 196] width 15 height 15
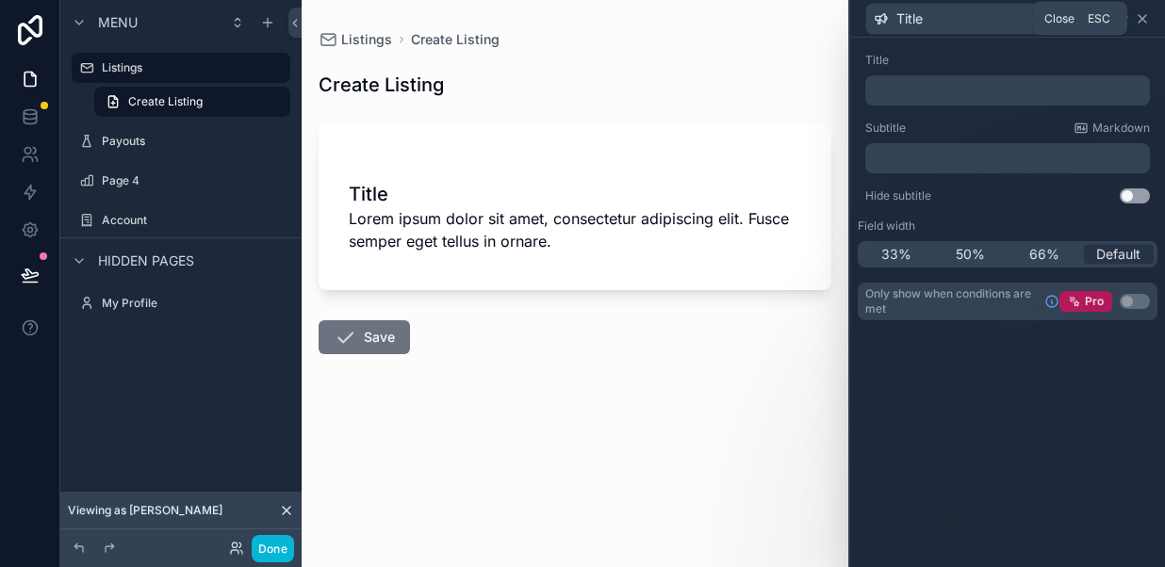
click at [1141, 17] on icon at bounding box center [1142, 19] width 8 height 8
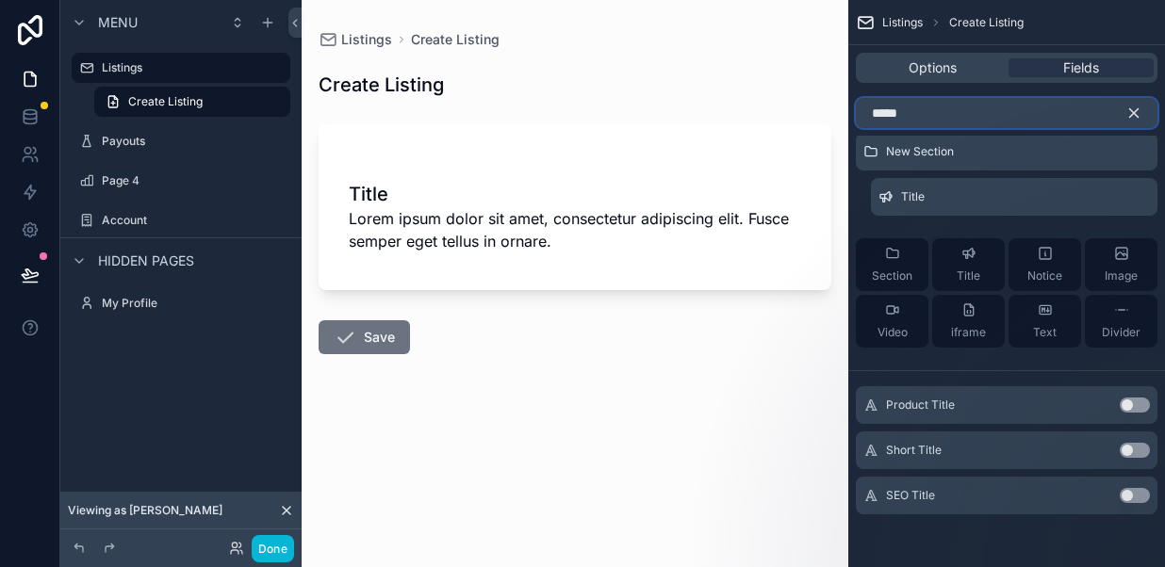
click at [916, 120] on input "*****" at bounding box center [1005, 113] width 301 height 30
drag, startPoint x: 910, startPoint y: 112, endPoint x: 871, endPoint y: 112, distance: 39.6
click at [871, 112] on input "*****" at bounding box center [1005, 113] width 301 height 30
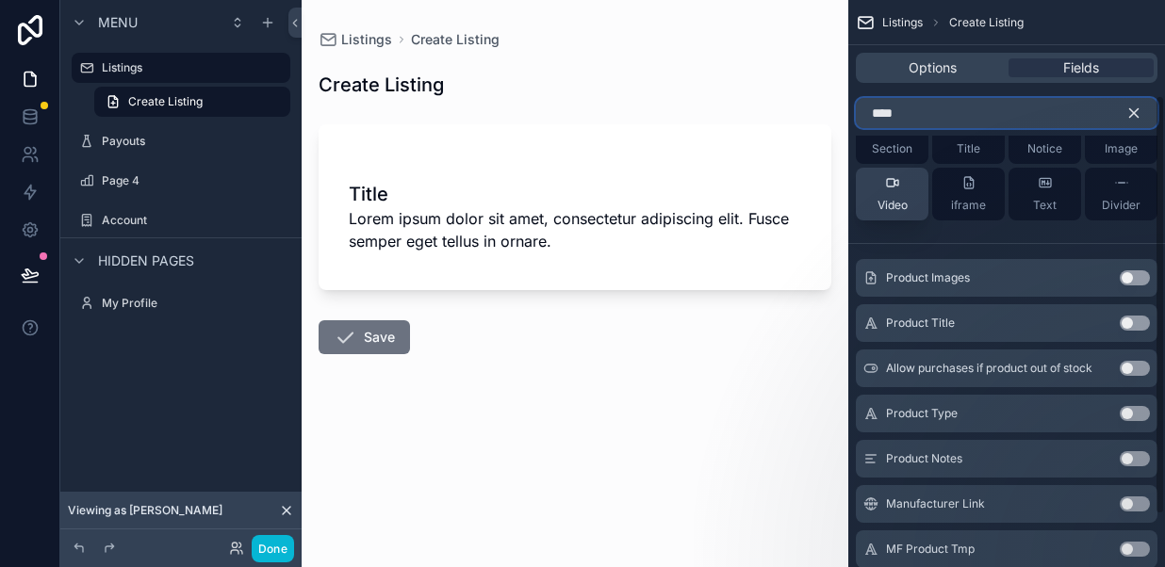
scroll to position [148, 0]
type input "****"
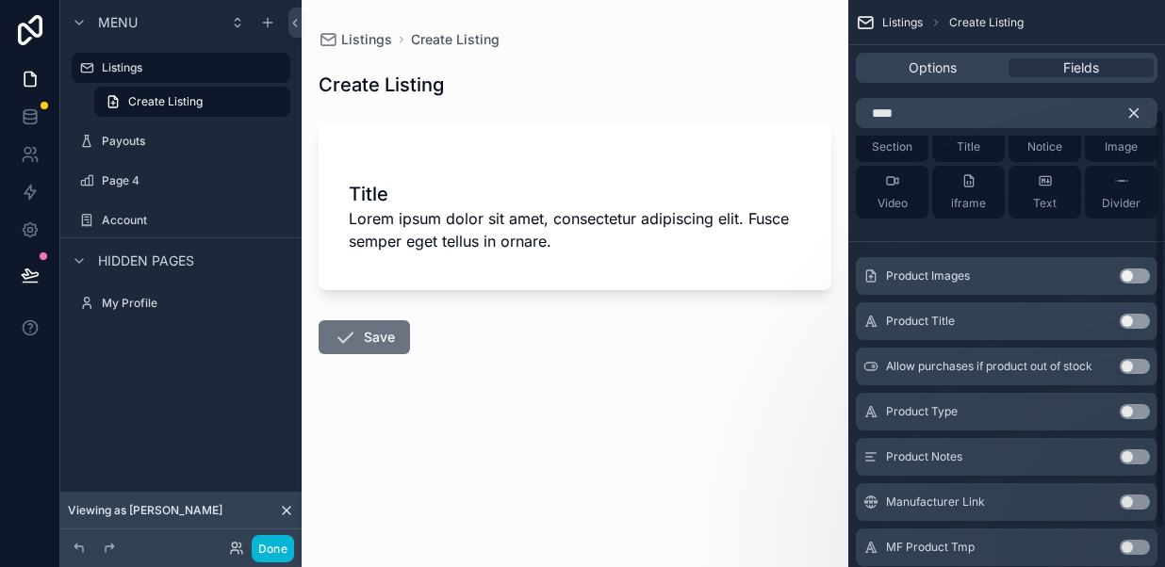
click at [1137, 322] on button "Use setting" at bounding box center [1134, 321] width 30 height 15
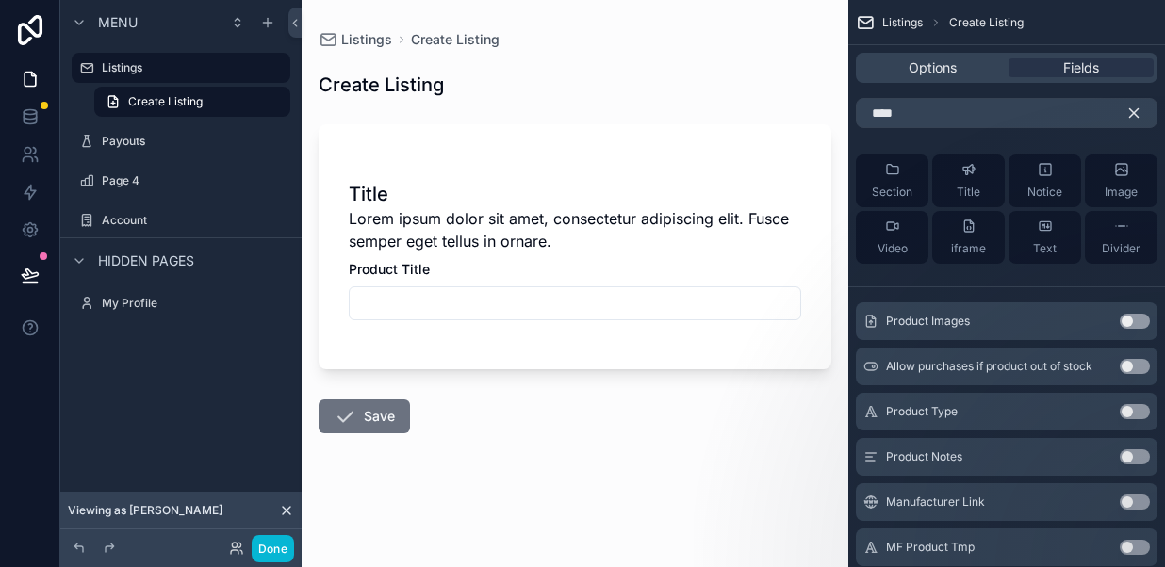
scroll to position [200, 0]
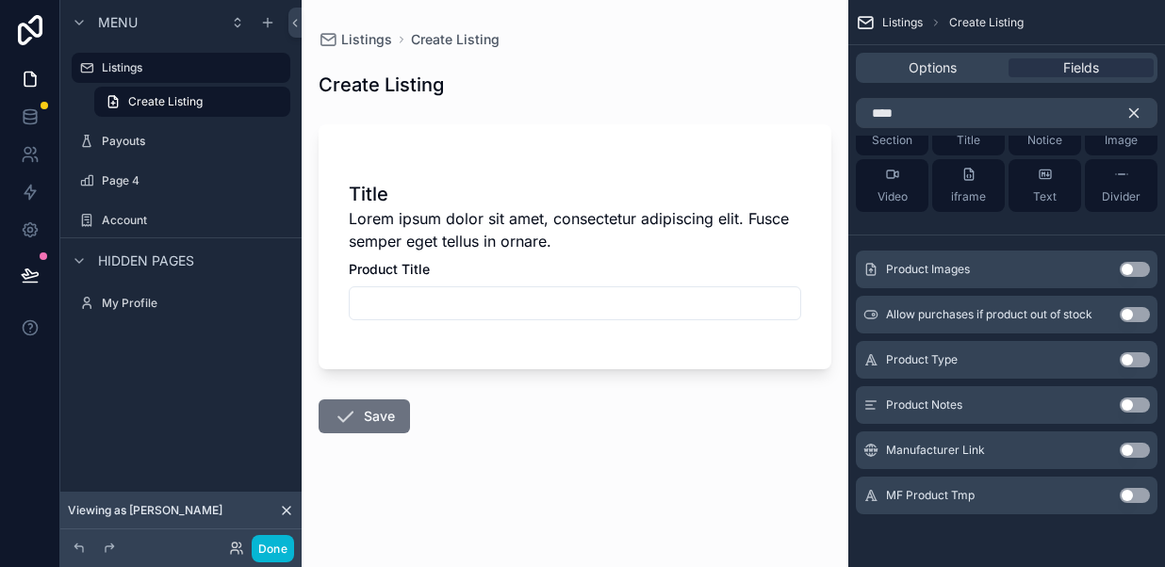
click at [1139, 451] on button "Use setting" at bounding box center [1134, 450] width 30 height 15
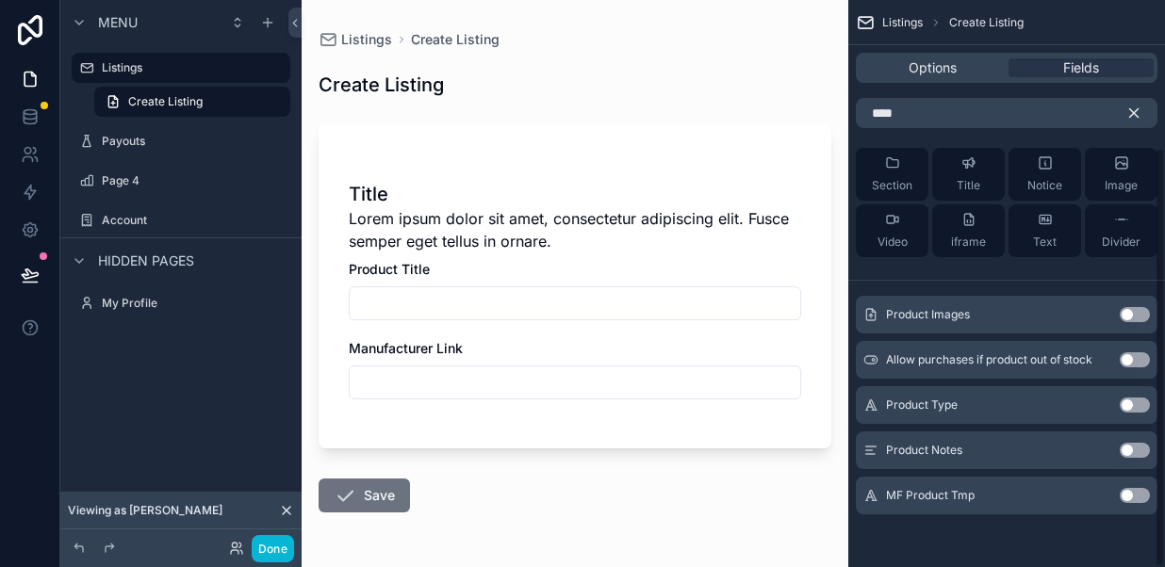
click at [1139, 451] on button "Use setting" at bounding box center [1134, 450] width 30 height 15
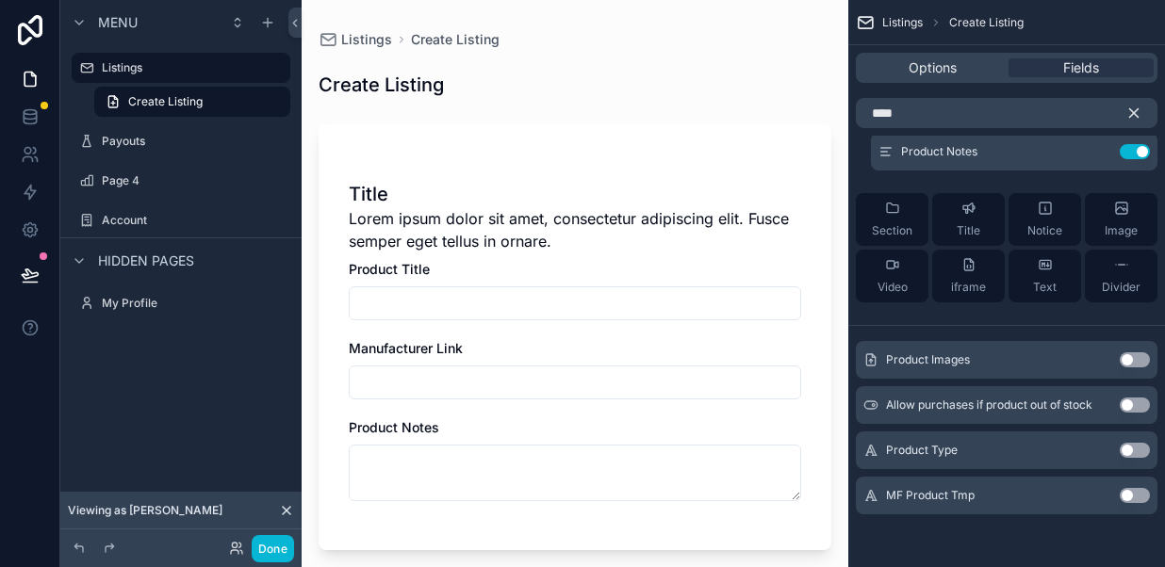
click at [1139, 451] on button "Use setting" at bounding box center [1134, 450] width 30 height 15
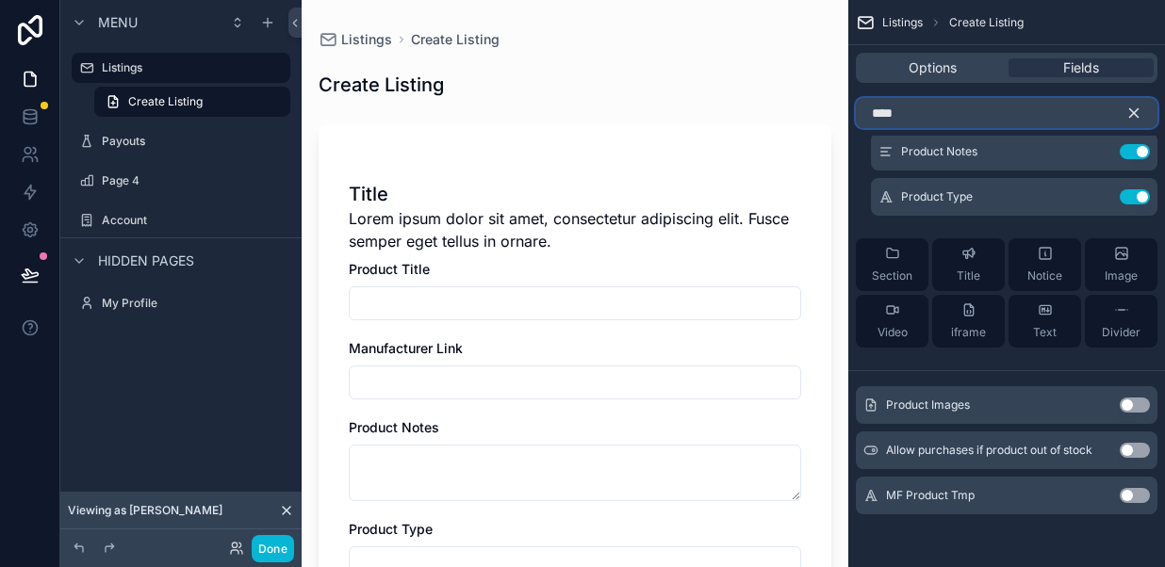
drag, startPoint x: 910, startPoint y: 114, endPoint x: 869, endPoint y: 110, distance: 41.6
click at [869, 110] on input "****" at bounding box center [1005, 113] width 301 height 30
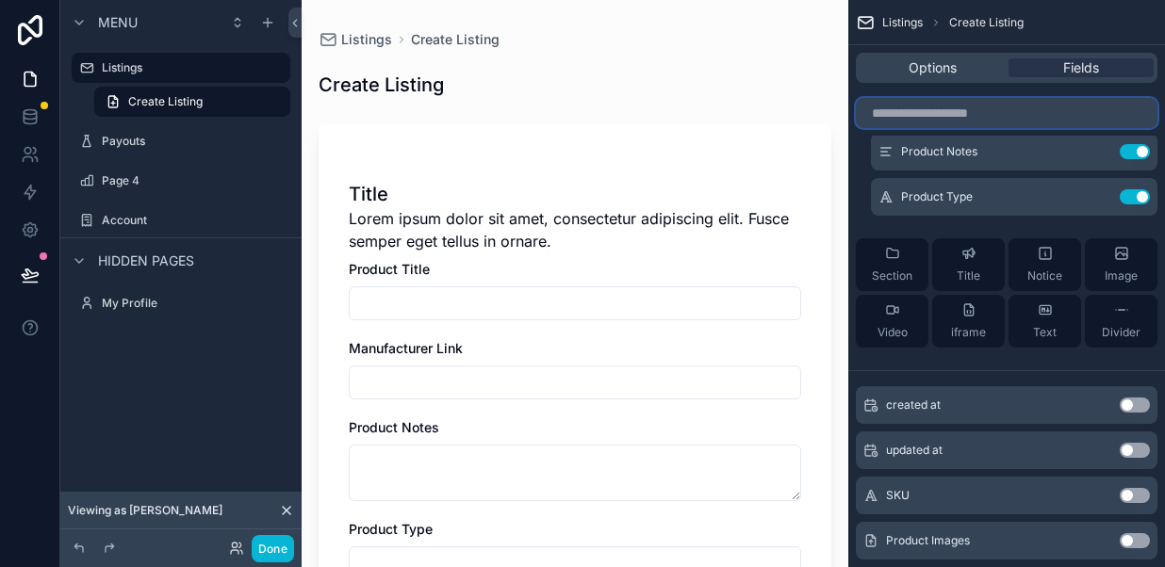
click at [937, 115] on input "scrollable content" at bounding box center [1005, 113] width 301 height 30
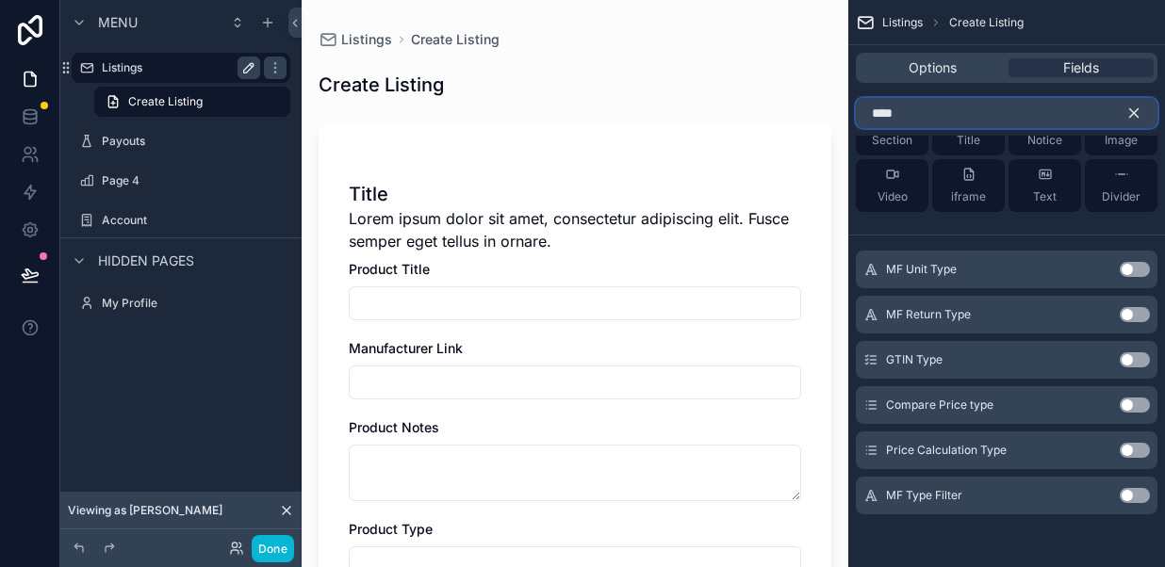
type input "****"
click at [199, 70] on label "Listings" at bounding box center [177, 67] width 151 height 15
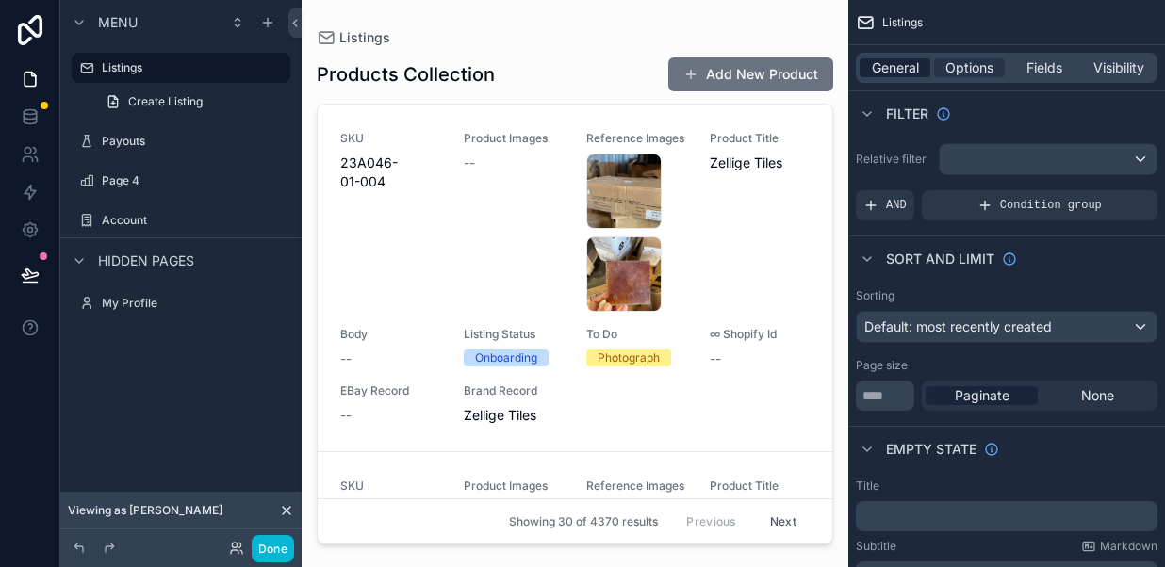
click at [897, 64] on span "General" at bounding box center [894, 67] width 47 height 19
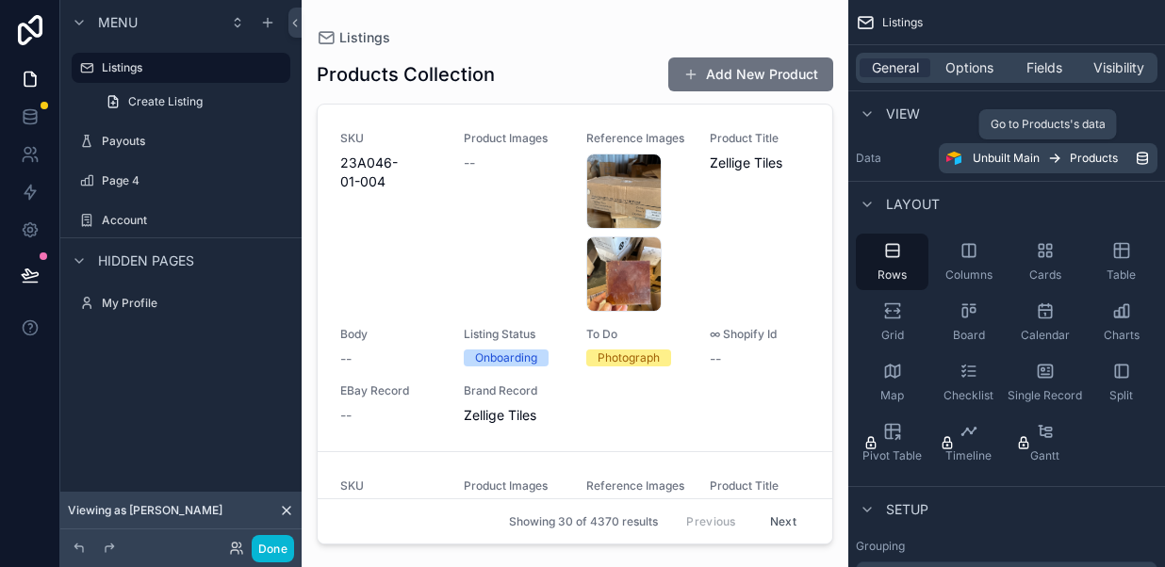
click at [1046, 161] on div "Unbuilt Main Products" at bounding box center [1053, 158] width 162 height 15
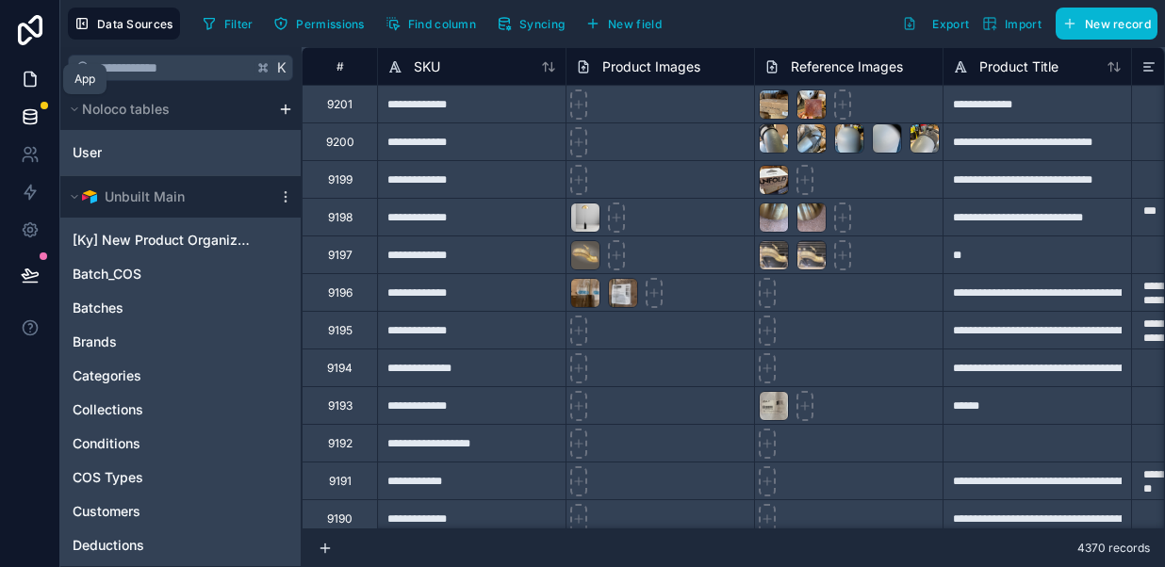
click at [32, 83] on icon at bounding box center [30, 79] width 19 height 19
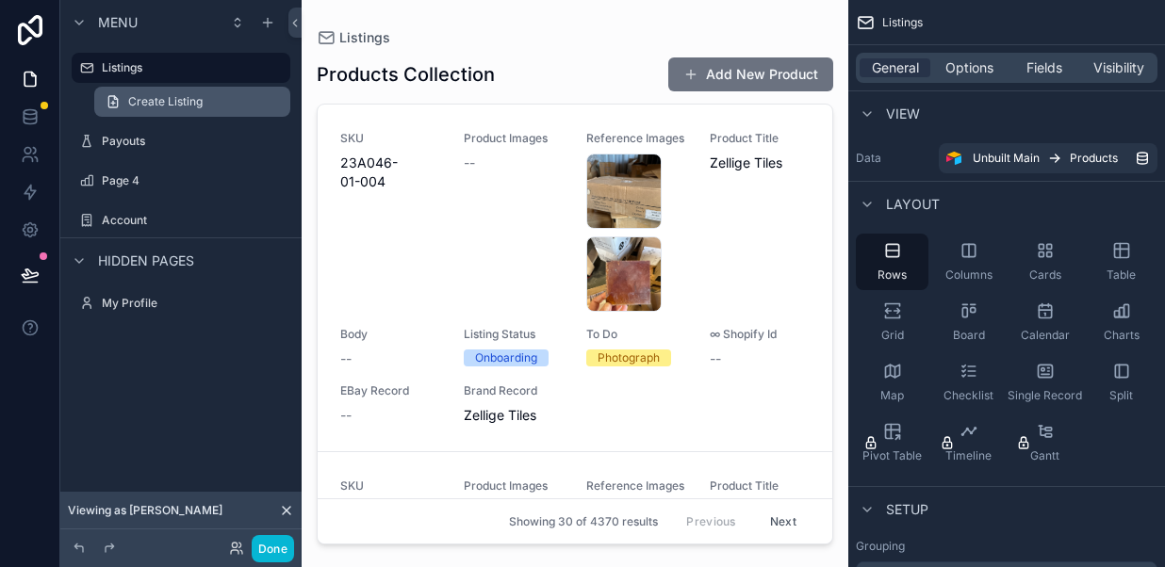
click at [152, 106] on span "Create Listing" at bounding box center [165, 101] width 74 height 15
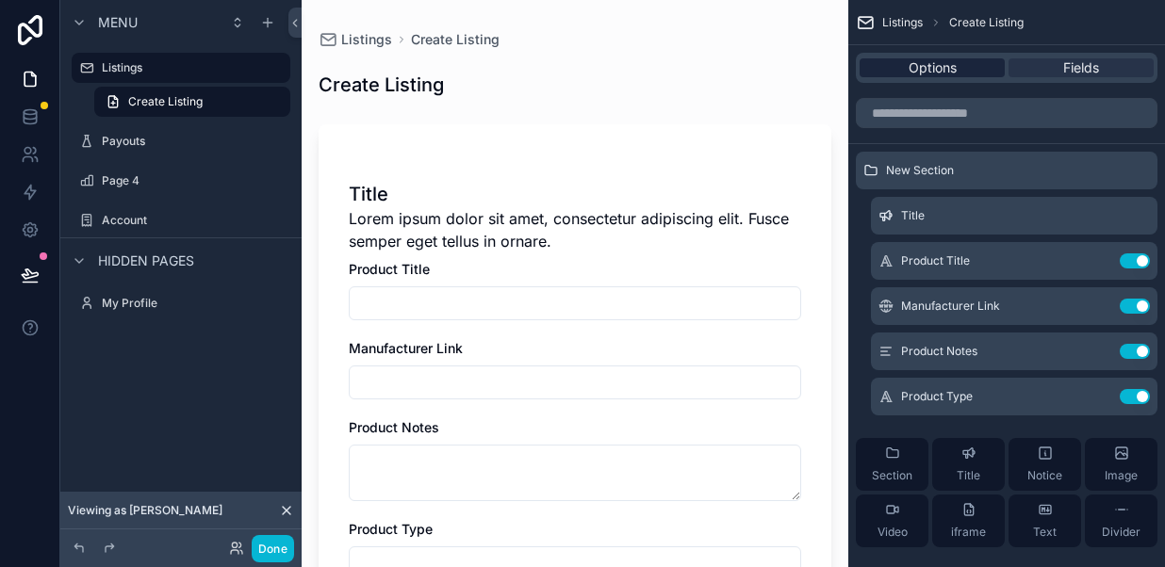
click at [928, 70] on span "Options" at bounding box center [932, 67] width 48 height 19
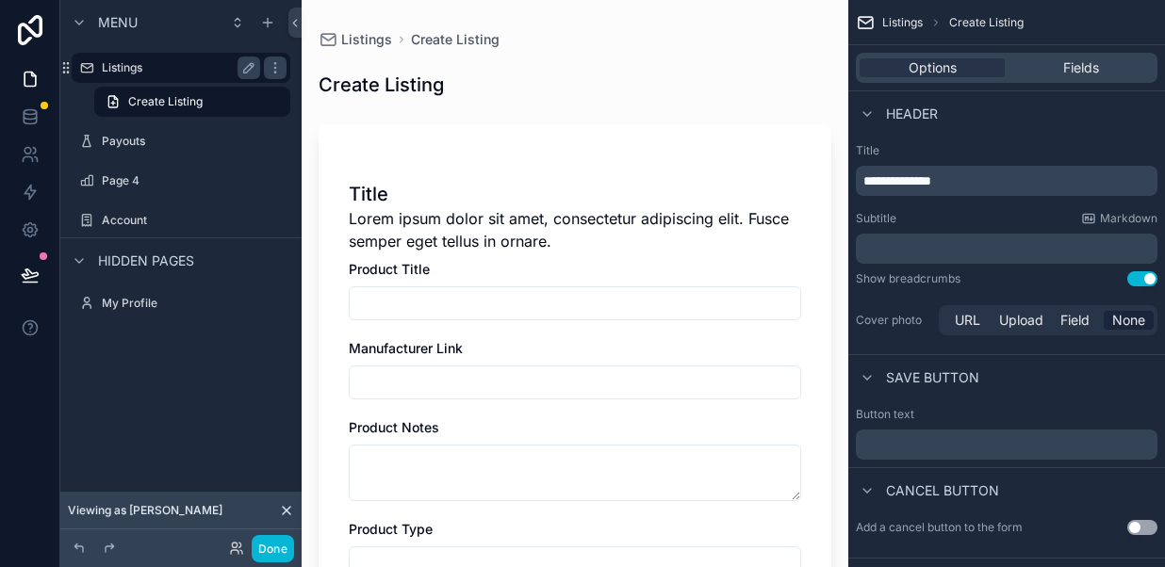
click at [221, 62] on label "Listings" at bounding box center [177, 67] width 151 height 15
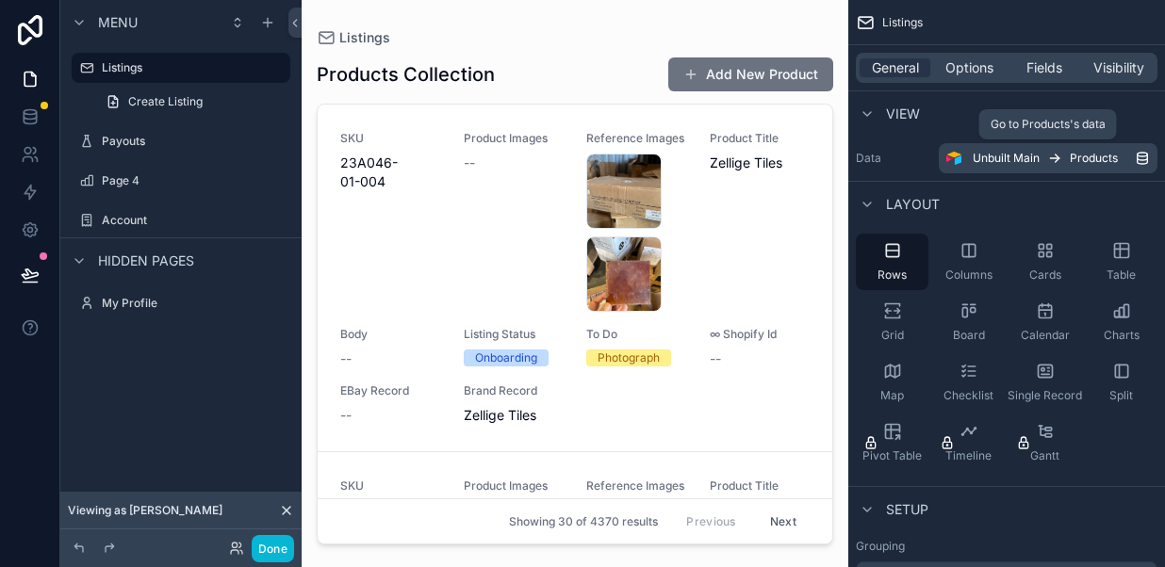
click at [1085, 160] on span "Products" at bounding box center [1093, 158] width 48 height 15
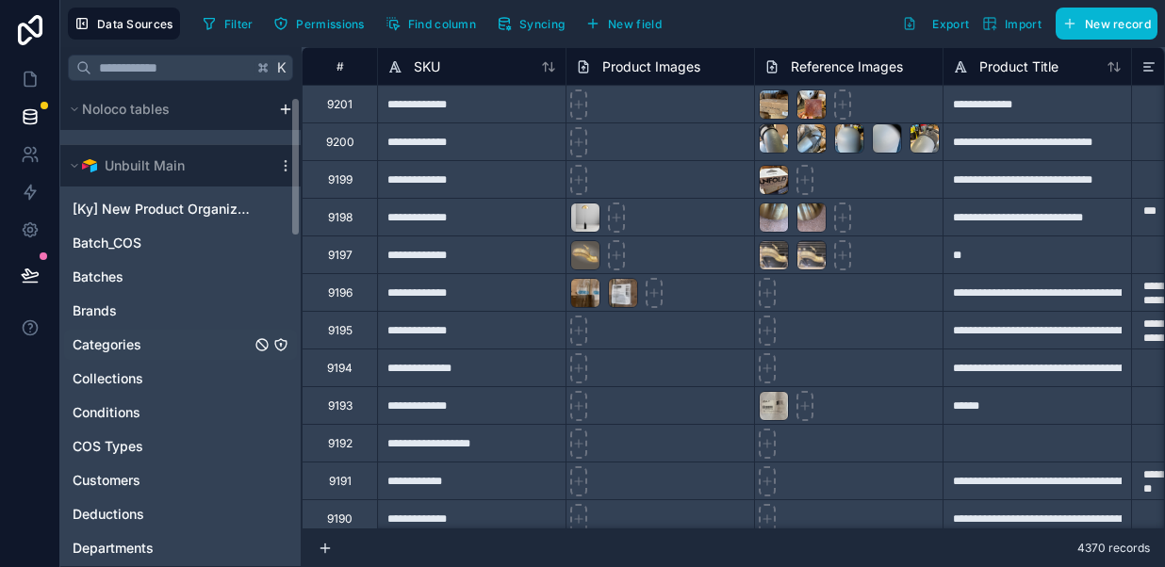
scroll to position [41, 0]
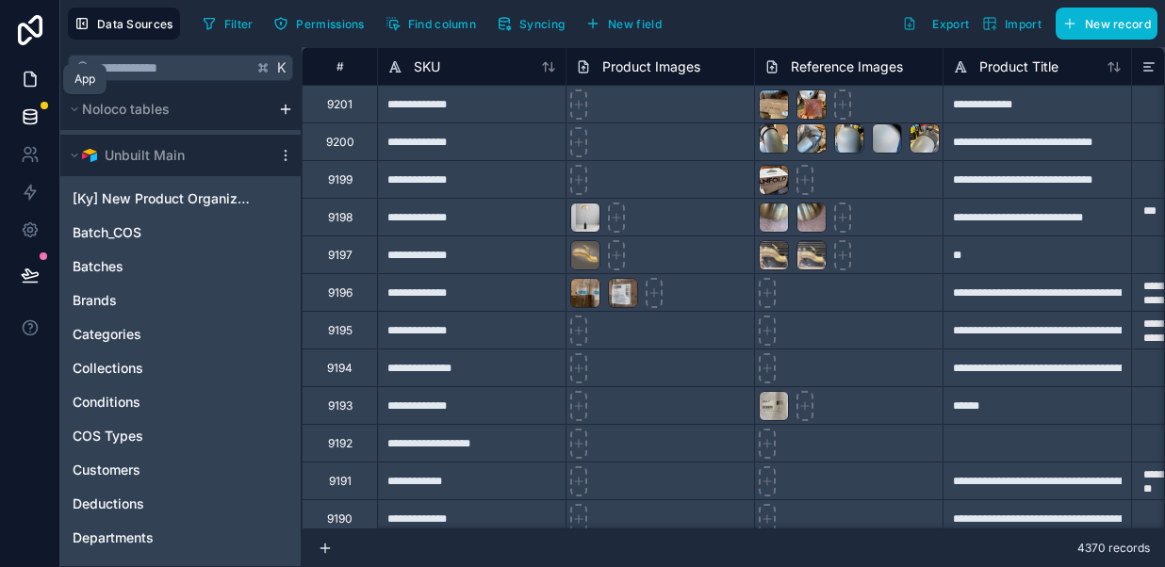
click at [32, 85] on icon at bounding box center [30, 79] width 19 height 19
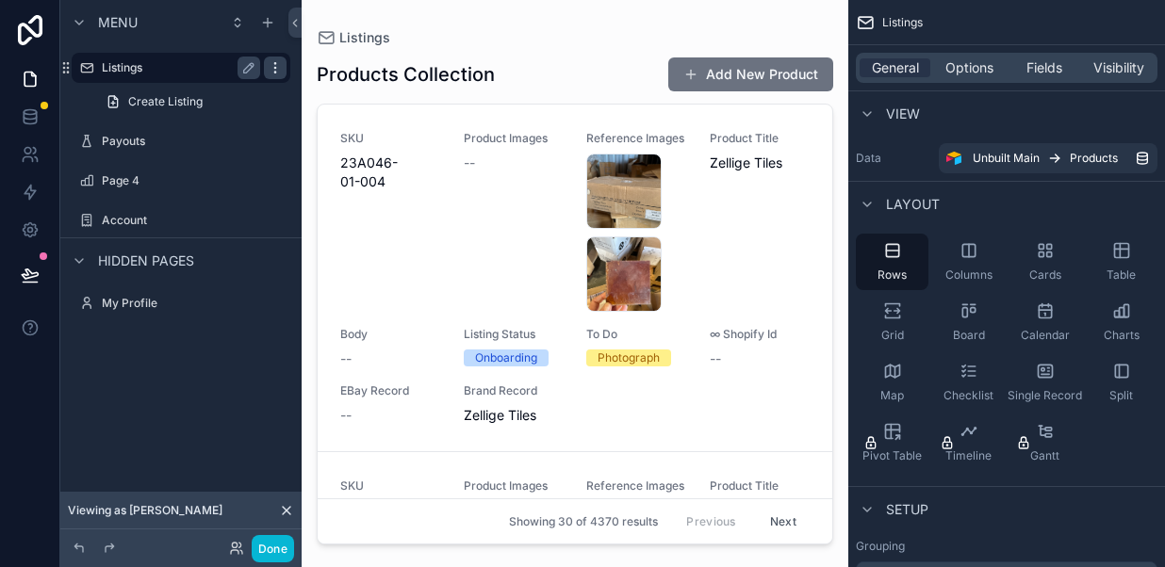
click at [277, 69] on icon "scrollable content" at bounding box center [275, 67] width 15 height 15
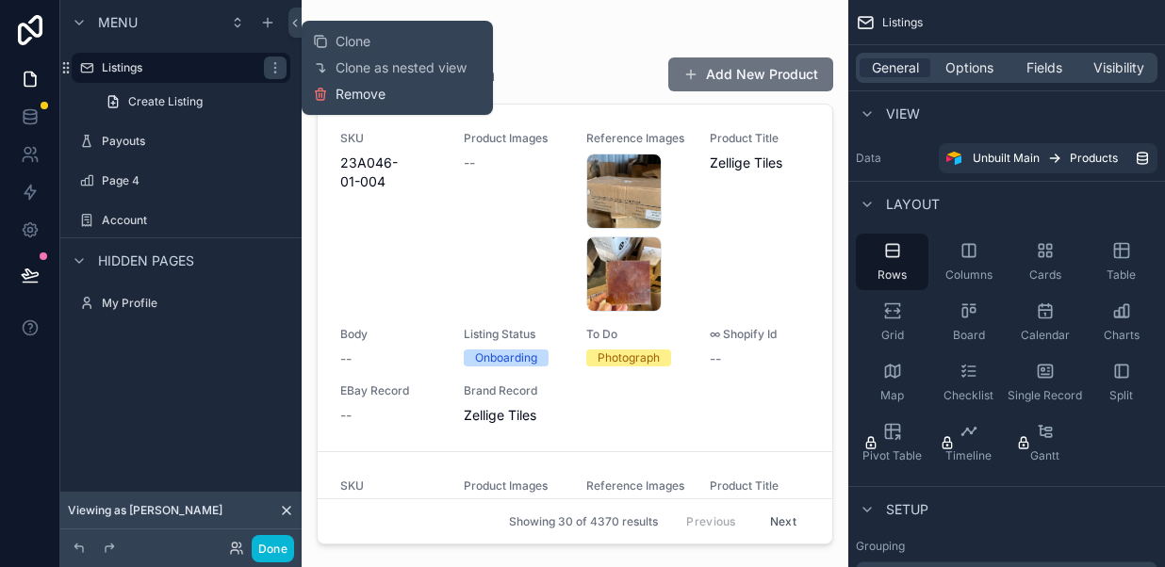
click at [354, 94] on span "Remove" at bounding box center [360, 94] width 50 height 19
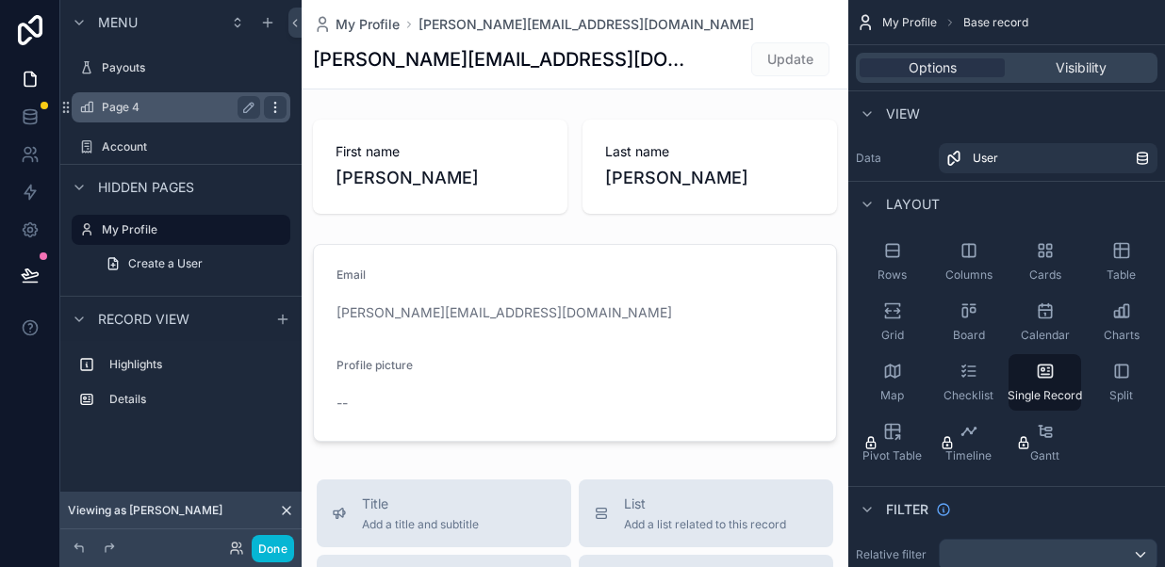
click at [272, 108] on icon "scrollable content" at bounding box center [275, 107] width 15 height 15
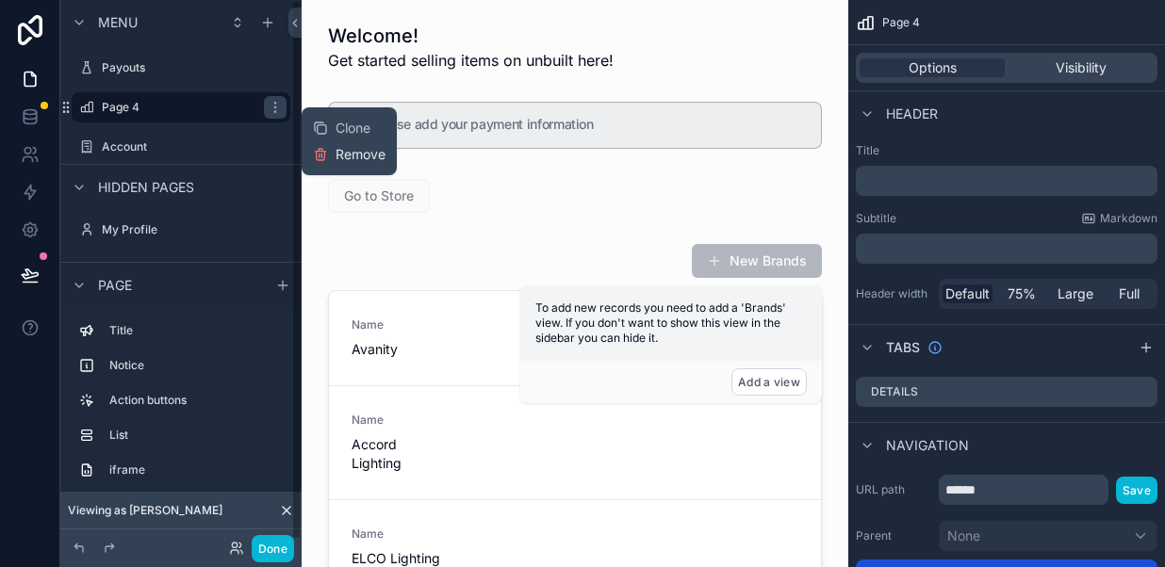
click at [324, 155] on icon at bounding box center [320, 156] width 8 height 8
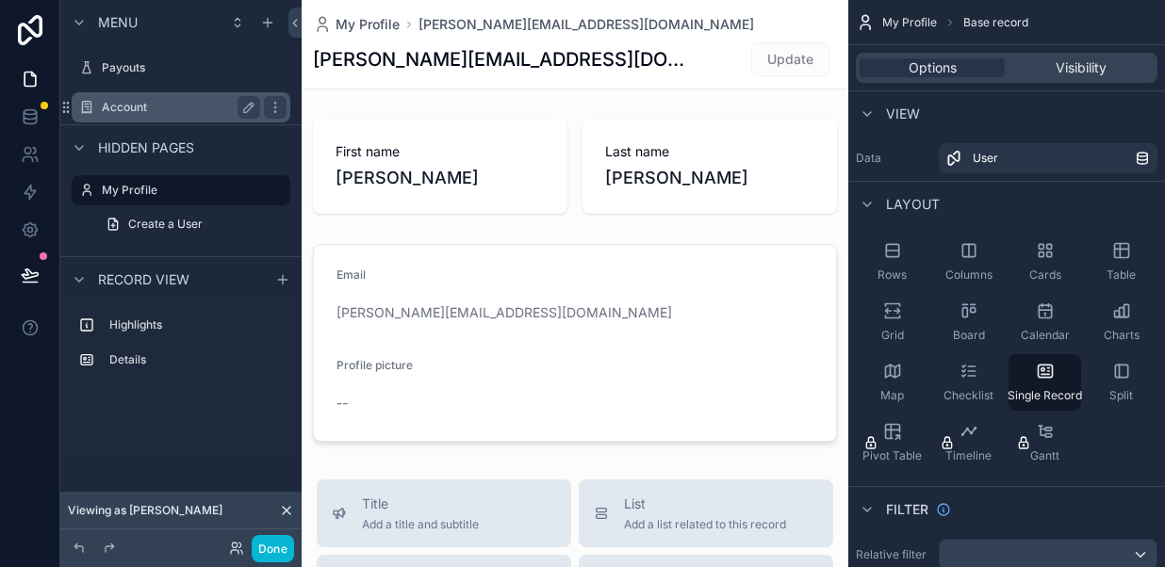
click at [155, 100] on label "Account" at bounding box center [177, 107] width 151 height 15
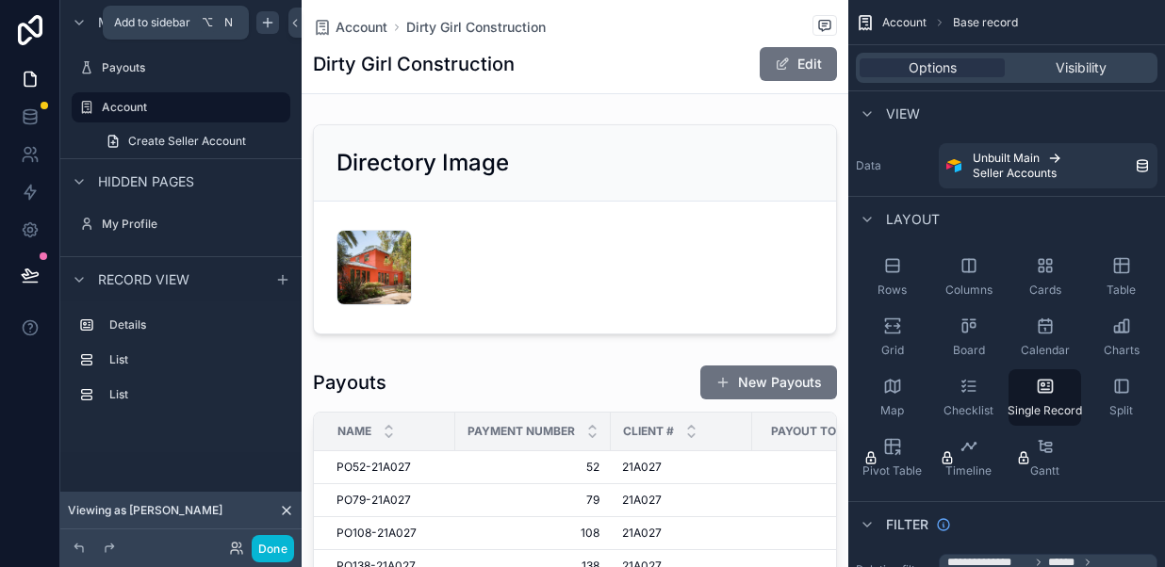
click at [268, 24] on icon "scrollable content" at bounding box center [267, 22] width 15 height 15
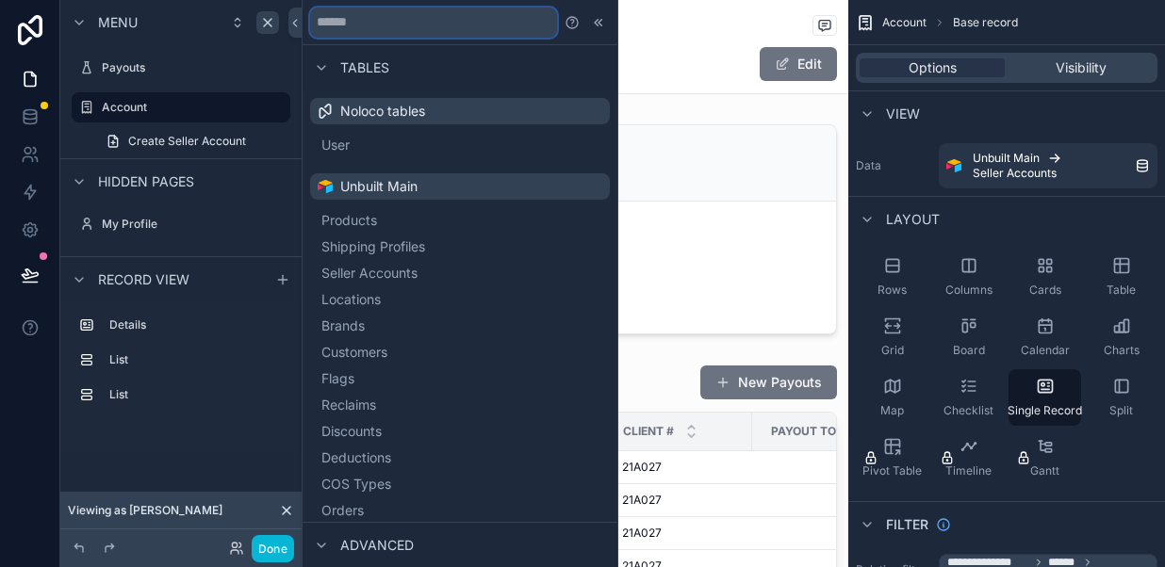
click at [349, 24] on input "text" at bounding box center [433, 23] width 247 height 30
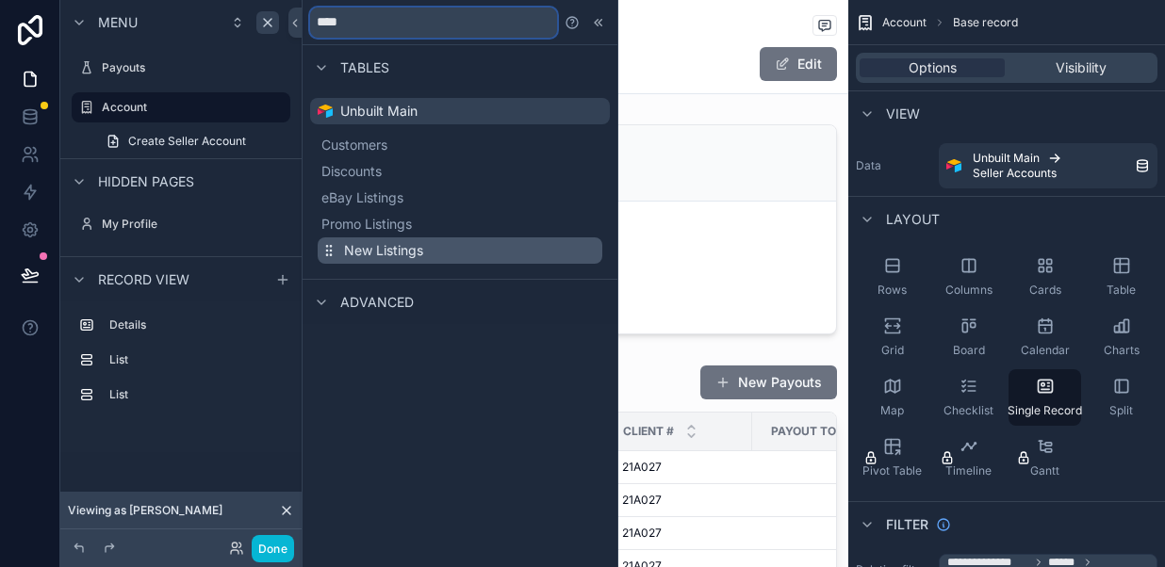
type input "****"
click at [366, 255] on span "New Listings" at bounding box center [383, 250] width 79 height 19
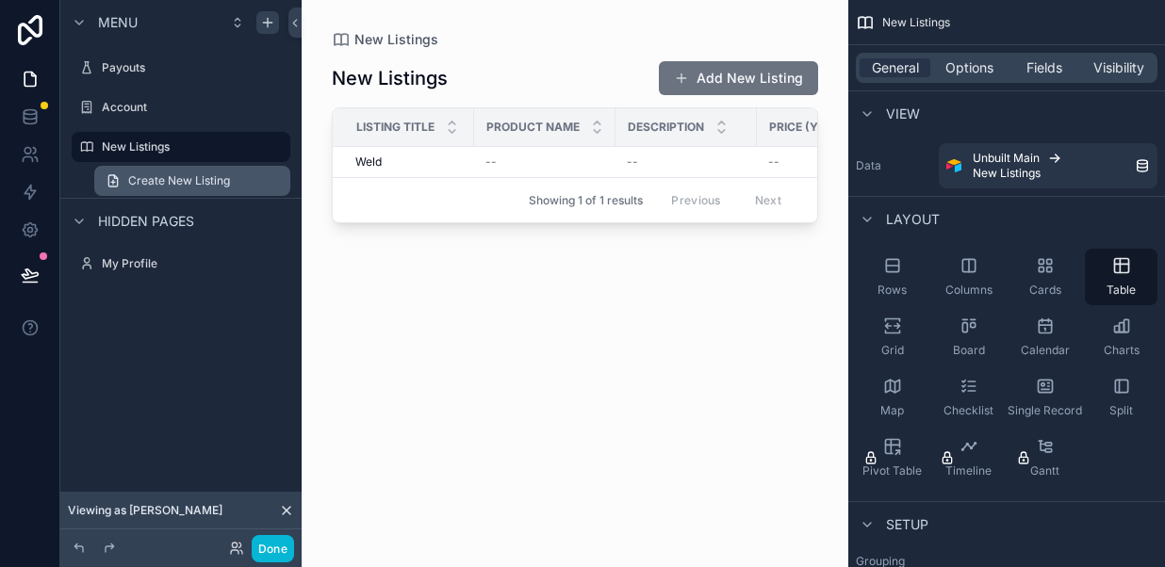
click at [194, 180] on span "Create New Listing" at bounding box center [179, 180] width 102 height 15
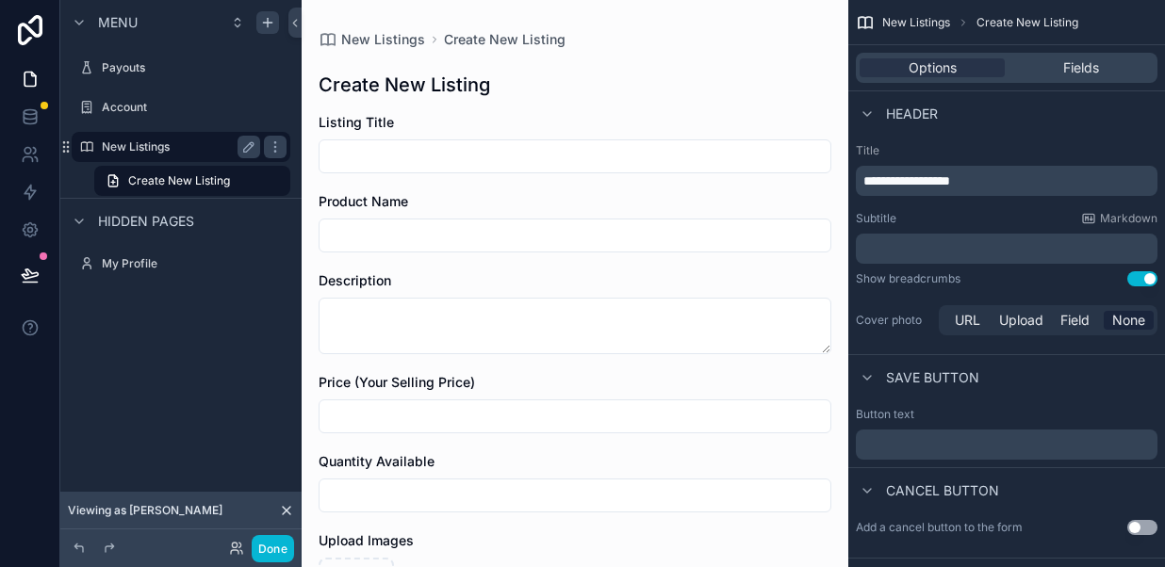
click at [182, 144] on label "New Listings" at bounding box center [177, 146] width 151 height 15
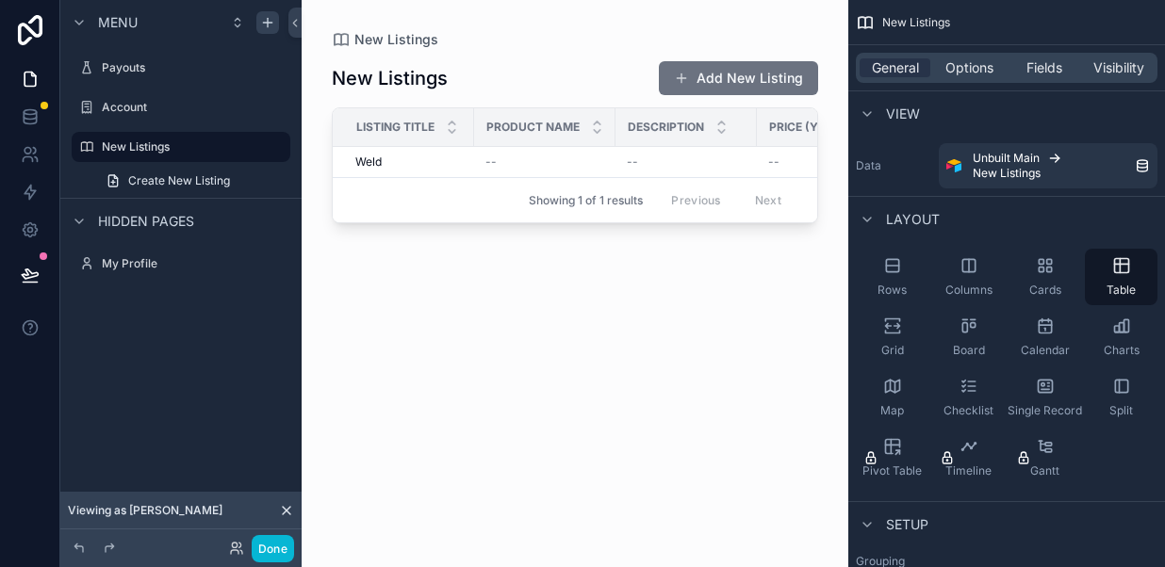
click at [463, 183] on div "Showing 1 of 1 results Previous Next" at bounding box center [575, 199] width 484 height 45
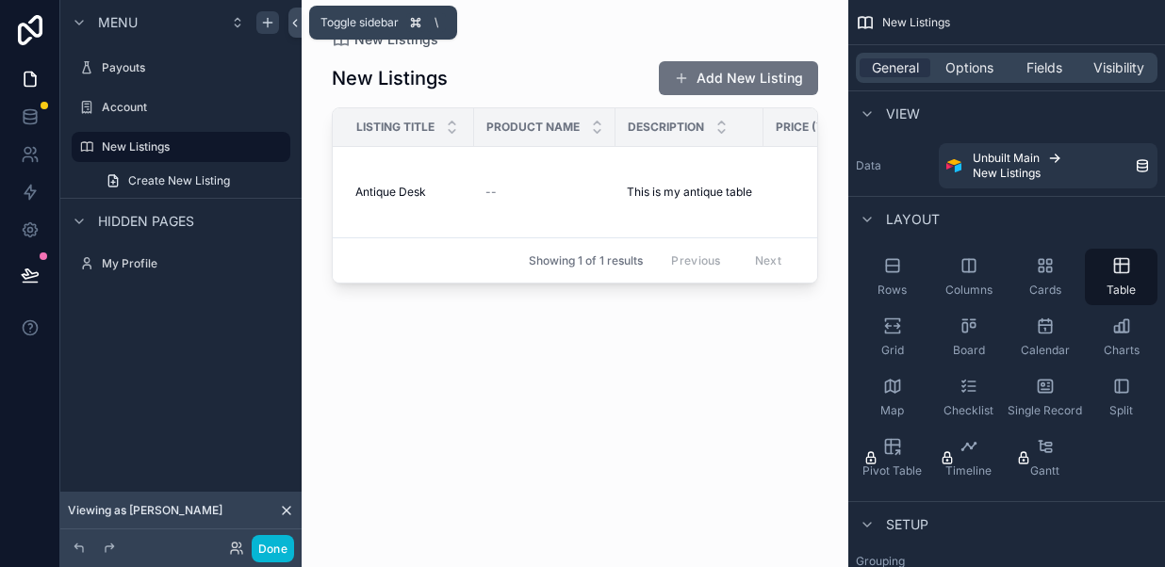
click at [289, 21] on icon at bounding box center [294, 23] width 13 height 14
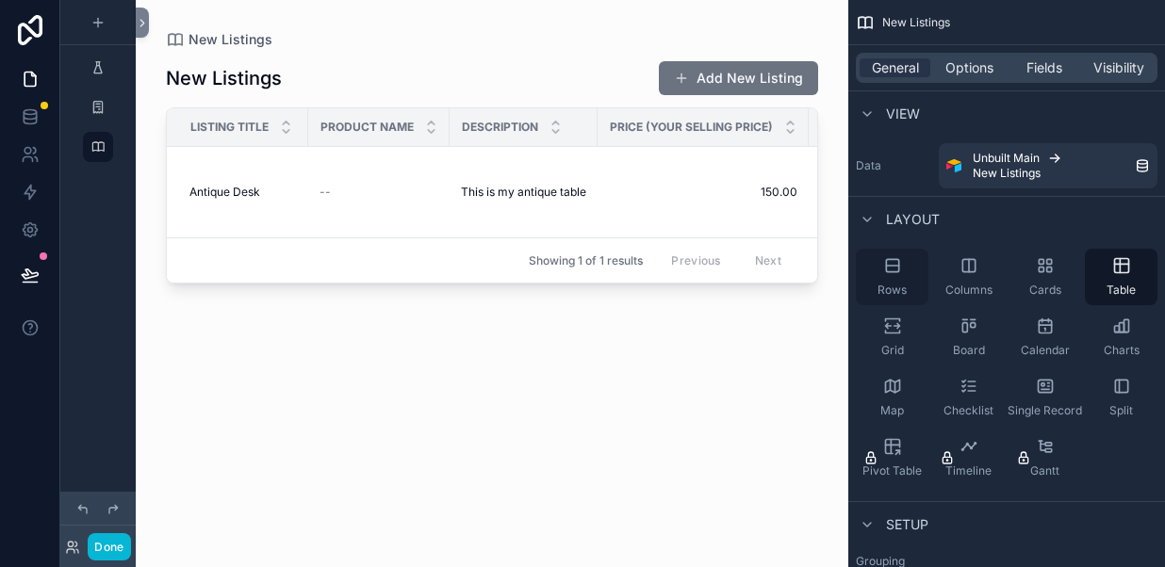
click at [889, 268] on icon "scrollable content" at bounding box center [892, 265] width 19 height 19
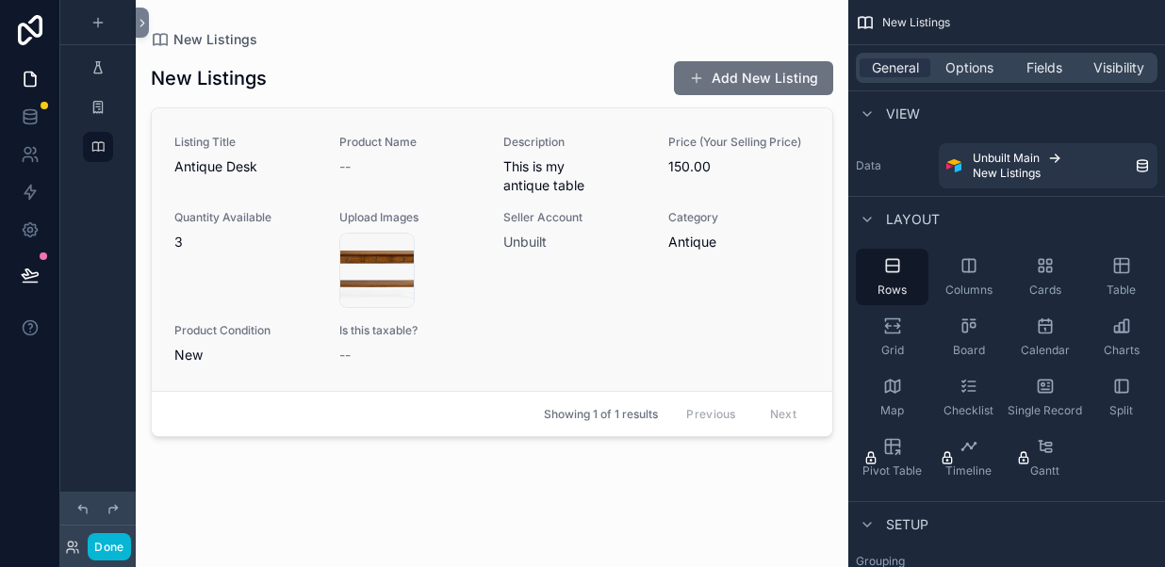
click at [763, 275] on div "Category Antique" at bounding box center [739, 259] width 142 height 98
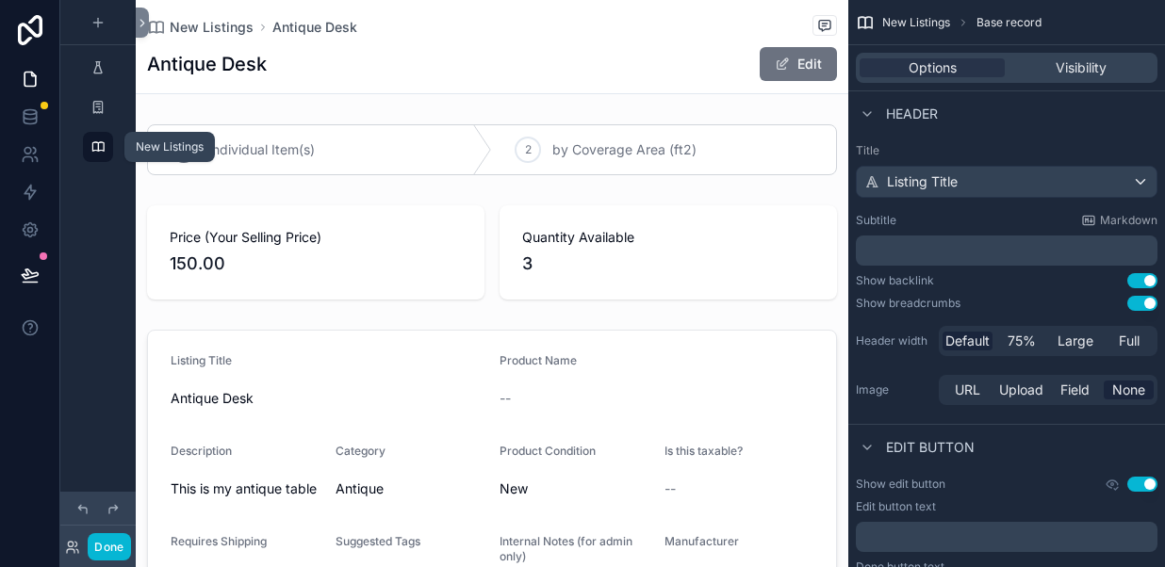
click at [98, 144] on icon "scrollable content" at bounding box center [97, 146] width 15 height 15
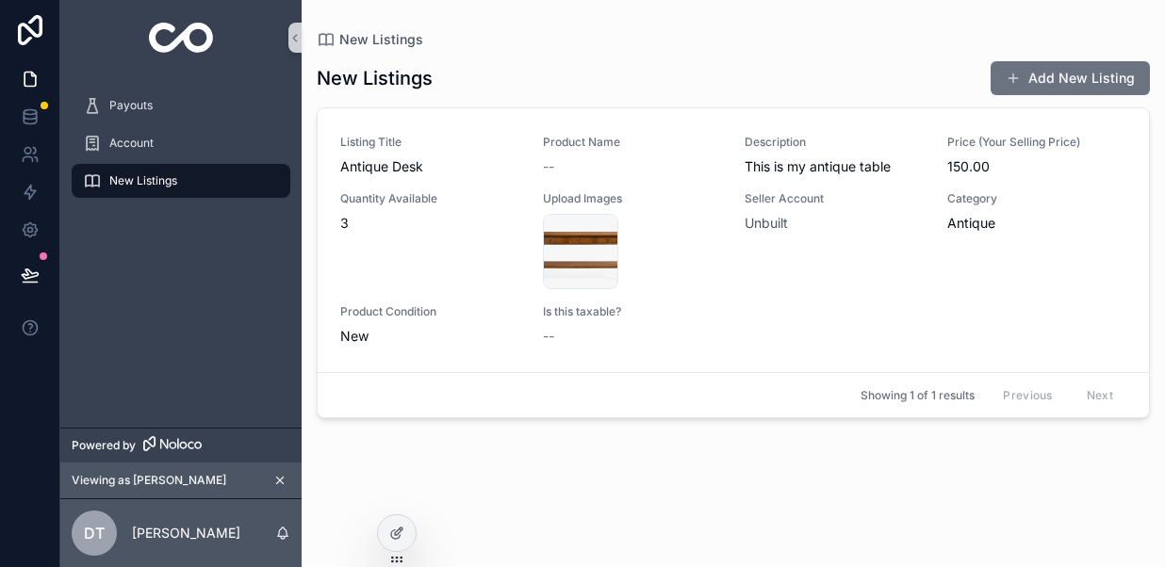
click at [149, 182] on span "New Listings" at bounding box center [143, 180] width 68 height 15
click at [132, 182] on span "New Listings" at bounding box center [143, 180] width 68 height 15
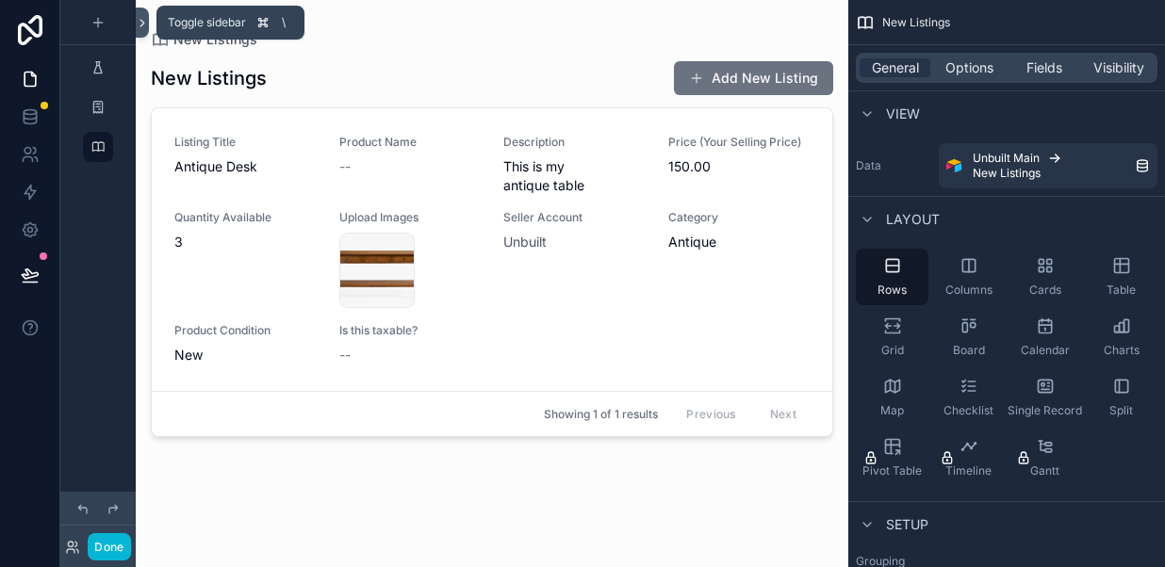
click at [142, 22] on icon at bounding box center [142, 23] width 13 height 14
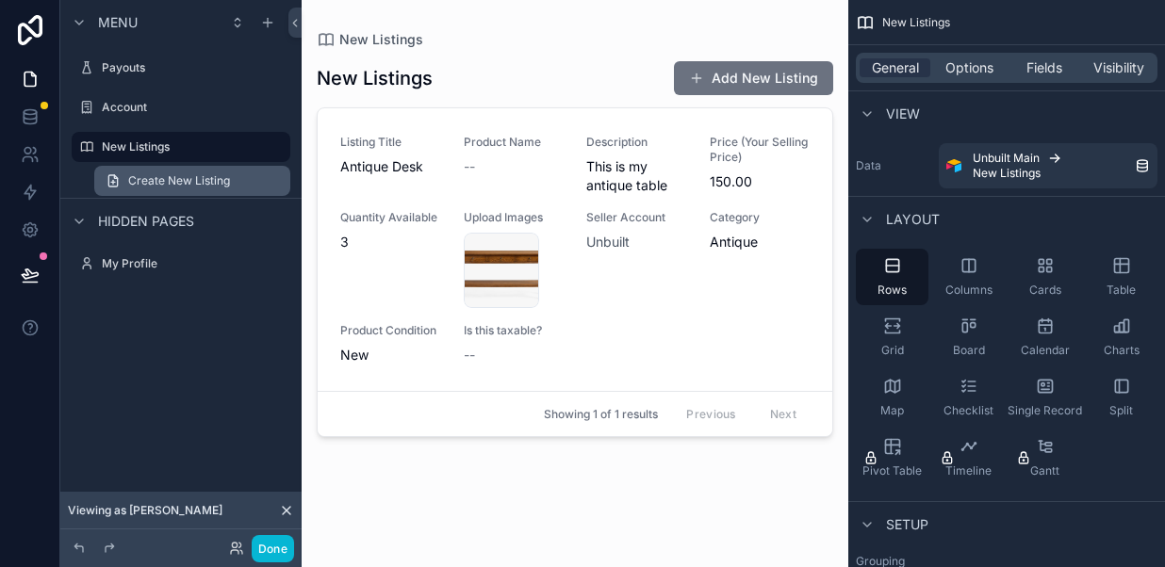
click at [192, 176] on span "Create New Listing" at bounding box center [179, 180] width 102 height 15
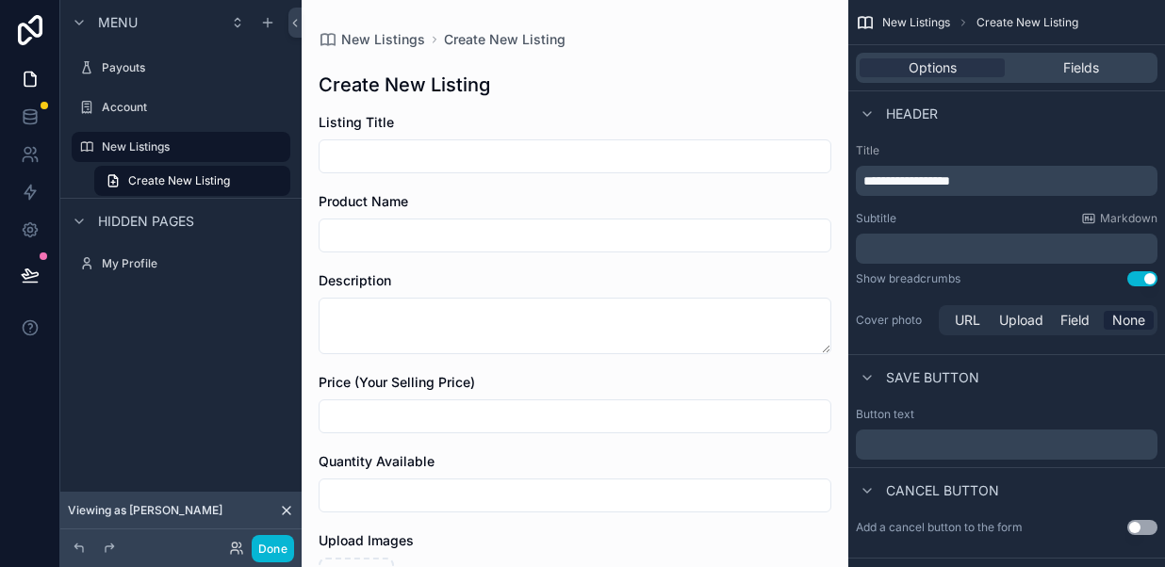
click at [375, 155] on input "scrollable content" at bounding box center [574, 156] width 511 height 26
click at [364, 157] on input "scrollable content" at bounding box center [574, 156] width 511 height 26
type input "*"
type input "**********"
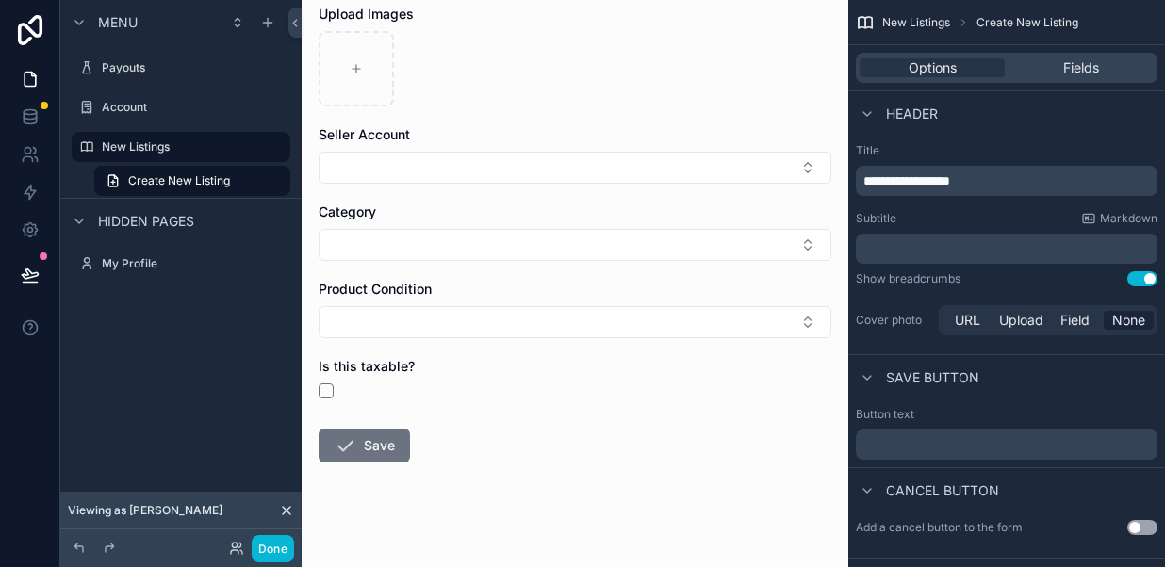
scroll to position [513, 0]
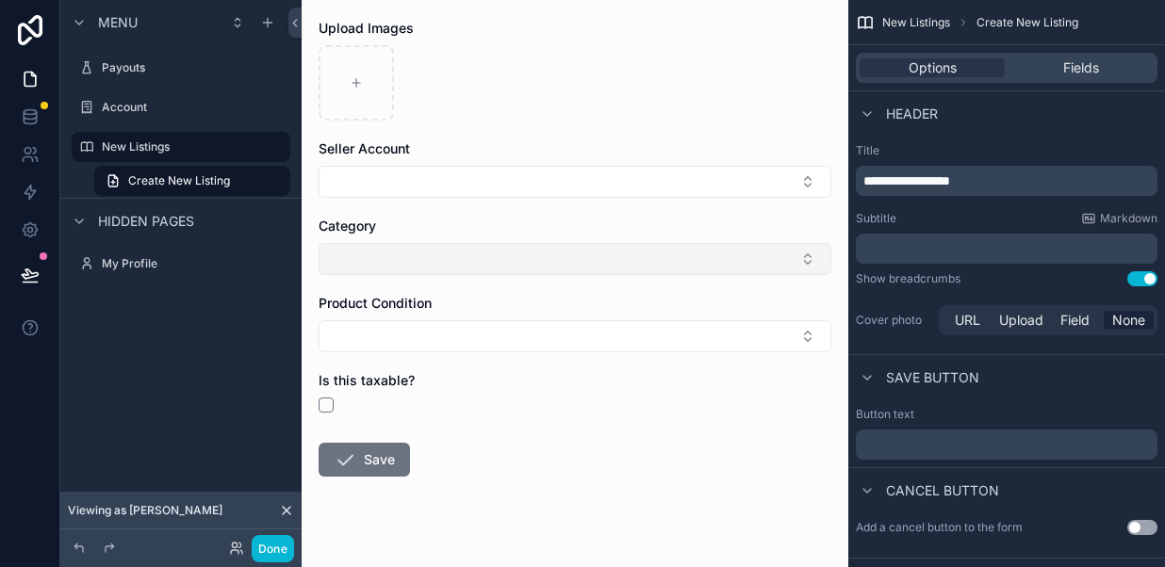
type textarea "**********"
click at [393, 265] on button "Select Button" at bounding box center [574, 259] width 513 height 32
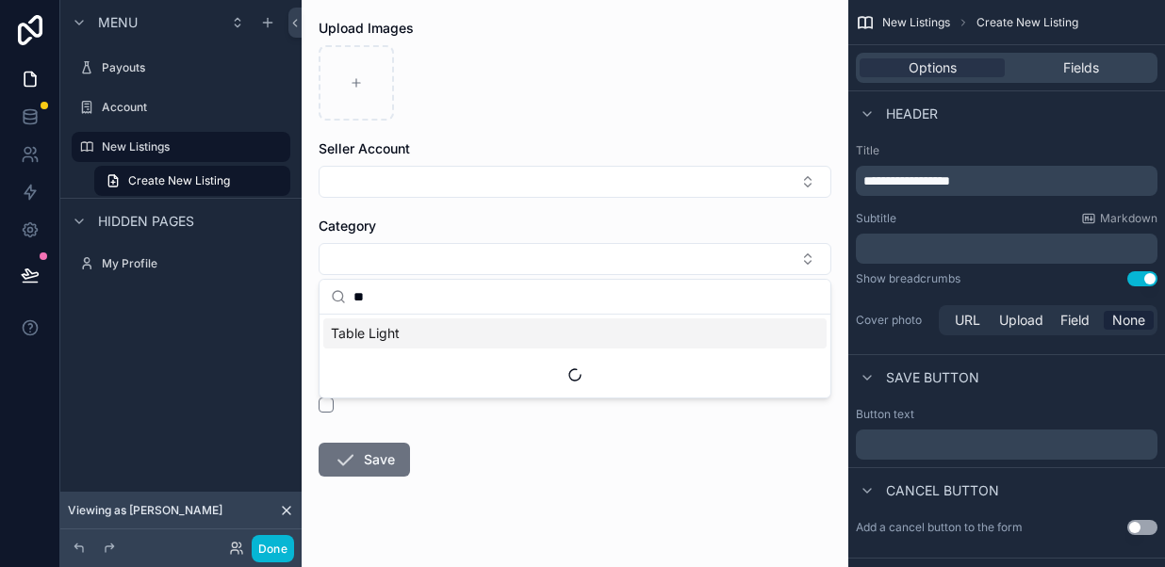
scroll to position [0, 0]
type input "*"
type input "******"
click at [350, 330] on span "Vanity" at bounding box center [350, 333] width 39 height 19
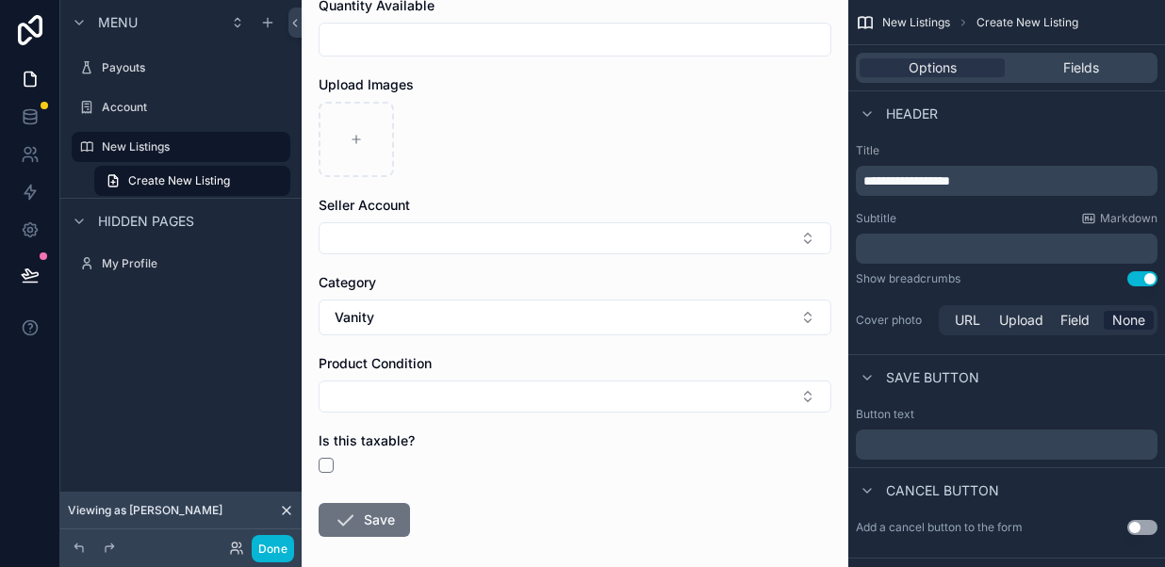
scroll to position [469, 0]
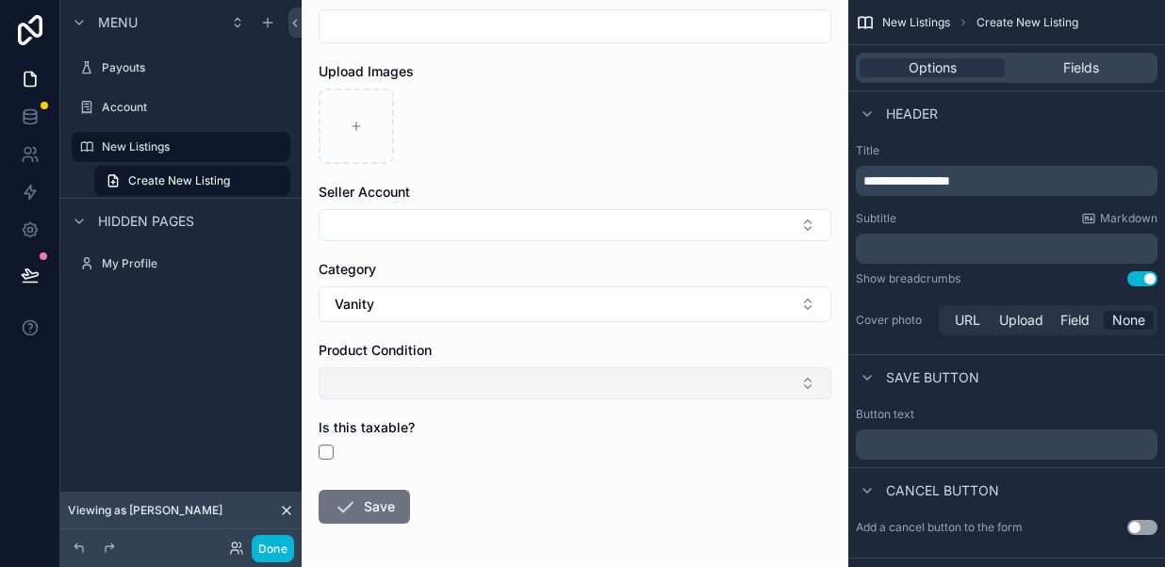
click at [358, 385] on button "Select Button" at bounding box center [574, 383] width 513 height 32
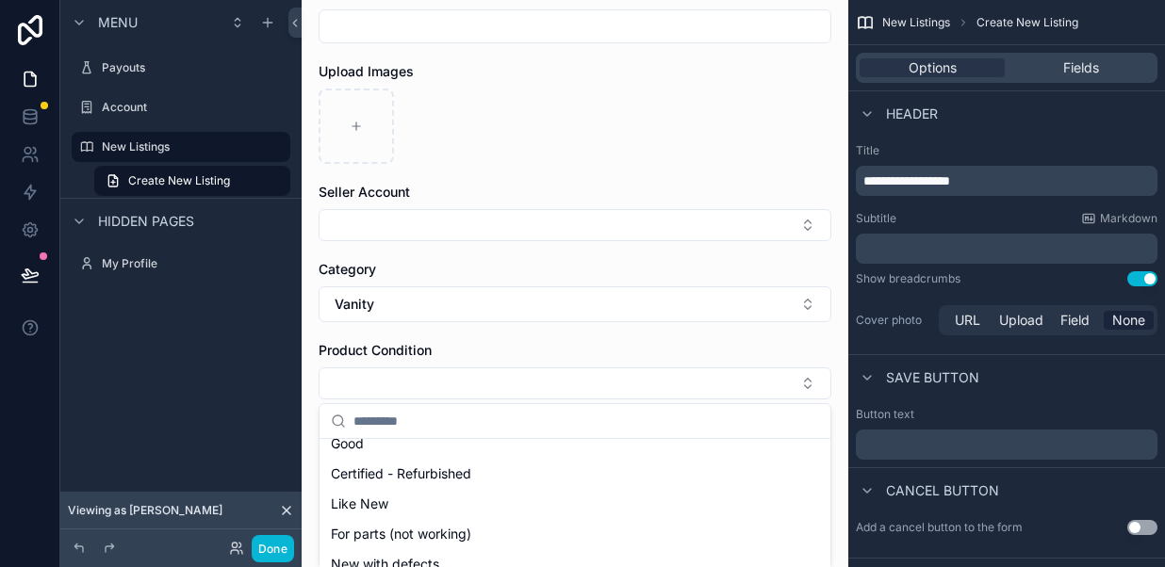
scroll to position [53, 0]
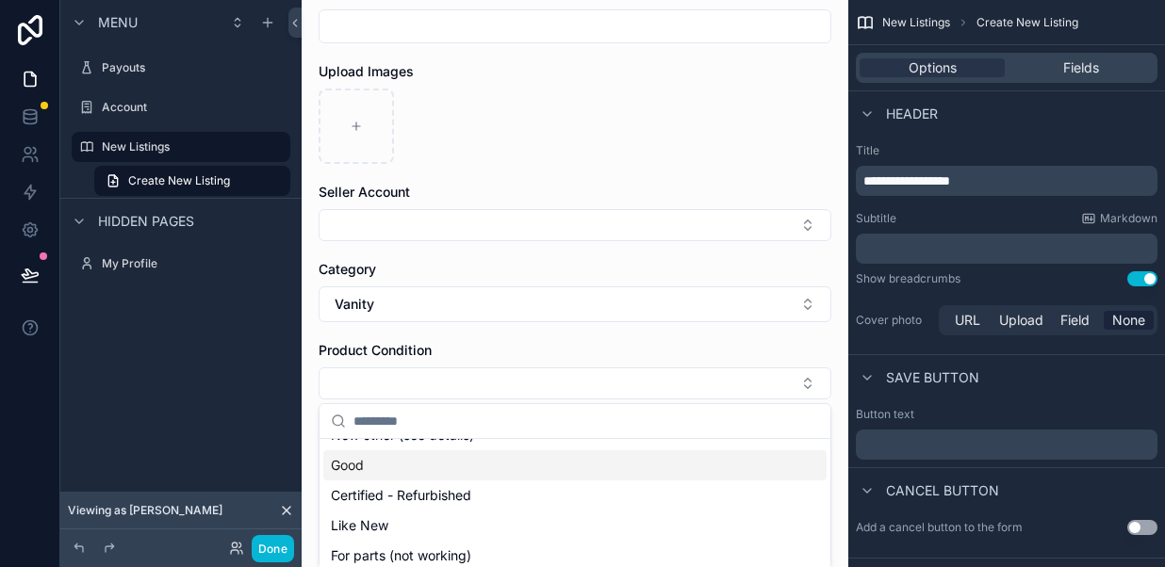
click at [357, 467] on span "Good" at bounding box center [347, 465] width 33 height 19
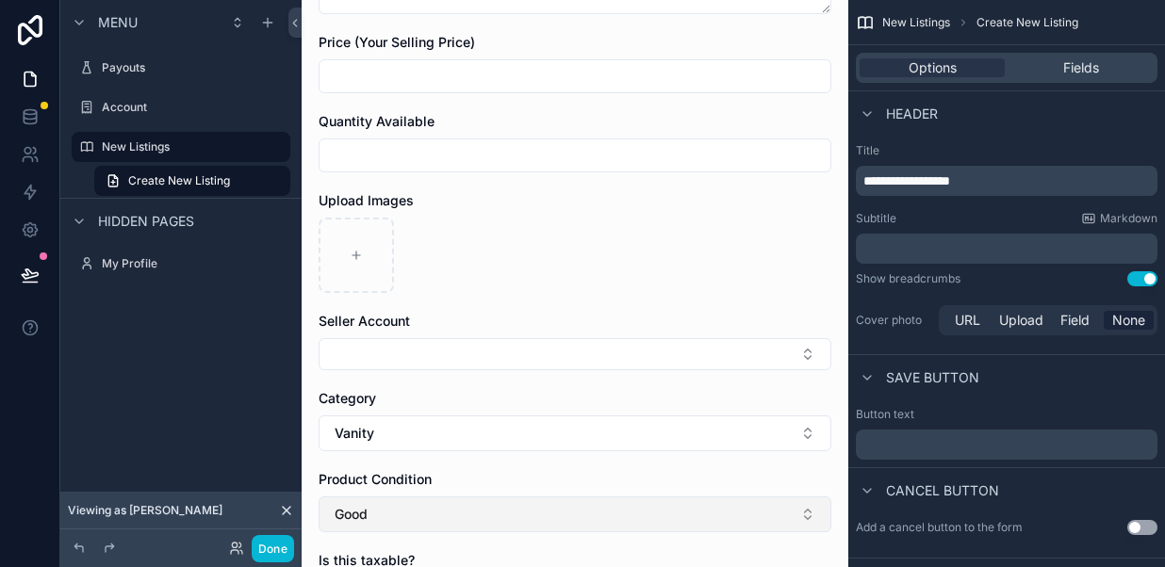
scroll to position [338, 0]
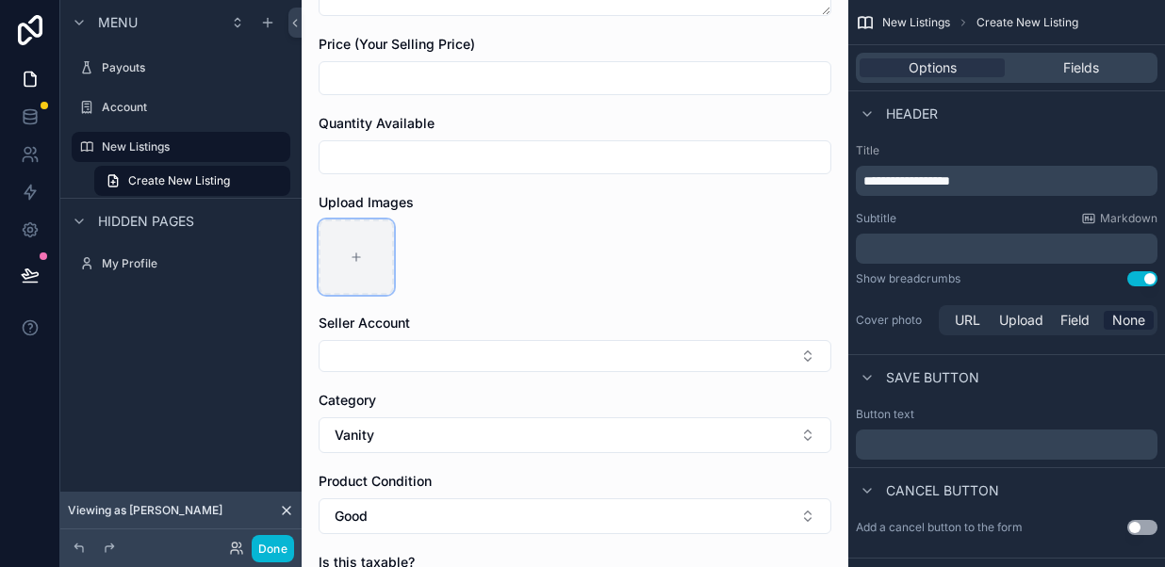
click at [366, 254] on div "scrollable content" at bounding box center [355, 257] width 75 height 75
click at [361, 260] on icon "scrollable content" at bounding box center [356, 257] width 13 height 13
type input "**********"
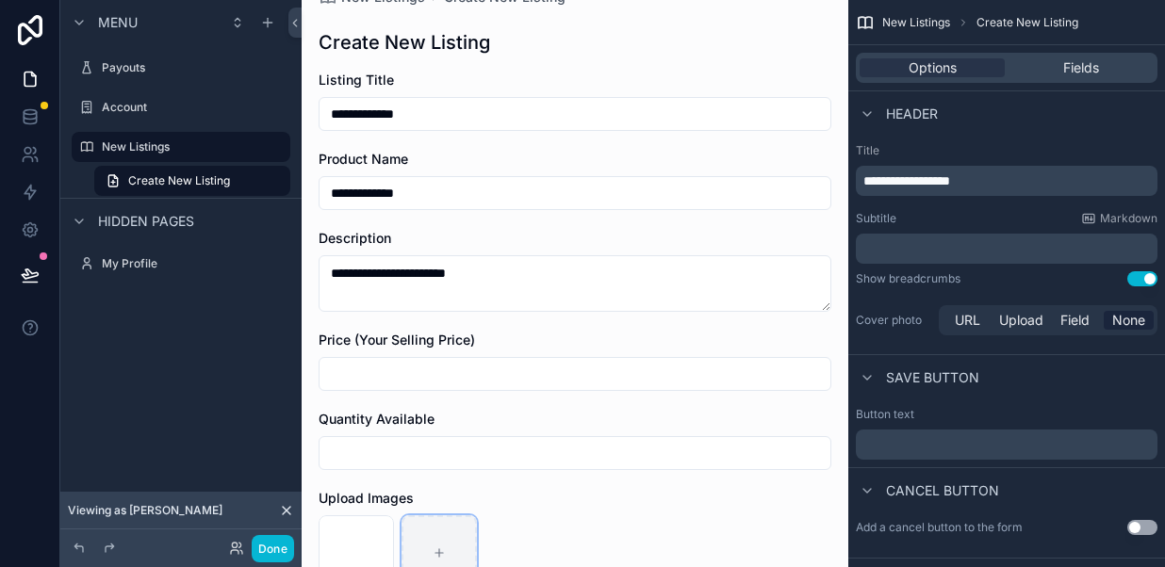
scroll to position [0, 0]
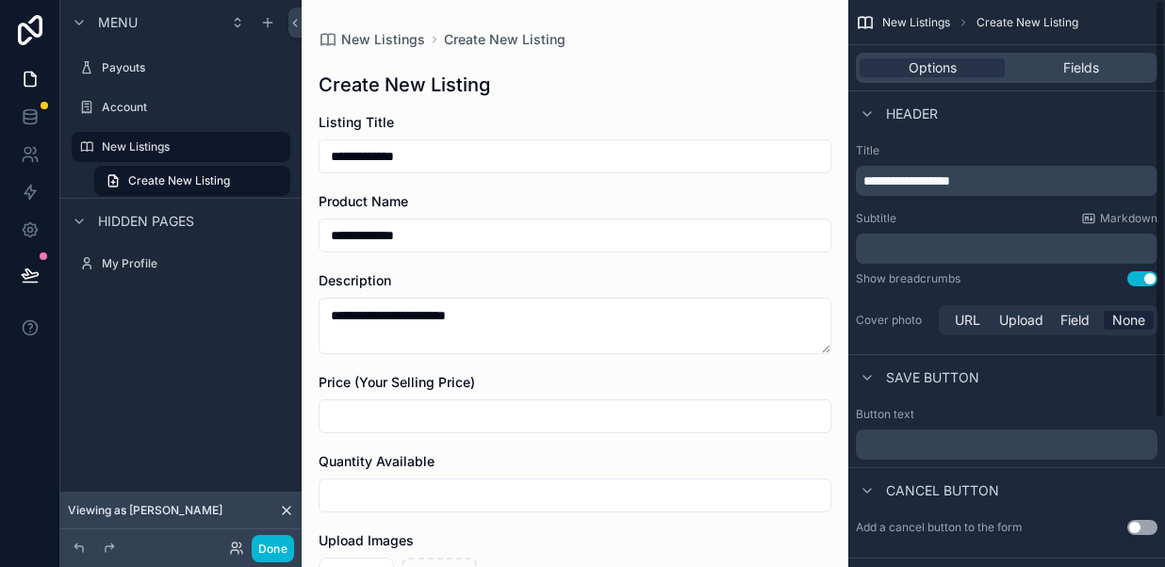
click at [1027, 363] on div "Save button" at bounding box center [1006, 376] width 317 height 45
click at [1067, 323] on span "Field" at bounding box center [1074, 320] width 29 height 19
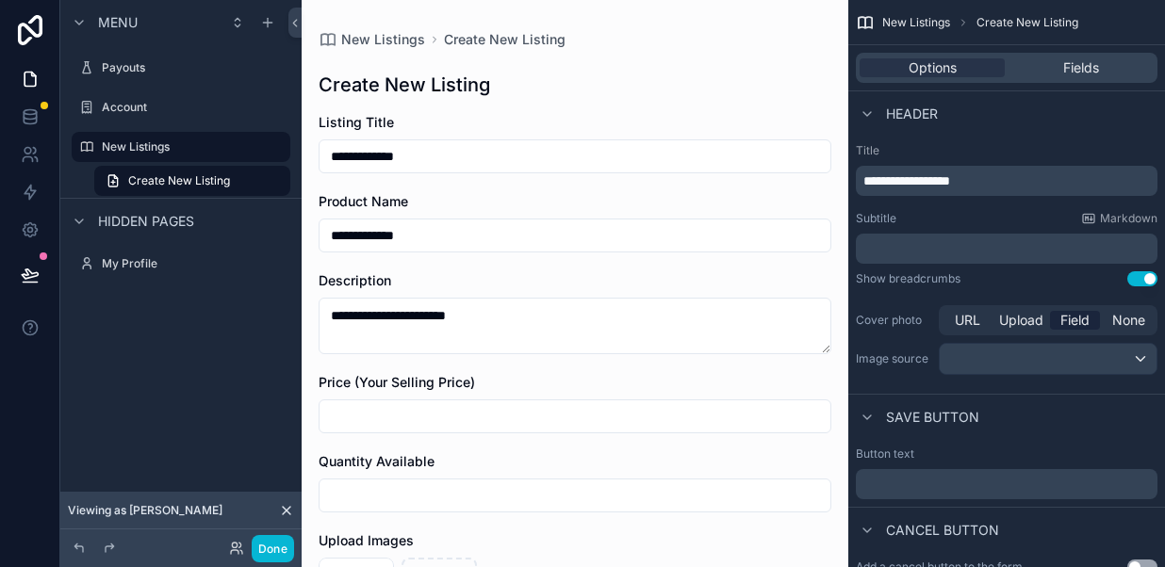
click at [490, 126] on div "Listing Title" at bounding box center [574, 122] width 513 height 19
click at [480, 148] on input "**********" at bounding box center [574, 156] width 511 height 26
click at [969, 231] on div "Subtitle Markdown ﻿" at bounding box center [1005, 237] width 301 height 53
click at [1083, 63] on span "Fields" at bounding box center [1081, 67] width 36 height 19
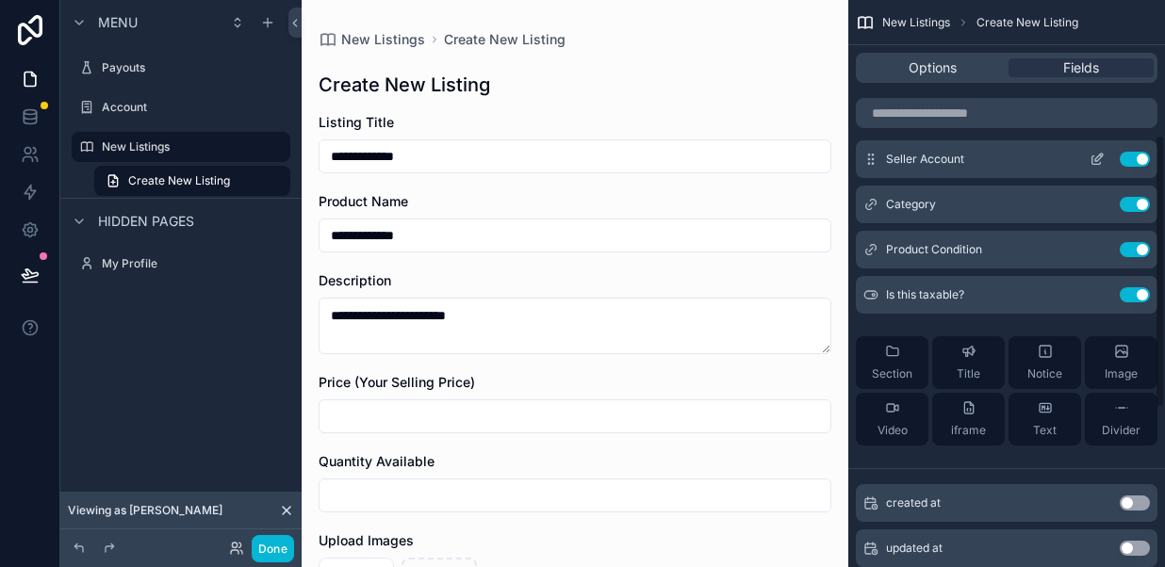
scroll to position [284, 0]
drag, startPoint x: 975, startPoint y: 509, endPoint x: 976, endPoint y: 467, distance: 41.5
click at [976, 467] on div "Listing Title Use setting Product Name Use setting Description Use setting Pric…" at bounding box center [1006, 333] width 317 height 1053
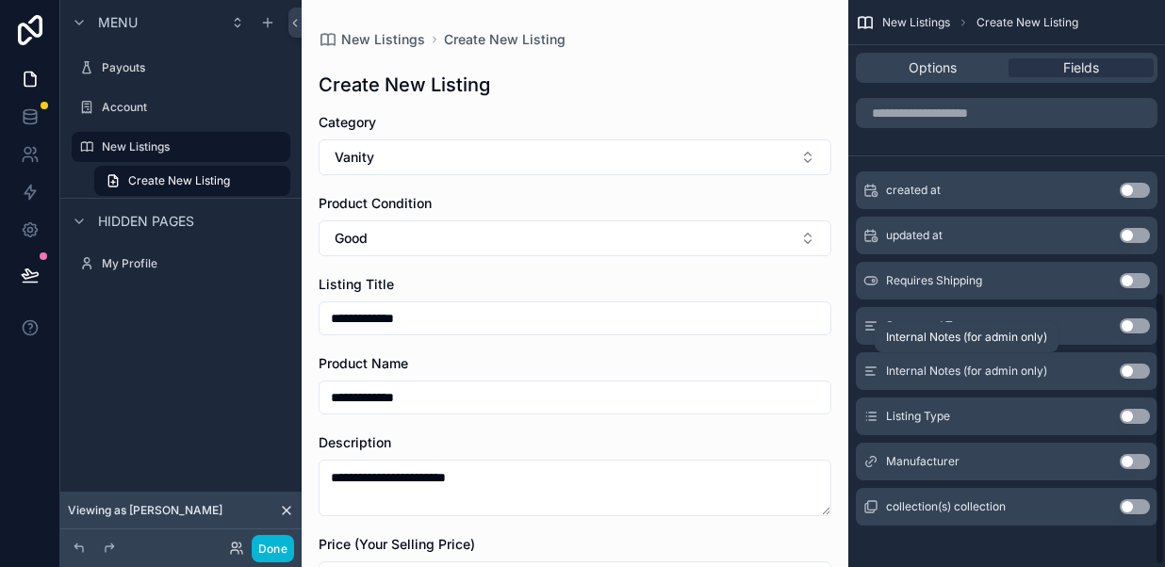
scroll to position [607, 0]
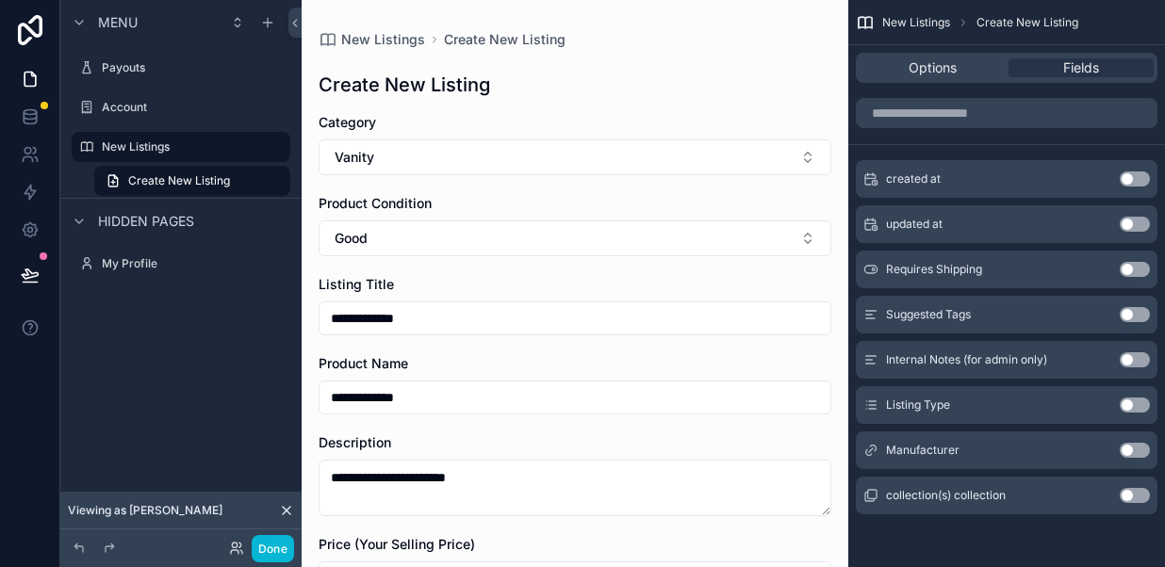
click at [884, 442] on div "Manufacturer Use setting" at bounding box center [1005, 451] width 301 height 38
click at [863, 448] on icon "scrollable content" at bounding box center [870, 450] width 15 height 15
drag, startPoint x: 877, startPoint y: 450, endPoint x: 877, endPoint y: 433, distance: 17.0
click at [877, 433] on div "Manufacturer Use setting" at bounding box center [1005, 451] width 301 height 38
click at [1139, 448] on button "Use setting" at bounding box center [1134, 450] width 30 height 15
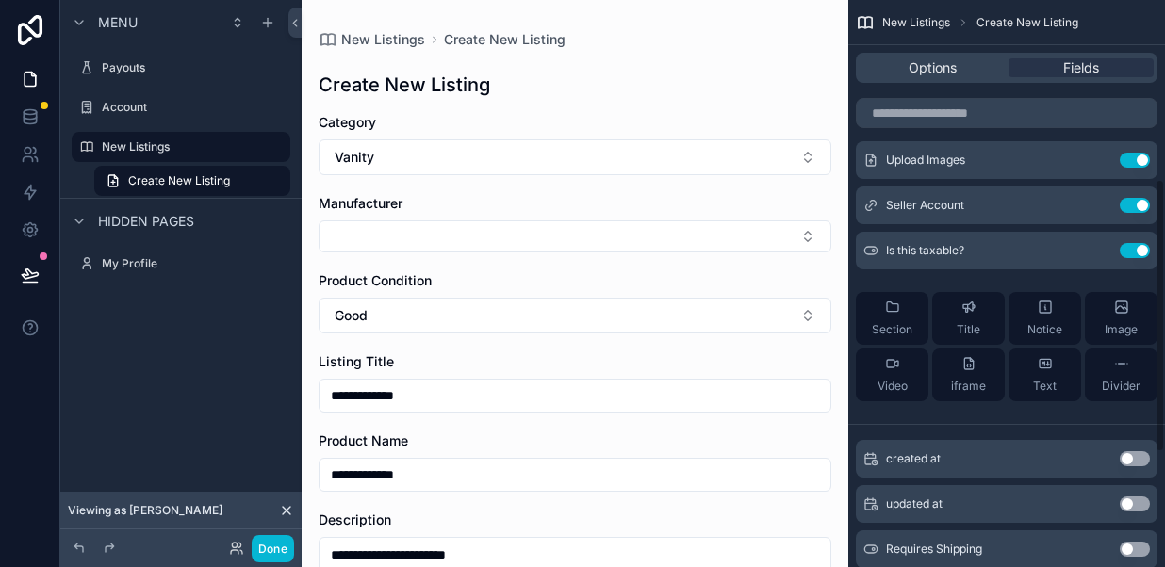
scroll to position [370, 0]
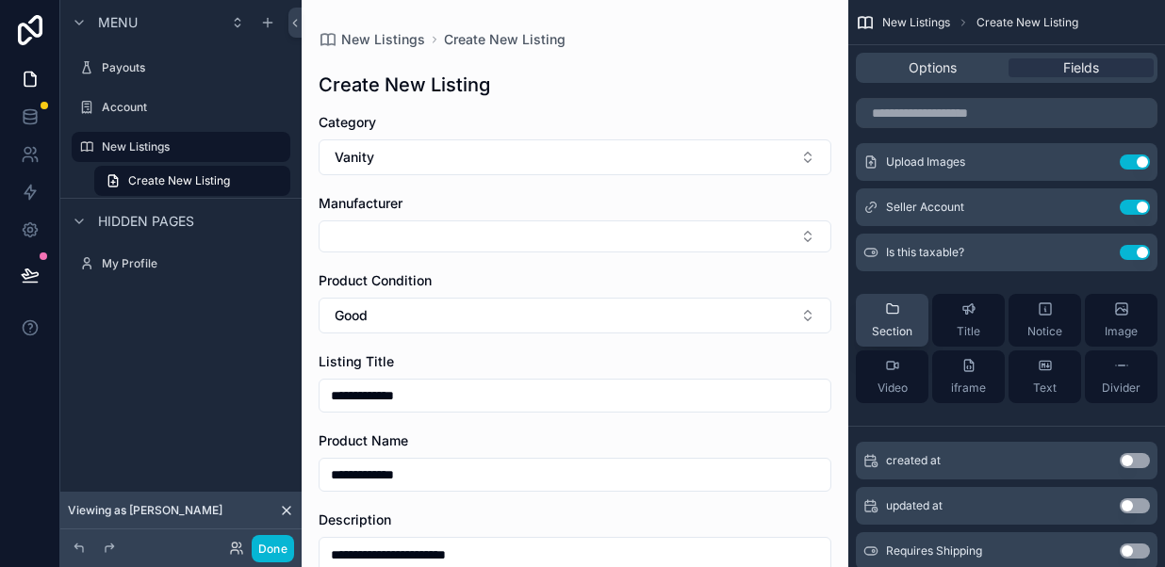
click at [901, 317] on div "Section" at bounding box center [891, 320] width 41 height 38
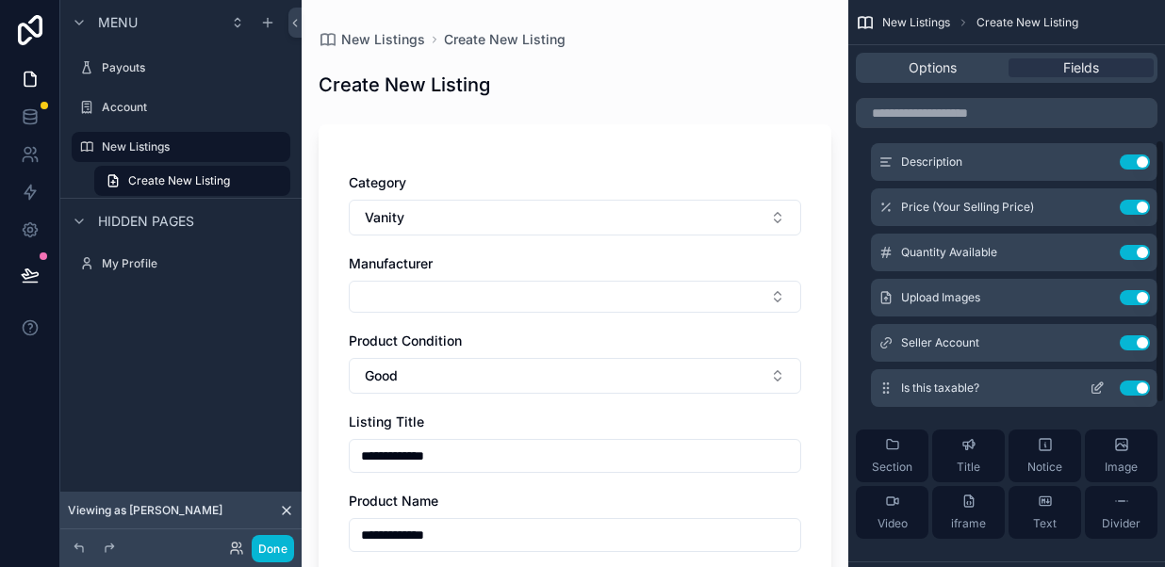
scroll to position [0, 0]
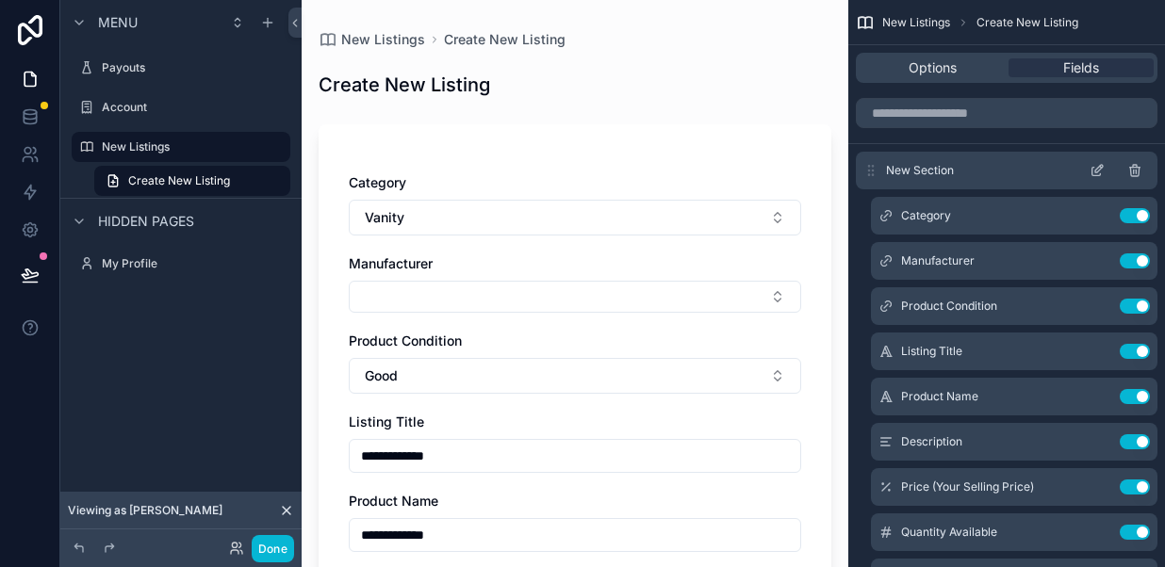
click at [1093, 174] on icon "scrollable content" at bounding box center [1096, 172] width 8 height 8
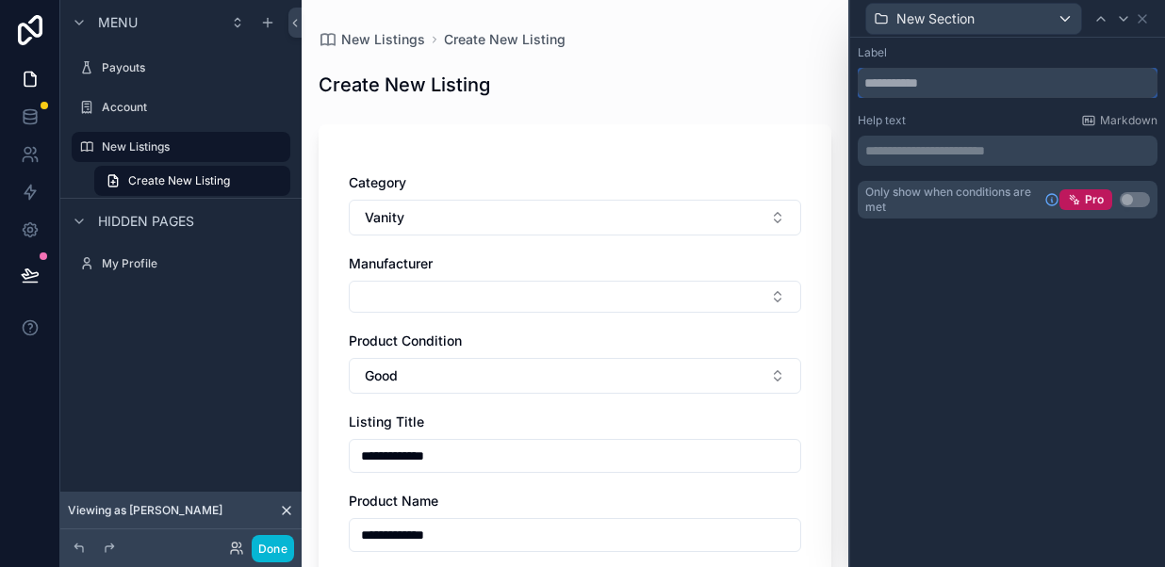
click at [951, 86] on input "text" at bounding box center [1007, 83] width 300 height 30
drag, startPoint x: 951, startPoint y: 86, endPoint x: 881, endPoint y: 86, distance: 69.7
click at [881, 86] on input "text" at bounding box center [1007, 83] width 300 height 30
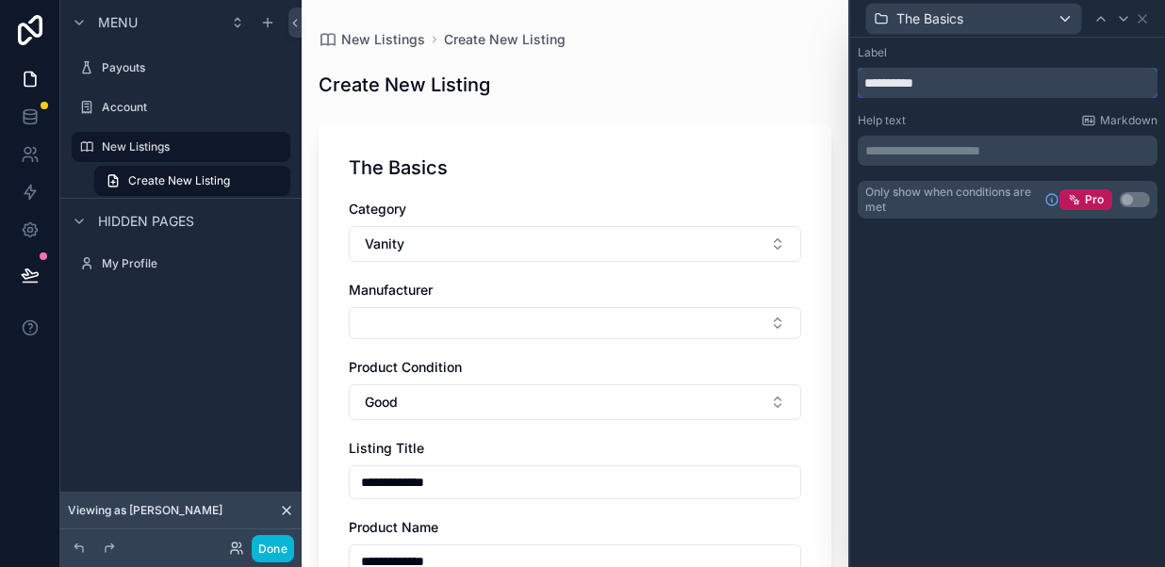
type input "**********"
click at [901, 153] on p "**********" at bounding box center [1009, 150] width 288 height 19
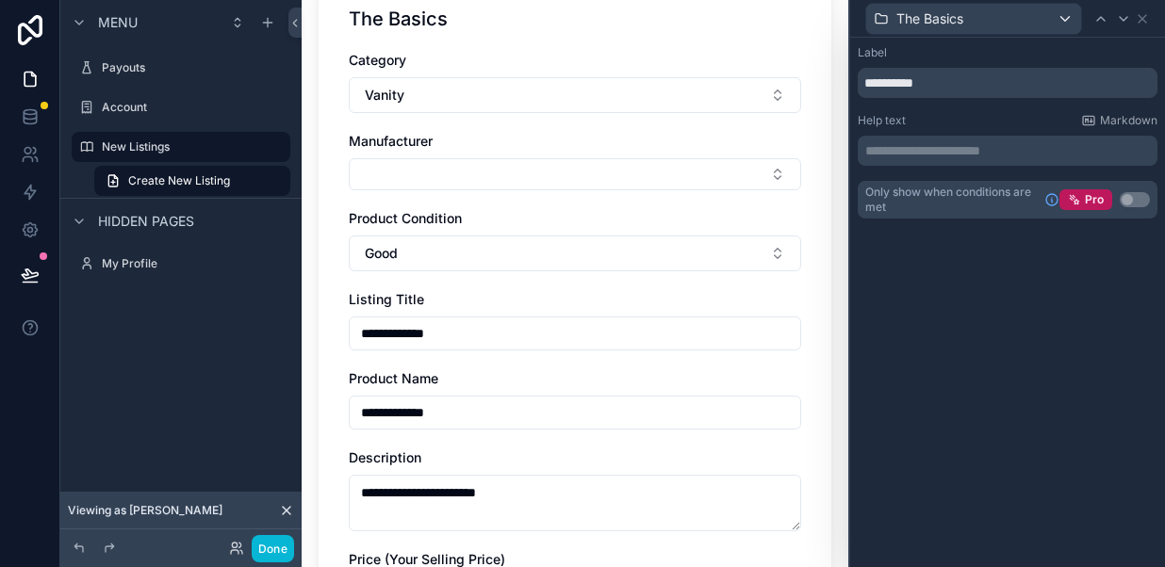
scroll to position [152, 0]
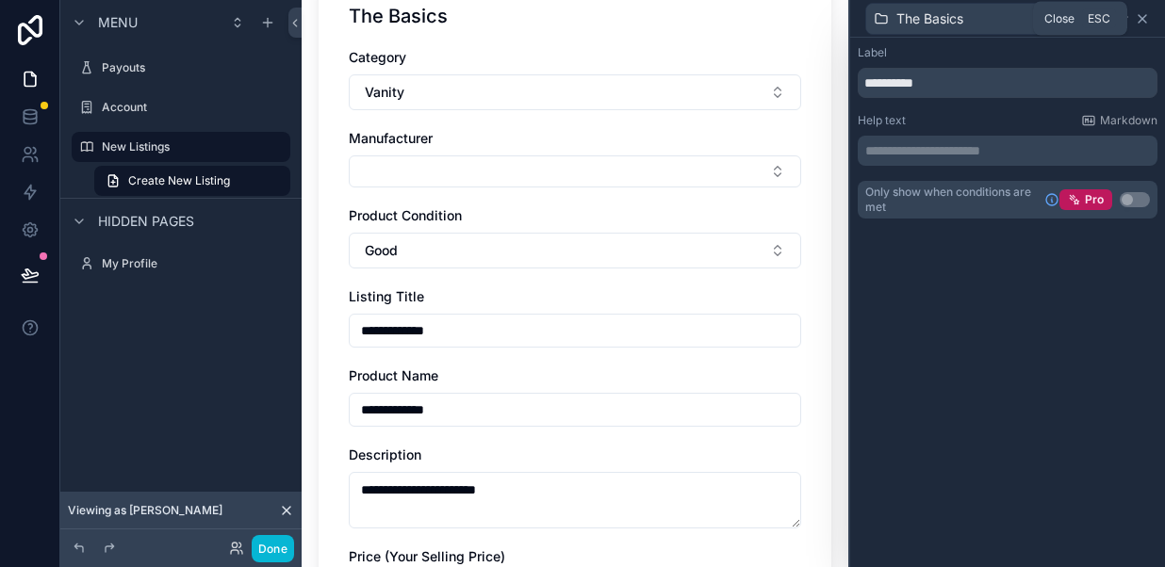
click at [1146, 15] on icon at bounding box center [1142, 19] width 8 height 8
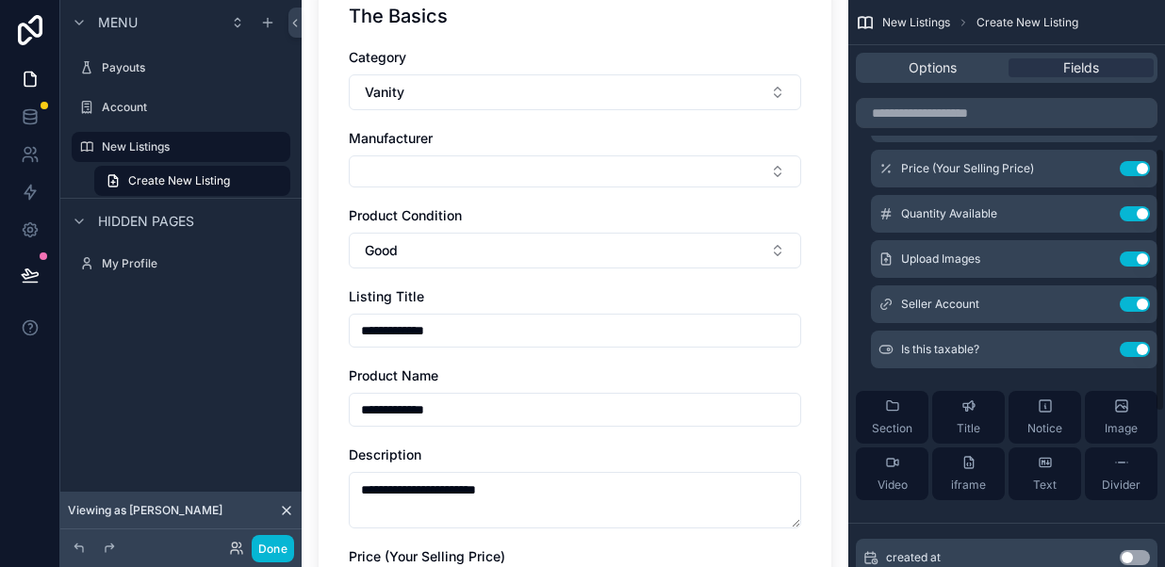
scroll to position [320, 0]
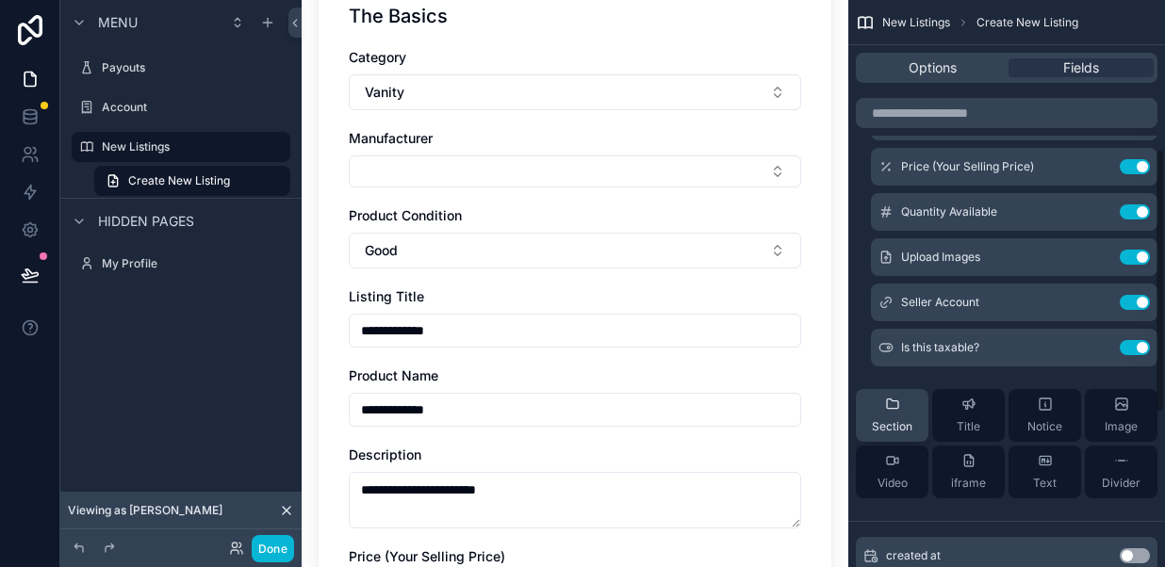
click at [897, 415] on div "Section" at bounding box center [891, 416] width 41 height 38
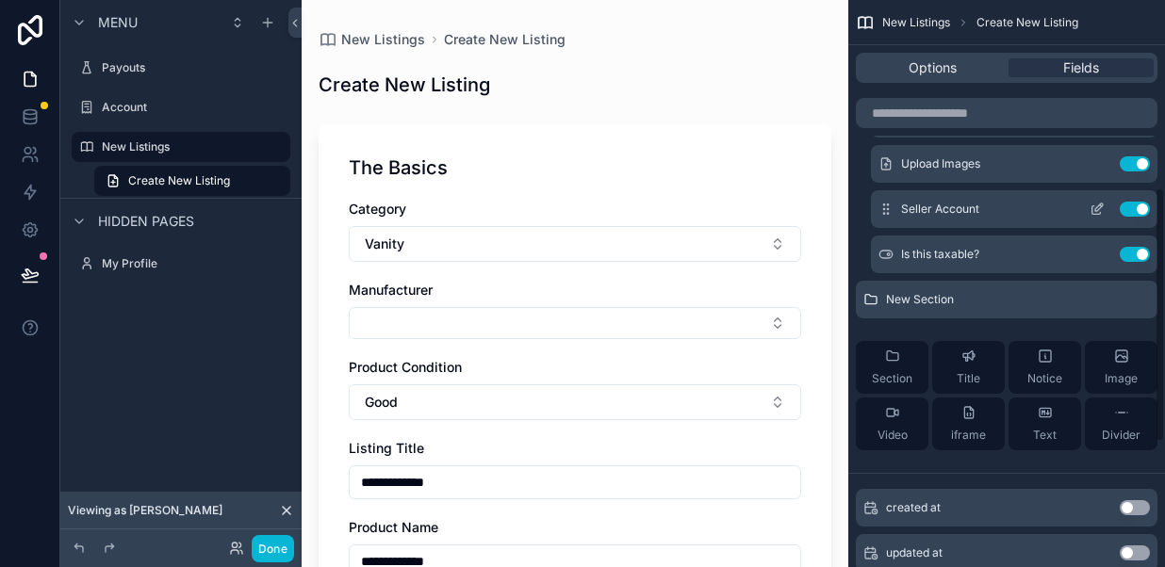
scroll to position [426, 0]
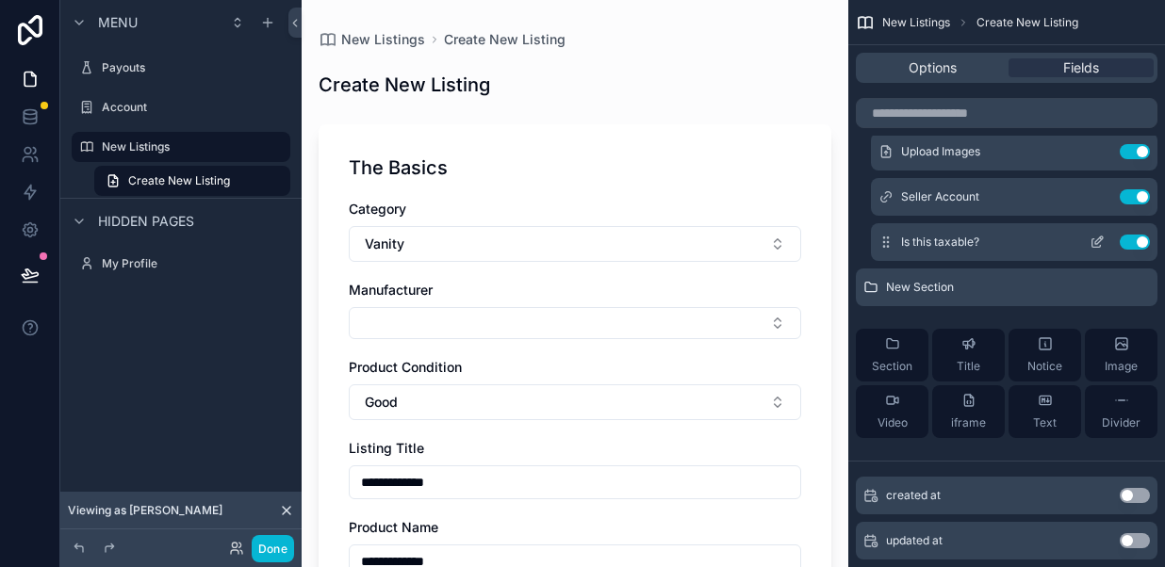
click at [1129, 243] on button "Use setting" at bounding box center [1134, 242] width 30 height 15
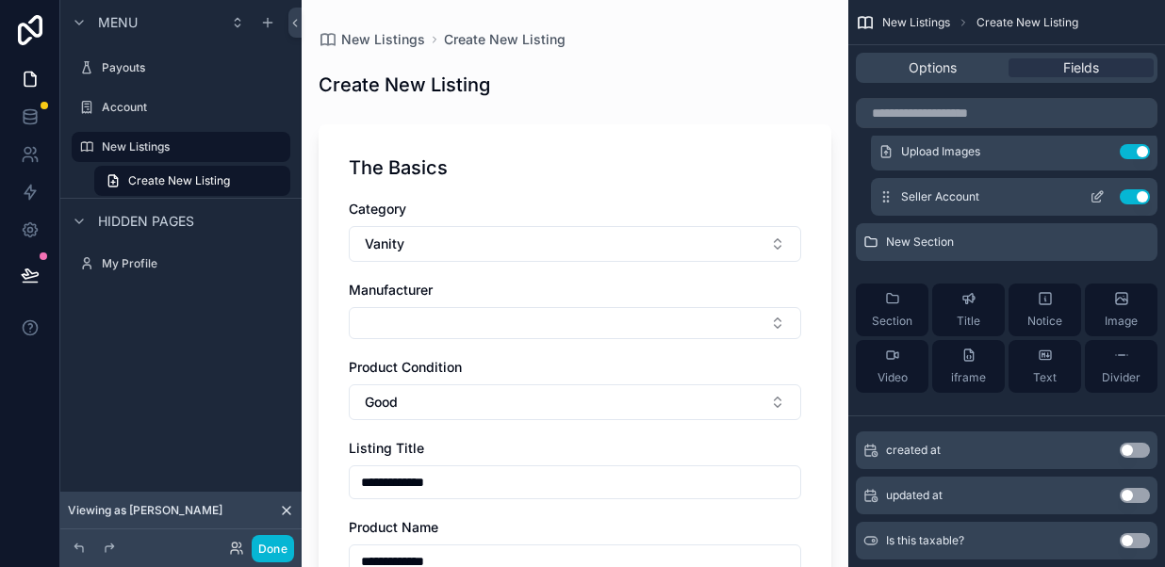
click at [1130, 199] on button "Use setting" at bounding box center [1134, 196] width 30 height 15
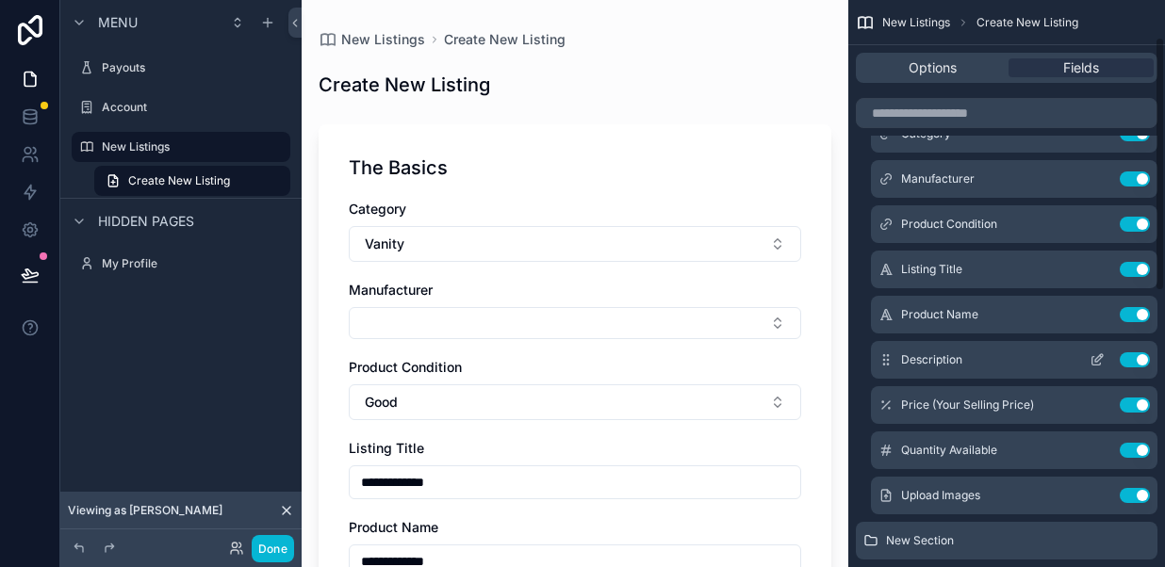
scroll to position [85, 0]
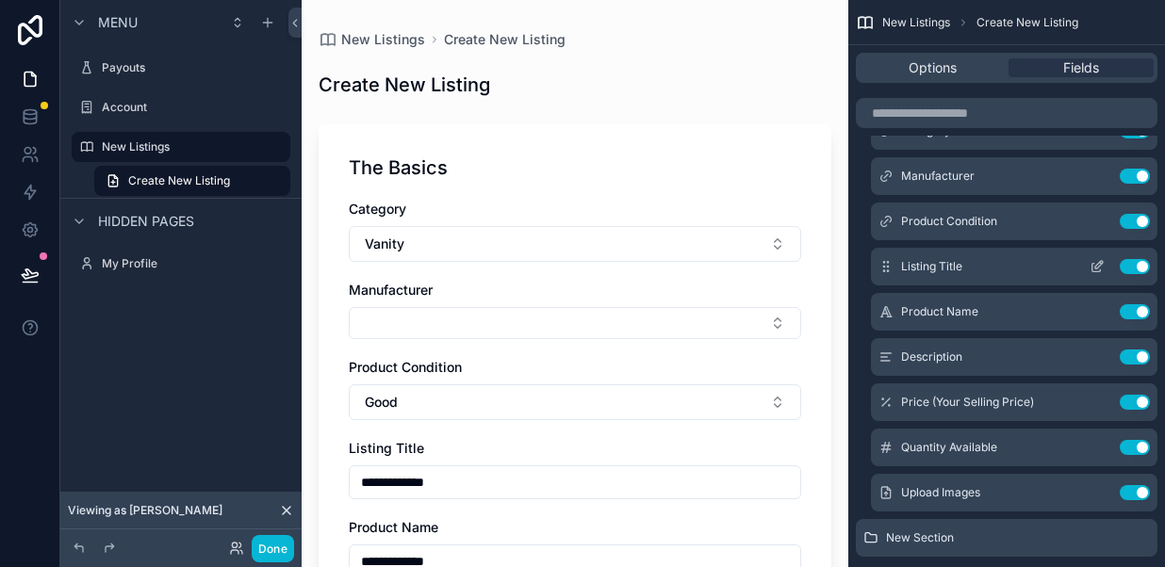
click at [1132, 265] on button "Use setting" at bounding box center [1134, 266] width 30 height 15
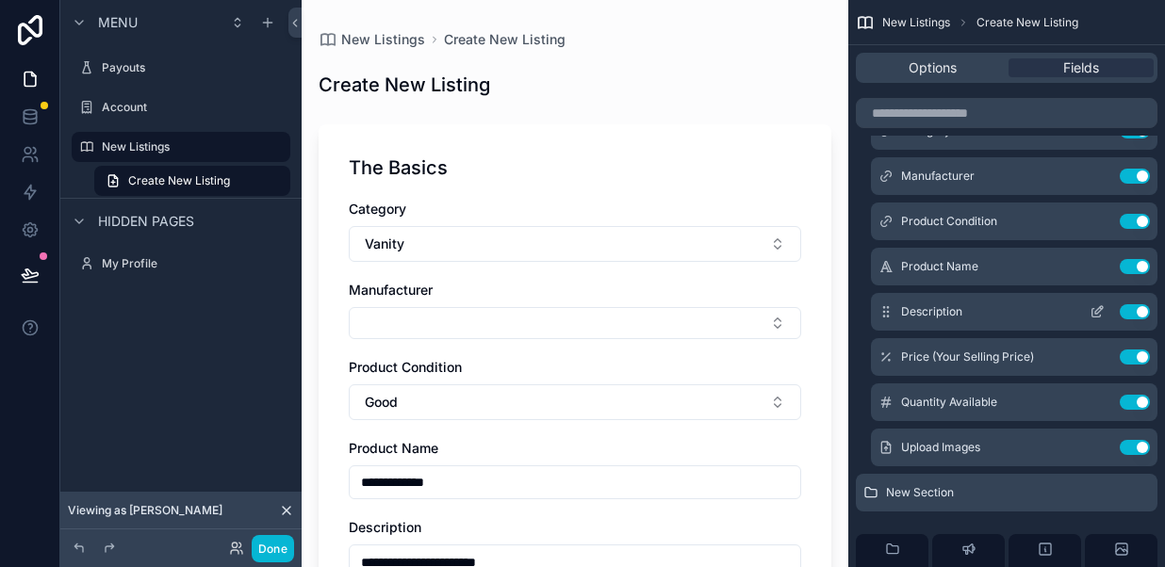
click at [1136, 311] on button "Use setting" at bounding box center [1134, 311] width 30 height 15
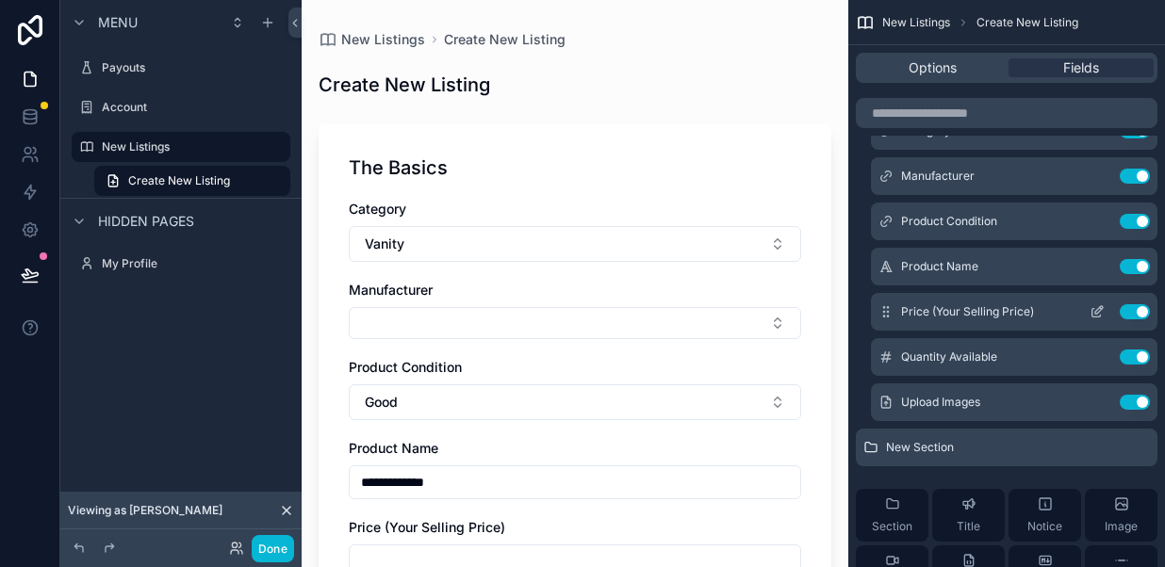
click at [1136, 310] on button "Use setting" at bounding box center [1134, 311] width 30 height 15
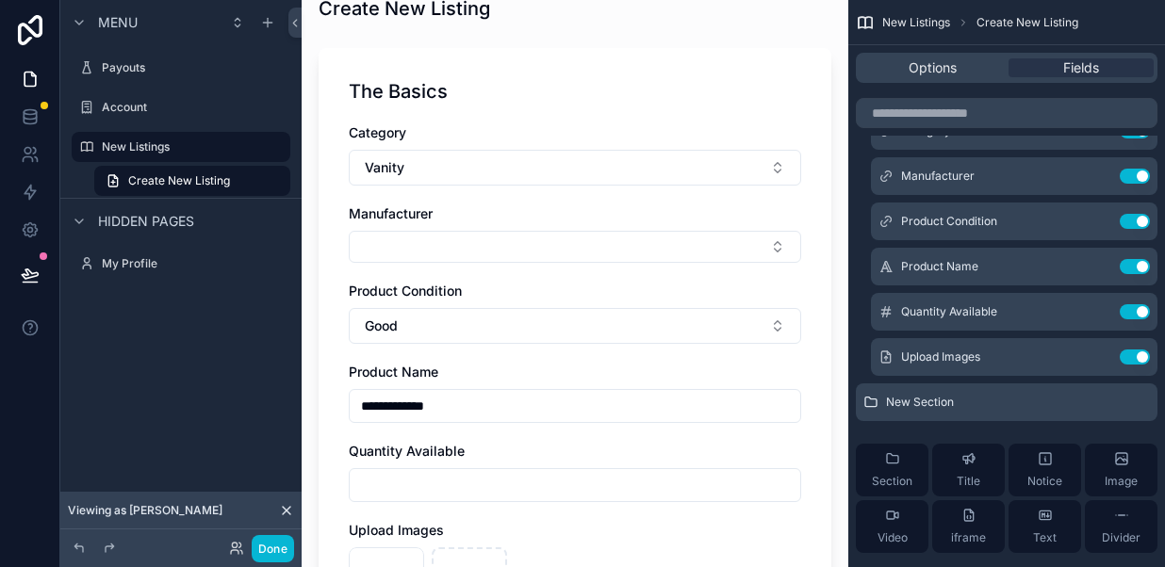
scroll to position [75, 0]
click at [451, 379] on div "Product Name" at bounding box center [575, 373] width 452 height 19
click at [427, 375] on span "Product Name" at bounding box center [394, 373] width 90 height 16
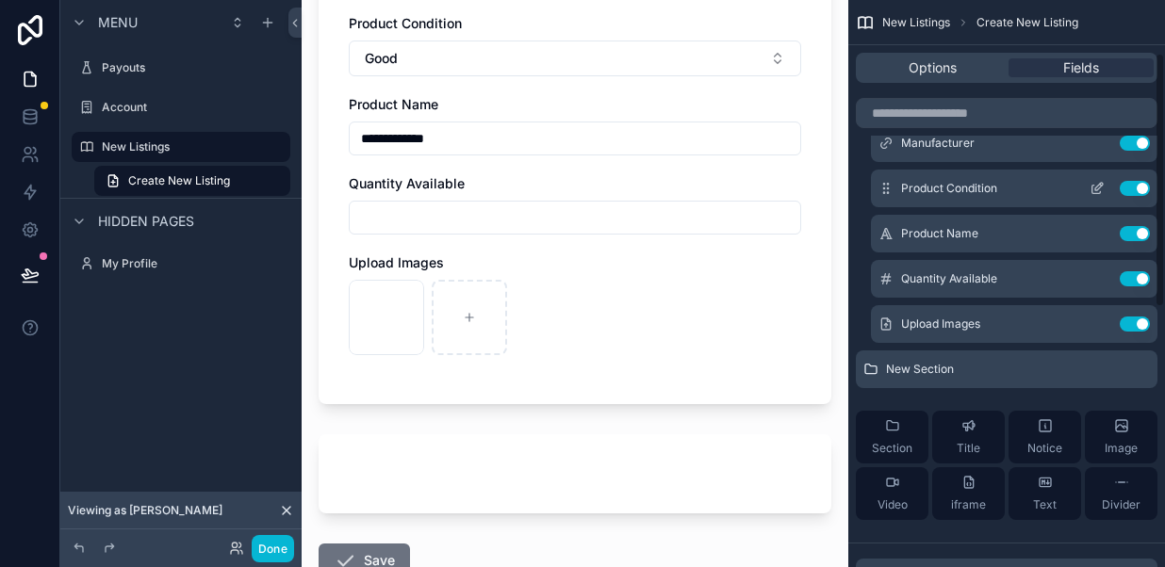
scroll to position [147, 0]
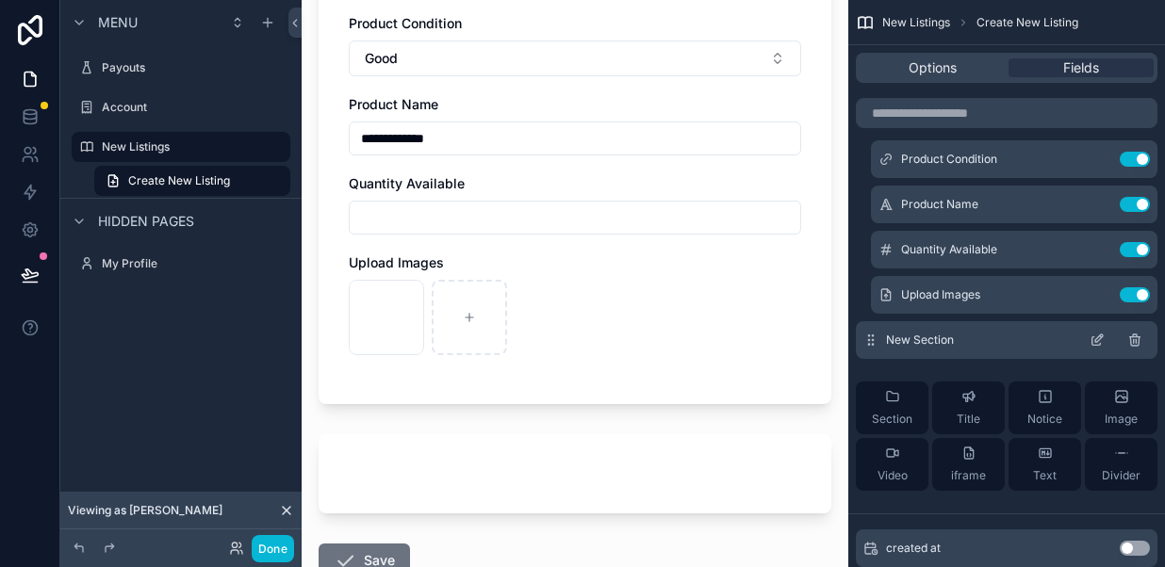
click at [1093, 339] on icon "scrollable content" at bounding box center [1096, 340] width 15 height 15
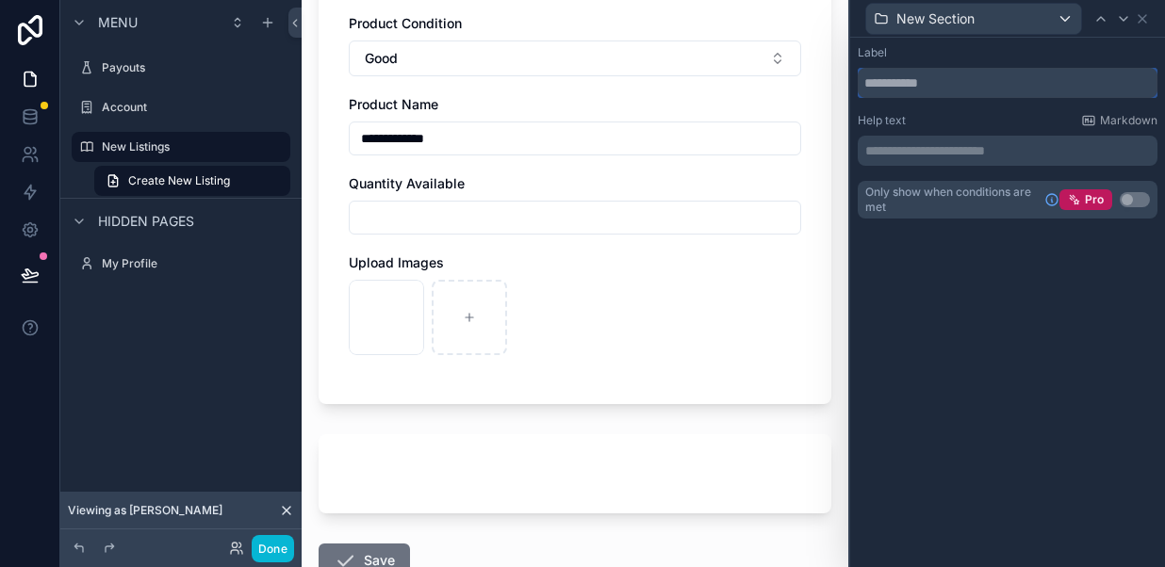
click at [918, 80] on input "text" at bounding box center [1007, 83] width 300 height 30
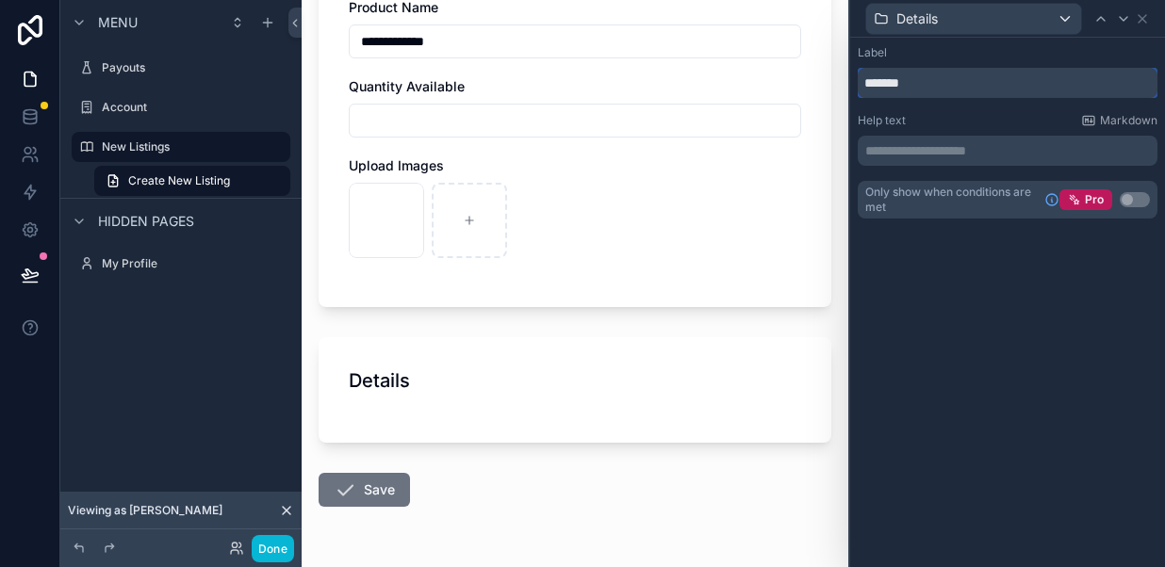
scroll to position [444, 0]
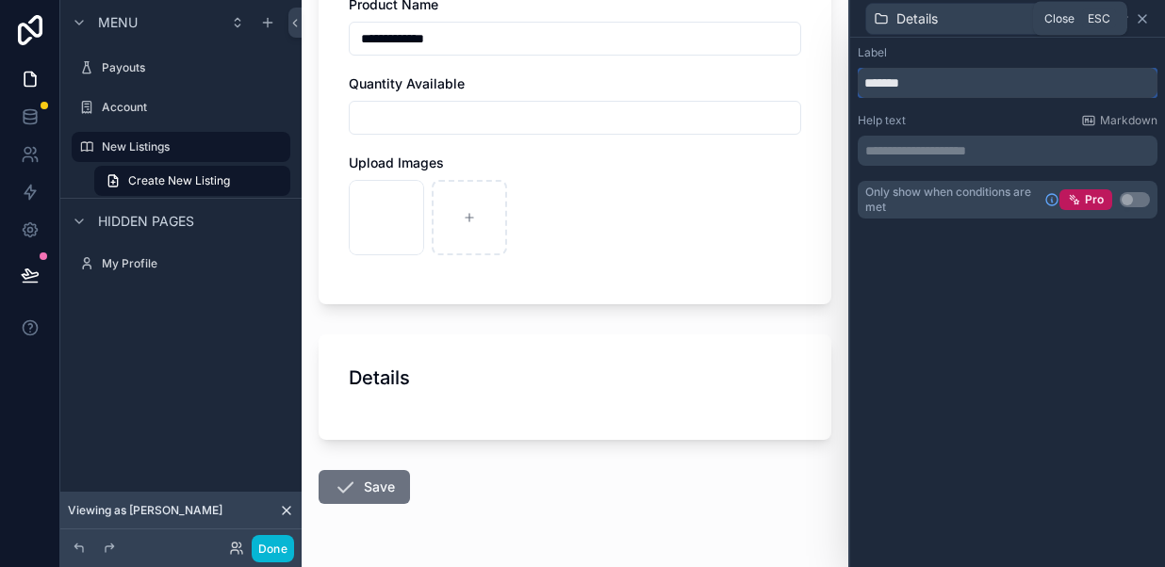
type input "*******"
click at [1142, 24] on icon at bounding box center [1141, 18] width 15 height 15
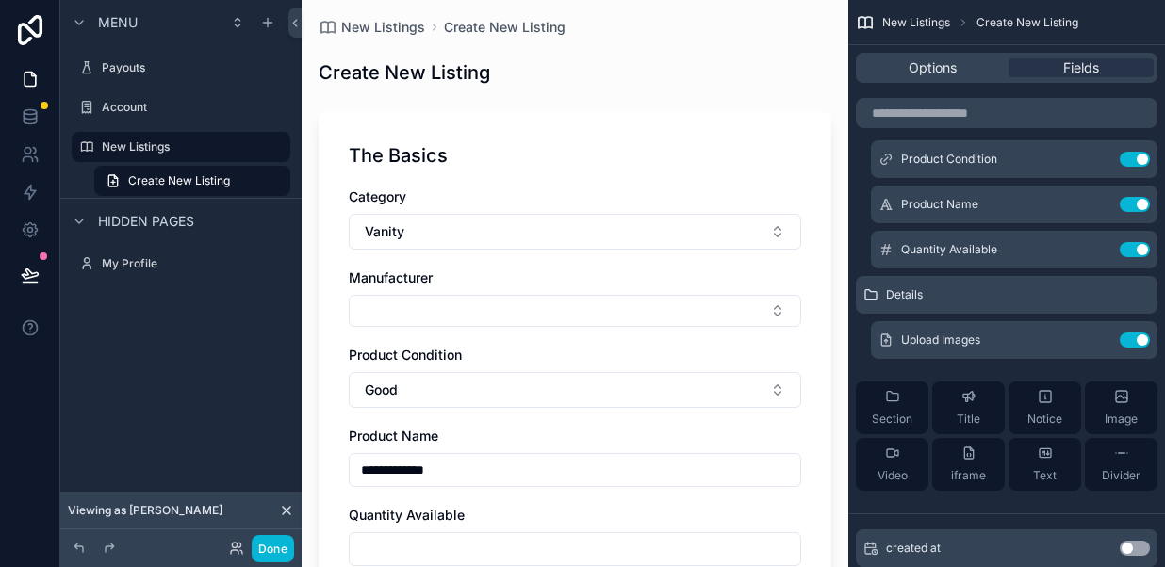
scroll to position [0, 0]
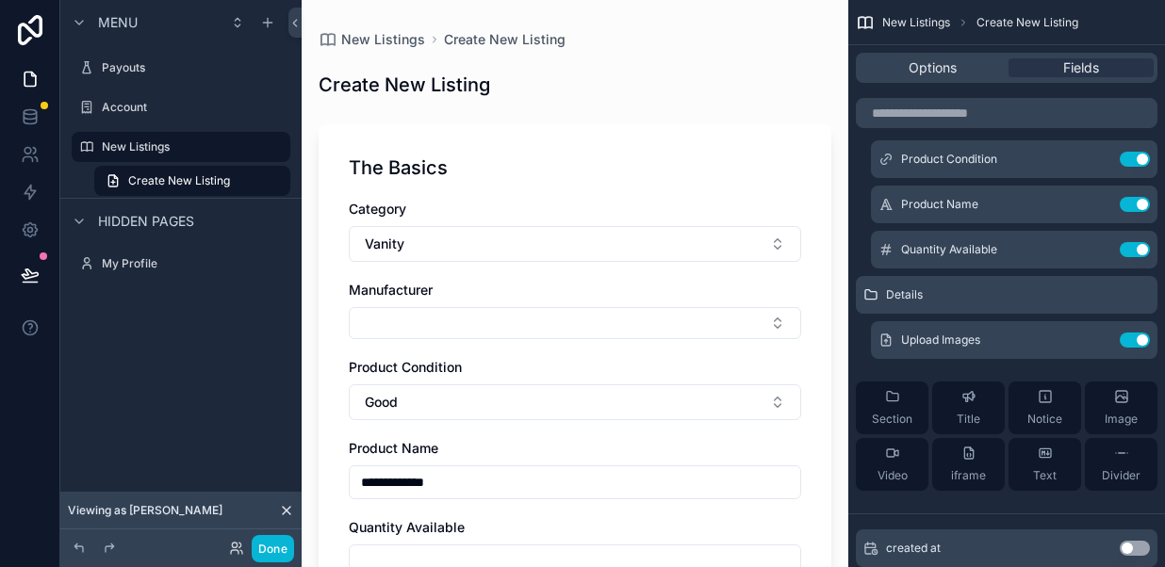
drag, startPoint x: 867, startPoint y: 345, endPoint x: 979, endPoint y: 18, distance: 345.6
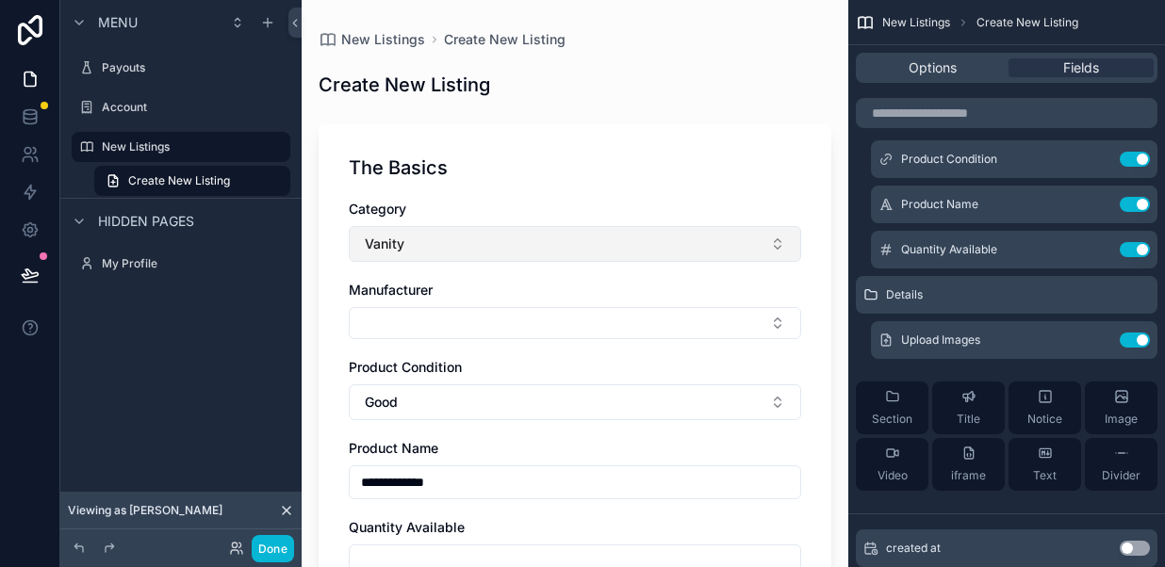
click at [432, 242] on button "Vanity" at bounding box center [575, 244] width 452 height 36
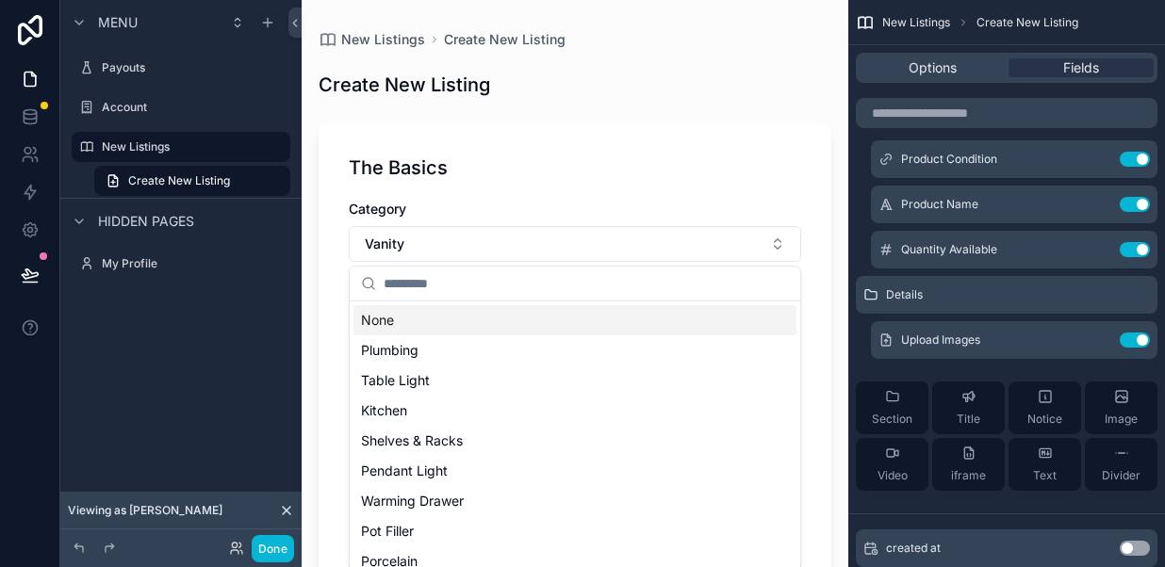
click at [509, 192] on div "**********" at bounding box center [574, 375] width 513 height 503
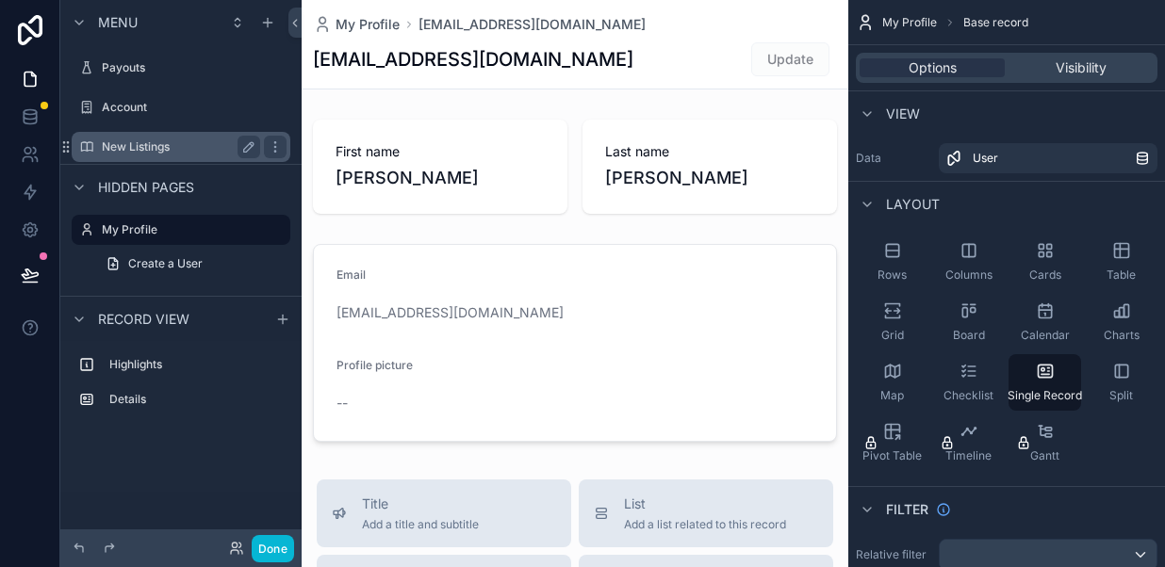
click at [151, 146] on label "New Listings" at bounding box center [177, 146] width 151 height 15
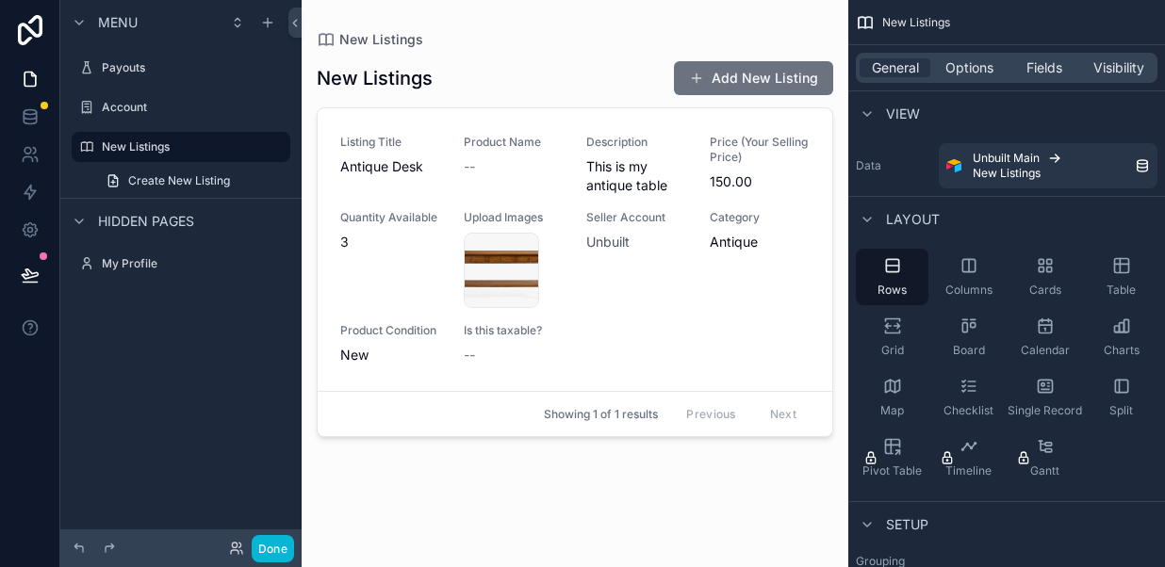
click at [751, 74] on div "scrollable content" at bounding box center [574, 272] width 546 height 545
click at [751, 74] on button "Add New Listing" at bounding box center [753, 78] width 159 height 34
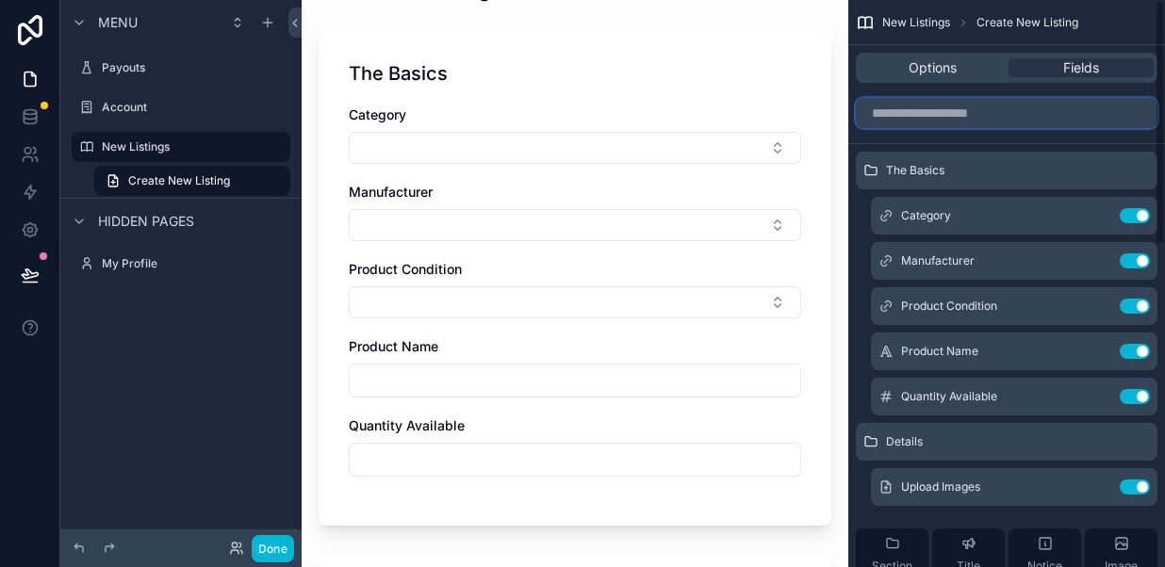
click at [957, 118] on input "scrollable content" at bounding box center [1005, 113] width 301 height 30
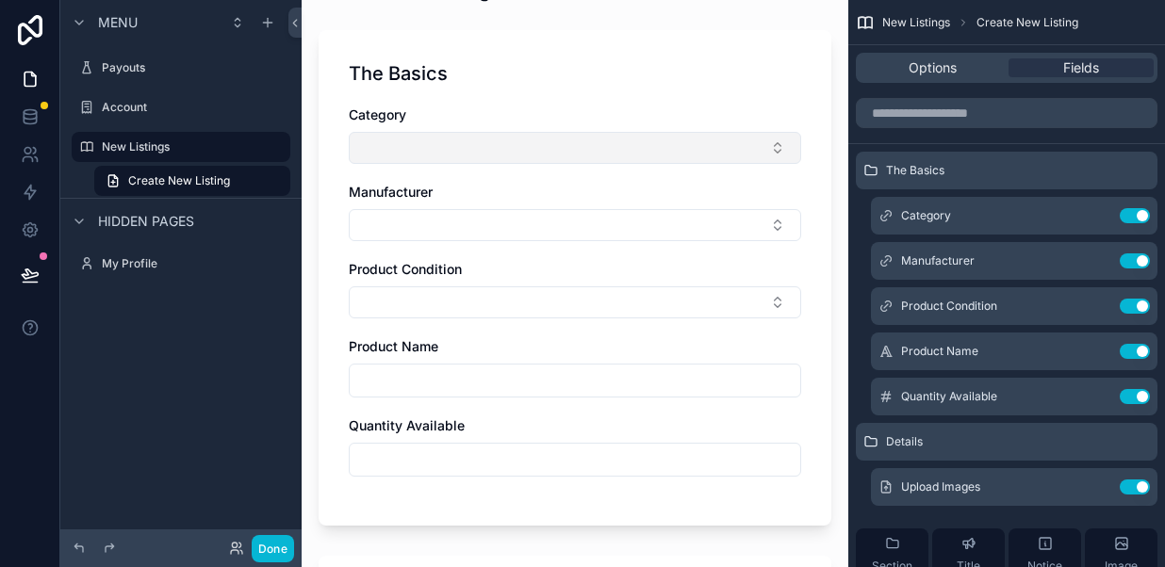
click at [733, 145] on button "Select Button" at bounding box center [575, 148] width 452 height 32
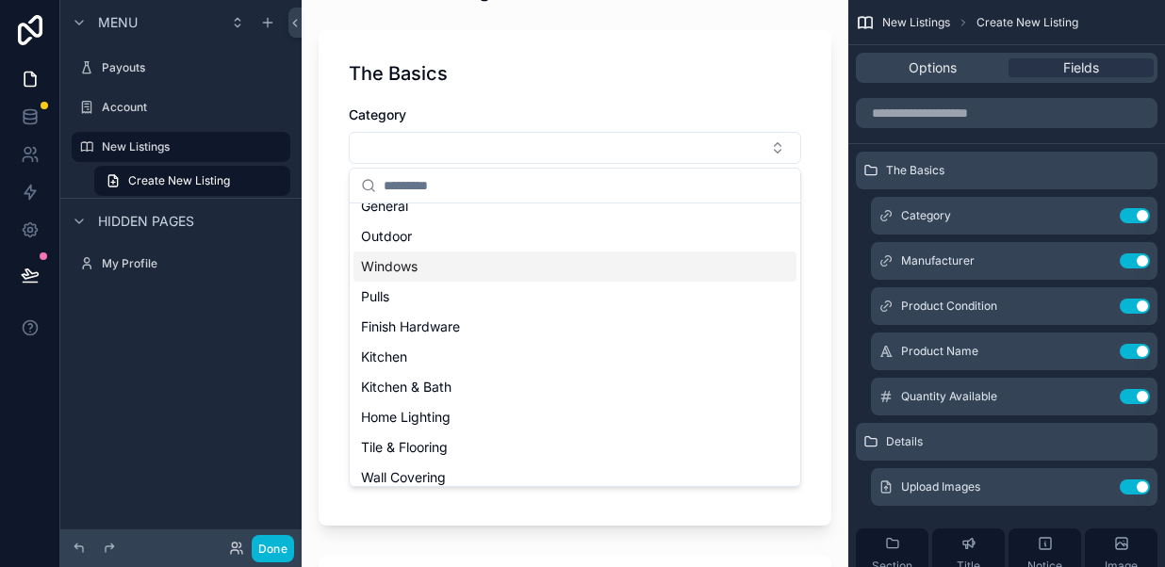
scroll to position [73, 0]
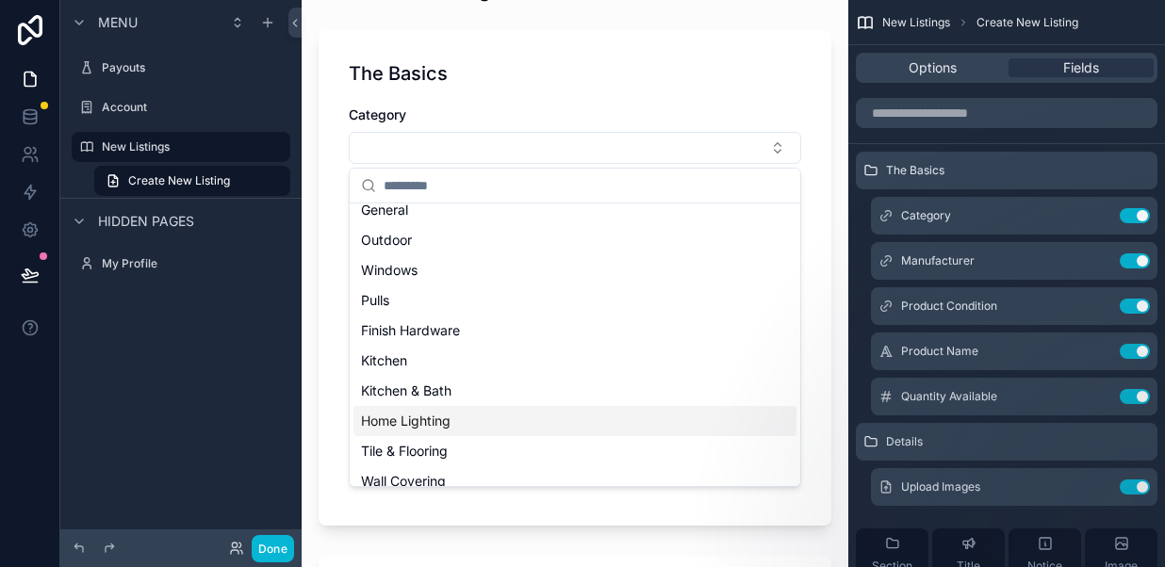
click at [421, 425] on span "Home Lighting" at bounding box center [406, 421] width 90 height 19
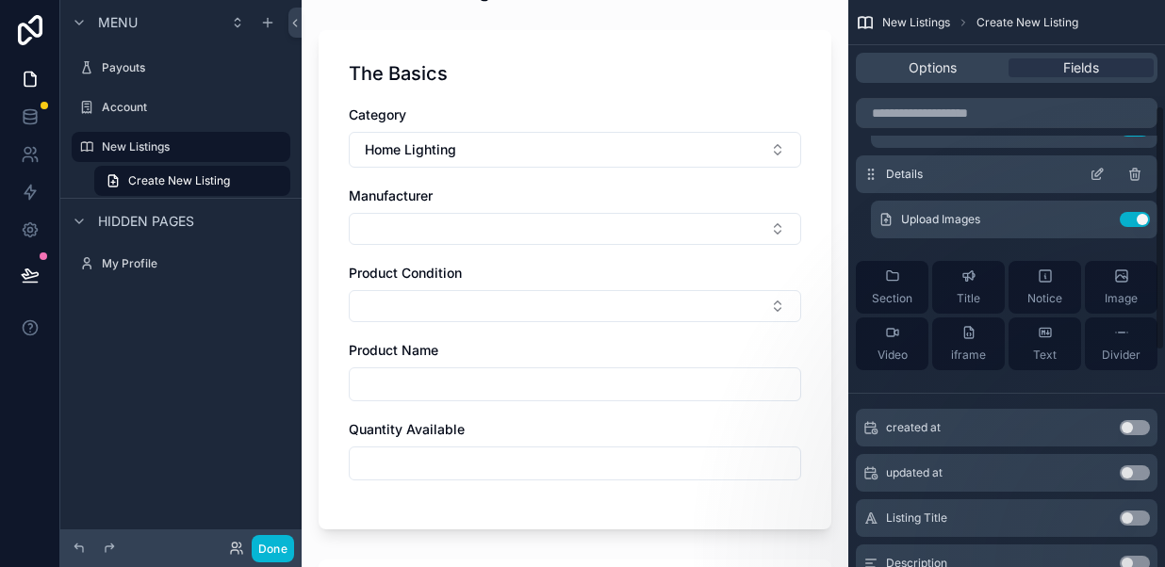
scroll to position [245, 0]
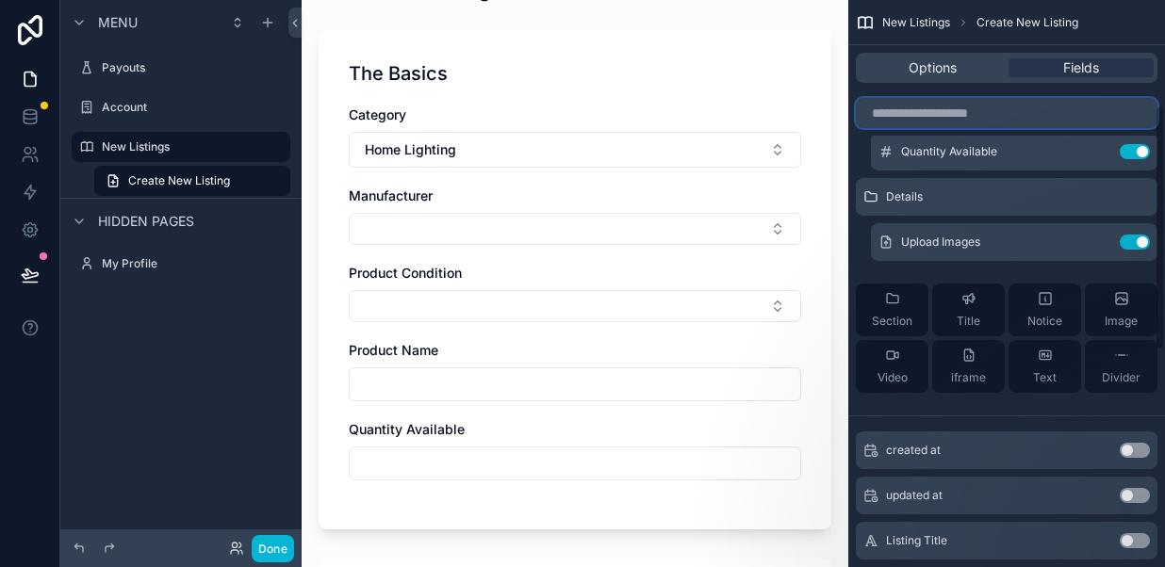
click at [930, 119] on input "scrollable content" at bounding box center [1005, 113] width 301 height 30
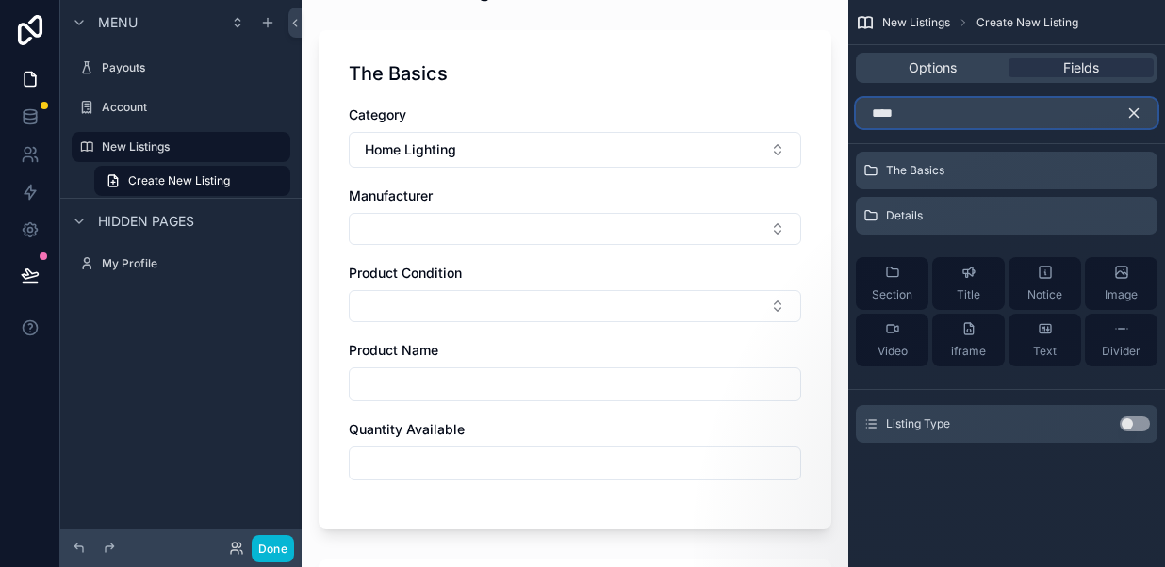
type input "****"
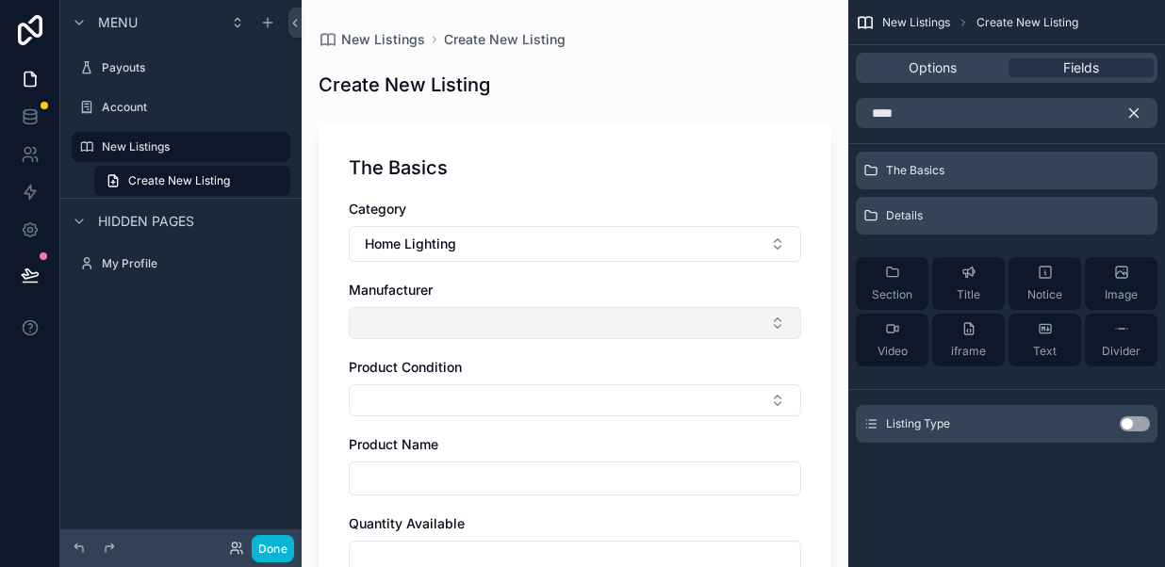
click at [452, 320] on button "Select Button" at bounding box center [575, 323] width 452 height 32
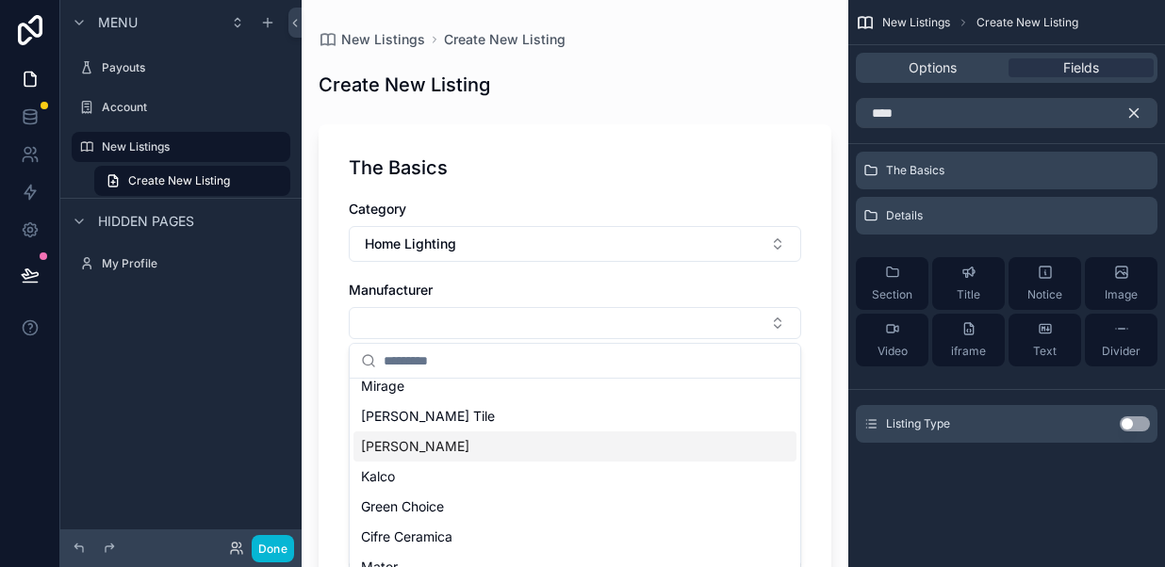
scroll to position [19, 0]
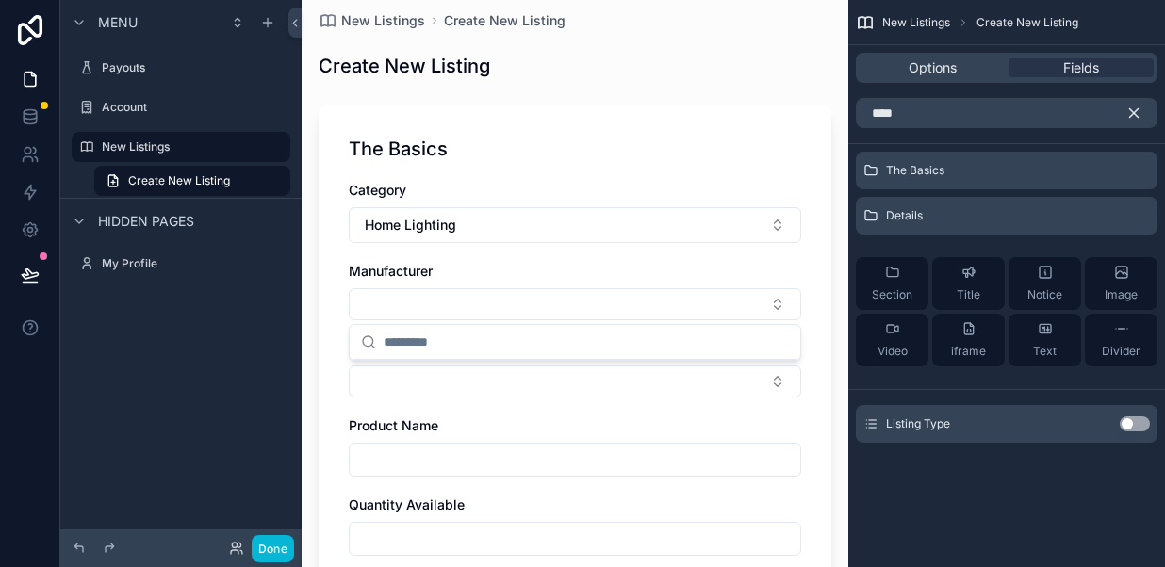
click at [336, 352] on div "The Basics Category Home Lighting Manufacturer Product Condition Product Name Q…" at bounding box center [574, 355] width 513 height 499
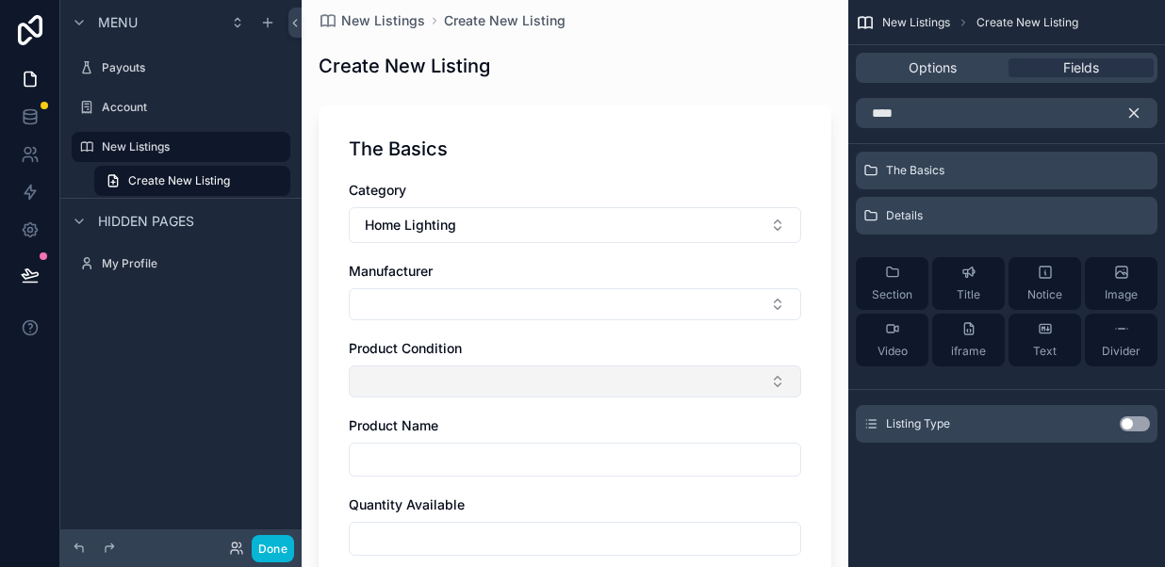
click at [416, 383] on button "Select Button" at bounding box center [575, 382] width 452 height 32
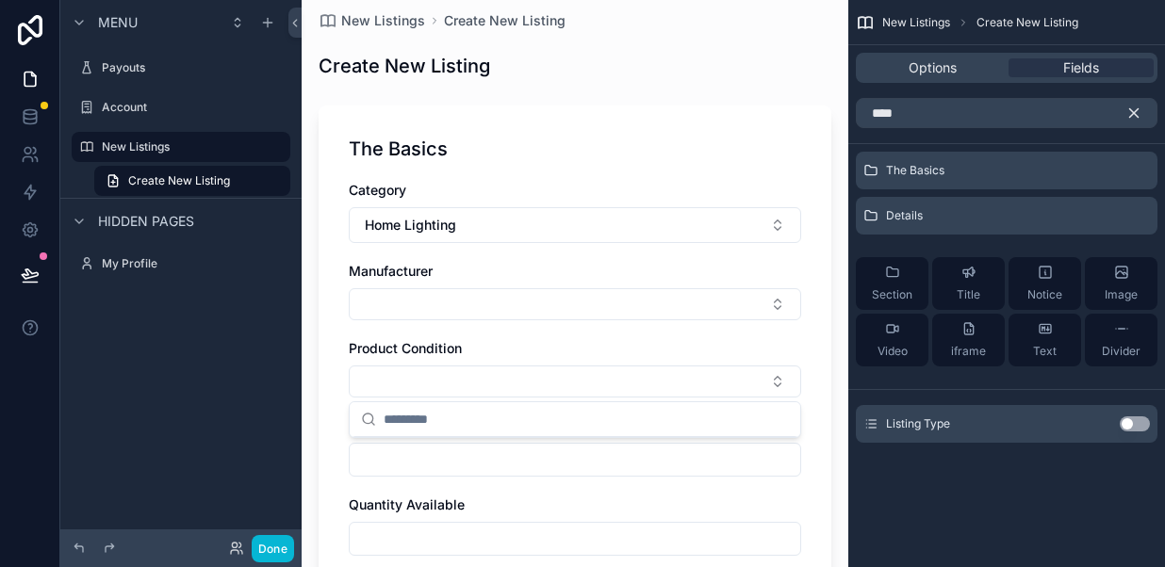
click at [335, 350] on div "The Basics Category Home Lighting Manufacturer Product Condition Product Name Q…" at bounding box center [574, 355] width 513 height 499
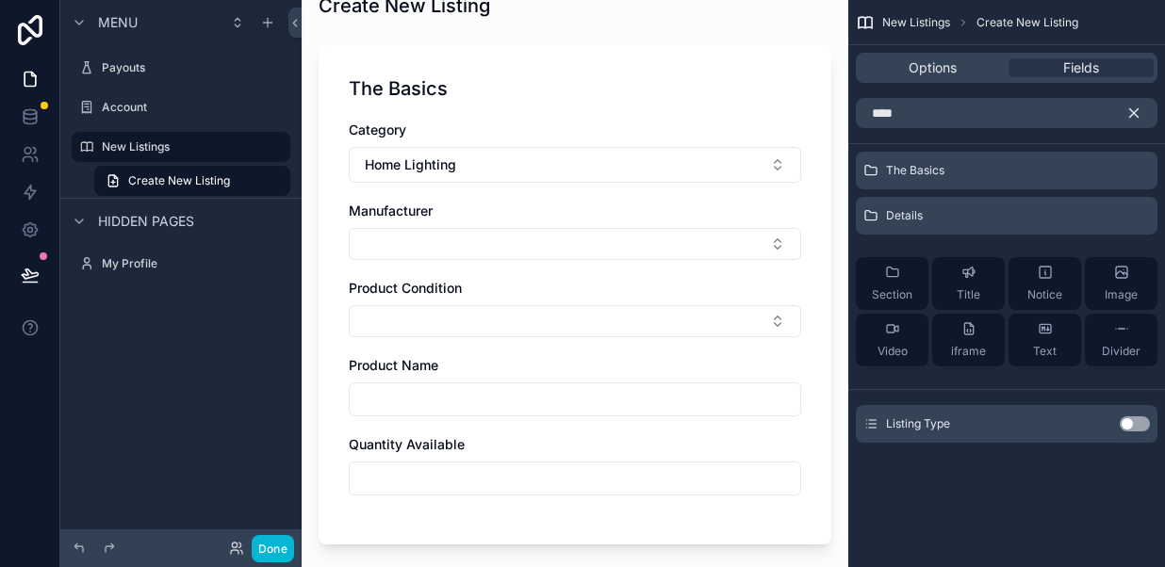
scroll to position [84, 0]
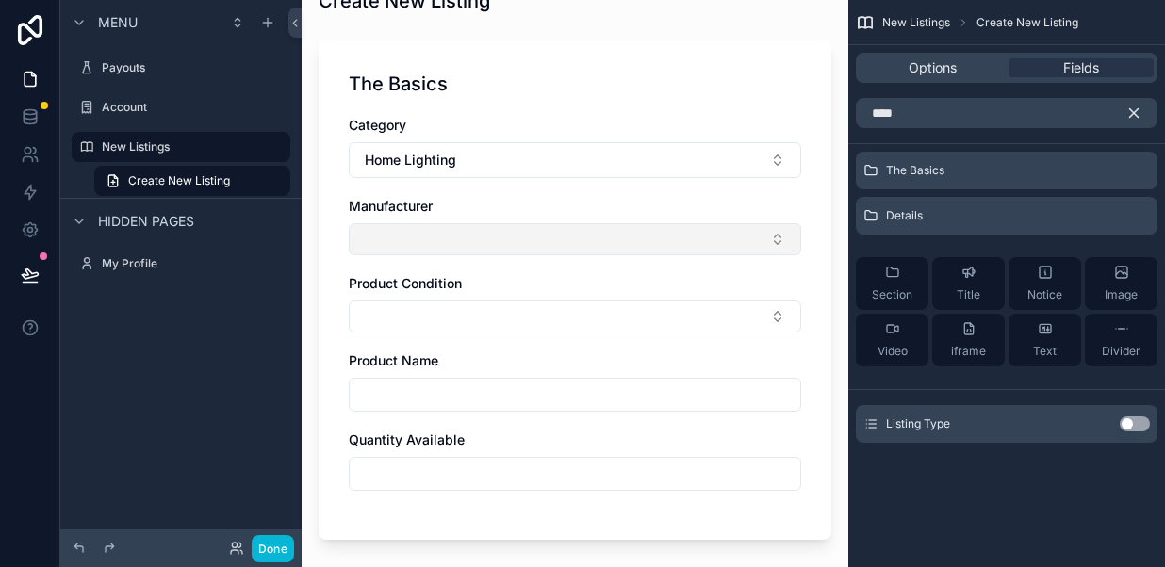
click at [443, 236] on button "Select Button" at bounding box center [575, 239] width 452 height 32
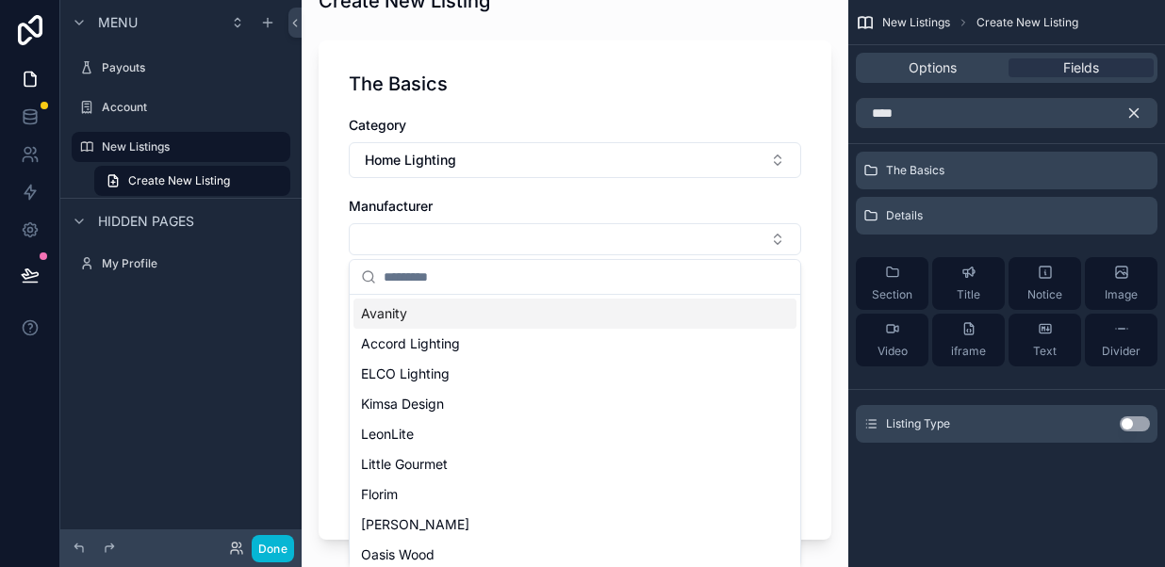
click at [334, 261] on div "The Basics Category Home Lighting Manufacturer Product Condition Product Name Q…" at bounding box center [574, 290] width 513 height 499
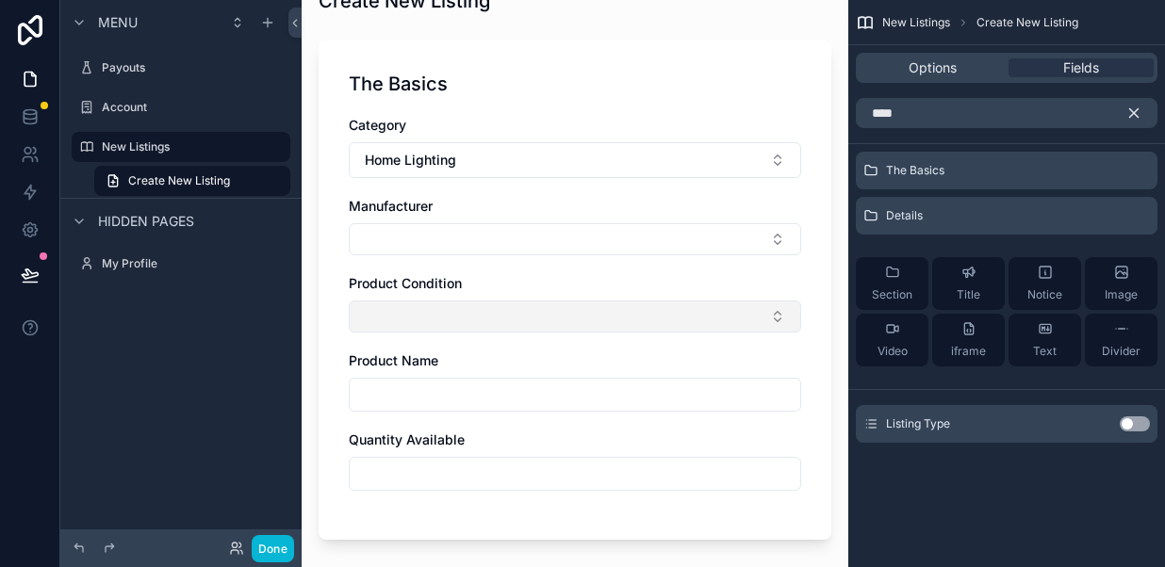
click at [407, 318] on button "Select Button" at bounding box center [575, 317] width 452 height 32
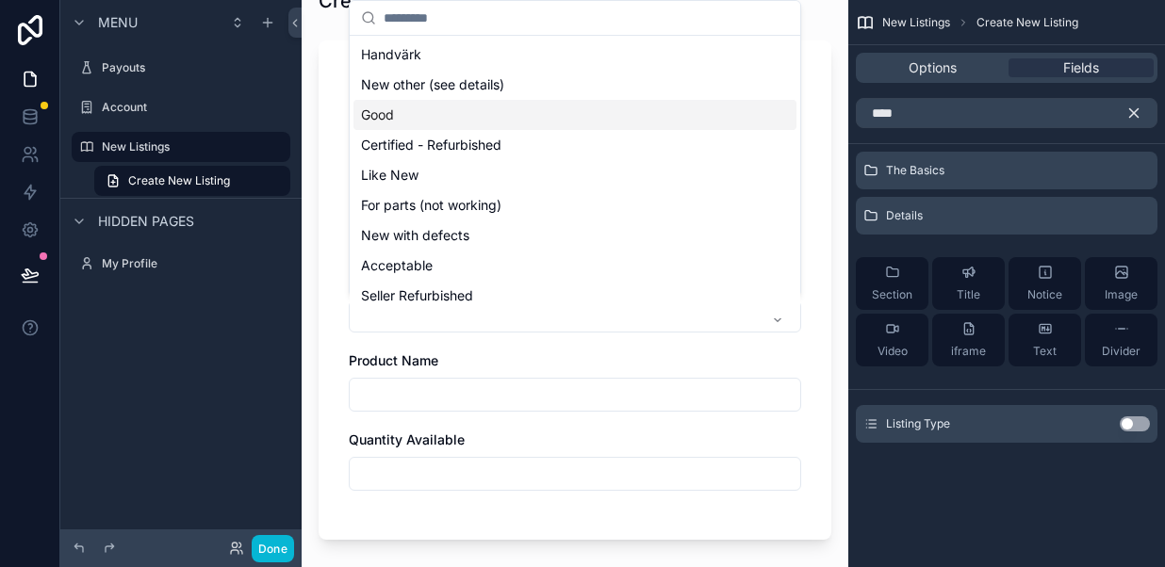
click at [388, 109] on span "Good" at bounding box center [377, 115] width 33 height 19
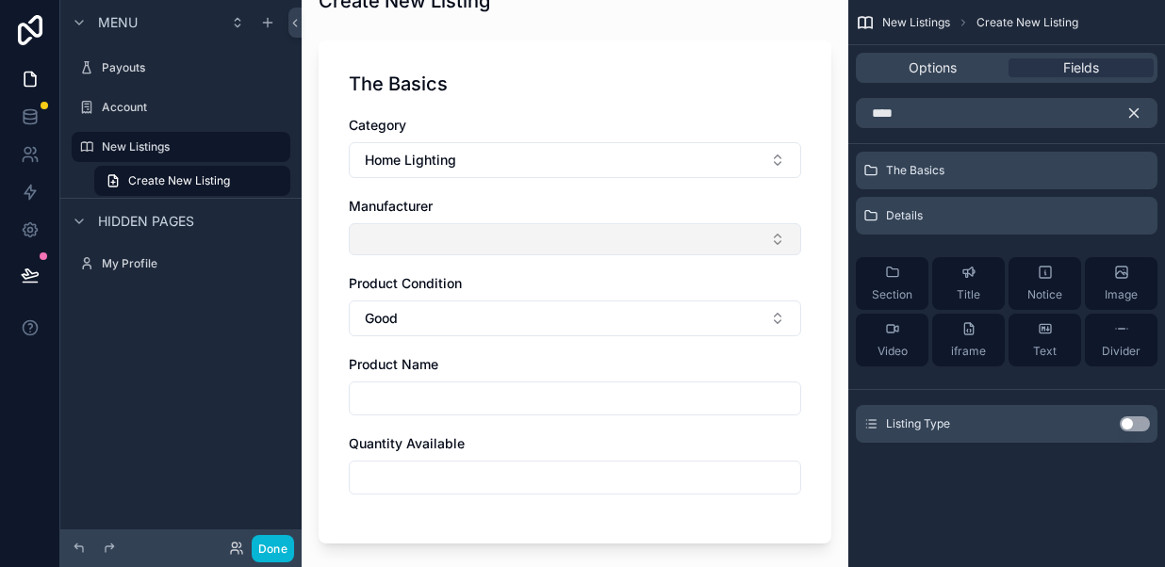
click at [421, 233] on button "Select Button" at bounding box center [575, 239] width 452 height 32
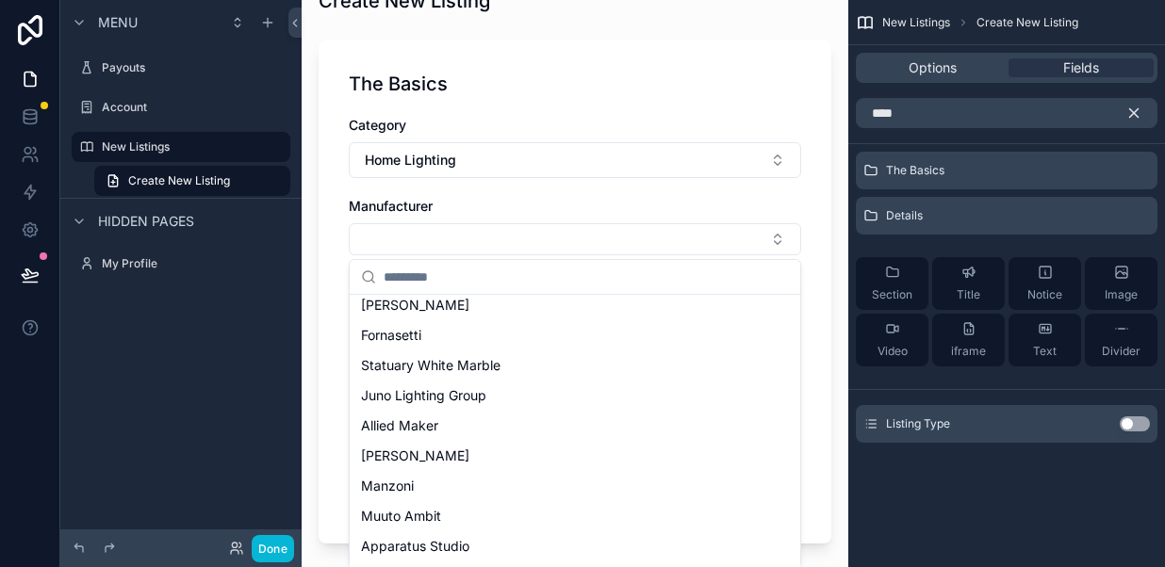
scroll to position [371, 0]
click at [409, 427] on span "Allied Maker" at bounding box center [399, 424] width 77 height 19
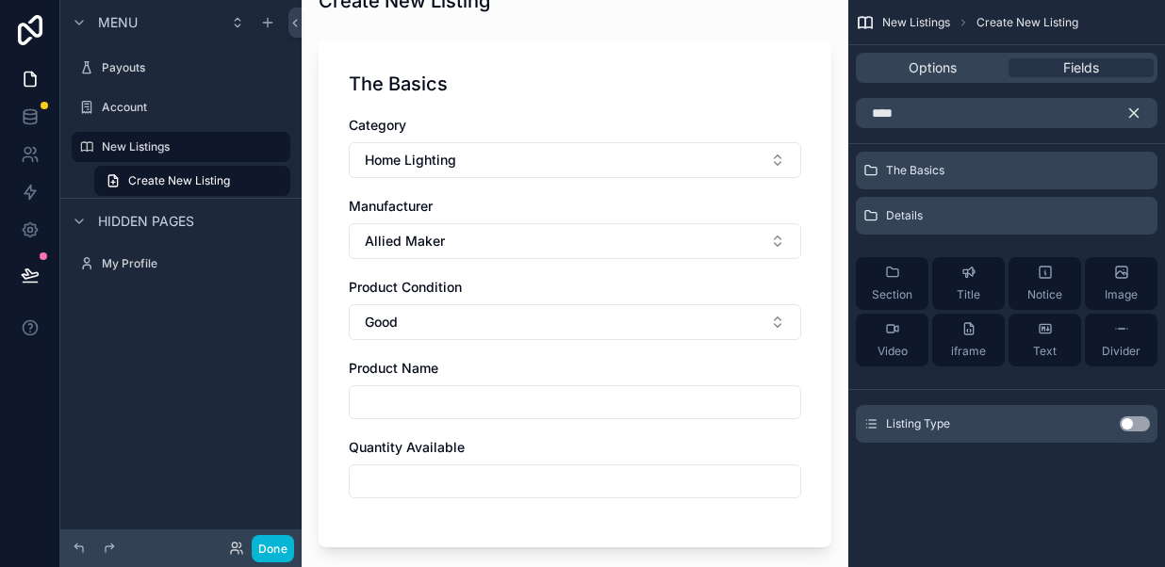
click at [398, 403] on input "scrollable content" at bounding box center [575, 402] width 450 height 26
type input "**********"
click at [393, 481] on input "scrollable content" at bounding box center [575, 481] width 450 height 26
type input "*"
click at [532, 438] on div "Quantity Available" at bounding box center [575, 447] width 452 height 19
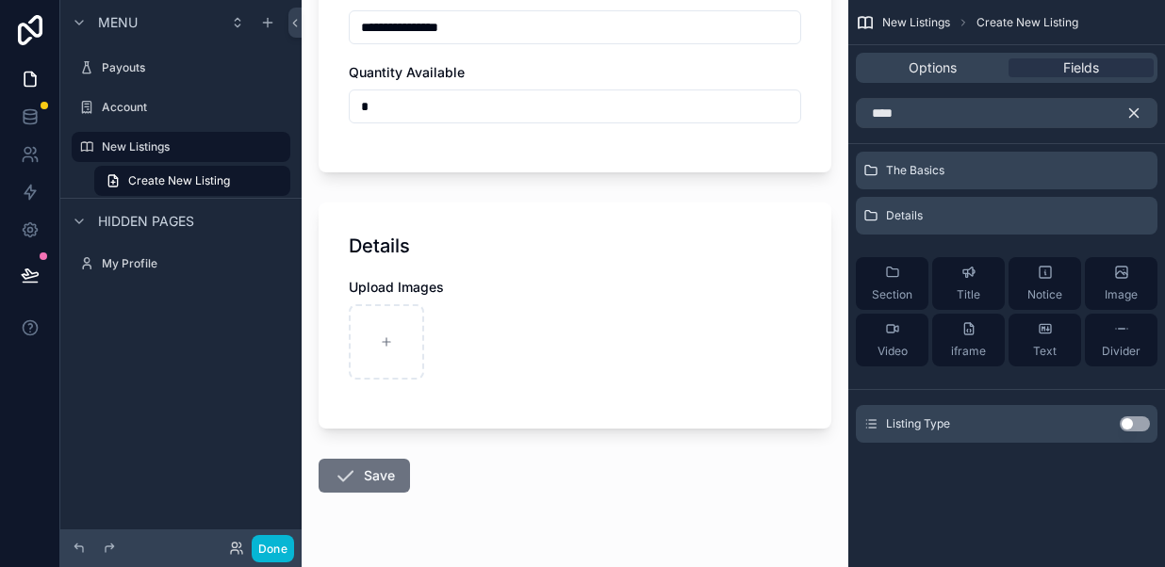
scroll to position [505, 0]
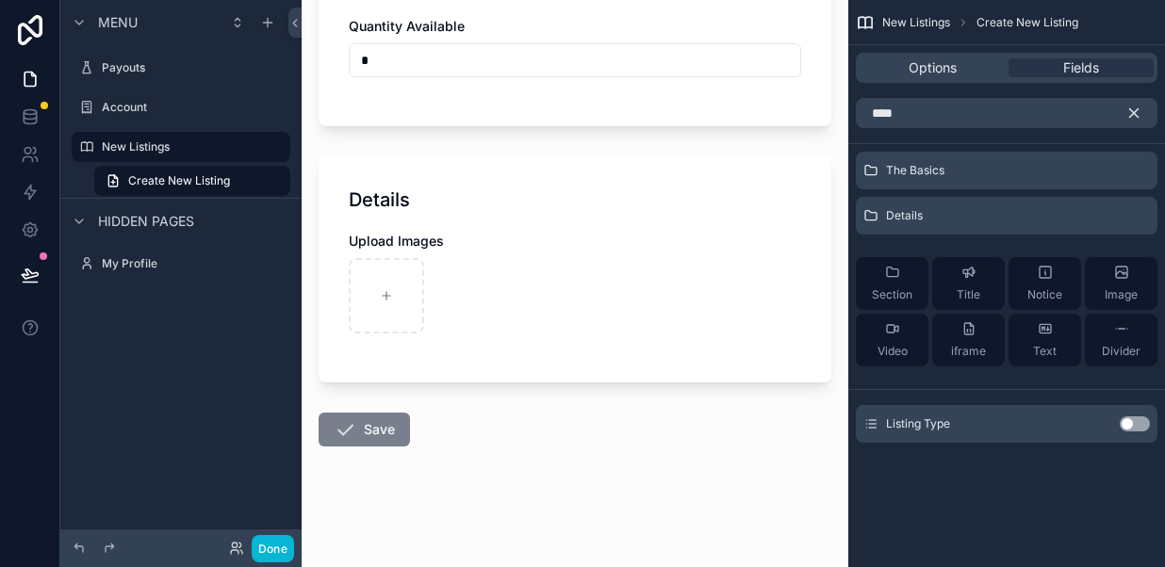
click at [384, 429] on button "Save" at bounding box center [363, 430] width 91 height 34
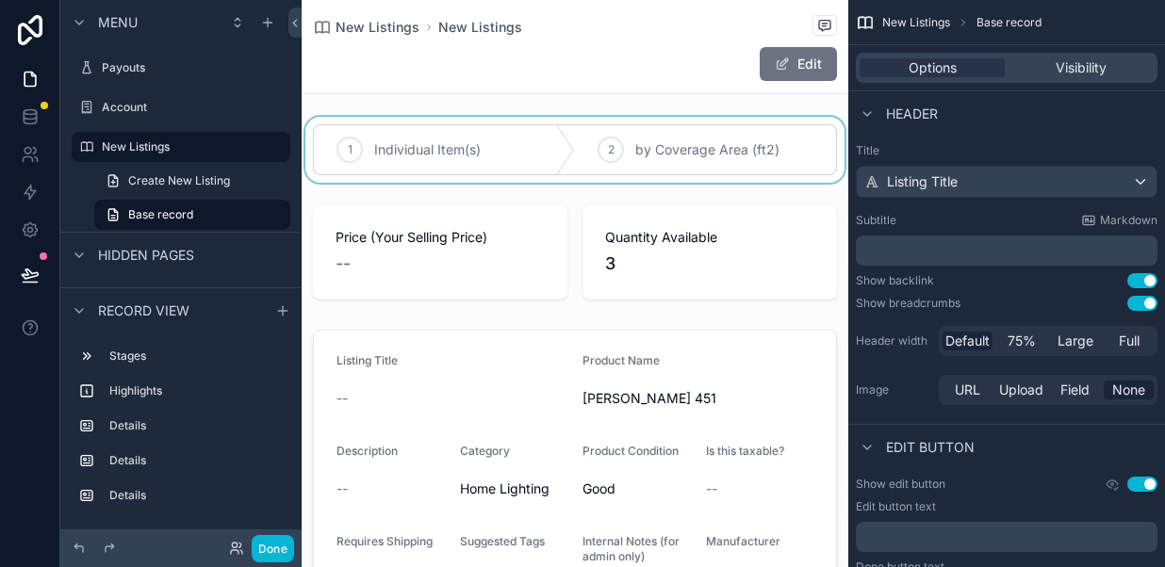
click at [466, 151] on div "scrollable content" at bounding box center [574, 150] width 546 height 66
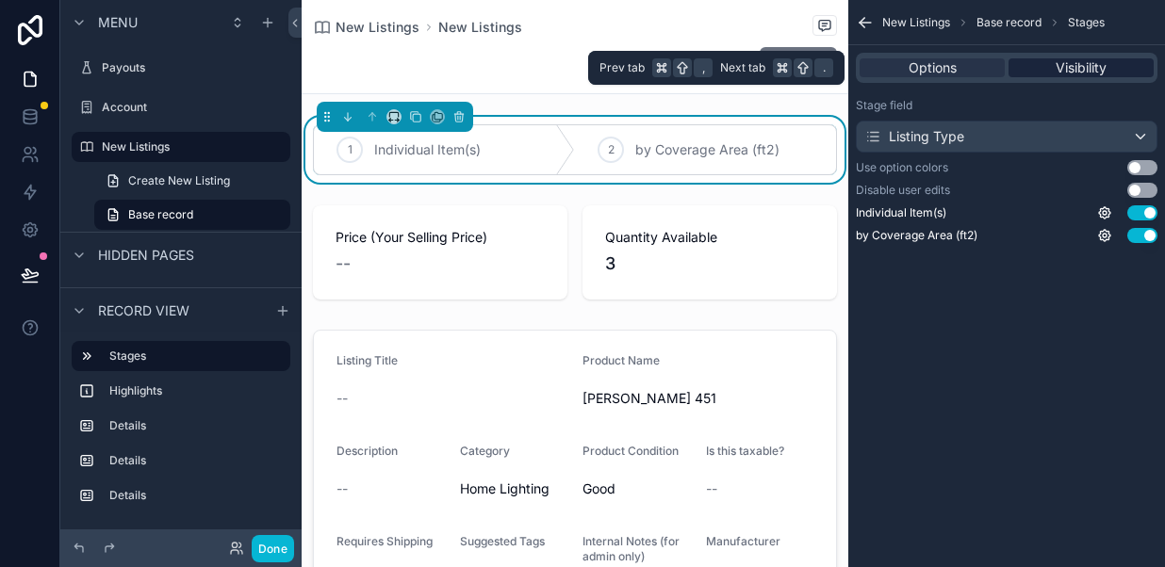
click at [1067, 67] on span "Visibility" at bounding box center [1080, 67] width 51 height 19
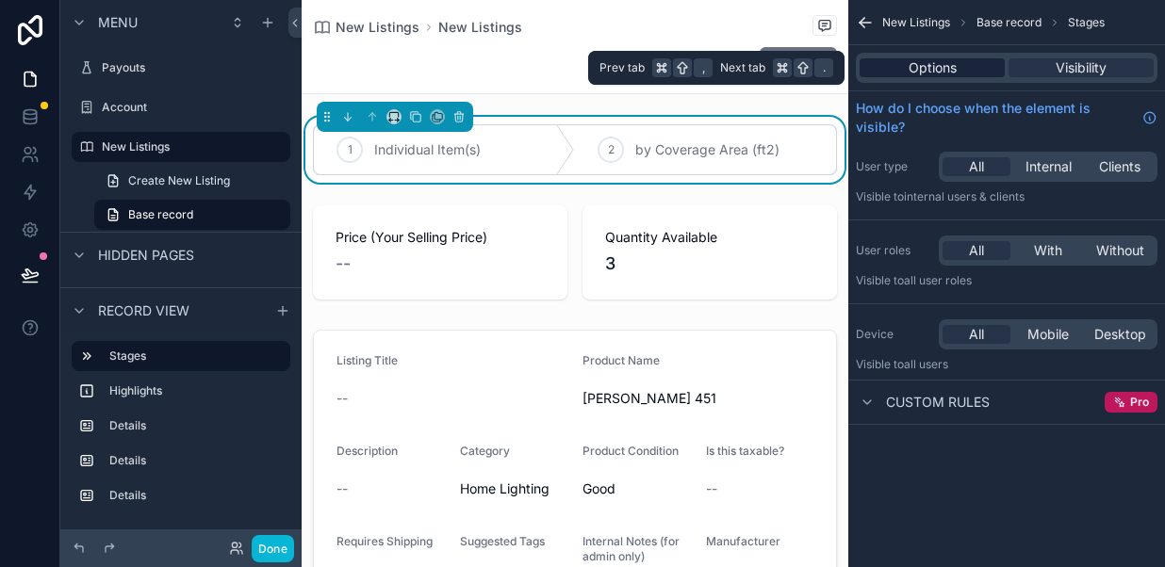
click at [970, 63] on div "Options" at bounding box center [931, 67] width 145 height 19
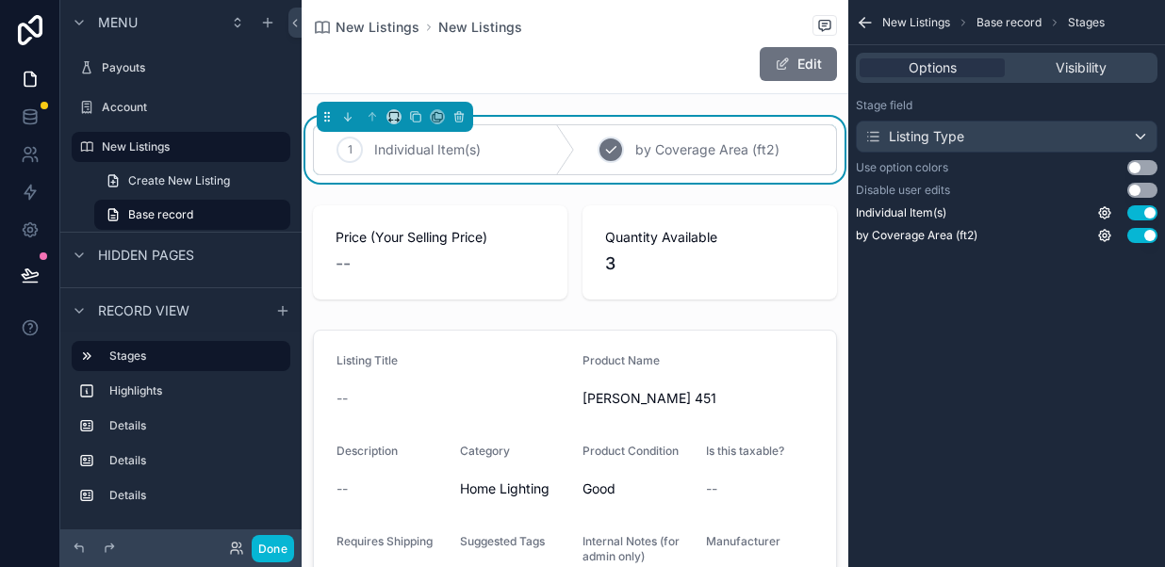
click at [609, 146] on icon "scrollable content" at bounding box center [610, 149] width 15 height 15
click at [350, 154] on icon "scrollable content" at bounding box center [349, 149] width 15 height 15
click at [482, 51] on div "Edit" at bounding box center [575, 64] width 524 height 36
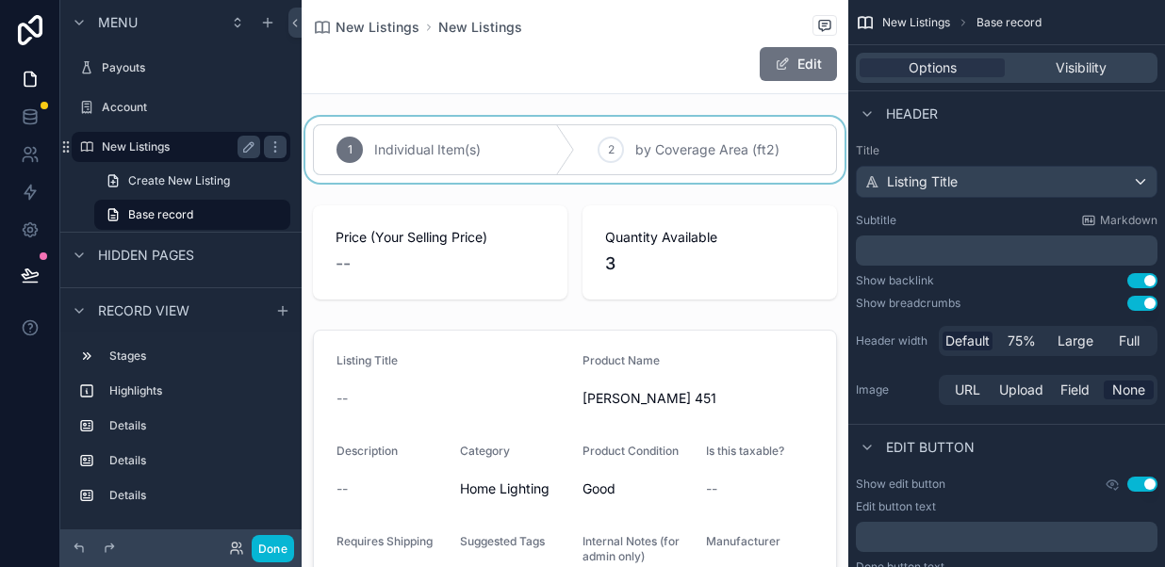
click at [154, 151] on label "New Listings" at bounding box center [177, 146] width 151 height 15
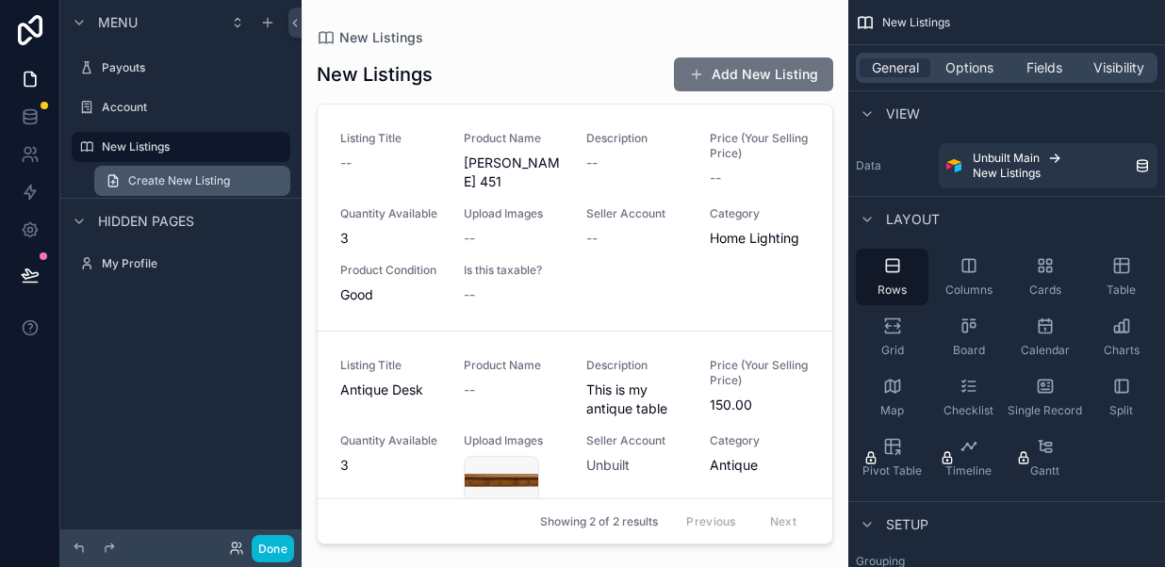
click at [201, 176] on span "Create New Listing" at bounding box center [179, 180] width 102 height 15
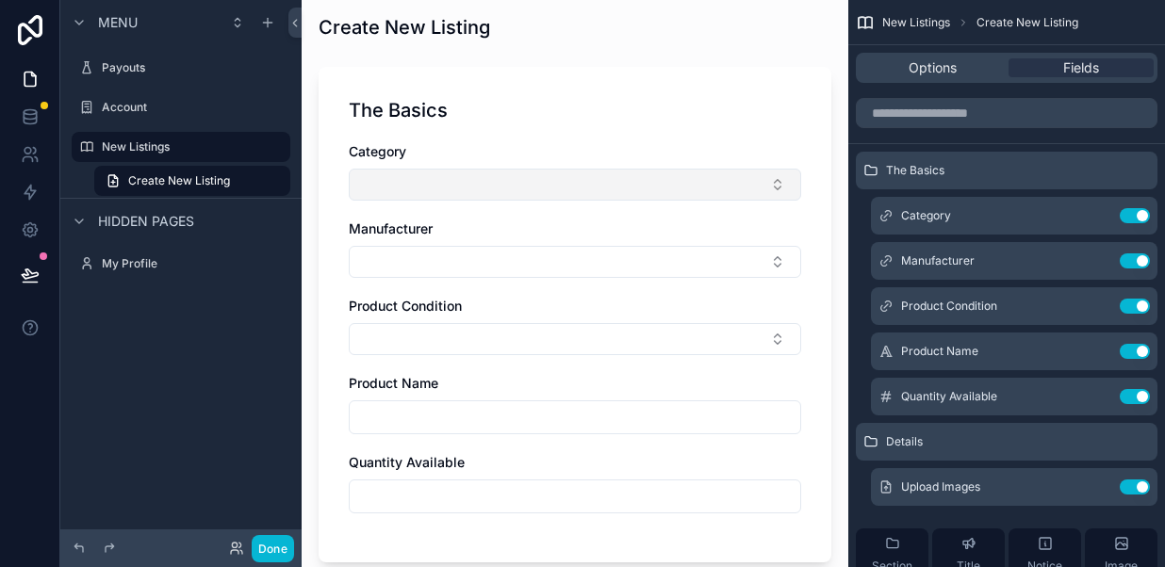
scroll to position [56, 0]
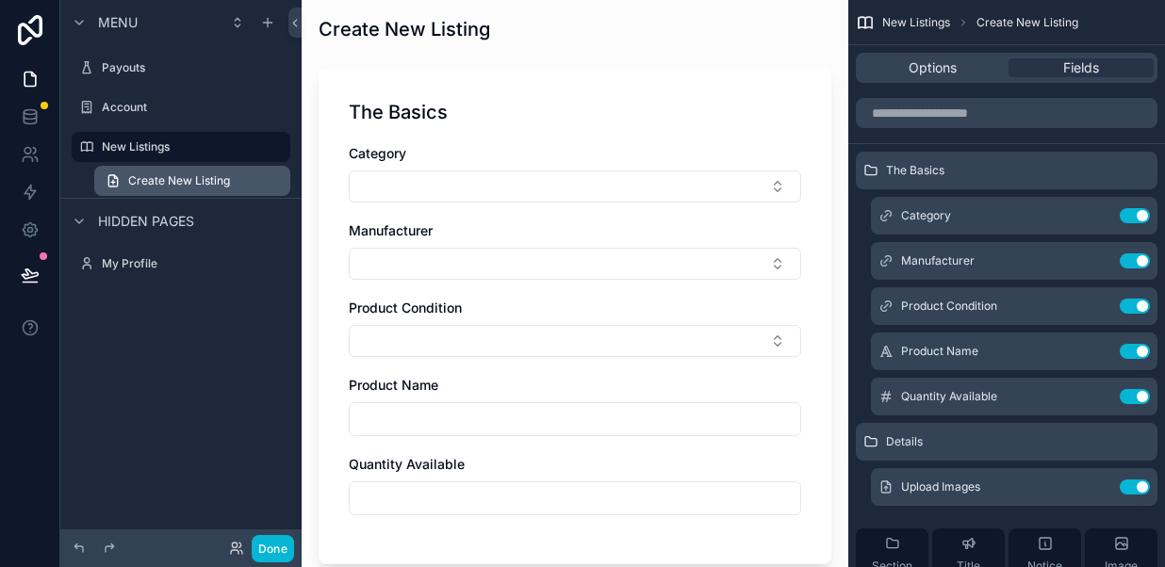
click at [228, 176] on span "Create New Listing" at bounding box center [179, 180] width 102 height 15
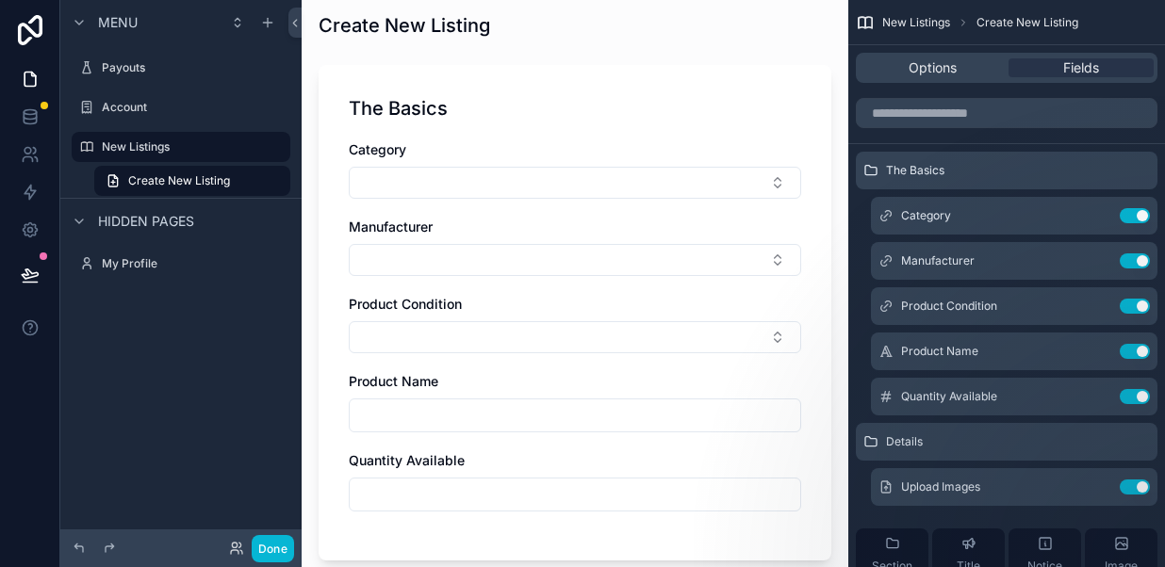
scroll to position [69, 0]
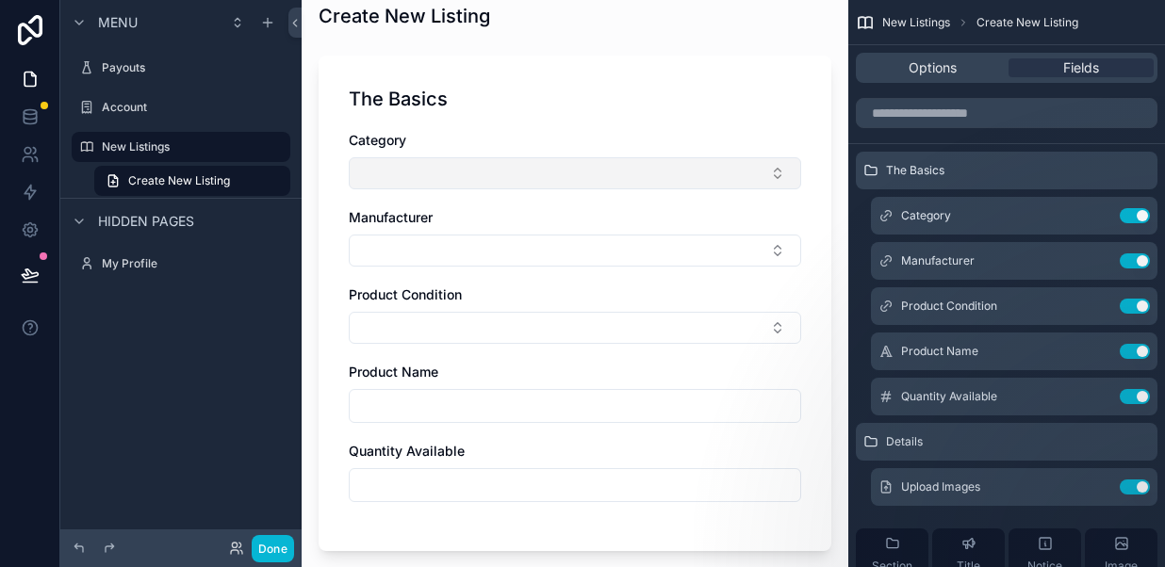
click at [438, 179] on button "Select Button" at bounding box center [575, 173] width 452 height 32
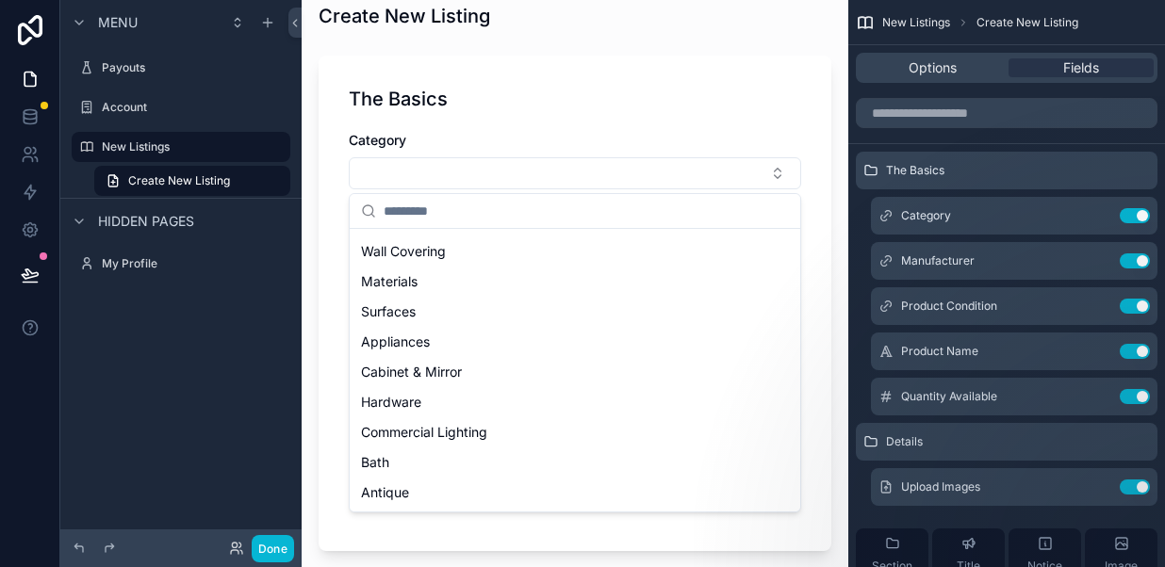
scroll to position [0, 0]
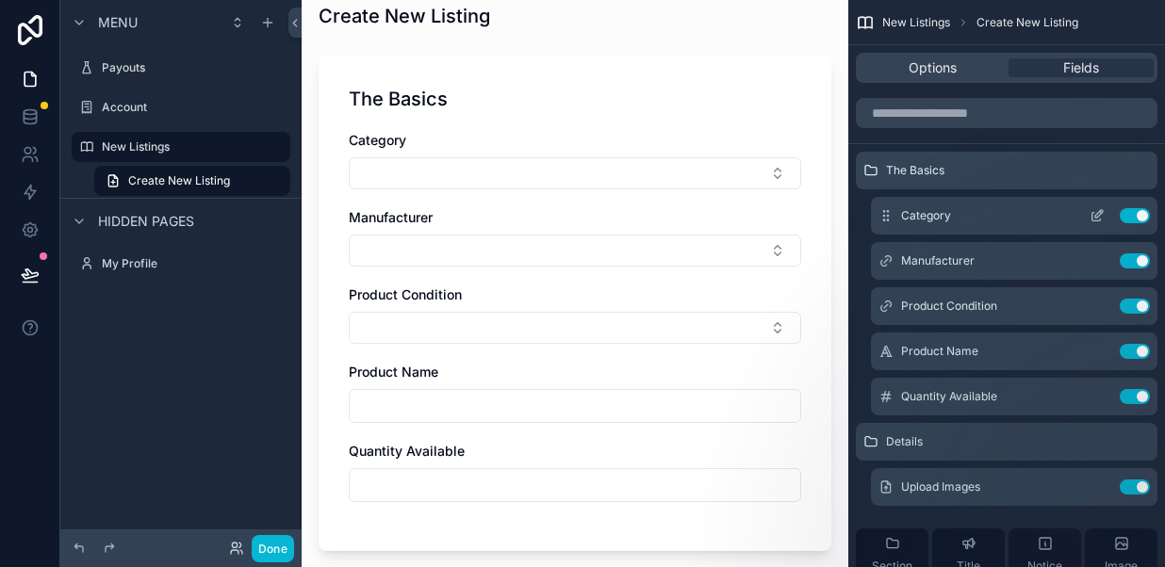
click at [1089, 217] on icon "scrollable content" at bounding box center [1096, 215] width 15 height 15
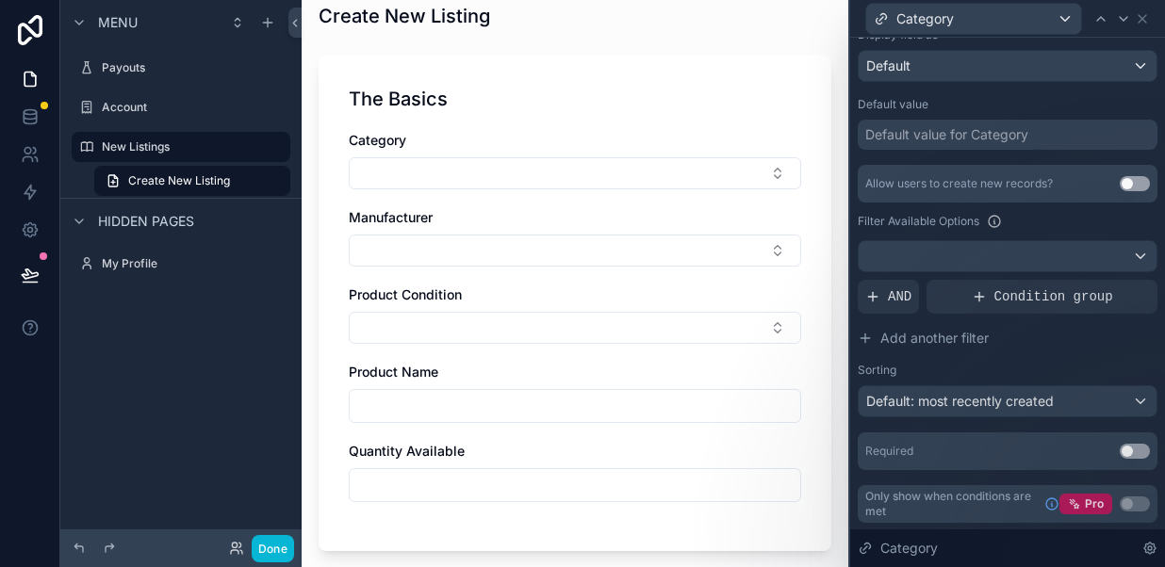
scroll to position [320, 0]
click at [920, 401] on span "Default: most recently created" at bounding box center [959, 400] width 187 height 16
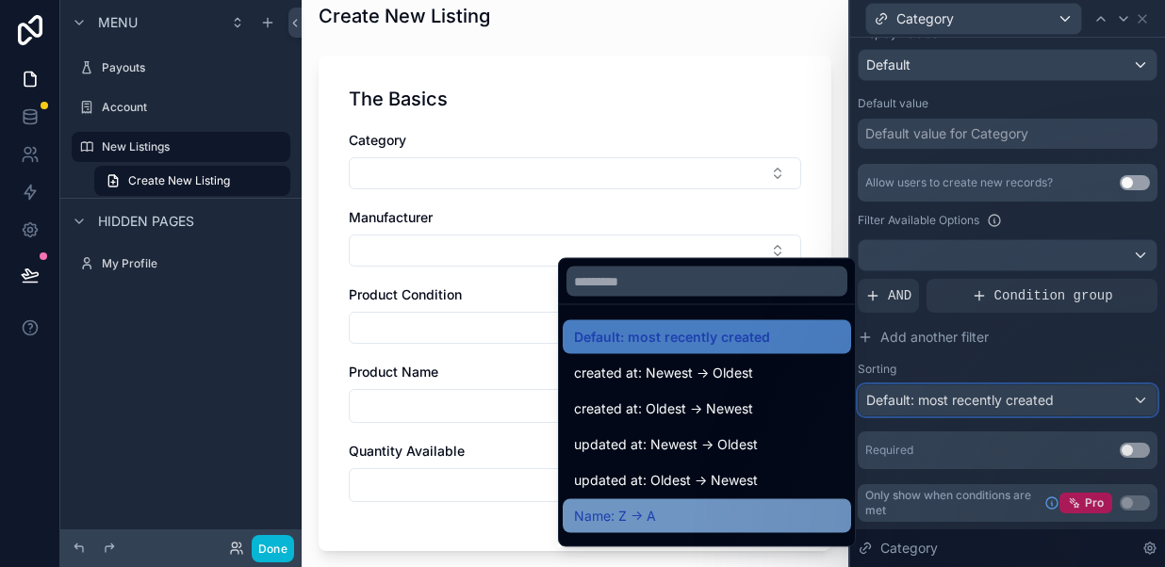
scroll to position [50, 0]
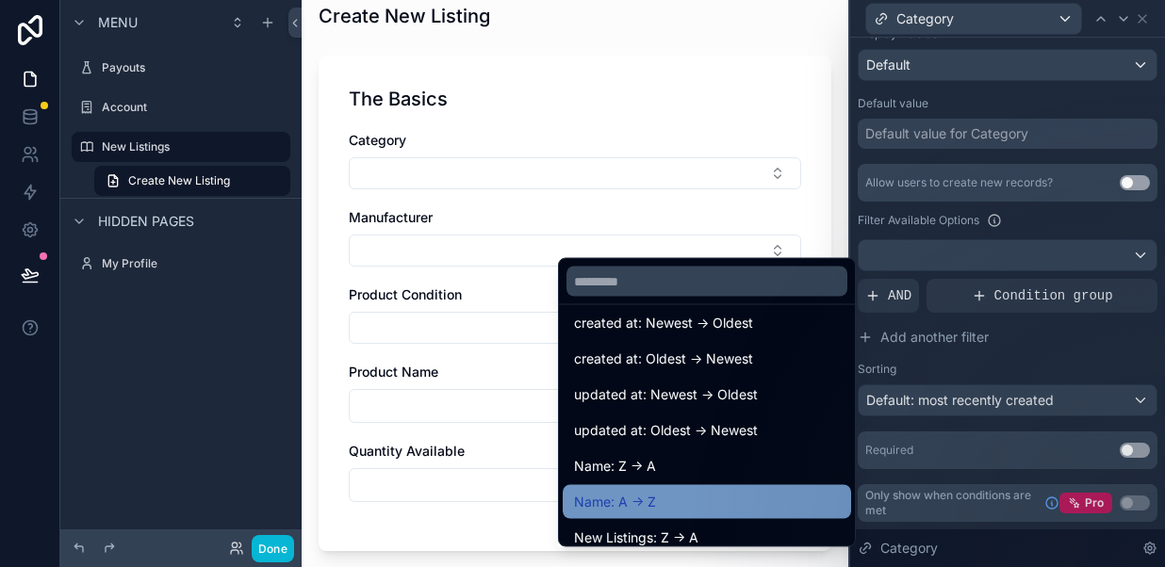
click at [654, 504] on span "Name: A -> Z" at bounding box center [615, 502] width 82 height 23
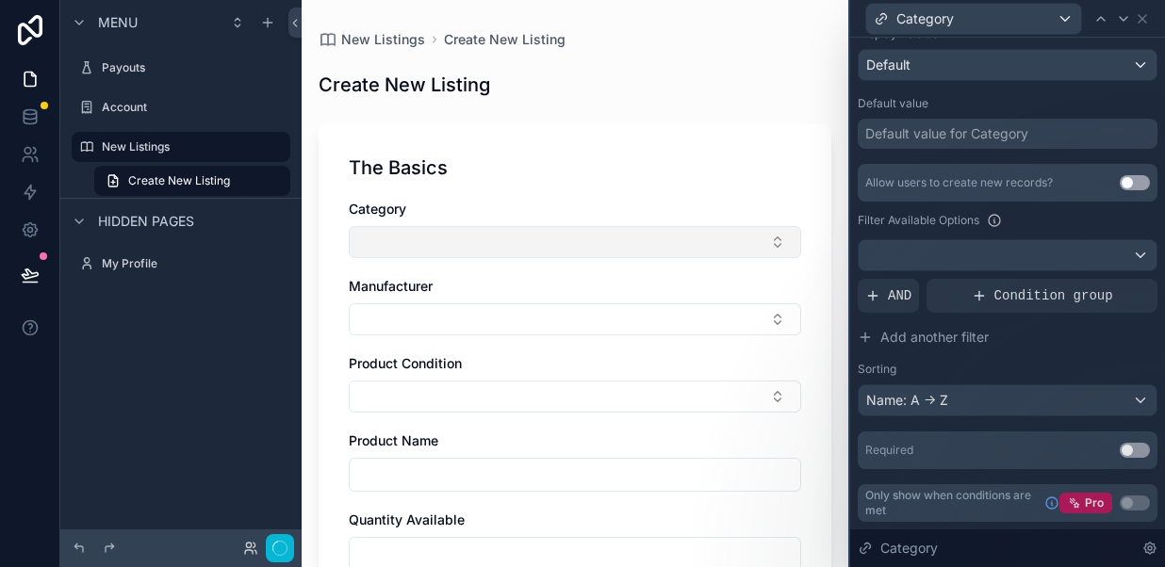
click at [777, 246] on button "Select Button" at bounding box center [575, 242] width 452 height 32
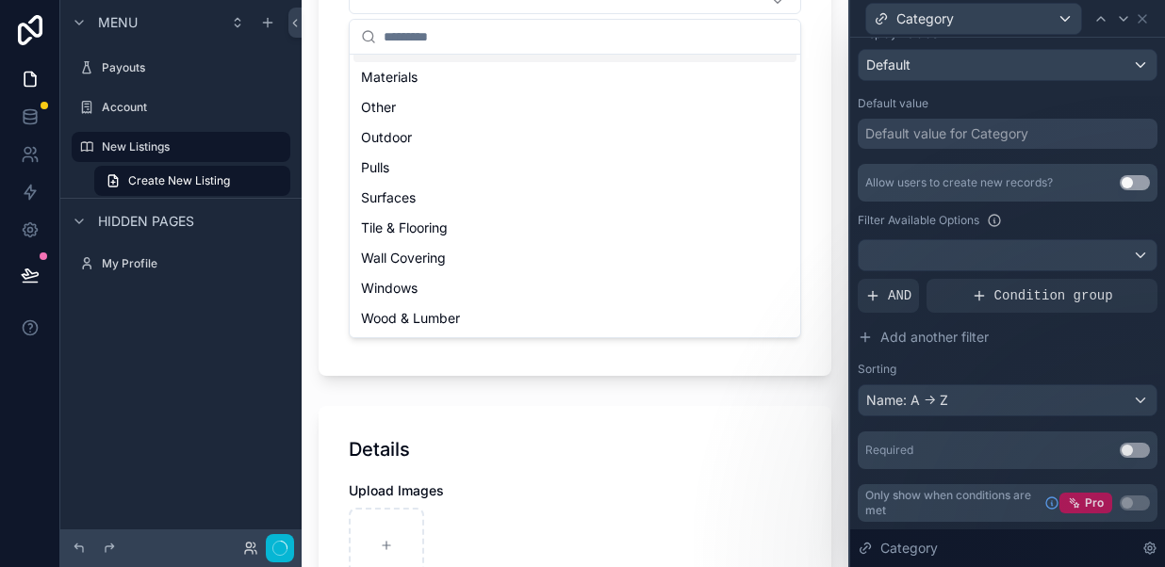
scroll to position [249, 0]
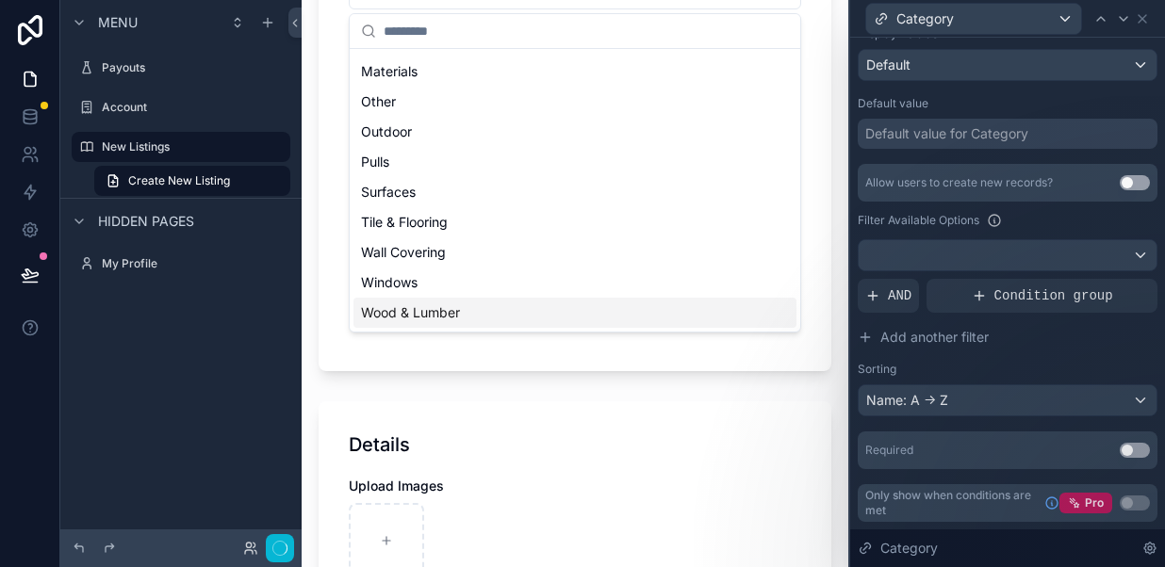
click at [491, 392] on form "The Basics Category Manufacturer Product Condition Product Name Quantity Availa…" at bounding box center [574, 338] width 513 height 948
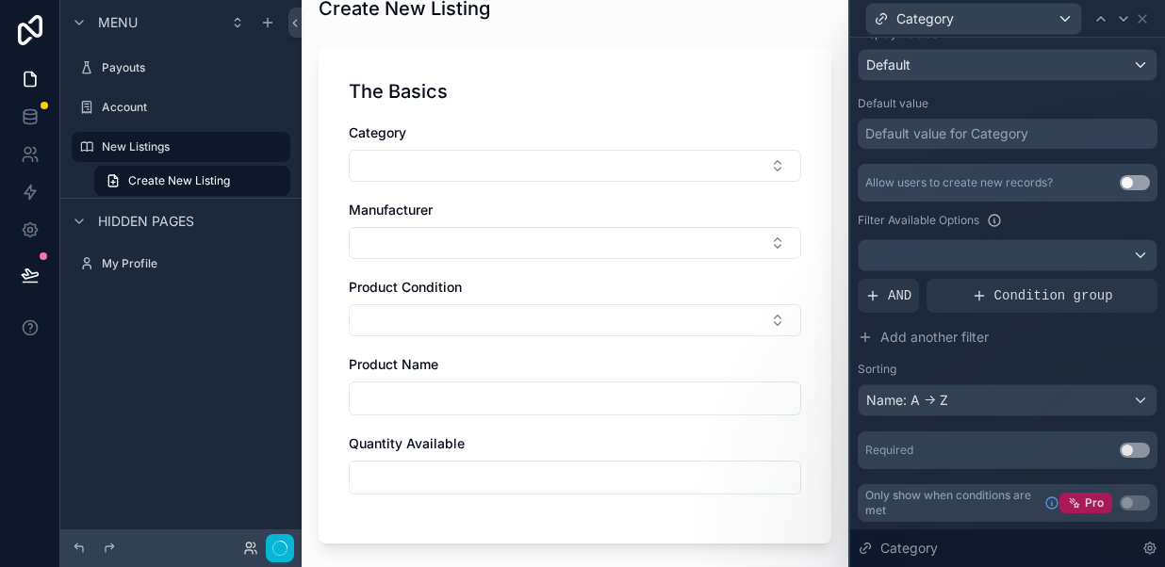
scroll to position [75, 0]
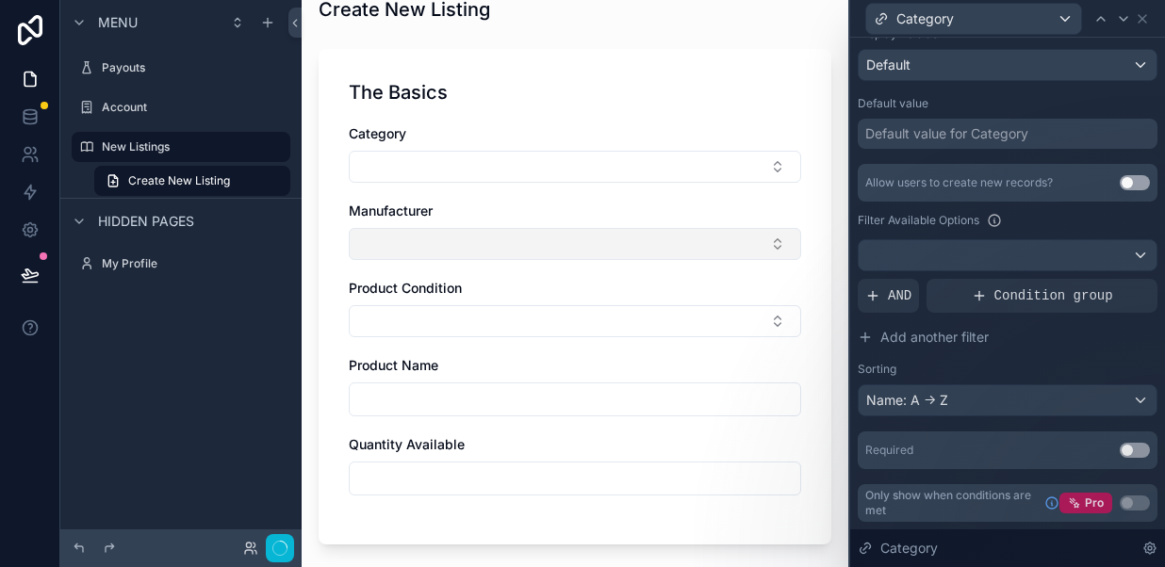
click at [531, 240] on button "Select Button" at bounding box center [575, 244] width 452 height 32
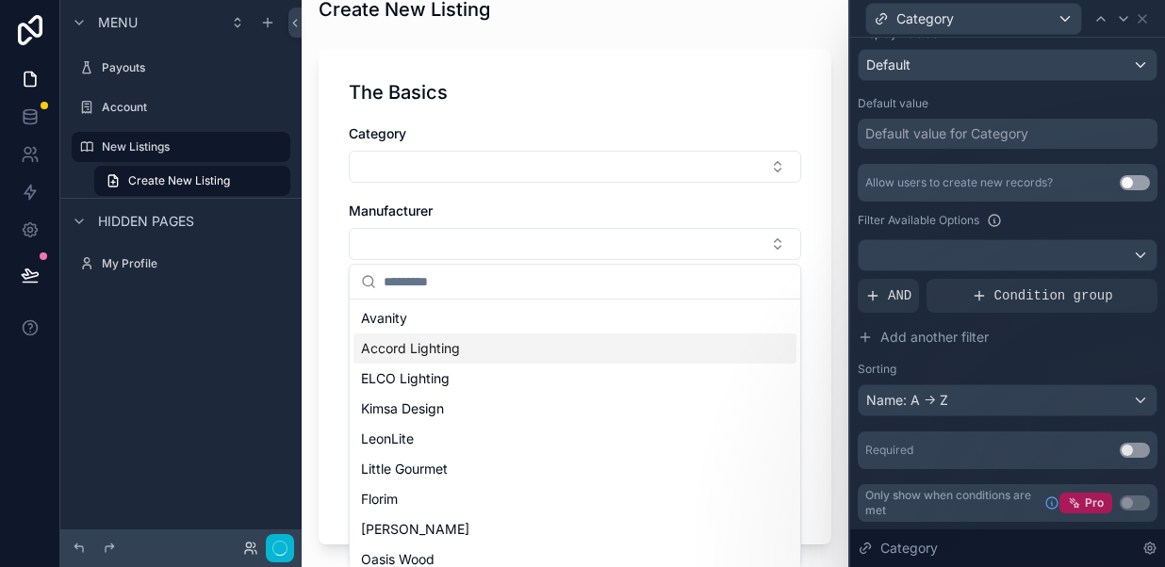
click at [811, 217] on div "The Basics Category Manufacturer Product Condition Product Name Quantity Availa…" at bounding box center [574, 297] width 513 height 496
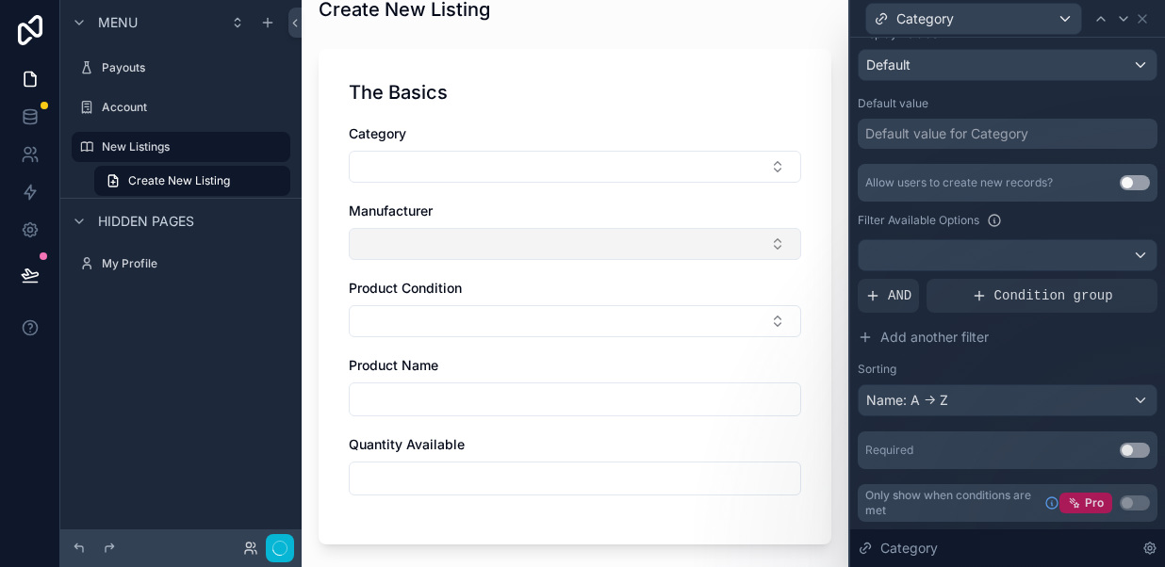
click at [725, 234] on button "Select Button" at bounding box center [575, 244] width 452 height 32
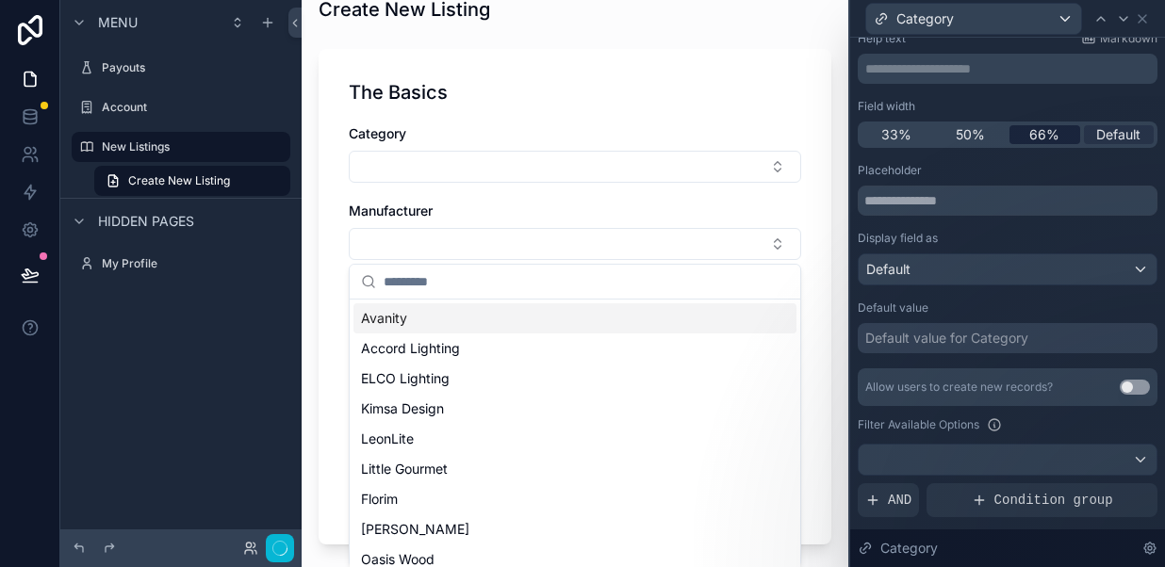
scroll to position [110, 0]
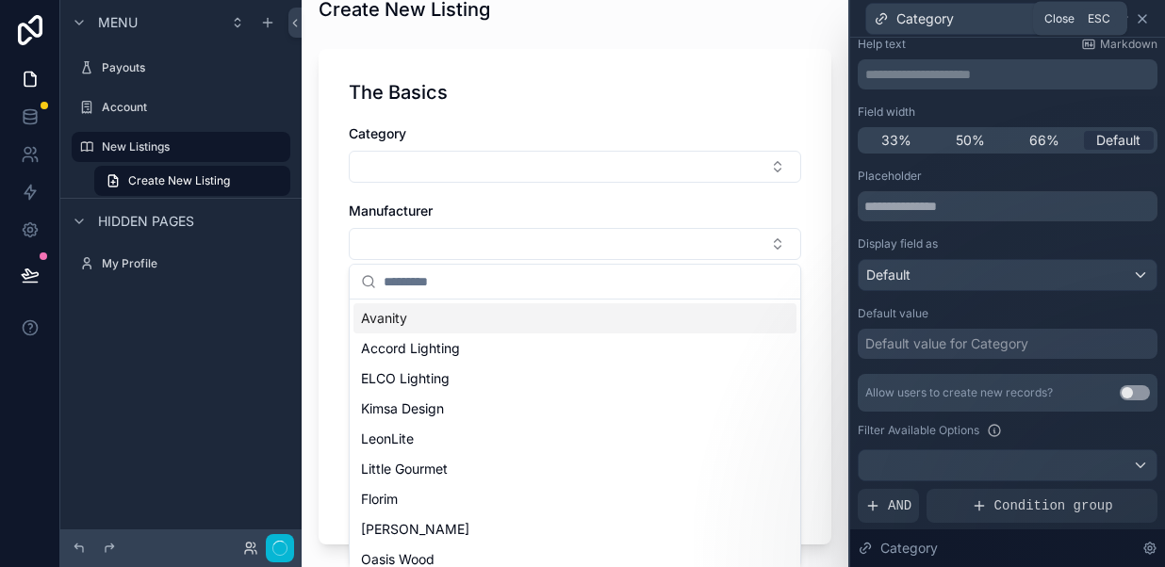
click at [1144, 18] on icon at bounding box center [1141, 18] width 15 height 15
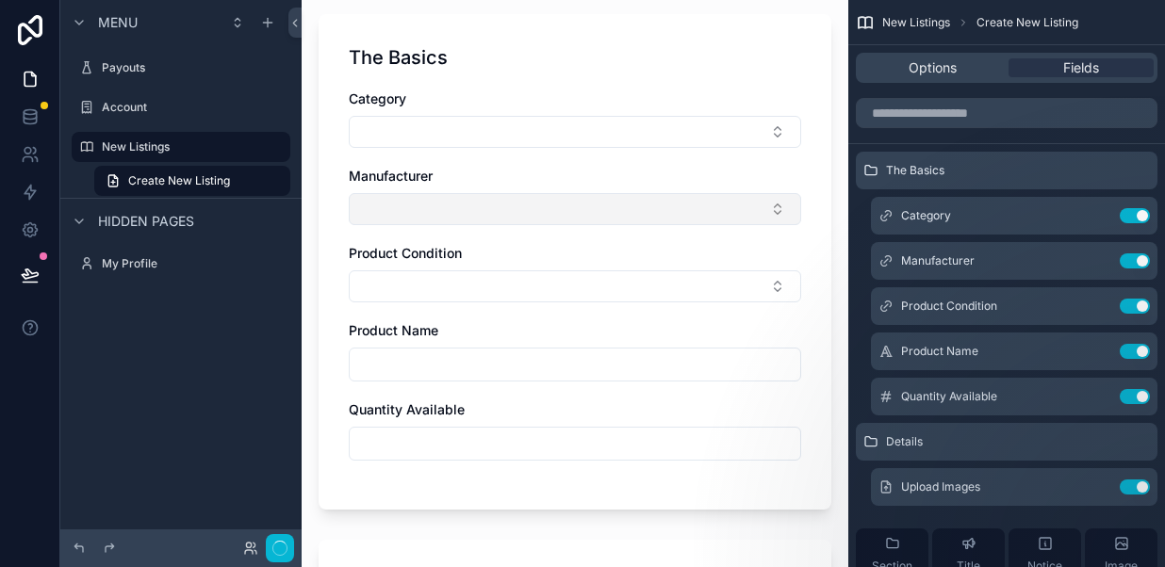
scroll to position [111, 0]
click at [770, 212] on button "Select Button" at bounding box center [575, 208] width 452 height 32
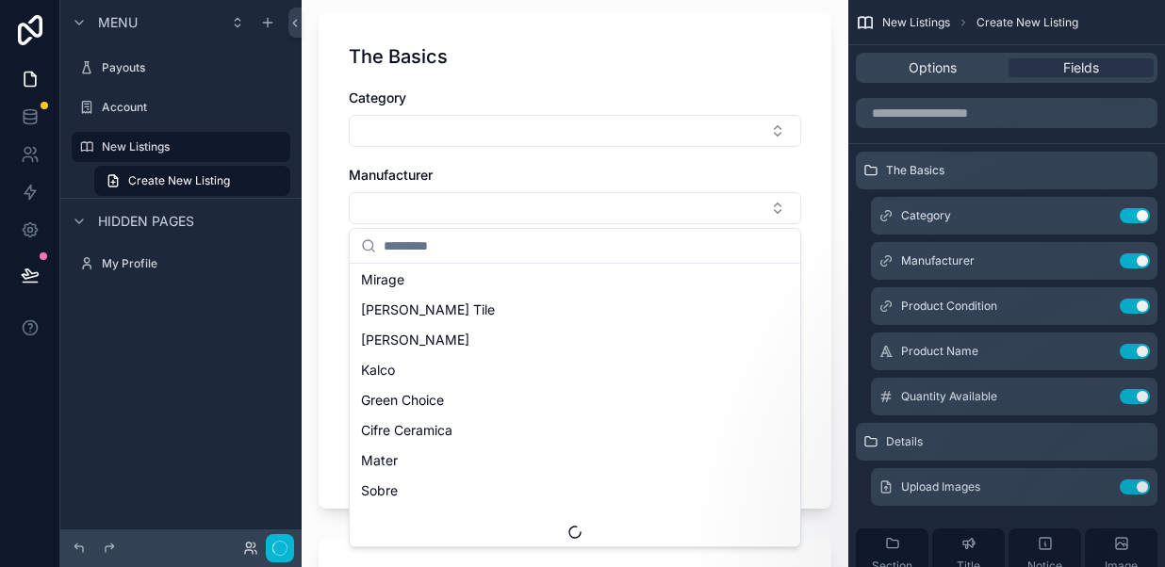
scroll to position [1278, 0]
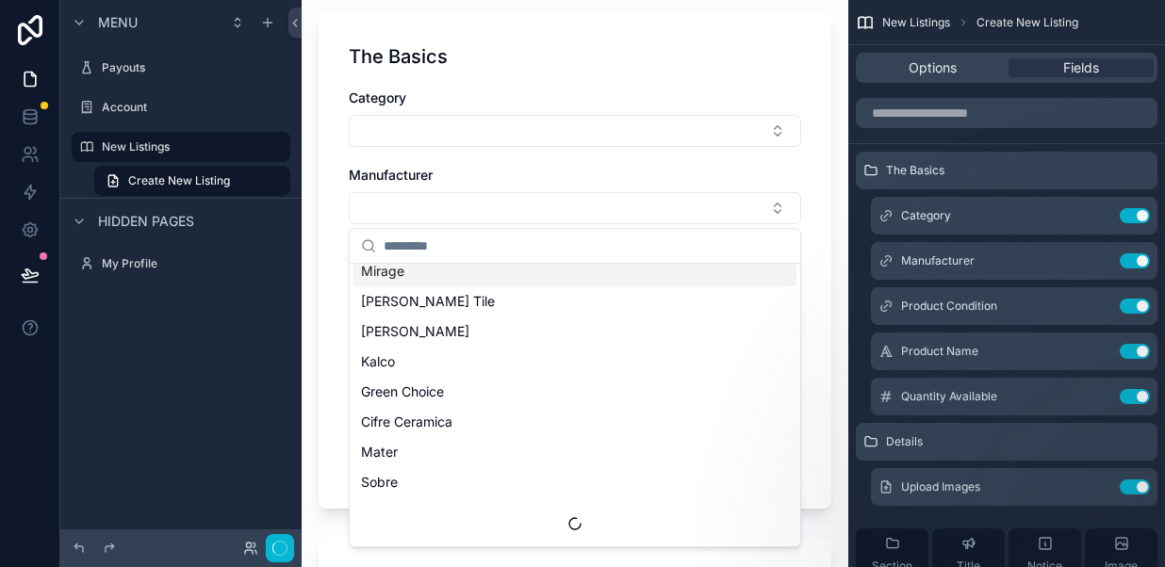
click at [693, 168] on div "Manufacturer" at bounding box center [575, 175] width 452 height 19
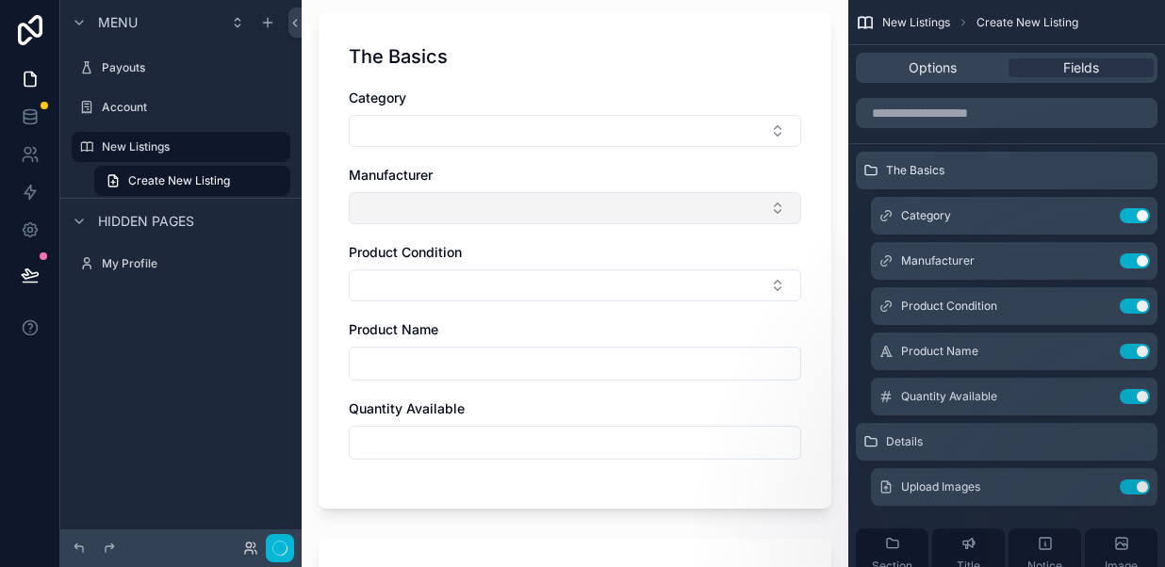
click at [676, 203] on button "Select Button" at bounding box center [575, 208] width 452 height 32
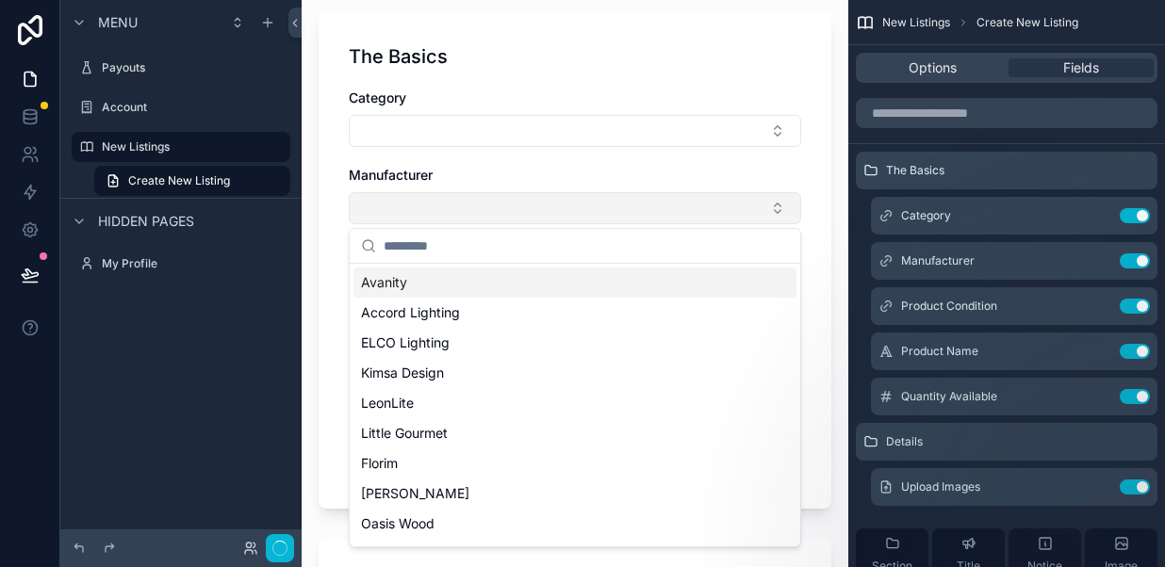
click at [610, 204] on button "Select Button" at bounding box center [575, 208] width 452 height 32
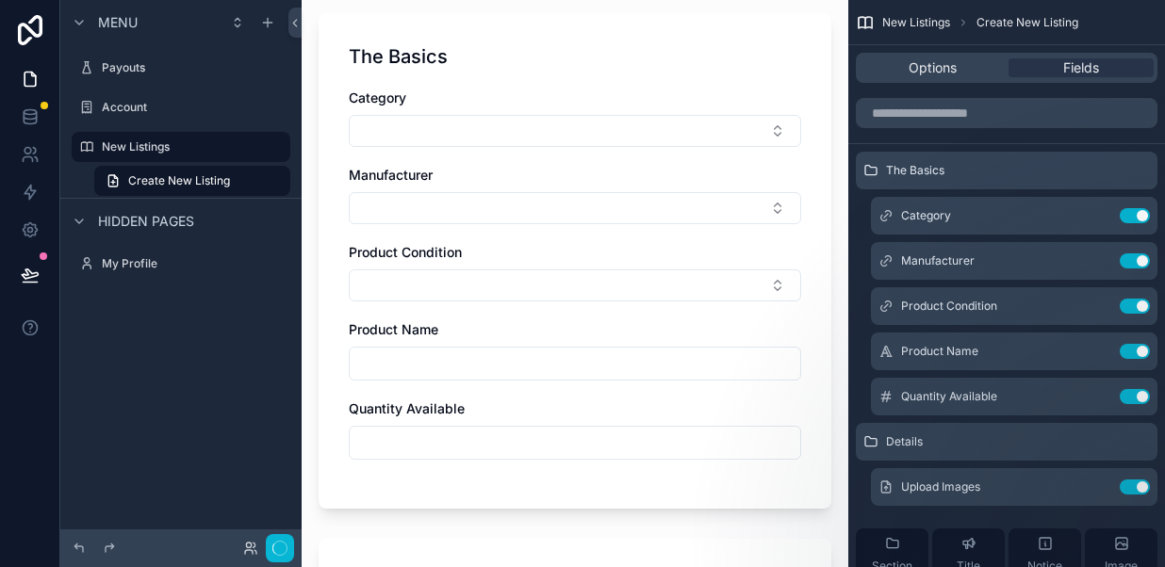
click at [416, 173] on span "Manufacturer" at bounding box center [391, 175] width 84 height 16
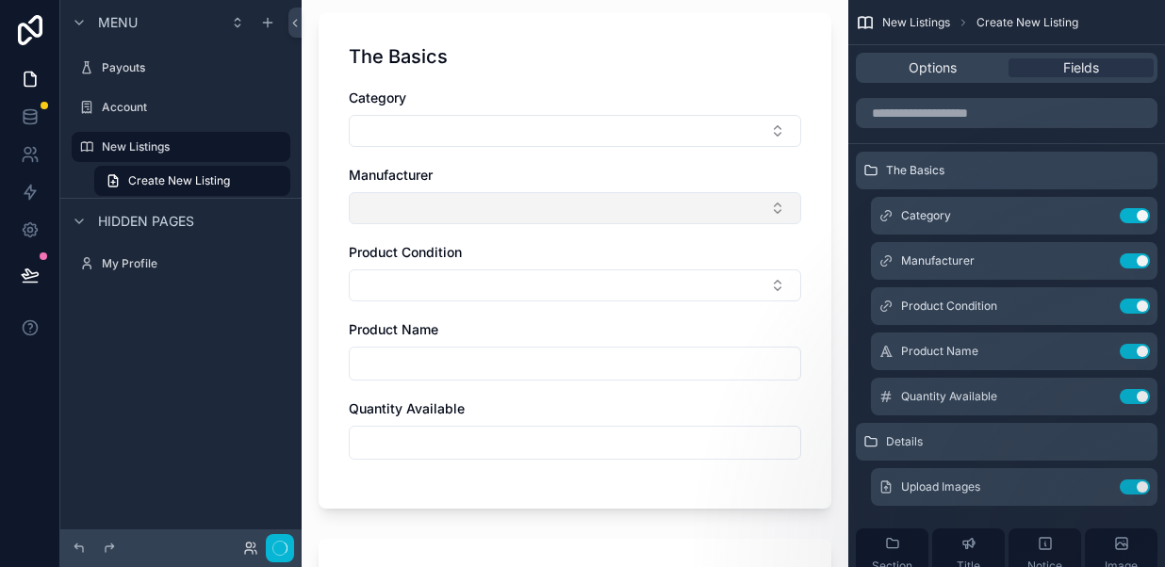
click at [483, 204] on button "Select Button" at bounding box center [575, 208] width 452 height 32
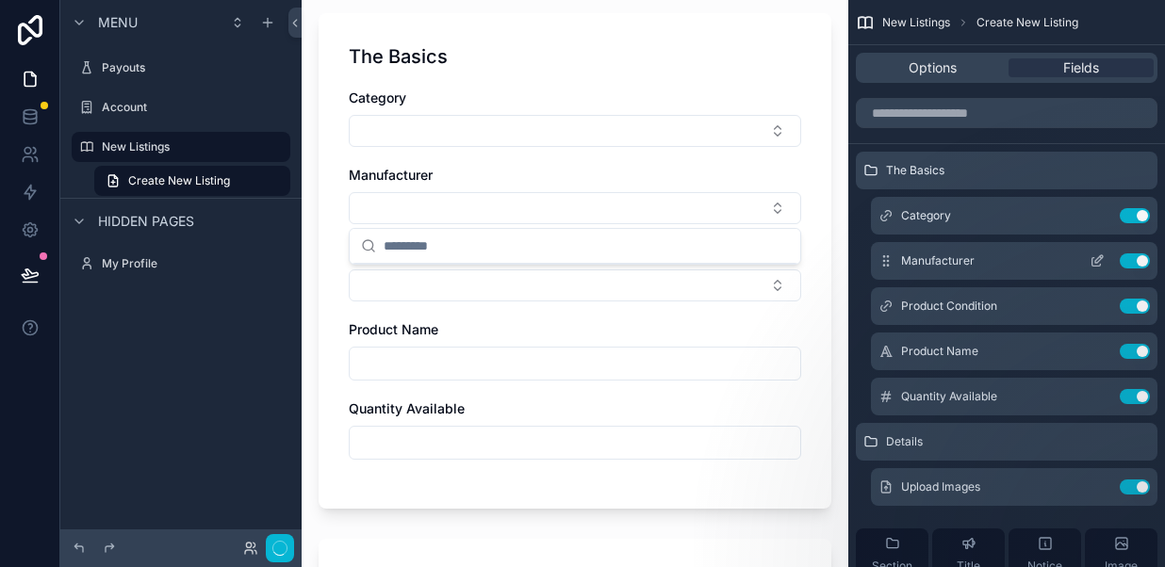
click at [1095, 261] on icon "scrollable content" at bounding box center [1099, 259] width 8 height 8
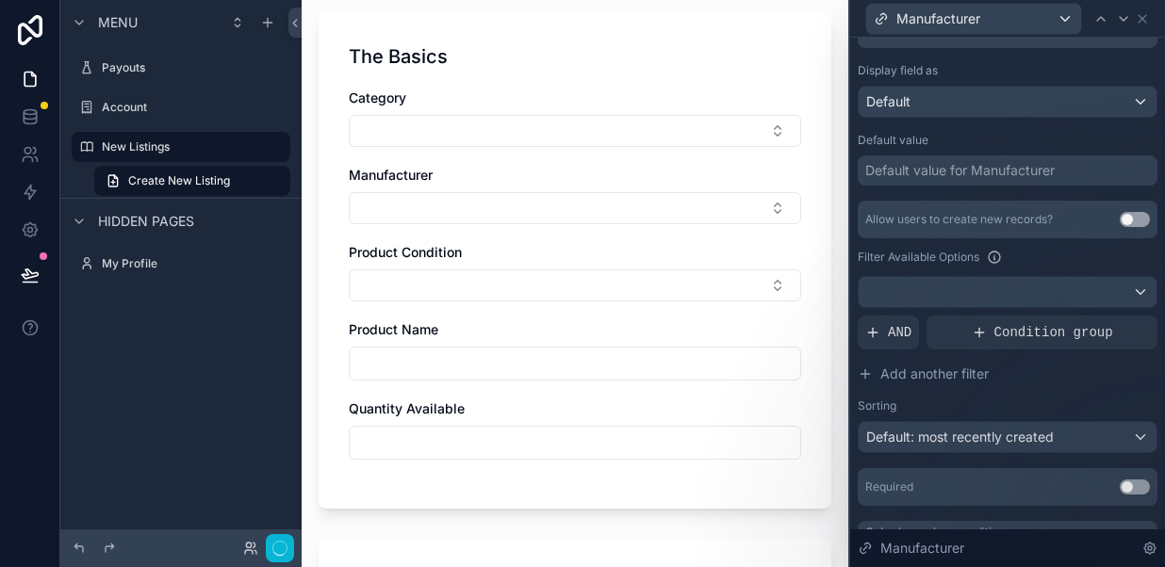
scroll to position [320, 0]
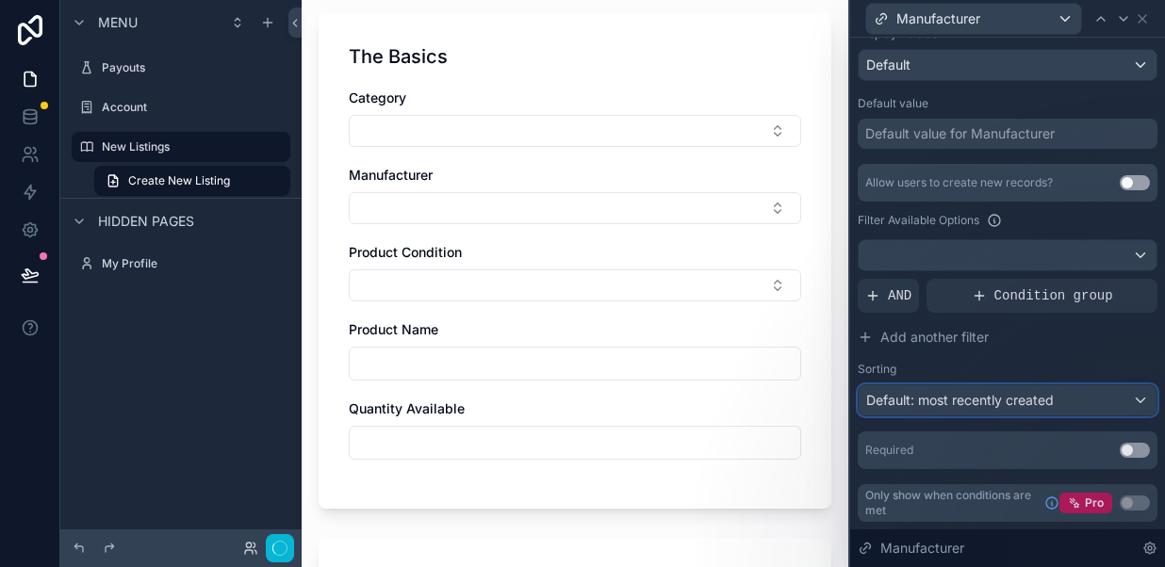
click at [968, 396] on span "Default: most recently created" at bounding box center [959, 400] width 187 height 16
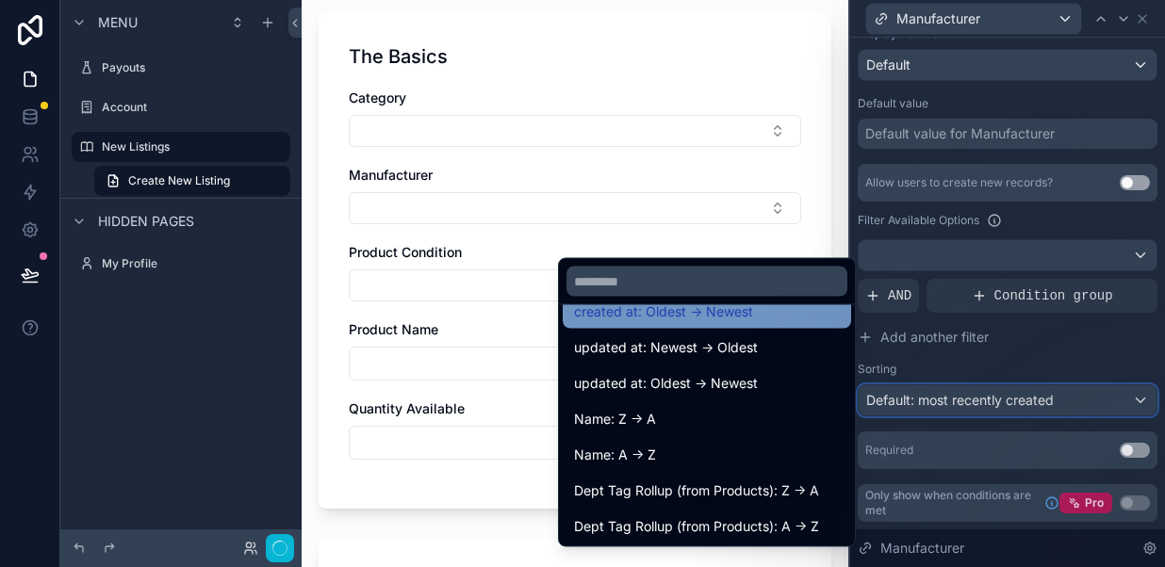
scroll to position [109, 0]
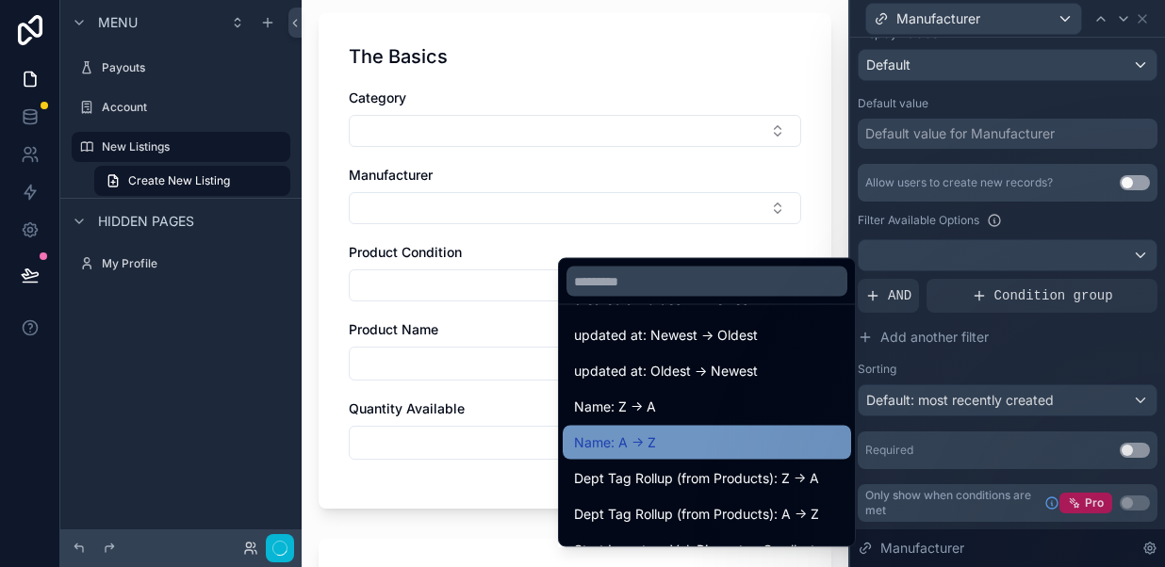
click at [661, 439] on div "Name: A -> Z" at bounding box center [707, 443] width 266 height 23
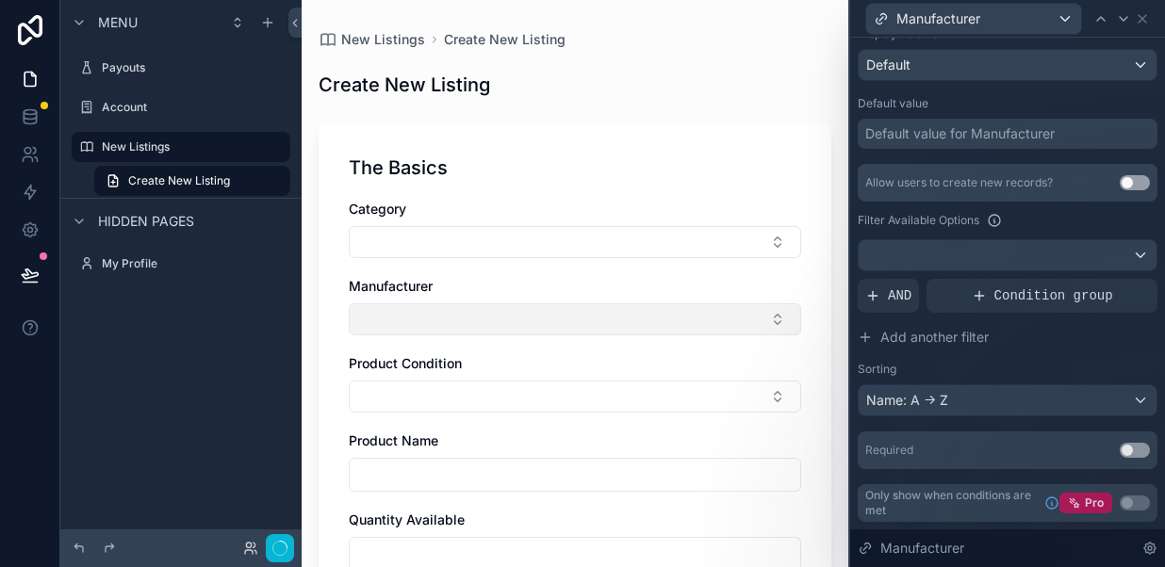
click at [773, 319] on button "Select Button" at bounding box center [575, 319] width 452 height 32
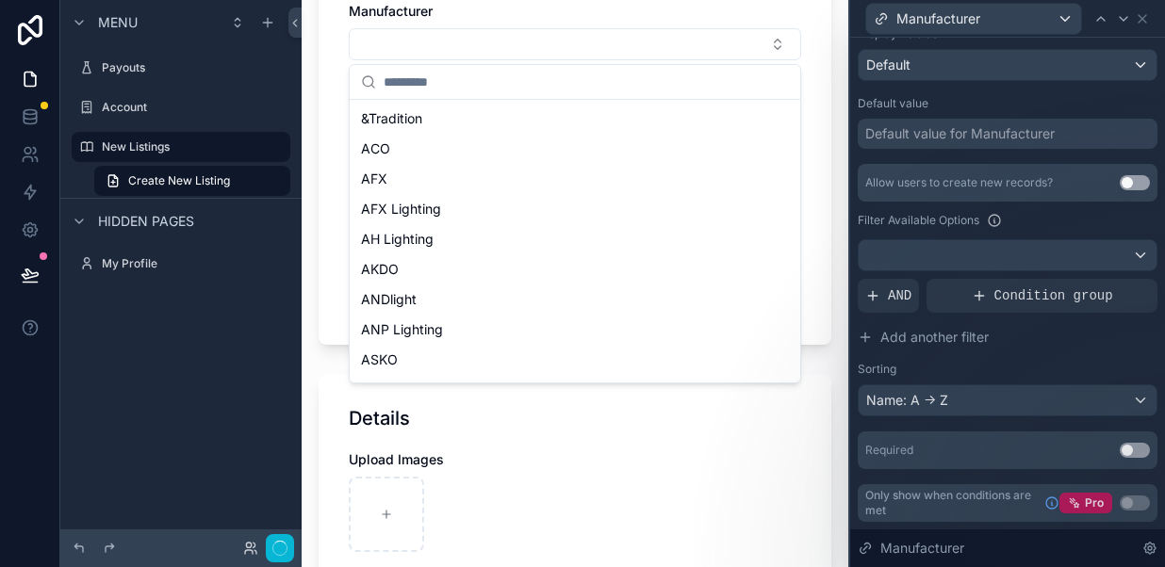
click at [821, 144] on div "The Basics Category Manufacturer Product Condition Product Name Quantity Availa…" at bounding box center [574, 97] width 513 height 496
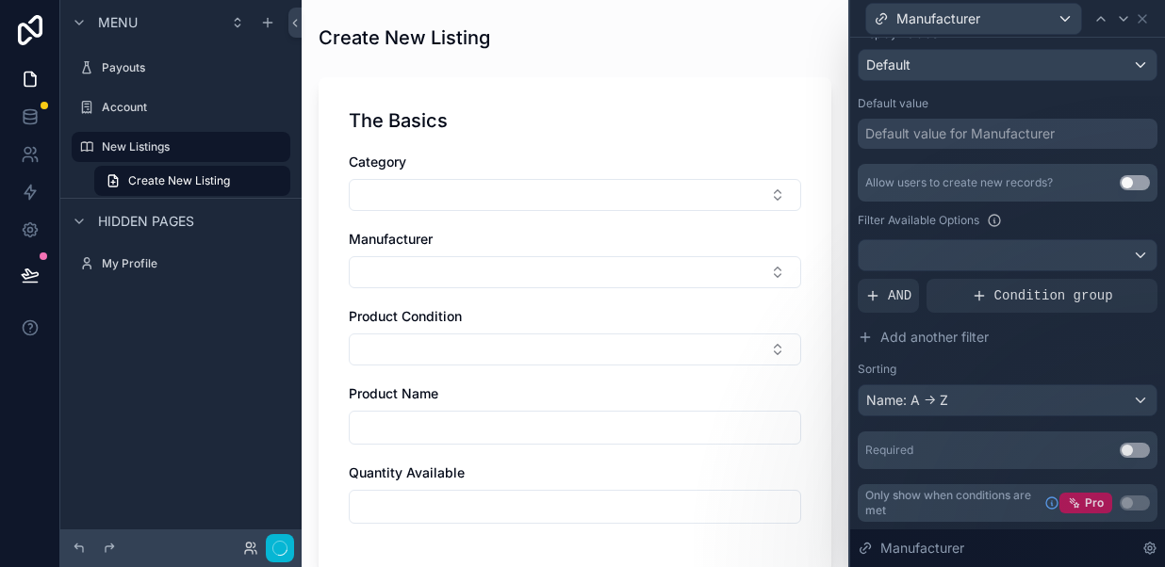
scroll to position [12, 0]
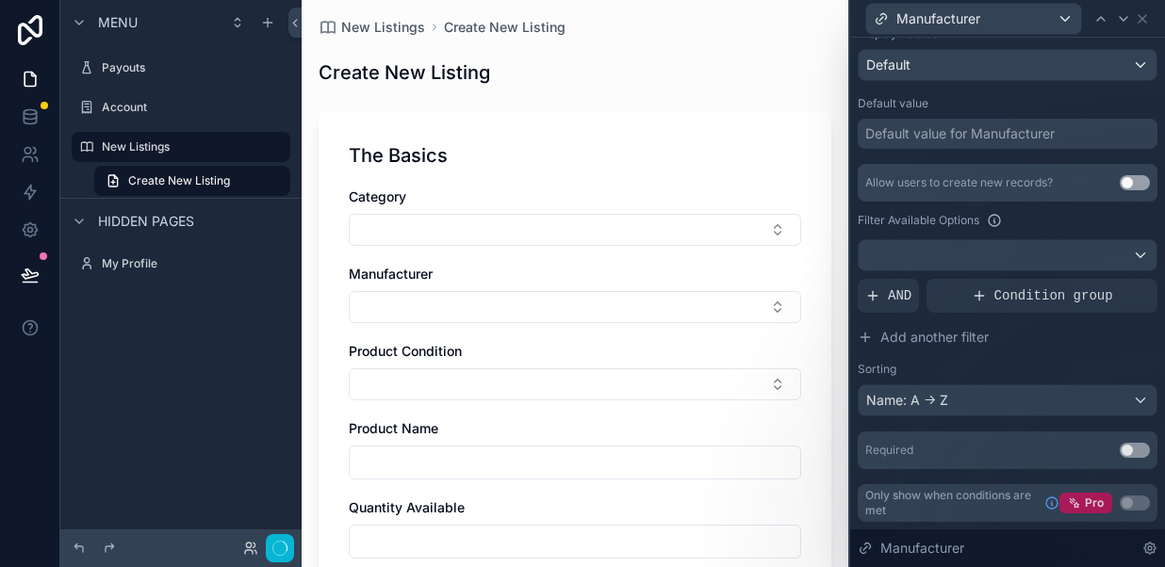
click at [432, 276] on span "Manufacturer" at bounding box center [391, 274] width 84 height 16
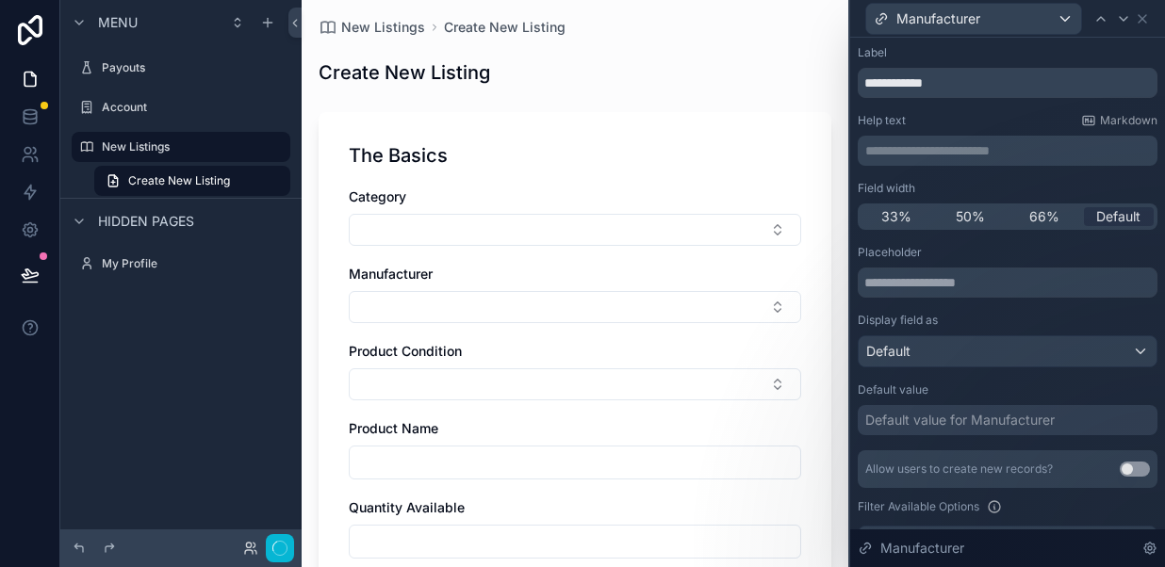
scroll to position [25, 0]
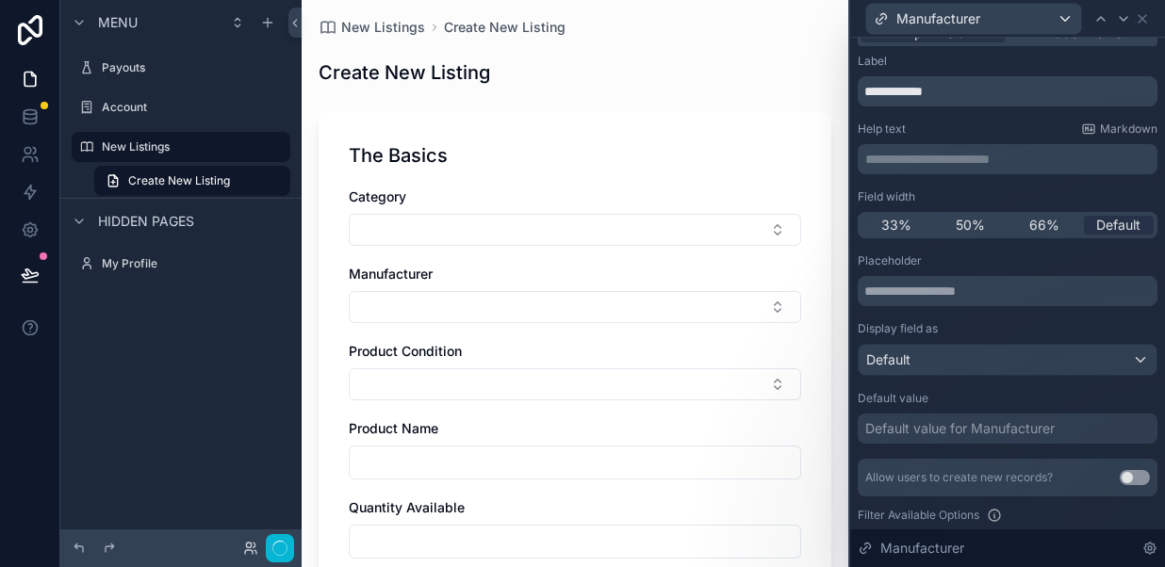
click at [908, 155] on p "**********" at bounding box center [1009, 159] width 288 height 19
click at [897, 160] on p "**********" at bounding box center [1009, 159] width 288 height 19
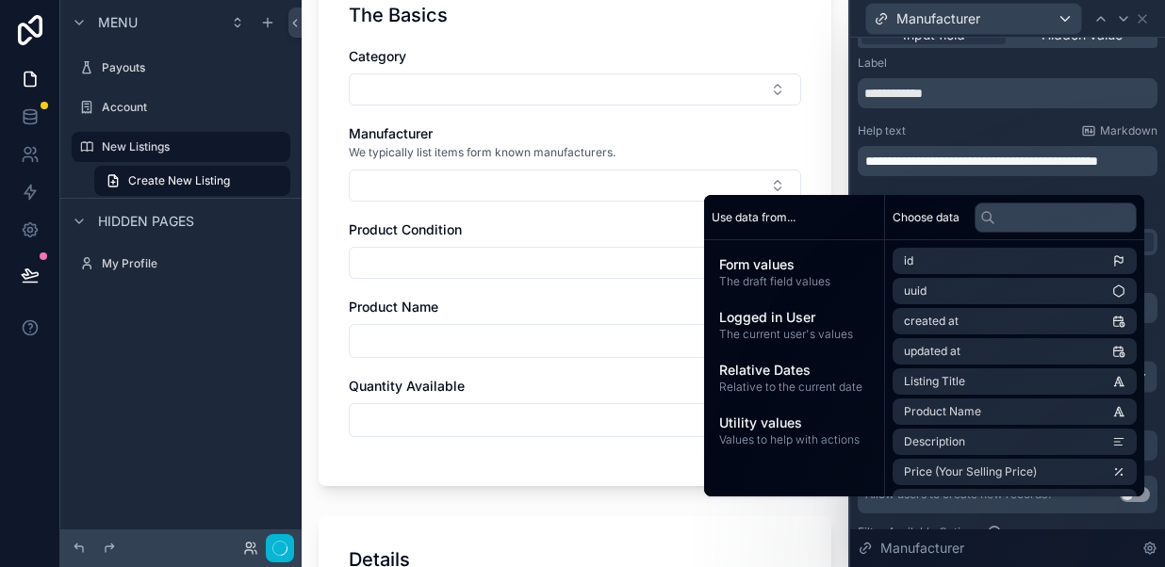
scroll to position [155, 0]
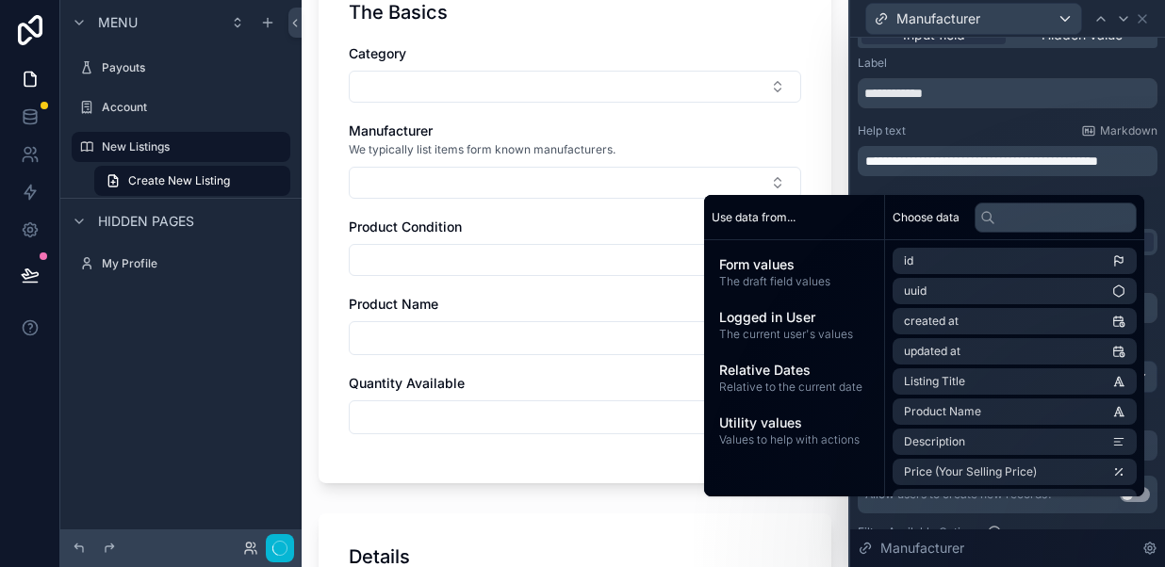
click at [518, 151] on span "We typically list items form known manufacturers." at bounding box center [482, 149] width 267 height 15
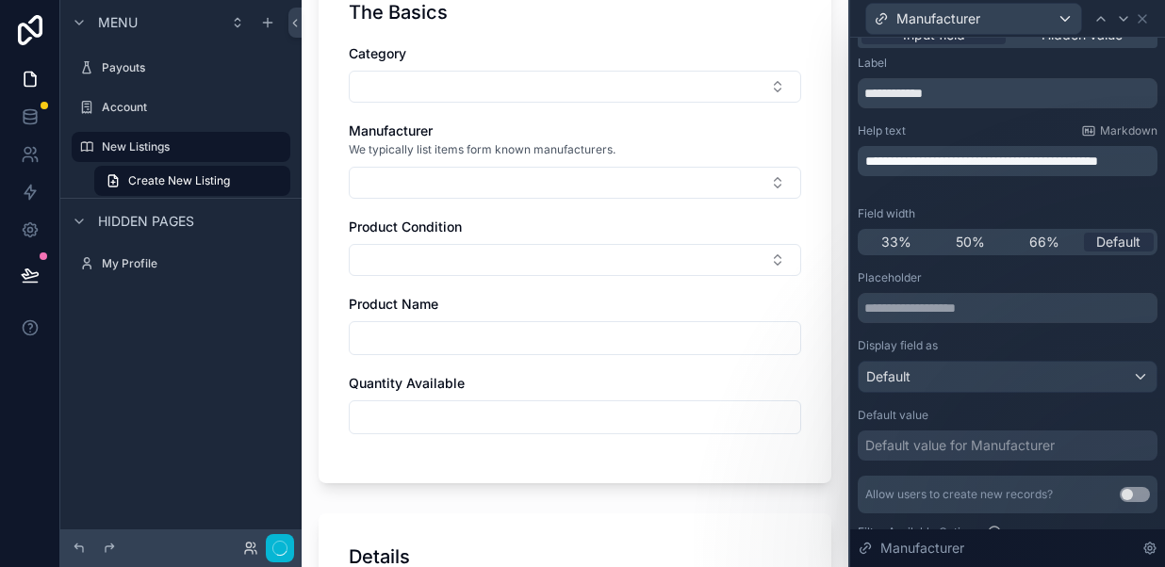
click at [518, 151] on span "We typically list items form known manufacturers." at bounding box center [482, 149] width 267 height 15
drag, startPoint x: 368, startPoint y: 147, endPoint x: 426, endPoint y: 155, distance: 58.0
click at [426, 155] on span "We typically list items form known manufacturers." at bounding box center [482, 149] width 267 height 15
click at [478, 223] on div "Product Condition" at bounding box center [575, 227] width 452 height 19
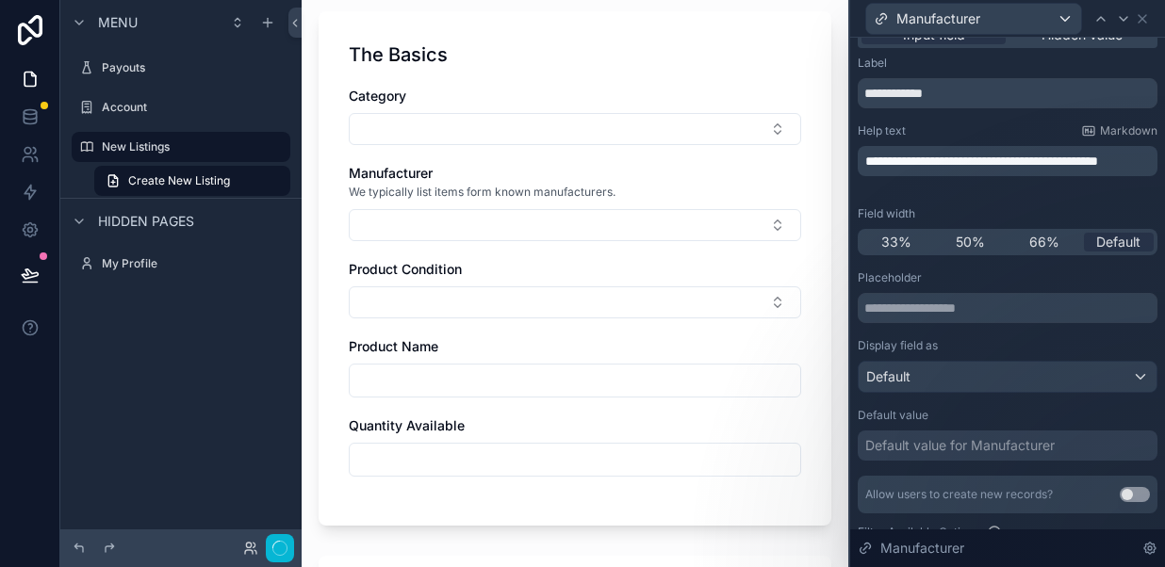
scroll to position [95, 0]
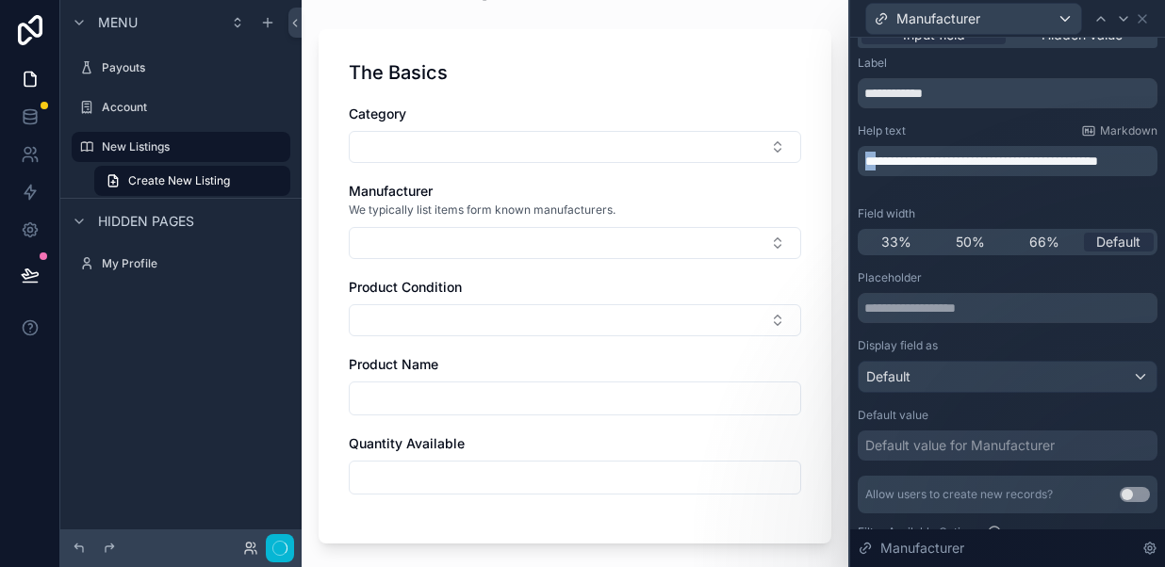
drag, startPoint x: 885, startPoint y: 159, endPoint x: 866, endPoint y: 159, distance: 18.8
click at [866, 159] on span "**********" at bounding box center [981, 161] width 233 height 13
drag, startPoint x: 961, startPoint y: 176, endPoint x: 870, endPoint y: 157, distance: 93.3
click at [870, 157] on p "**********" at bounding box center [1009, 161] width 288 height 19
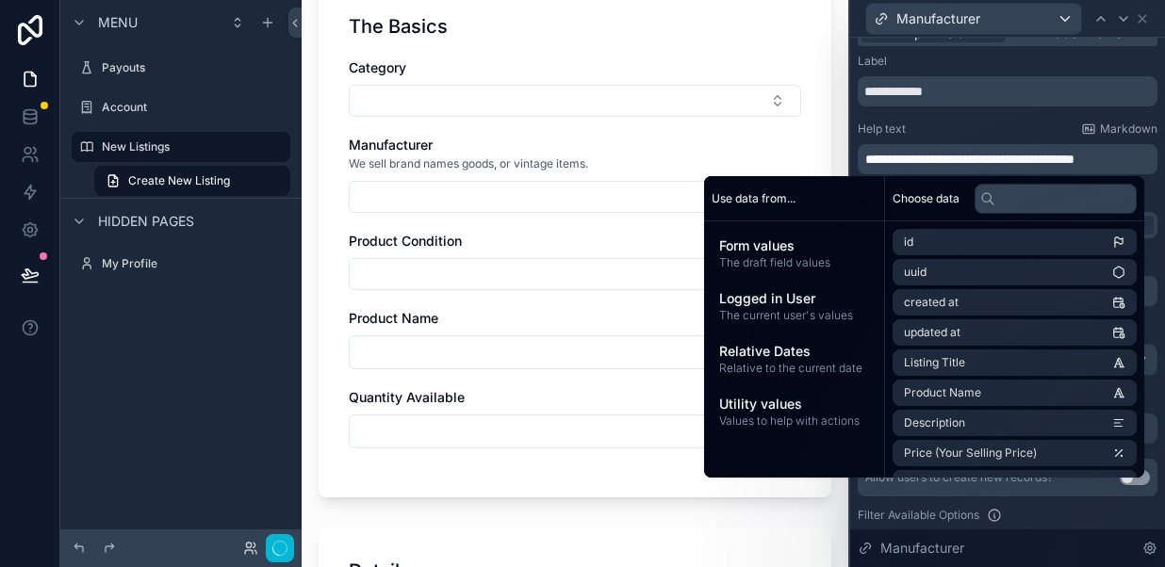
scroll to position [0, 0]
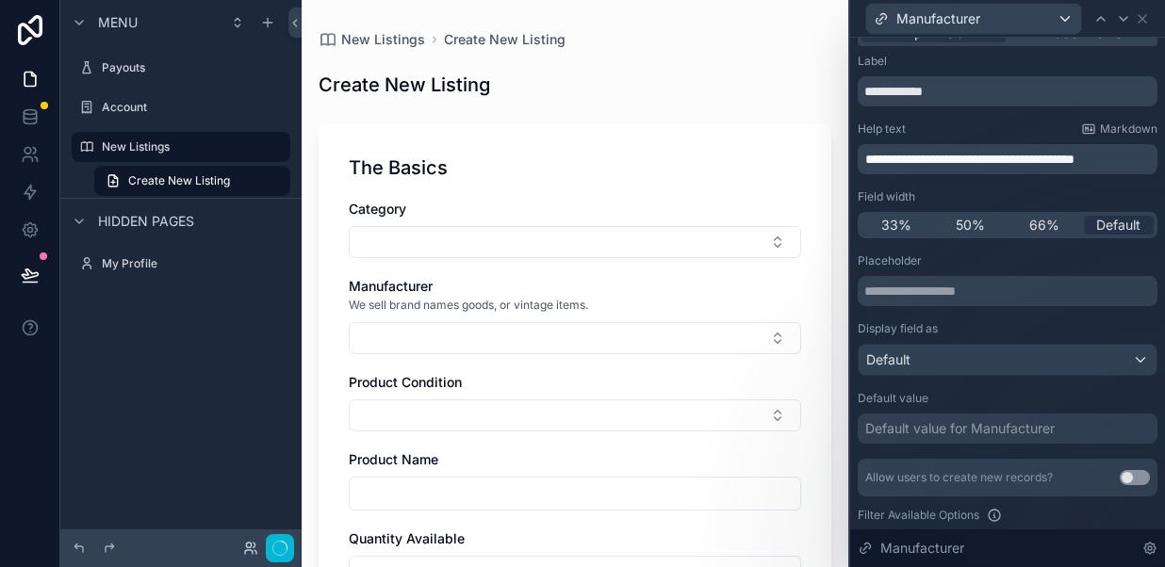
click at [627, 95] on div "Create New Listing" at bounding box center [574, 85] width 513 height 26
click at [178, 153] on label "New Listings" at bounding box center [177, 146] width 151 height 15
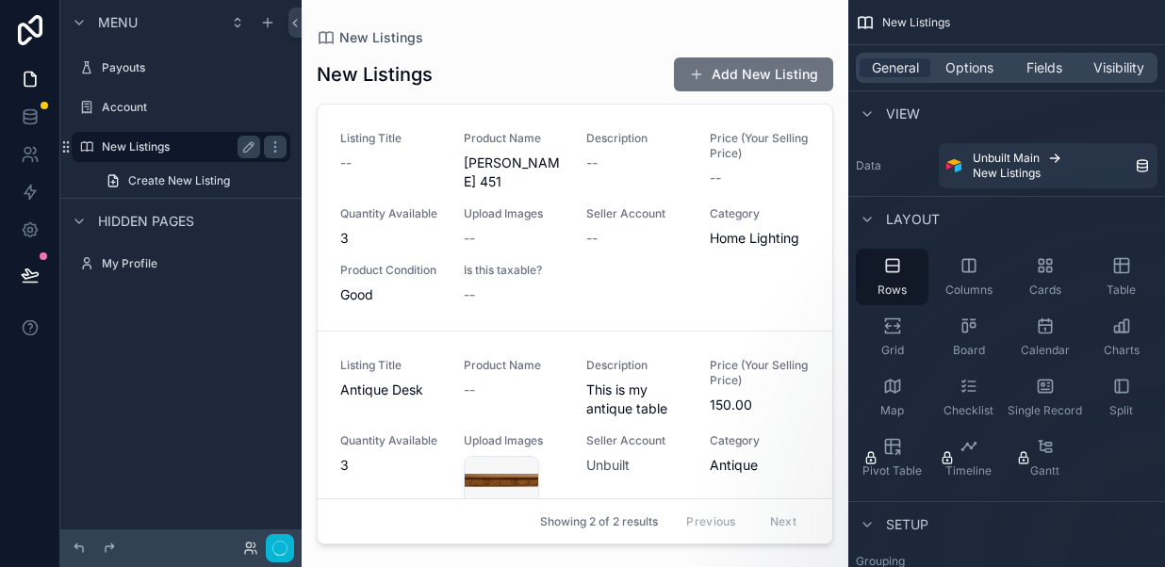
click at [154, 145] on label "New Listings" at bounding box center [177, 146] width 151 height 15
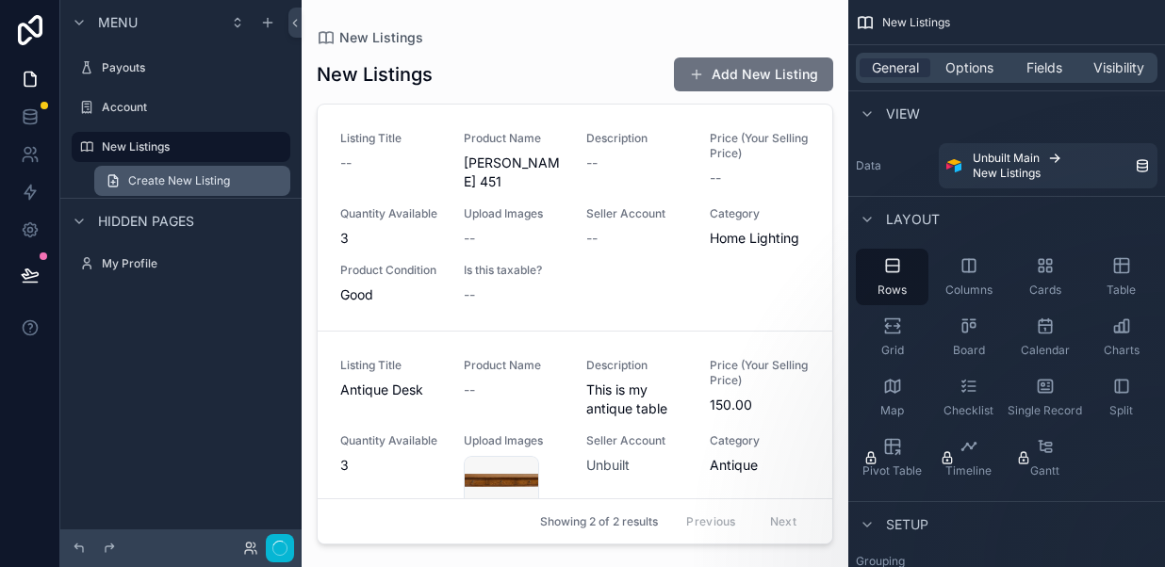
click at [201, 174] on span "Create New Listing" at bounding box center [179, 180] width 102 height 15
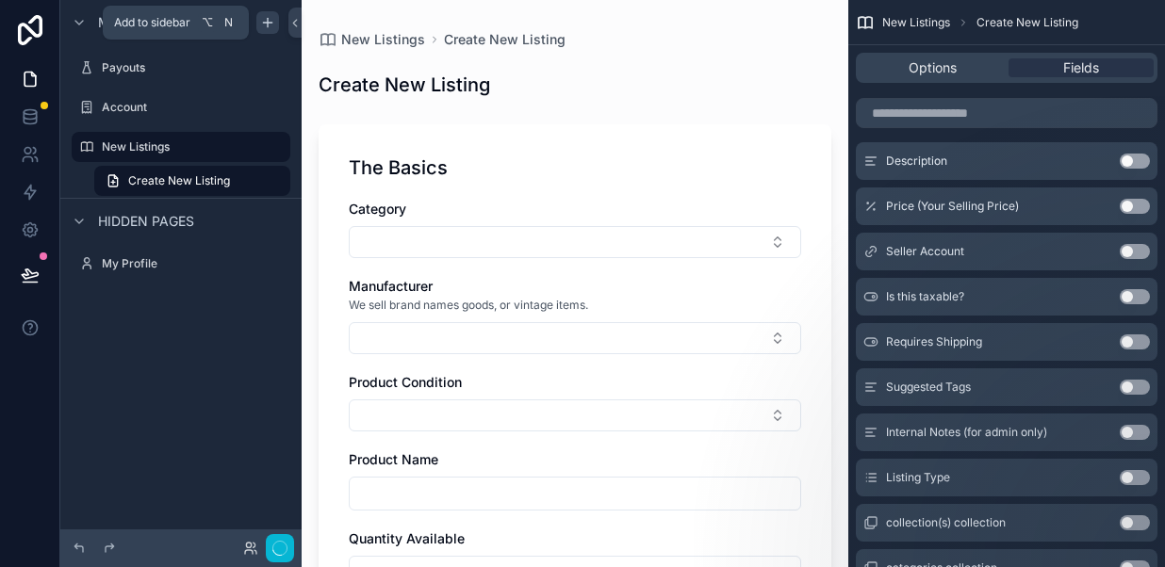
click at [270, 23] on icon "scrollable content" at bounding box center [267, 22] width 15 height 15
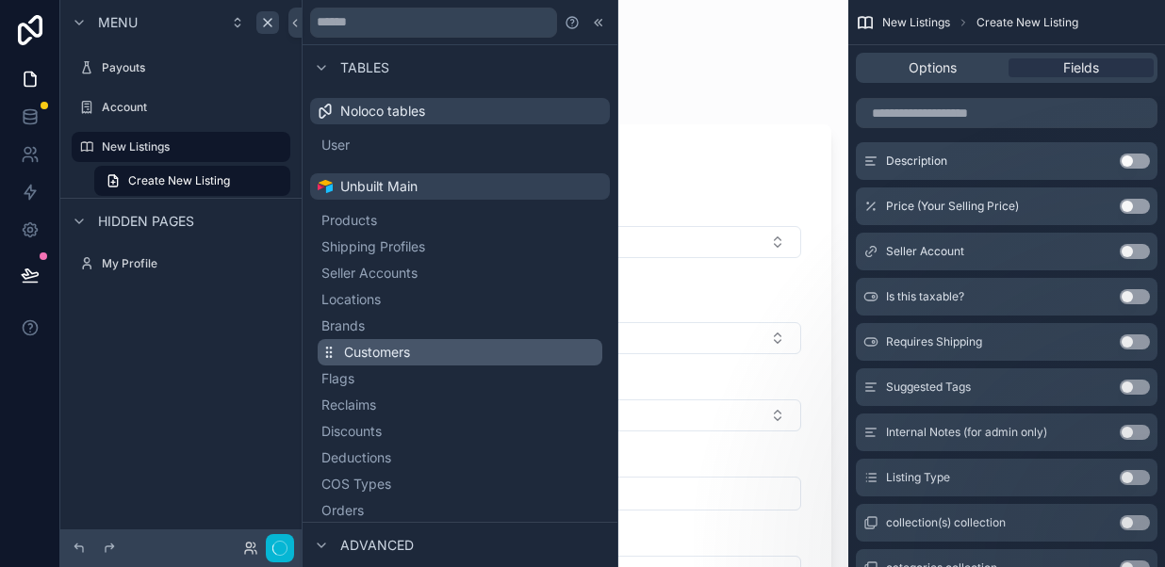
scroll to position [8, 0]
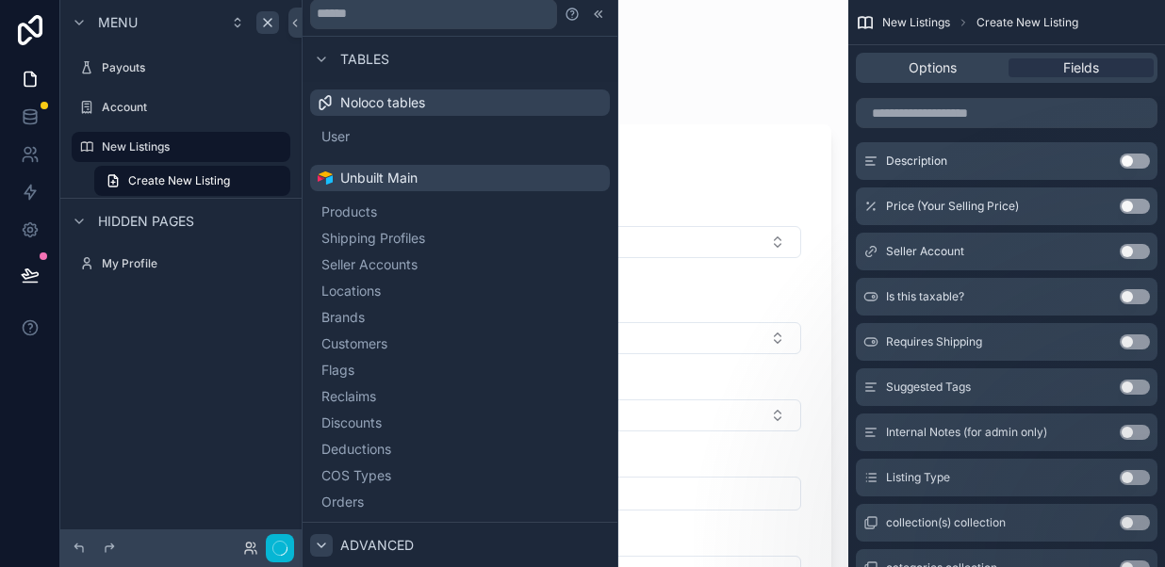
click at [316, 540] on icon at bounding box center [321, 545] width 15 height 15
click at [327, 544] on icon at bounding box center [321, 545] width 15 height 15
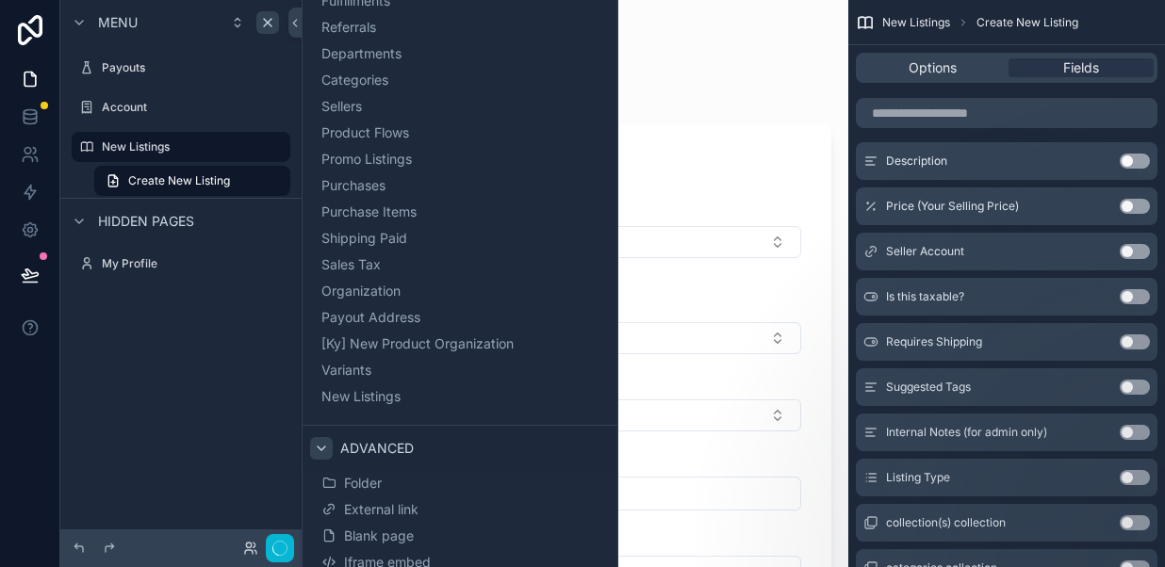
scroll to position [993, 0]
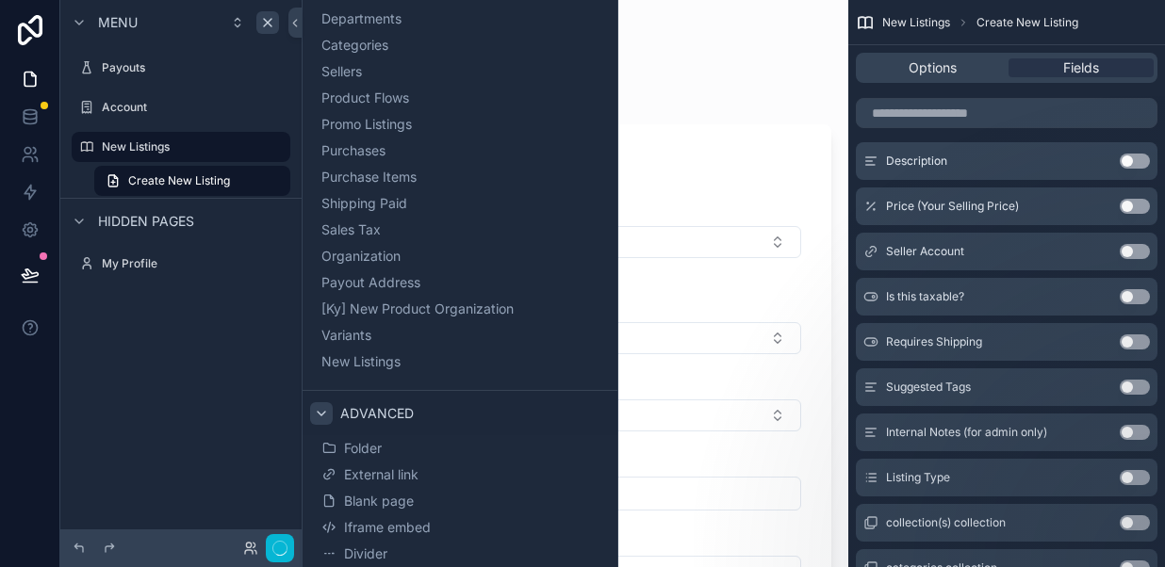
click at [163, 346] on div "Menu Payouts Account New Listings Create New Listing Hidden pages My Profile" at bounding box center [180, 272] width 241 height 545
click at [731, 145] on div "The Basics Category Manufacturer We sell brand names goods, or vintage items. P…" at bounding box center [574, 381] width 513 height 514
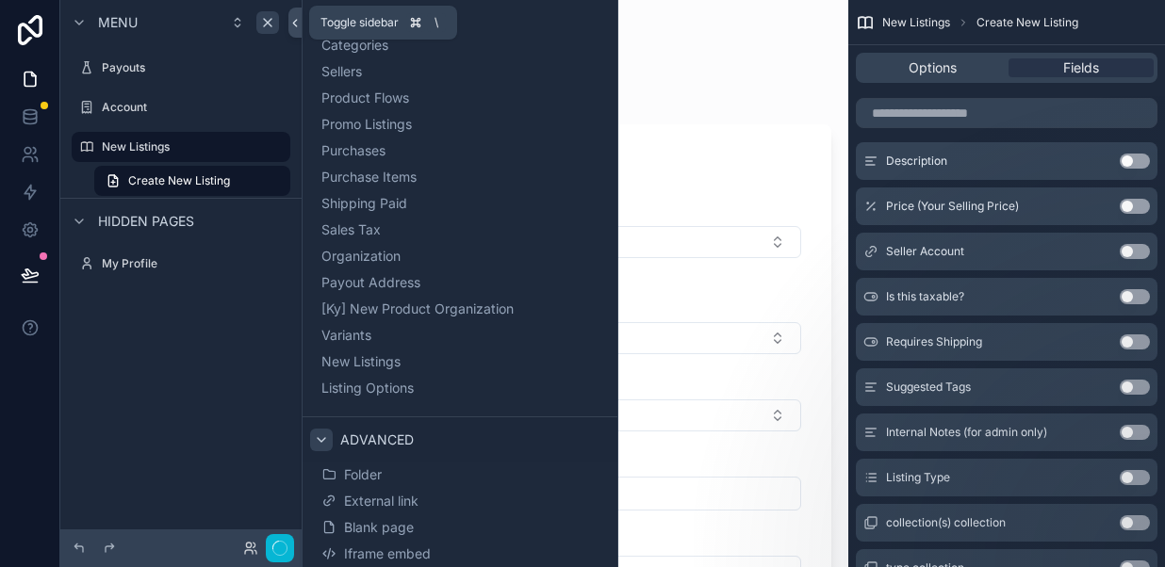
click at [290, 24] on icon at bounding box center [294, 23] width 13 height 14
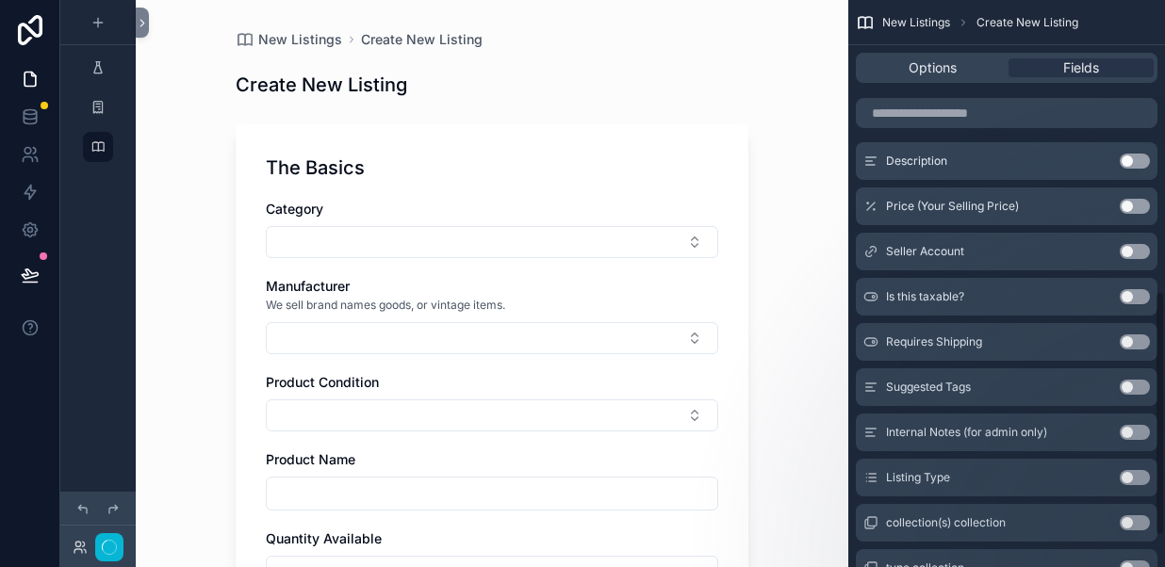
scroll to position [742, 0]
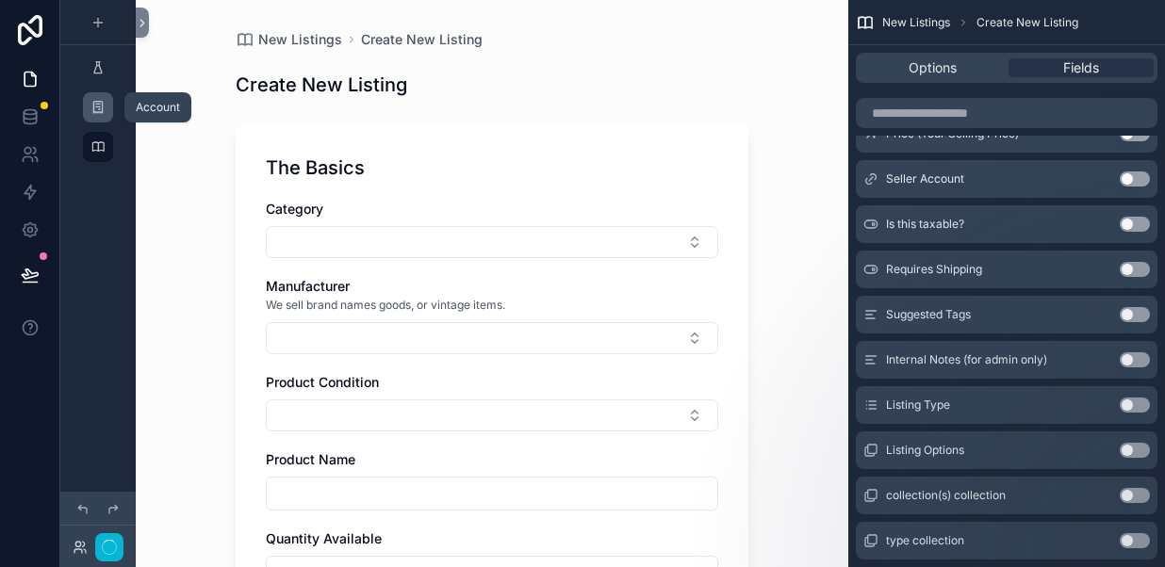
click at [106, 111] on div "scrollable content" at bounding box center [98, 107] width 23 height 30
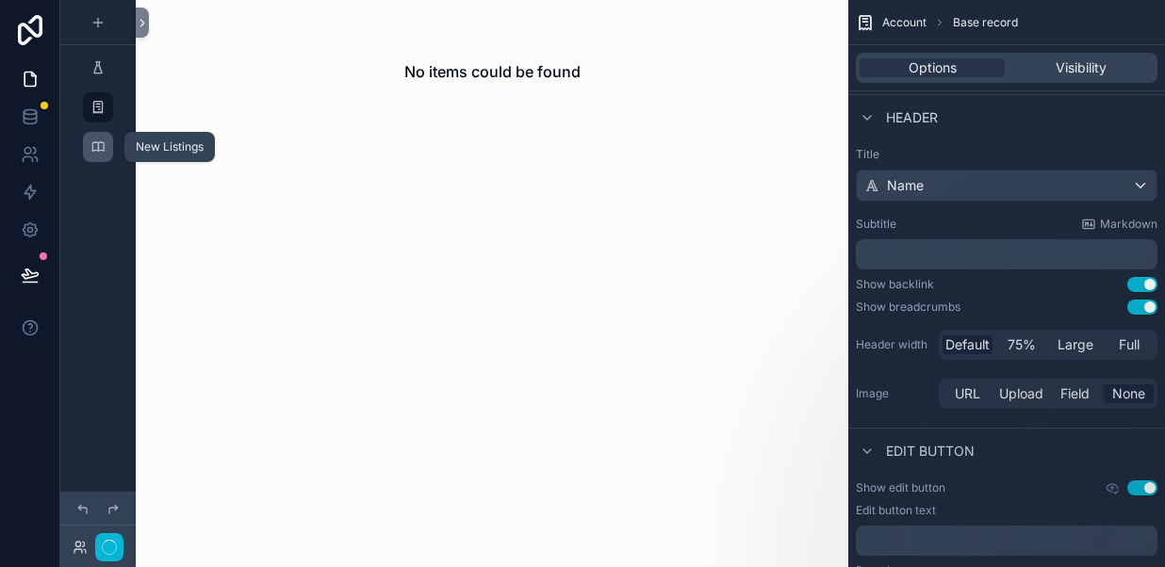
click at [106, 138] on div "scrollable content" at bounding box center [98, 147] width 23 height 30
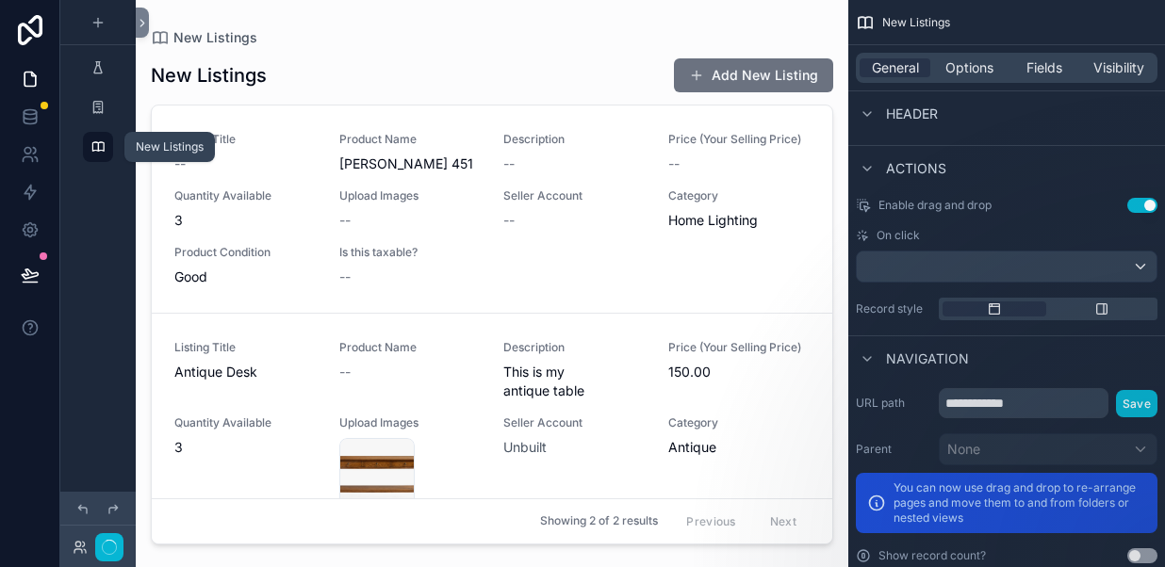
click at [97, 148] on icon "scrollable content" at bounding box center [97, 146] width 15 height 15
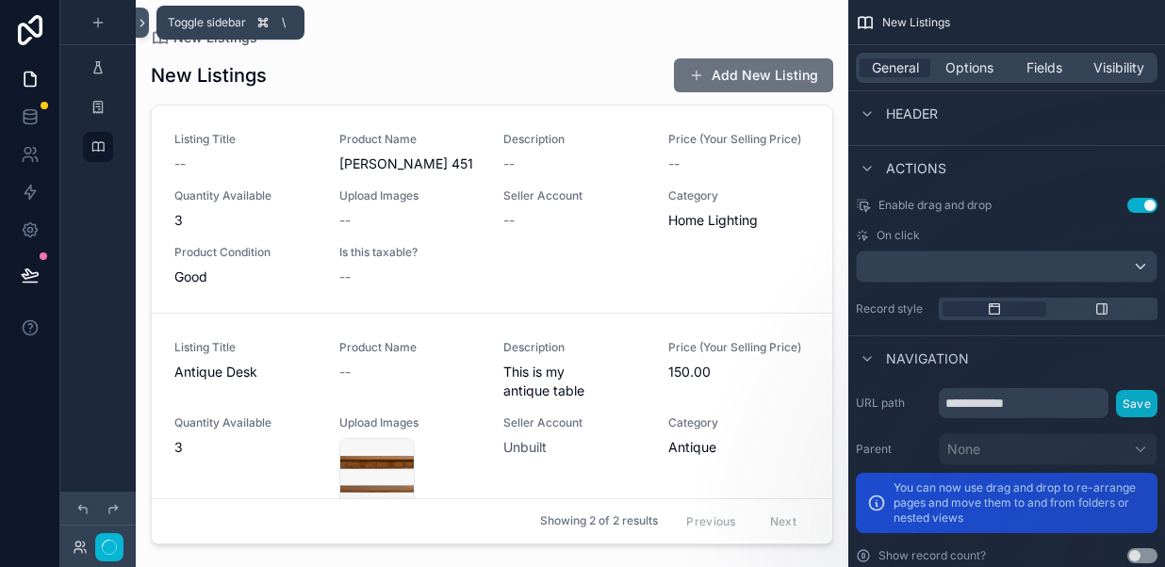
click at [141, 23] on icon at bounding box center [142, 23] width 13 height 14
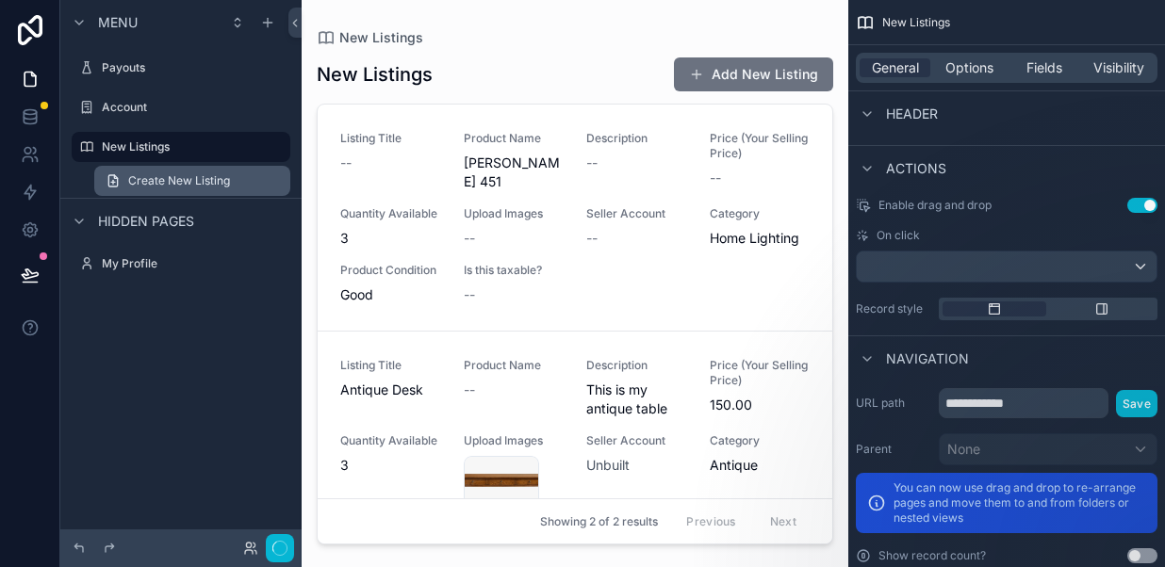
click at [137, 176] on span "Create New Listing" at bounding box center [179, 180] width 102 height 15
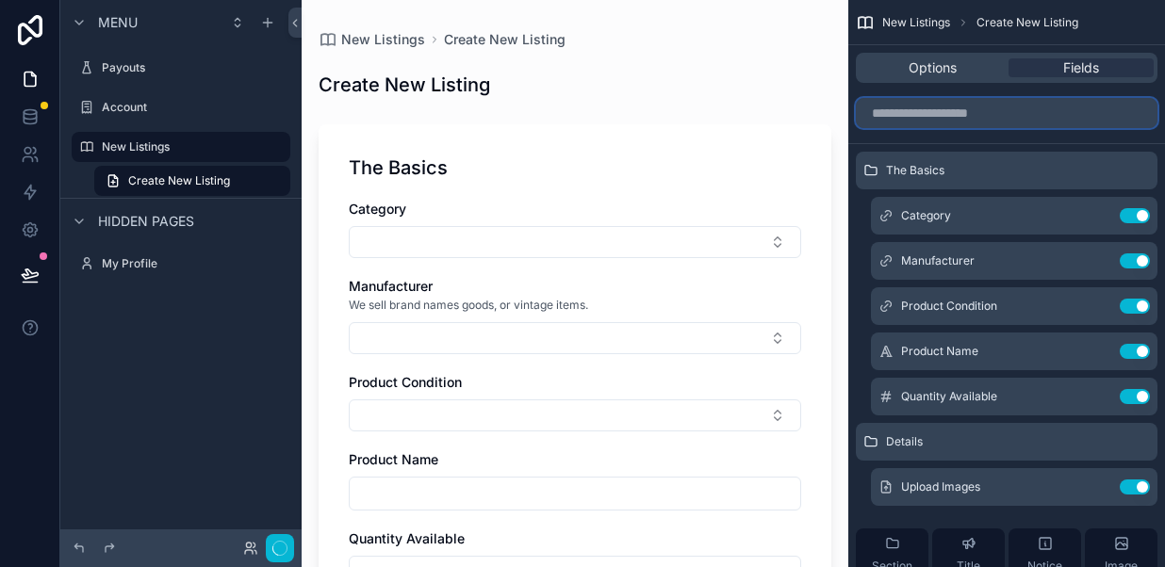
click at [937, 111] on input "scrollable content" at bounding box center [1005, 113] width 301 height 30
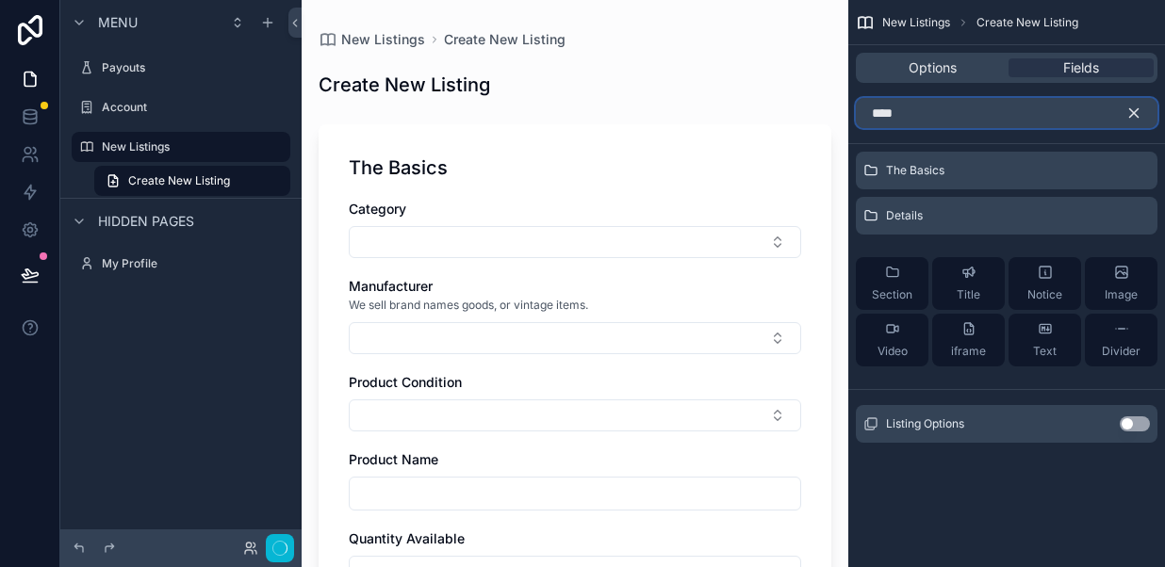
type input "****"
click at [1132, 425] on button "Use setting" at bounding box center [1134, 423] width 30 height 15
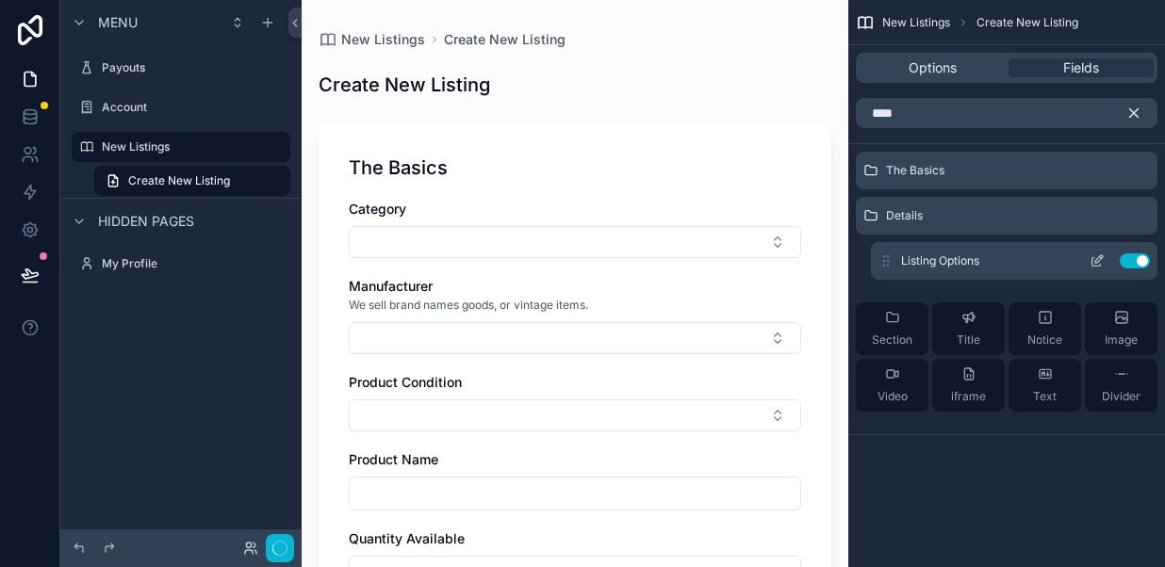
drag, startPoint x: 887, startPoint y: 264, endPoint x: 882, endPoint y: 252, distance: 13.1
click at [882, 252] on div "Listing Options Use setting" at bounding box center [1014, 261] width 286 height 38
click at [886, 256] on icon "scrollable content" at bounding box center [885, 260] width 15 height 15
click at [885, 253] on icon "scrollable content" at bounding box center [885, 260] width 15 height 15
click at [865, 205] on div "Details" at bounding box center [1005, 216] width 301 height 38
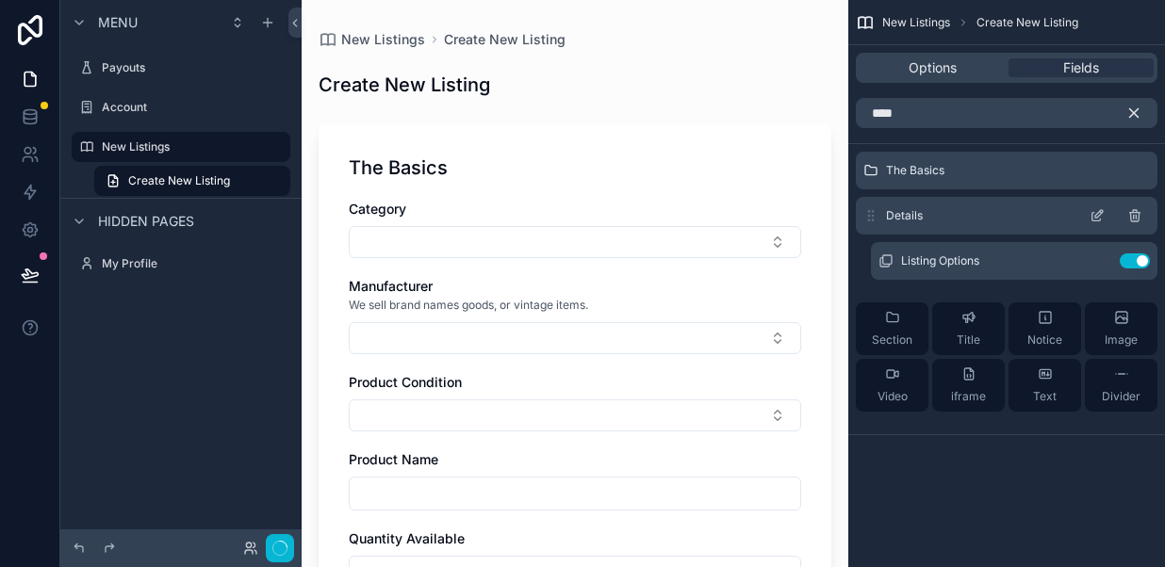
drag, startPoint x: 868, startPoint y: 174, endPoint x: 873, endPoint y: 219, distance: 44.6
click at [873, 219] on div "The Basics Details Listing Options Use setting Section Title Notice Image Video…" at bounding box center [1006, 289] width 317 height 275
click at [885, 268] on icon "scrollable content" at bounding box center [885, 260] width 15 height 15
click at [1096, 175] on icon "scrollable content" at bounding box center [1096, 172] width 8 height 8
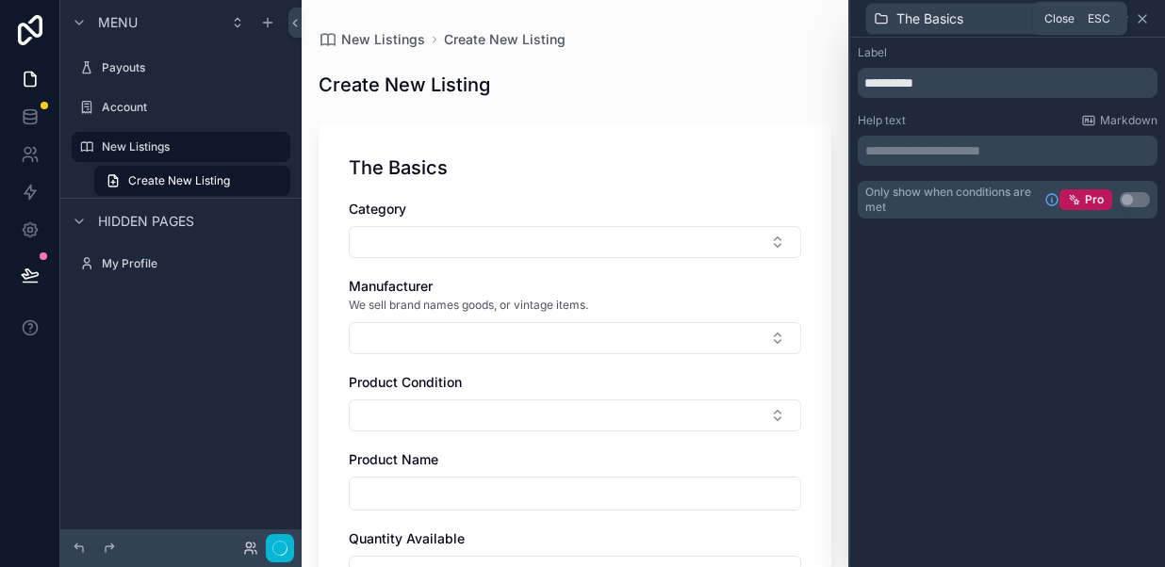
click at [1140, 17] on icon at bounding box center [1142, 19] width 8 height 8
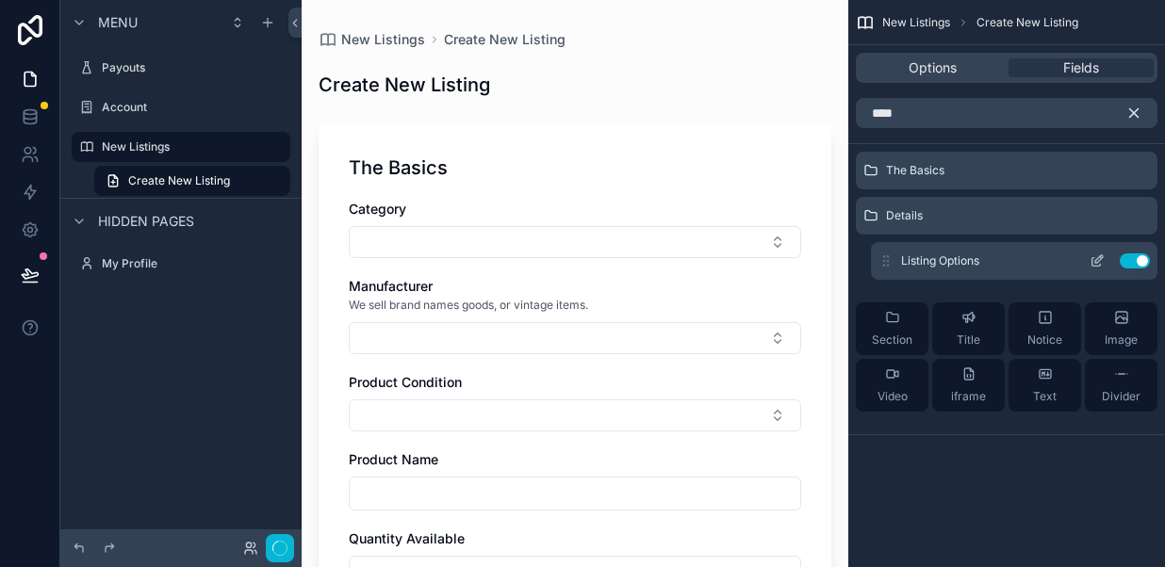
click at [1036, 262] on div "Listing Options Use setting" at bounding box center [1014, 261] width 286 height 38
click at [1095, 259] on icon "scrollable content" at bounding box center [1099, 259] width 8 height 8
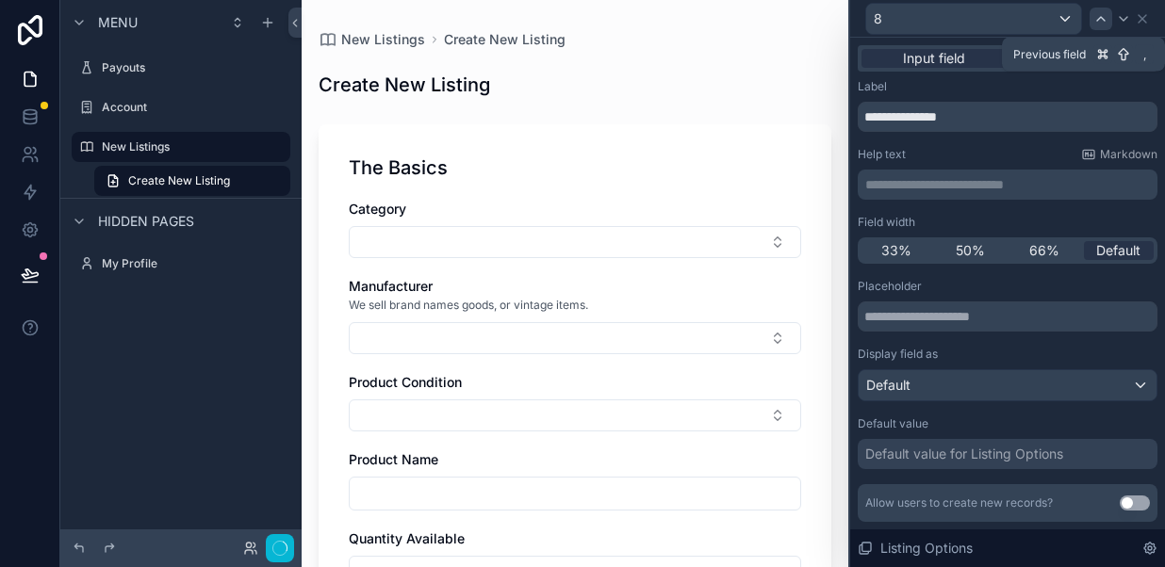
click at [1100, 15] on icon at bounding box center [1100, 18] width 15 height 15
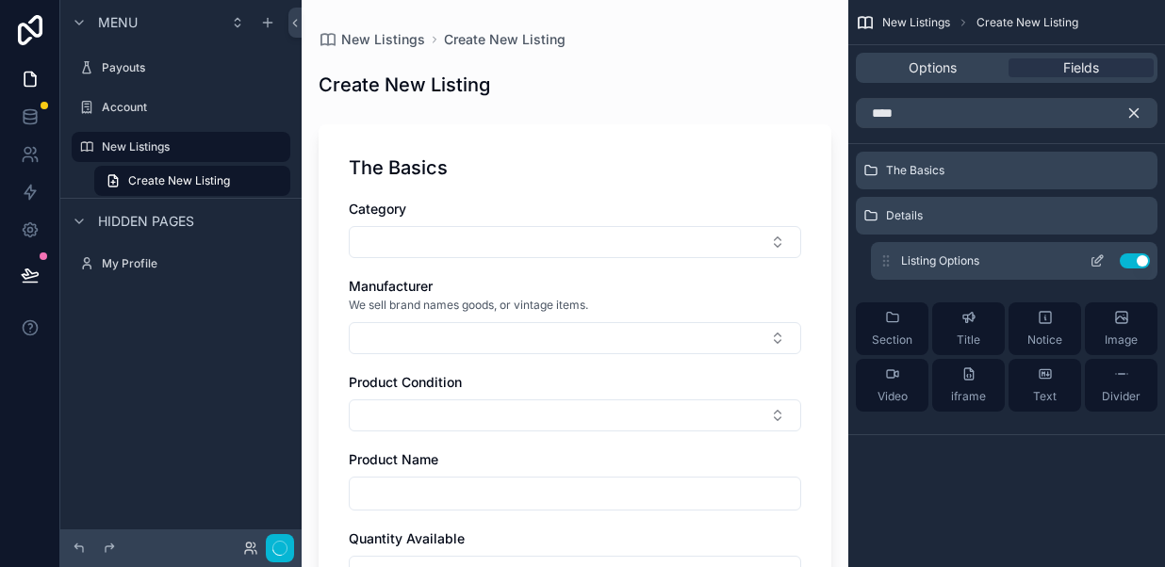
click at [882, 261] on icon "scrollable content" at bounding box center [885, 260] width 15 height 15
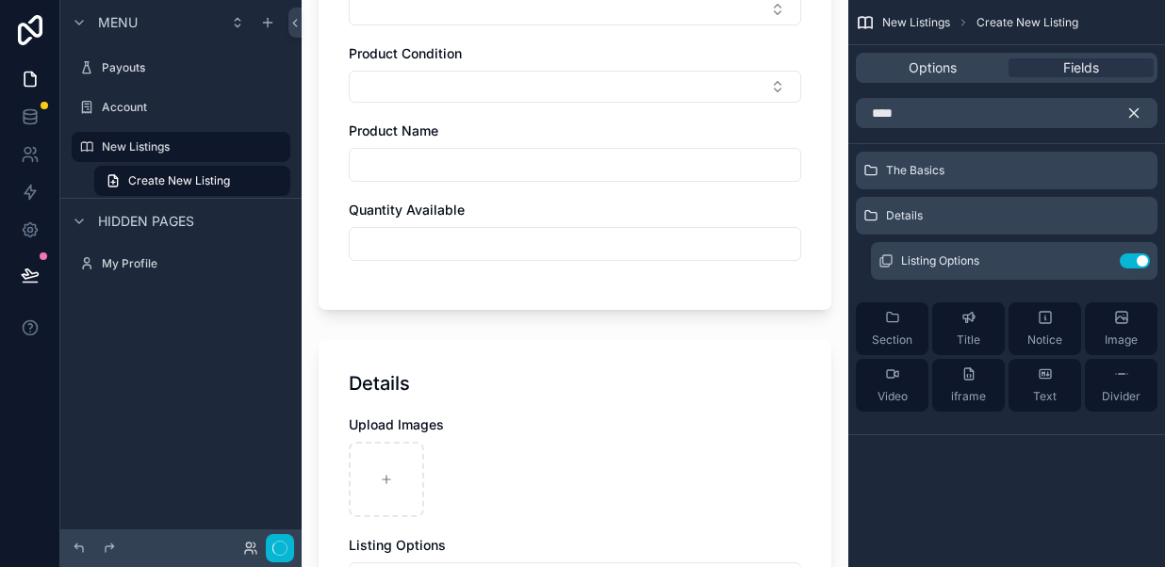
scroll to position [299, 0]
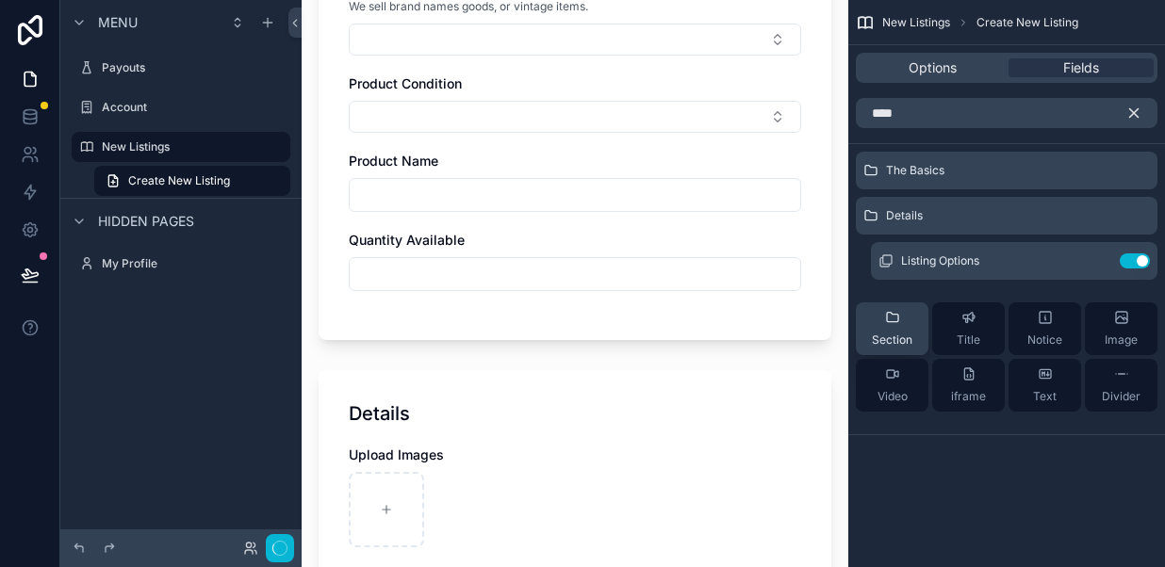
click at [894, 323] on icon "scrollable content" at bounding box center [892, 317] width 15 height 15
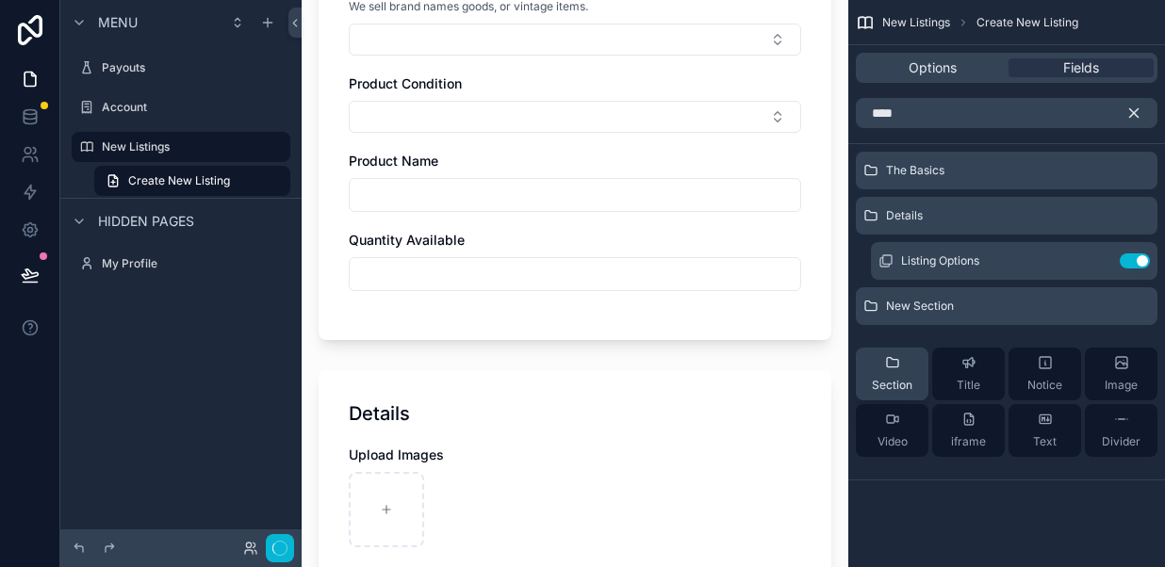
scroll to position [0, 0]
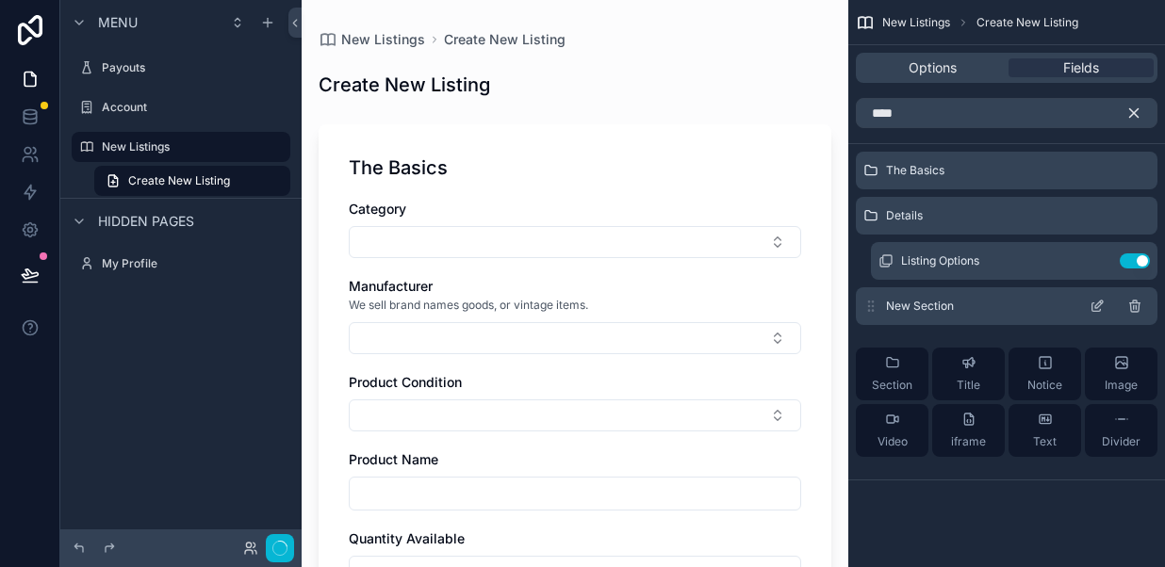
click at [865, 299] on icon "scrollable content" at bounding box center [870, 306] width 15 height 15
drag, startPoint x: 868, startPoint y: 305, endPoint x: 868, endPoint y: 286, distance: 18.8
click at [868, 285] on div "The Basics Details Listing Options Use setting New Section Section Title Notice…" at bounding box center [1006, 312] width 317 height 320
click at [970, 305] on div "New Section" at bounding box center [1005, 306] width 301 height 38
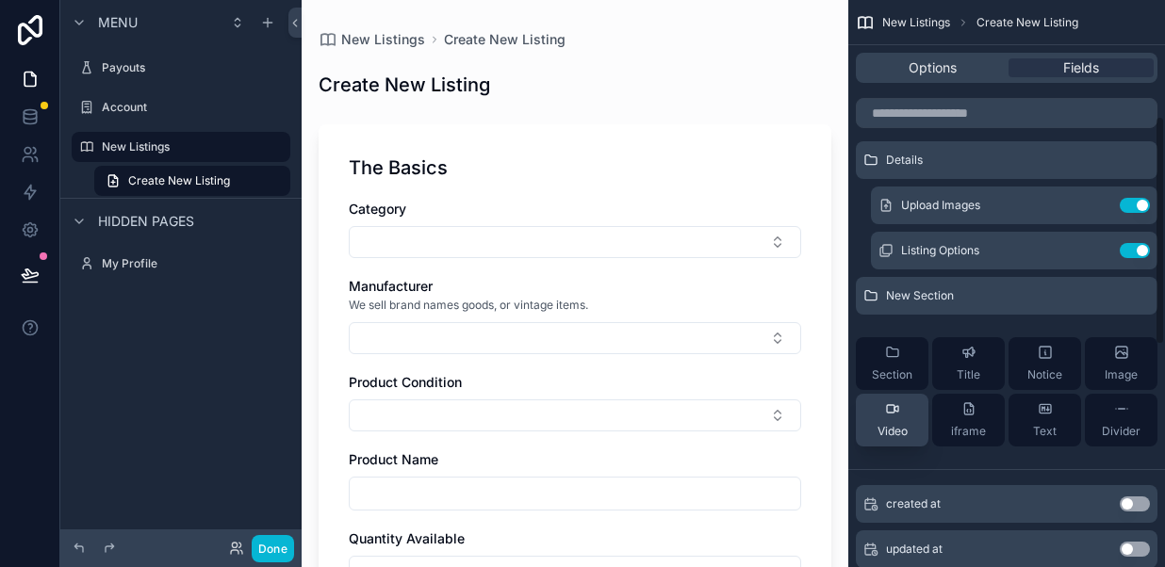
scroll to position [317, 0]
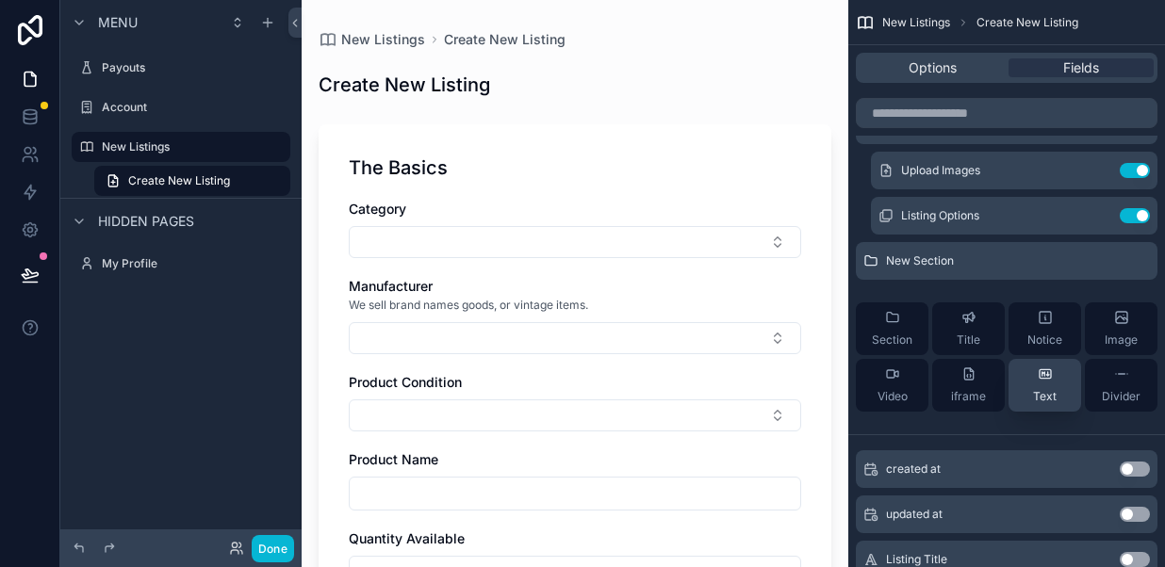
click at [1035, 381] on div "Text" at bounding box center [1045, 385] width 24 height 38
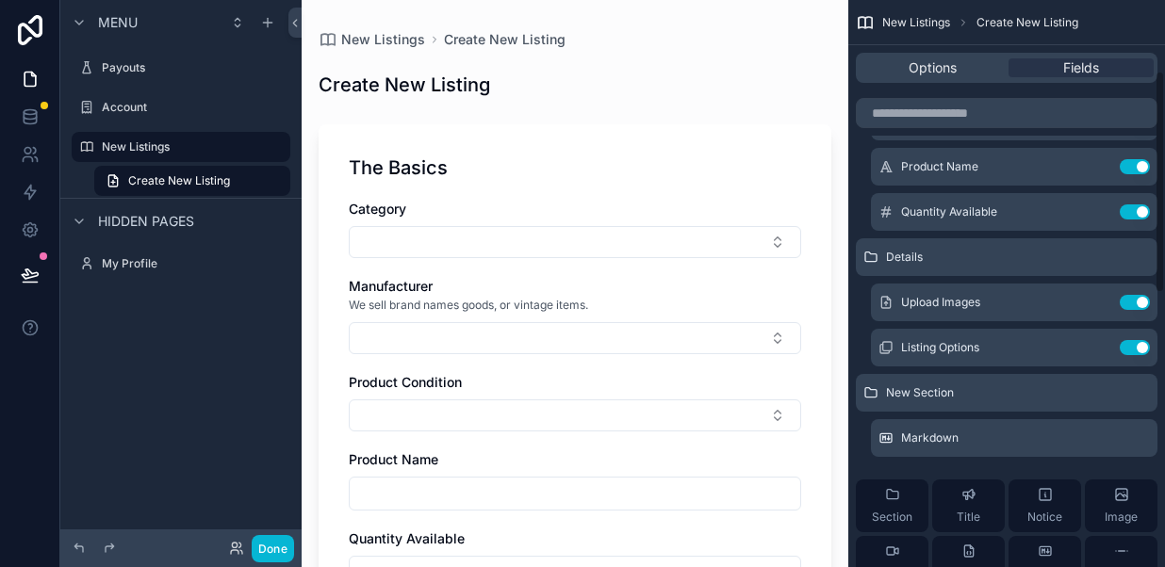
scroll to position [181, 0]
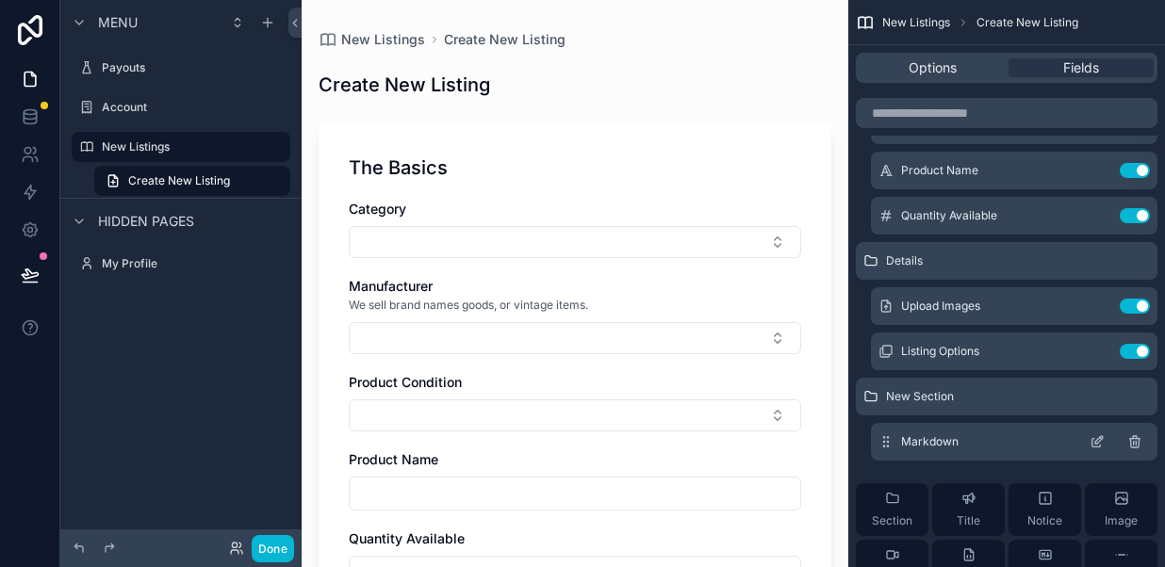
click at [1093, 441] on icon "scrollable content" at bounding box center [1096, 441] width 15 height 15
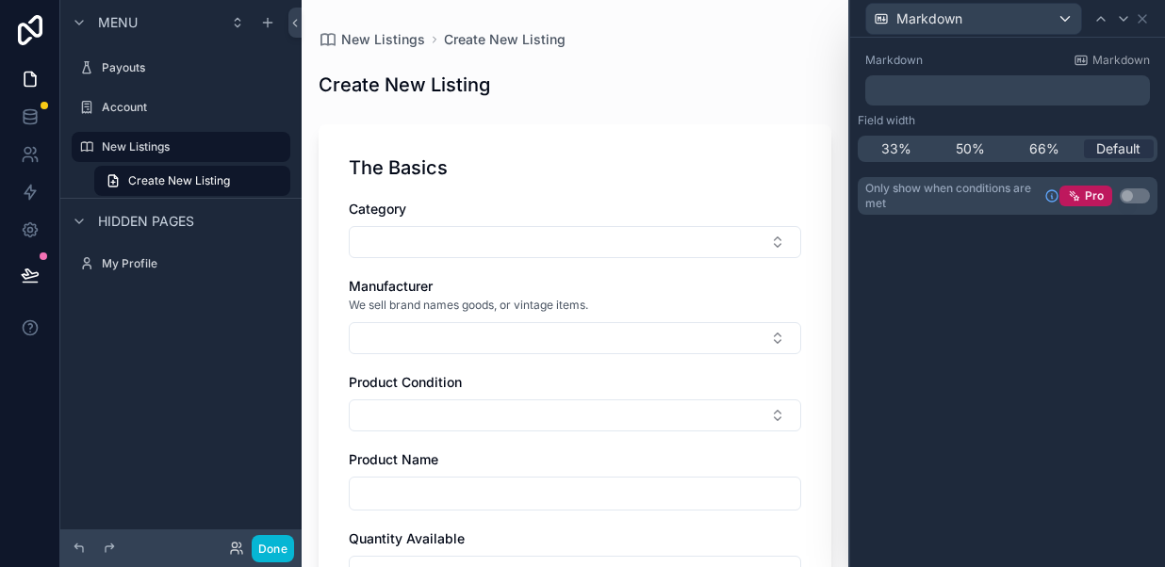
click at [904, 77] on div "﻿" at bounding box center [1007, 90] width 285 height 30
click at [898, 87] on p "﻿" at bounding box center [1008, 90] width 273 height 19
click at [987, 467] on div "**********" at bounding box center [1007, 302] width 315 height 529
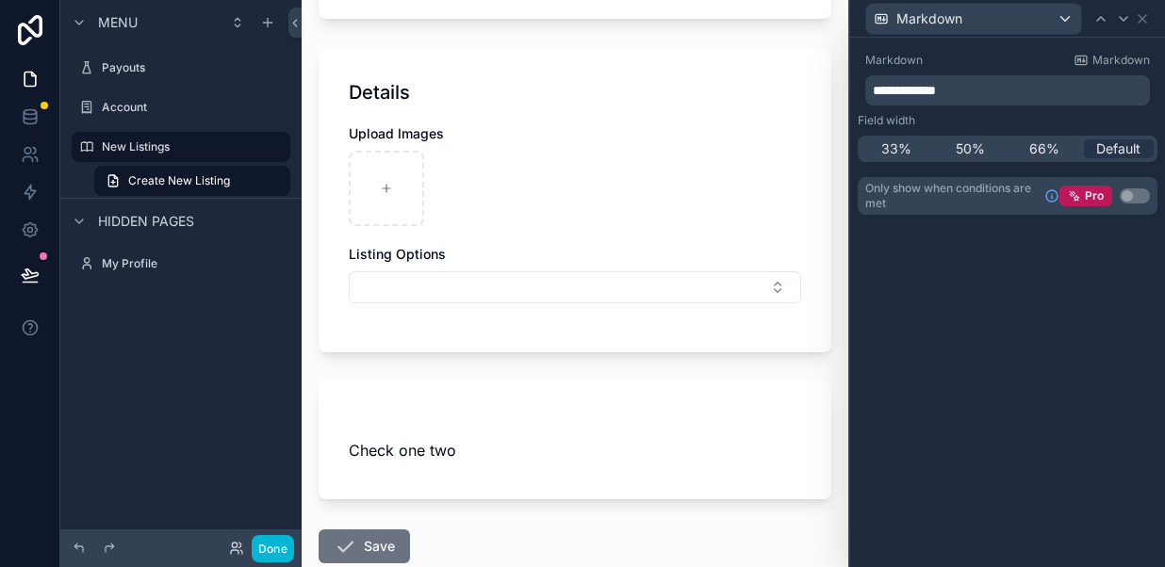
scroll to position [627, 0]
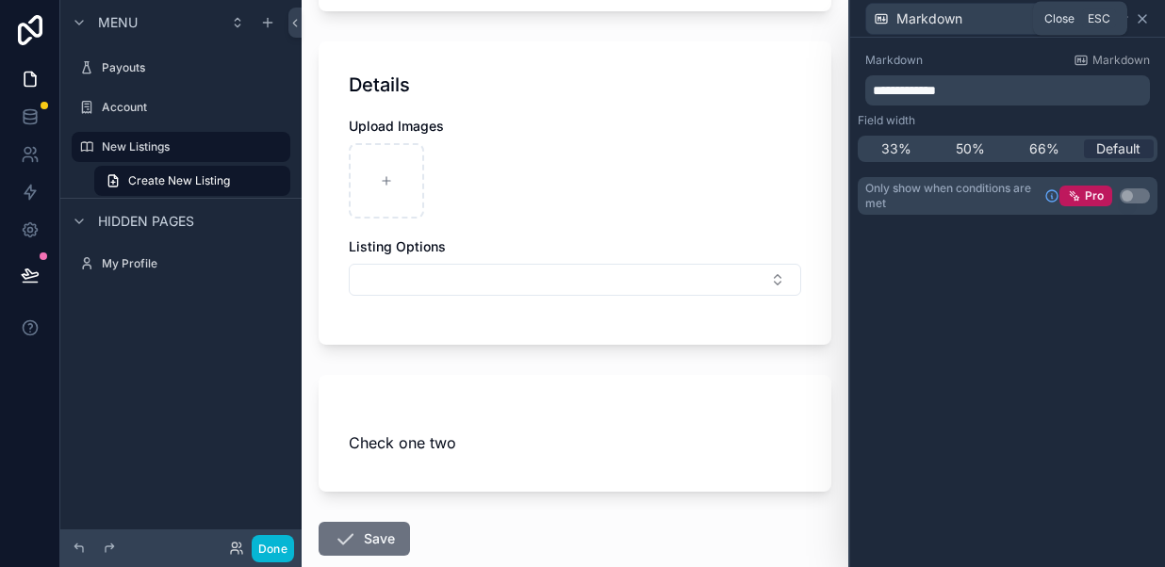
click at [1138, 17] on icon at bounding box center [1141, 18] width 15 height 15
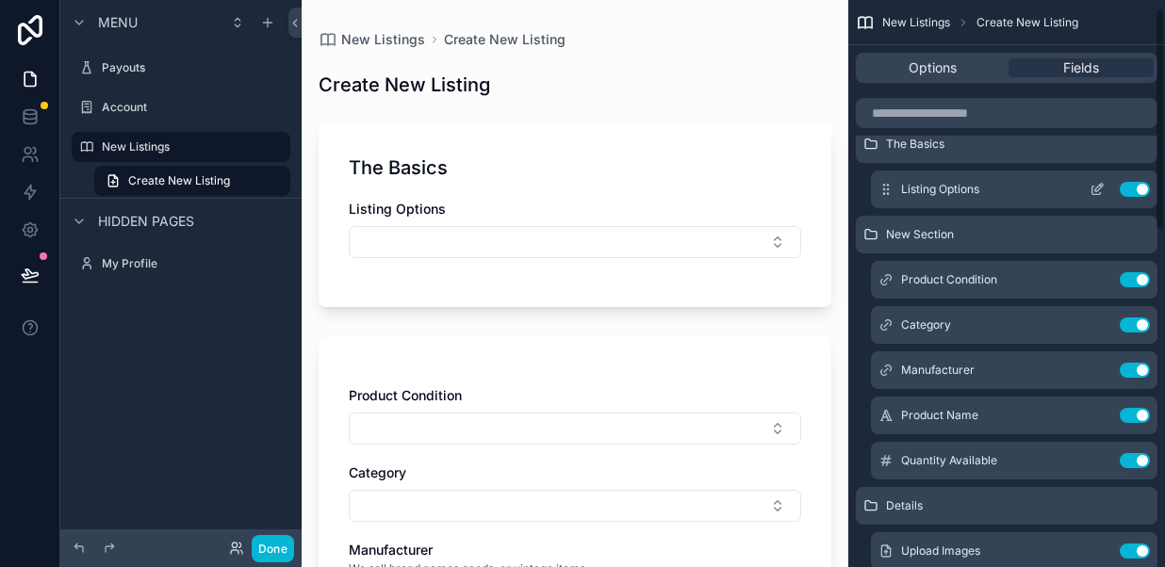
scroll to position [0, 0]
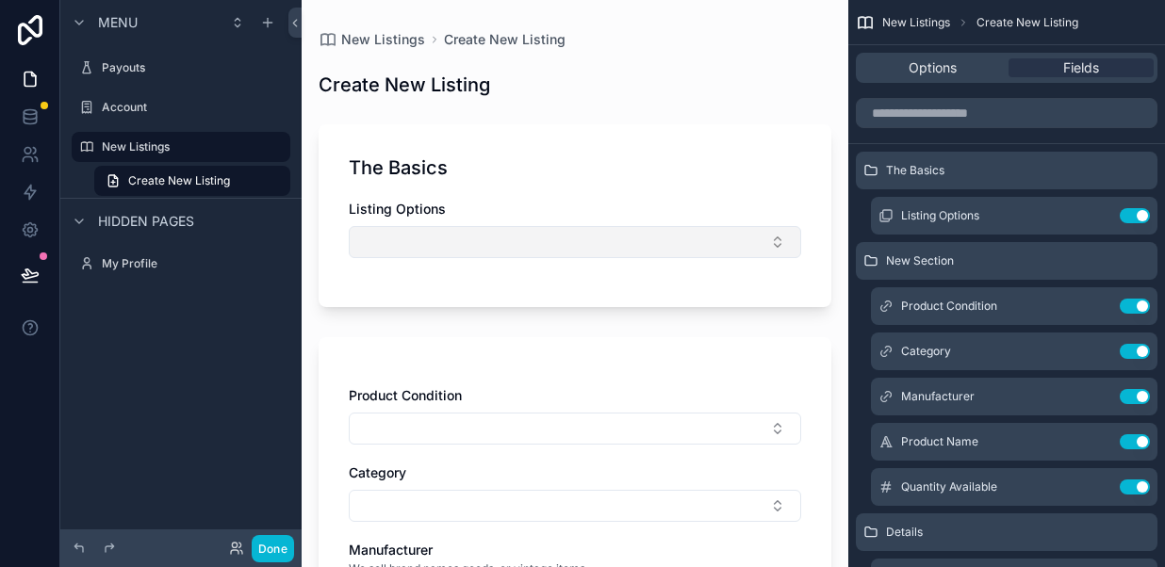
click at [485, 242] on button "Select Button" at bounding box center [575, 242] width 452 height 32
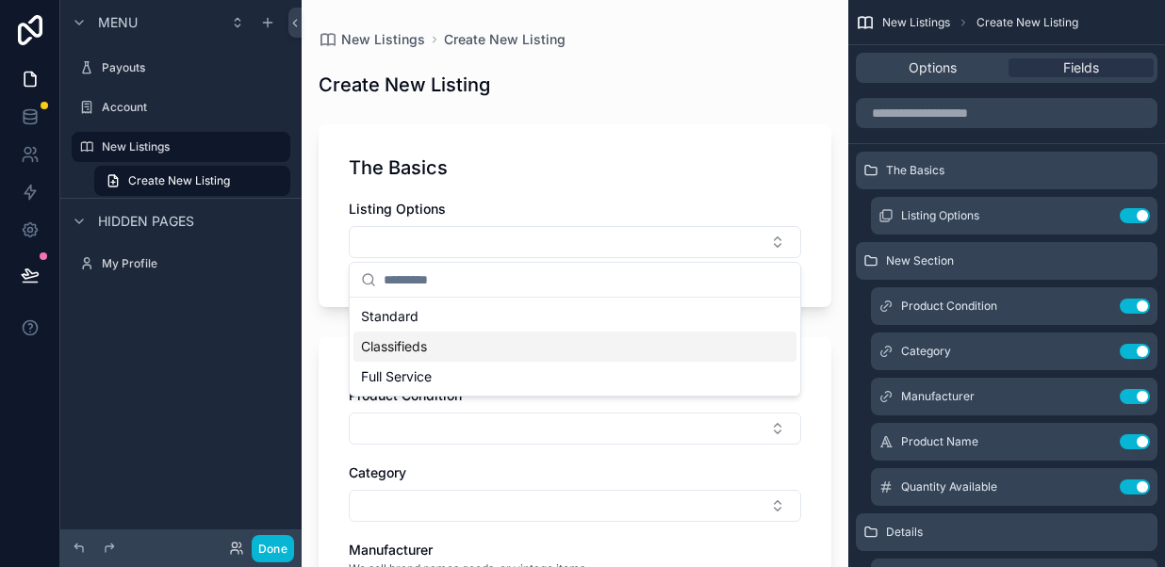
click at [415, 351] on span "Classifieds" at bounding box center [394, 346] width 66 height 19
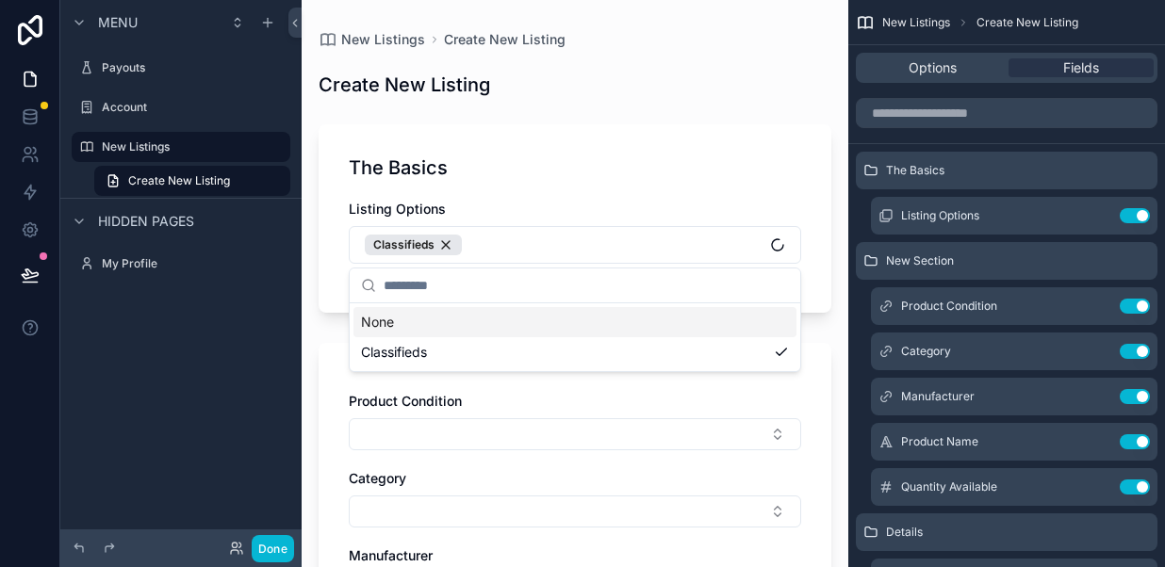
click at [553, 155] on div "The Basics" at bounding box center [575, 168] width 452 height 26
click at [928, 171] on span "The Basics" at bounding box center [915, 170] width 58 height 15
click at [1090, 169] on icon "scrollable content" at bounding box center [1096, 170] width 15 height 15
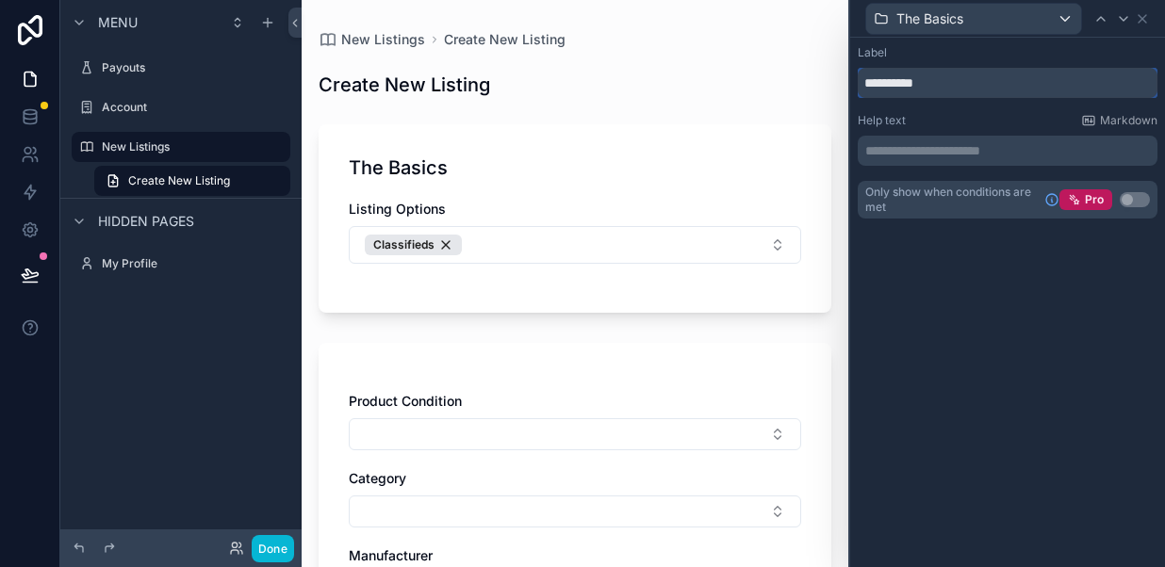
drag, startPoint x: 942, startPoint y: 81, endPoint x: 863, endPoint y: 87, distance: 79.3
click at [863, 87] on input "**********" at bounding box center [1007, 83] width 300 height 30
type input "**********"
click at [921, 260] on div "**********" at bounding box center [1007, 151] width 315 height 226
click at [937, 250] on div "**********" at bounding box center [1007, 151] width 315 height 226
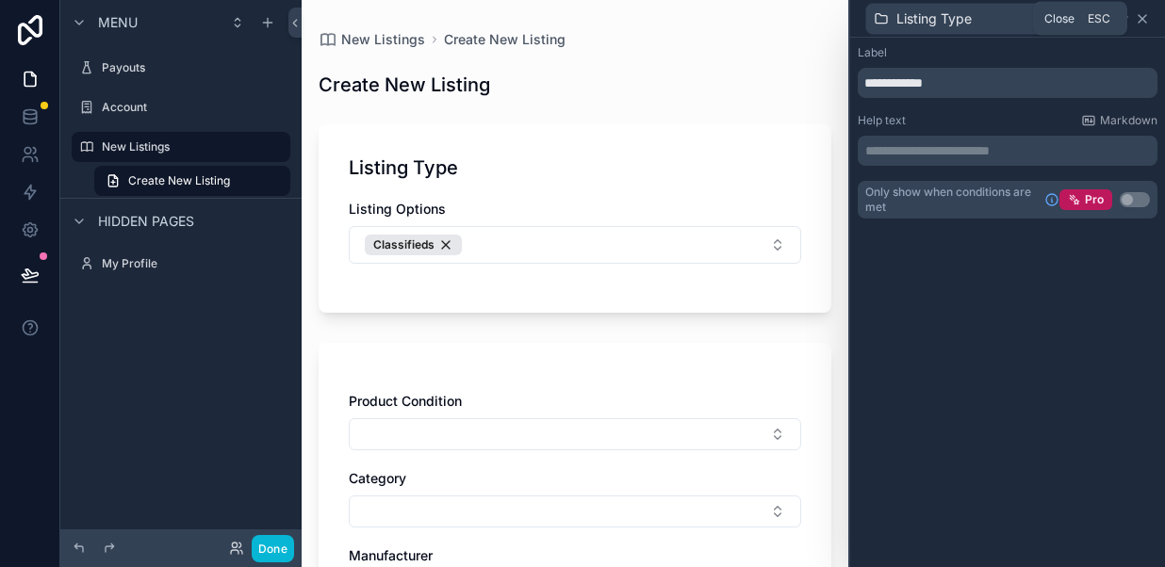
click at [1144, 19] on icon at bounding box center [1141, 18] width 15 height 15
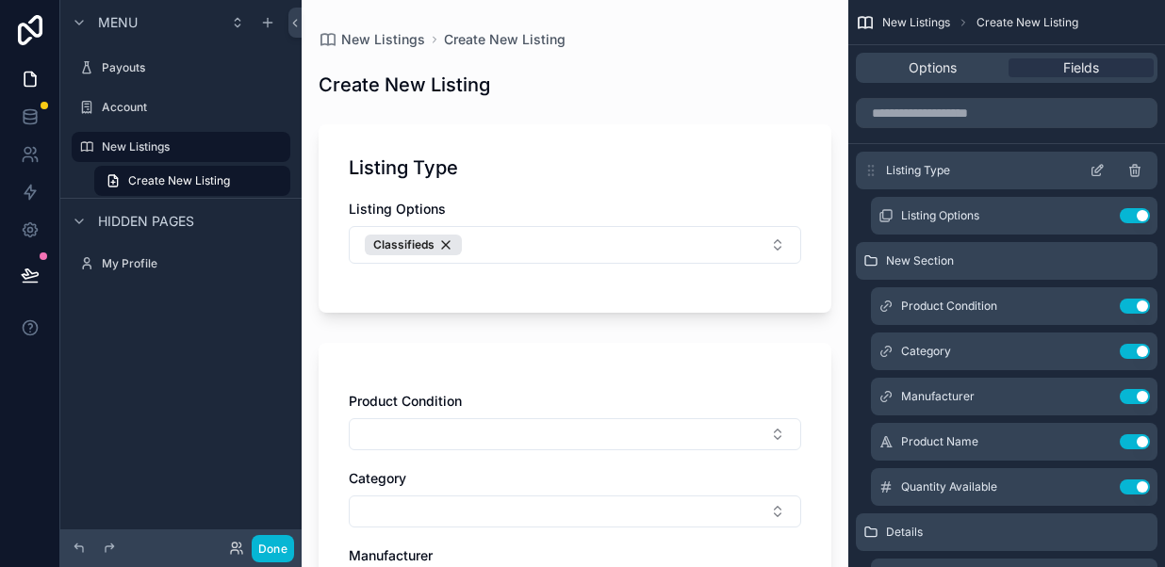
click at [970, 175] on div "Listing Type" at bounding box center [1005, 171] width 301 height 38
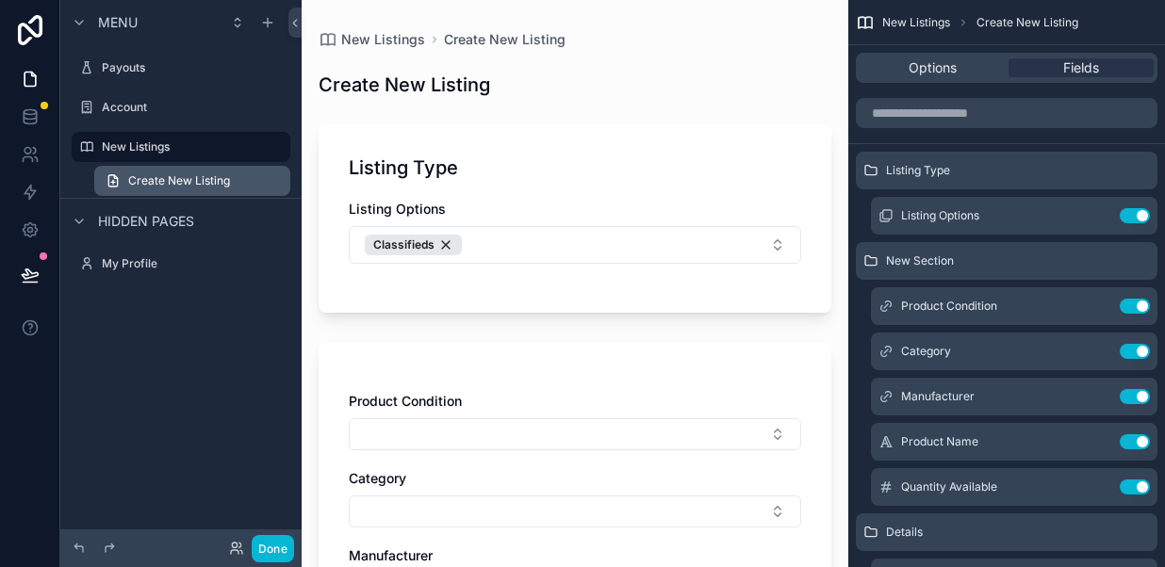
click at [204, 178] on span "Create New Listing" at bounding box center [179, 180] width 102 height 15
click at [216, 180] on span "Create New Listing" at bounding box center [179, 180] width 102 height 15
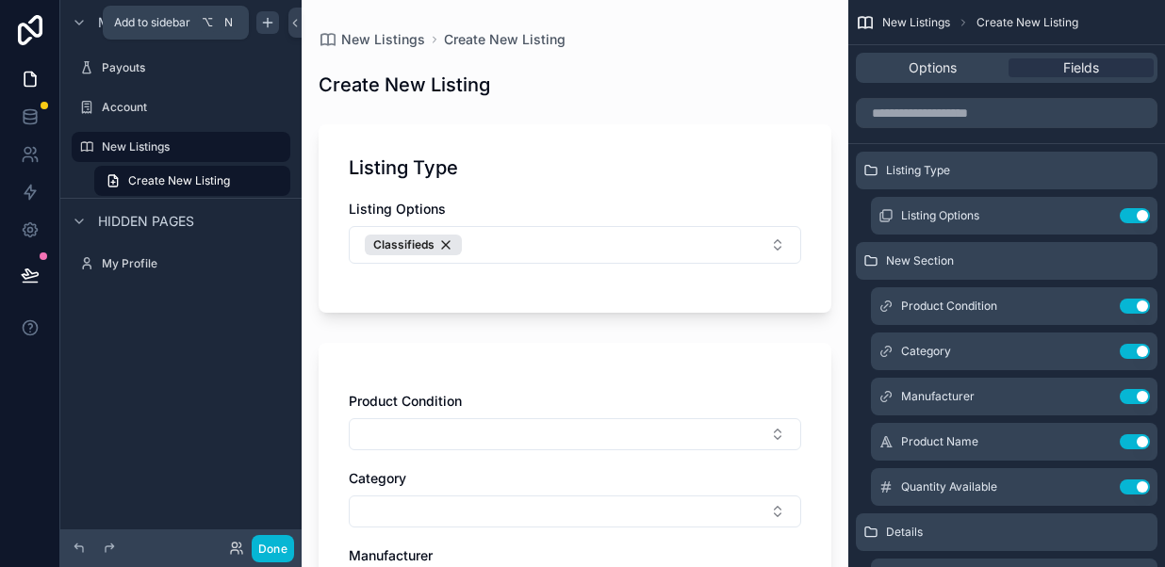
click at [266, 27] on icon "scrollable content" at bounding box center [267, 22] width 15 height 15
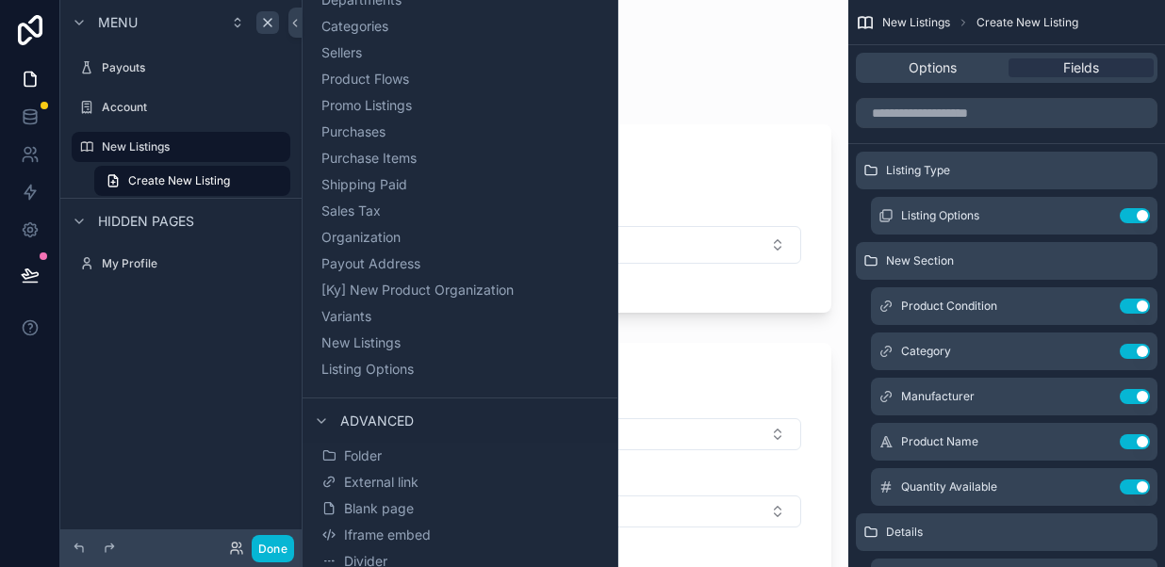
scroll to position [1019, 0]
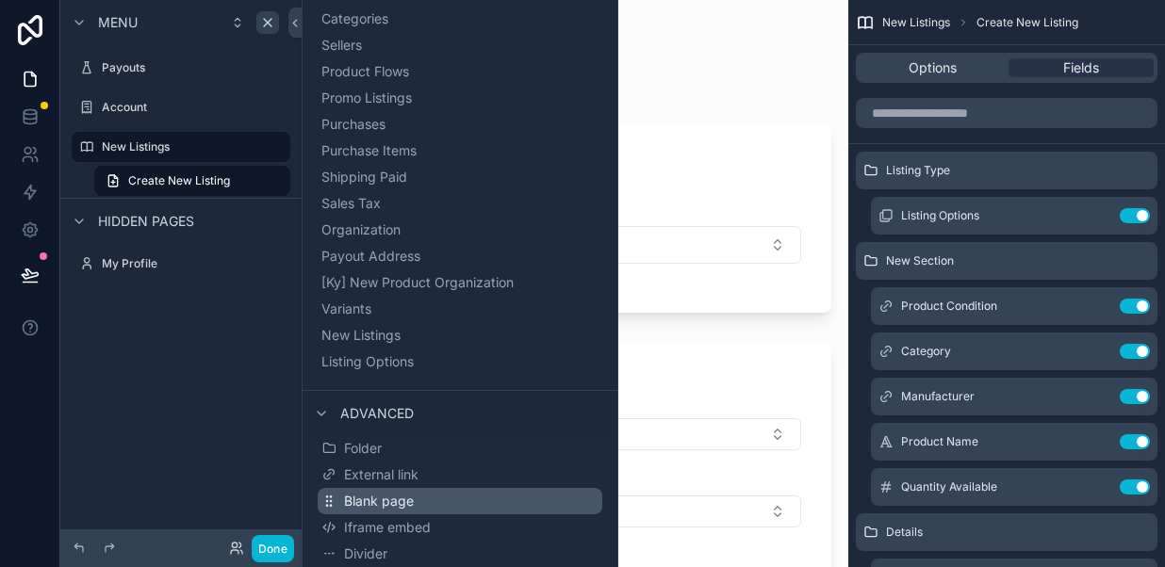
click at [372, 502] on span "Blank page" at bounding box center [379, 501] width 70 height 19
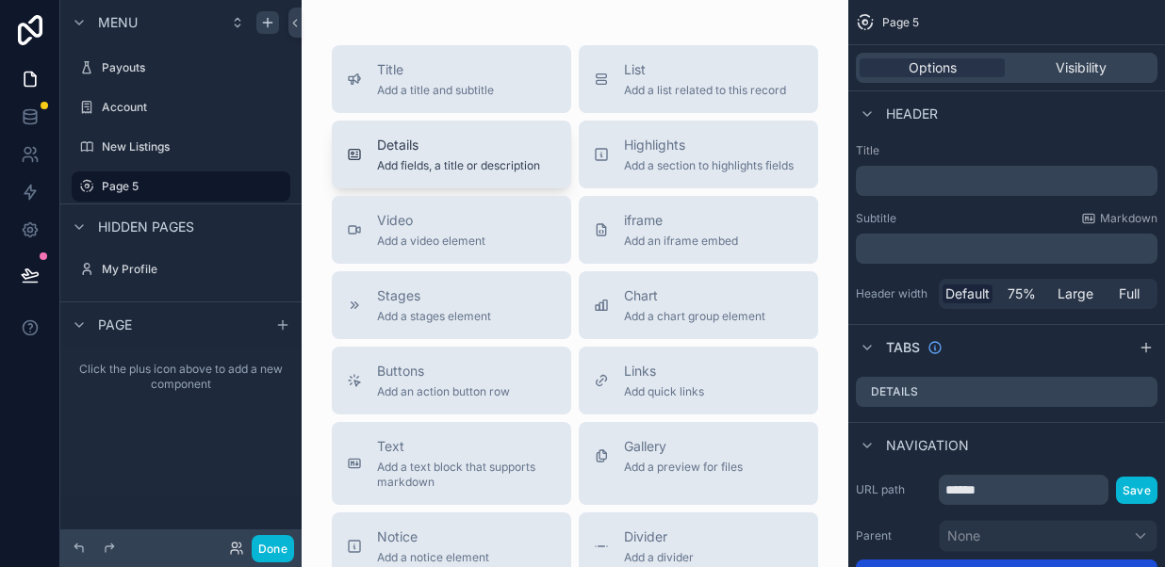
click at [448, 151] on span "Details" at bounding box center [458, 145] width 163 height 19
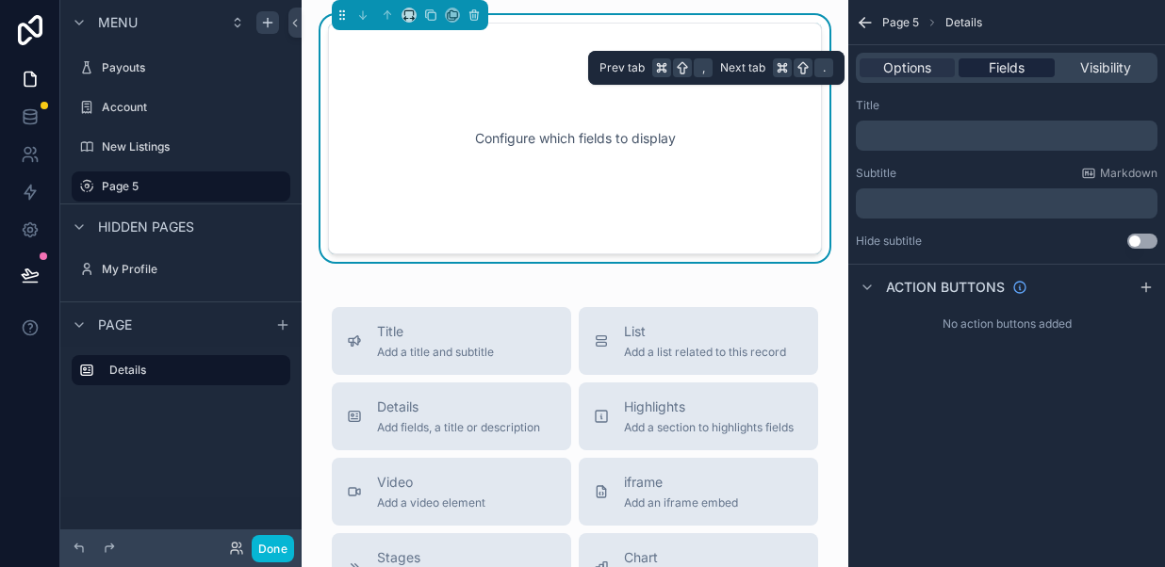
click at [1004, 66] on span "Fields" at bounding box center [1006, 67] width 36 height 19
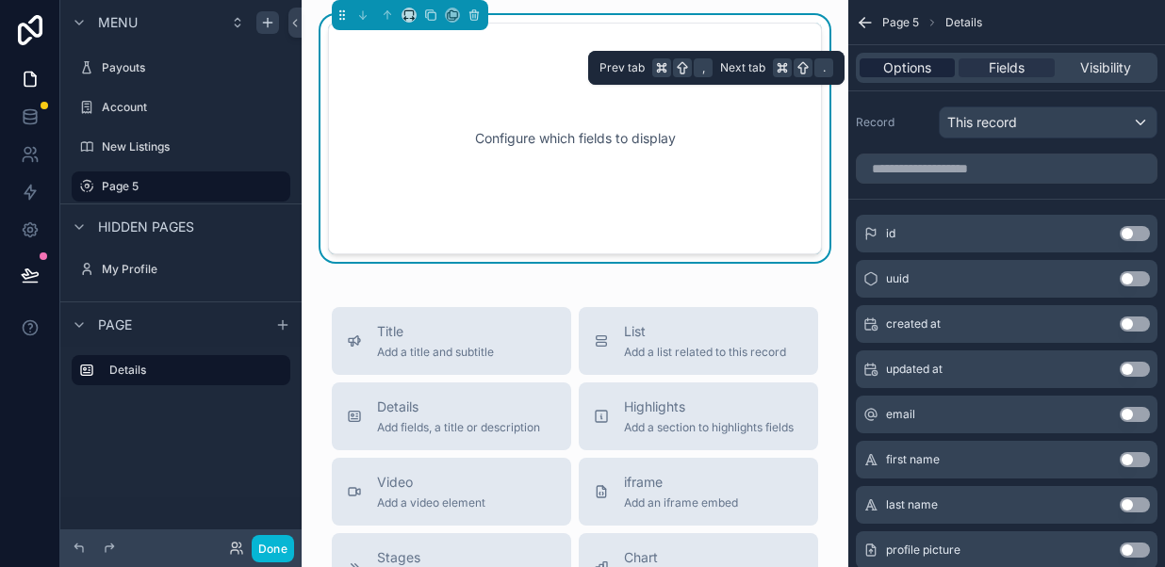
click at [906, 61] on span "Options" at bounding box center [907, 67] width 48 height 19
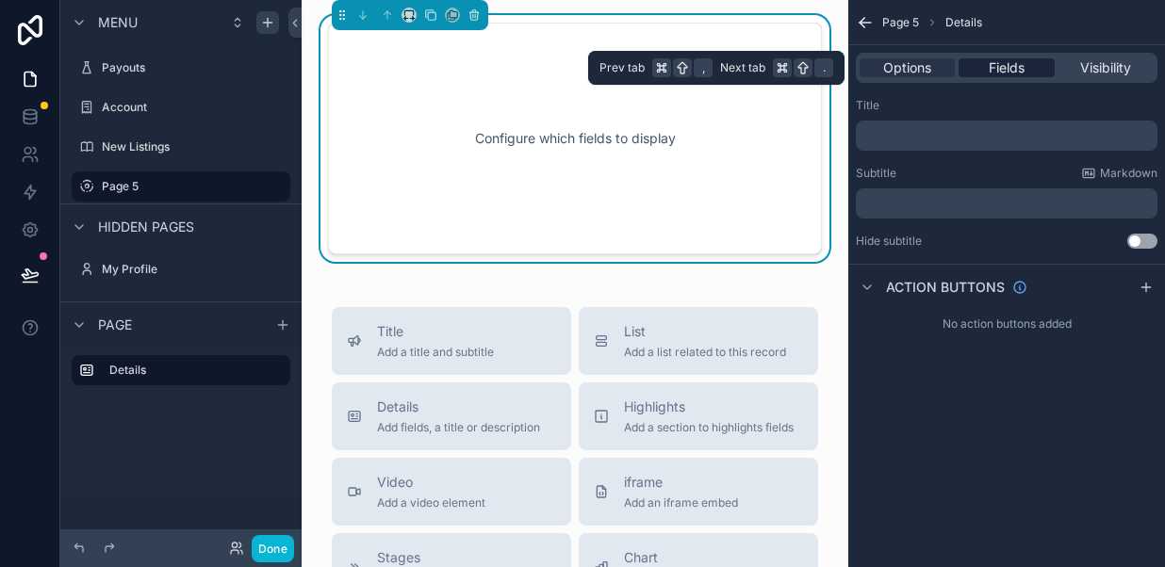
click at [988, 65] on span "Fields" at bounding box center [1006, 67] width 36 height 19
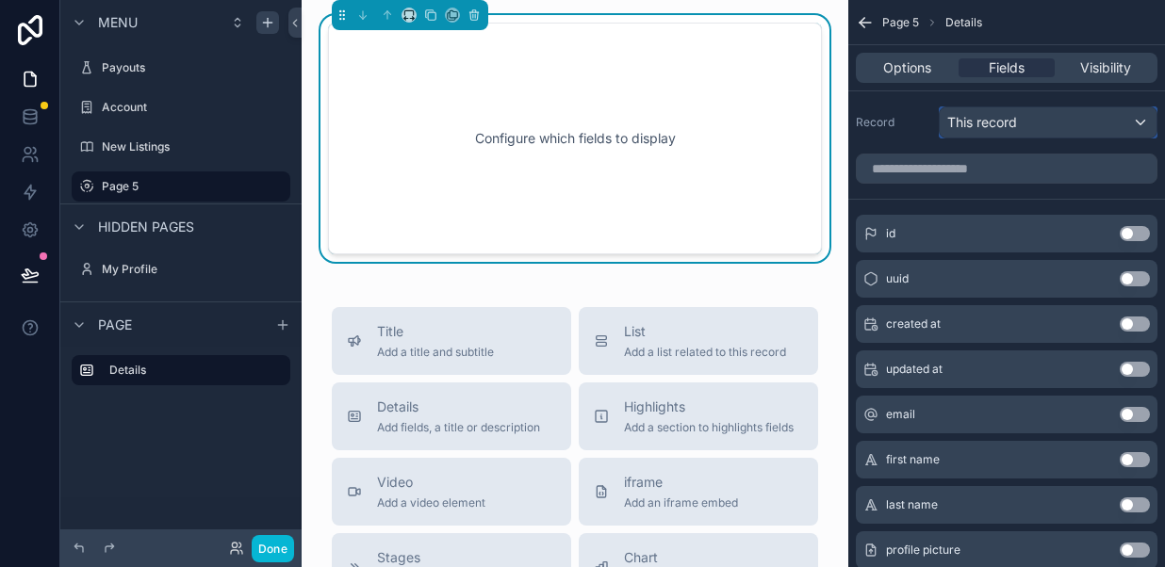
click at [996, 122] on span "This record" at bounding box center [982, 122] width 70 height 19
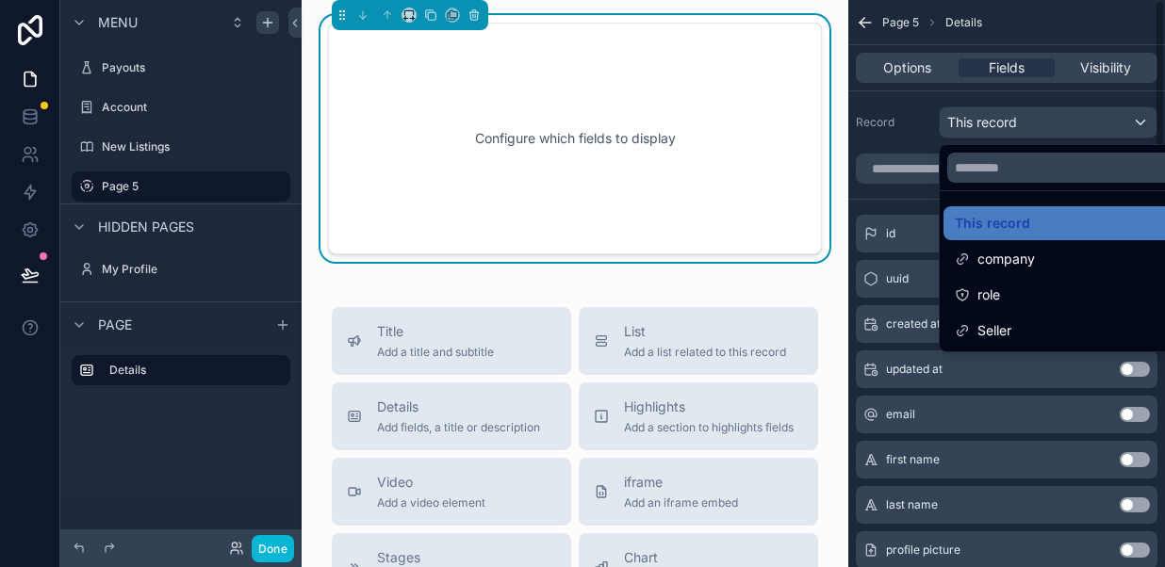
click at [917, 119] on div "scrollable content" at bounding box center [582, 283] width 1165 height 567
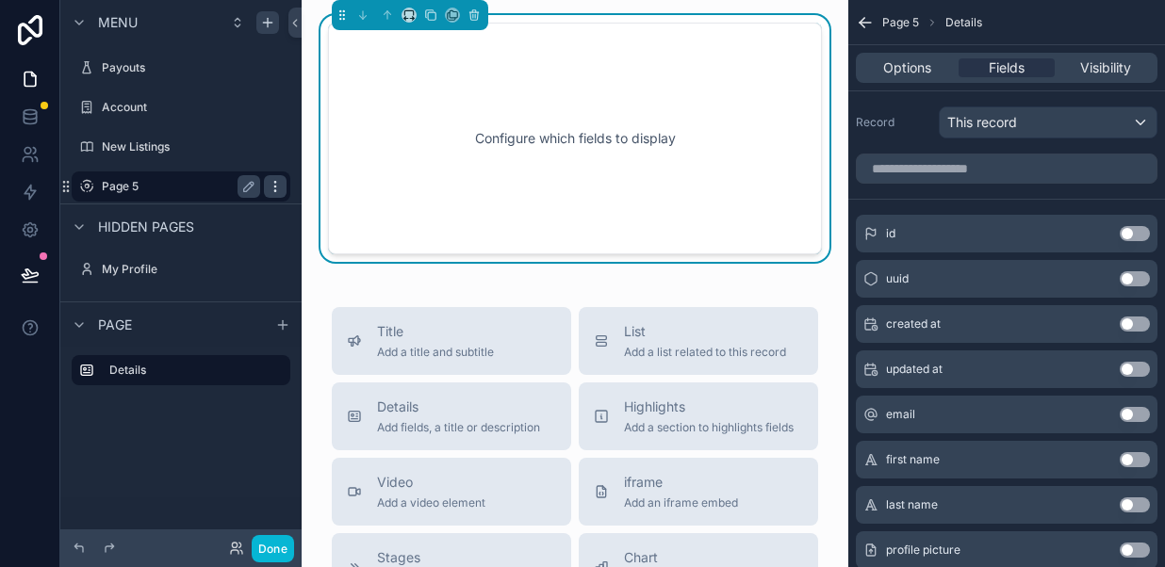
click at [273, 186] on icon "scrollable content" at bounding box center [275, 186] width 15 height 15
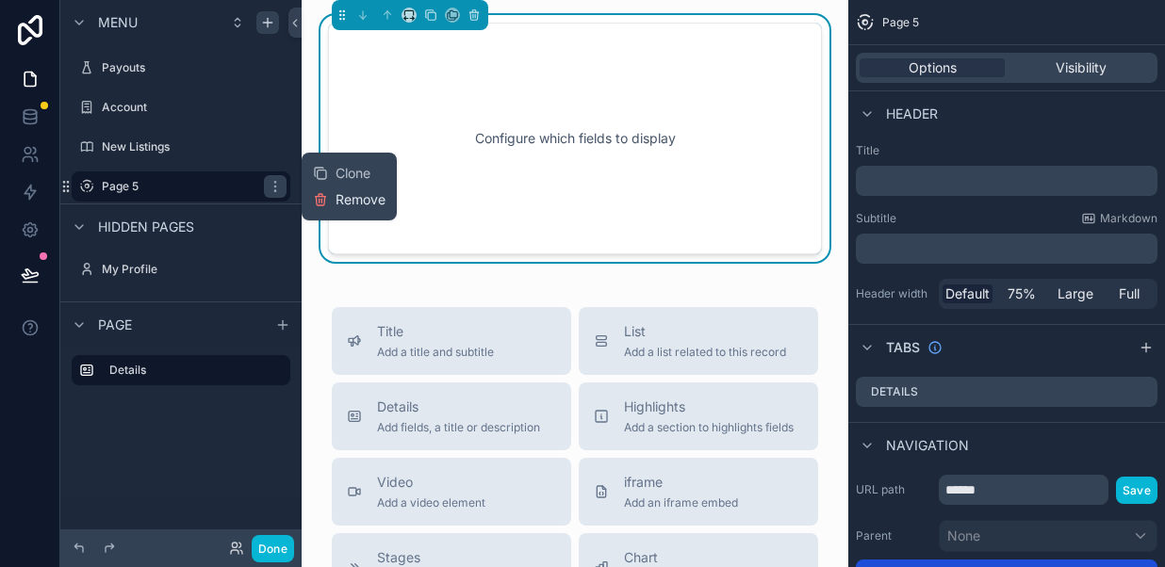
click at [334, 197] on button "Remove" at bounding box center [349, 199] width 73 height 19
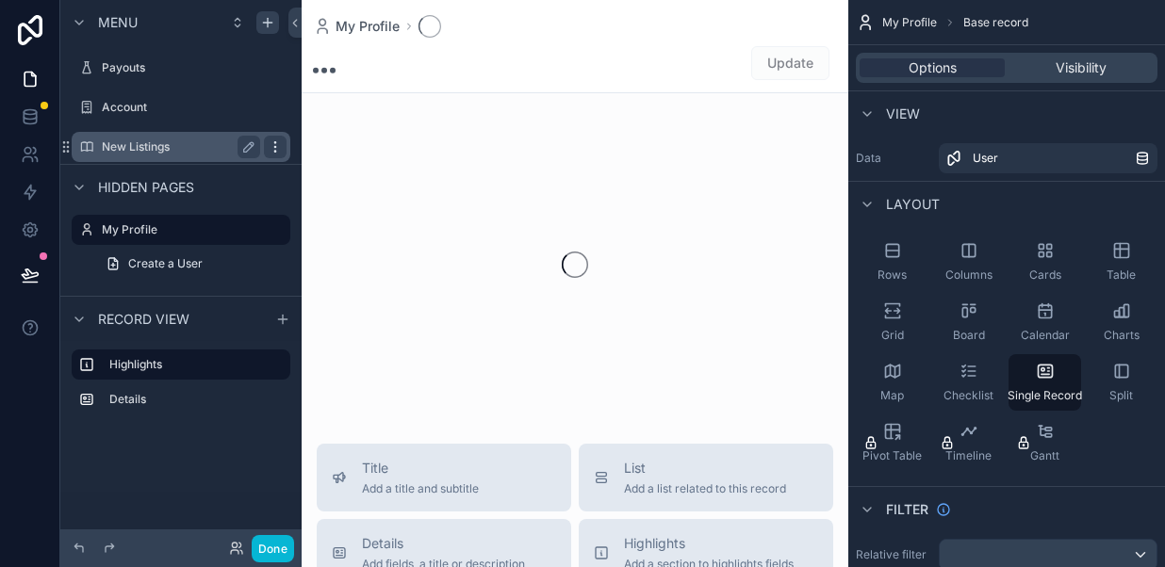
click at [269, 148] on icon "scrollable content" at bounding box center [275, 146] width 15 height 15
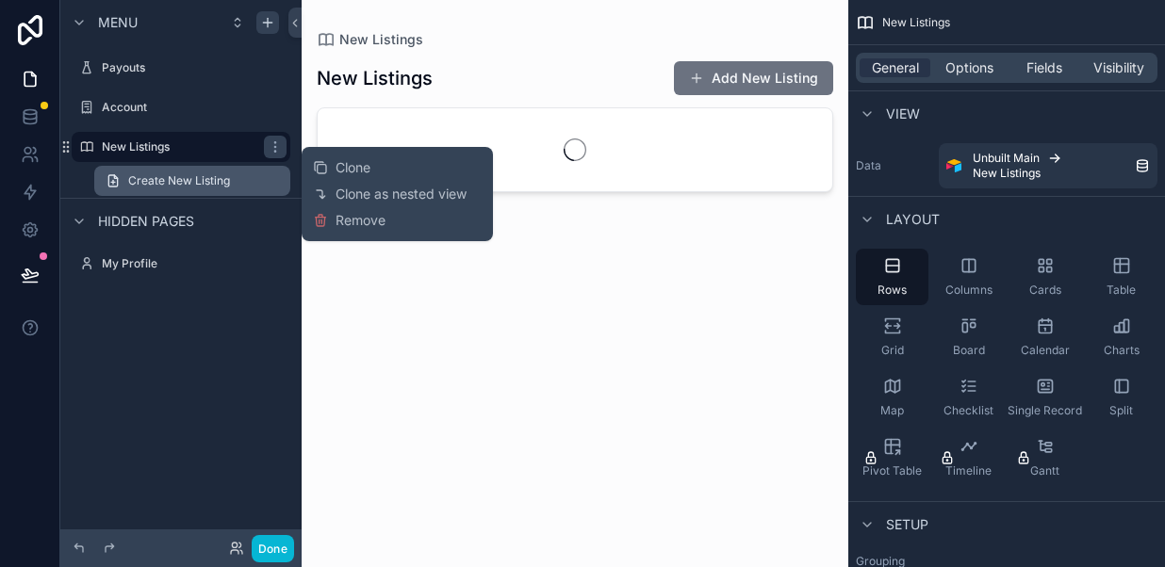
click at [205, 181] on span "Create New Listing" at bounding box center [179, 180] width 102 height 15
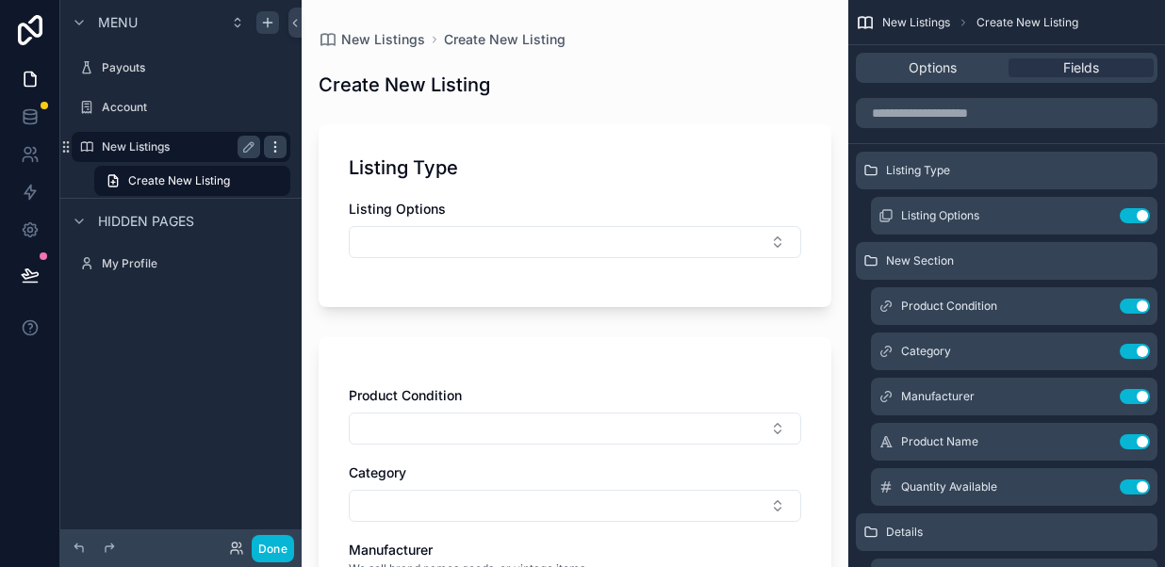
click at [269, 148] on icon "scrollable content" at bounding box center [275, 146] width 15 height 15
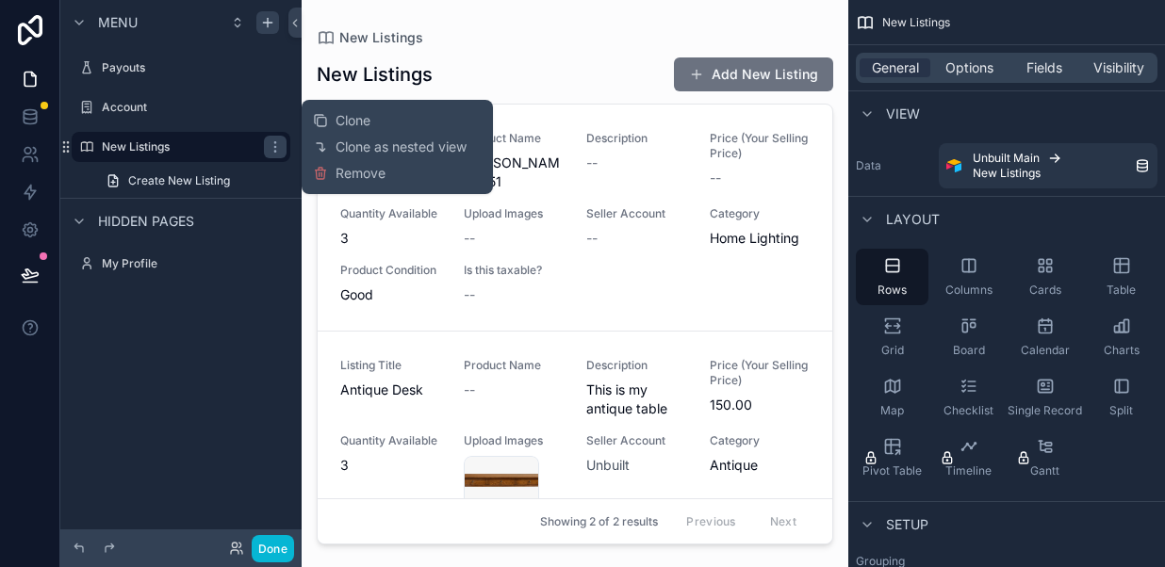
click at [616, 161] on div "scrollable content" at bounding box center [574, 272] width 546 height 545
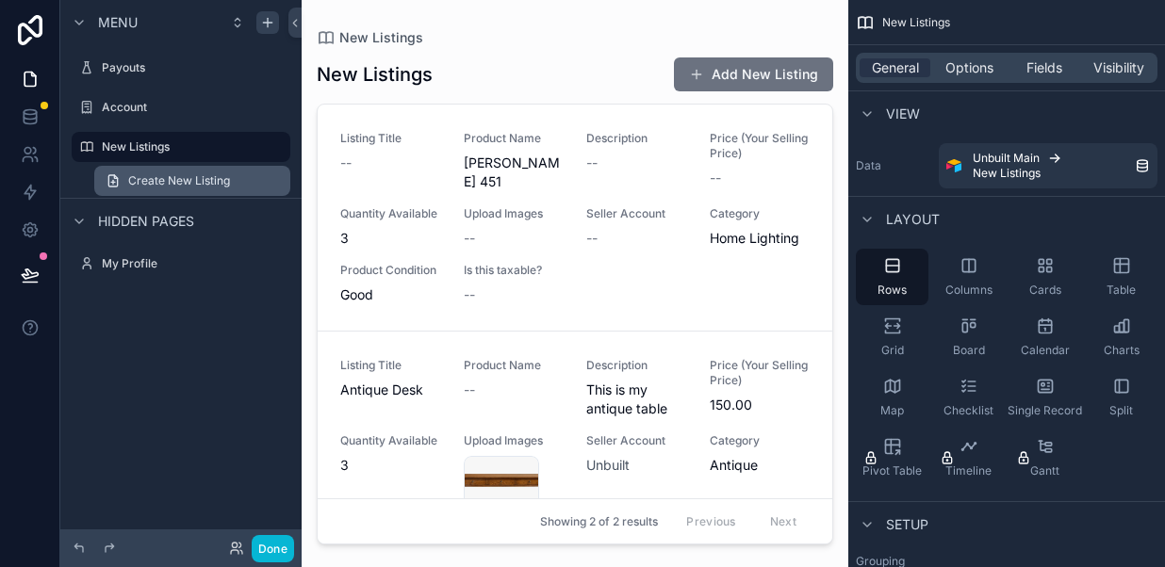
click at [215, 184] on span "Create New Listing" at bounding box center [179, 180] width 102 height 15
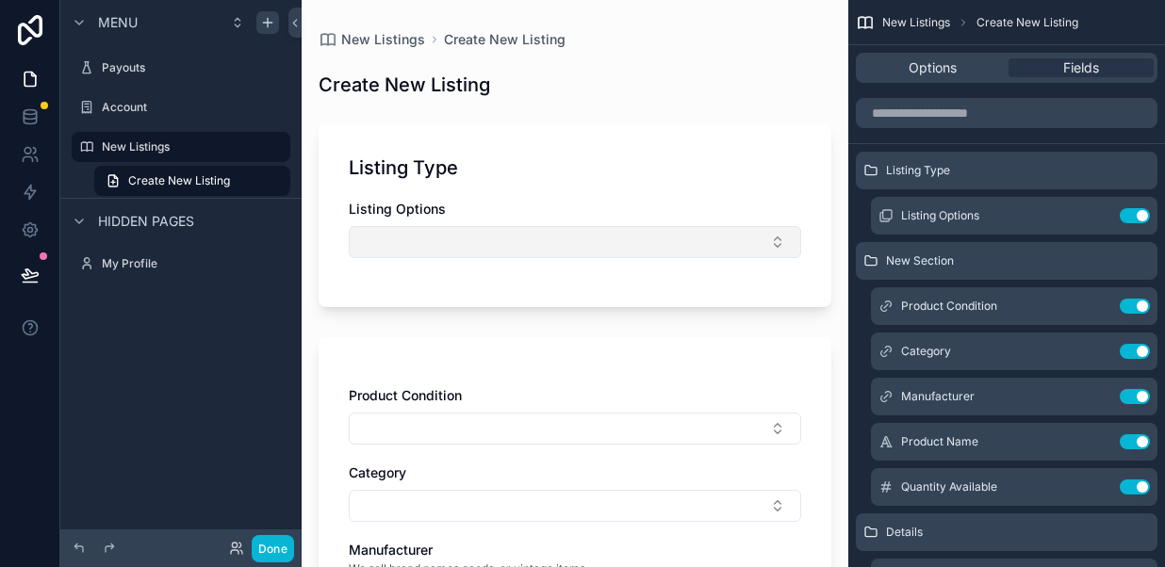
click at [544, 249] on button "Select Button" at bounding box center [575, 242] width 452 height 32
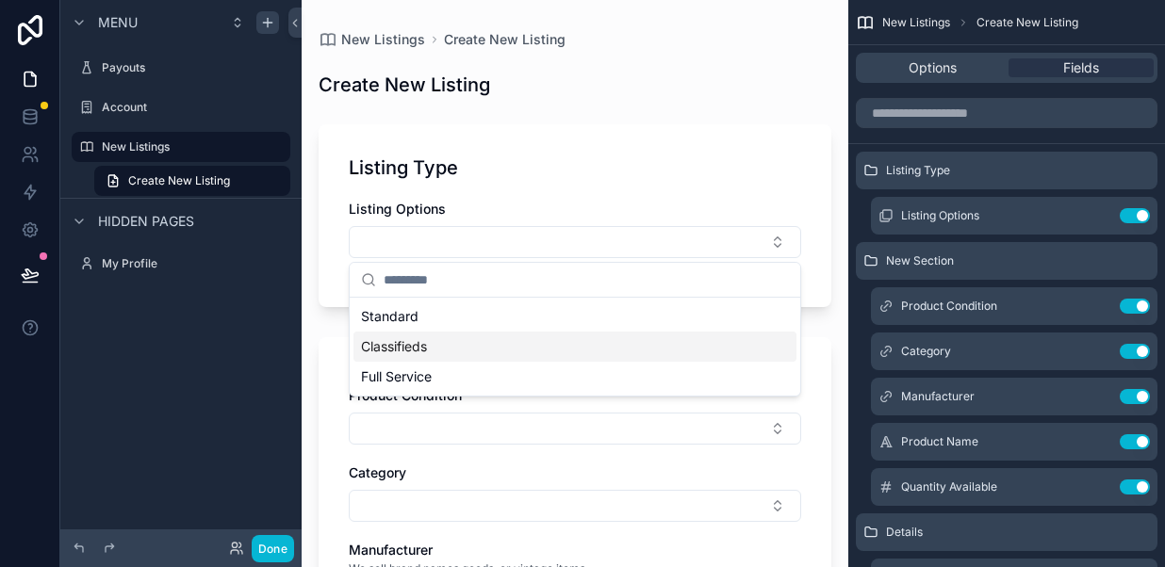
click at [439, 345] on div "Classifieds" at bounding box center [574, 347] width 443 height 30
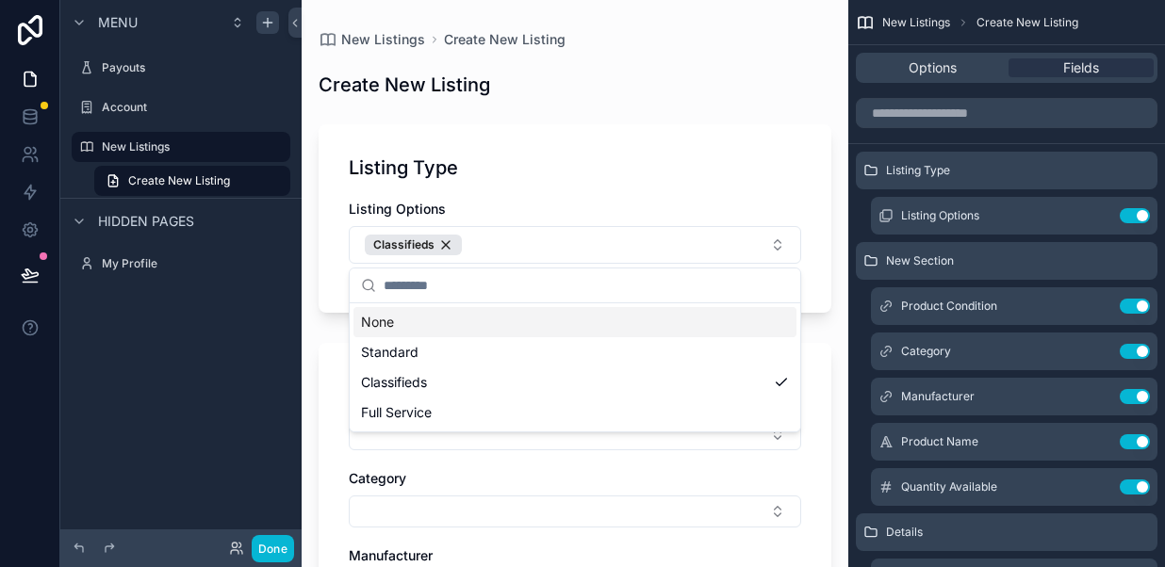
click at [579, 196] on div "Listing Type Listing Options Classifieds" at bounding box center [574, 218] width 513 height 188
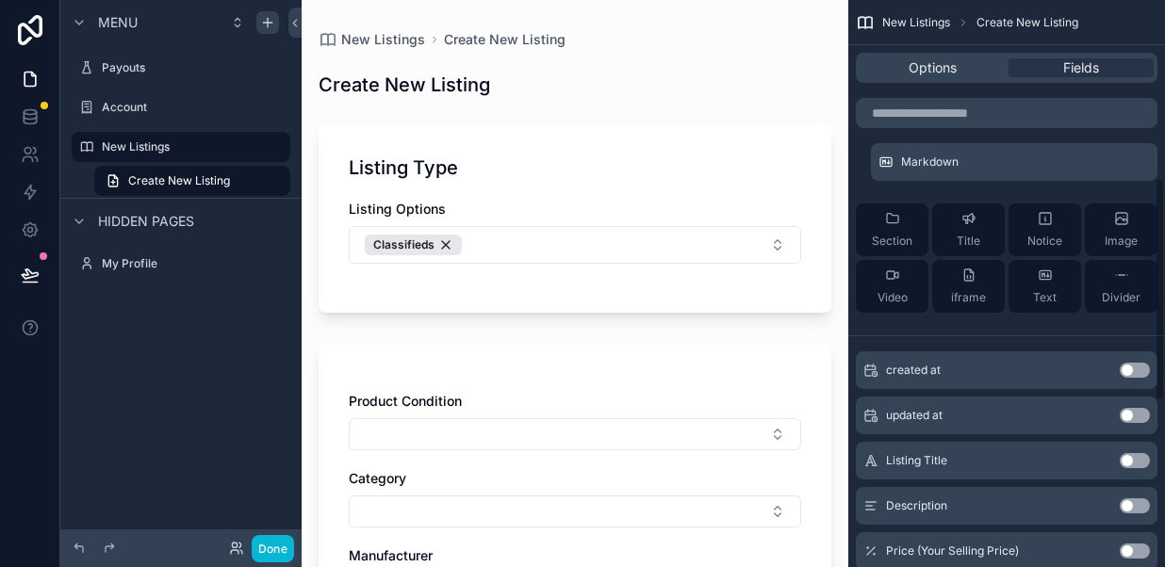
scroll to position [444, 0]
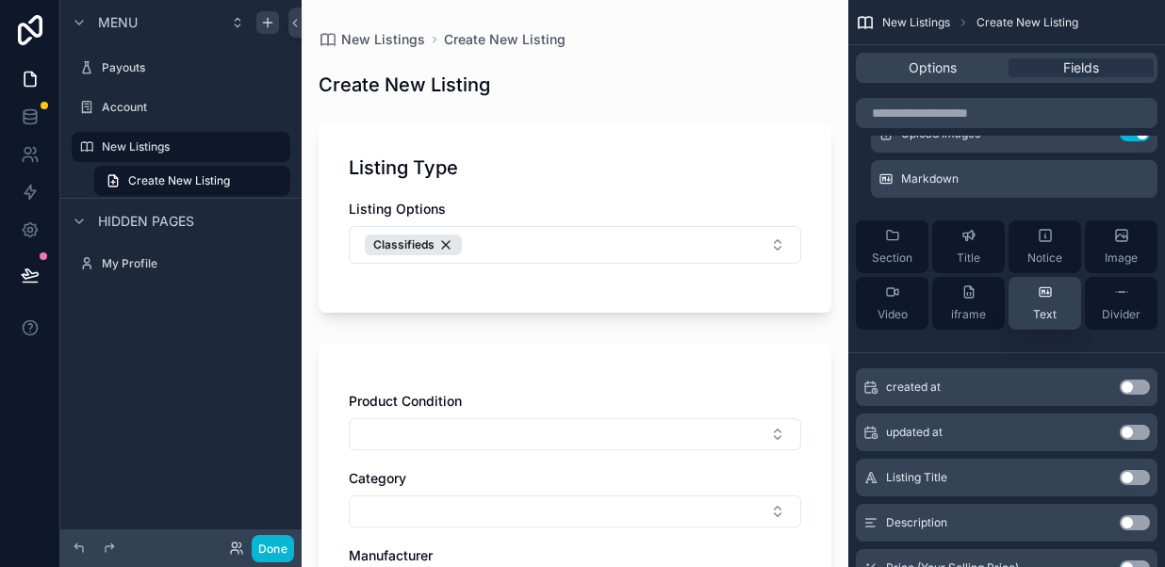
click at [1038, 301] on div "Text" at bounding box center [1045, 304] width 24 height 38
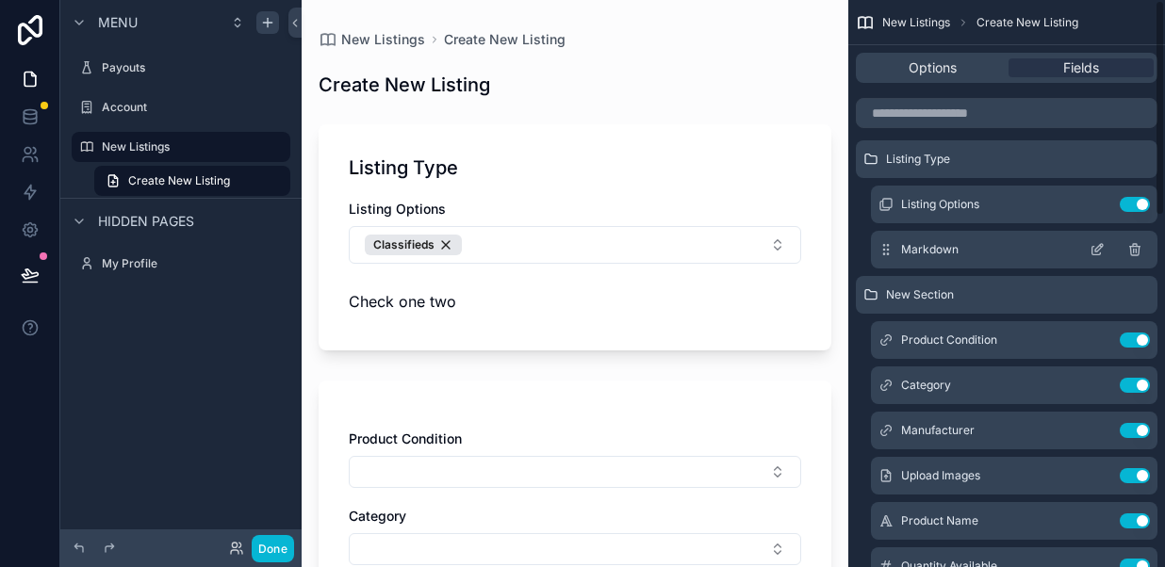
scroll to position [0, 0]
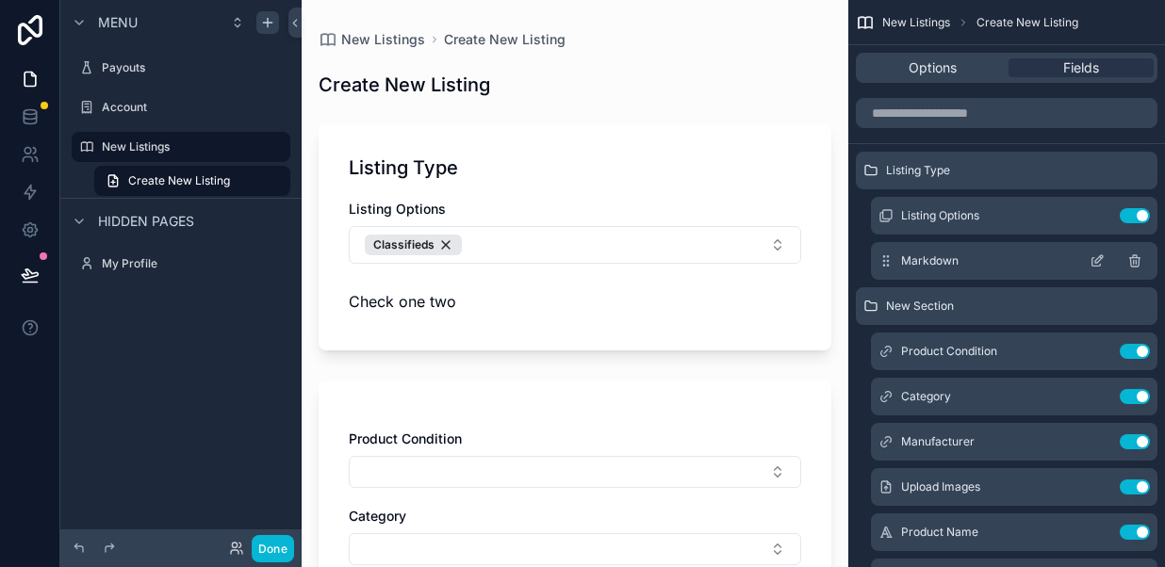
click at [920, 260] on span "Markdown" at bounding box center [929, 260] width 57 height 15
click at [1096, 262] on icon "scrollable content" at bounding box center [1099, 259] width 8 height 8
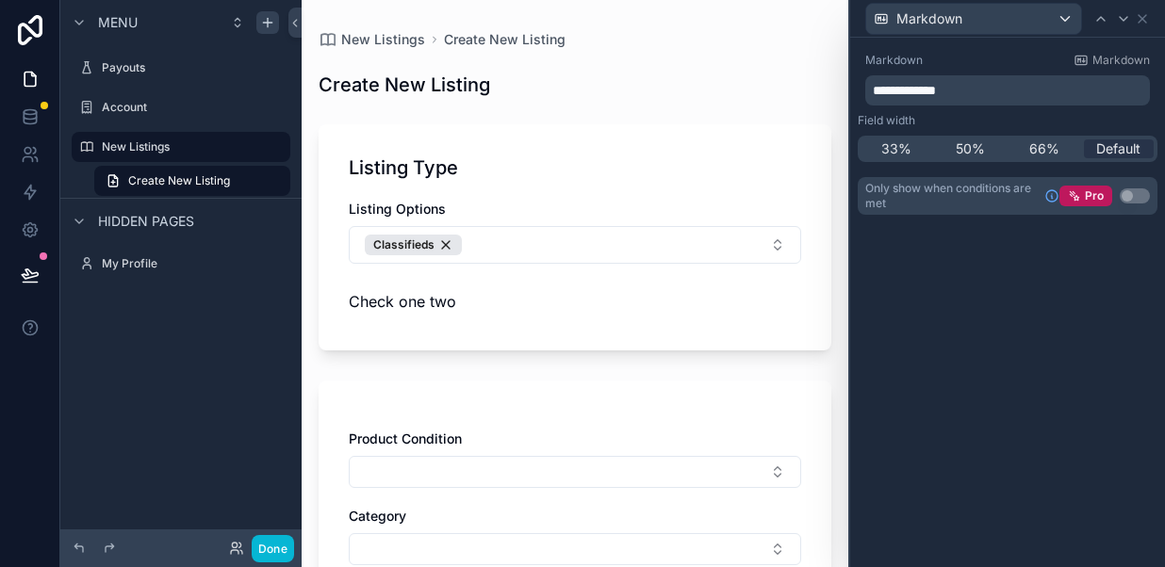
click at [936, 96] on span "**********" at bounding box center [903, 90] width 63 height 13
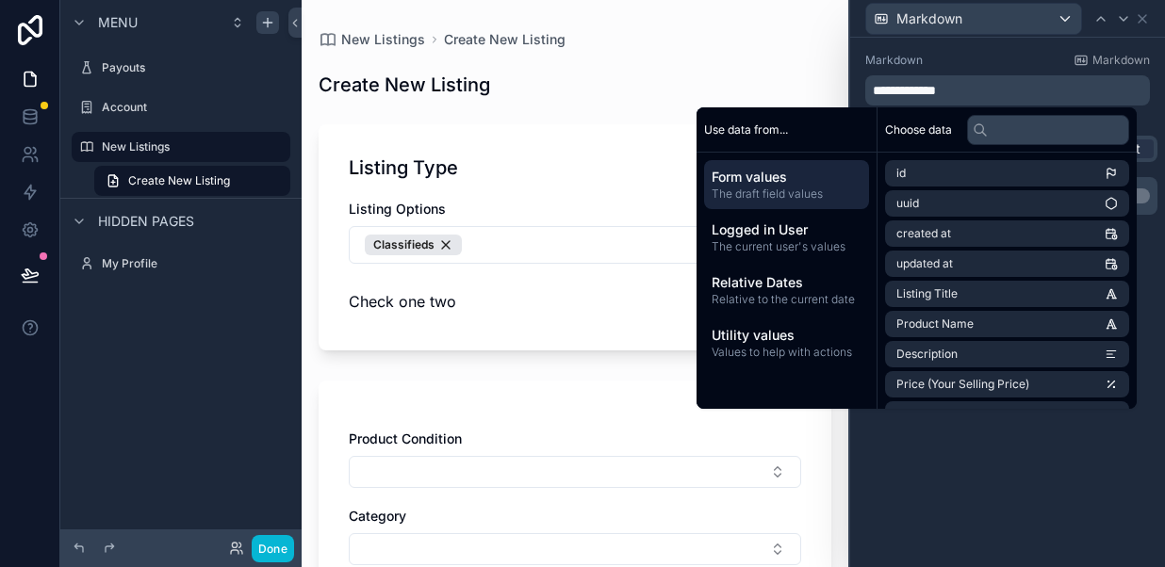
click at [743, 187] on span "The draft field values" at bounding box center [786, 194] width 150 height 15
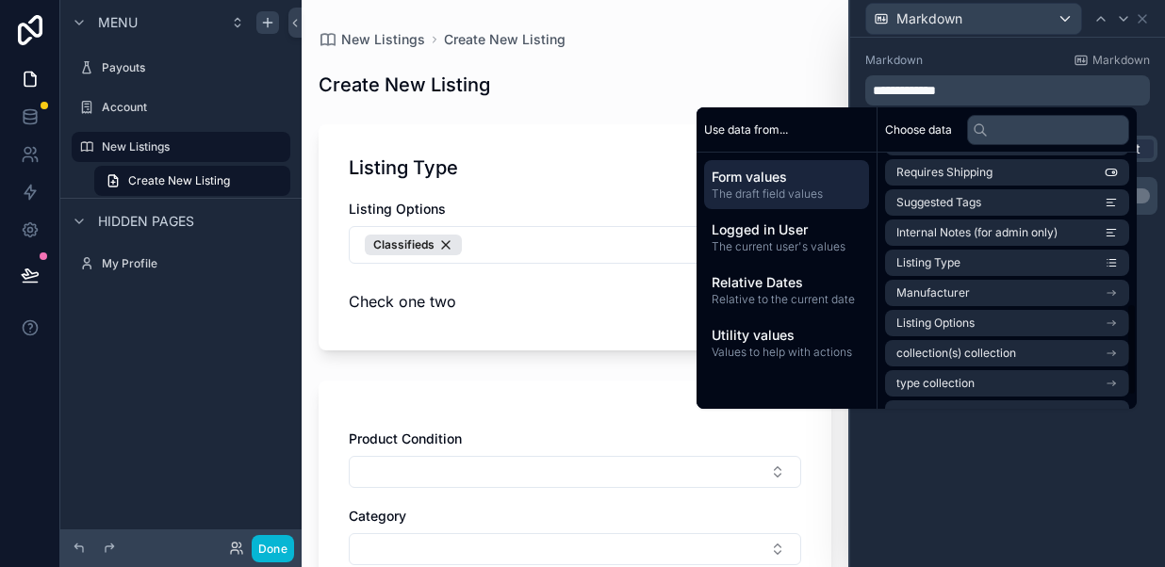
scroll to position [425, 0]
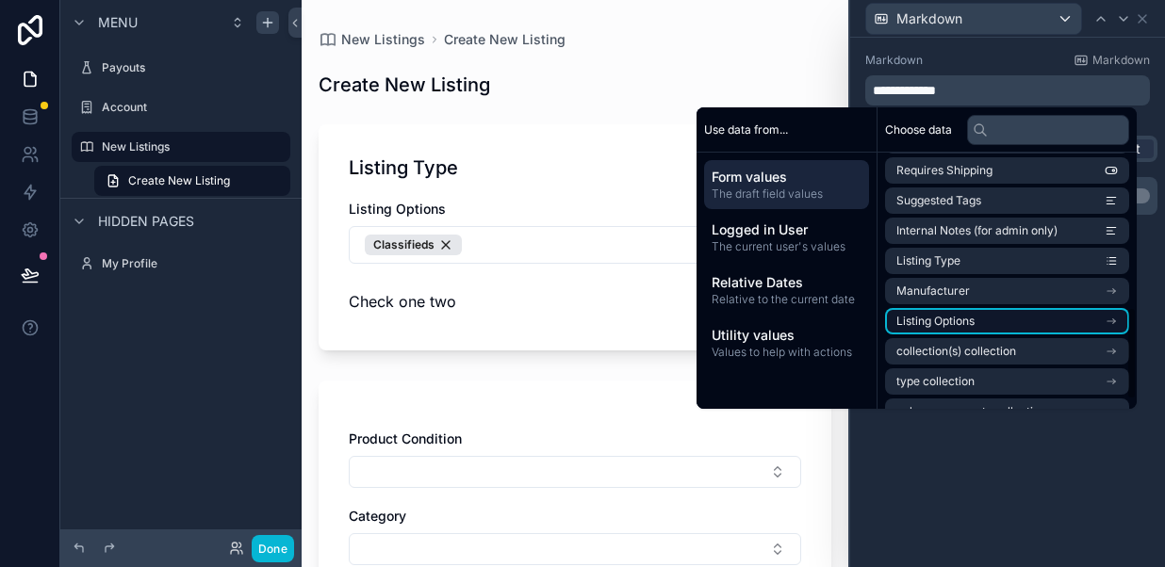
click at [908, 322] on span "Listing Options" at bounding box center [935, 321] width 78 height 15
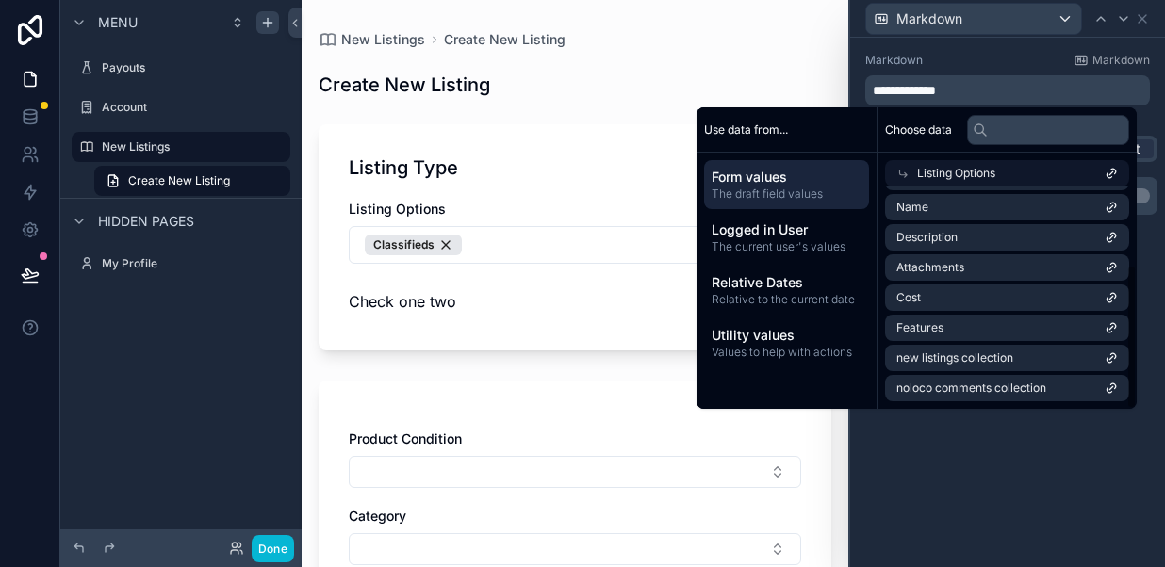
scroll to position [121, 0]
click at [967, 239] on li "Description" at bounding box center [1007, 237] width 244 height 26
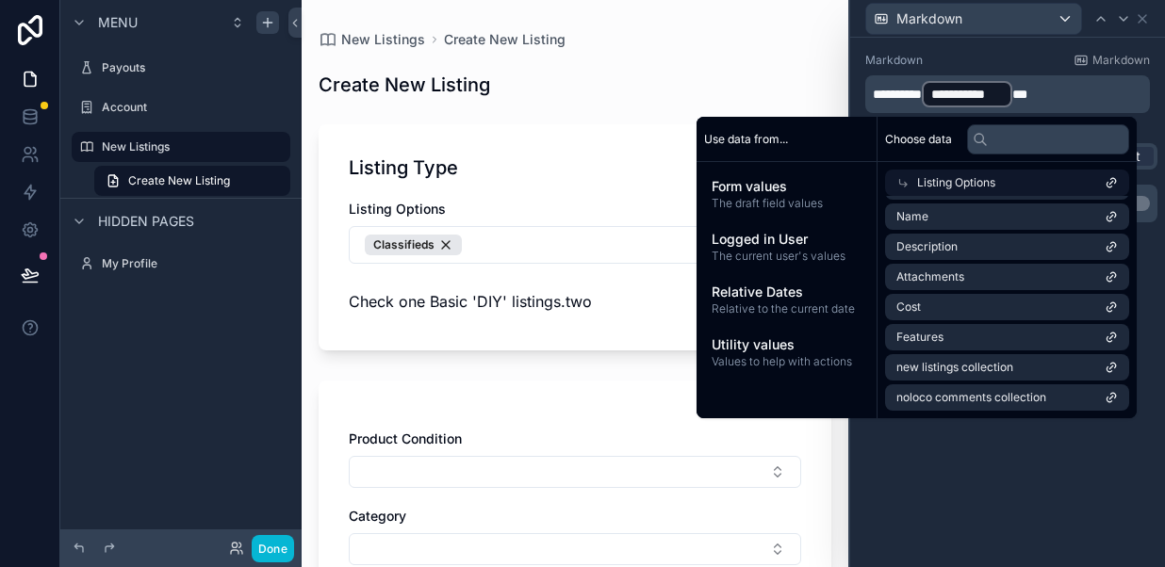
click at [962, 471] on div "**********" at bounding box center [1007, 302] width 315 height 529
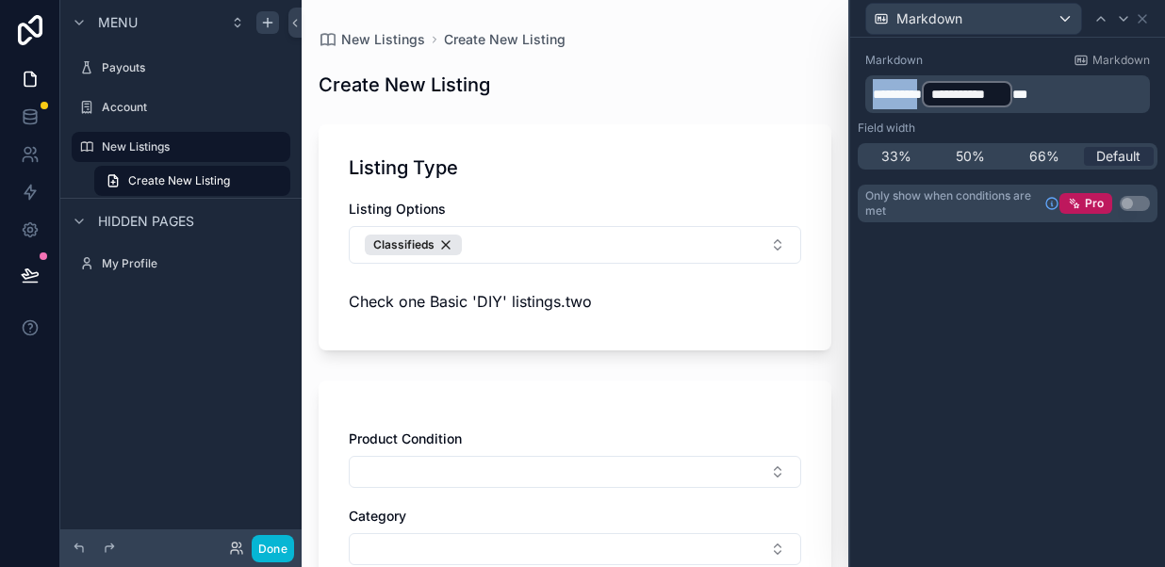
drag, startPoint x: 938, startPoint y: 95, endPoint x: 873, endPoint y: 94, distance: 65.0
click at [873, 94] on span "*********" at bounding box center [896, 94] width 49 height 13
drag, startPoint x: 969, startPoint y: 94, endPoint x: 989, endPoint y: 93, distance: 20.7
click at [989, 93] on p "**********" at bounding box center [1008, 94] width 273 height 30
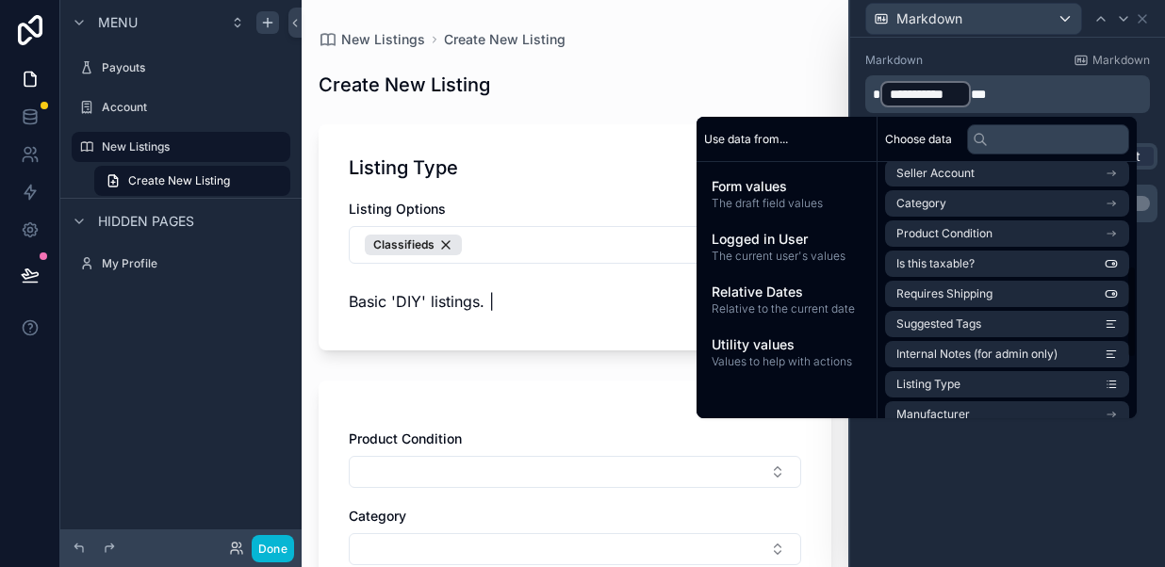
scroll to position [314, 0]
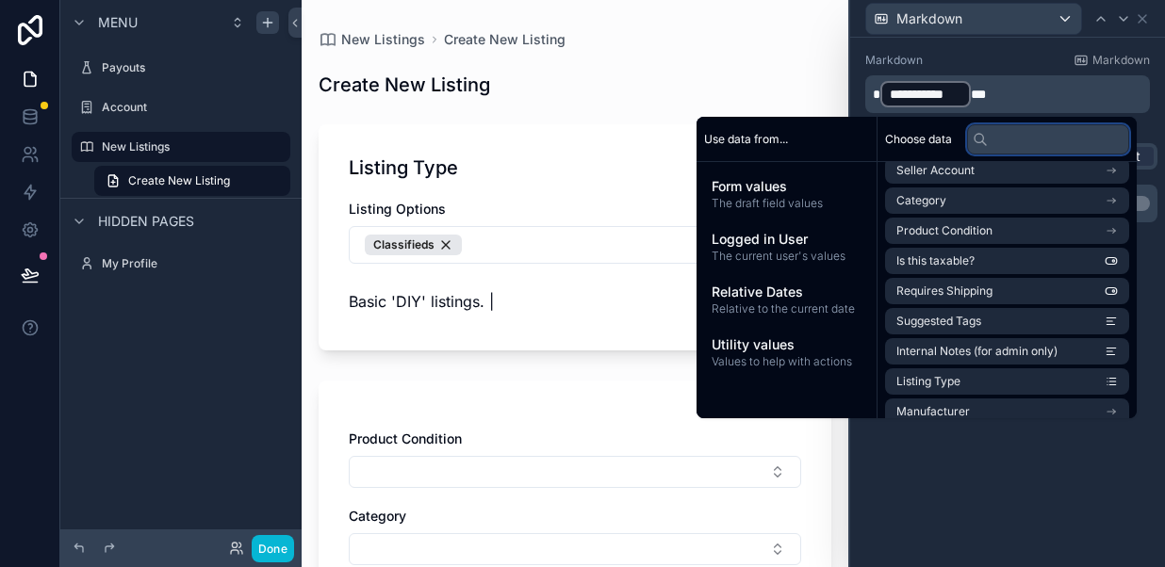
click at [999, 133] on input "text" at bounding box center [1048, 139] width 162 height 30
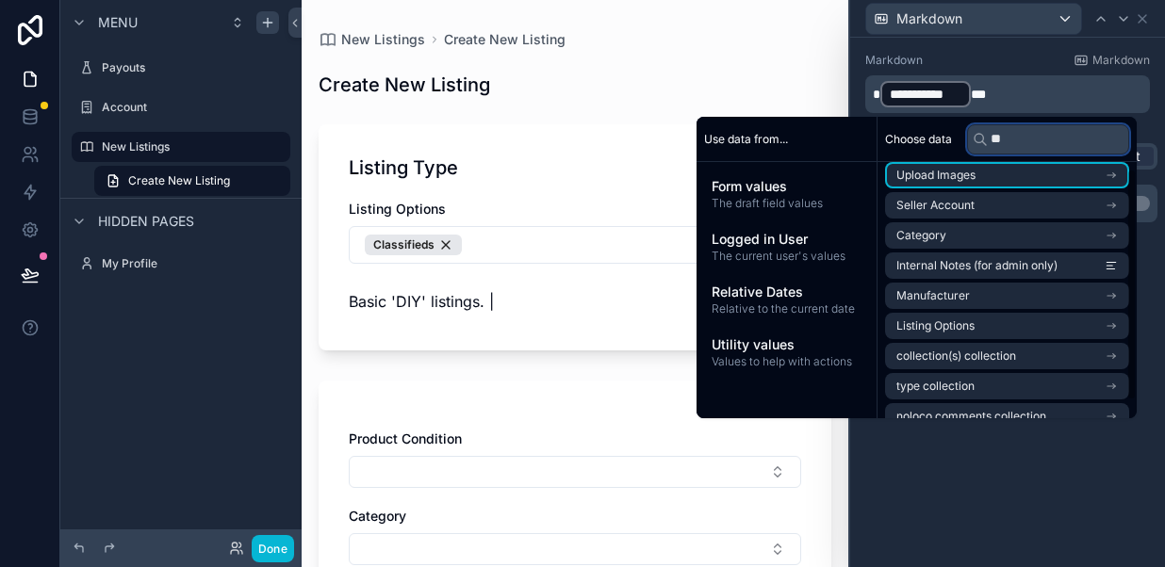
scroll to position [0, 0]
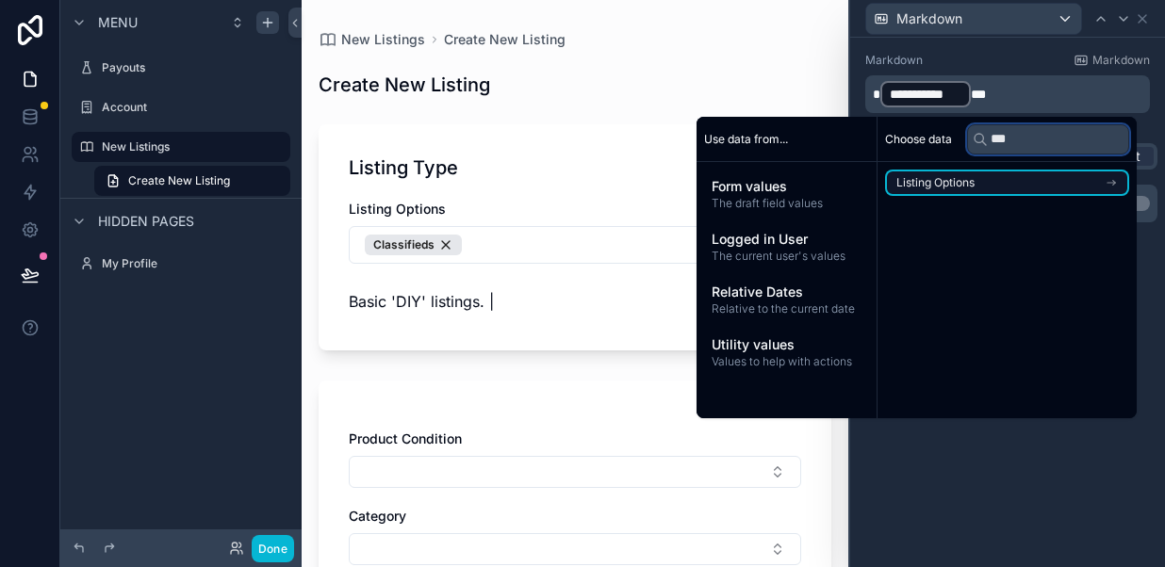
type input "***"
click at [978, 182] on li "Listing Options" at bounding box center [1007, 183] width 244 height 26
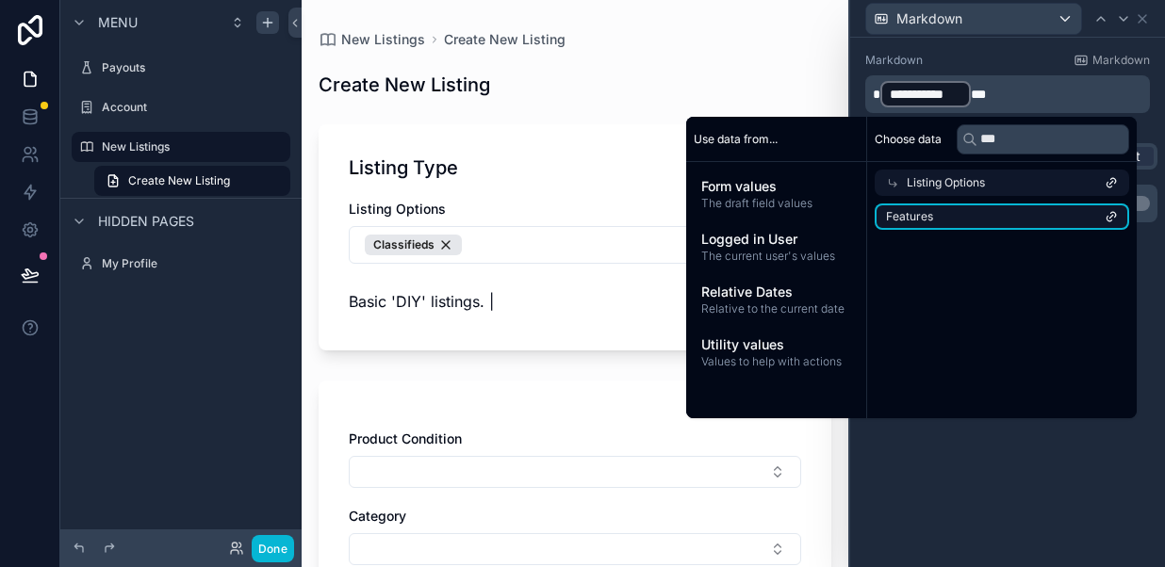
click at [953, 215] on li "Features" at bounding box center [1001, 217] width 254 height 26
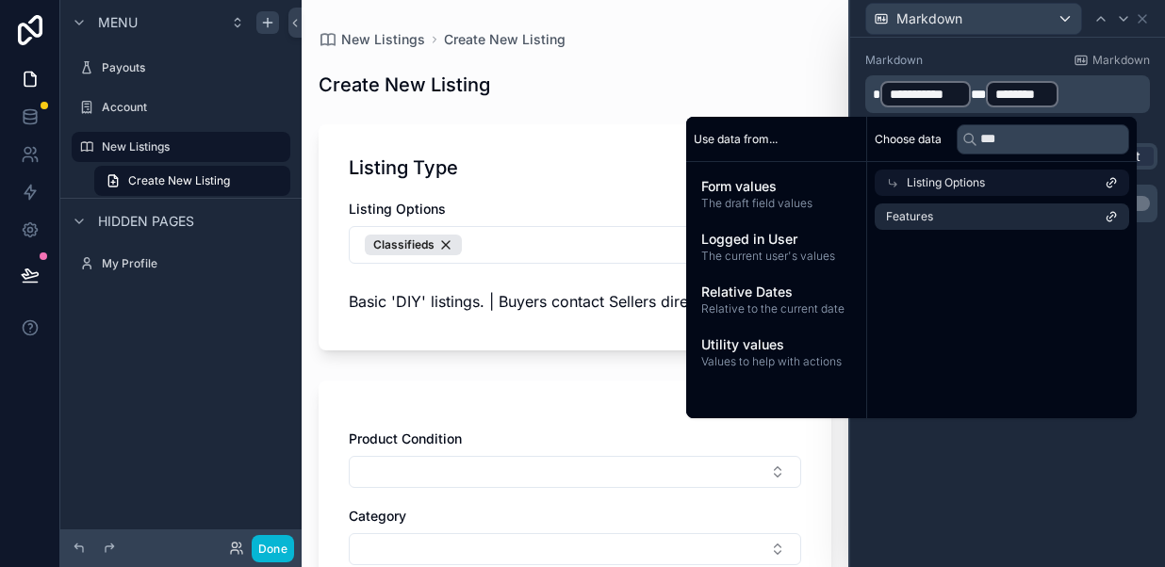
click at [534, 333] on div "Listing Type Listing Options Classifieds Basic 'DIY' listings. | Buyers contact…" at bounding box center [574, 237] width 513 height 226
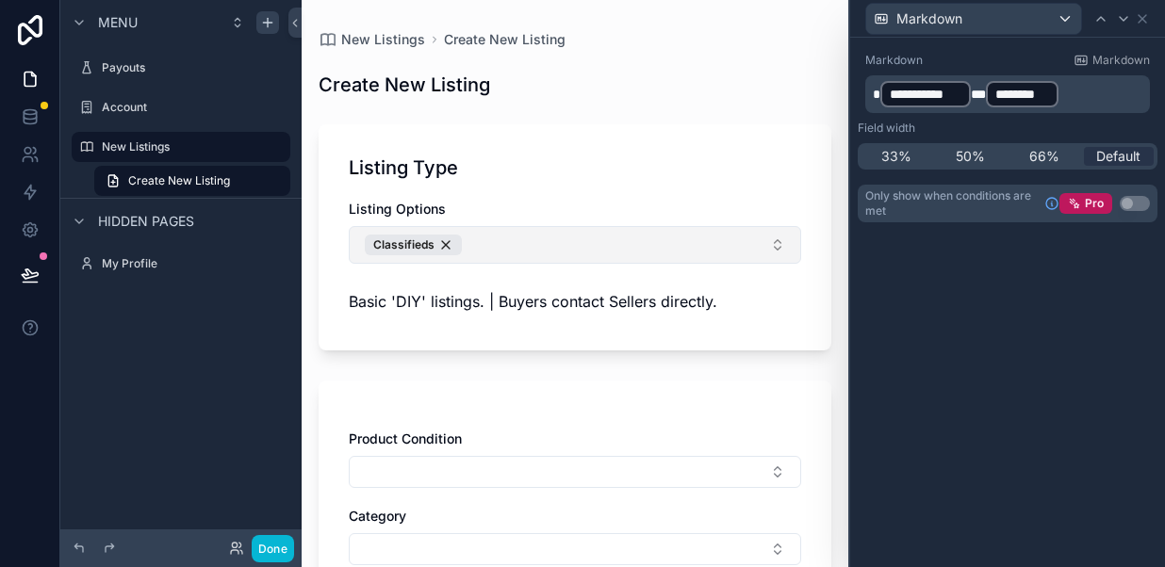
click at [774, 244] on button "Classifieds" at bounding box center [575, 245] width 452 height 38
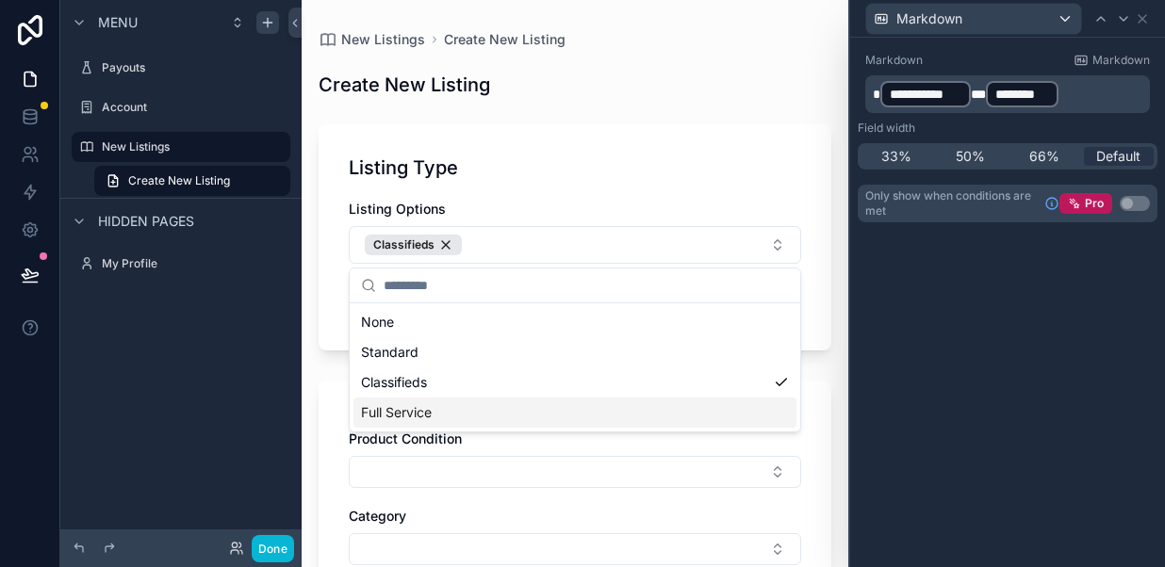
click at [413, 408] on span "Full Service" at bounding box center [396, 412] width 71 height 19
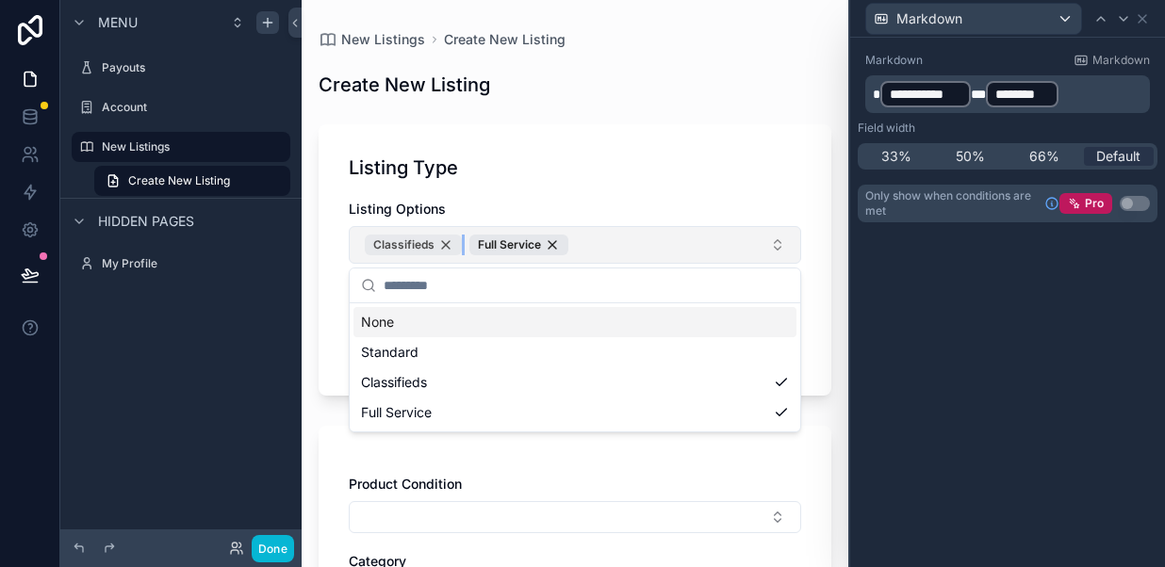
click at [446, 244] on div "Classifieds" at bounding box center [413, 245] width 97 height 21
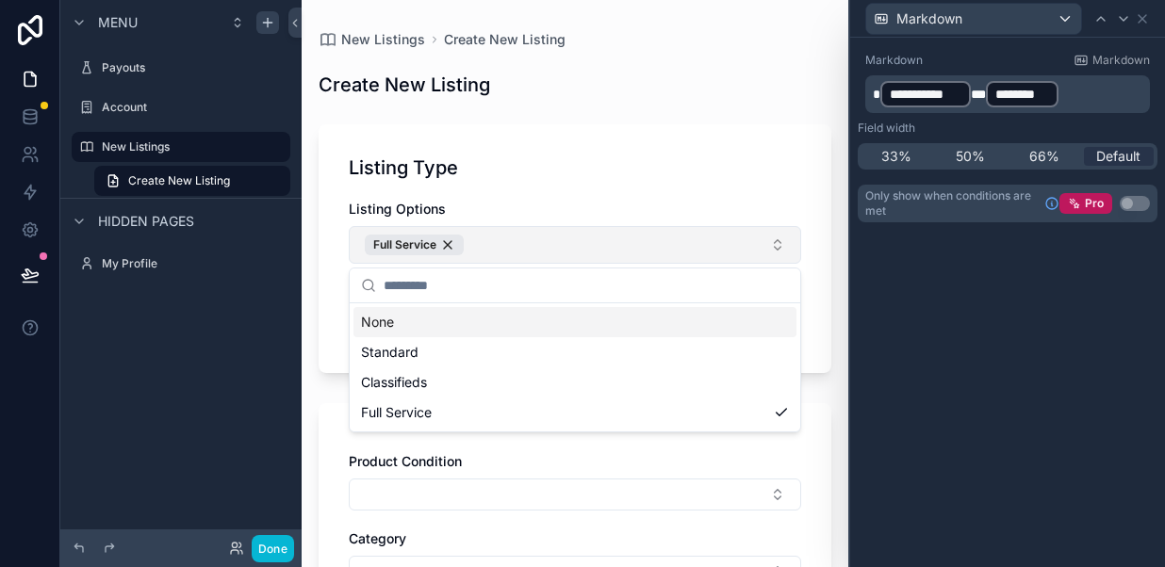
click at [563, 187] on div "Listing Type Listing Options Full Service We handle it all. | Items are picked-…" at bounding box center [574, 248] width 513 height 249
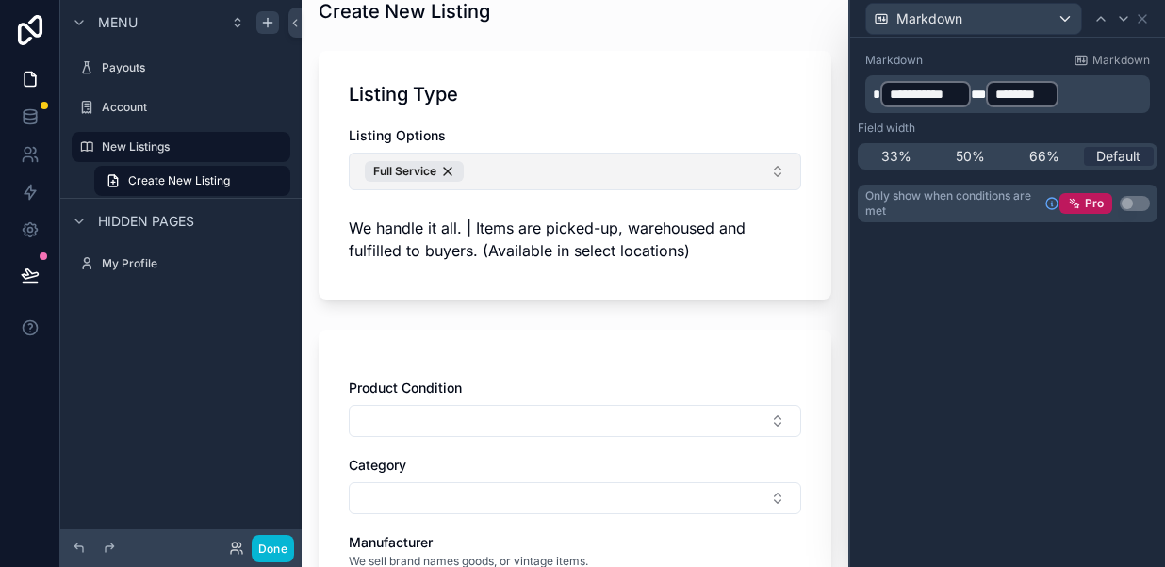
scroll to position [79, 0]
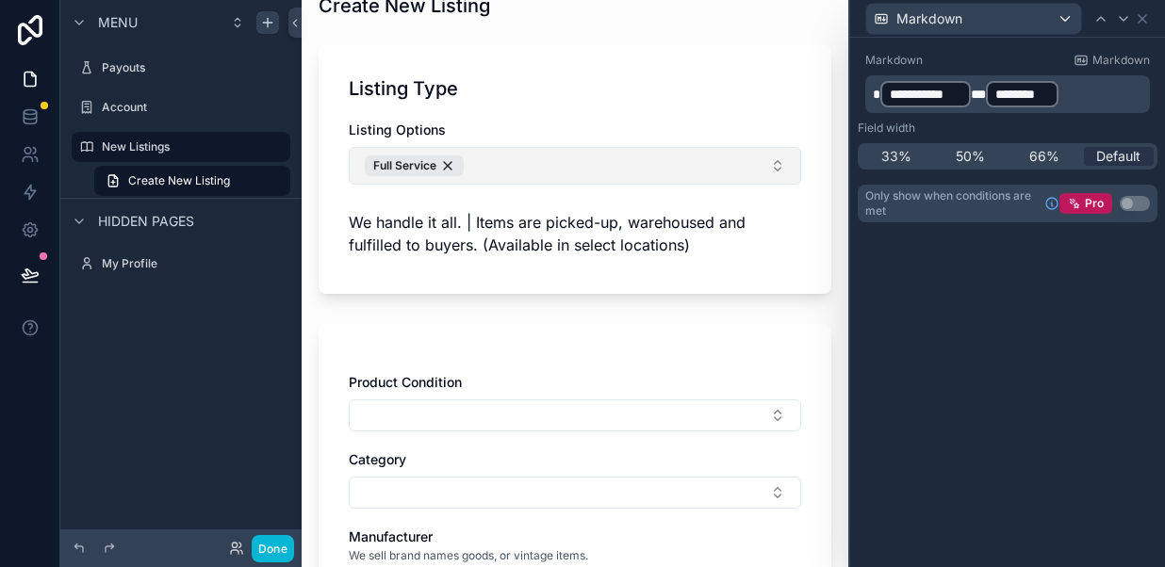
click at [441, 93] on h1 "Listing Type" at bounding box center [403, 88] width 109 height 26
click at [1069, 94] on p "**********" at bounding box center [1008, 94] width 273 height 30
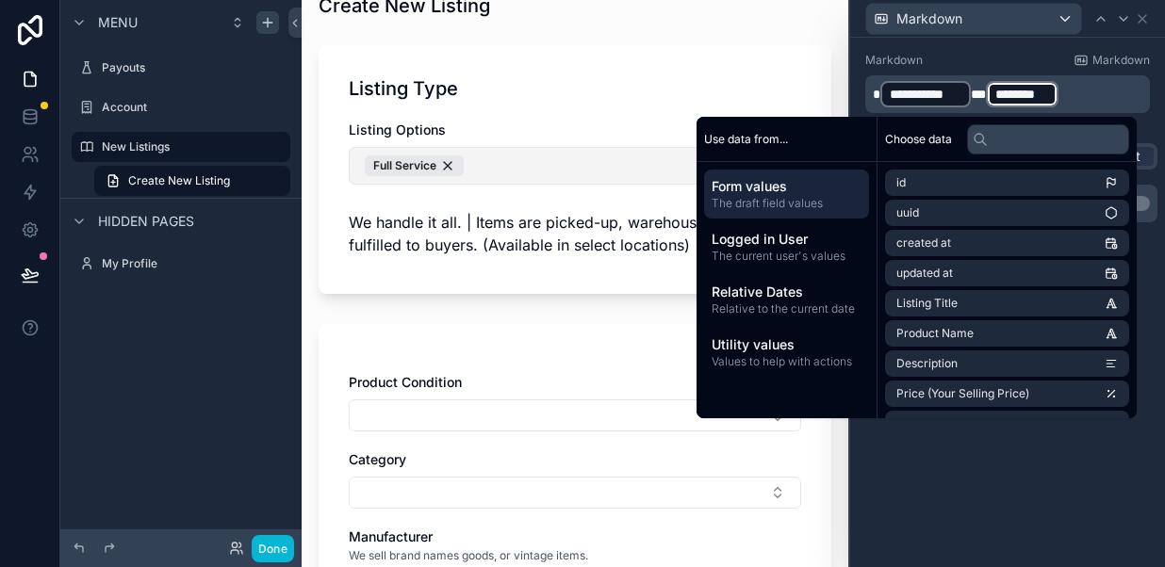
click at [1074, 94] on p "**********" at bounding box center [1008, 94] width 273 height 30
click at [1064, 96] on p "**********" at bounding box center [1008, 94] width 273 height 30
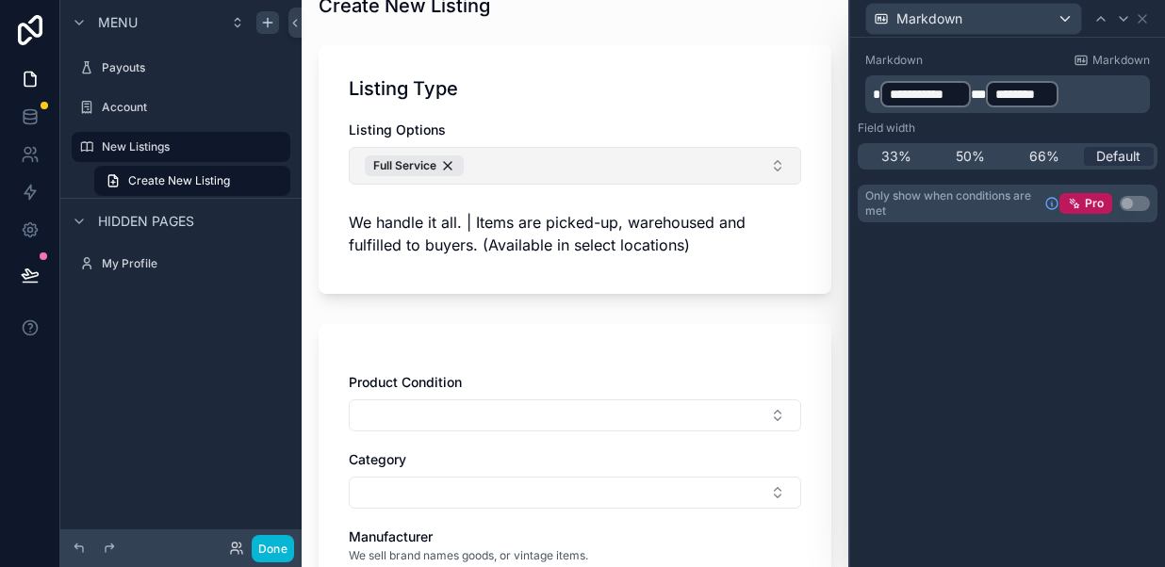
click at [972, 81] on p "**********" at bounding box center [1008, 94] width 273 height 30
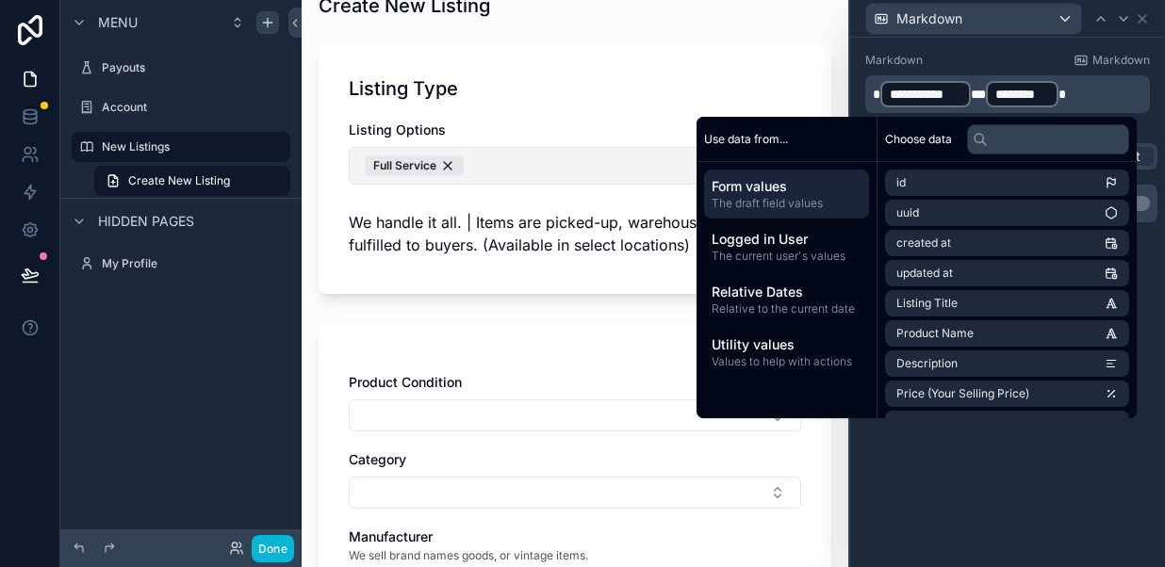
scroll to position [0, 0]
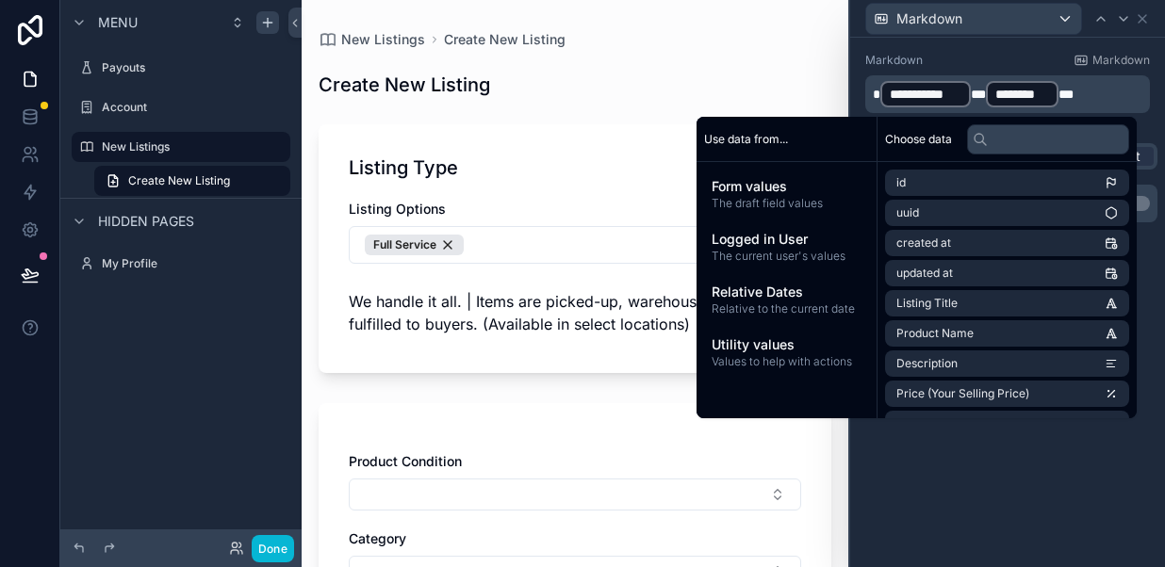
click at [874, 90] on span "scrollable content" at bounding box center [876, 94] width 8 height 13
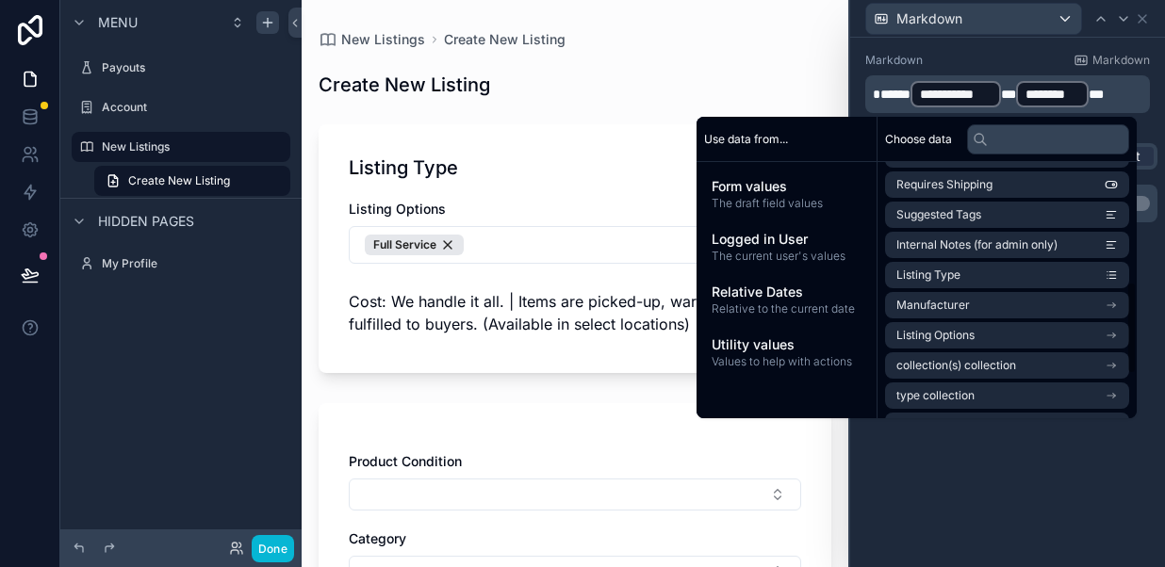
scroll to position [448, 0]
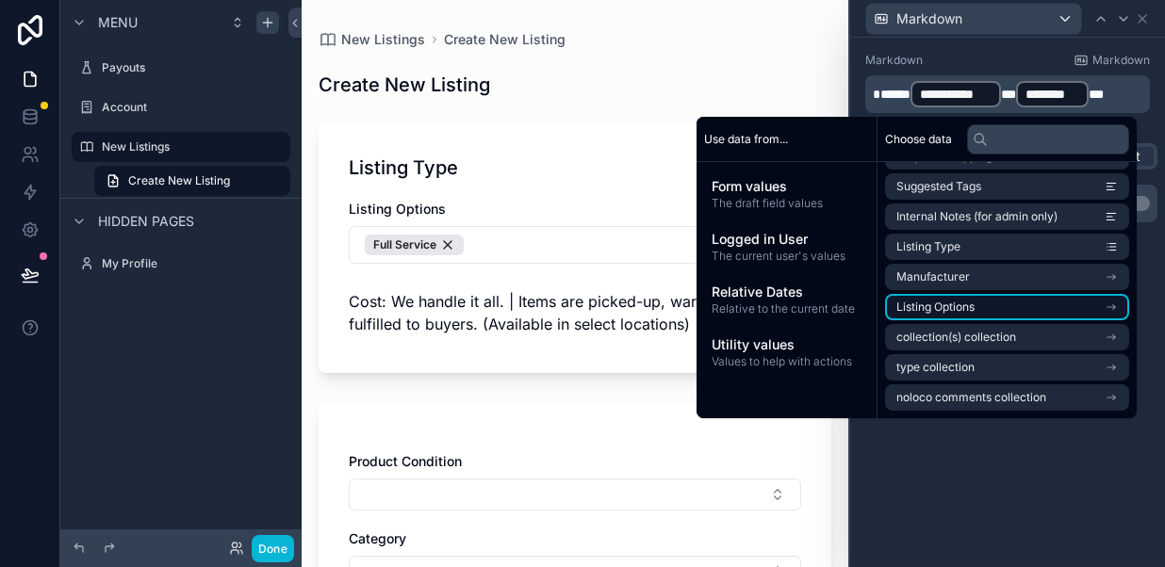
click at [929, 307] on span "Listing Options" at bounding box center [935, 307] width 78 height 15
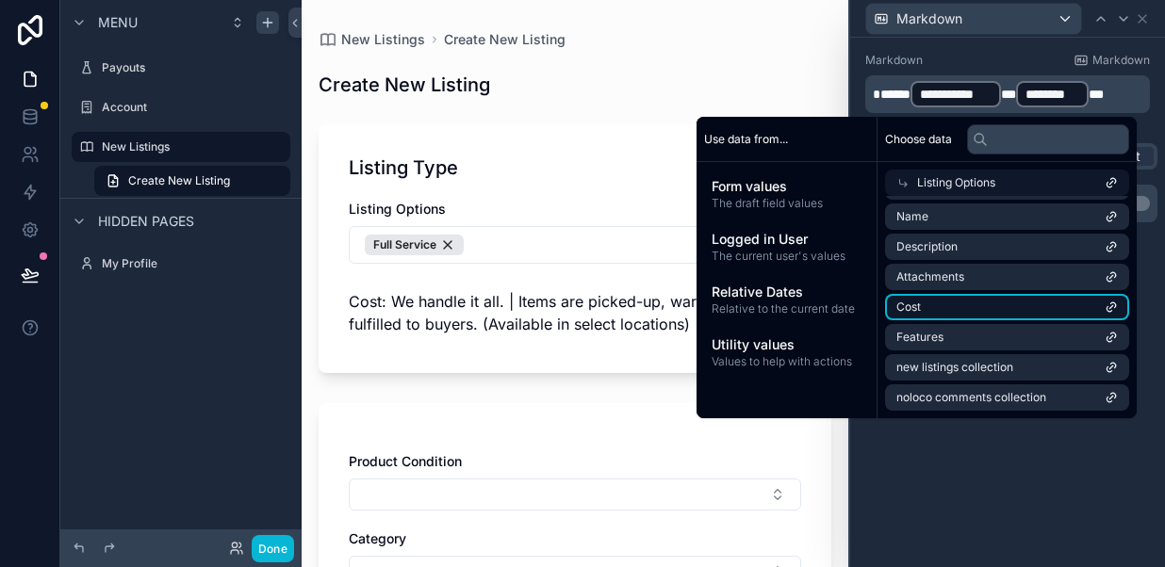
click at [927, 304] on li "Cost" at bounding box center [1007, 307] width 244 height 26
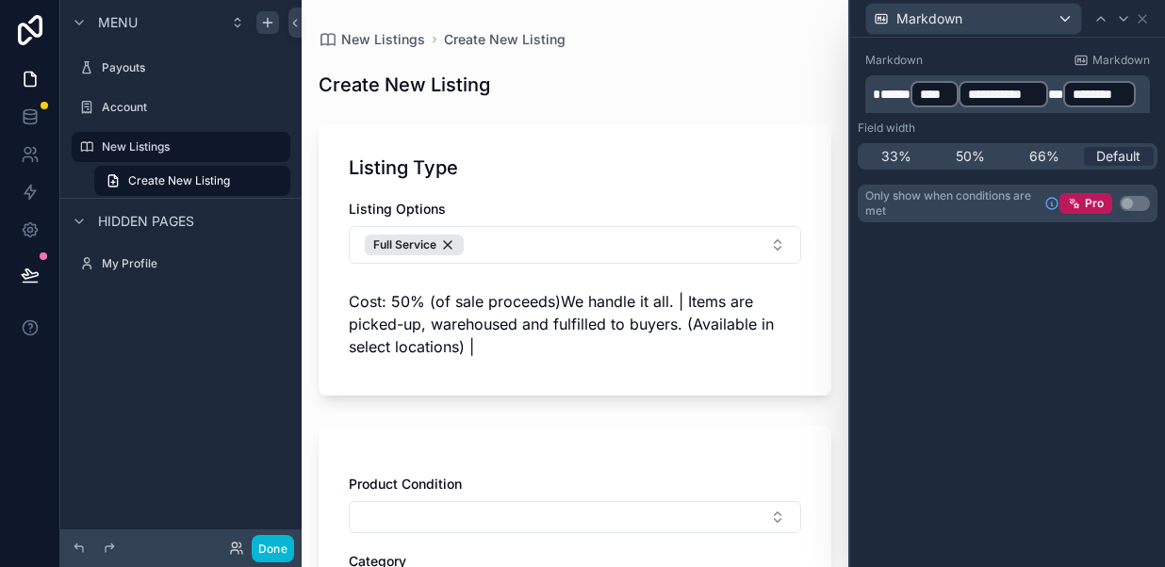
click at [906, 92] on span "*****" at bounding box center [891, 94] width 38 height 13
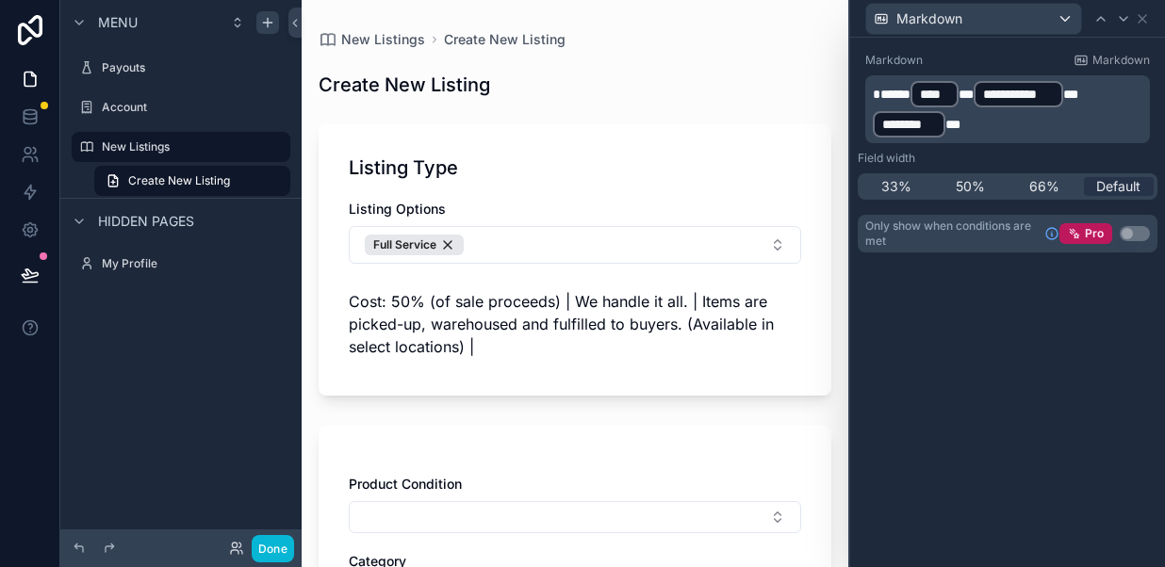
click at [507, 374] on div "Listing Type Listing Options Full Service Cost: 50% (of sale proceeds) | We han…" at bounding box center [574, 259] width 513 height 271
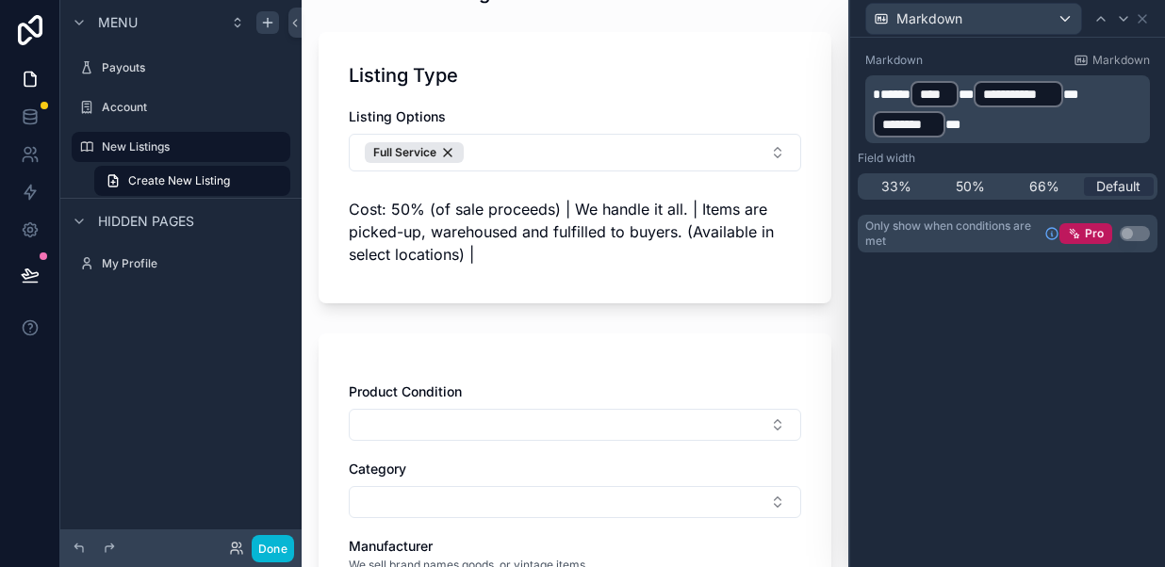
scroll to position [89, 0]
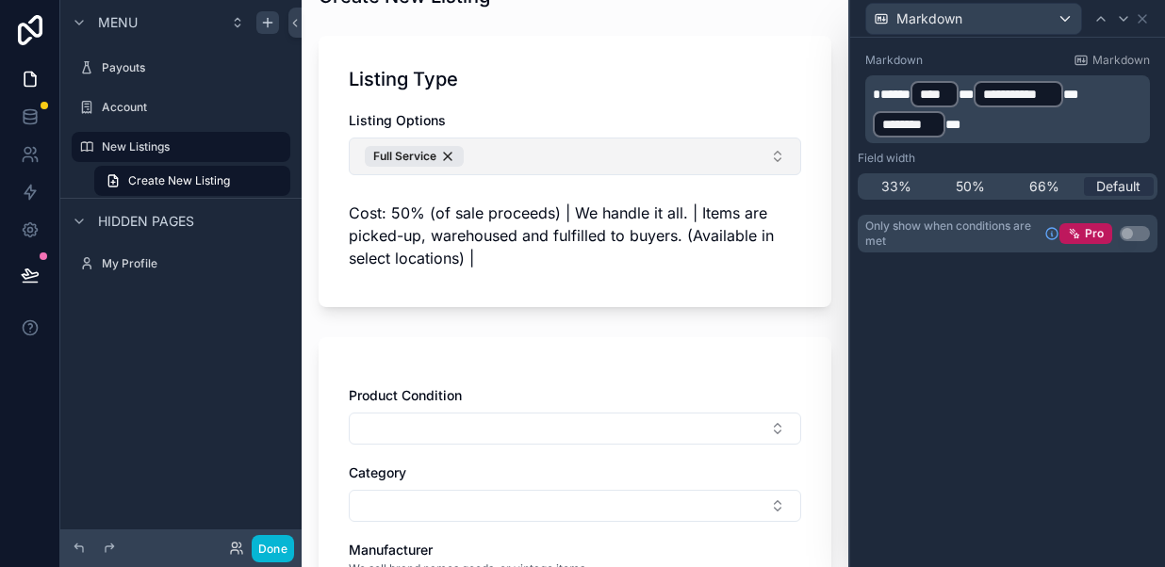
click at [771, 153] on button "Full Service" at bounding box center [575, 157] width 452 height 38
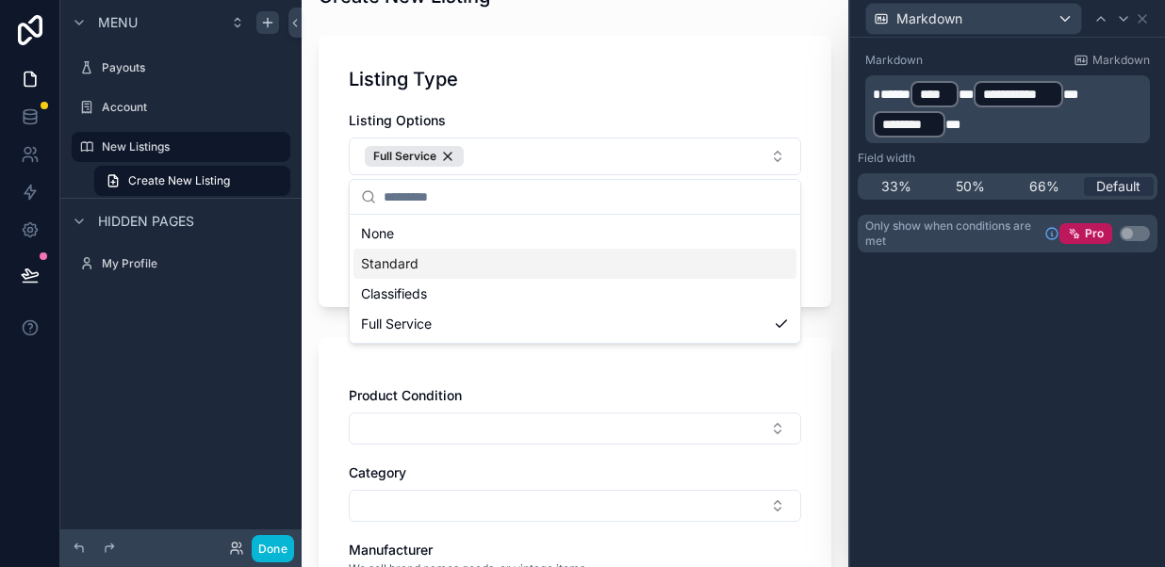
click at [426, 263] on div "Standard" at bounding box center [574, 264] width 443 height 30
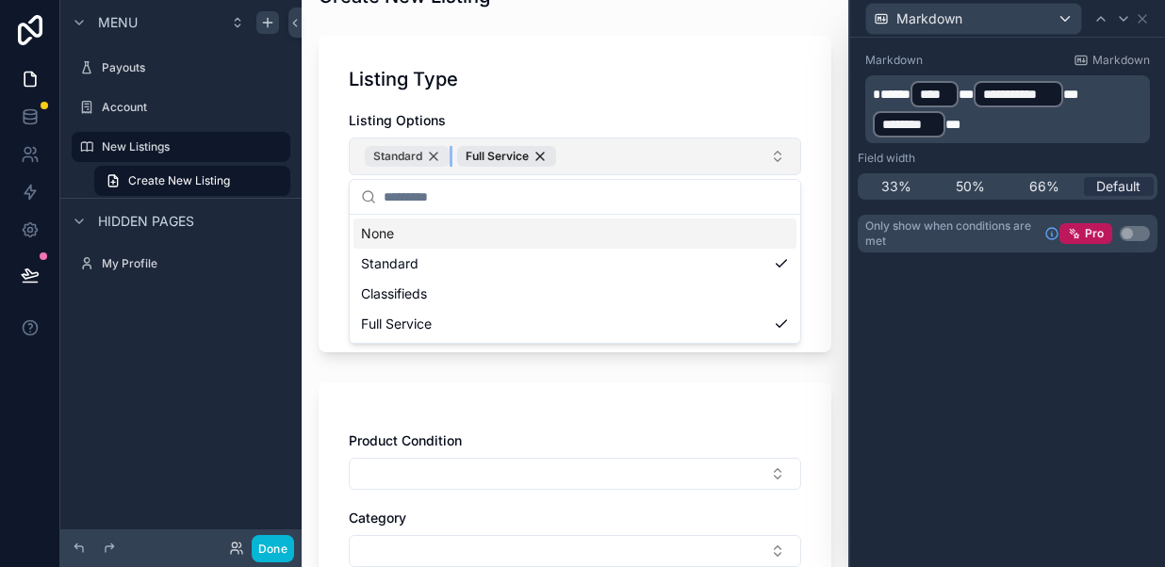
click at [432, 157] on div "Standard" at bounding box center [407, 156] width 85 height 21
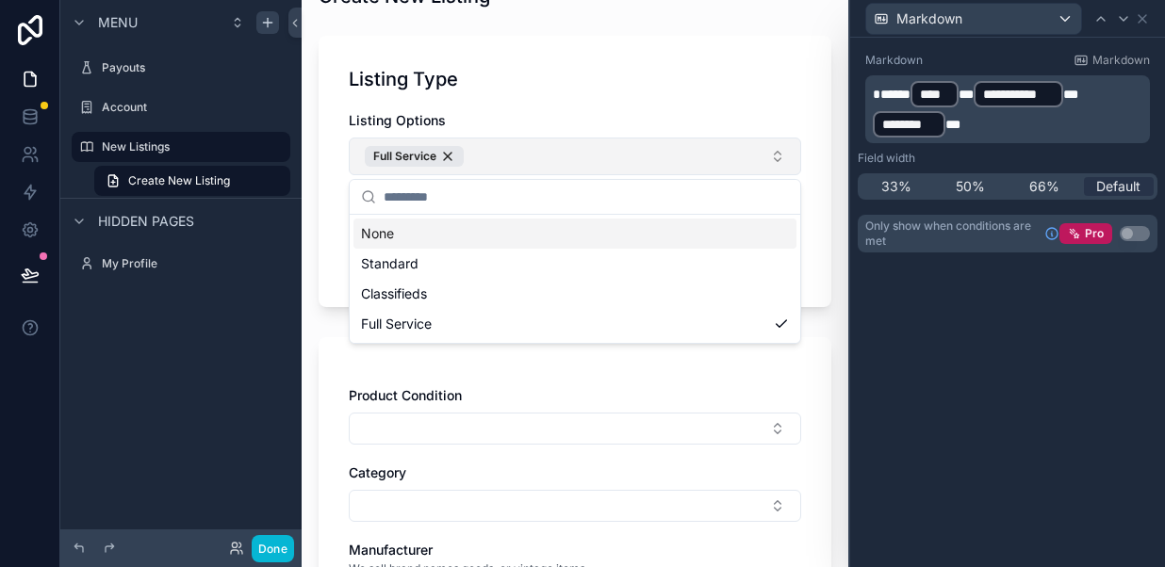
click at [596, 99] on div "Listing Type Listing Options Full Service Cost: 50% (of sale proceeds) | We han…" at bounding box center [574, 171] width 513 height 271
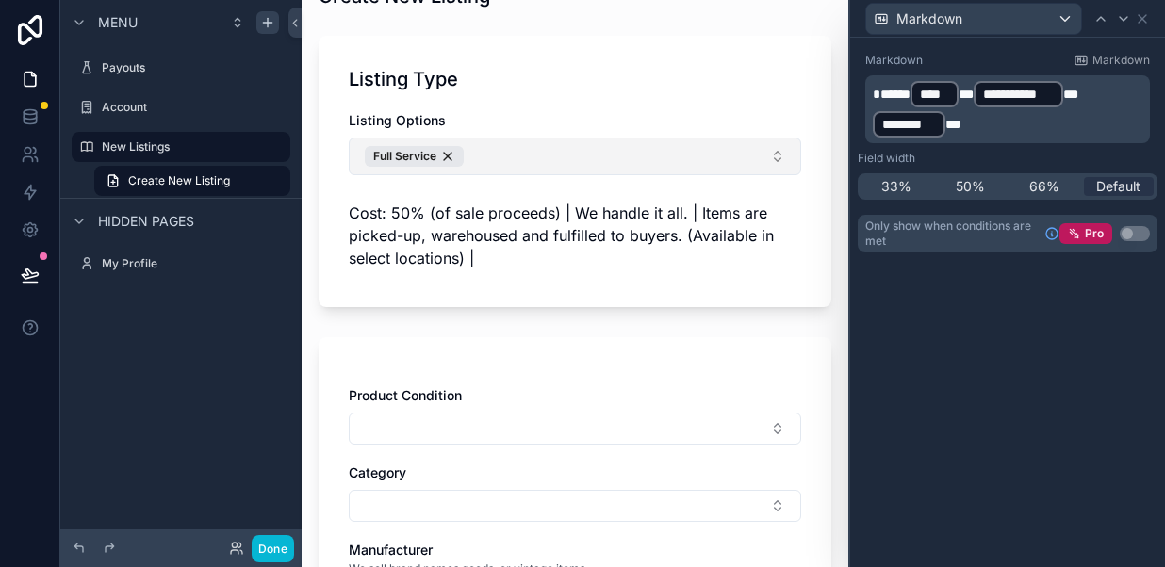
click at [529, 139] on button "Full Service" at bounding box center [575, 157] width 452 height 38
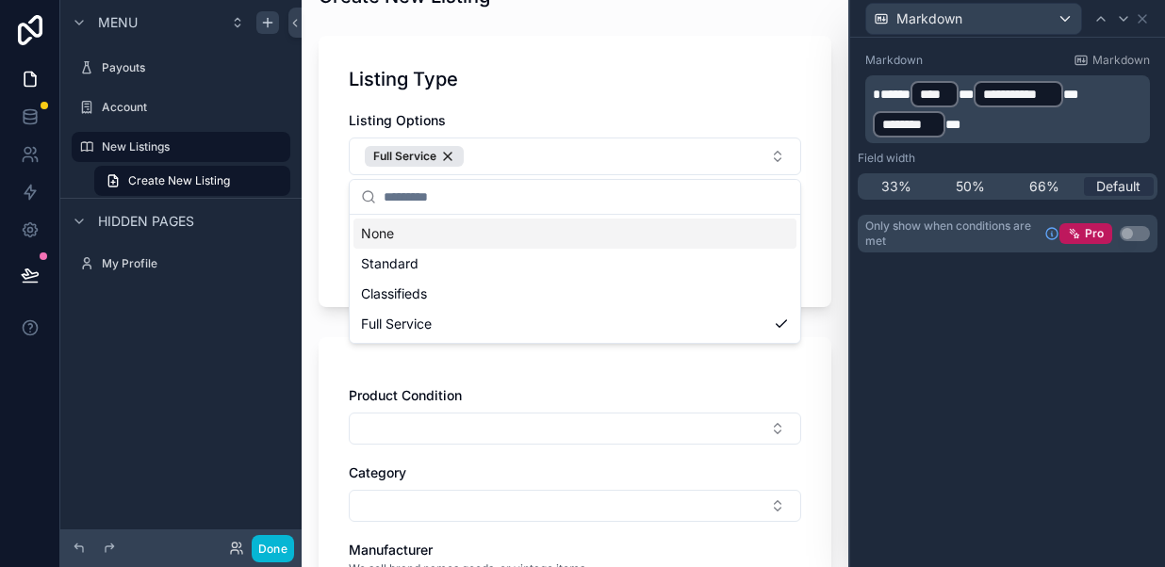
click at [392, 117] on span "Listing Options" at bounding box center [397, 120] width 97 height 16
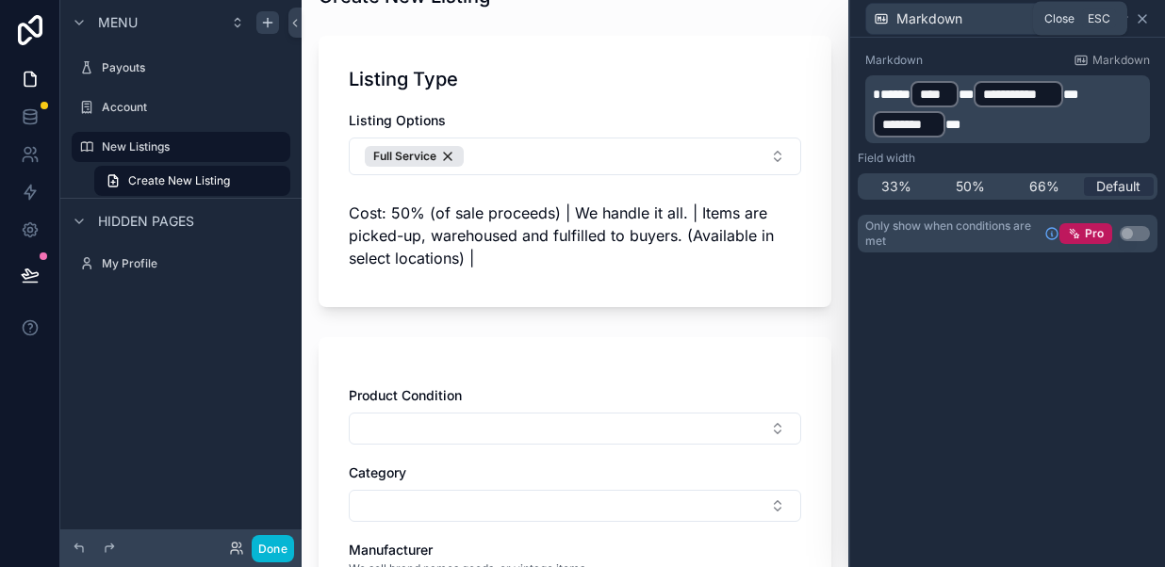
click at [1142, 23] on icon at bounding box center [1141, 18] width 15 height 15
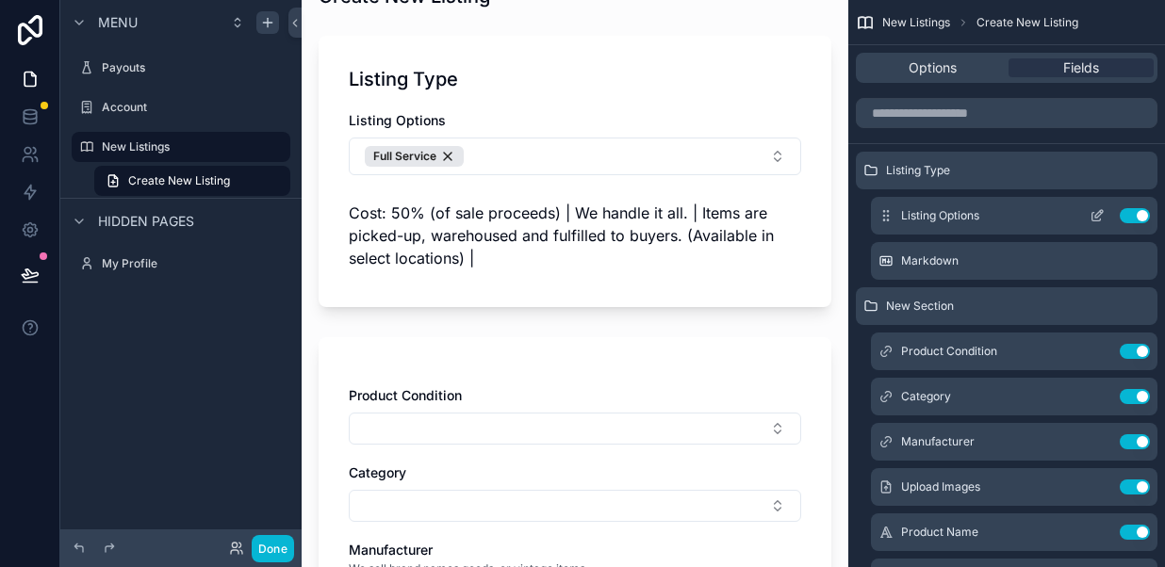
click at [1095, 209] on icon "scrollable content" at bounding box center [1096, 215] width 15 height 15
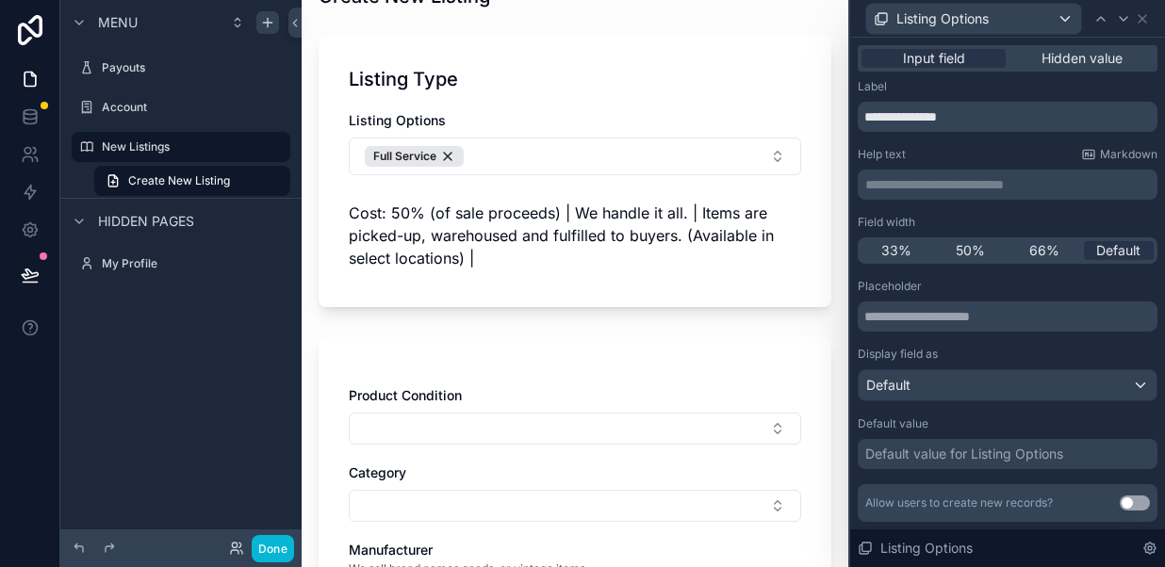
scroll to position [13, 0]
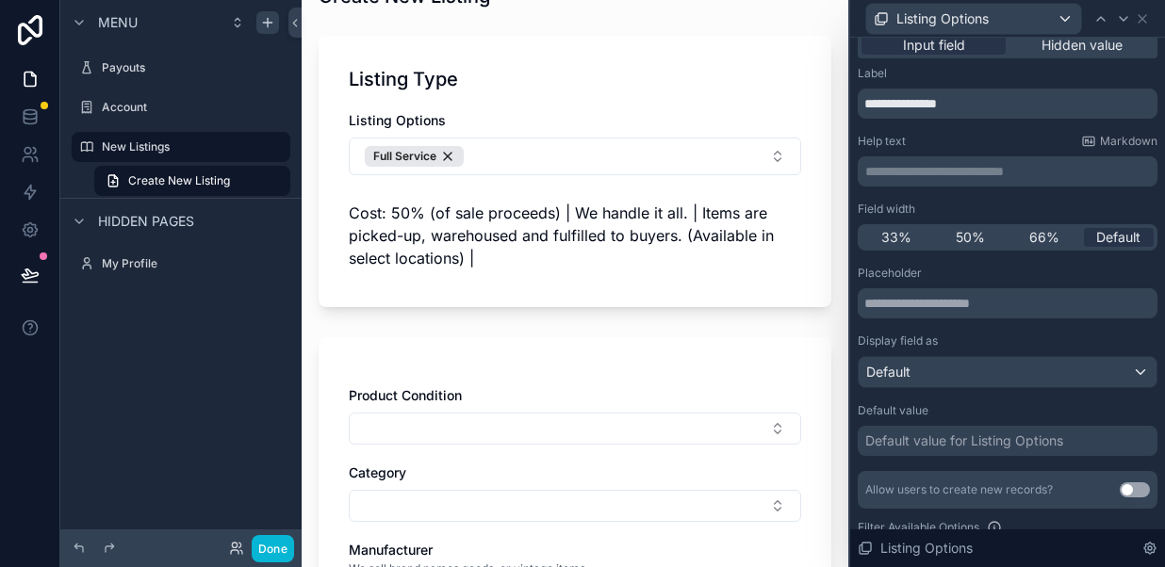
click at [885, 169] on p "**********" at bounding box center [1009, 171] width 288 height 19
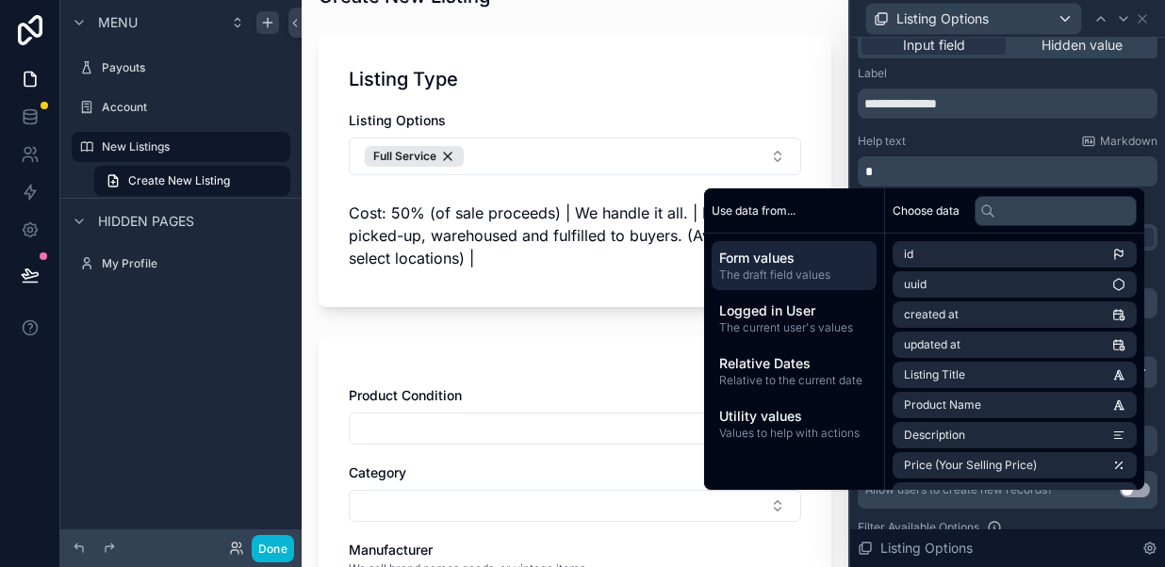
scroll to position [0, 0]
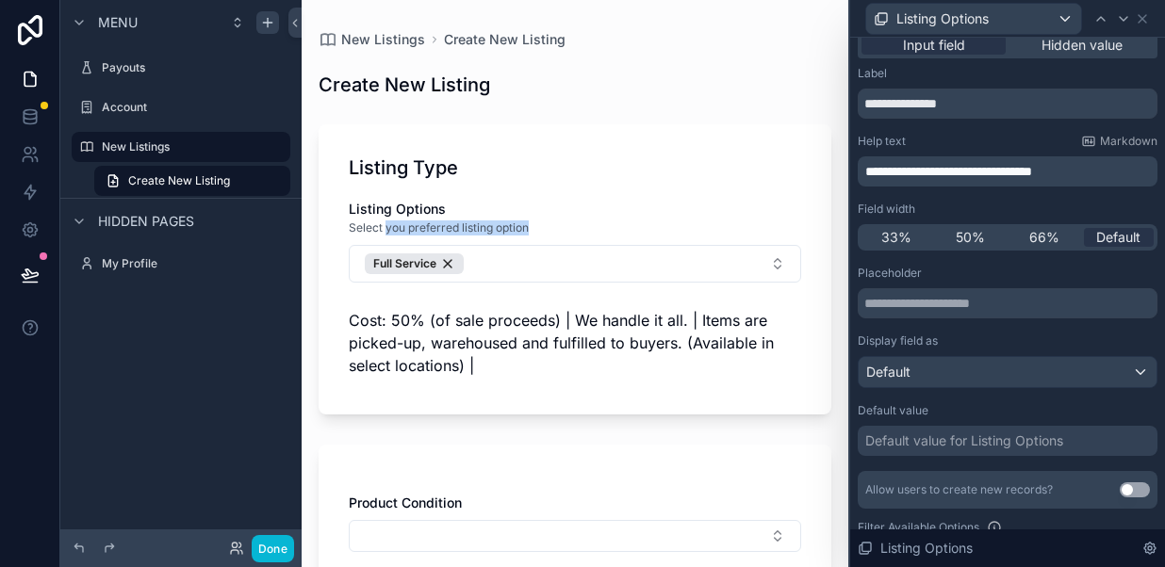
drag, startPoint x: 387, startPoint y: 229, endPoint x: 529, endPoint y: 228, distance: 141.3
click at [529, 228] on span "Select you preferred listing option" at bounding box center [439, 227] width 180 height 15
drag, startPoint x: 1080, startPoint y: 172, endPoint x: 910, endPoint y: 172, distance: 169.6
click at [910, 172] on p "**********" at bounding box center [1009, 171] width 288 height 19
click at [490, 338] on span "Cost: 50% (of sale proceeds) | We handle it all. | Items are picked-up, warehou…" at bounding box center [561, 343] width 425 height 64
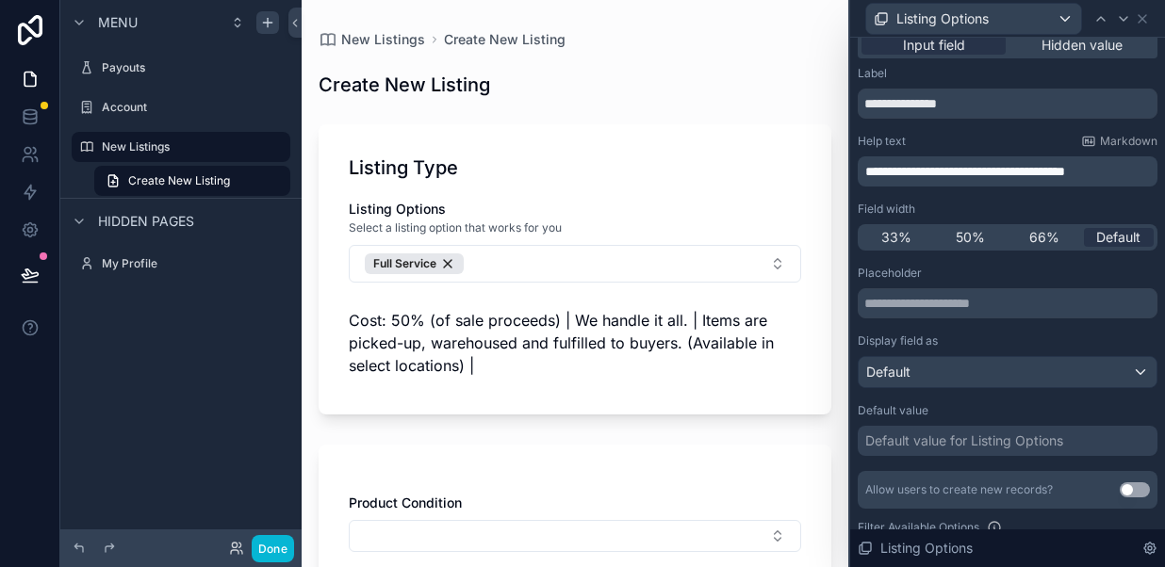
click at [577, 228] on div "Select a listing option that works for you" at bounding box center [575, 228] width 452 height 19
drag, startPoint x: 350, startPoint y: 226, endPoint x: 563, endPoint y: 223, distance: 212.9
click at [563, 223] on div "Select a listing option that works for you" at bounding box center [575, 228] width 452 height 19
drag, startPoint x: 1116, startPoint y: 171, endPoint x: 862, endPoint y: 173, distance: 254.4
click at [862, 173] on div "**********" at bounding box center [1007, 171] width 300 height 30
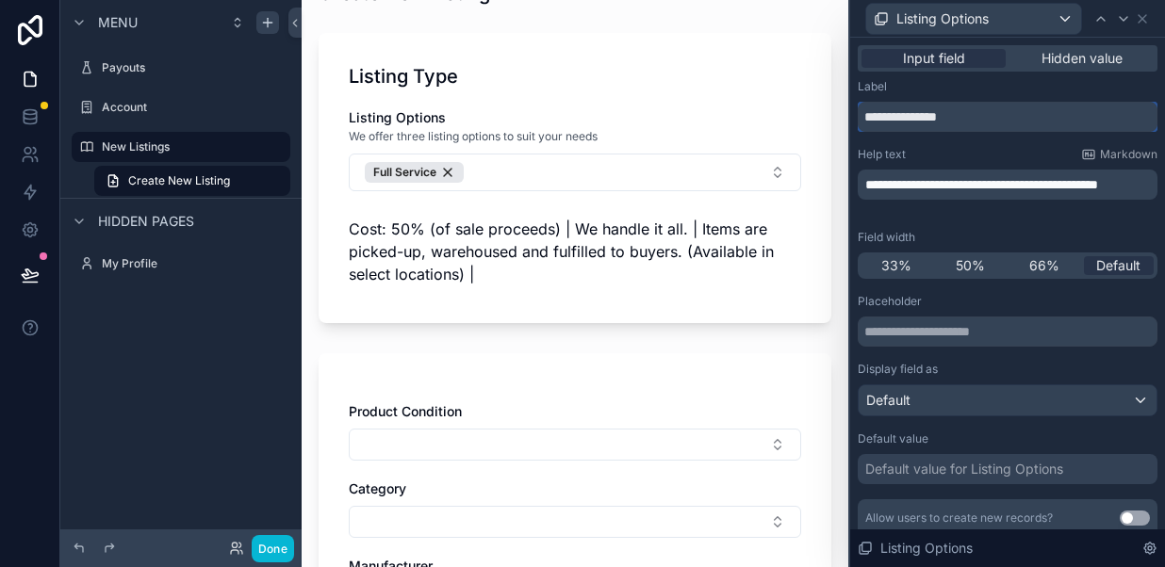
drag, startPoint x: 970, startPoint y: 117, endPoint x: 857, endPoint y: 116, distance: 113.1
click at [857, 116] on input "**********" at bounding box center [1007, 117] width 300 height 30
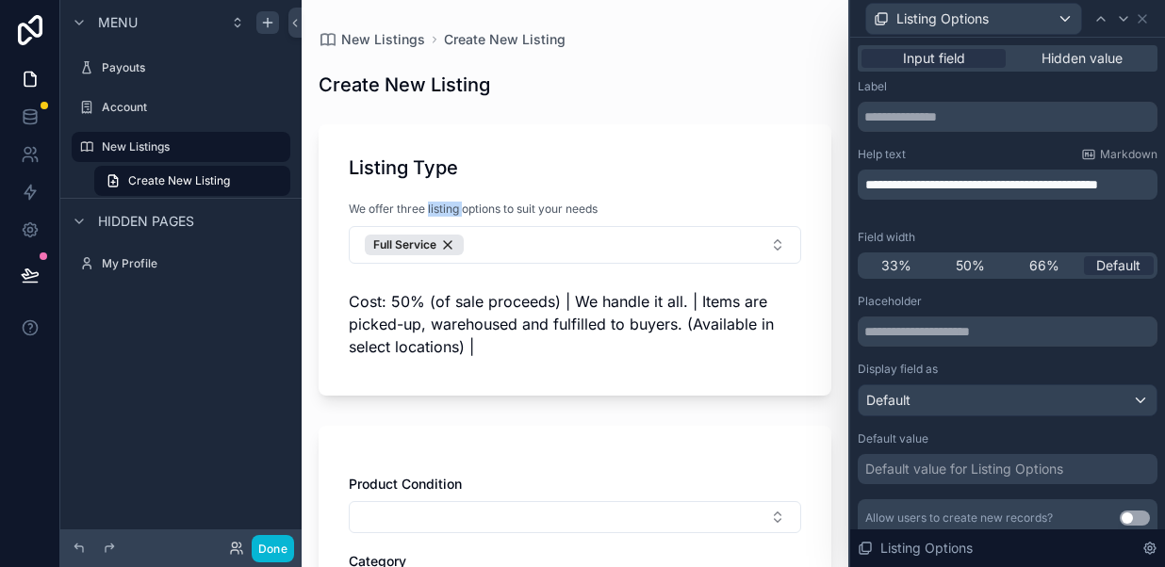
drag, startPoint x: 428, startPoint y: 210, endPoint x: 462, endPoint y: 210, distance: 33.9
click at [462, 210] on span "We offer three listing options to suit your needs" at bounding box center [473, 209] width 249 height 15
drag, startPoint x: 922, startPoint y: 181, endPoint x: 965, endPoint y: 183, distance: 42.4
click at [965, 183] on span "**********" at bounding box center [981, 184] width 233 height 13
drag, startPoint x: 997, startPoint y: 185, endPoint x: 958, endPoint y: 187, distance: 38.7
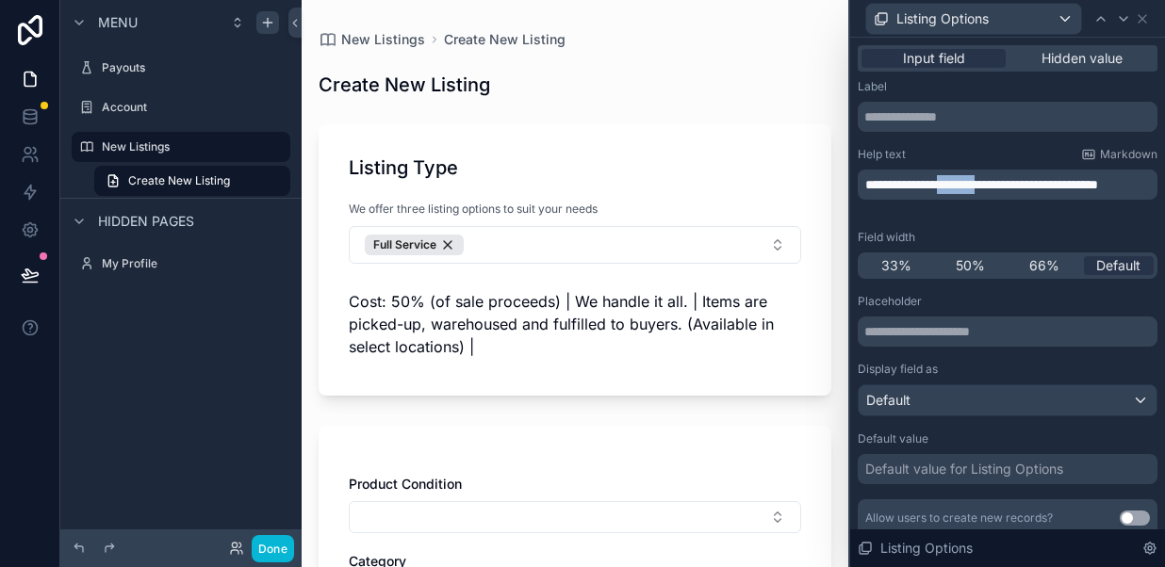
click at [958, 187] on span "**********" at bounding box center [981, 184] width 233 height 13
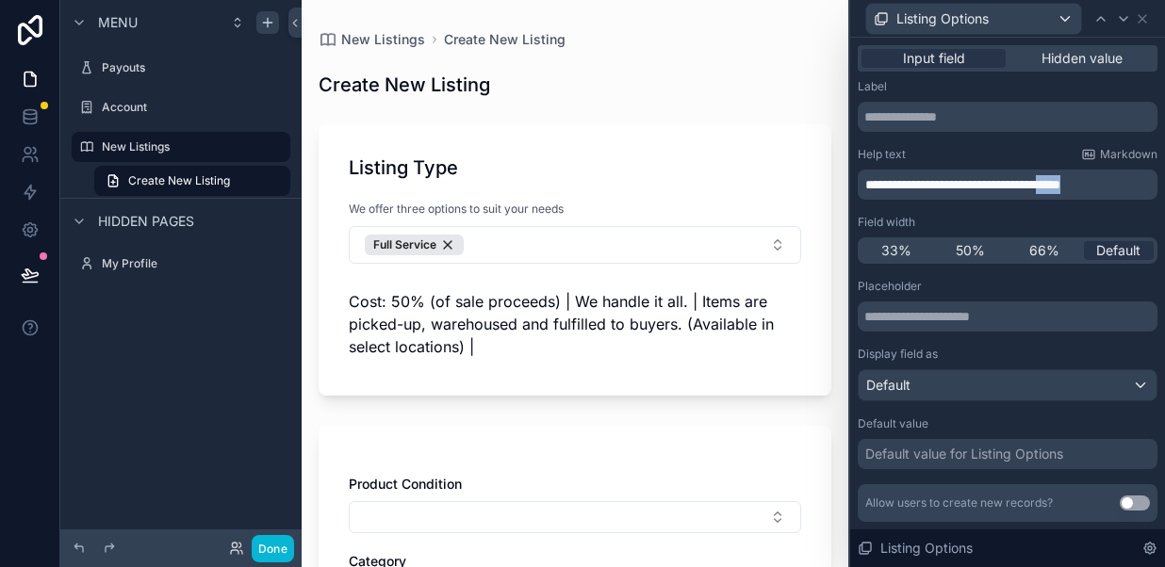
drag, startPoint x: 1083, startPoint y: 186, endPoint x: 1121, endPoint y: 187, distance: 37.7
click at [1121, 187] on p "**********" at bounding box center [1009, 184] width 288 height 19
click at [1060, 184] on span "**********" at bounding box center [962, 184] width 195 height 13
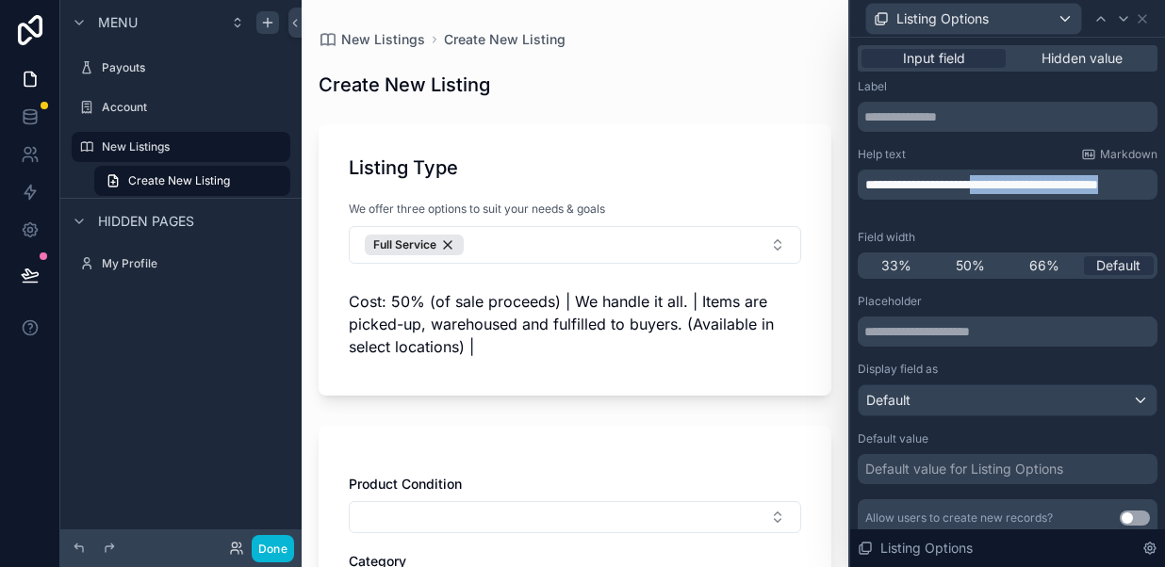
drag, startPoint x: 1003, startPoint y: 181, endPoint x: 1007, endPoint y: 196, distance: 15.5
click at [1007, 194] on p "**********" at bounding box center [1009, 184] width 288 height 19
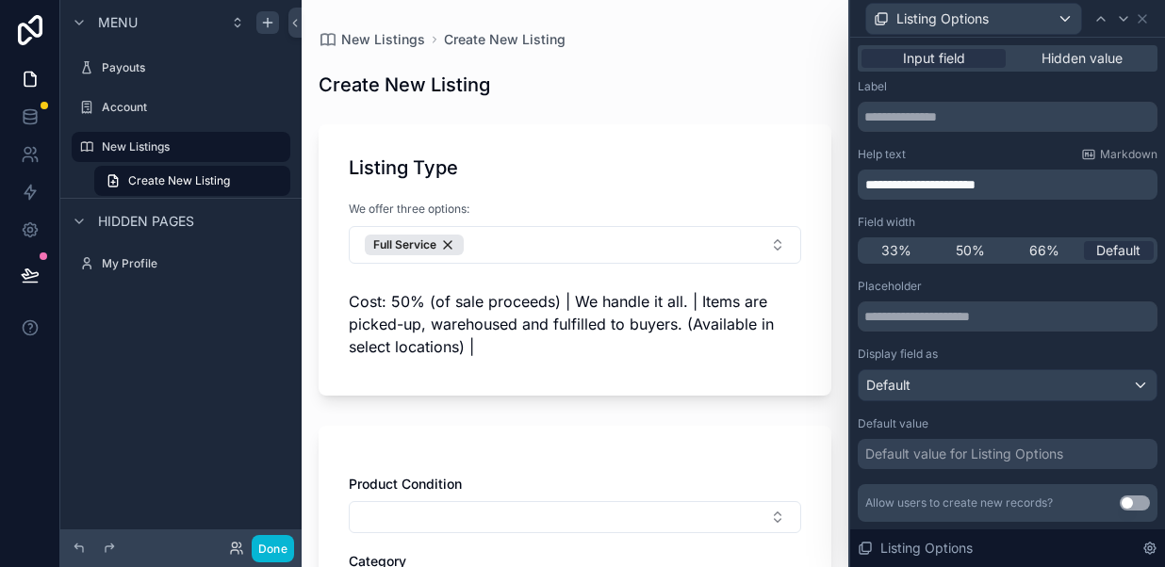
click at [557, 167] on div "Listing Type" at bounding box center [575, 168] width 452 height 26
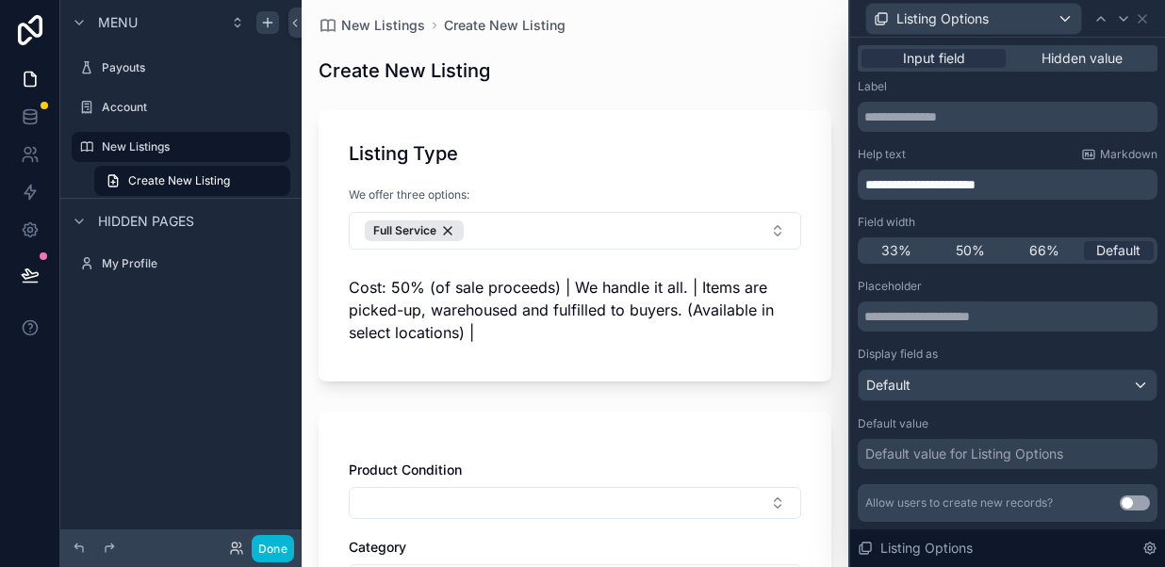
scroll to position [8, 0]
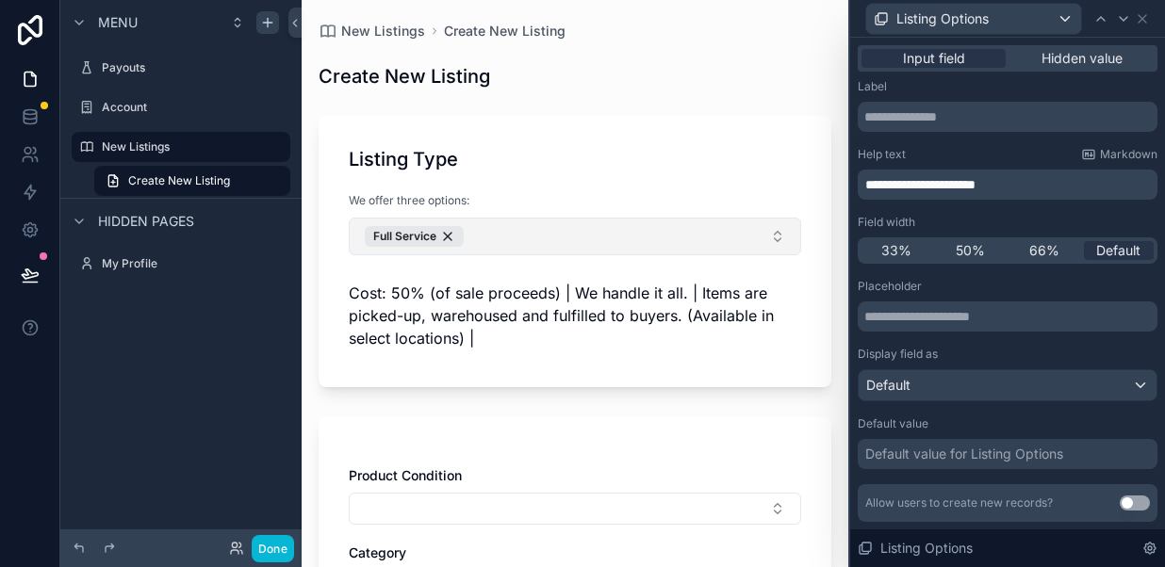
click at [517, 230] on button "Full Service" at bounding box center [575, 237] width 452 height 38
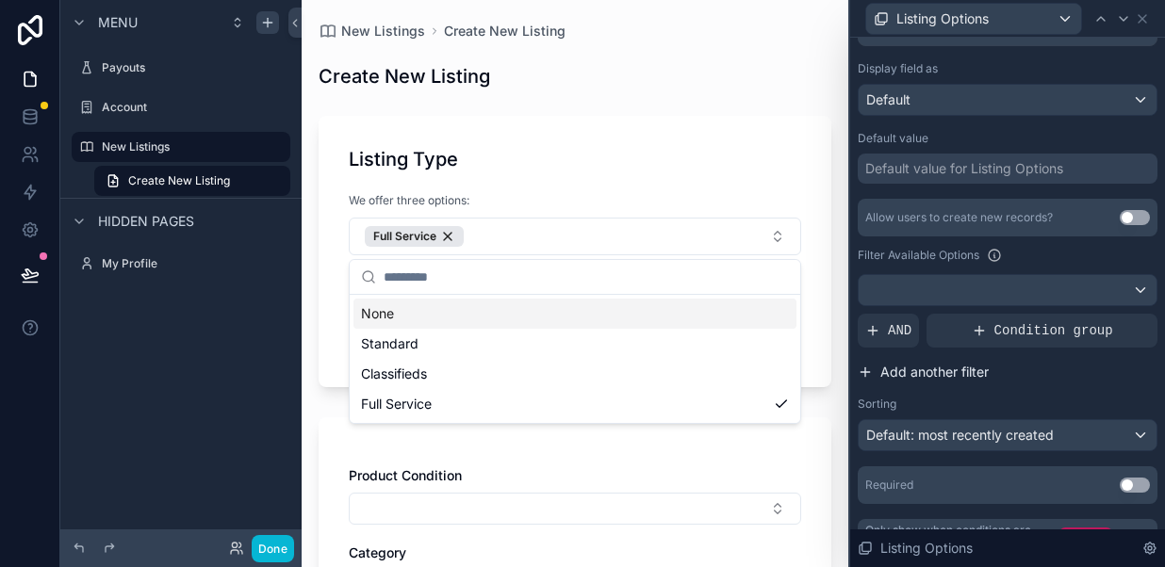
scroll to position [320, 0]
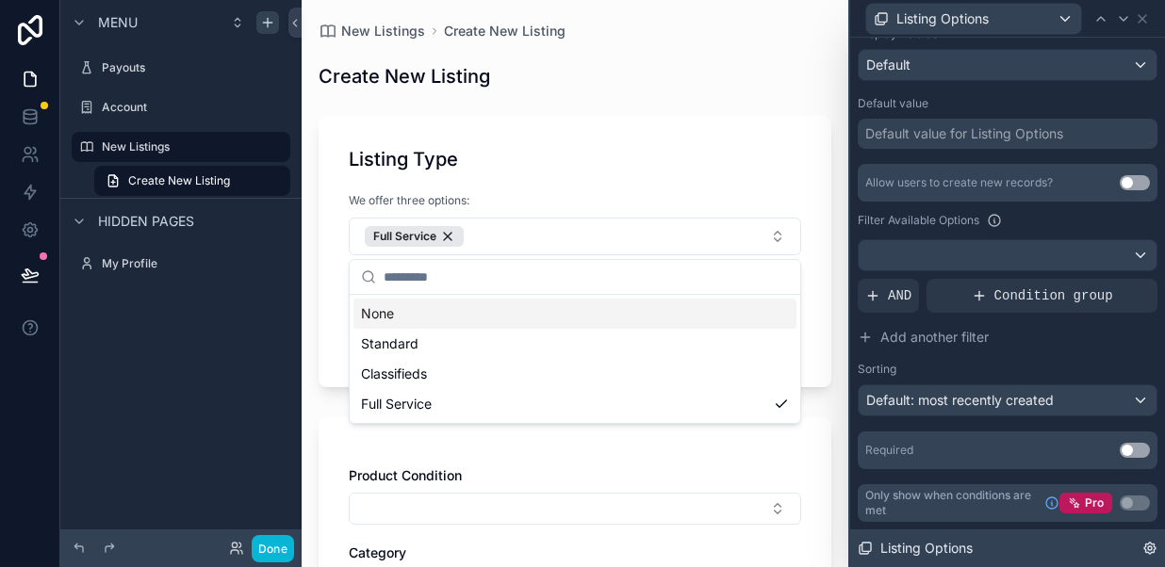
click at [1146, 546] on icon at bounding box center [1149, 548] width 15 height 15
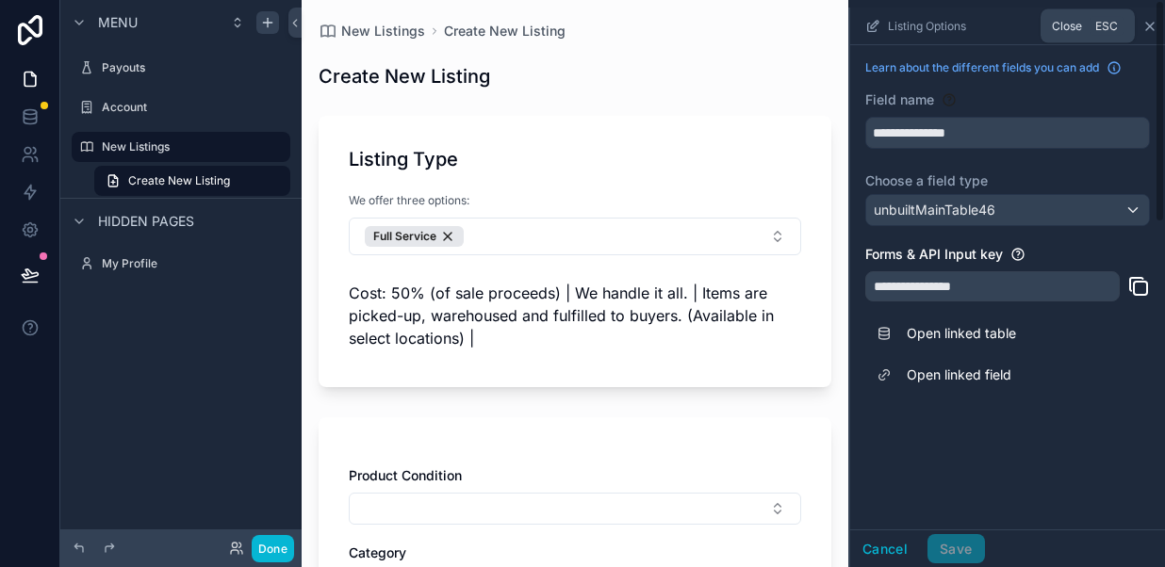
click at [1148, 24] on icon "scrollable content" at bounding box center [1150, 27] width 8 height 8
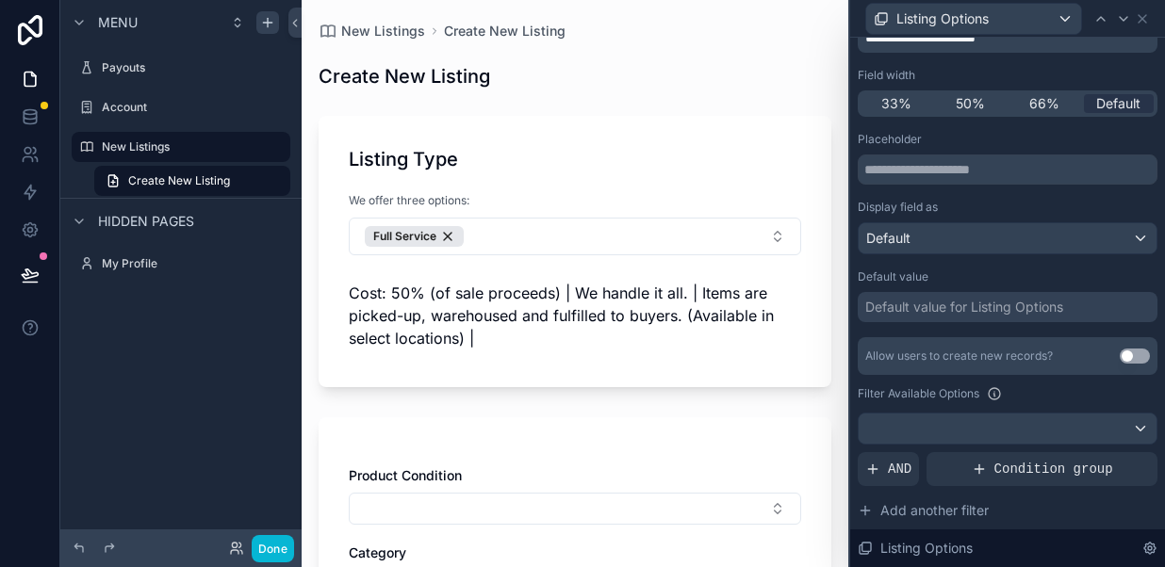
scroll to position [149, 0]
click at [931, 239] on div "Default" at bounding box center [1007, 236] width 298 height 30
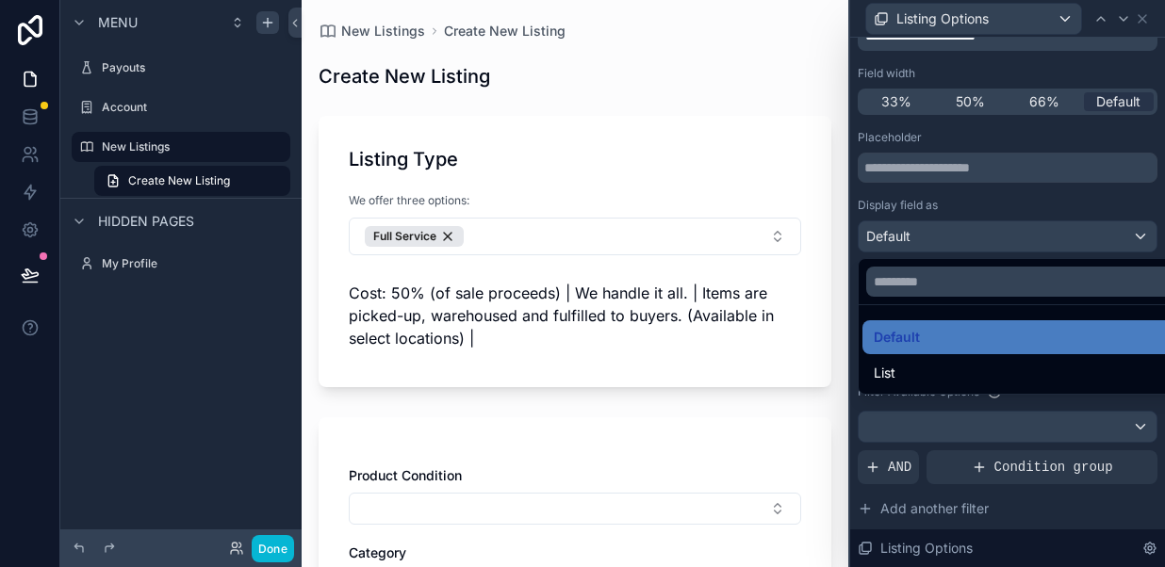
click at [988, 207] on div at bounding box center [1007, 283] width 315 height 567
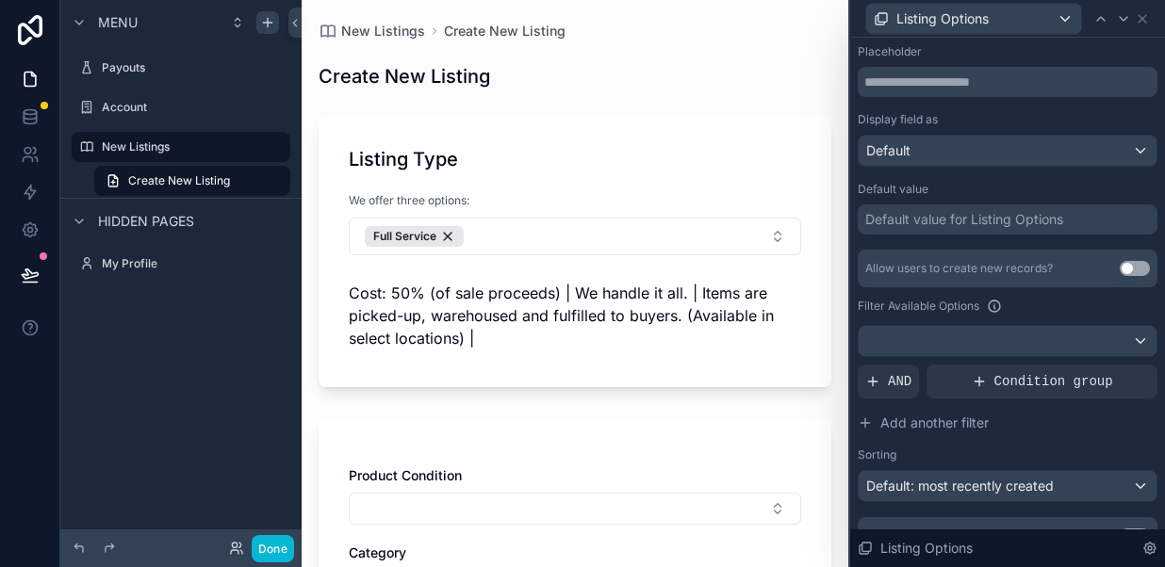
scroll to position [243, 0]
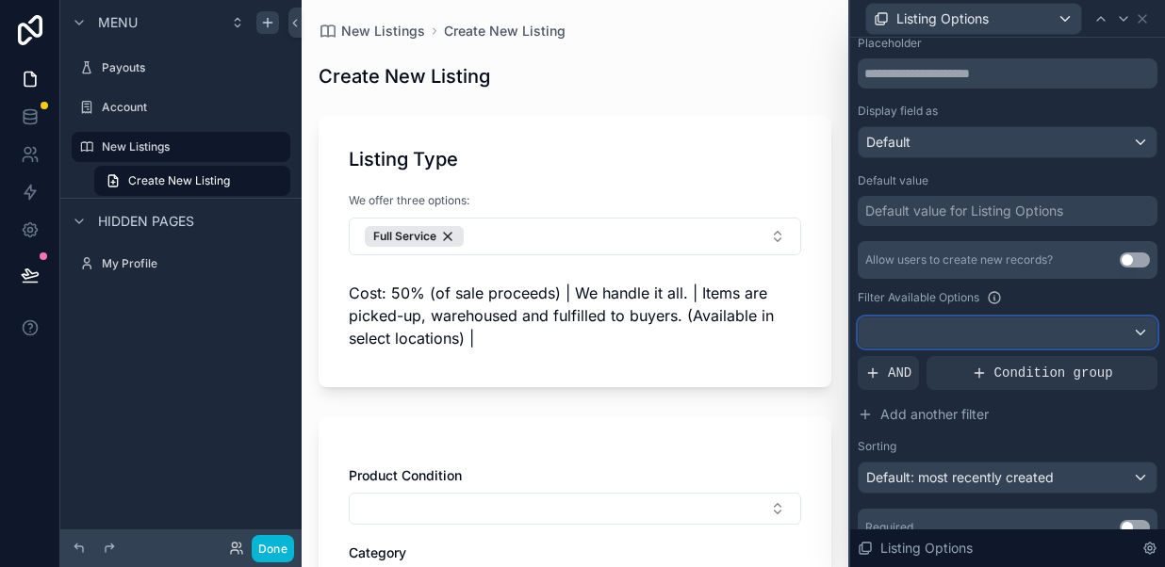
click at [1130, 326] on div at bounding box center [1007, 333] width 298 height 30
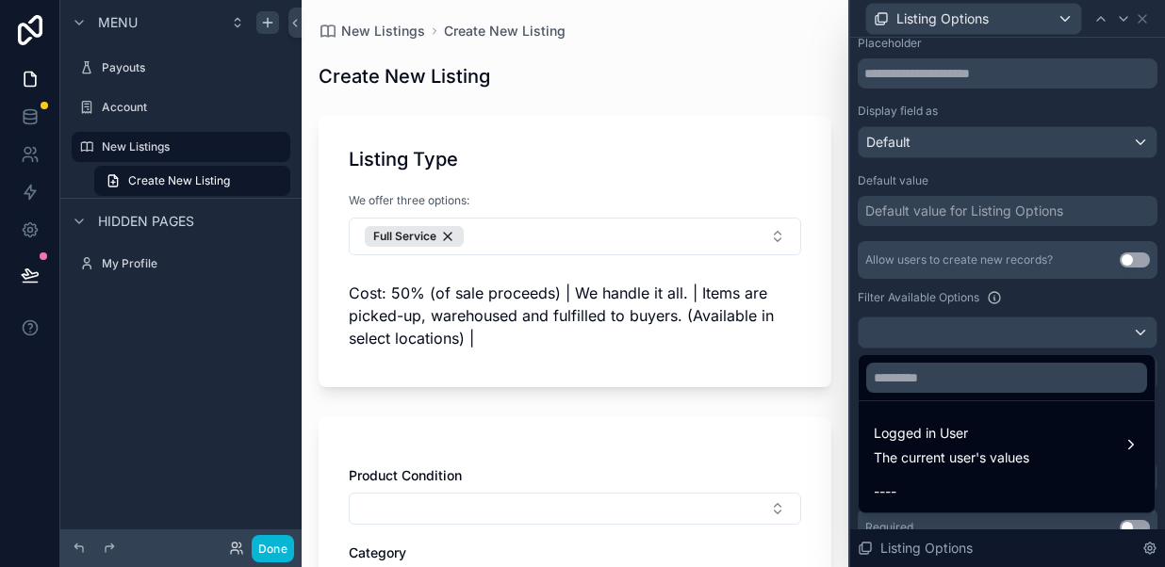
click at [1054, 298] on div at bounding box center [1007, 283] width 315 height 567
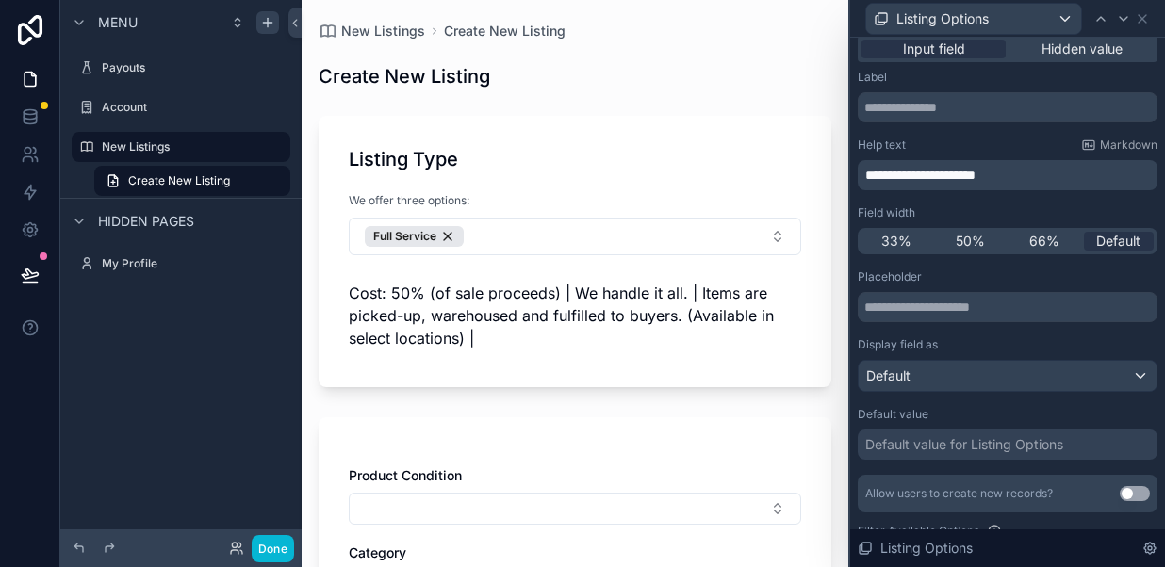
scroll to position [0, 0]
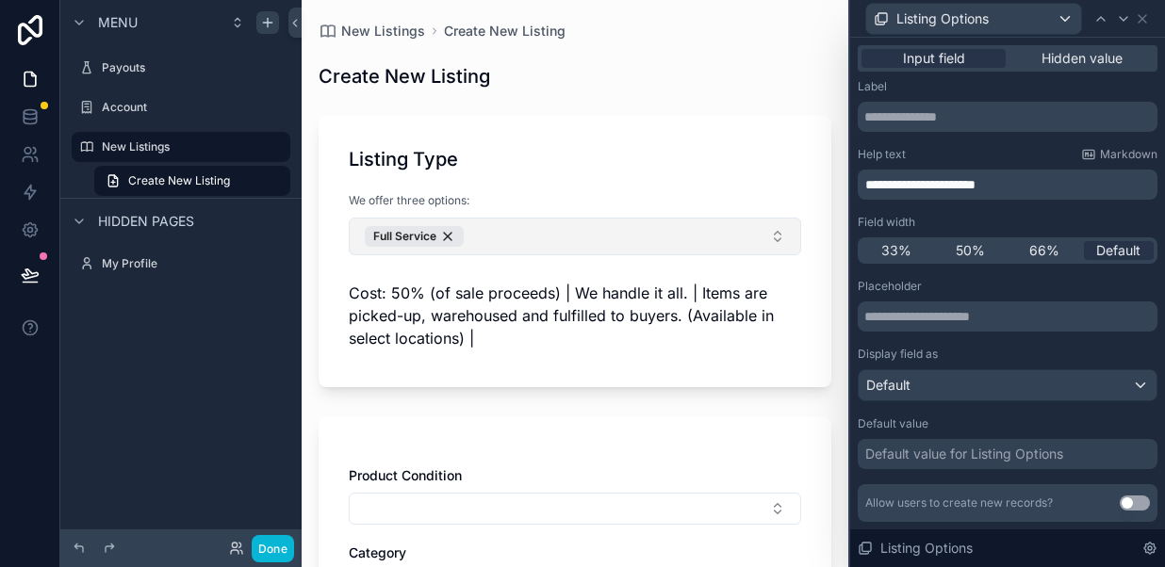
click at [776, 226] on button "Full Service" at bounding box center [575, 237] width 452 height 38
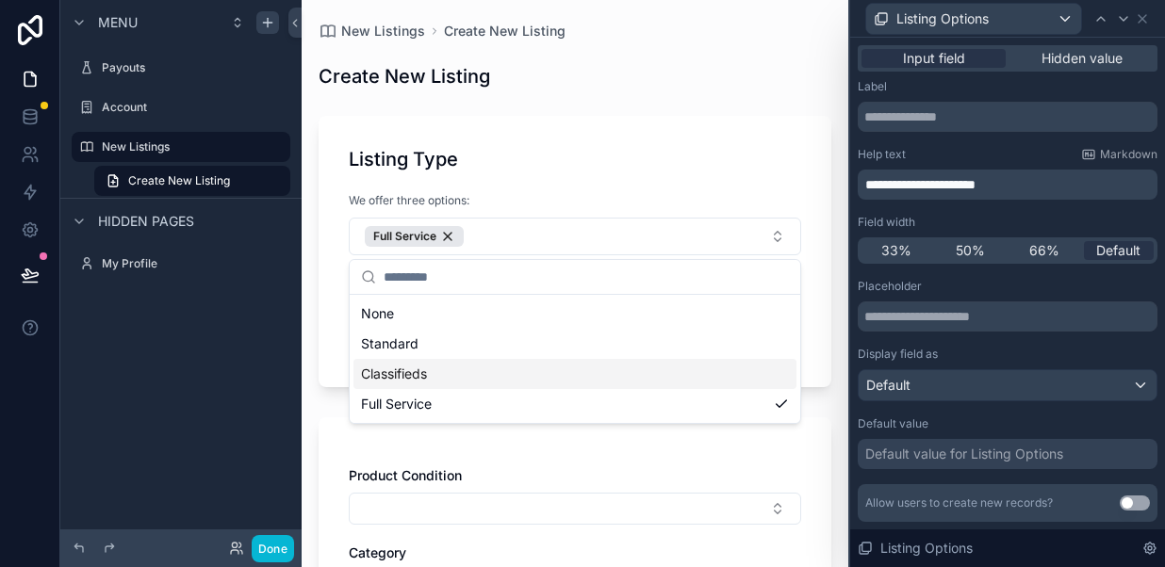
click at [415, 372] on span "Classifieds" at bounding box center [394, 374] width 66 height 19
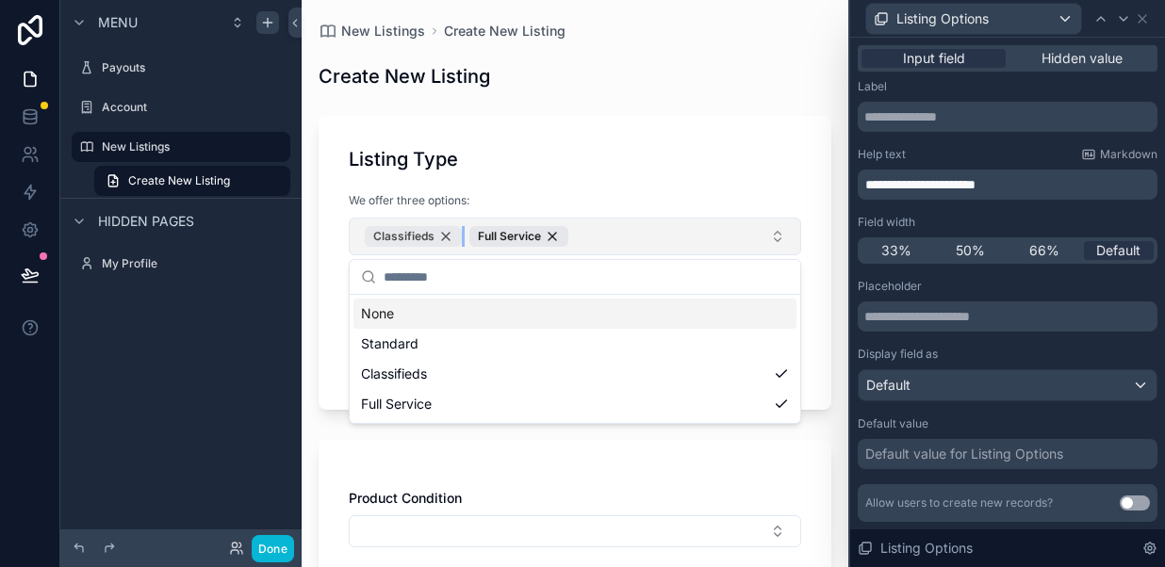
click at [444, 239] on div "Classifieds" at bounding box center [413, 236] width 97 height 21
click at [575, 178] on div "Listing Type We offer three options: Full Service Cost: 50% (of sale proceeds) …" at bounding box center [574, 251] width 513 height 271
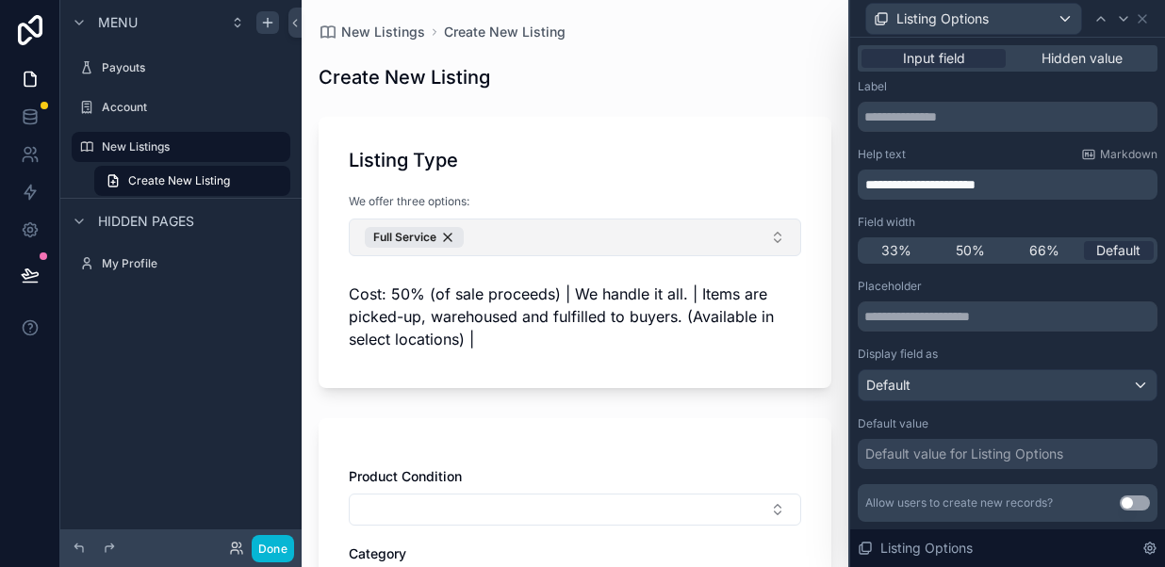
scroll to position [7, 0]
click at [773, 238] on button "Full Service" at bounding box center [575, 239] width 452 height 38
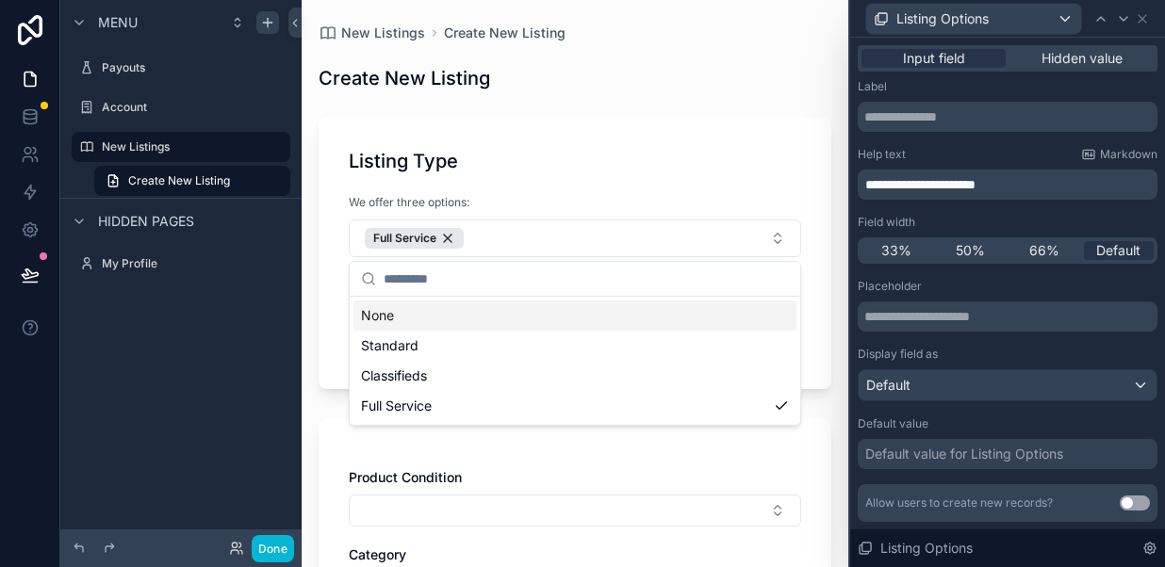
click at [621, 155] on div "Listing Type" at bounding box center [575, 161] width 452 height 26
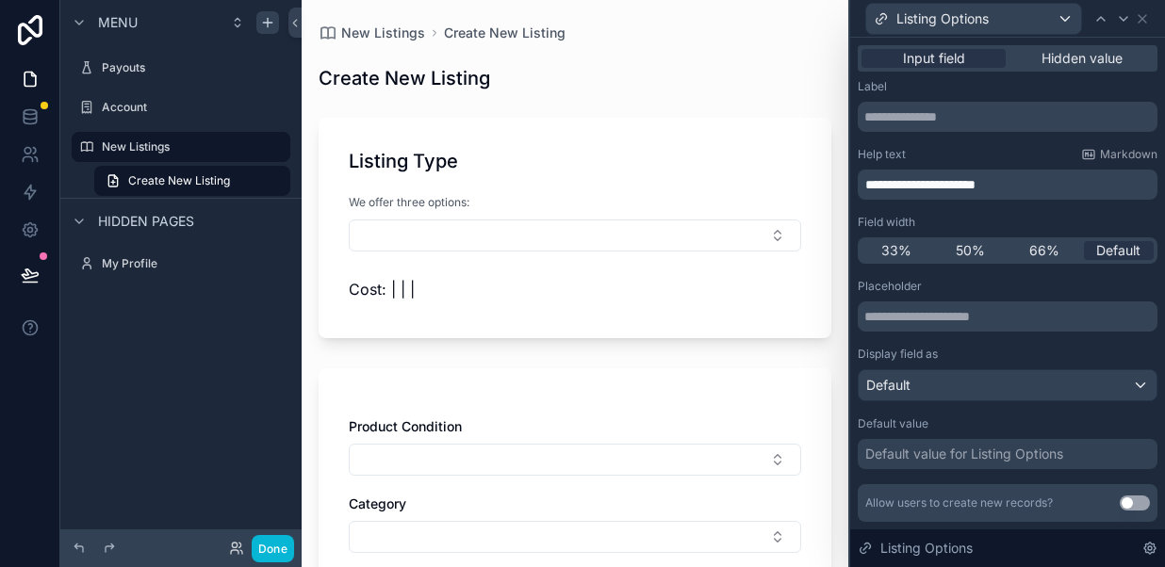
scroll to position [0, 0]
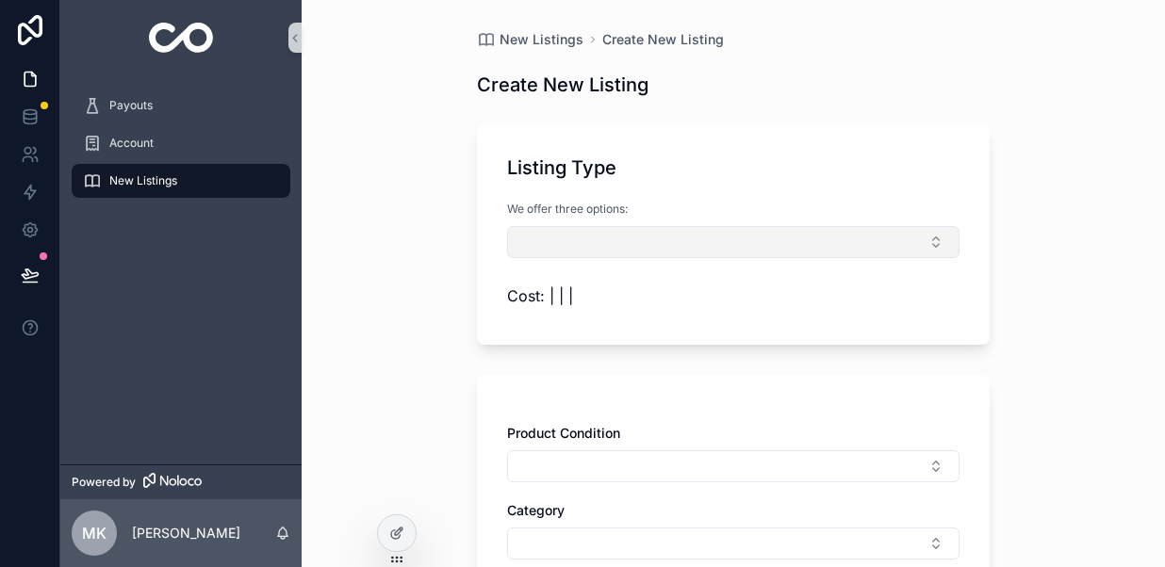
click at [725, 245] on button "Select Button" at bounding box center [733, 242] width 452 height 32
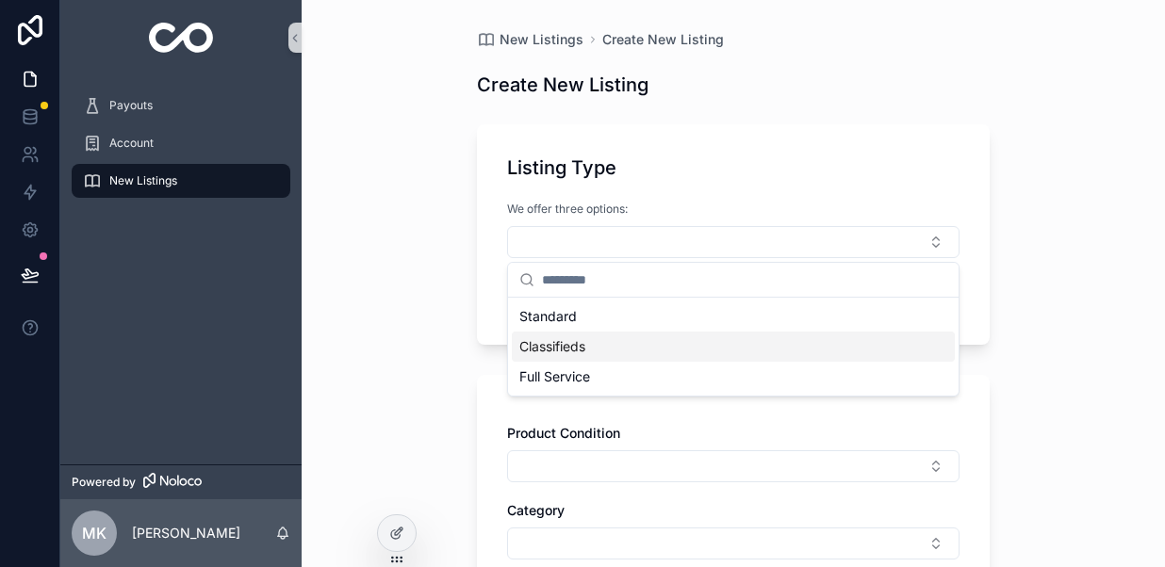
click at [584, 347] on span "Classifieds" at bounding box center [552, 346] width 66 height 19
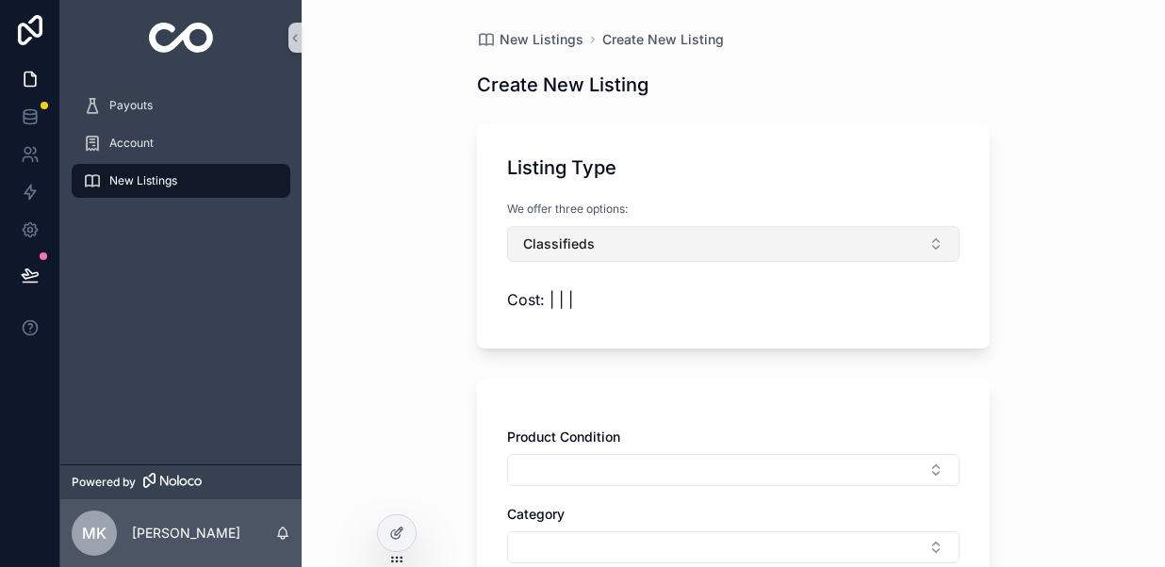
click at [628, 245] on button "Classifieds" at bounding box center [733, 244] width 452 height 36
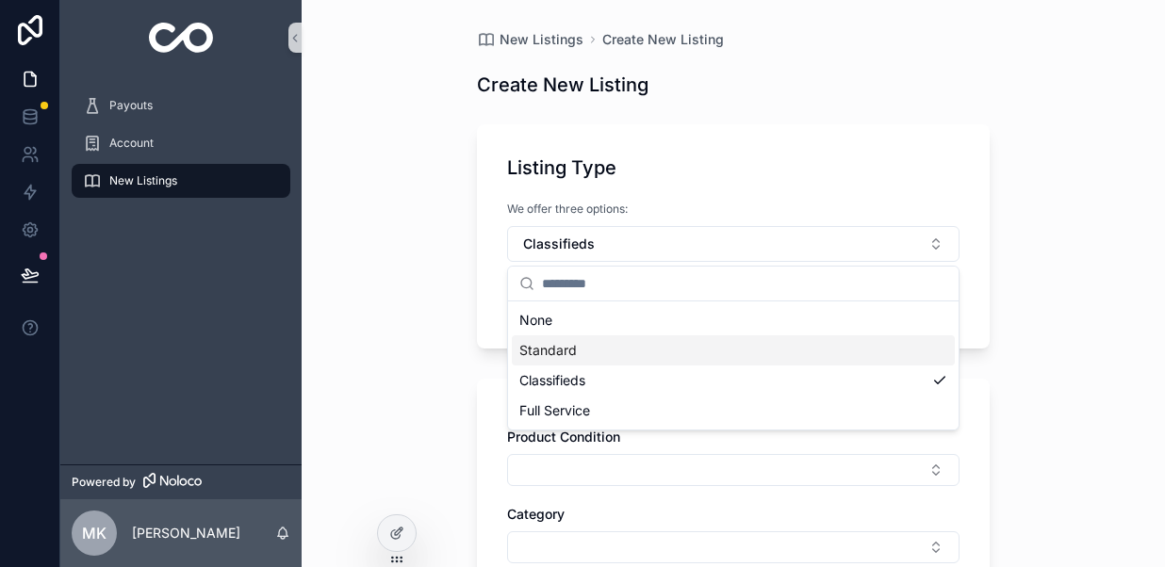
click at [575, 353] on span "Standard" at bounding box center [547, 350] width 57 height 19
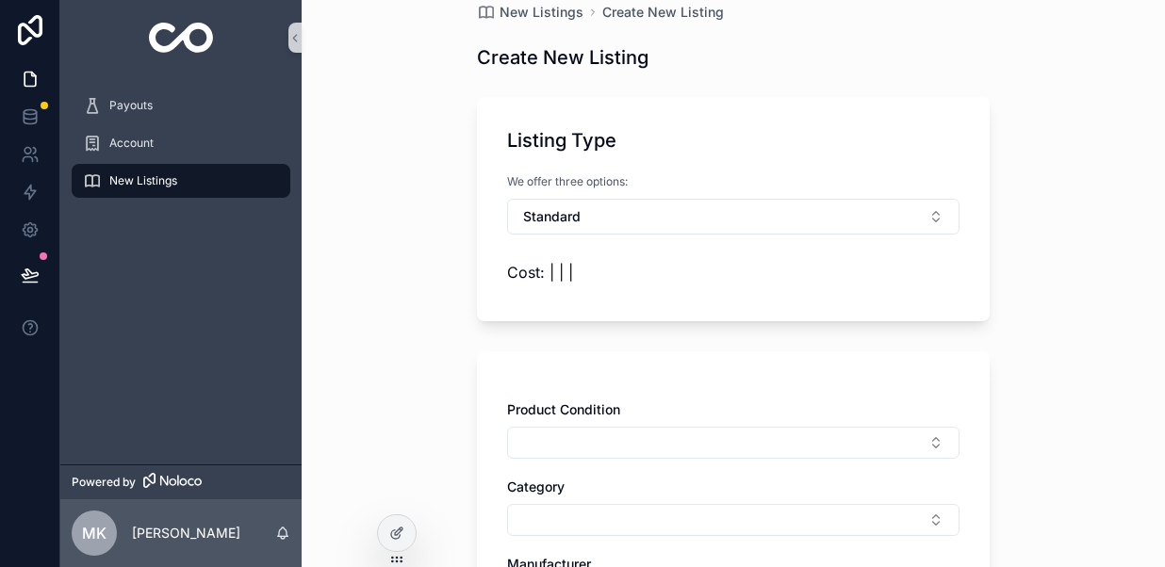
scroll to position [24, 0]
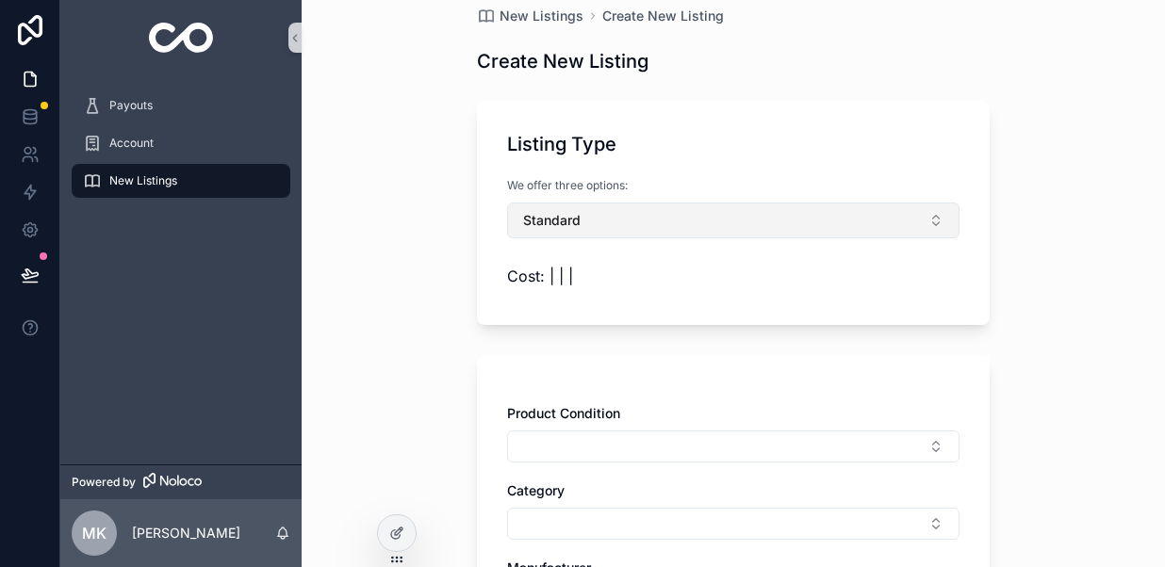
click at [604, 227] on button "Standard" at bounding box center [733, 221] width 452 height 36
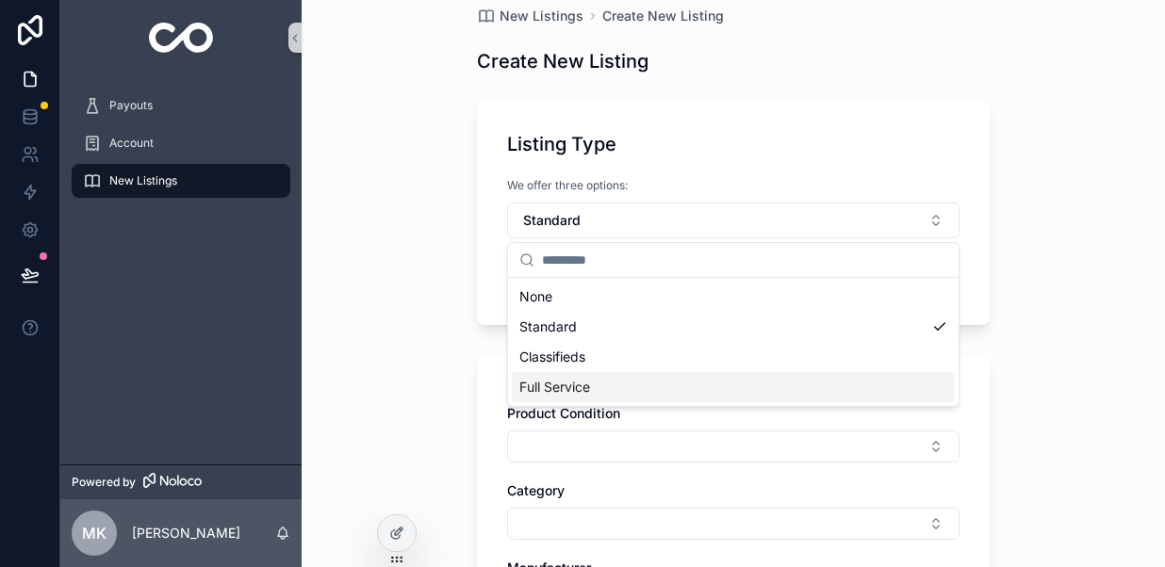
click at [571, 387] on span "Full Service" at bounding box center [554, 387] width 71 height 19
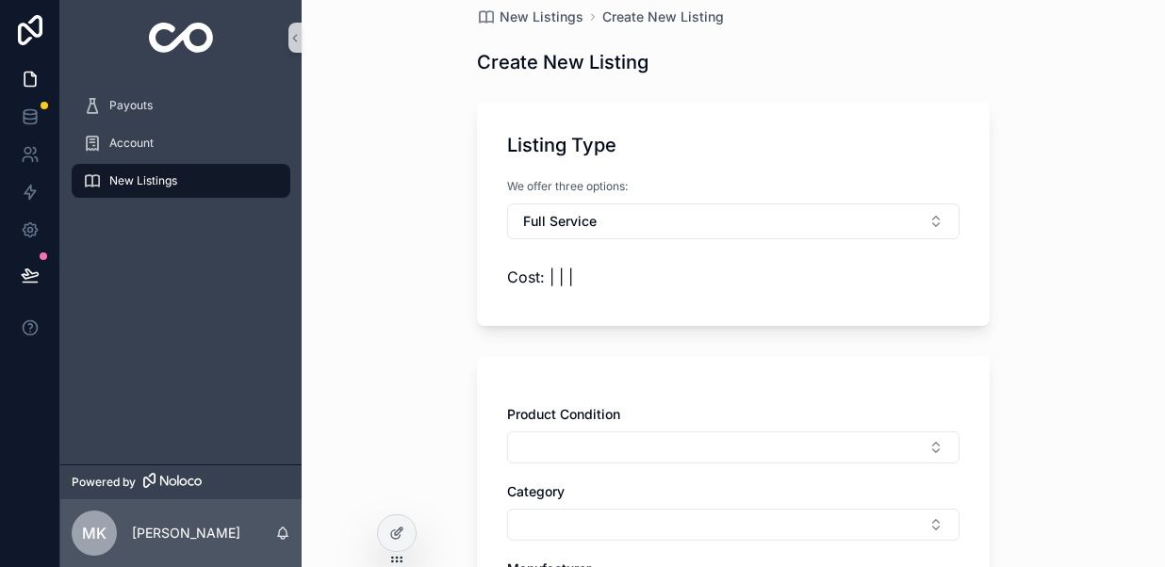
scroll to position [0, 0]
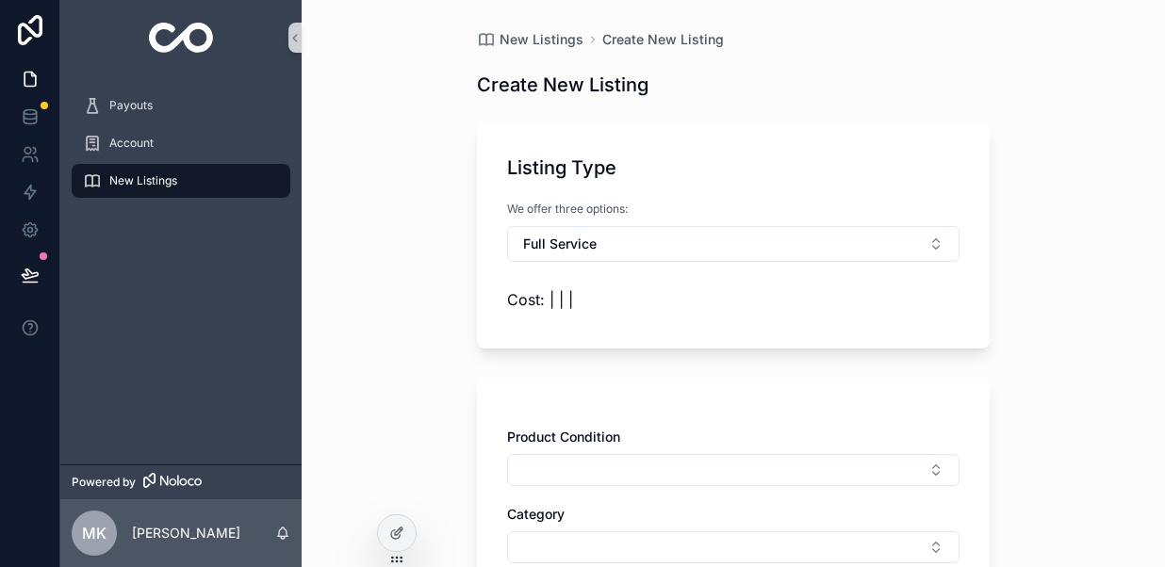
click at [585, 187] on div "Listing Type We offer three options: Full Service Cost: | | |" at bounding box center [733, 236] width 513 height 224
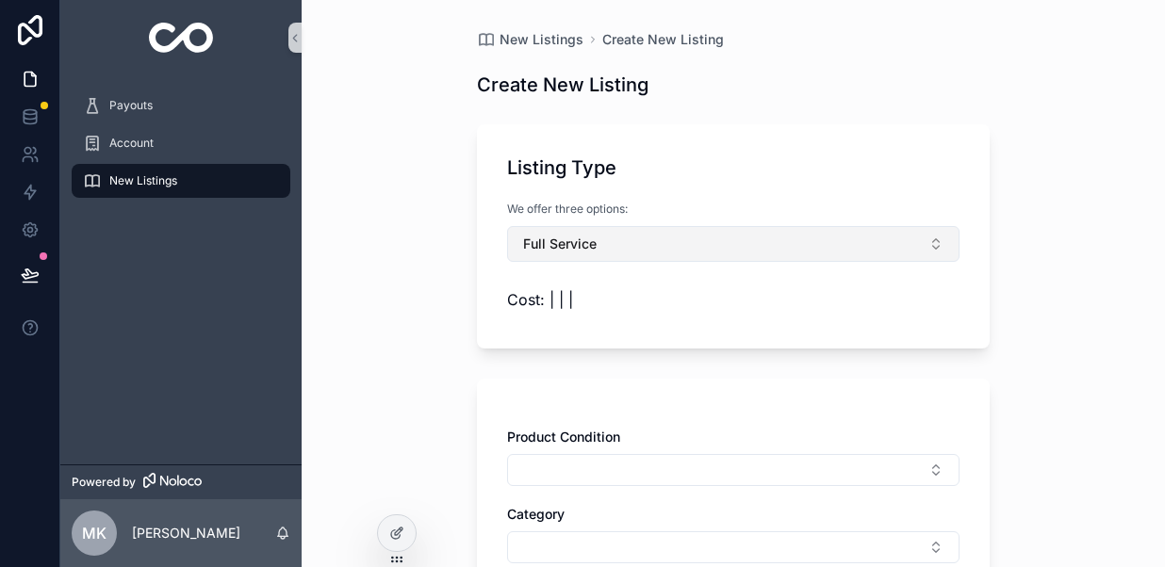
click at [600, 242] on button "Full Service" at bounding box center [733, 244] width 452 height 36
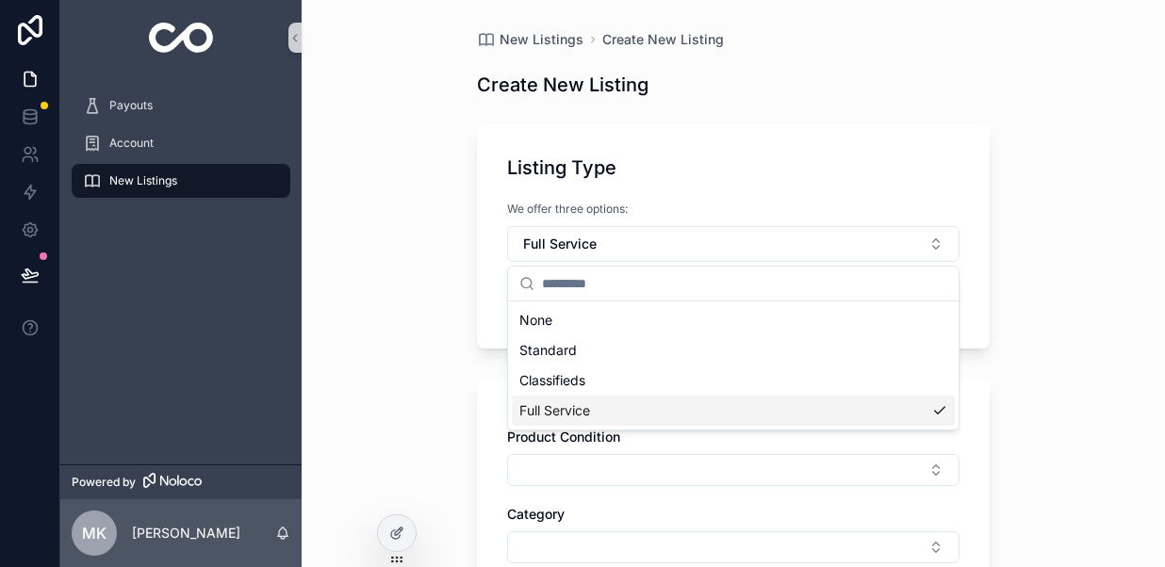
click at [432, 345] on div "New Listings Create New Listing Create New Listing Listing Type We offer three …" at bounding box center [732, 283] width 863 height 567
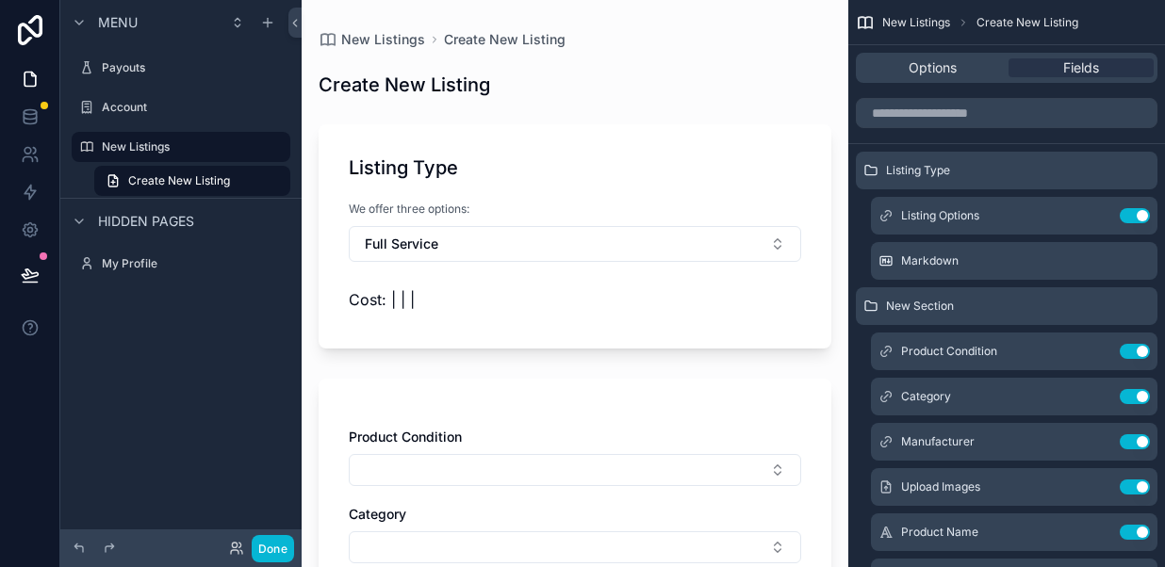
click at [372, 303] on span "Cost: | | |" at bounding box center [382, 299] width 66 height 19
click at [953, 264] on span "Markdown" at bounding box center [929, 260] width 57 height 15
click at [1099, 262] on icon "scrollable content" at bounding box center [1096, 260] width 15 height 15
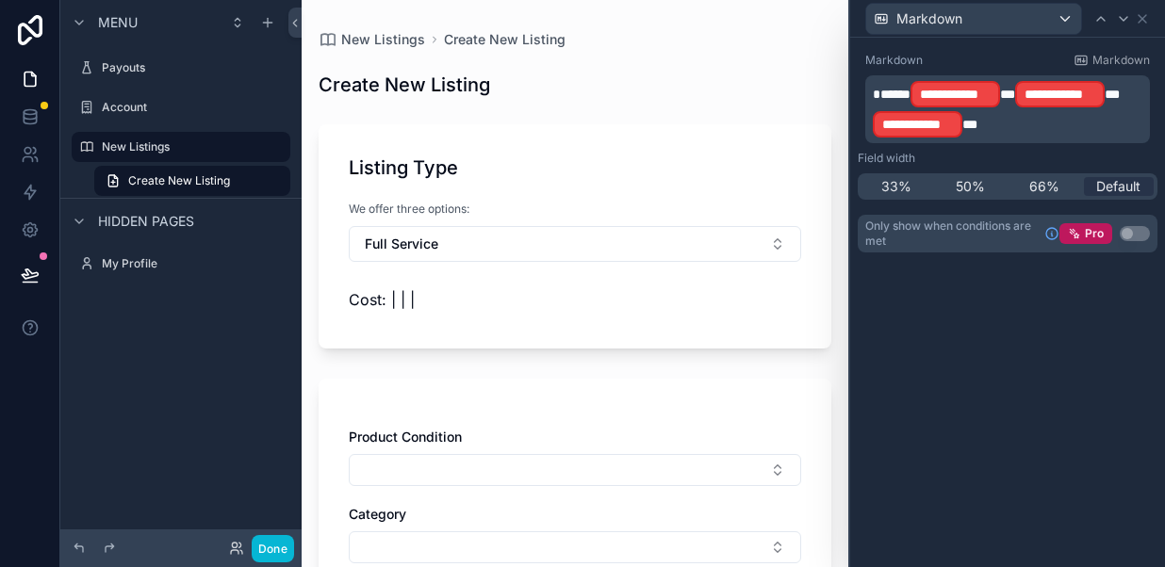
click at [984, 128] on p "**********" at bounding box center [1008, 109] width 273 height 60
drag, startPoint x: 984, startPoint y: 127, endPoint x: 913, endPoint y: 95, distance: 77.6
click at [913, 95] on p "**********" at bounding box center [1008, 109] width 273 height 60
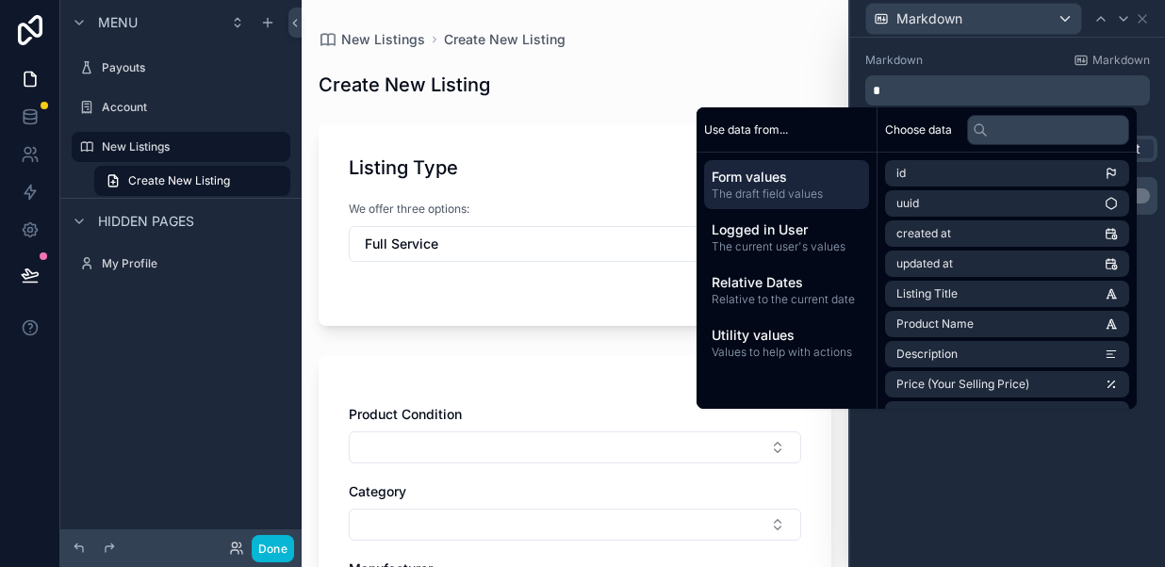
click at [774, 197] on span "The draft field values" at bounding box center [786, 194] width 150 height 15
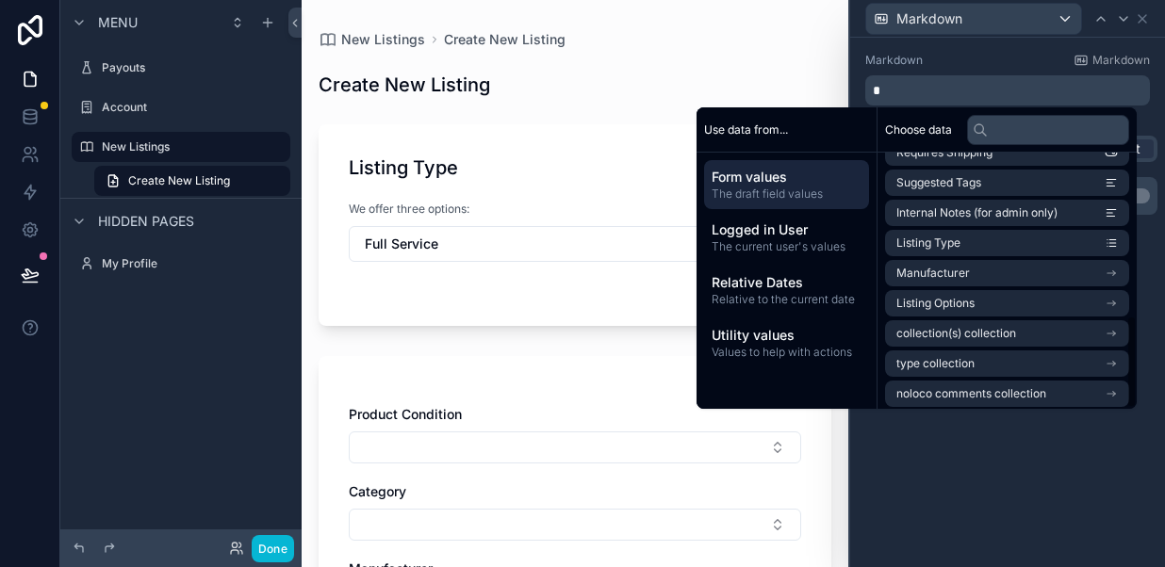
scroll to position [448, 0]
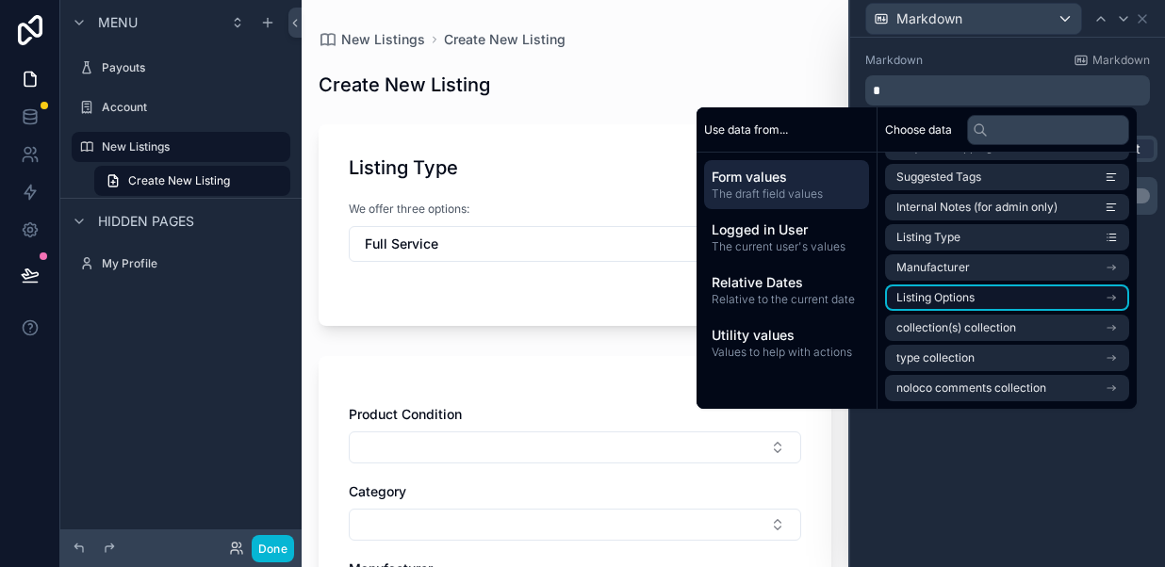
click at [920, 302] on span "Listing Options" at bounding box center [935, 297] width 78 height 15
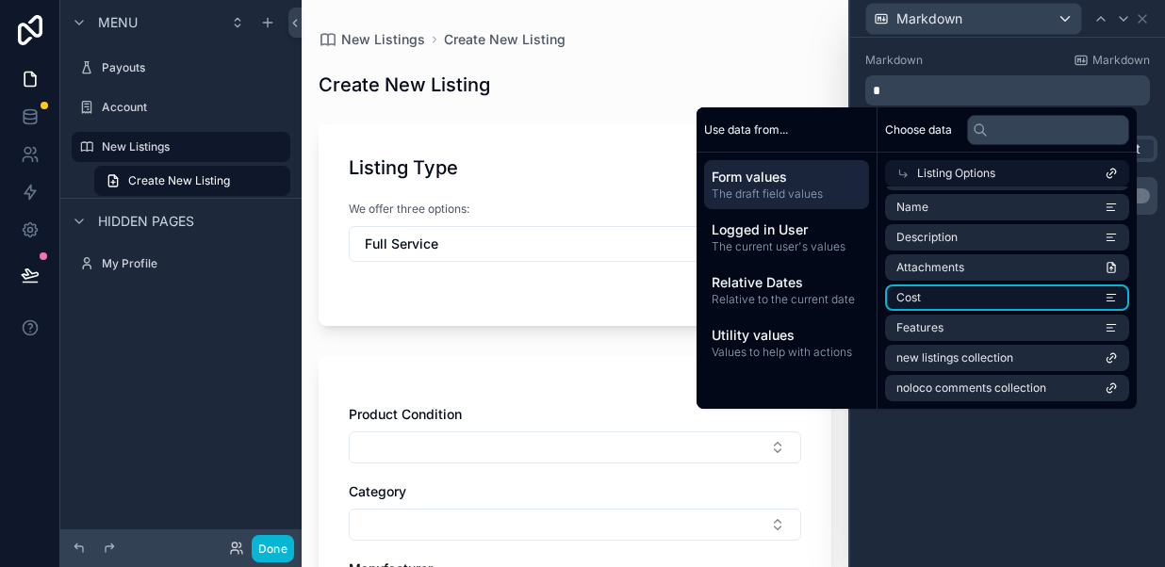
click at [913, 290] on li "Cost" at bounding box center [1007, 298] width 244 height 26
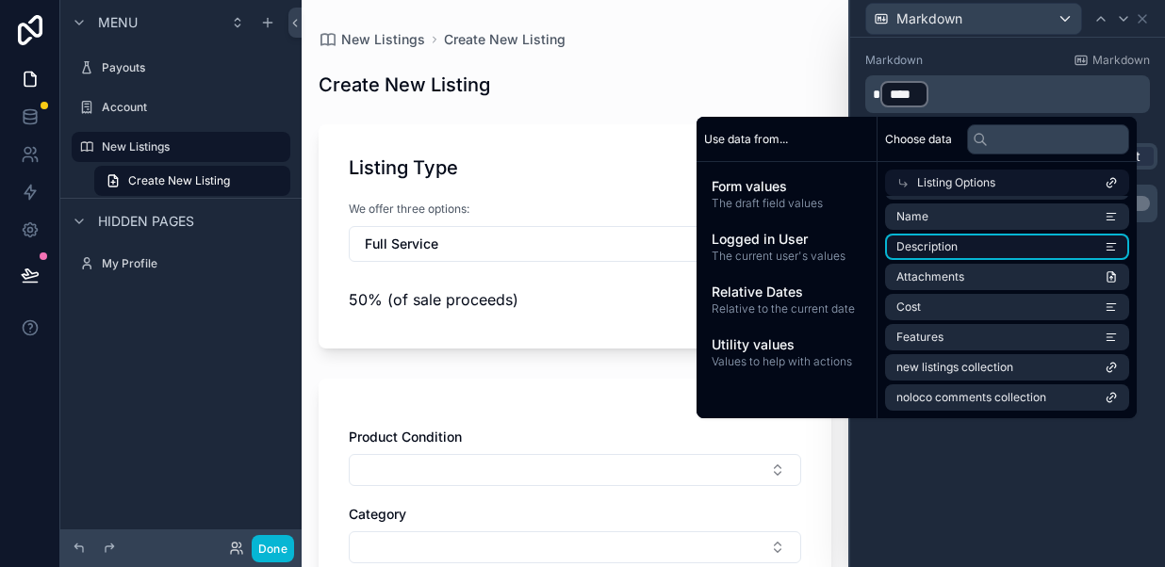
click at [932, 252] on span "Description" at bounding box center [926, 246] width 61 height 15
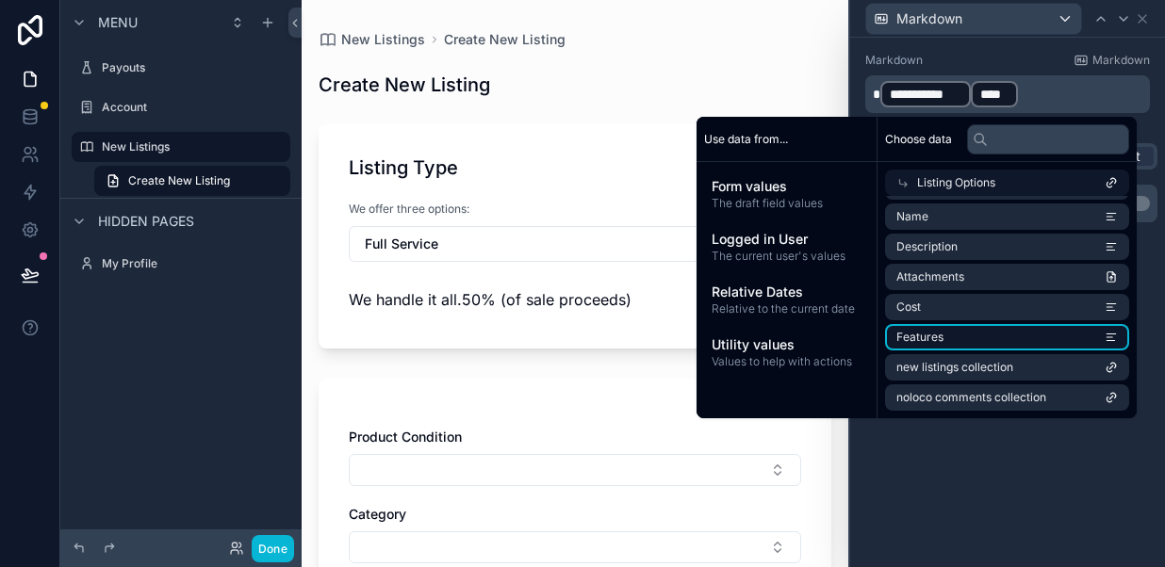
click at [914, 331] on span "Features" at bounding box center [919, 337] width 47 height 15
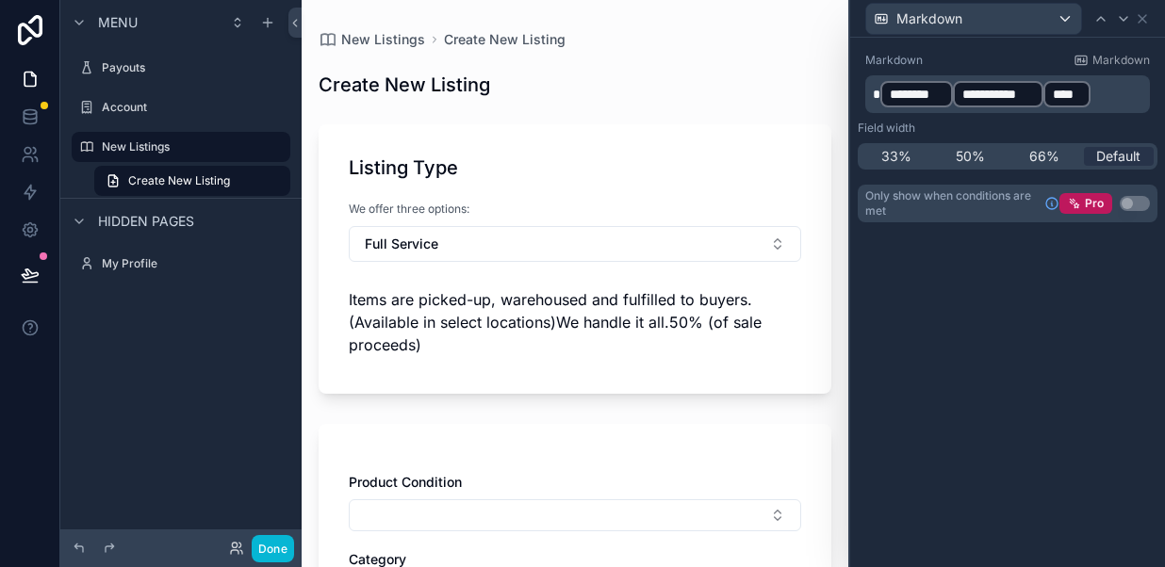
drag, startPoint x: 993, startPoint y: 96, endPoint x: 924, endPoint y: 90, distance: 69.0
click at [924, 90] on p "**********" at bounding box center [1008, 94] width 273 height 30
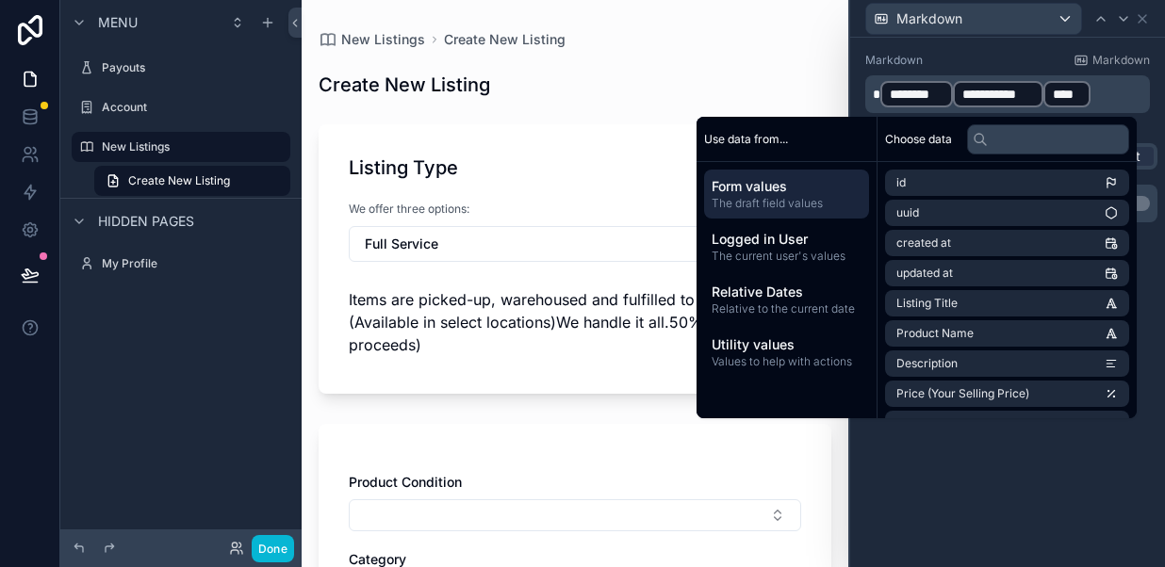
click at [608, 322] on span "Items are picked-up, warehoused and fulfilled to buyers. (Available in select l…" at bounding box center [555, 322] width 413 height 64
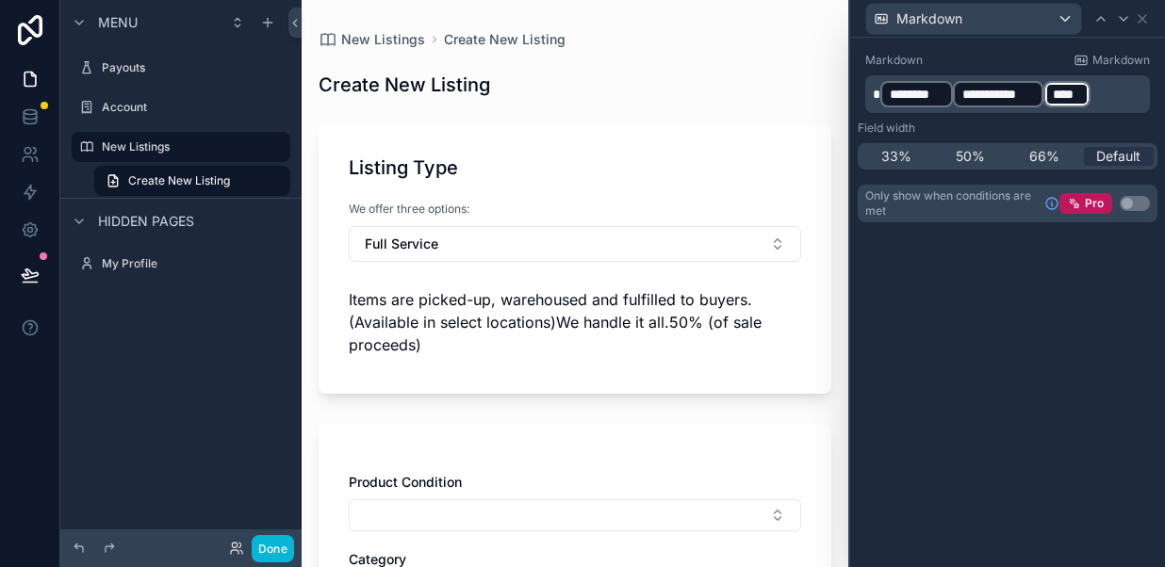
click at [1094, 89] on p "**********" at bounding box center [1008, 94] width 273 height 30
click at [1093, 88] on p "**********" at bounding box center [1008, 94] width 273 height 30
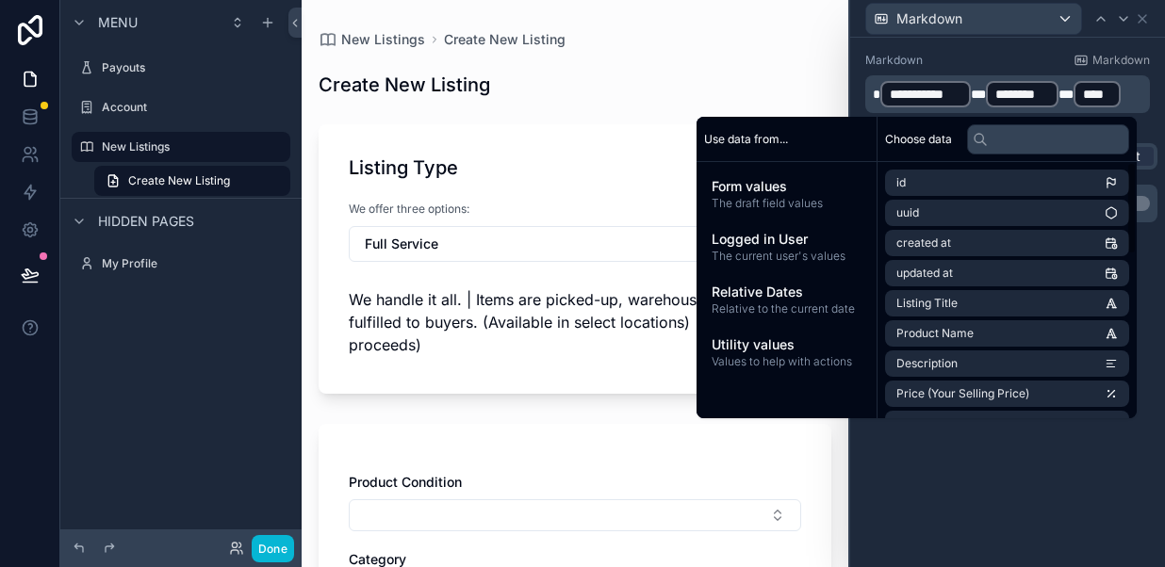
click at [1036, 471] on div "**********" at bounding box center [1007, 302] width 315 height 529
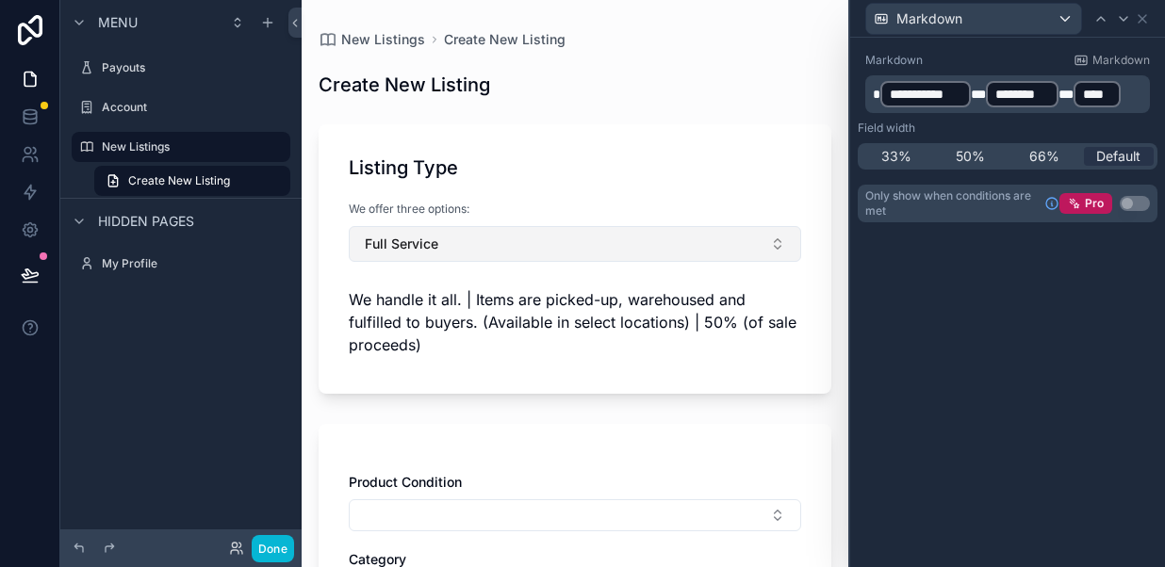
click at [651, 246] on button "Full Service" at bounding box center [575, 244] width 452 height 36
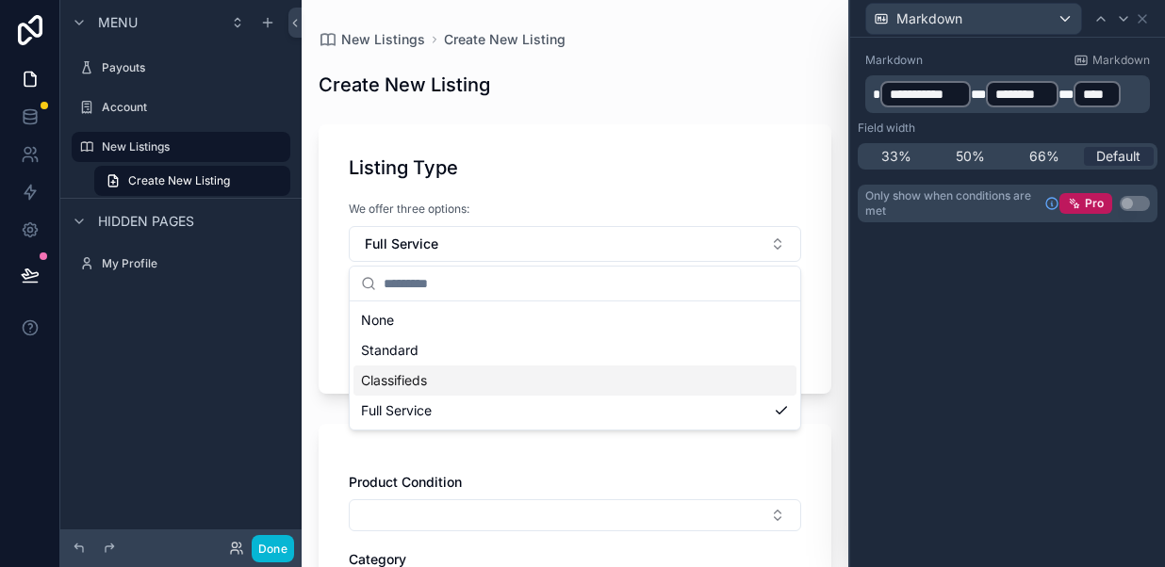
click at [427, 371] on span "Classifieds" at bounding box center [394, 380] width 66 height 19
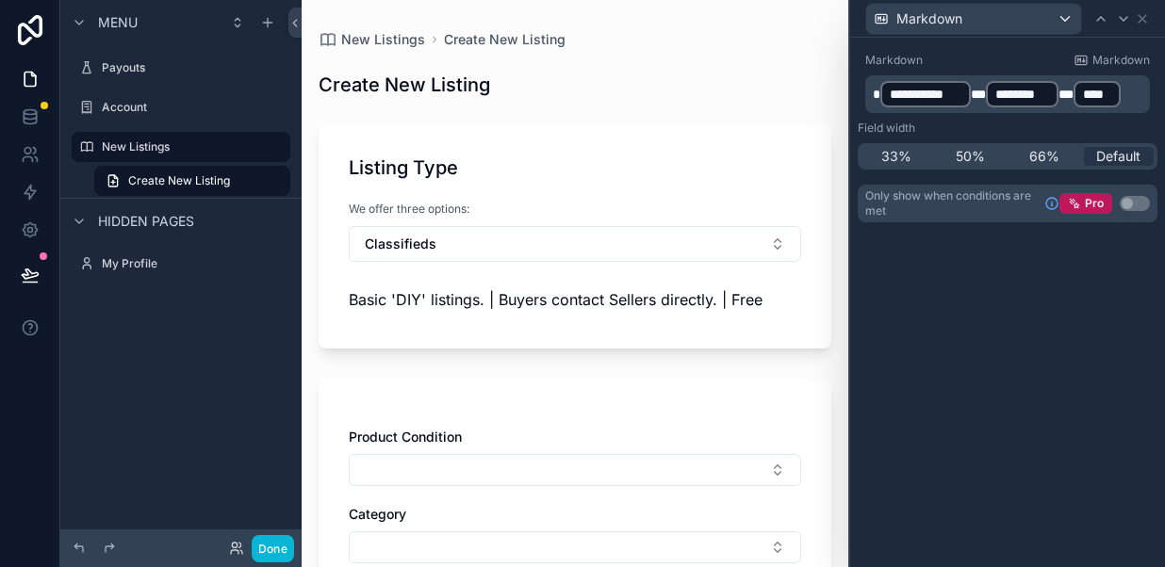
click at [972, 84] on p "**********" at bounding box center [1008, 94] width 273 height 30
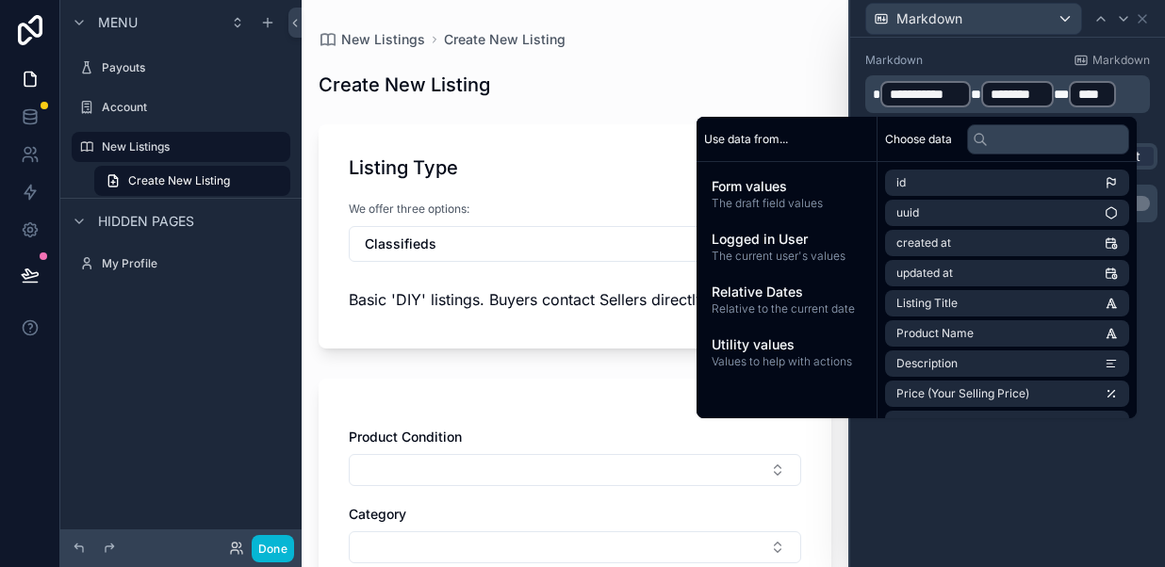
scroll to position [0, 0]
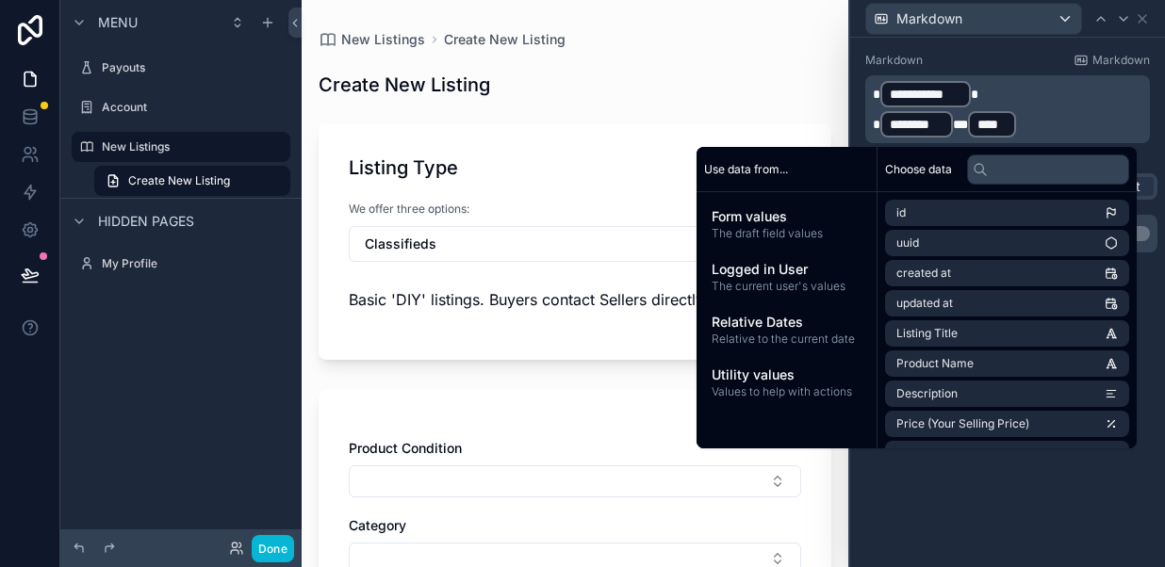
click at [958, 120] on span "*" at bounding box center [960, 124] width 15 height 13
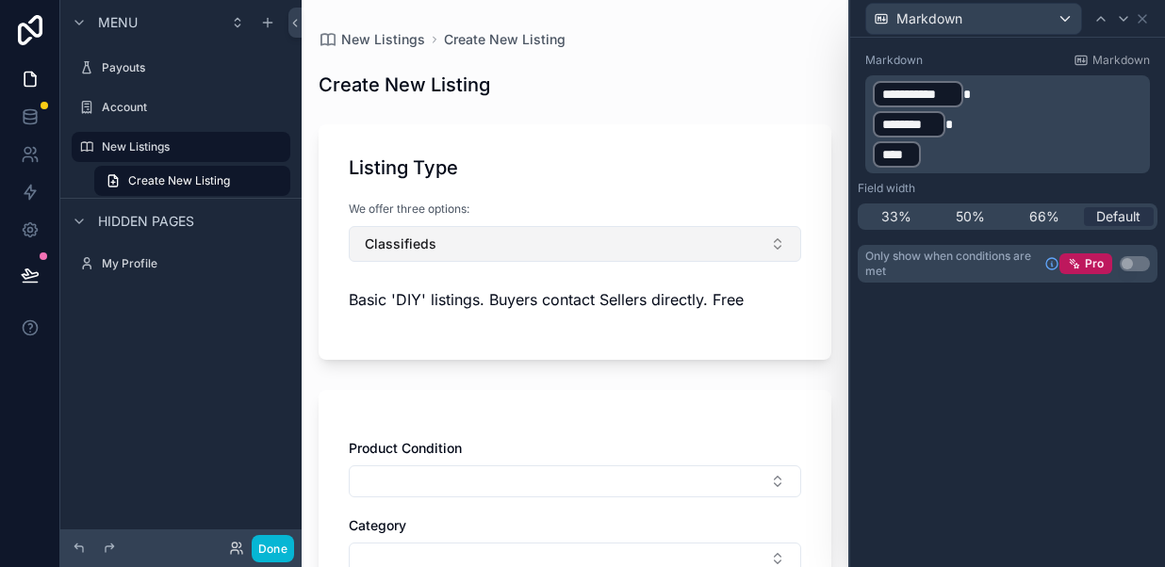
click at [575, 247] on button "Classifieds" at bounding box center [575, 244] width 452 height 36
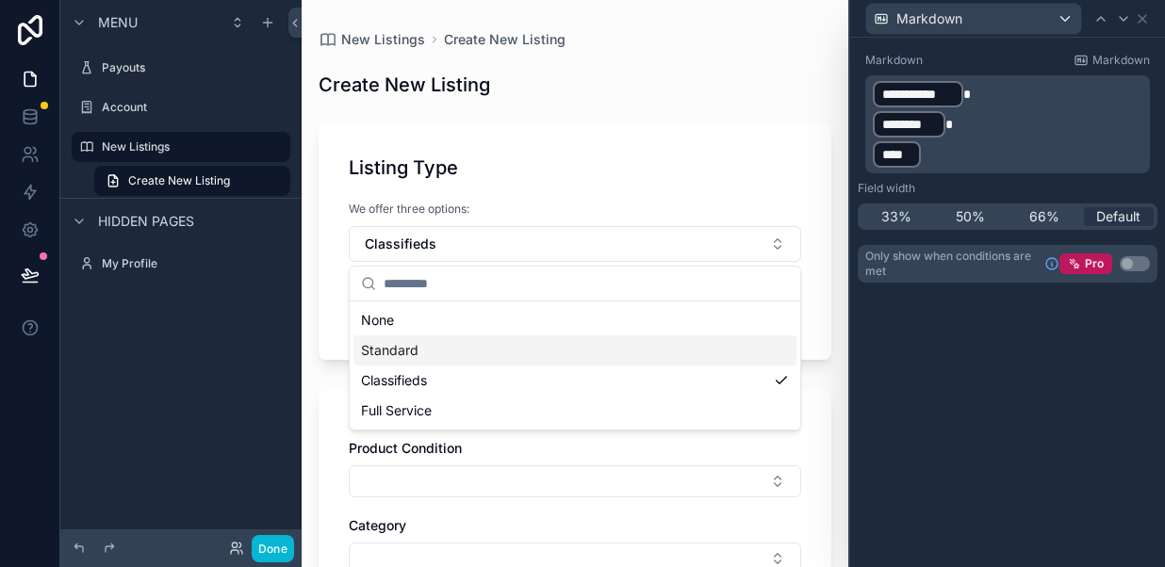
click at [435, 354] on div "Standard" at bounding box center [574, 350] width 443 height 30
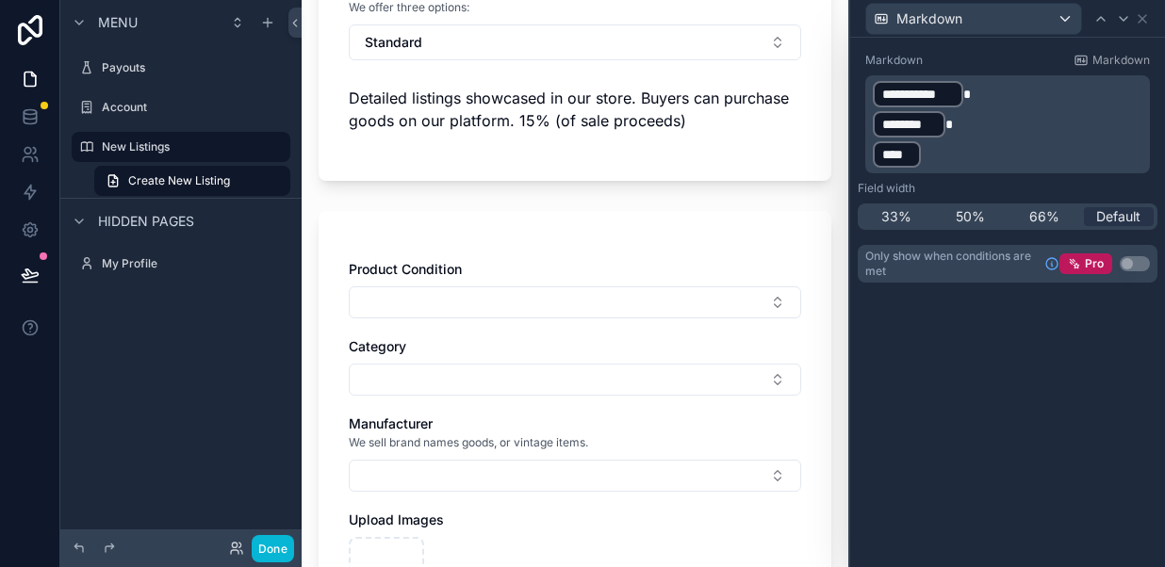
scroll to position [203, 0]
click at [1144, 15] on icon at bounding box center [1142, 19] width 8 height 8
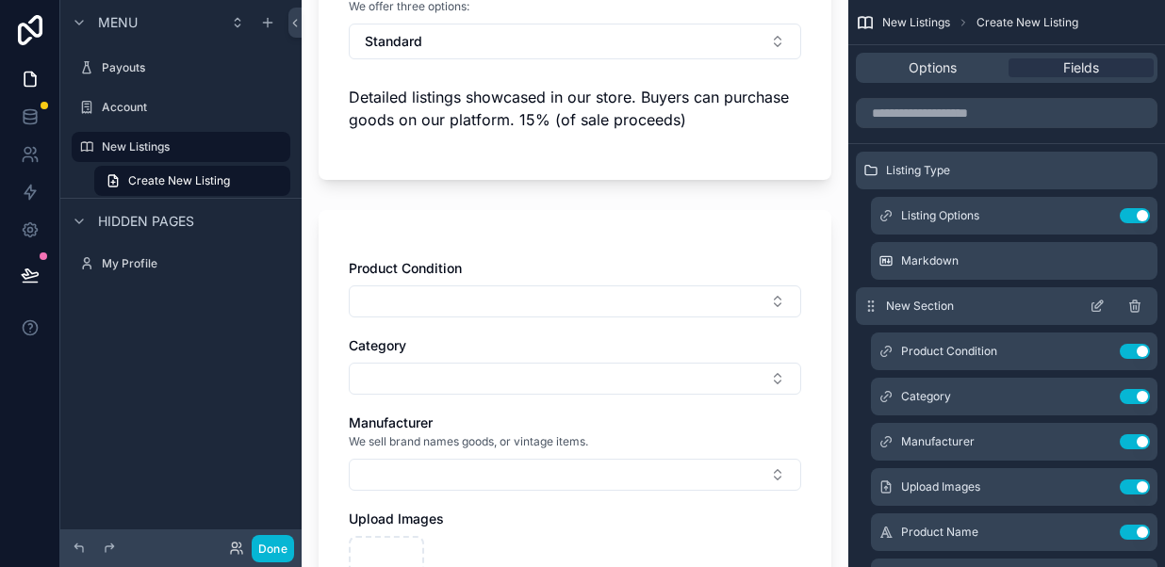
click at [1094, 309] on icon "scrollable content" at bounding box center [1096, 306] width 15 height 15
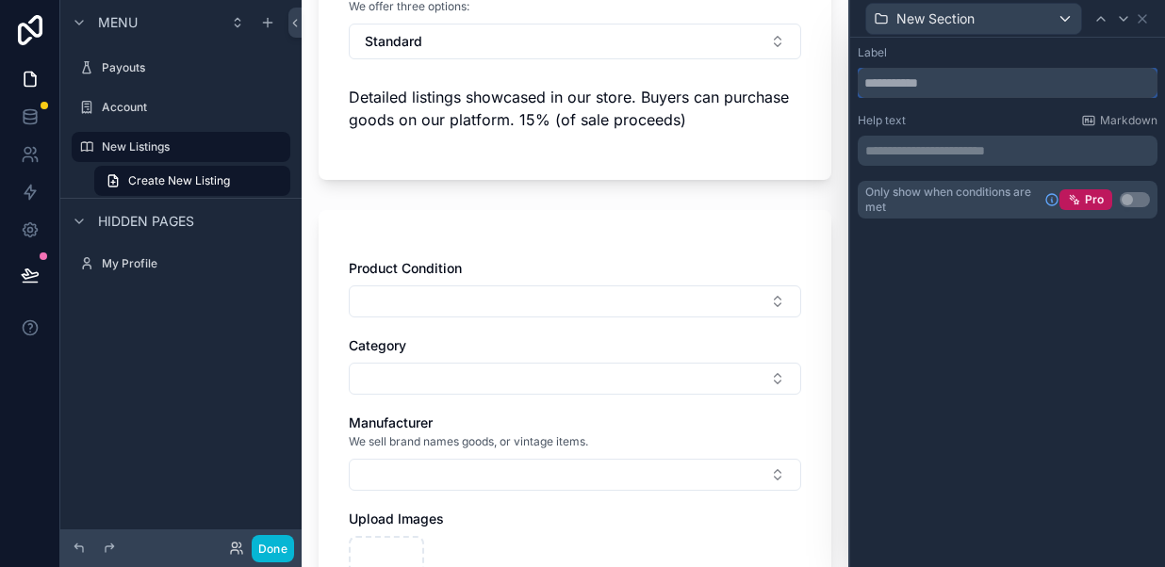
click at [899, 83] on input "text" at bounding box center [1007, 83] width 300 height 30
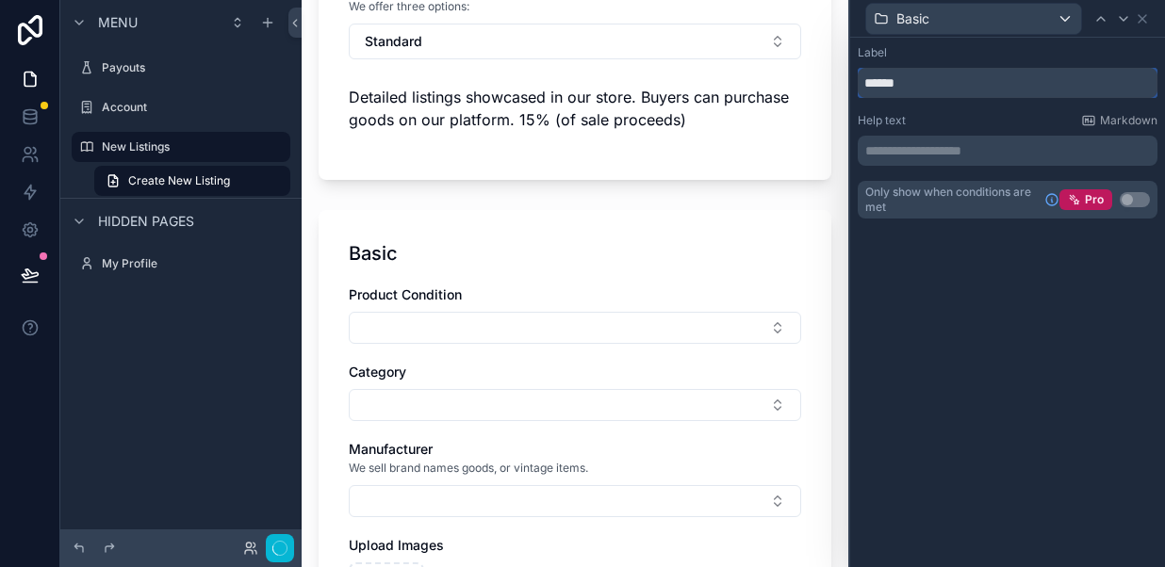
scroll to position [0, 0]
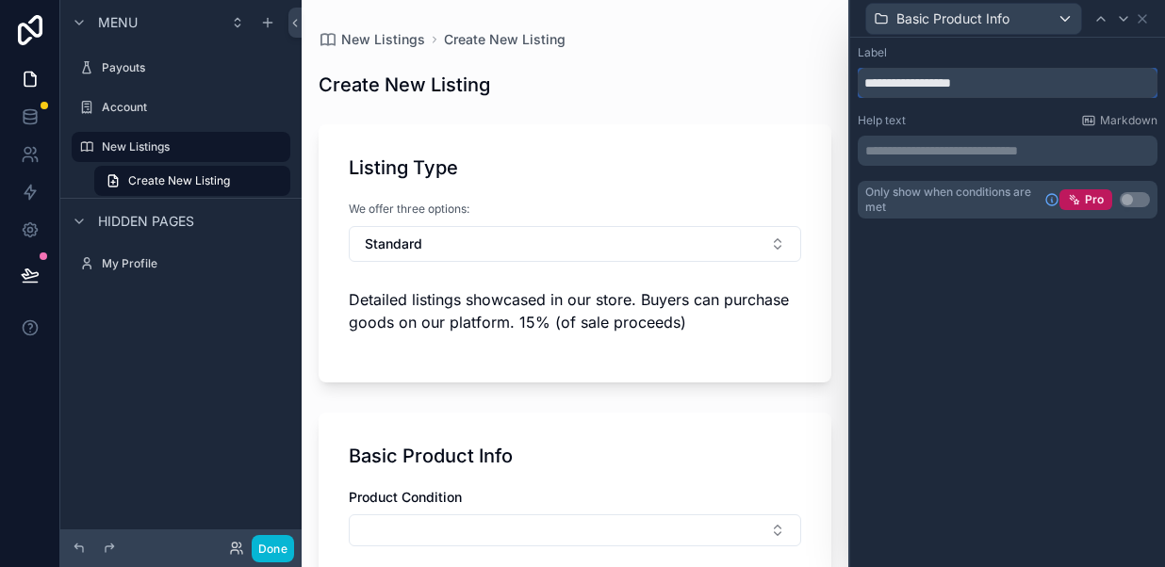
type input "**********"
click at [944, 408] on div "**********" at bounding box center [1007, 302] width 315 height 529
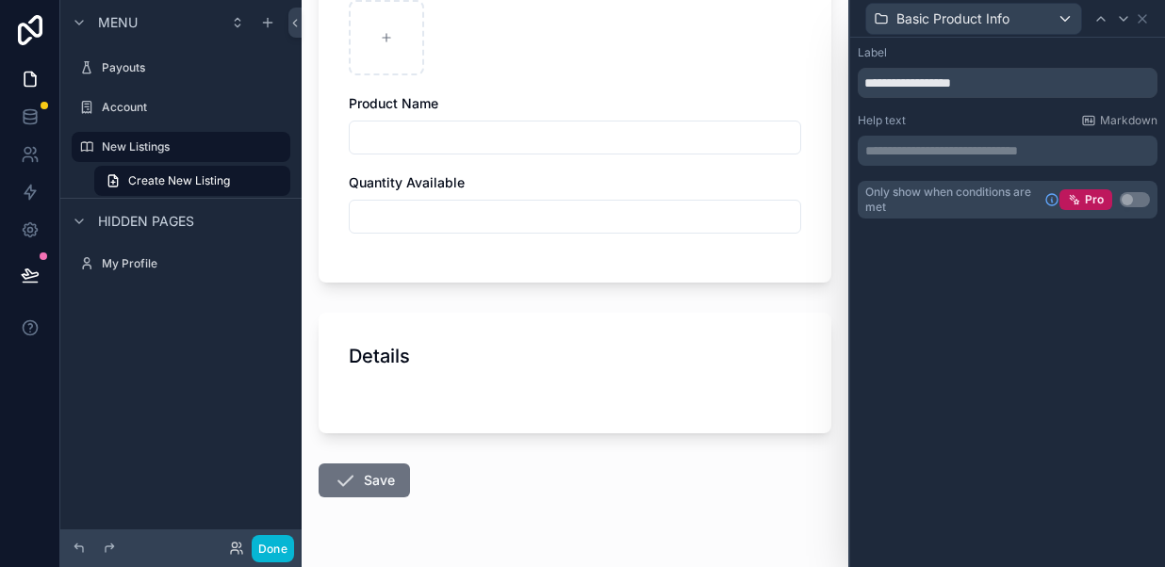
scroll to position [816, 0]
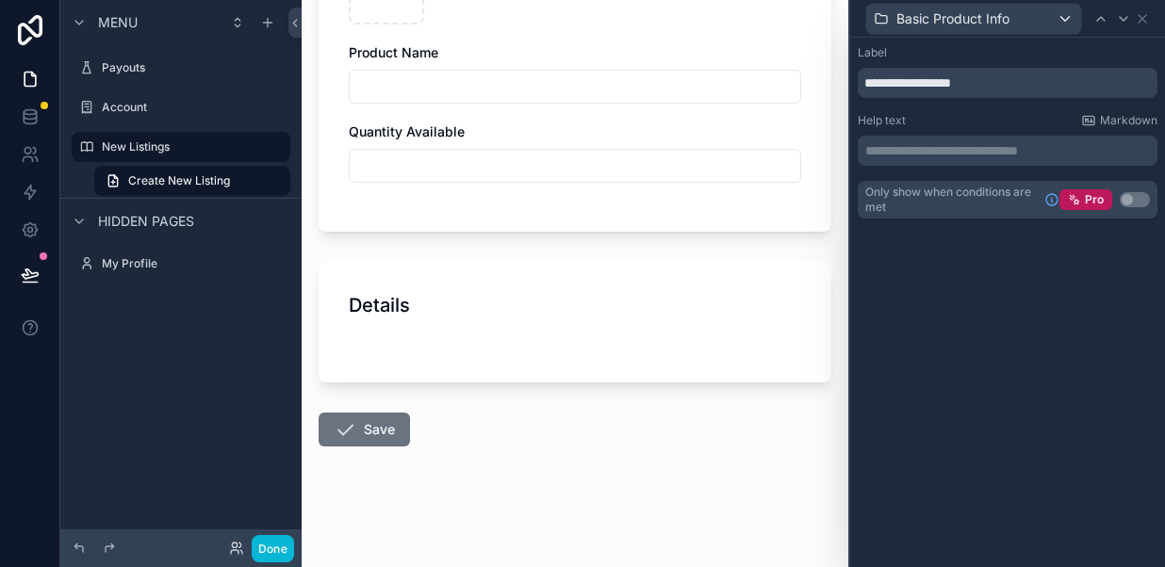
click at [485, 323] on div "Details" at bounding box center [574, 322] width 513 height 121
click at [1147, 19] on icon at bounding box center [1141, 18] width 15 height 15
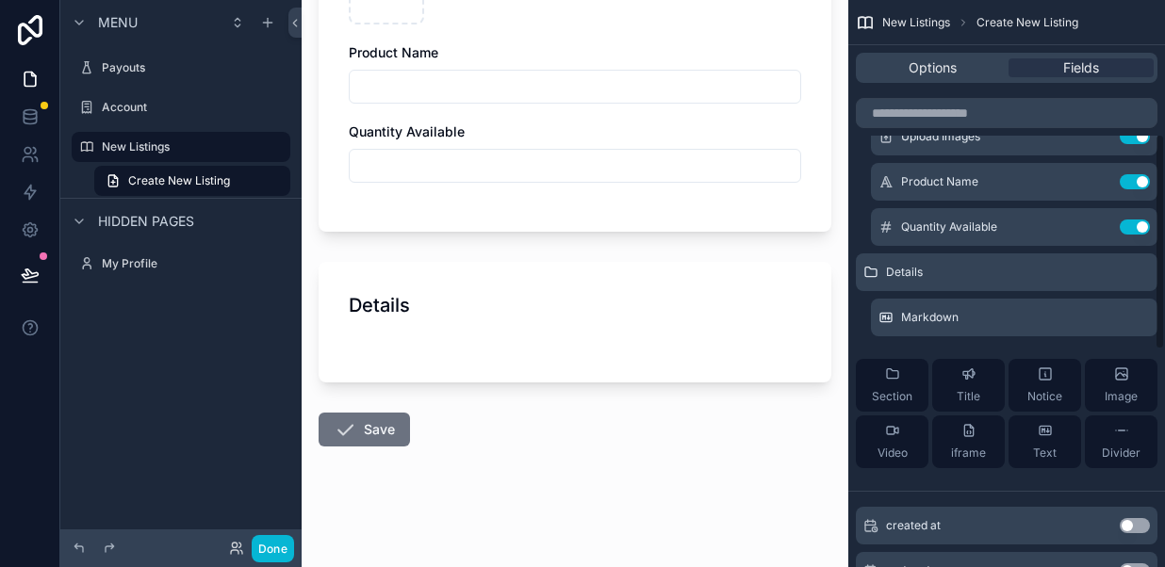
scroll to position [359, 0]
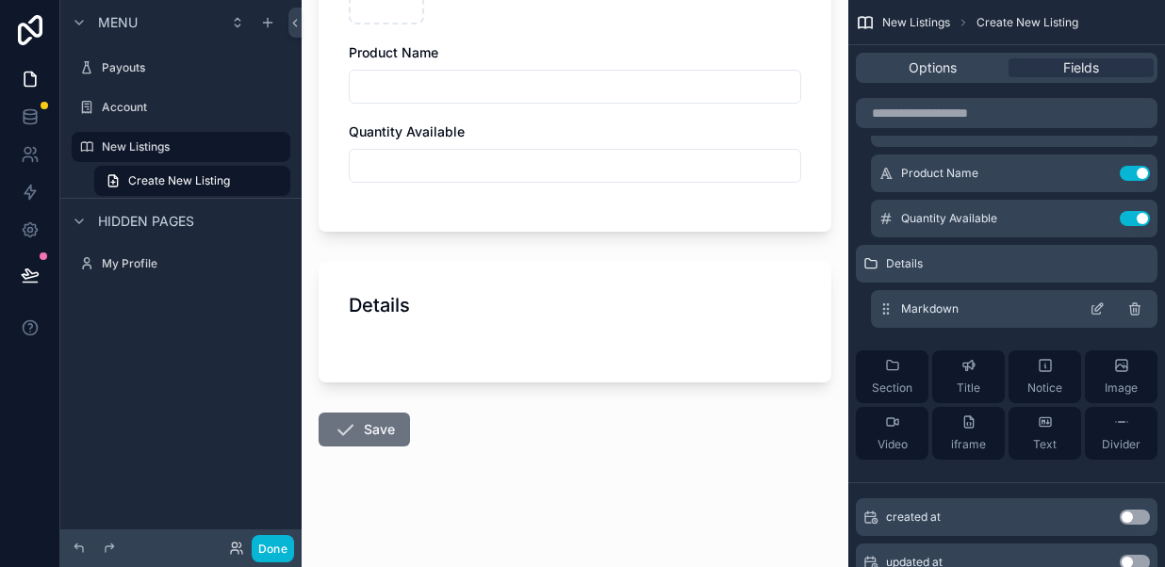
click at [1135, 308] on icon "scrollable content" at bounding box center [1135, 310] width 0 height 4
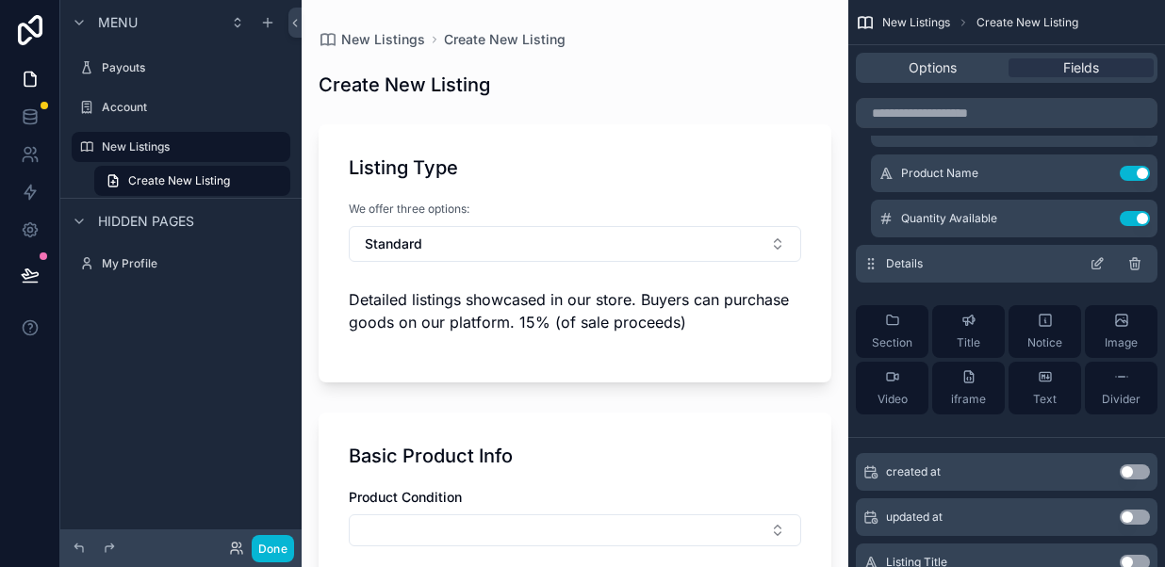
click at [1136, 264] on icon "scrollable content" at bounding box center [1134, 263] width 15 height 15
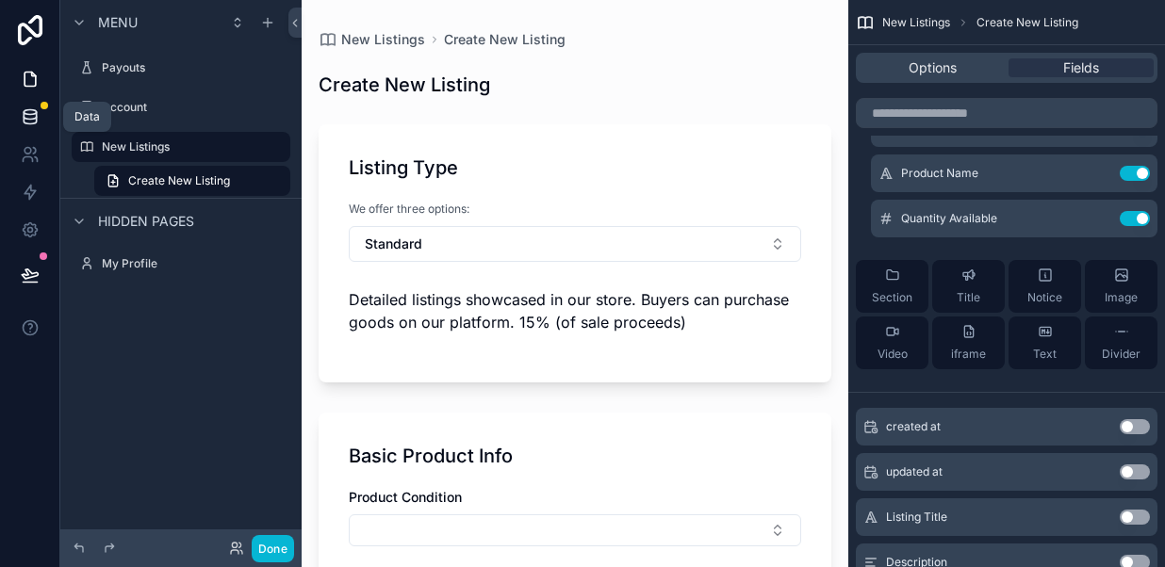
click at [26, 115] on icon at bounding box center [30, 116] width 19 height 19
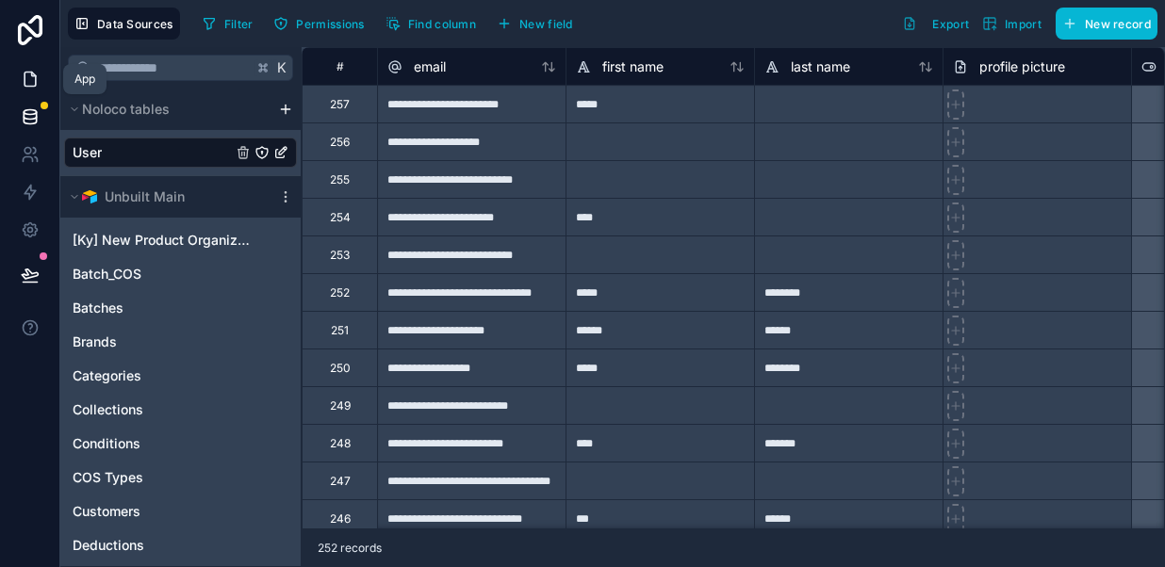
click at [33, 74] on icon at bounding box center [29, 80] width 11 height 14
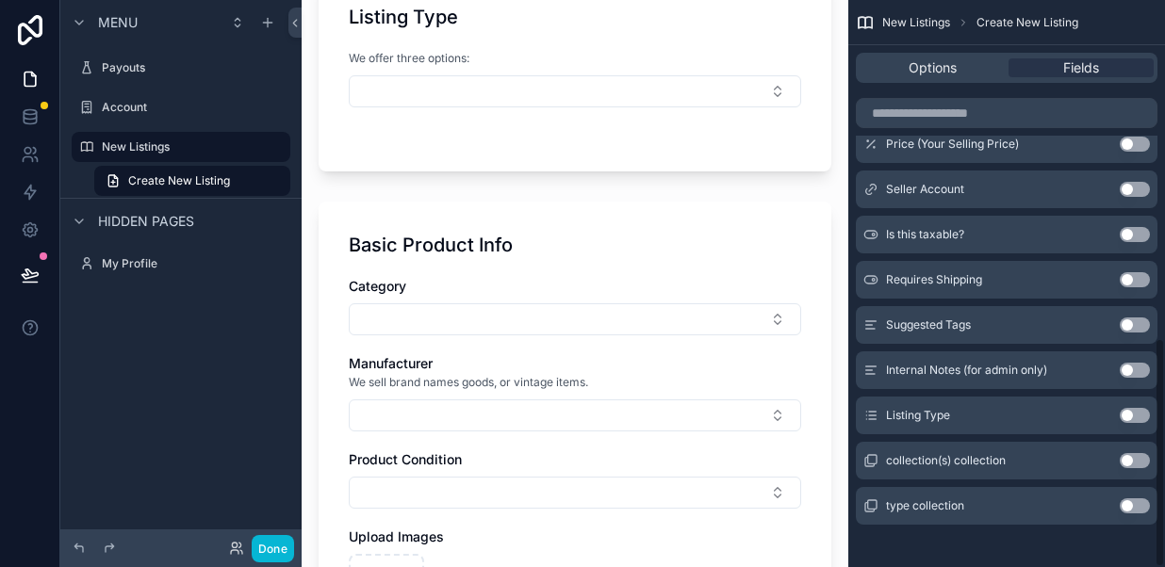
scroll to position [833, 0]
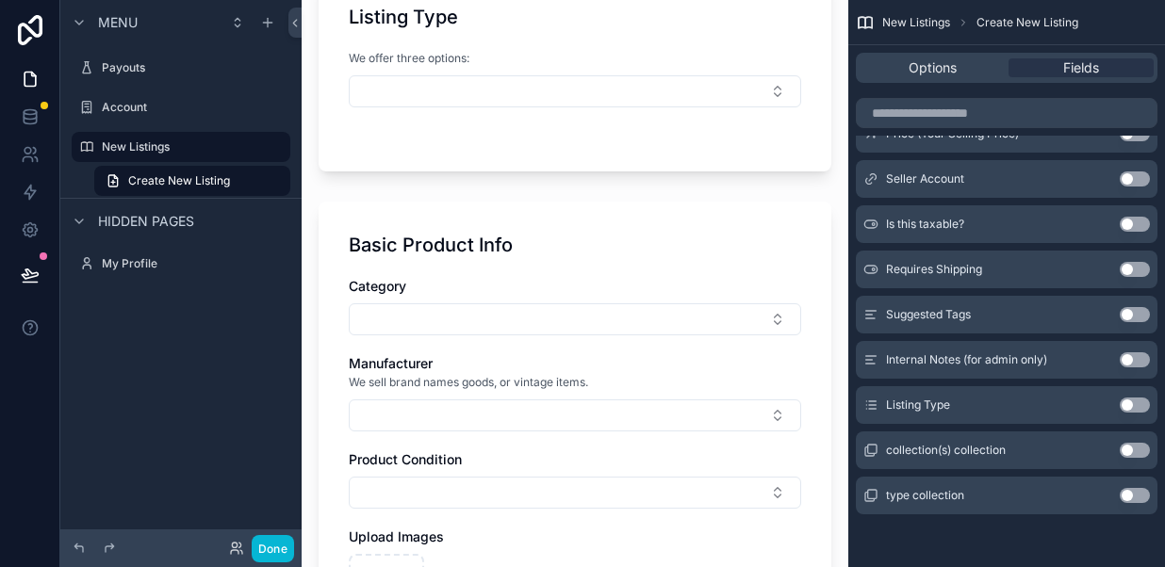
click at [1136, 492] on button "Use setting" at bounding box center [1134, 495] width 30 height 15
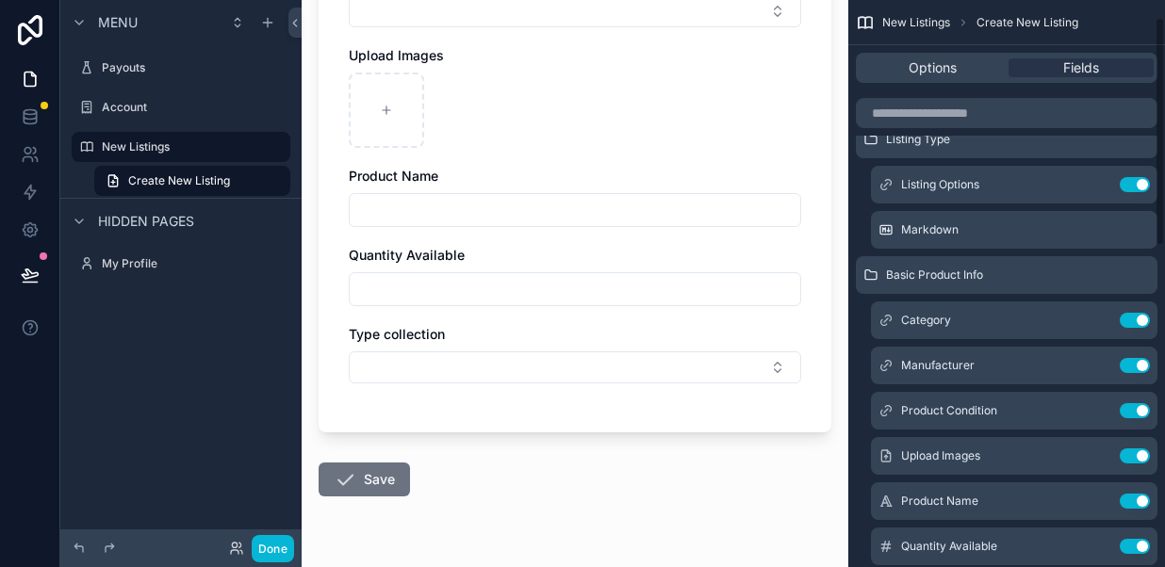
scroll to position [0, 0]
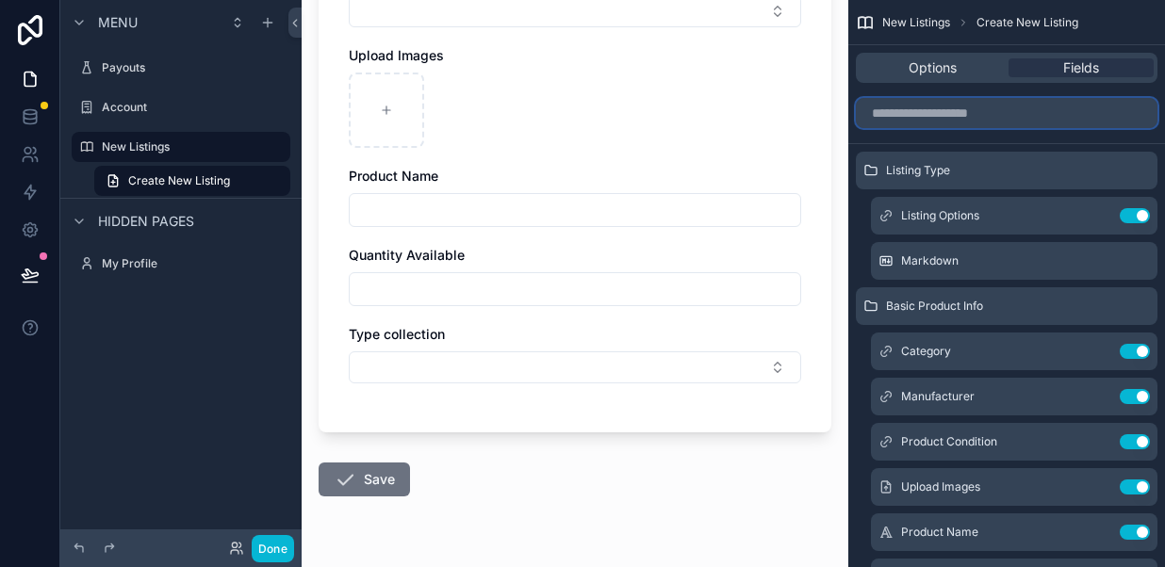
click at [911, 118] on input "scrollable content" at bounding box center [1005, 113] width 301 height 30
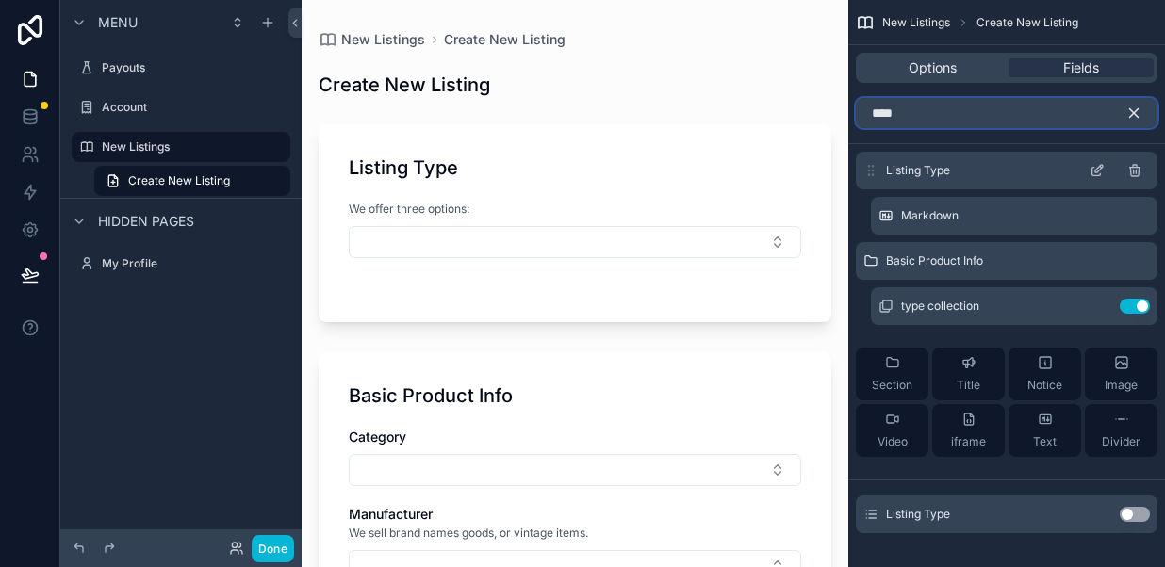
type input "****"
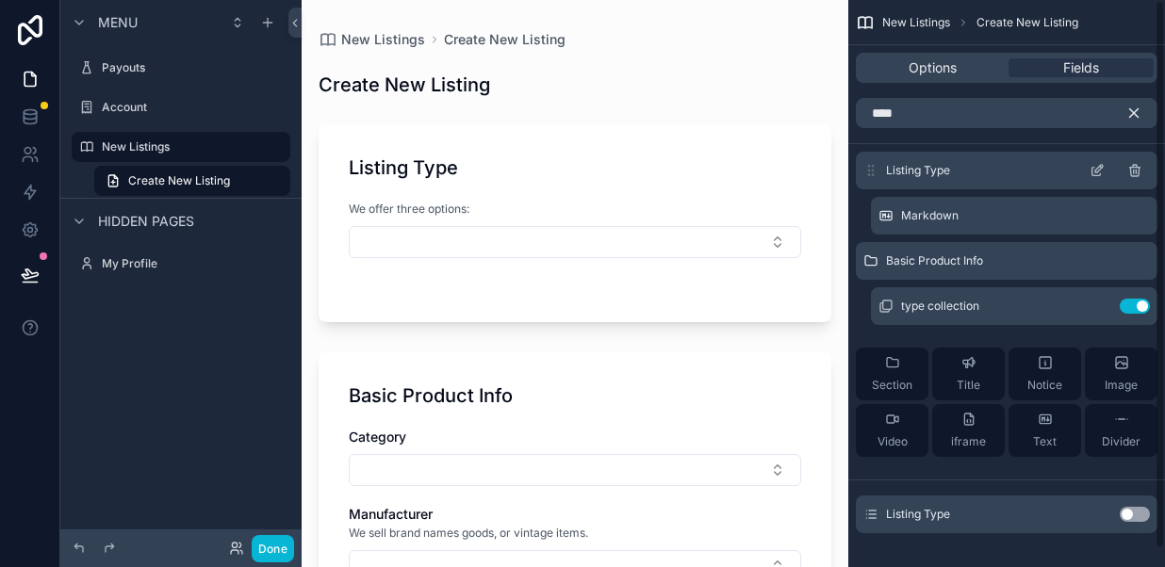
click at [938, 171] on span "Listing Type" at bounding box center [918, 170] width 64 height 15
click at [1099, 170] on icon "scrollable content" at bounding box center [1099, 169] width 8 height 8
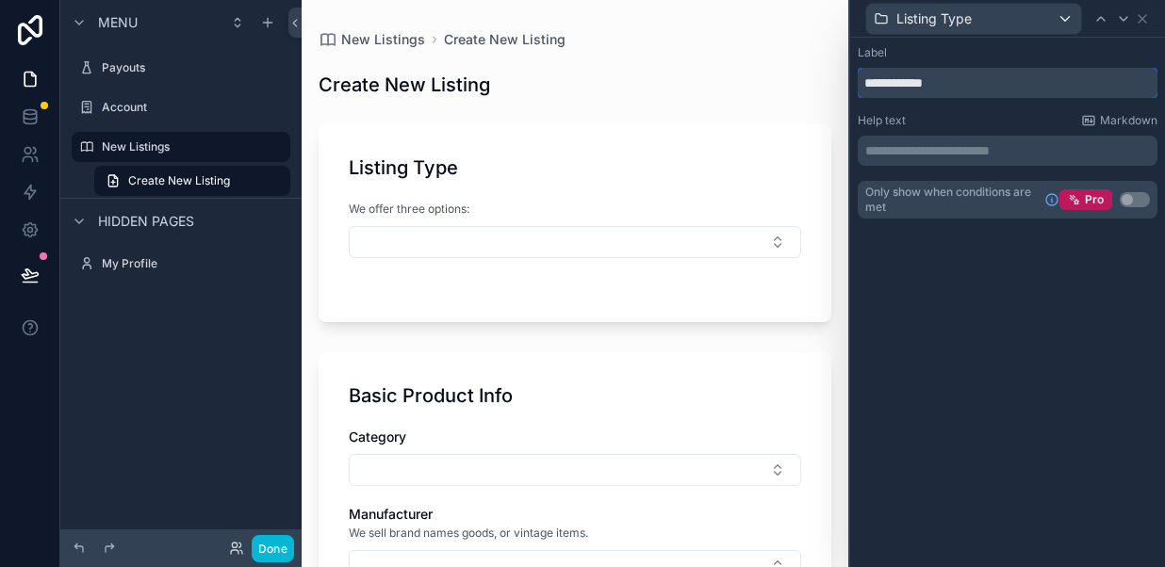
drag, startPoint x: 911, startPoint y: 86, endPoint x: 941, endPoint y: 86, distance: 30.1
click at [941, 86] on input "**********" at bounding box center [1007, 83] width 300 height 30
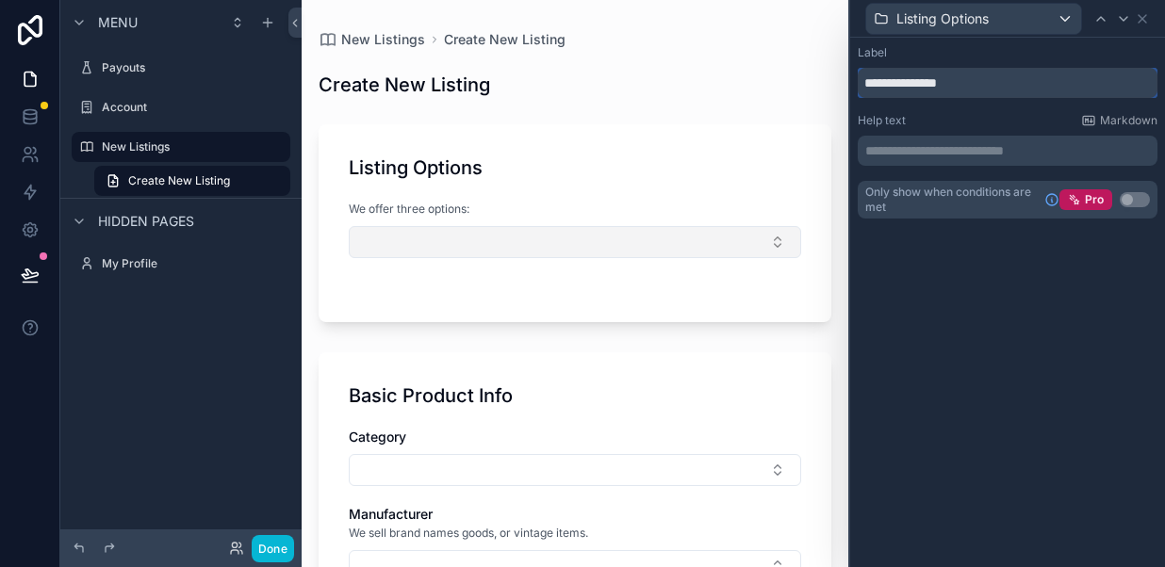
type input "**********"
click at [449, 239] on button "Select Button" at bounding box center [575, 242] width 452 height 32
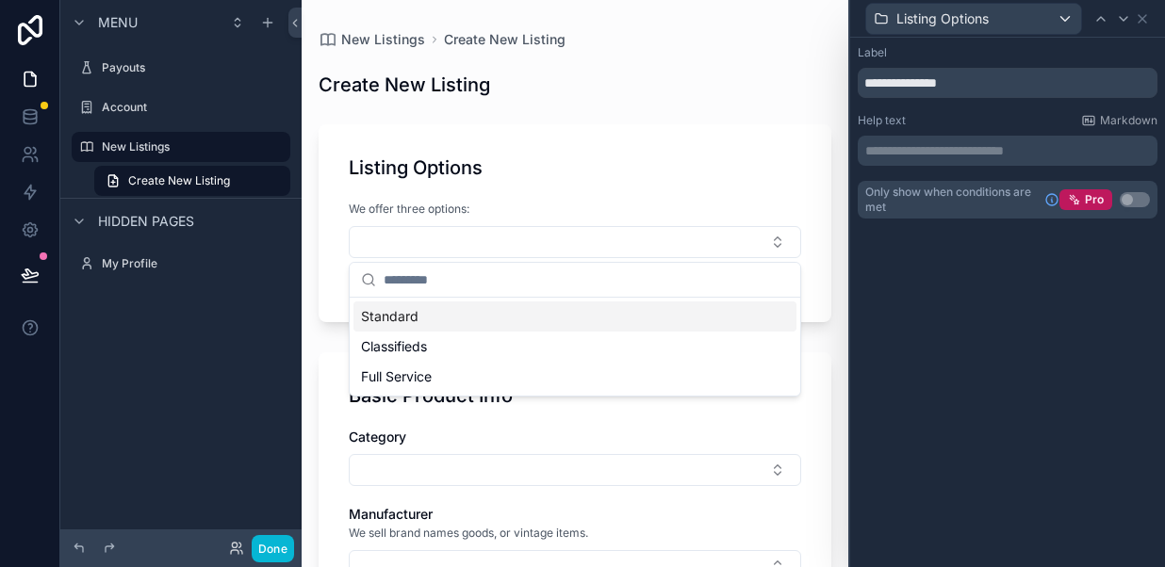
click at [412, 316] on span "Standard" at bounding box center [389, 316] width 57 height 19
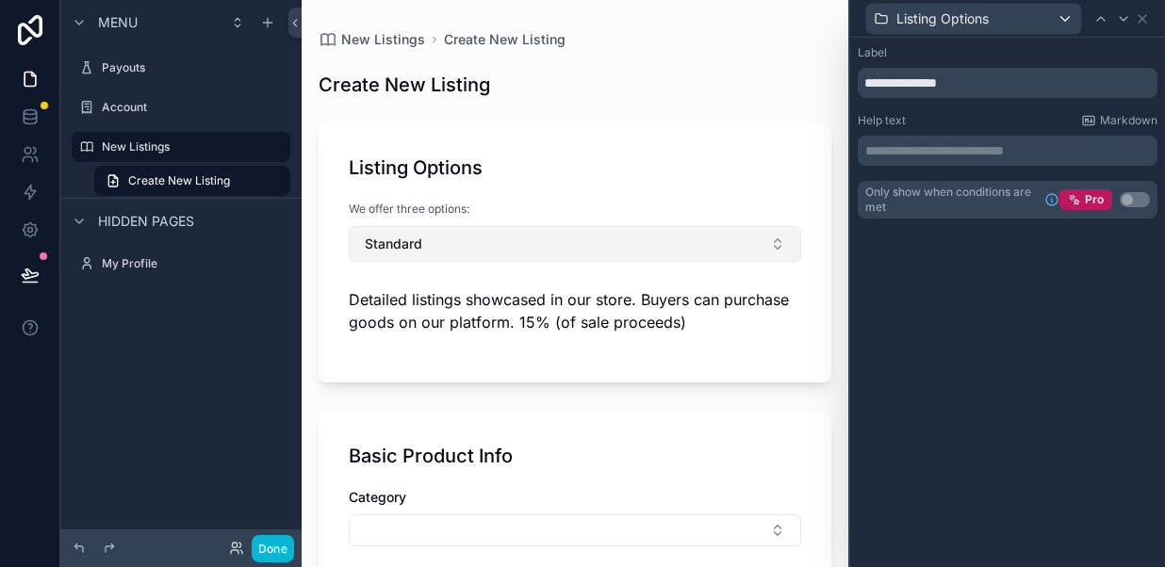
click at [544, 241] on button "Standard" at bounding box center [575, 244] width 452 height 36
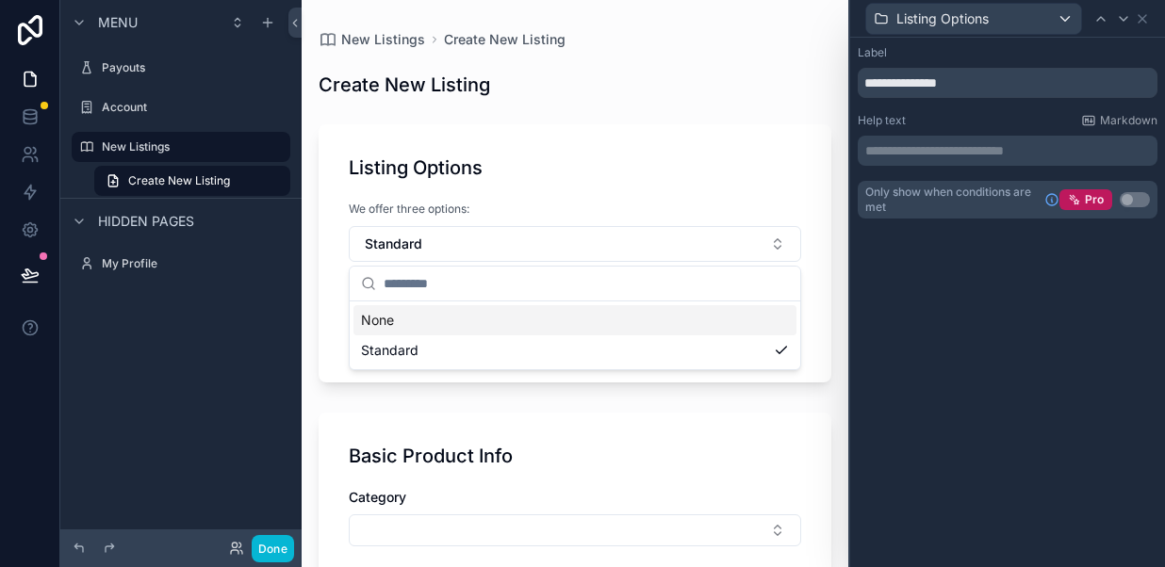
click at [649, 124] on div "Listing Options We offer three options: Standard Detailed listings showcased in…" at bounding box center [574, 253] width 513 height 258
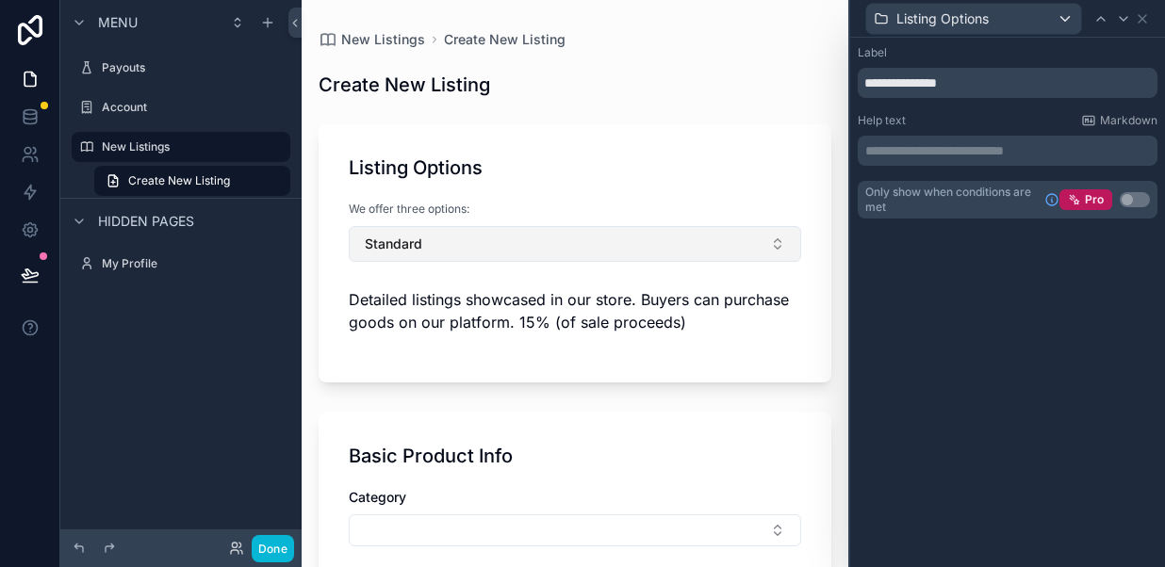
click at [682, 255] on button "Standard" at bounding box center [575, 244] width 452 height 36
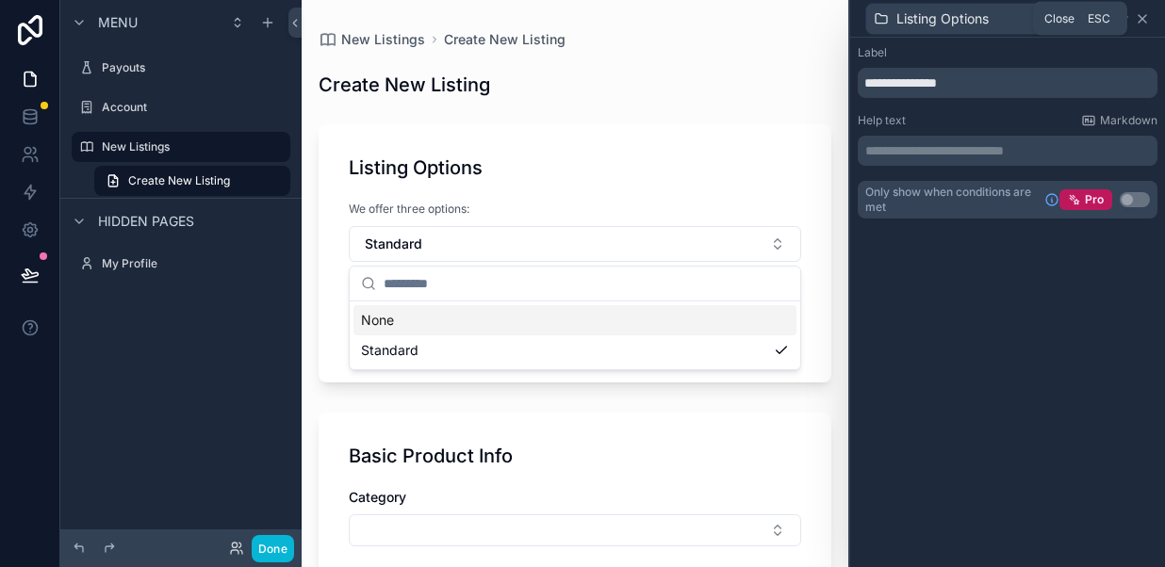
click at [1143, 20] on icon at bounding box center [1141, 18] width 15 height 15
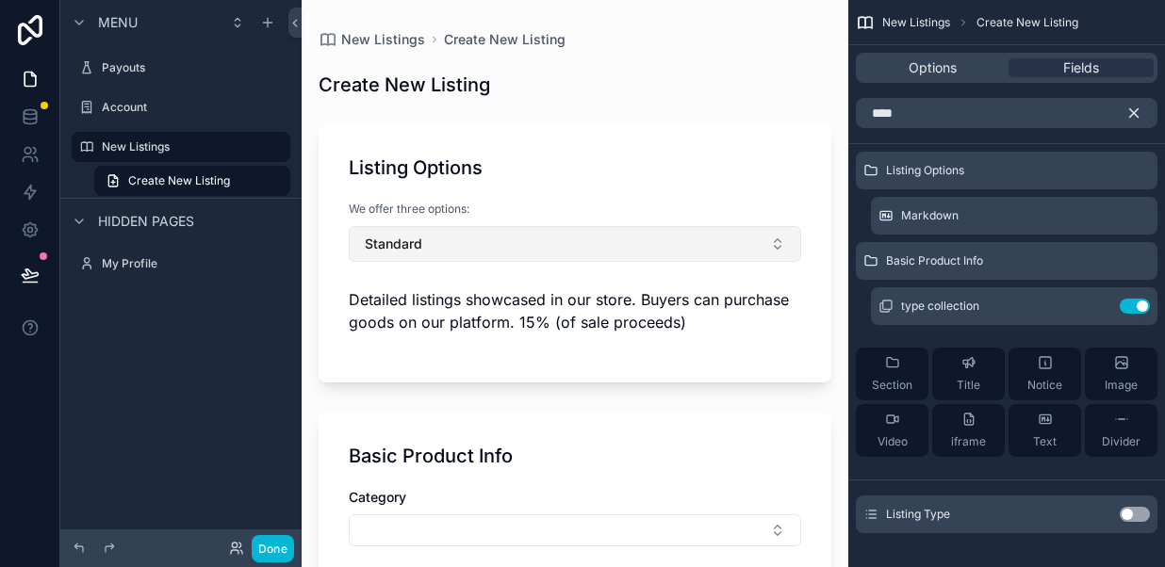
click at [687, 239] on button "Standard" at bounding box center [575, 244] width 452 height 36
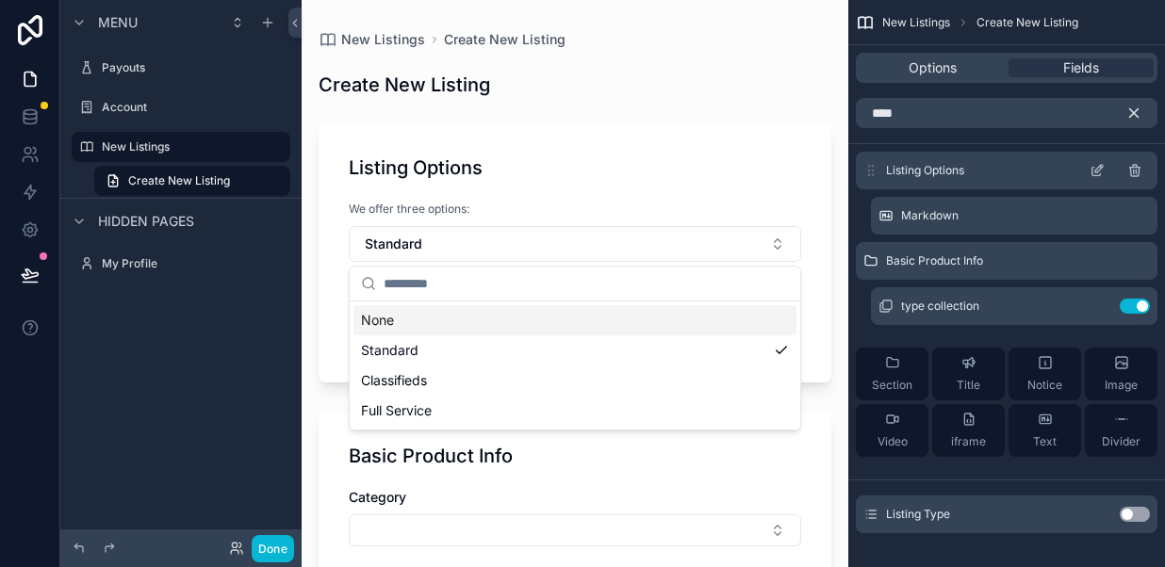
click at [1099, 171] on icon "scrollable content" at bounding box center [1099, 169] width 8 height 8
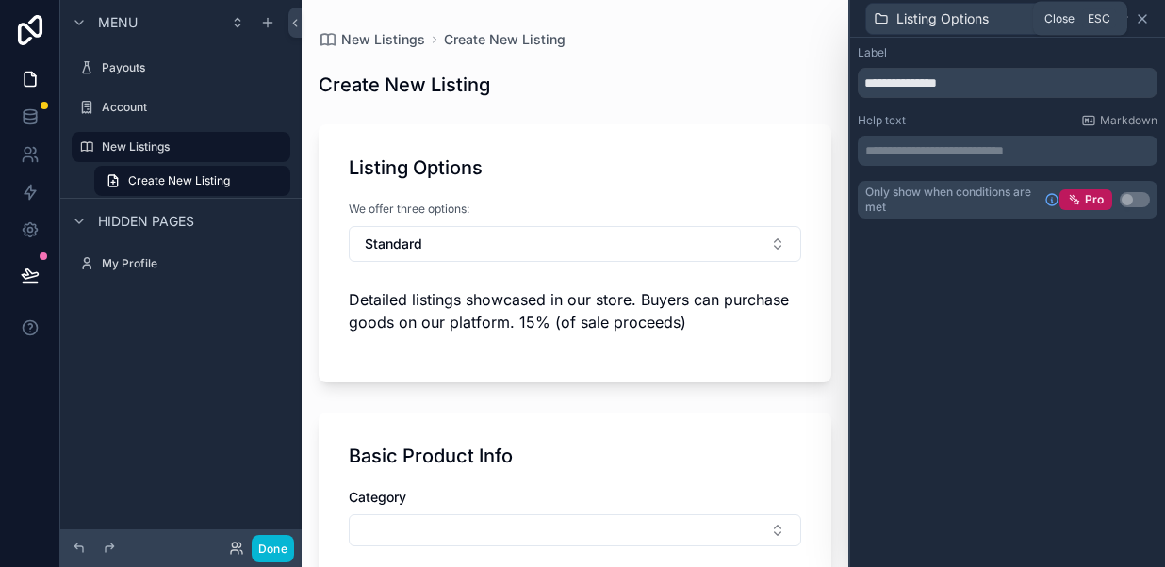
click at [1144, 24] on icon at bounding box center [1141, 18] width 15 height 15
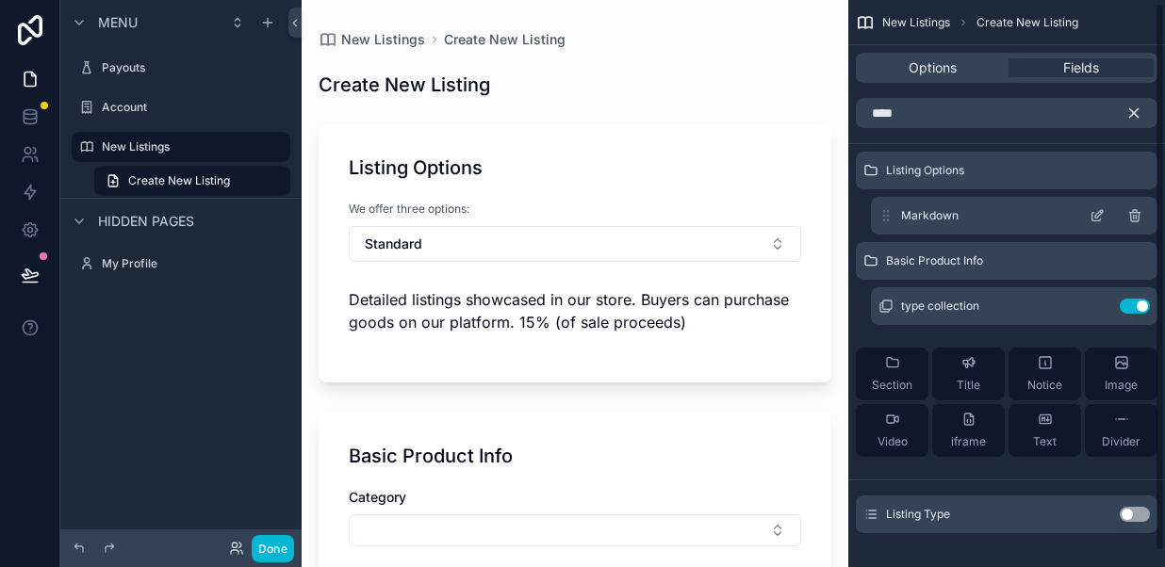
scroll to position [19, 0]
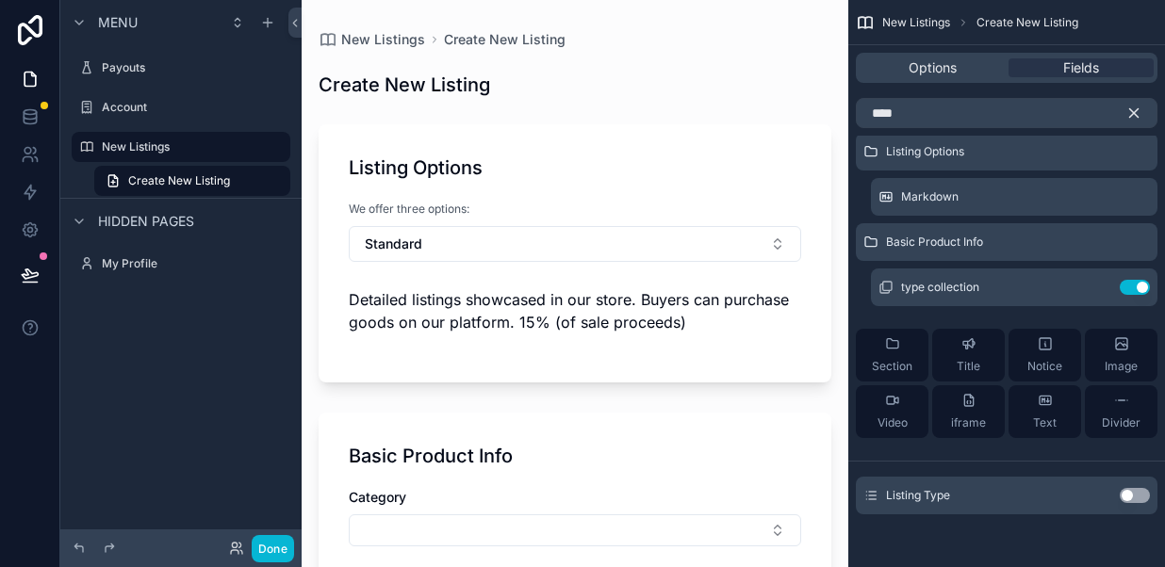
click at [999, 499] on div "Listing Type Use setting" at bounding box center [1005, 496] width 301 height 38
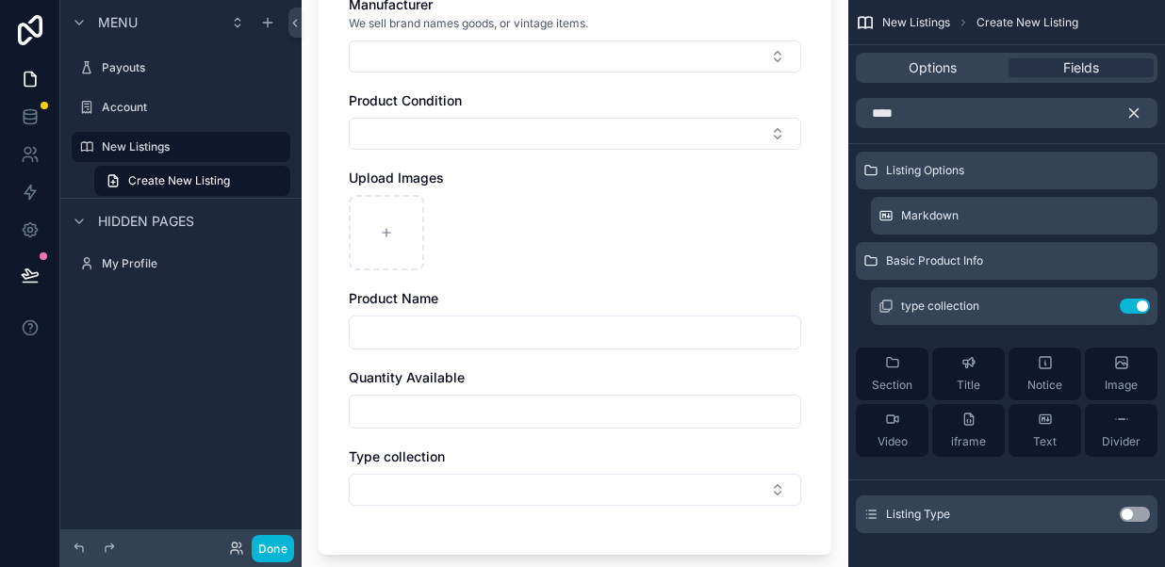
scroll to position [585, 0]
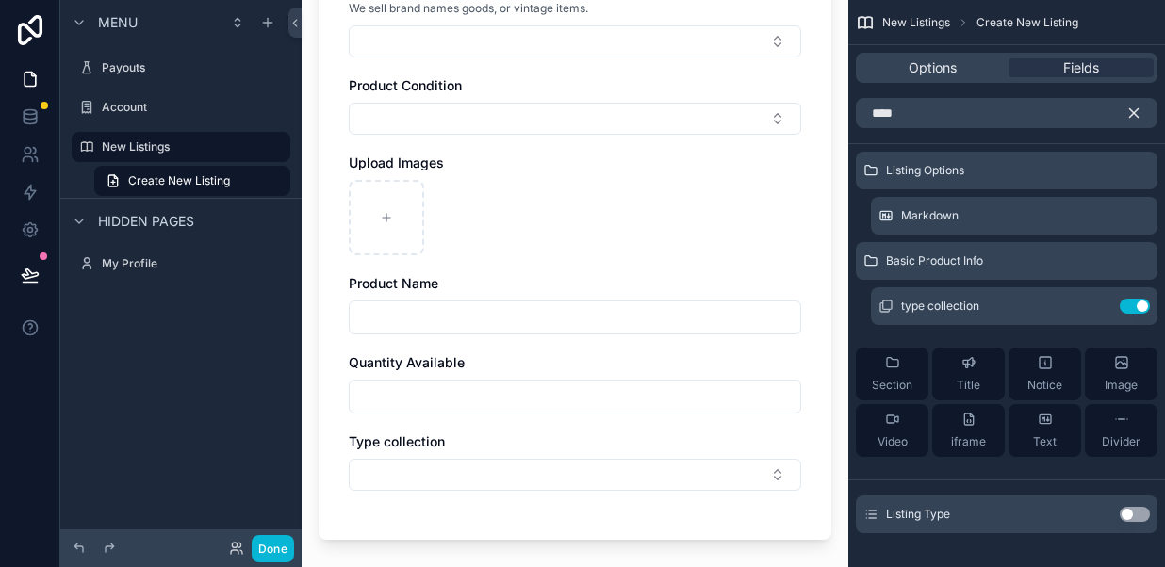
click at [1138, 109] on icon "scrollable content" at bounding box center [1133, 113] width 17 height 17
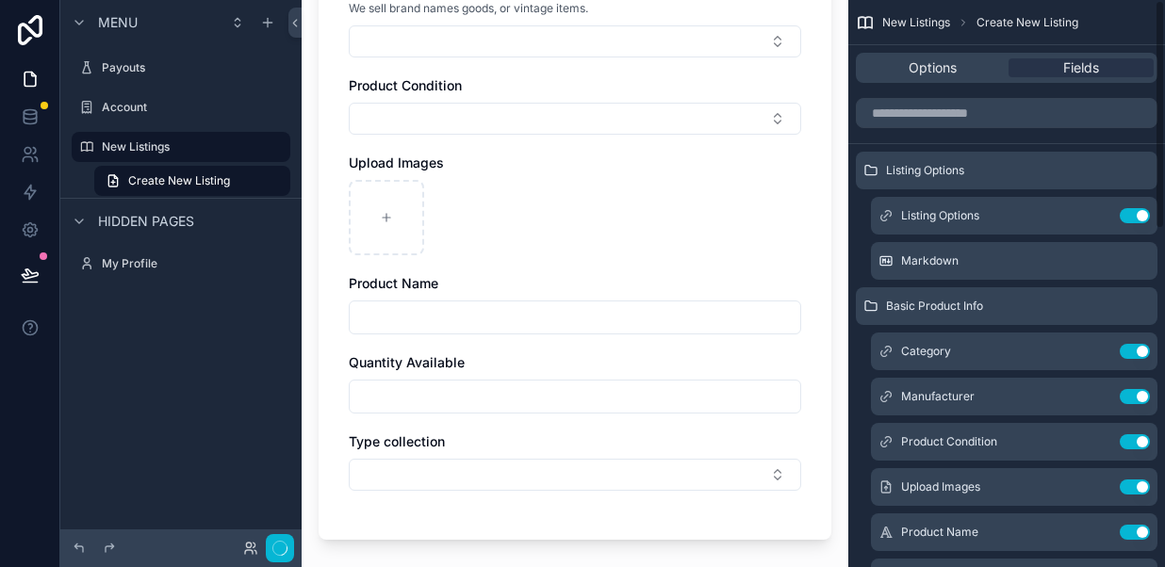
scroll to position [0, 0]
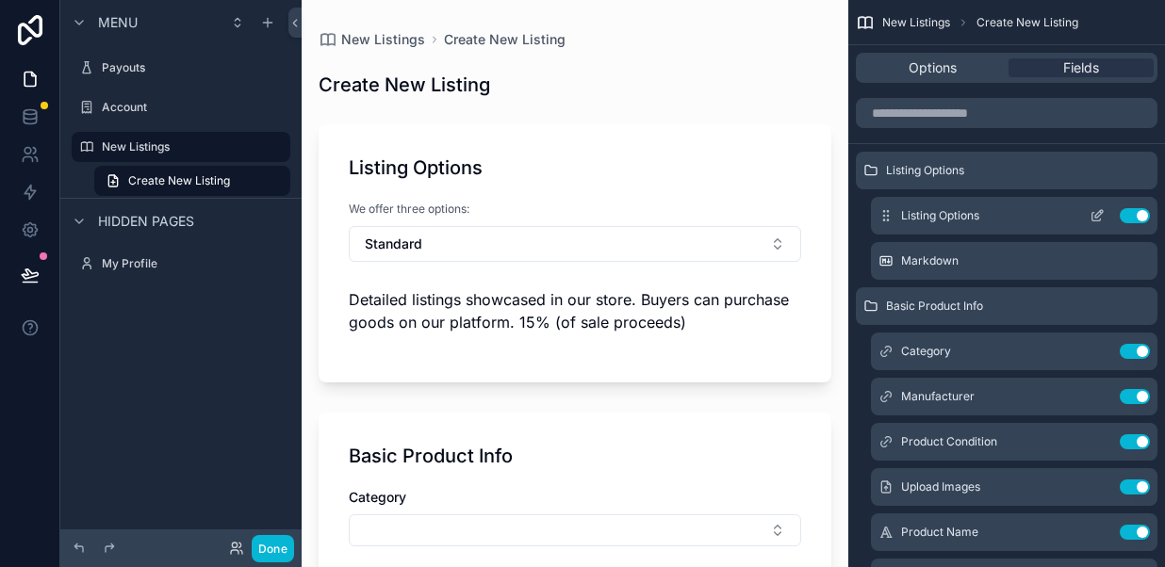
click at [1096, 220] on icon "scrollable content" at bounding box center [1096, 217] width 8 height 8
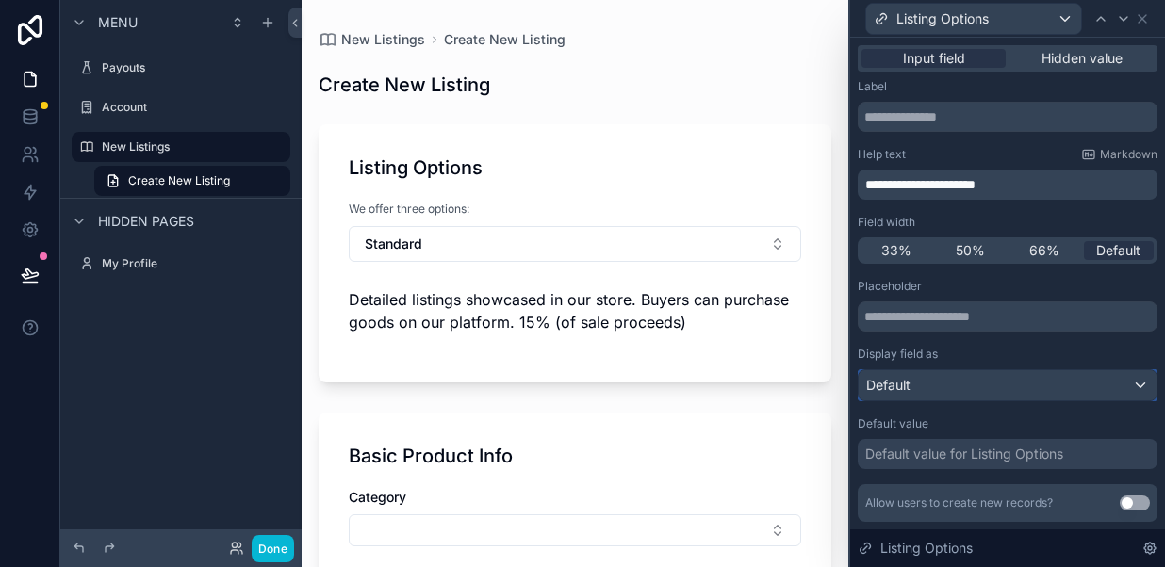
click at [921, 384] on div "Default" at bounding box center [1007, 385] width 298 height 30
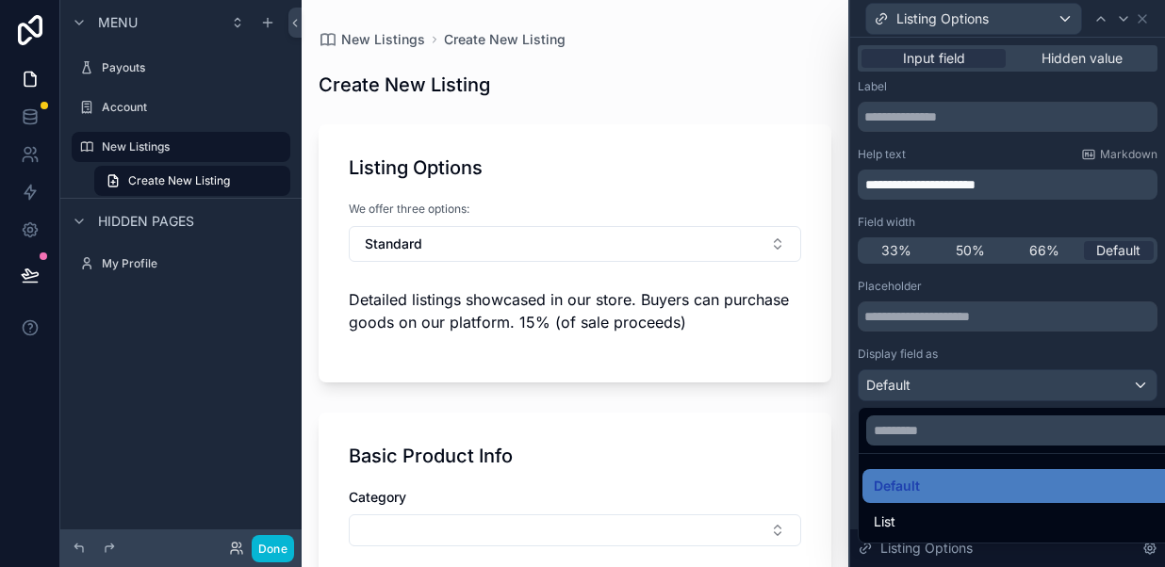
click at [956, 345] on div at bounding box center [1007, 283] width 315 height 567
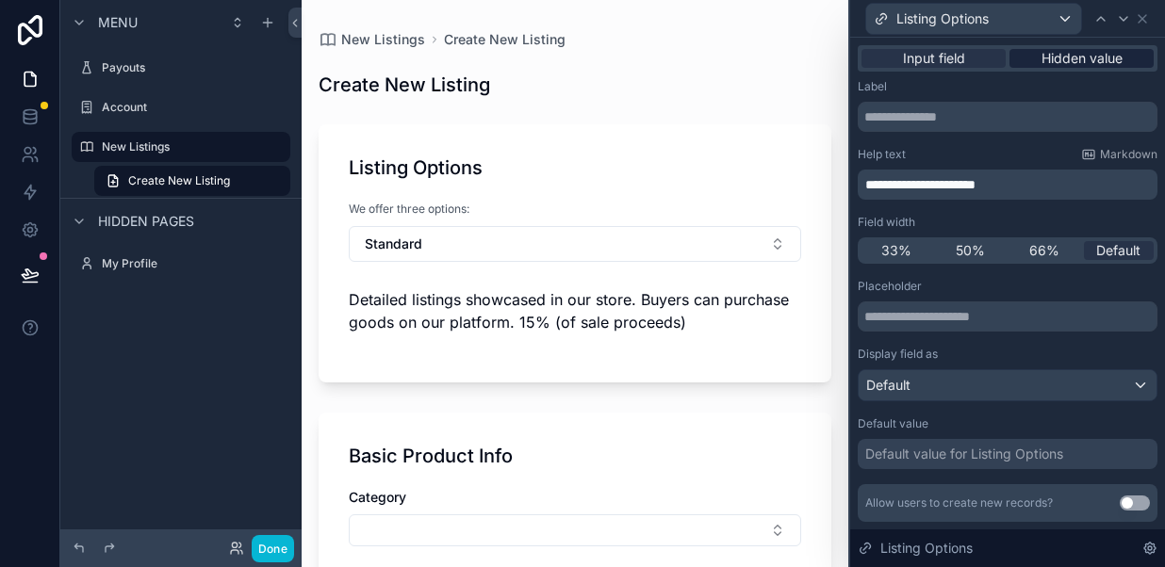
click at [1064, 59] on span "Hidden value" at bounding box center [1081, 58] width 81 height 19
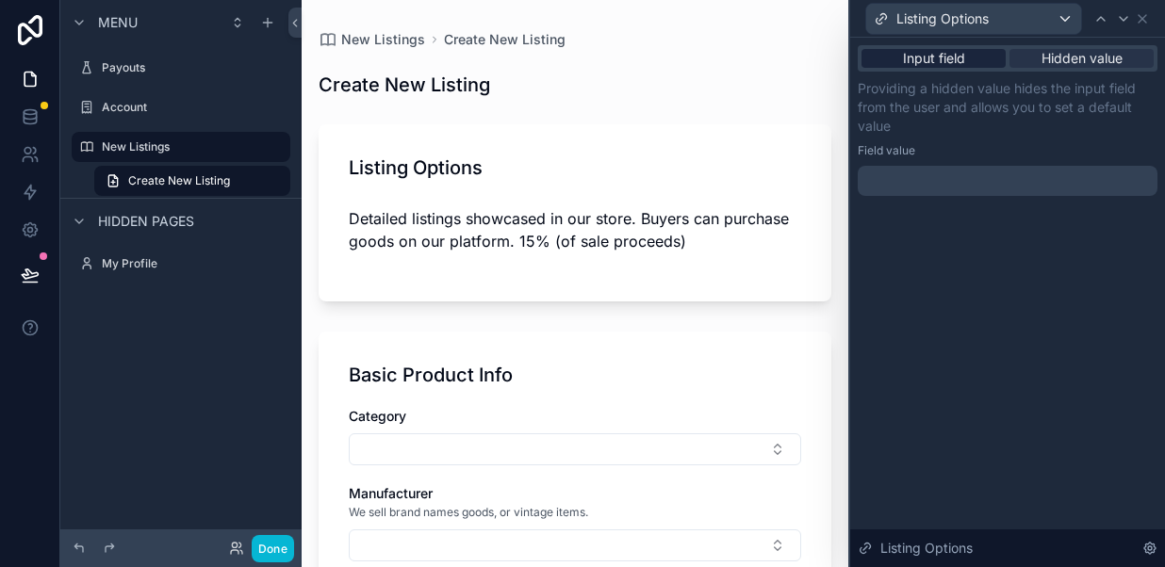
click at [968, 56] on div "Input field" at bounding box center [933, 58] width 144 height 19
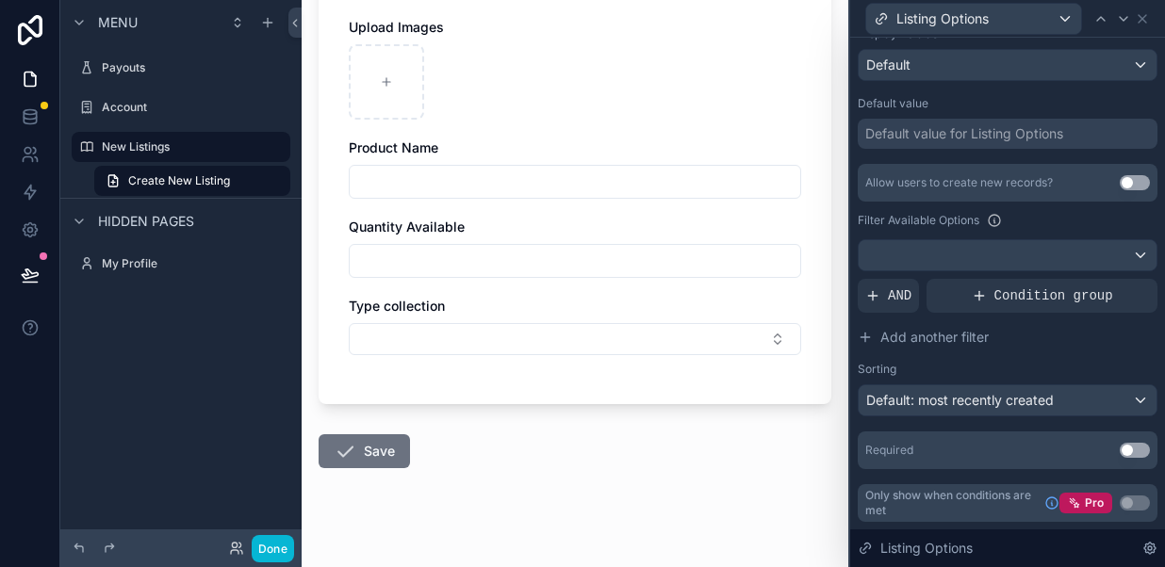
scroll to position [736, 0]
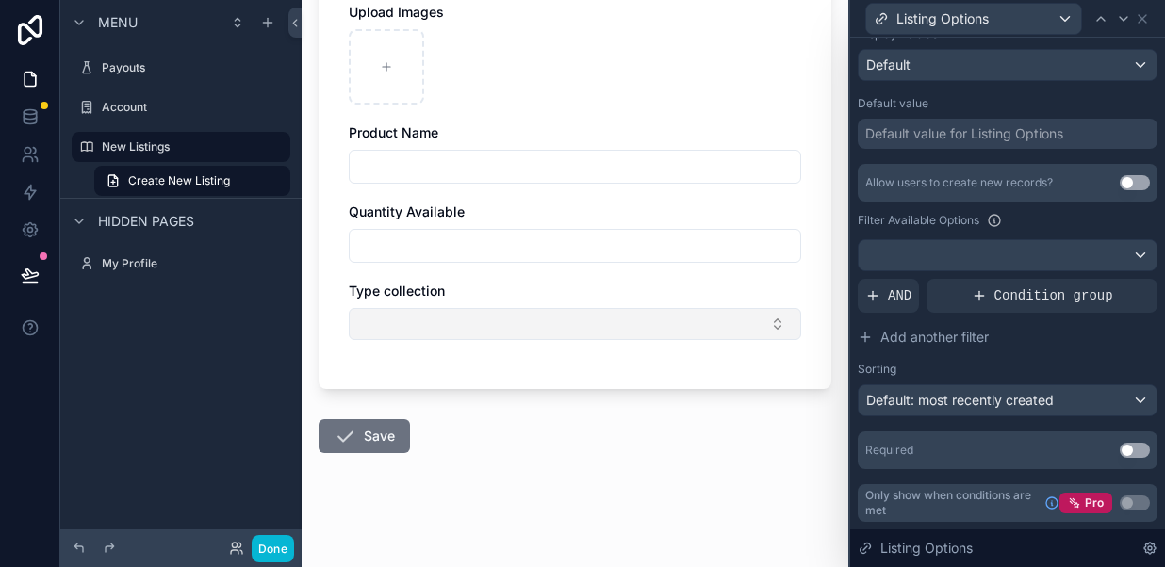
click at [774, 321] on button "Select Button" at bounding box center [575, 324] width 452 height 32
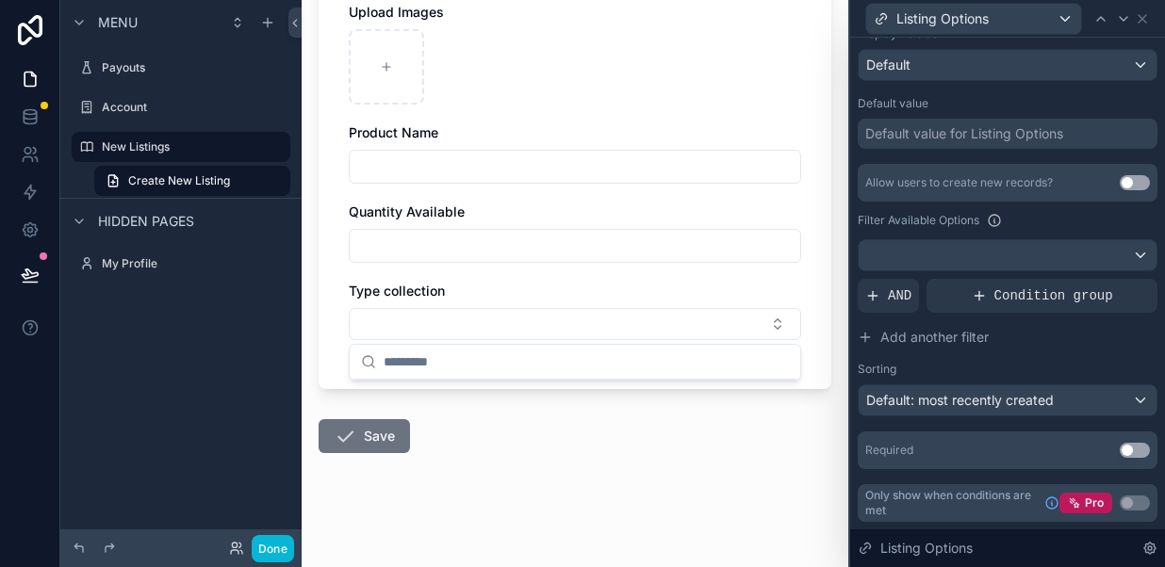
scroll to position [0, 0]
click at [643, 280] on div "Category Manufacturer We sell brand names goods, or vintage items. Product Cond…" at bounding box center [575, 55] width 452 height 607
click at [1144, 23] on icon at bounding box center [1141, 18] width 15 height 15
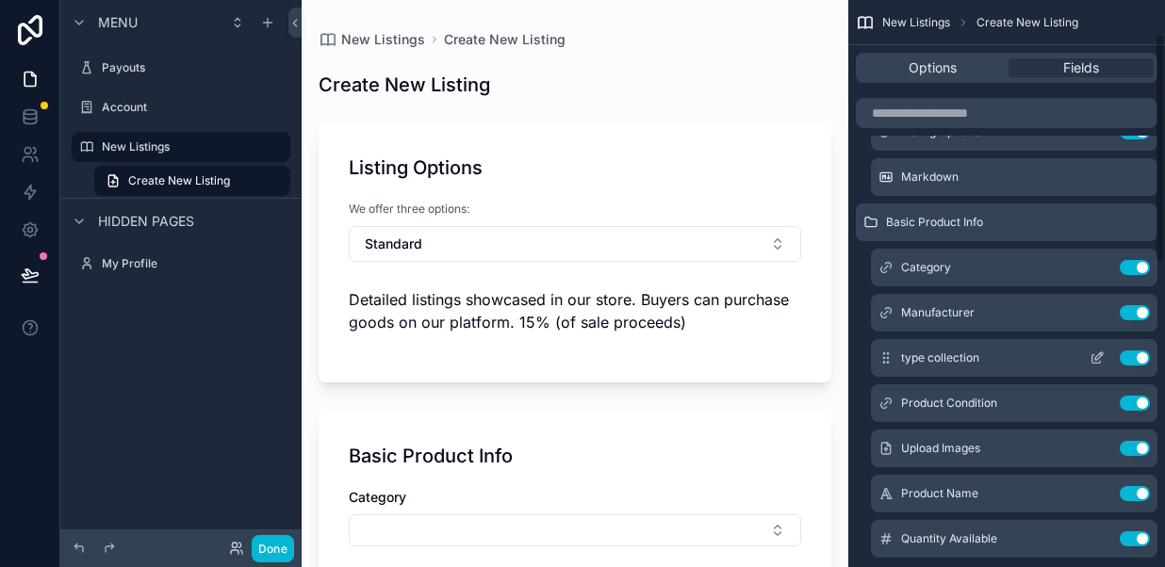
scroll to position [83, 0]
click at [1094, 312] on icon "scrollable content" at bounding box center [1096, 313] width 15 height 15
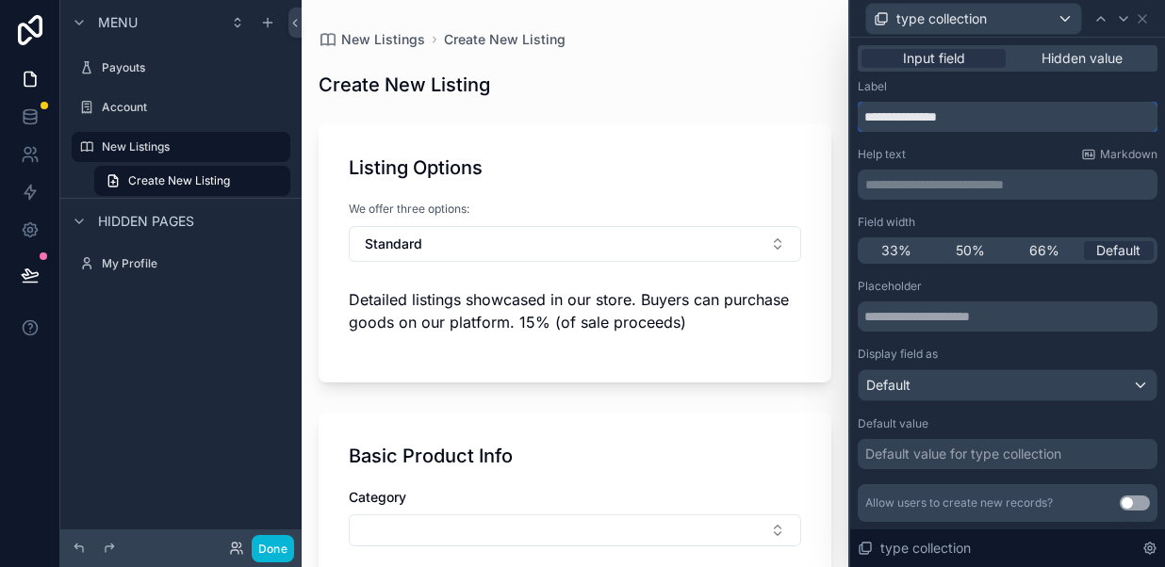
drag, startPoint x: 895, startPoint y: 118, endPoint x: 979, endPoint y: 118, distance: 83.9
click at [979, 118] on input "**********" at bounding box center [1007, 117] width 300 height 30
type input "****"
click at [1141, 14] on icon at bounding box center [1141, 18] width 15 height 15
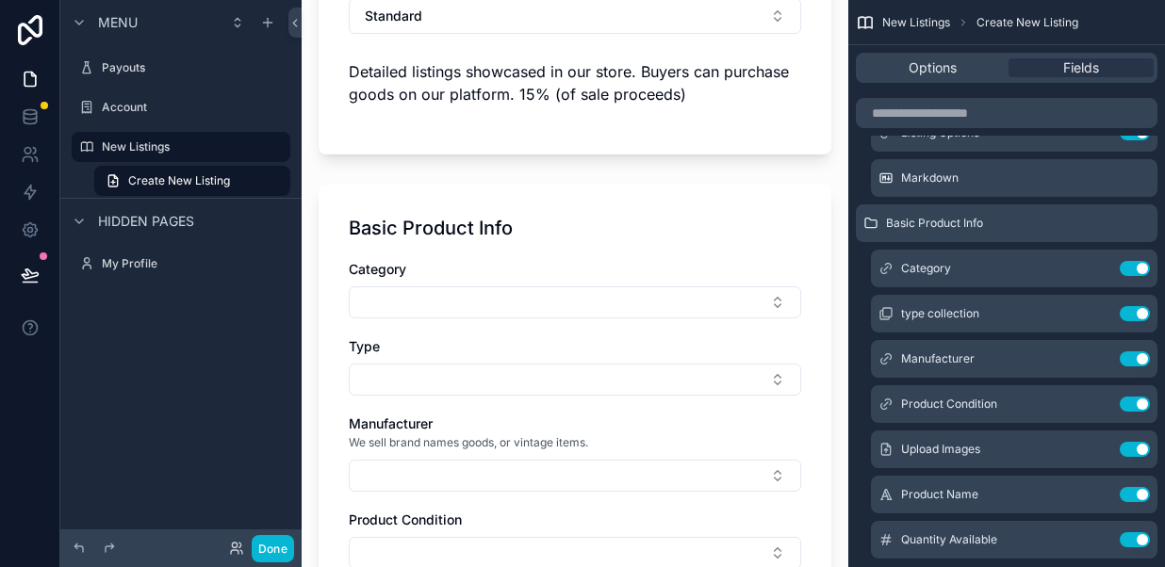
scroll to position [235, 0]
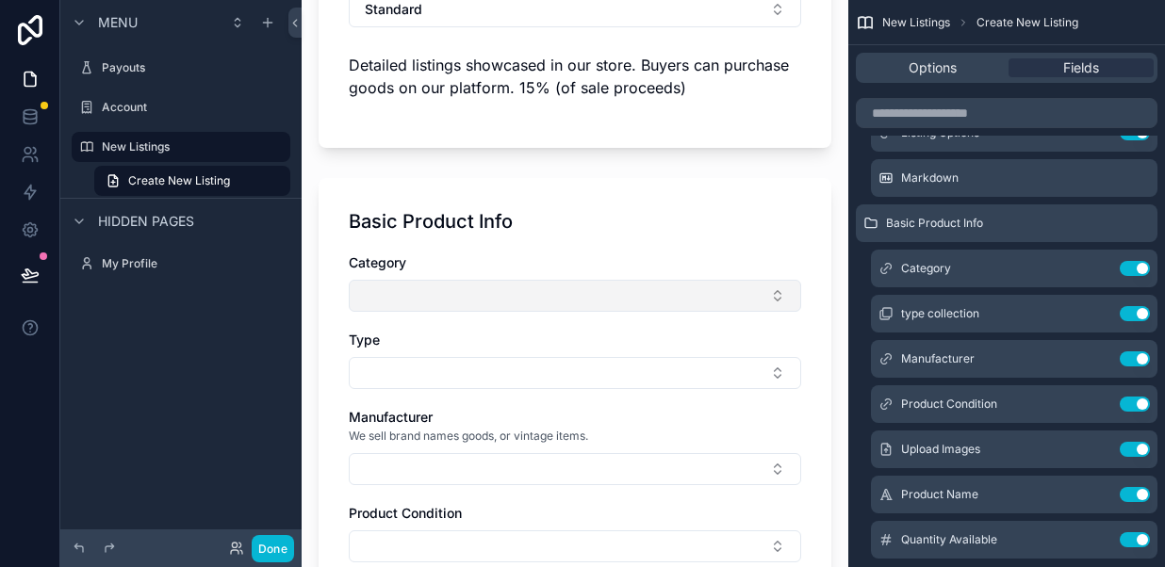
click at [691, 297] on button "Select Button" at bounding box center [575, 296] width 452 height 32
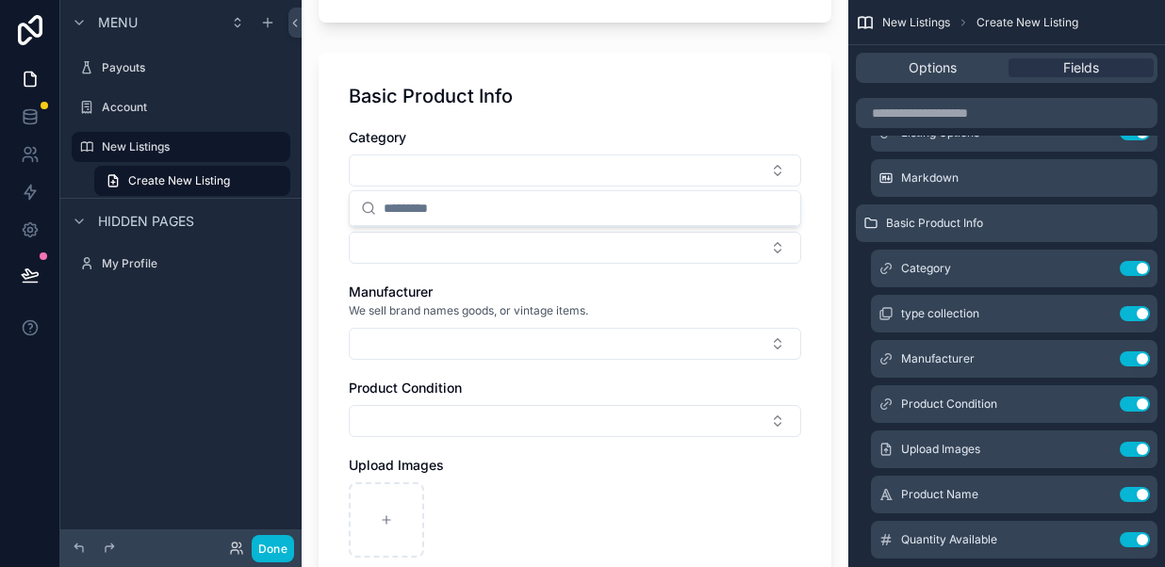
scroll to position [0, 0]
click at [813, 251] on div "Basic Product Info Category Type Manufacturer We sell brand names goods, or vin…" at bounding box center [574, 409] width 513 height 712
click at [503, 247] on button "Select Button" at bounding box center [575, 248] width 452 height 32
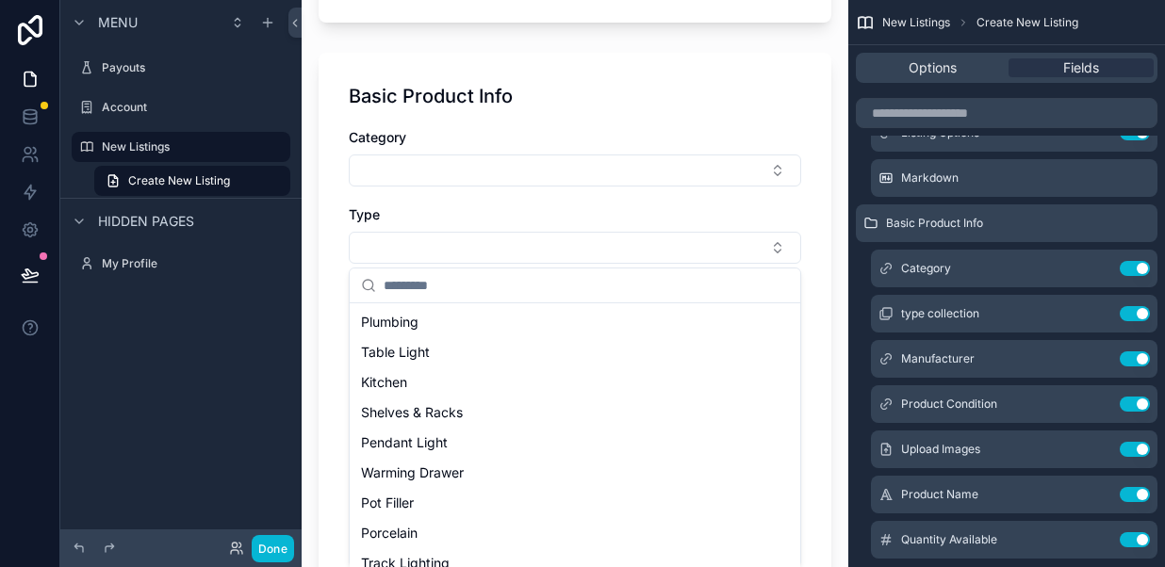
click at [334, 280] on div "Basic Product Info Category Type Manufacturer We sell brand names goods, or vin…" at bounding box center [574, 409] width 513 height 712
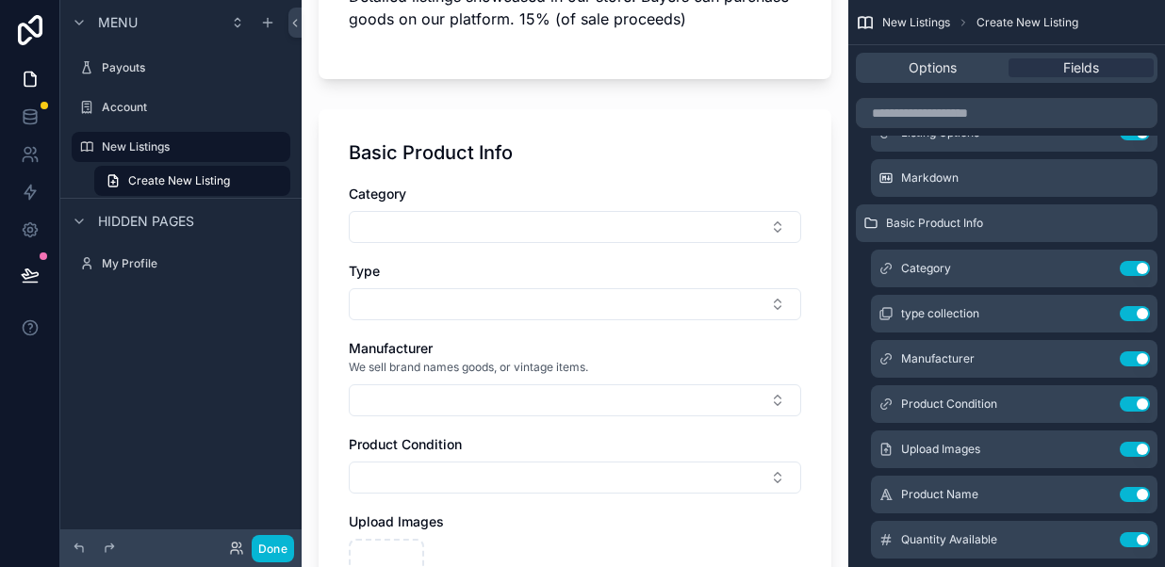
scroll to position [313, 0]
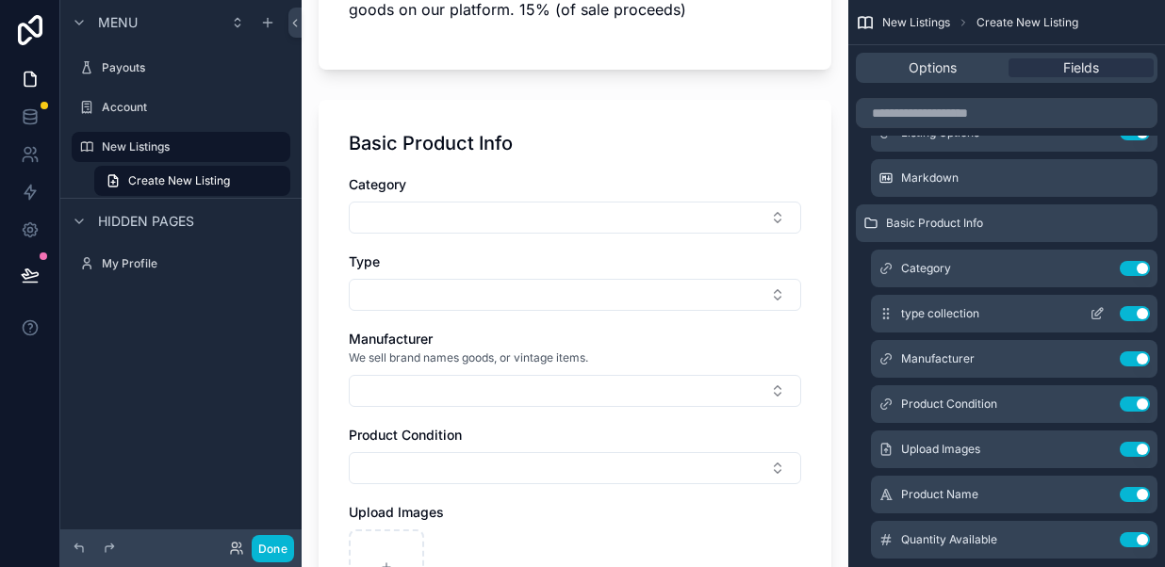
click at [1096, 316] on icon "scrollable content" at bounding box center [1099, 312] width 8 height 8
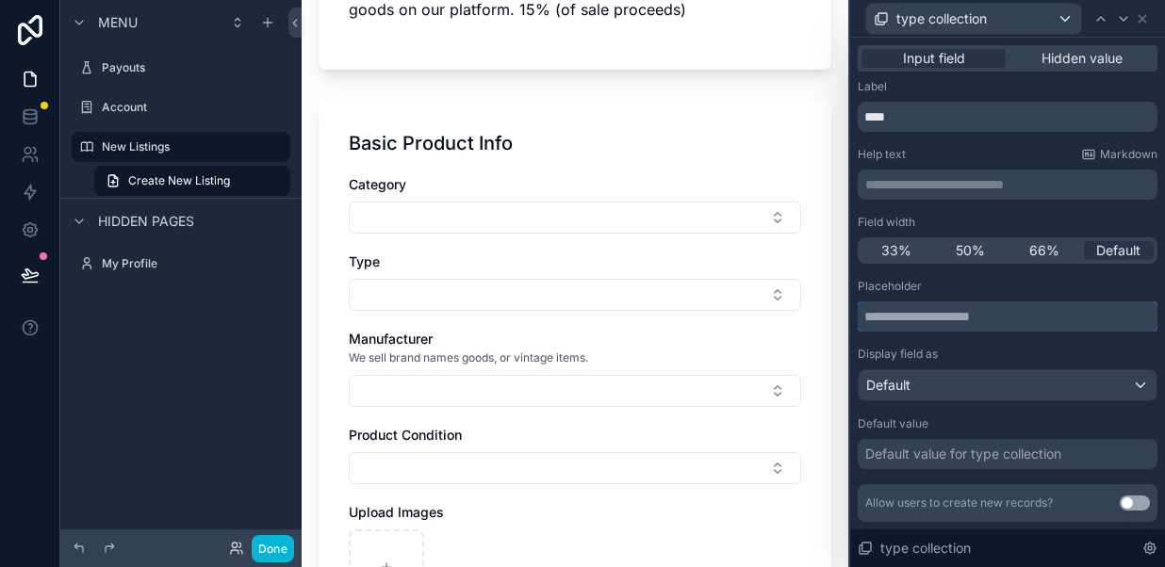
click at [941, 319] on input "text" at bounding box center [1007, 316] width 300 height 30
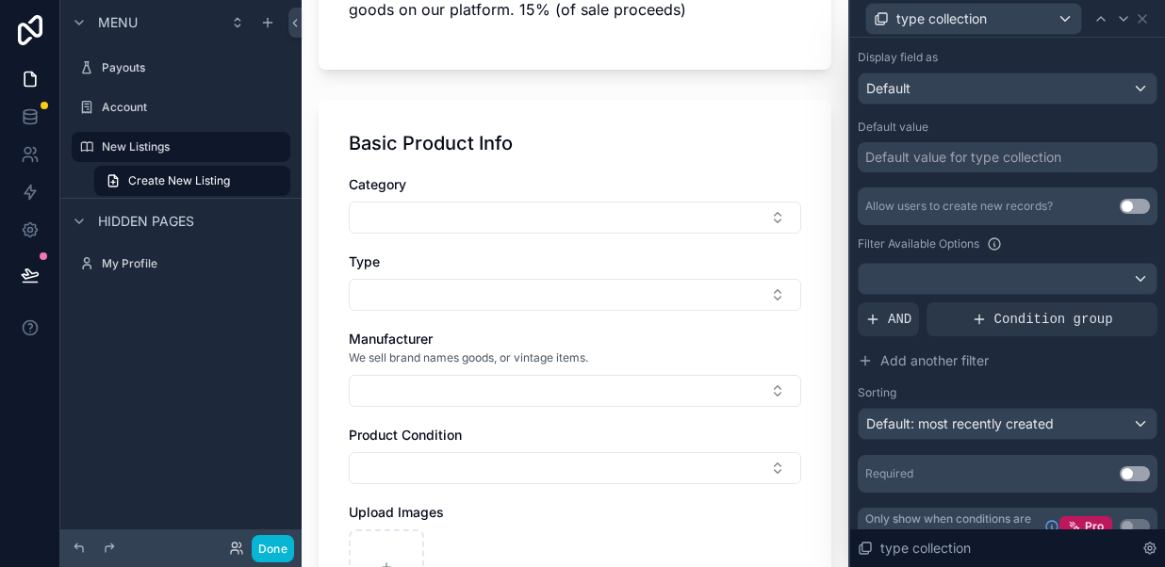
scroll to position [299, 0]
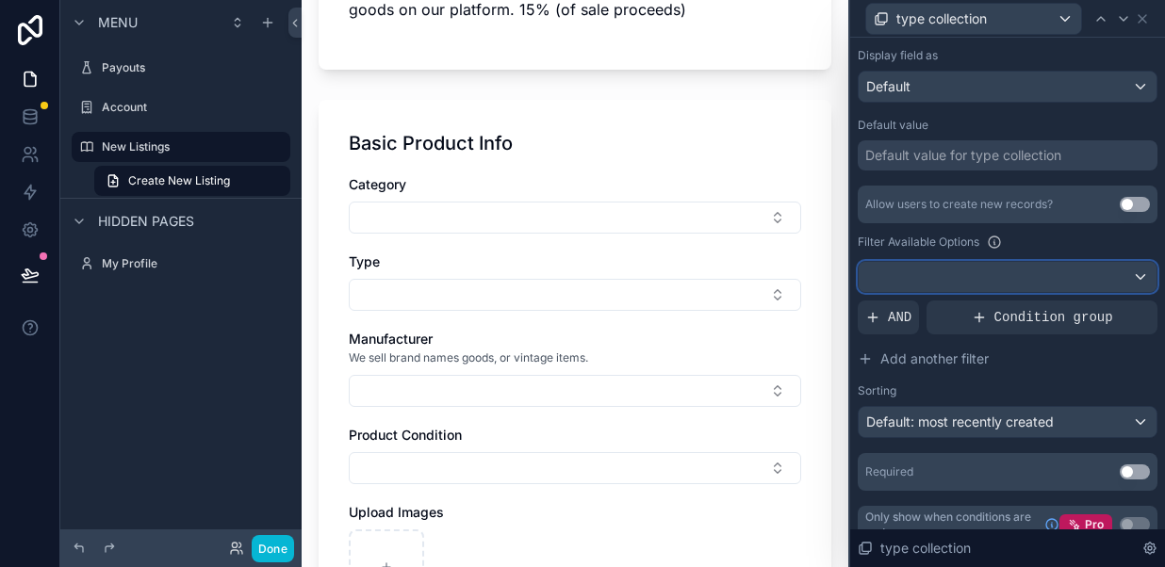
click at [943, 280] on div at bounding box center [1007, 277] width 298 height 30
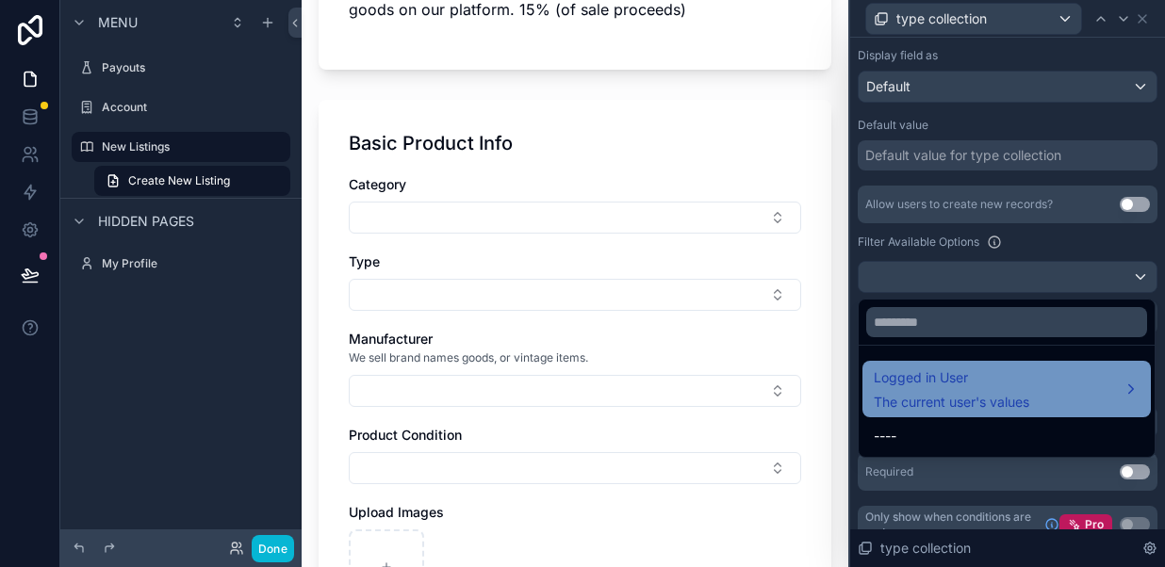
click at [942, 394] on span "The current user's values" at bounding box center [950, 402] width 155 height 19
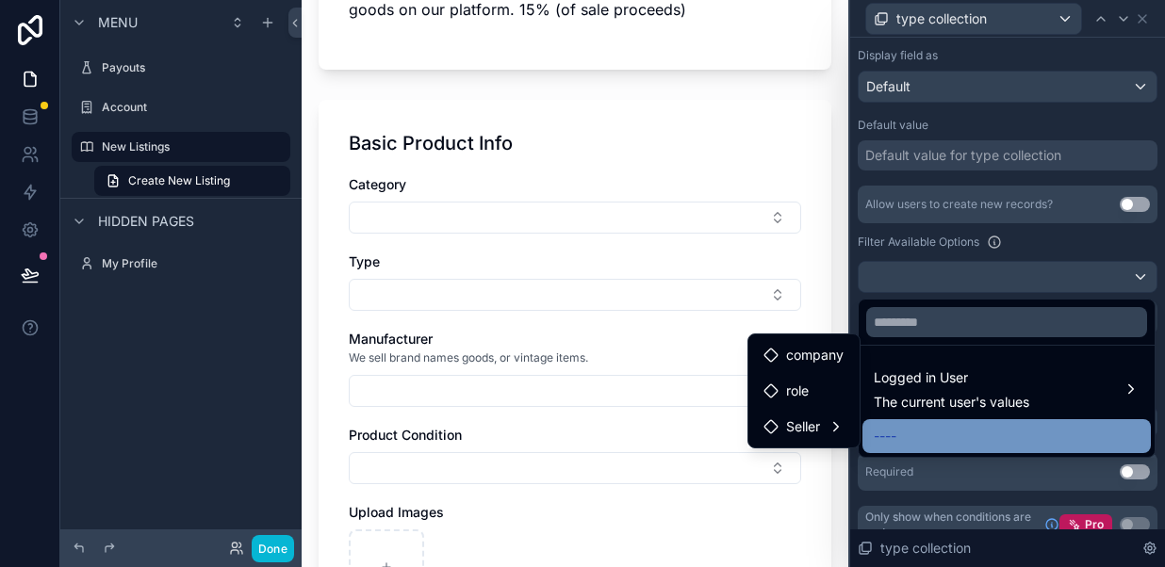
click at [896, 437] on span "----" at bounding box center [884, 436] width 23 height 23
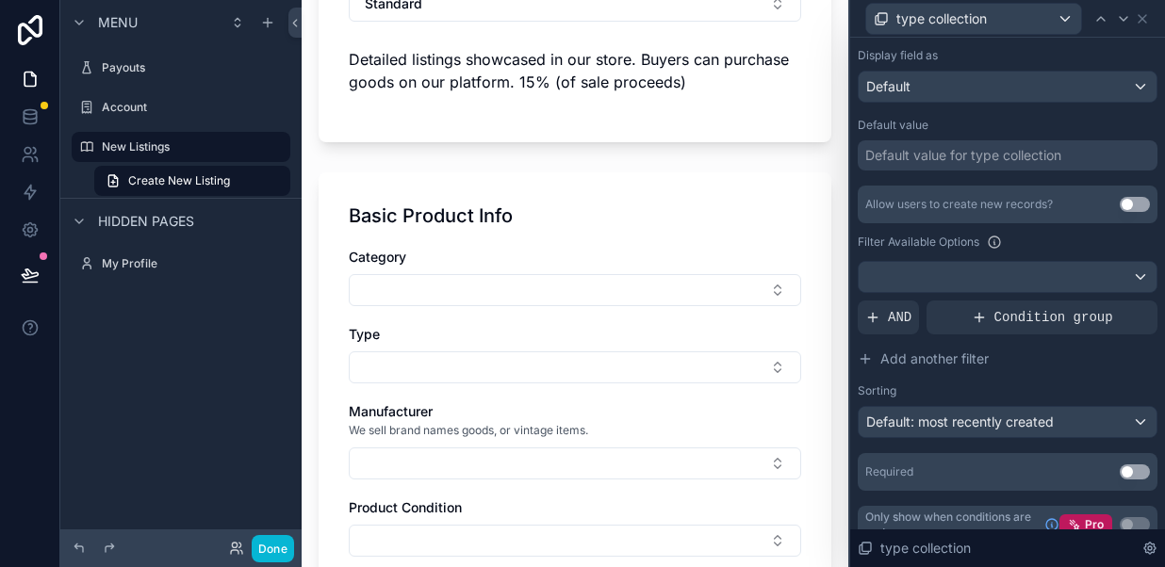
scroll to position [320, 0]
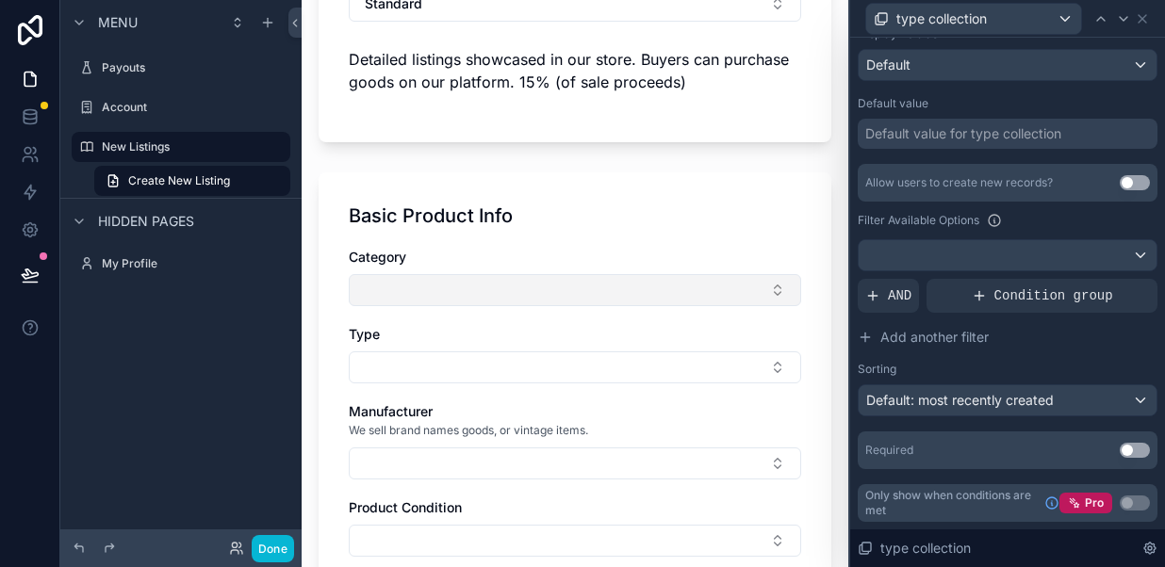
click at [703, 287] on button "Select Button" at bounding box center [575, 290] width 452 height 32
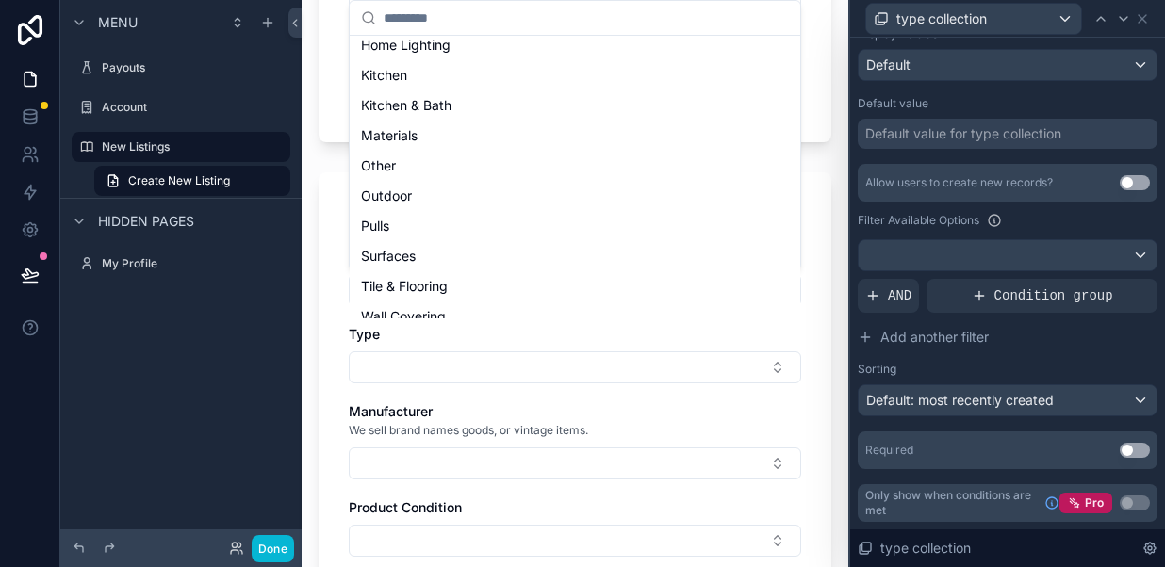
scroll to position [328, 0]
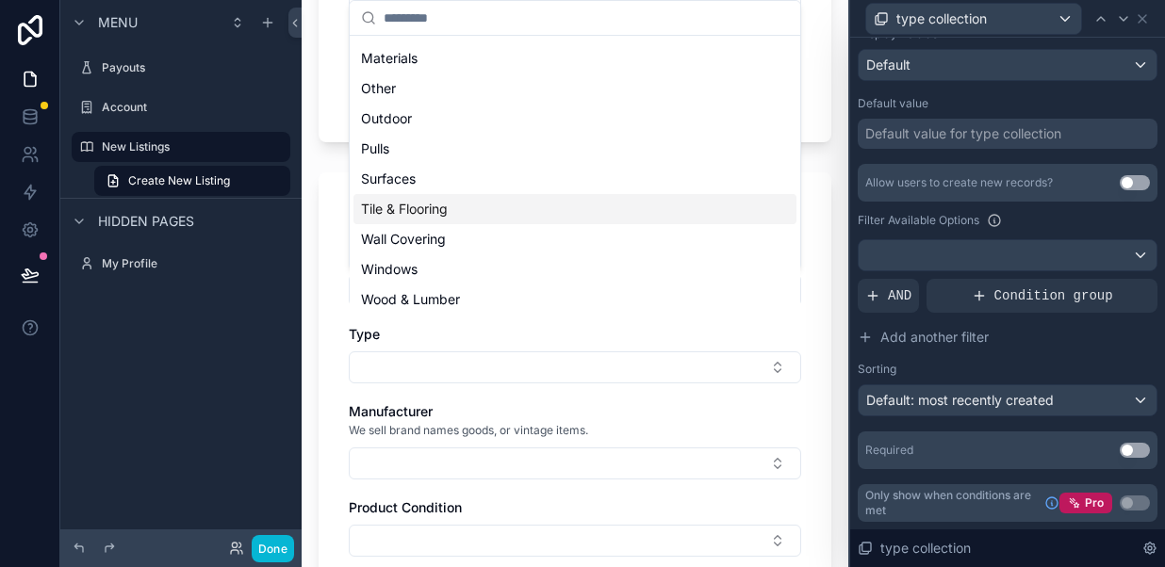
click at [435, 213] on span "Tile & Flooring" at bounding box center [404, 209] width 87 height 19
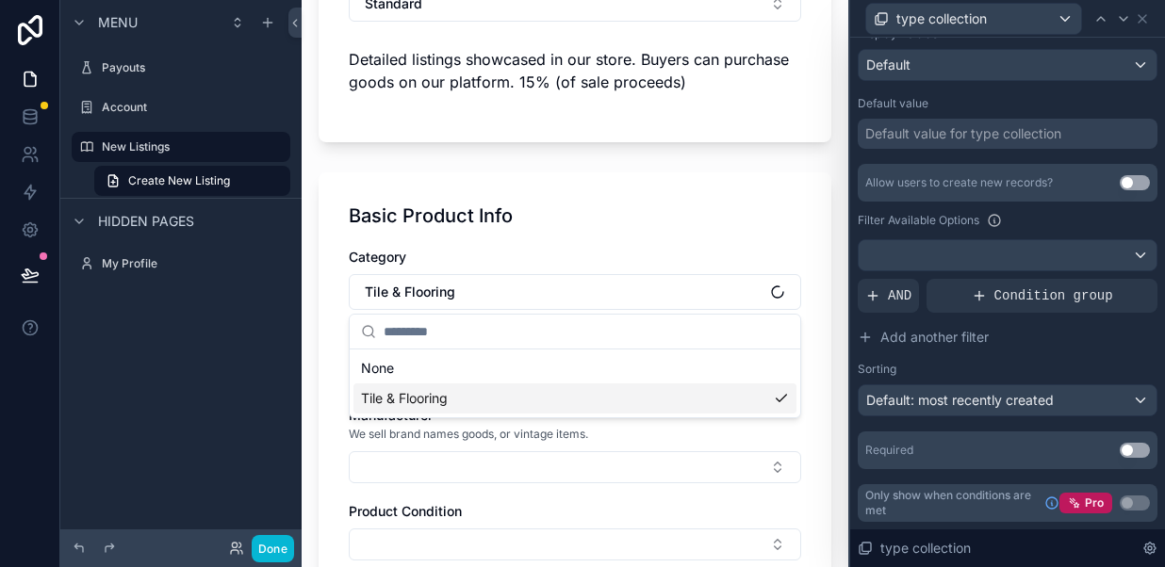
scroll to position [0, 0]
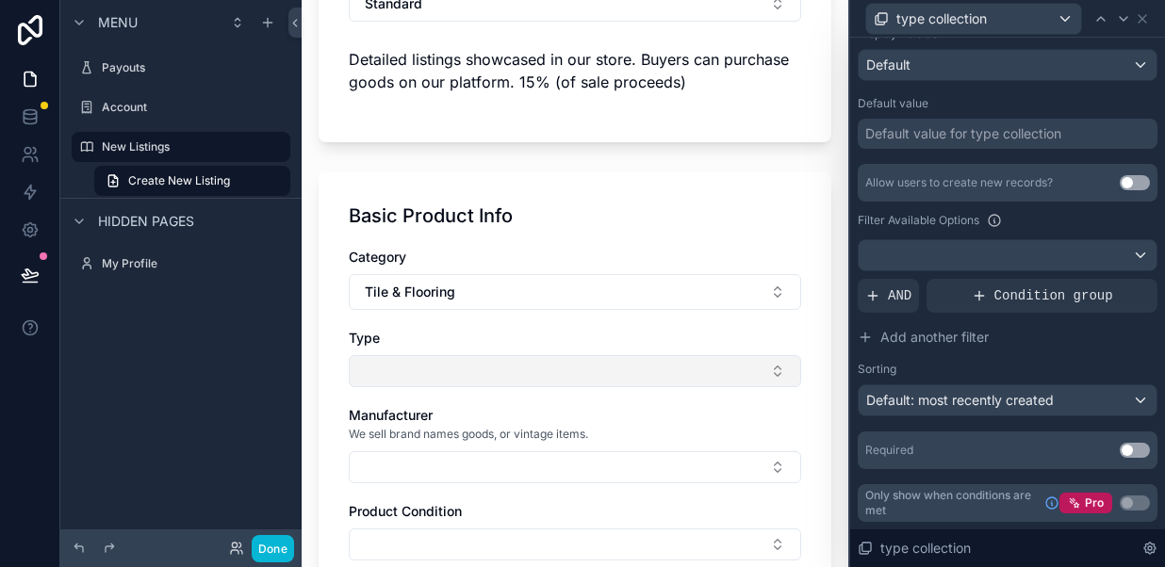
click at [408, 369] on button "Select Button" at bounding box center [575, 371] width 452 height 32
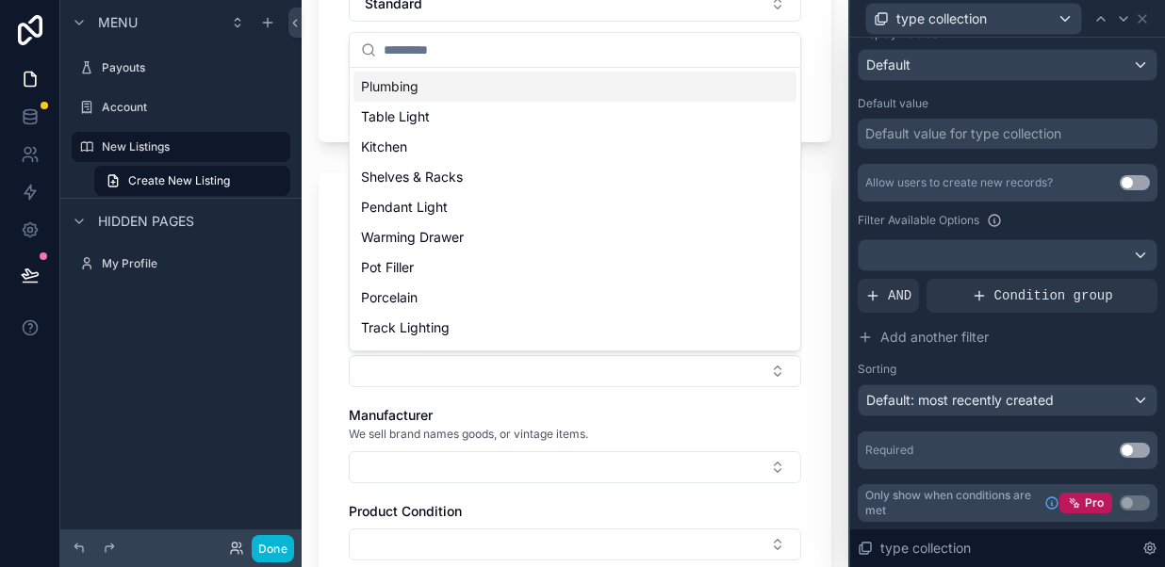
click at [331, 378] on div "Basic Product Info Category Tile & Flooring Type Manufacturer We sell brand nam…" at bounding box center [574, 530] width 513 height 716
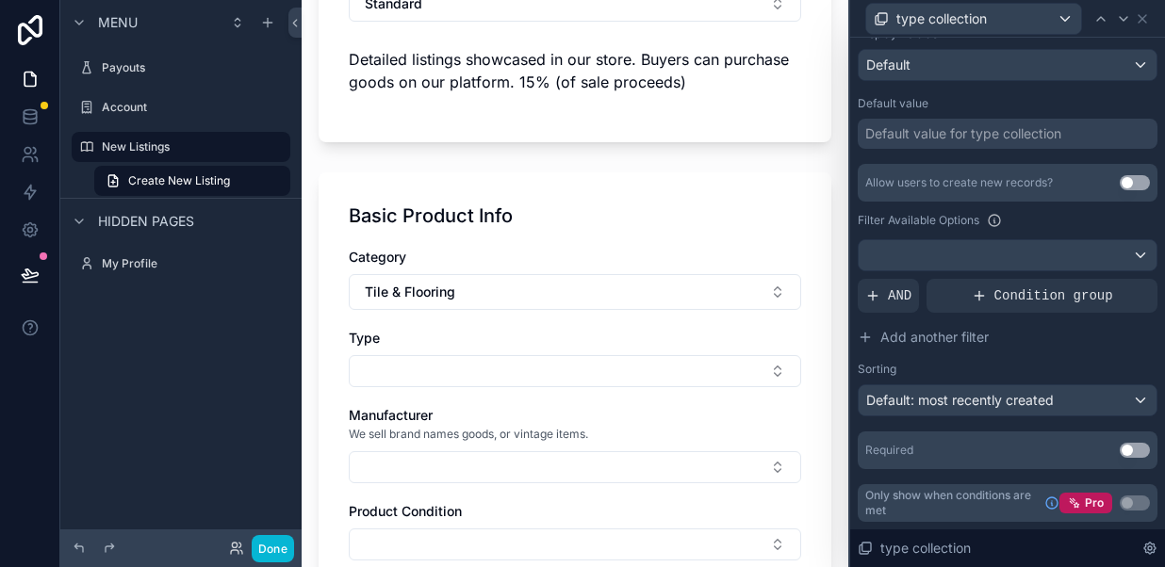
click at [362, 337] on span "Type" at bounding box center [364, 338] width 31 height 16
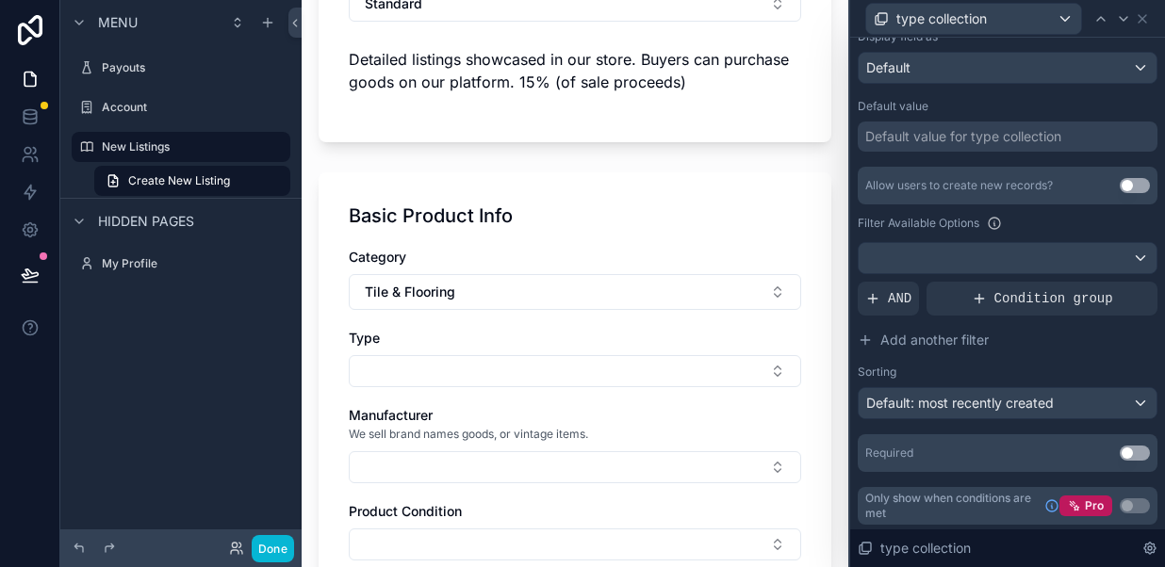
scroll to position [320, 0]
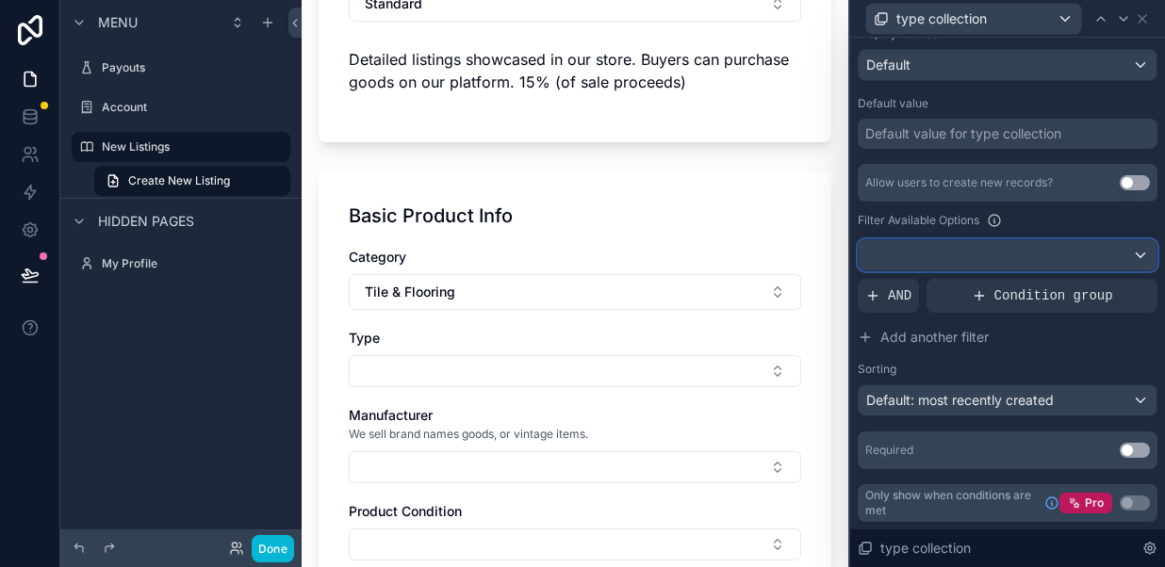
click at [967, 256] on div at bounding box center [1007, 255] width 298 height 30
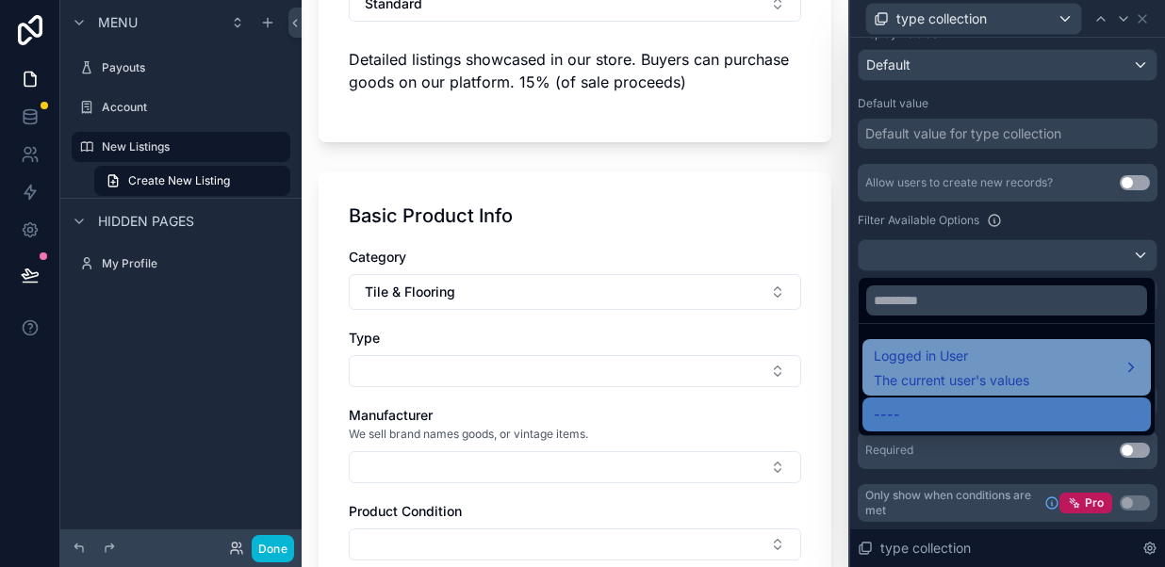
click at [990, 366] on span "Logged in User" at bounding box center [950, 356] width 155 height 23
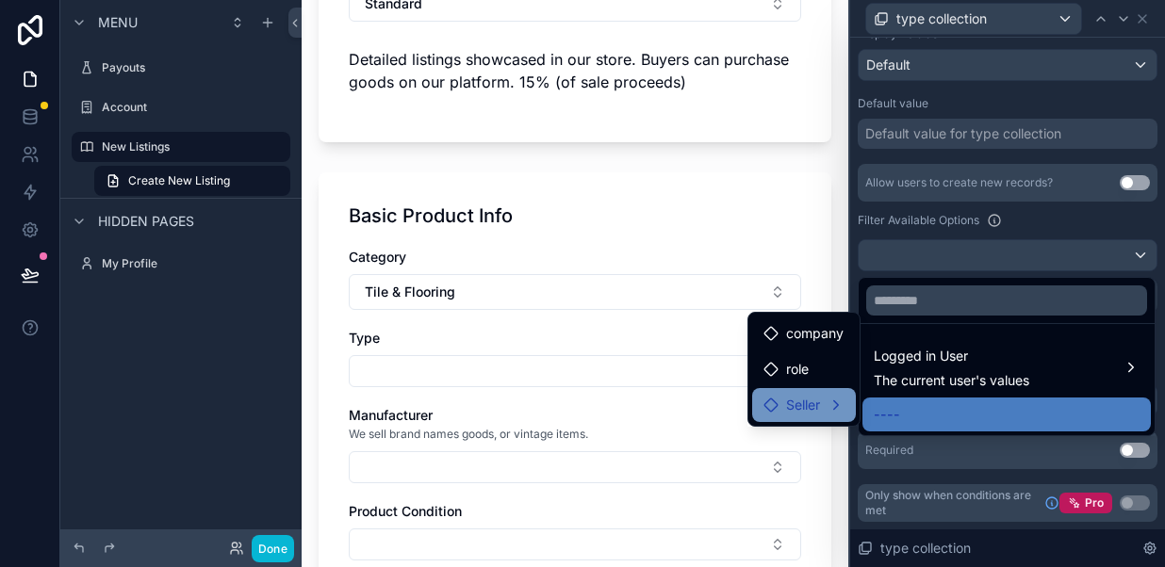
click at [800, 402] on span "Seller" at bounding box center [803, 405] width 34 height 23
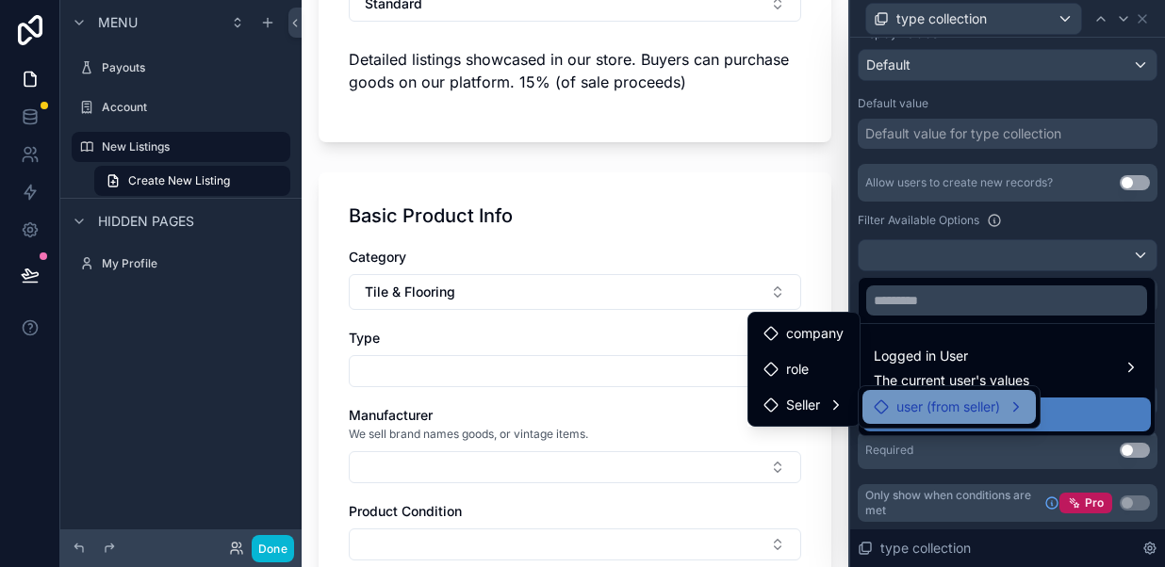
click at [931, 402] on span "user (from seller)" at bounding box center [948, 407] width 104 height 23
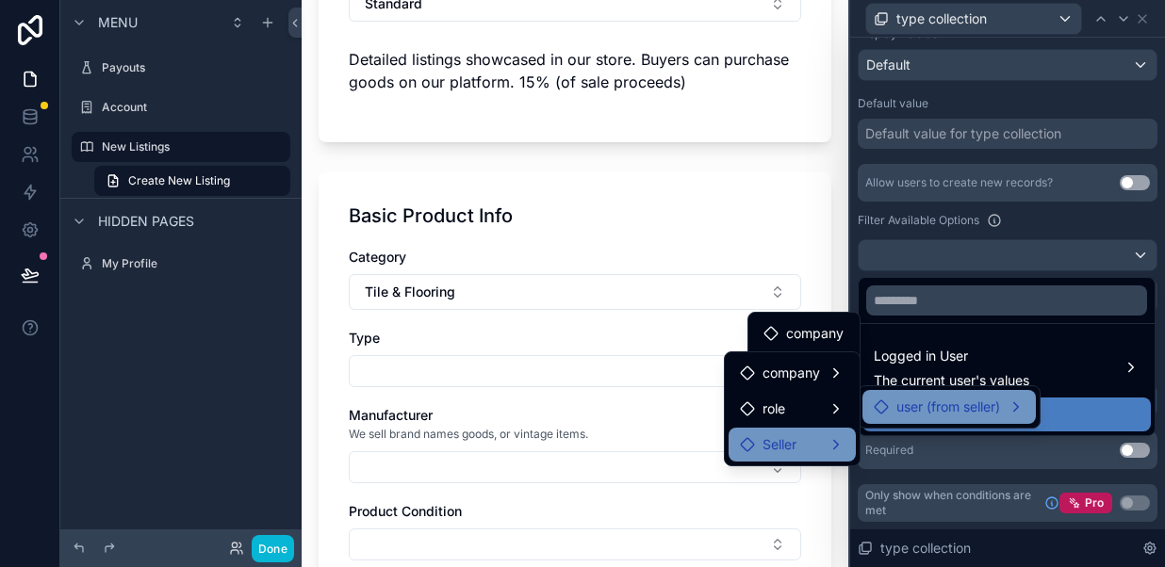
click at [835, 444] on div "Seller" at bounding box center [792, 444] width 105 height 23
click at [841, 446] on div "Seller" at bounding box center [792, 444] width 105 height 23
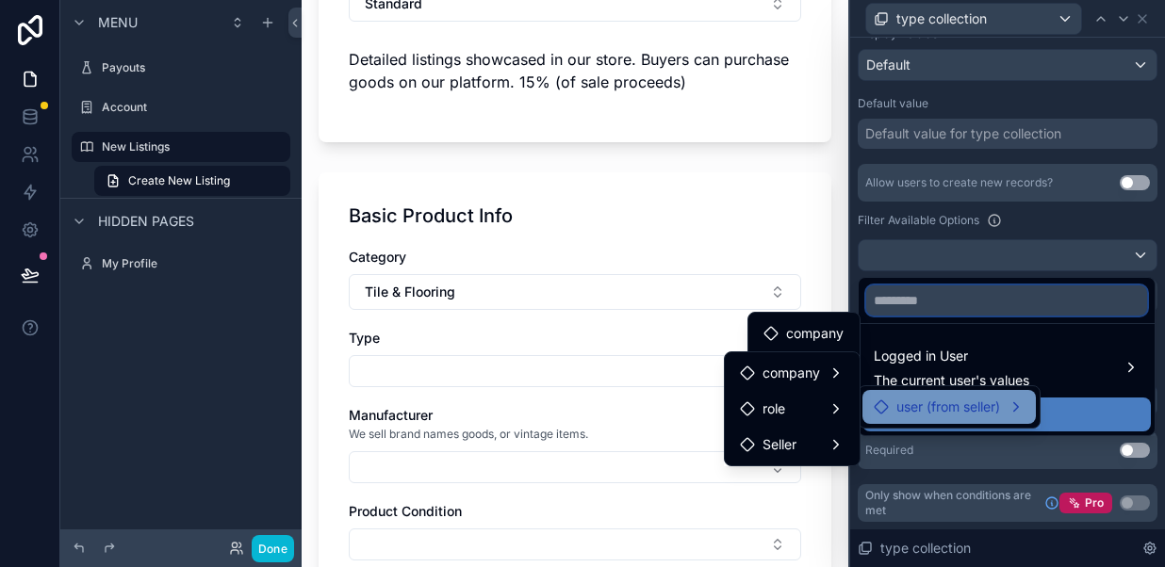
click at [975, 294] on input "text" at bounding box center [1006, 300] width 281 height 30
click at [1010, 458] on div at bounding box center [1007, 283] width 315 height 567
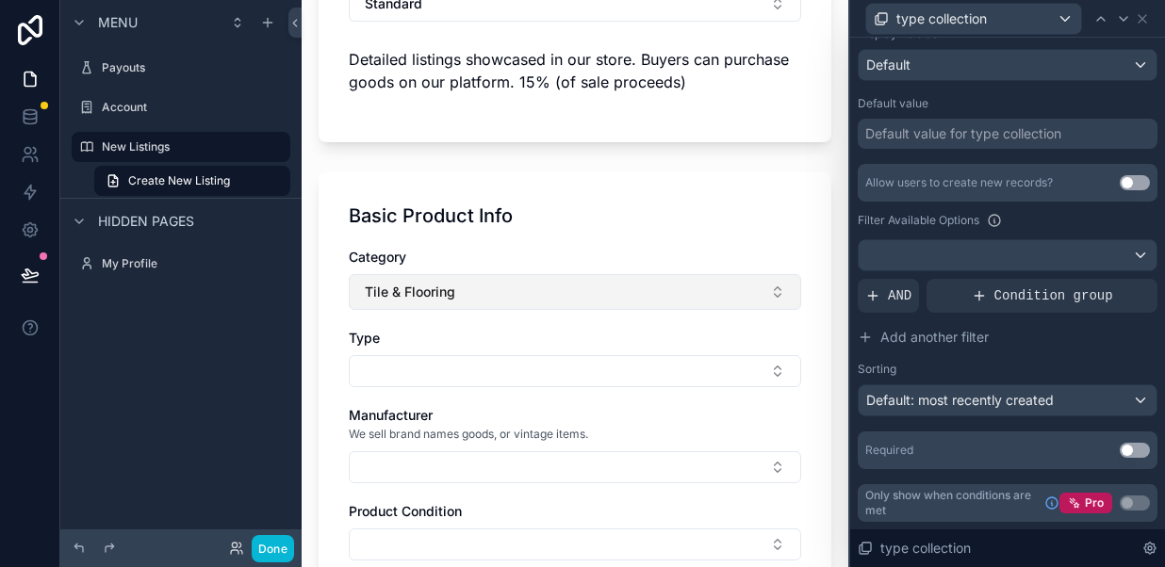
click at [564, 292] on button "Tile & Flooring" at bounding box center [575, 292] width 452 height 36
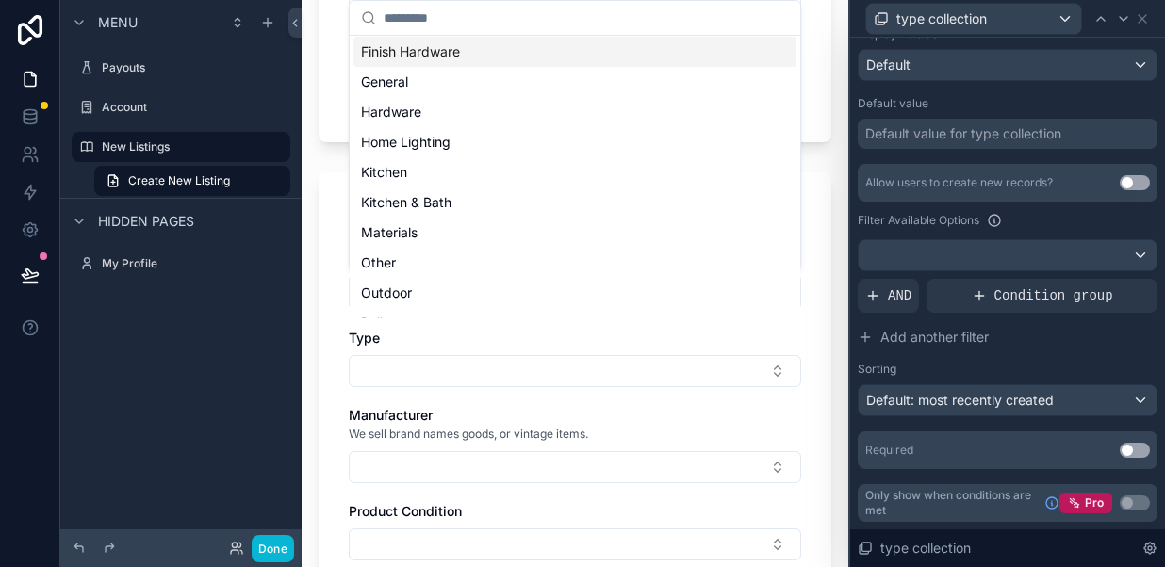
scroll to position [0, 0]
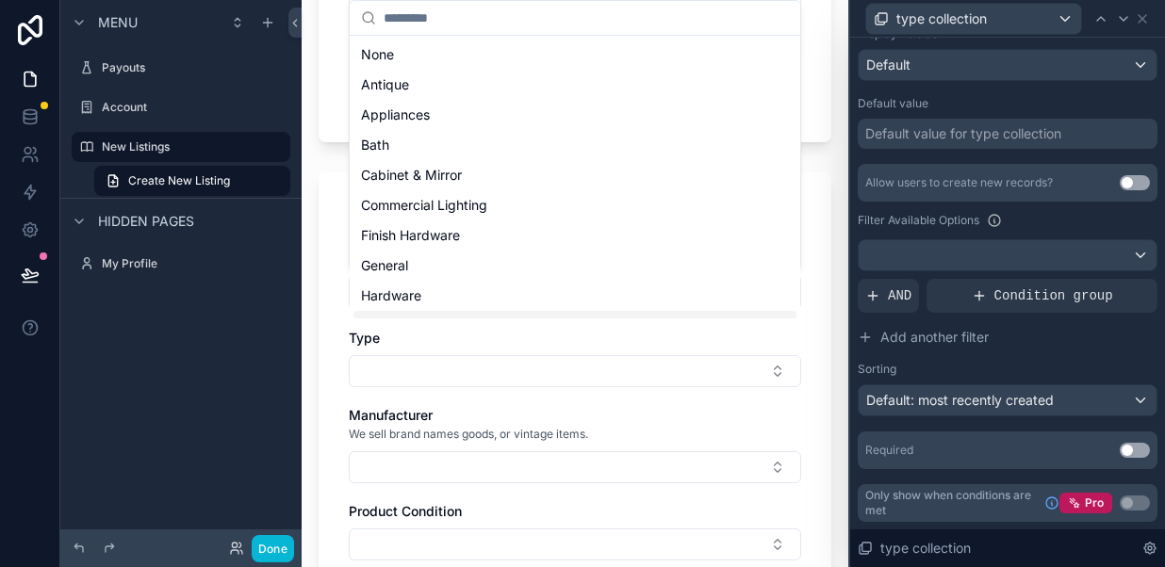
click at [454, 324] on div "Payouts Account New Listings My Profile Powered by MK [PERSON_NAME] New Listing…" at bounding box center [574, 283] width 546 height 567
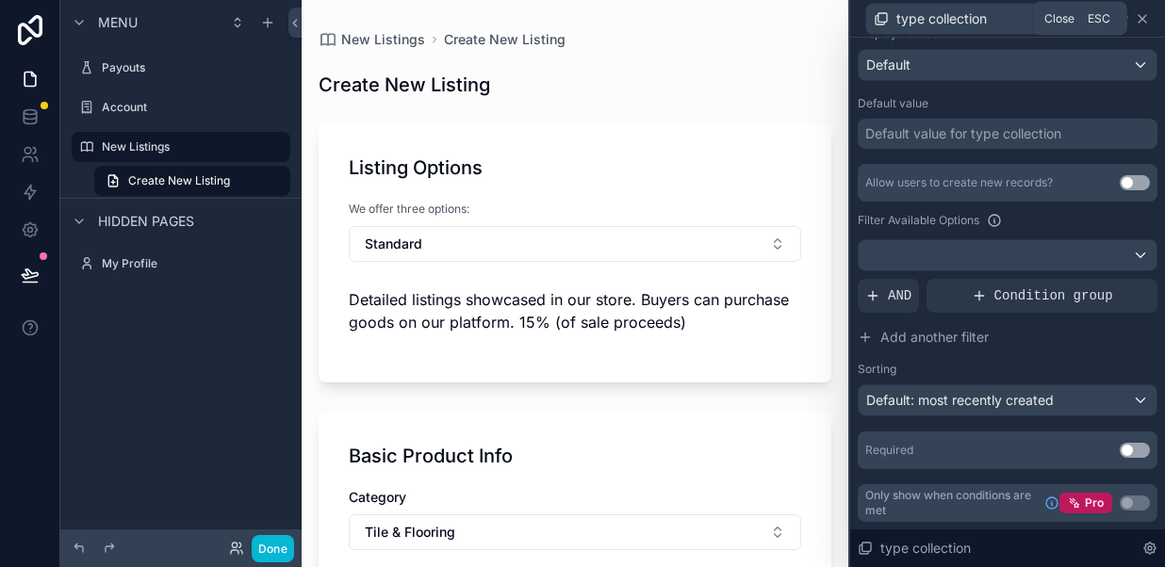
click at [1145, 23] on icon at bounding box center [1141, 18] width 15 height 15
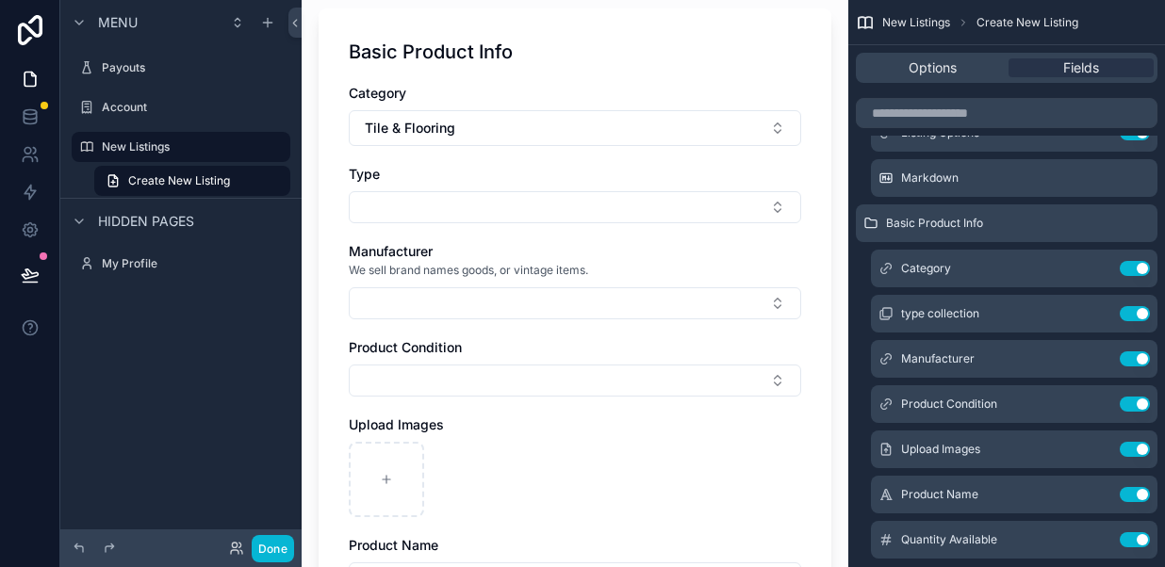
scroll to position [405, 0]
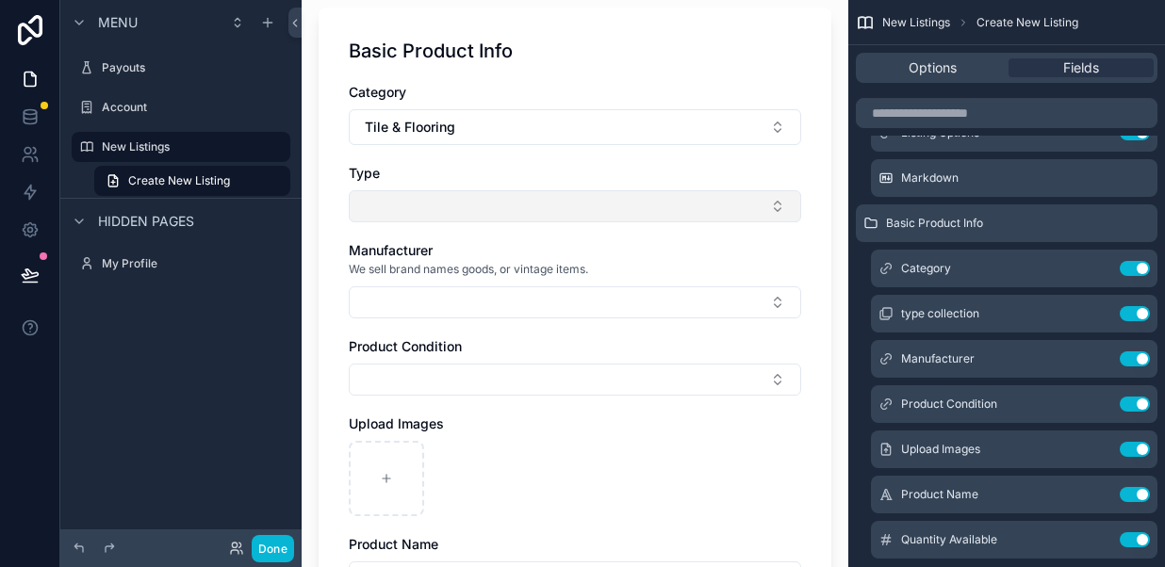
click at [431, 204] on button "Select Button" at bounding box center [575, 206] width 452 height 32
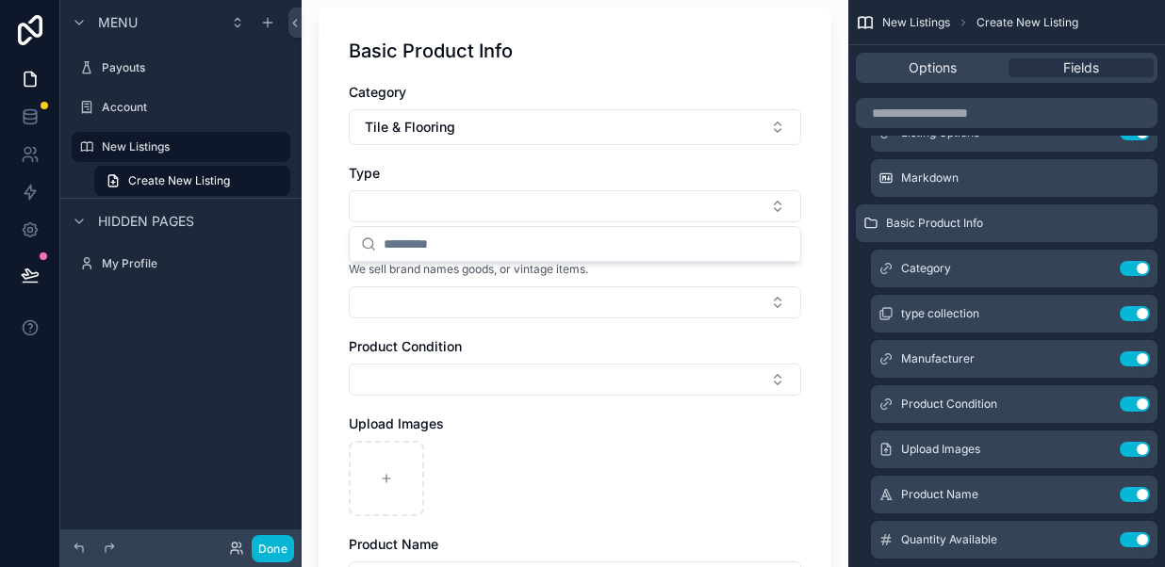
click at [428, 171] on div "Type" at bounding box center [575, 173] width 452 height 19
